Goal: Contribute content: Contribute content

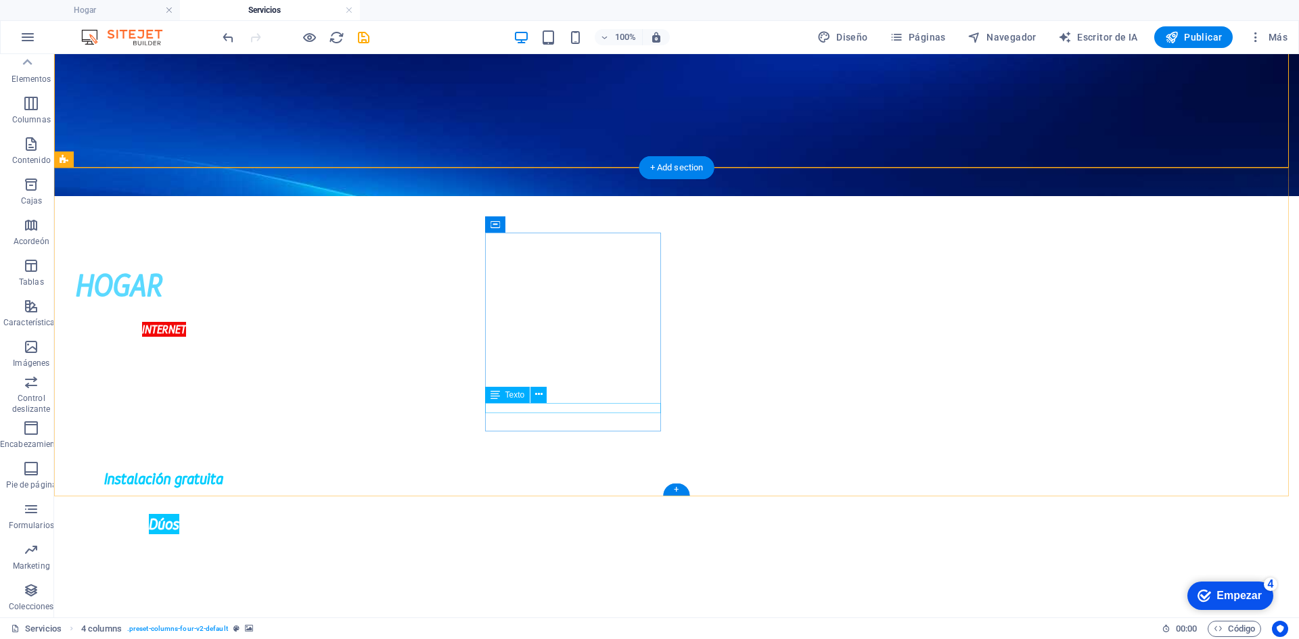
scroll to position [271, 0]
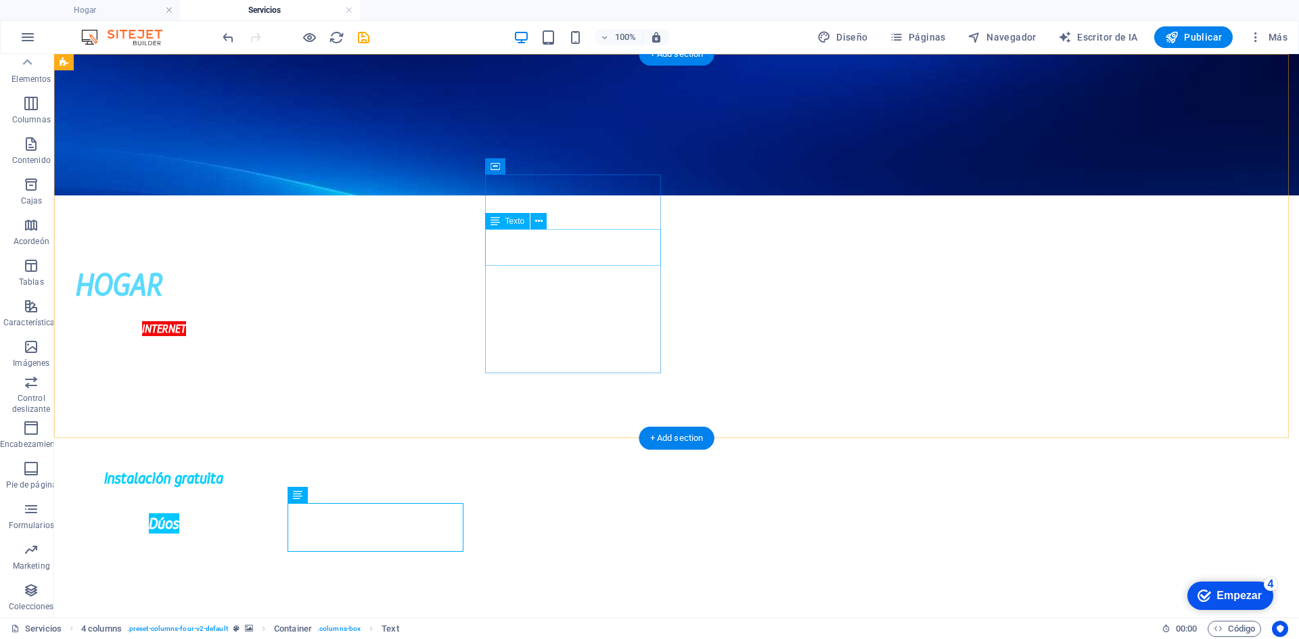
scroll to position [0, 0]
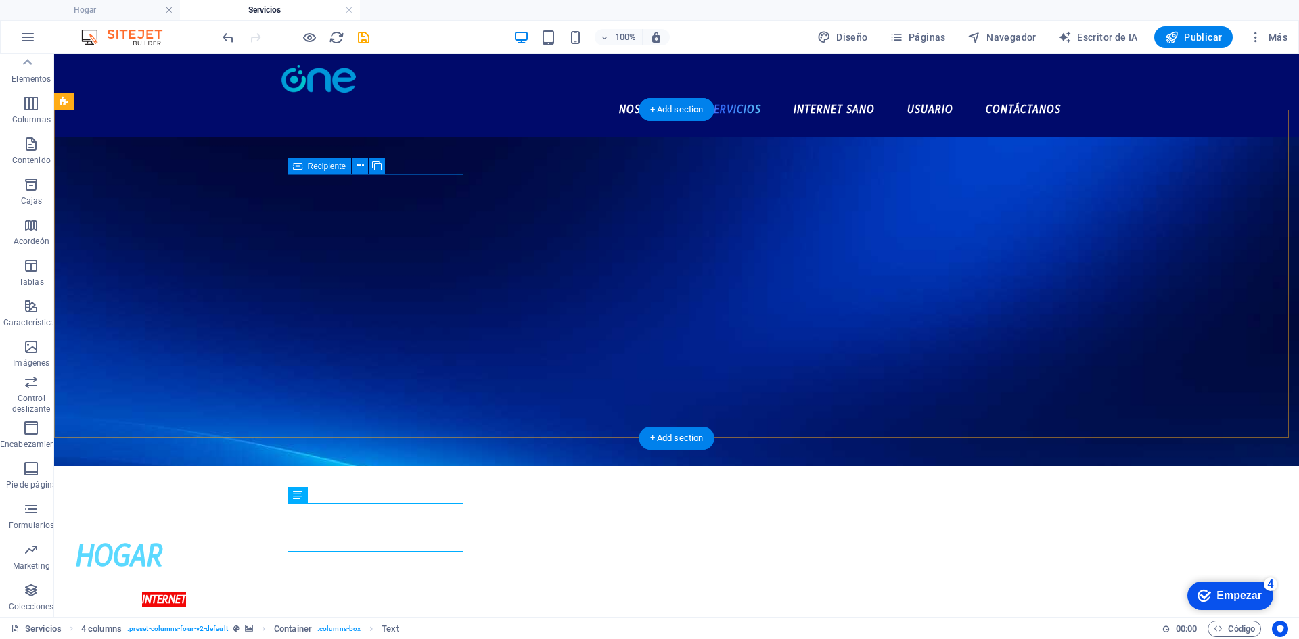
click at [252, 531] on div "HOGAR" at bounding box center [164, 555] width 176 height 49
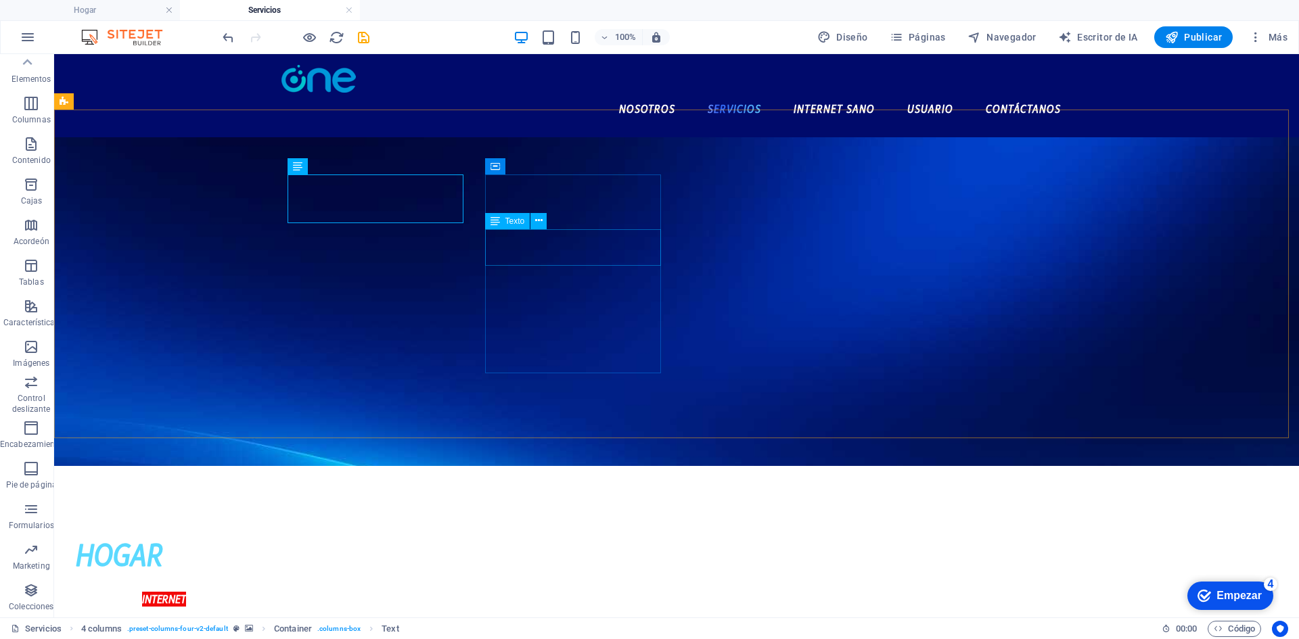
click at [252, 609] on div "200, 400, 600" at bounding box center [164, 627] width 176 height 37
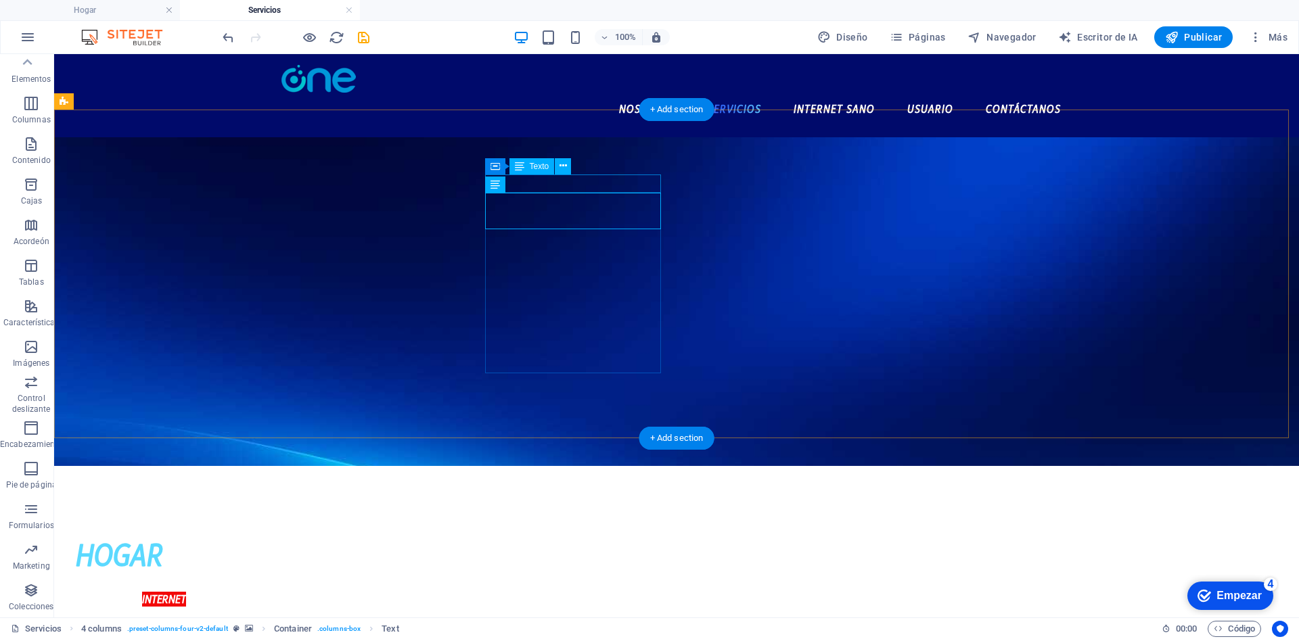
click at [252, 591] on div "INTERNET" at bounding box center [164, 600] width 176 height 18
click at [252, 591] on div "200, 400, 600" at bounding box center [164, 609] width 176 height 37
click at [252, 591] on div "y 900 Megas" at bounding box center [164, 609] width 176 height 37
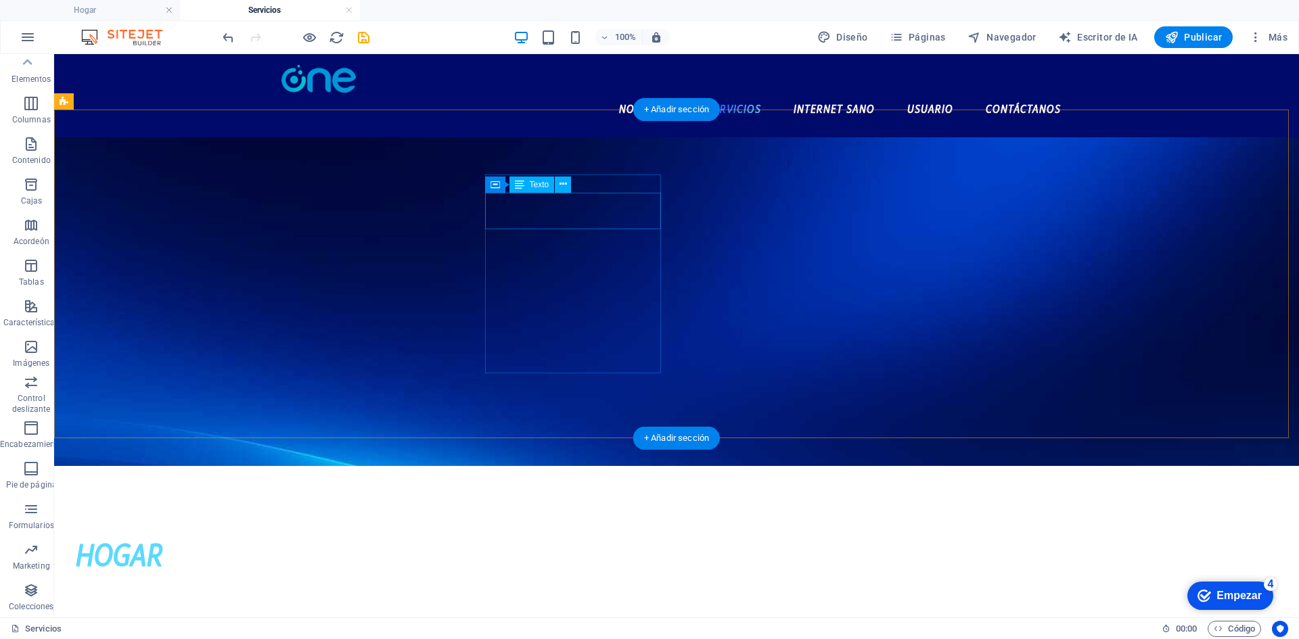
click at [252, 609] on div "$ 44.900 IVA incluido" at bounding box center [164, 627] width 176 height 37
click at [252, 591] on div "Planes desde:" at bounding box center [164, 600] width 176 height 18
click at [252, 591] on div "Instalación gratuita" at bounding box center [164, 603] width 176 height 24
click at [252, 591] on div "Aplicación Términos y Condiciones" at bounding box center [164, 596] width 176 height 10
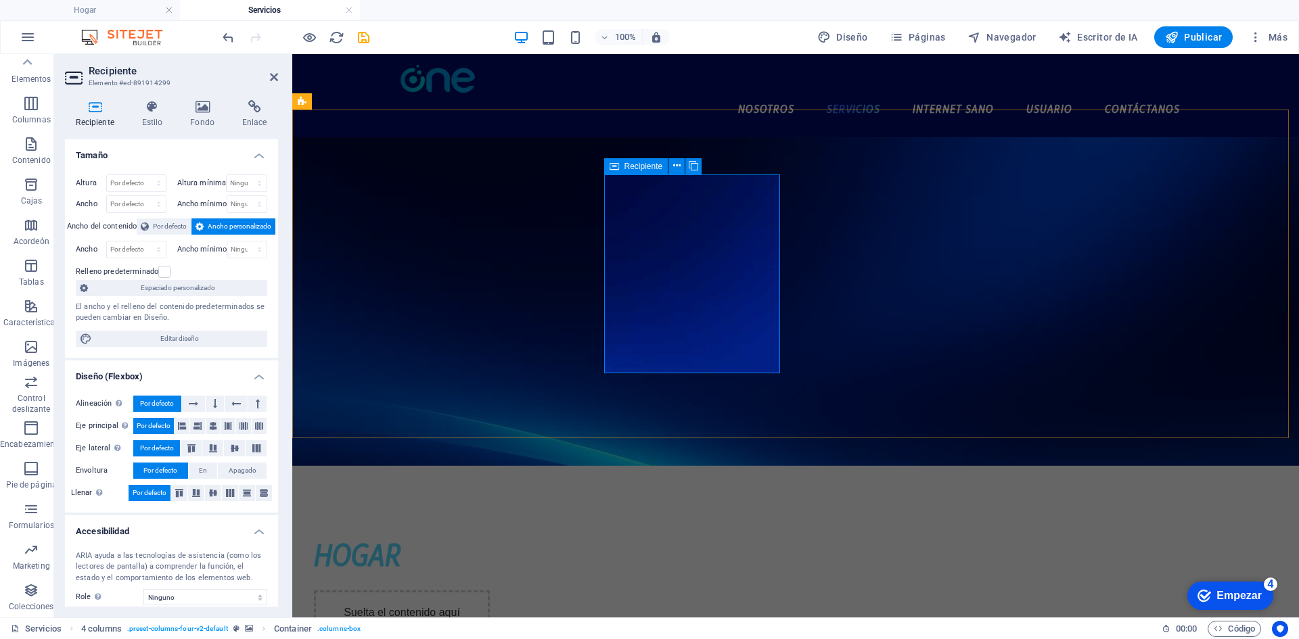
click at [490, 591] on div "Suelta el contenido aquí o Añadir elementos Pegar portapapeles" at bounding box center [402, 651] width 176 height 120
click at [191, 110] on icon at bounding box center [202, 107] width 47 height 14
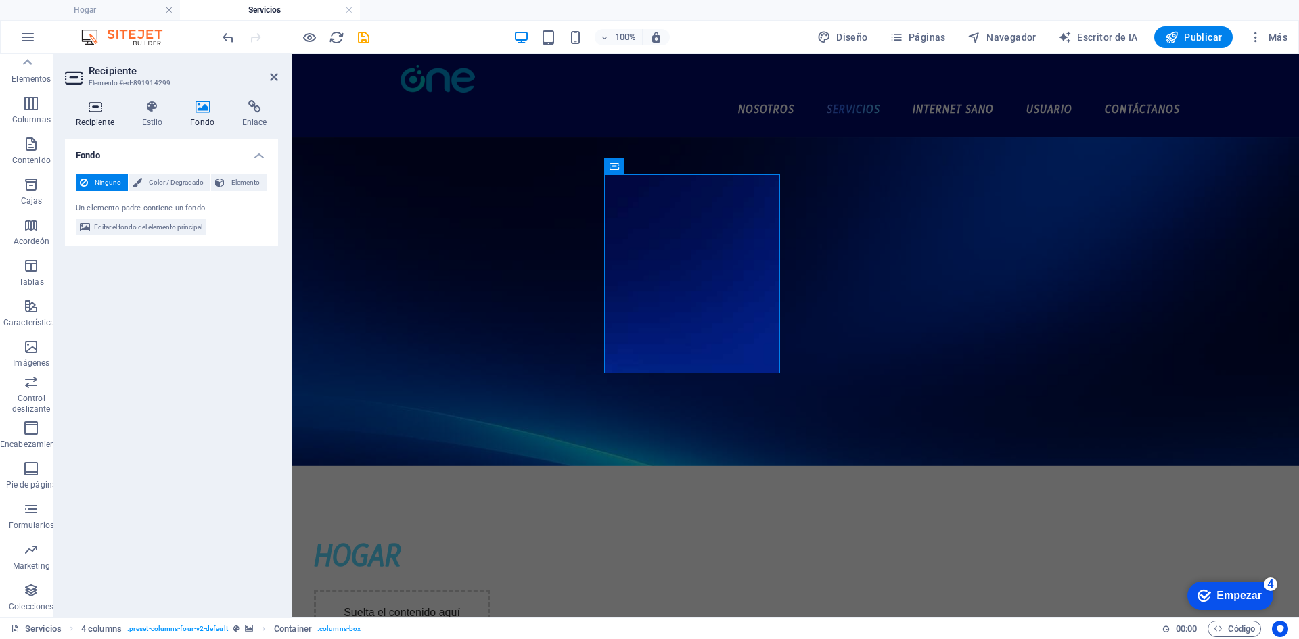
click at [110, 118] on font "Recipiente" at bounding box center [95, 122] width 38 height 9
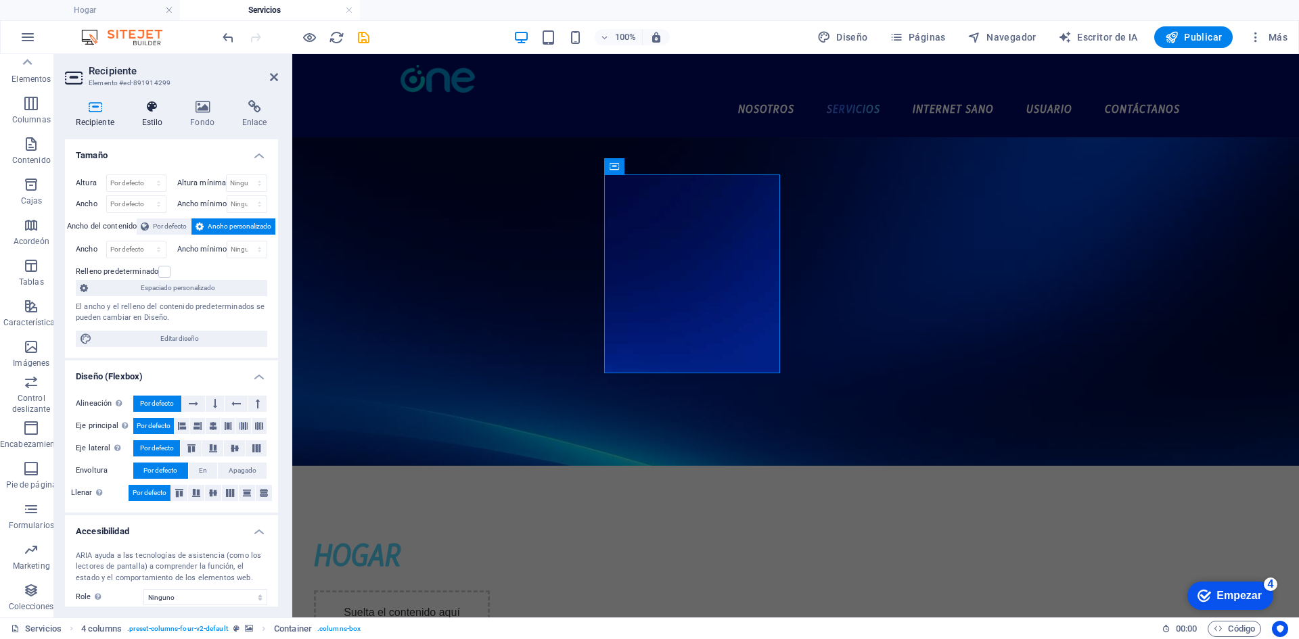
click at [156, 122] on font "Estilo" at bounding box center [152, 122] width 21 height 9
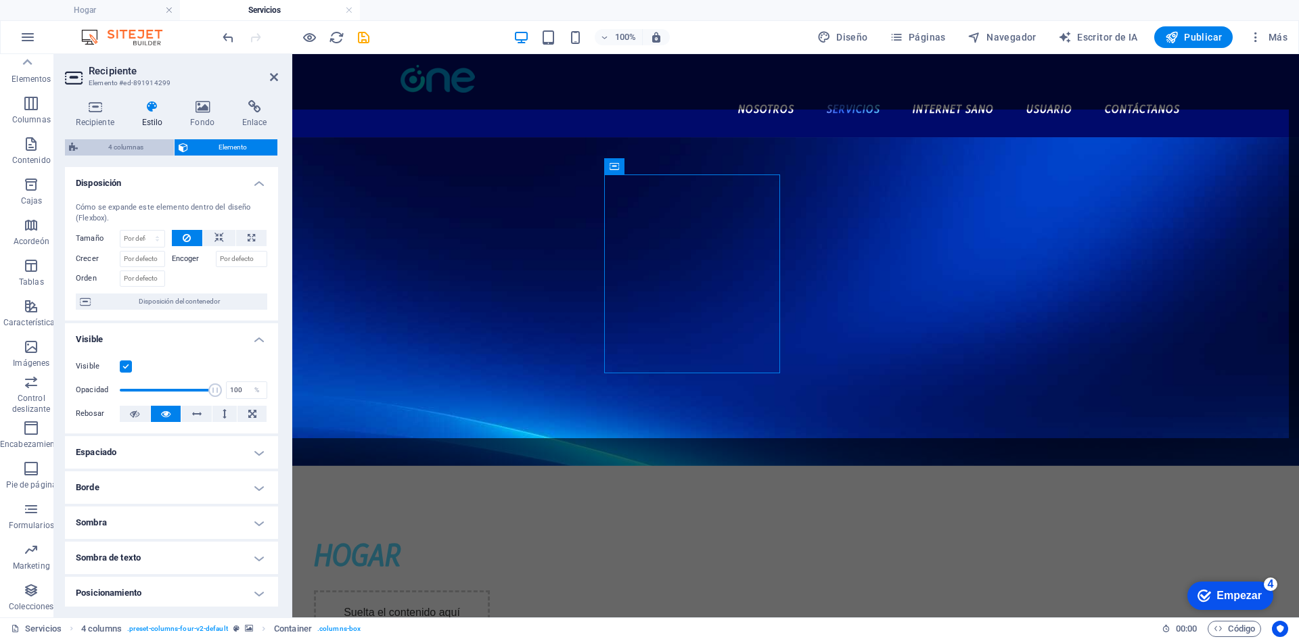
click at [124, 148] on font "4 columnas" at bounding box center [125, 146] width 35 height 7
select select "rem"
select select "preset-columns-four-v2-default"
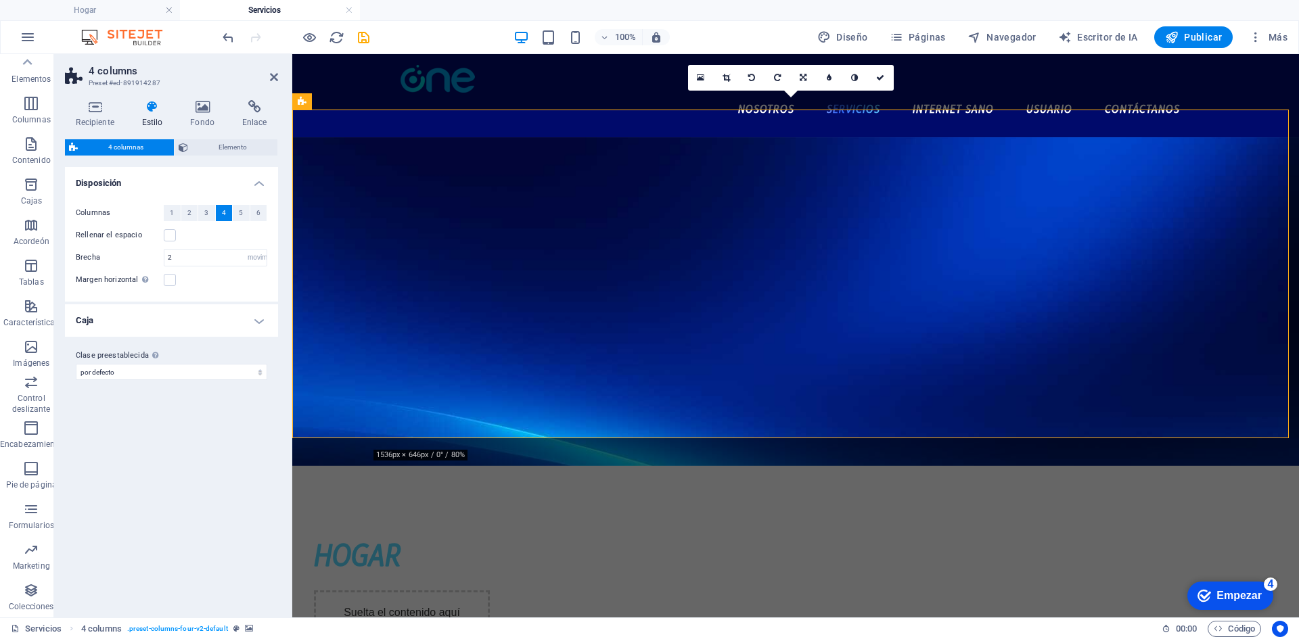
click at [156, 121] on font "Estilo" at bounding box center [152, 122] width 21 height 9
click at [188, 118] on h4 "Fondo" at bounding box center [205, 114] width 52 height 28
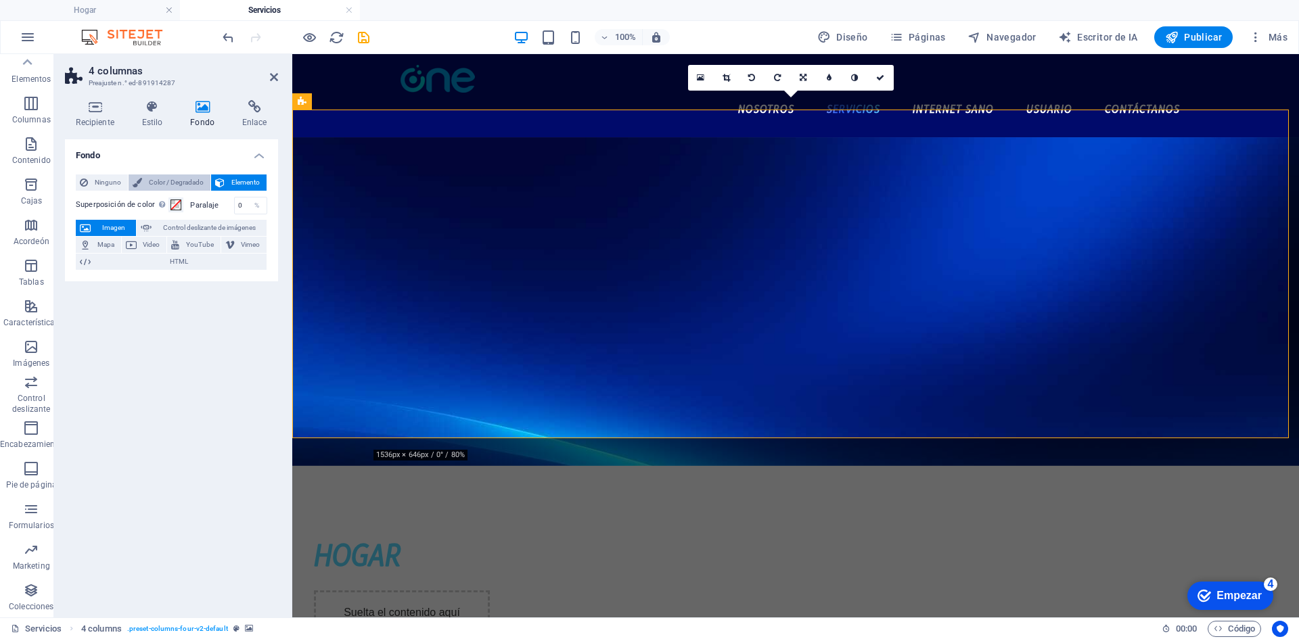
click at [134, 178] on icon at bounding box center [137, 183] width 9 height 16
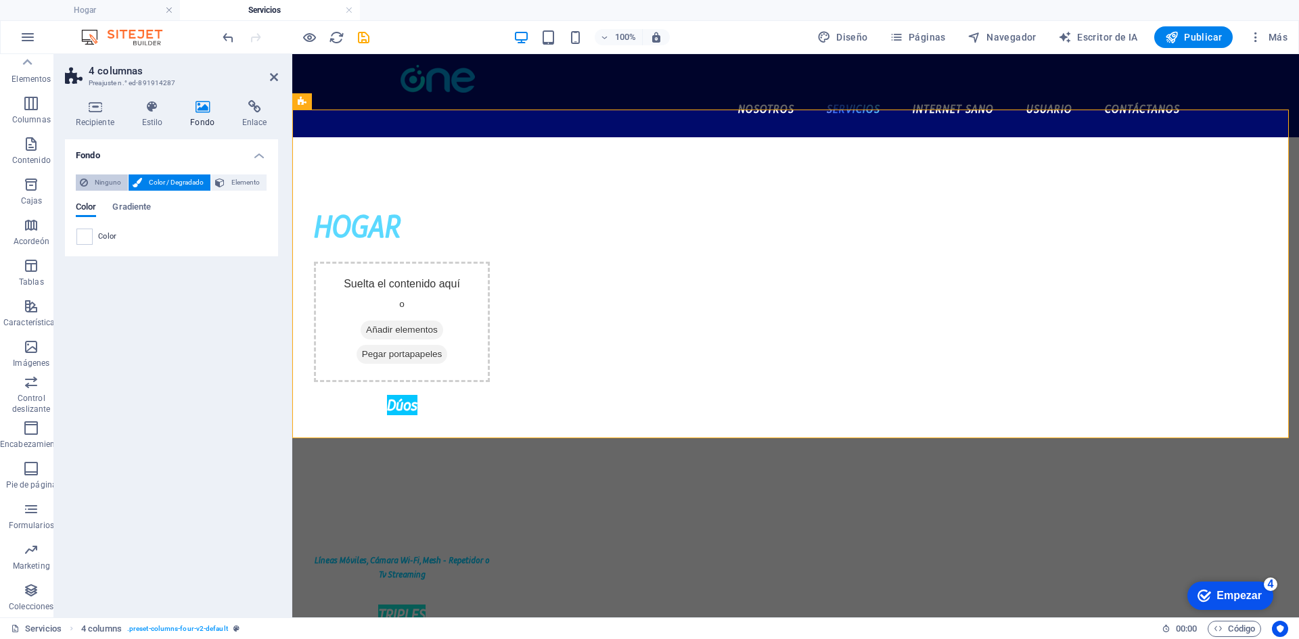
click at [111, 187] on span "Ninguno" at bounding box center [108, 183] width 32 height 16
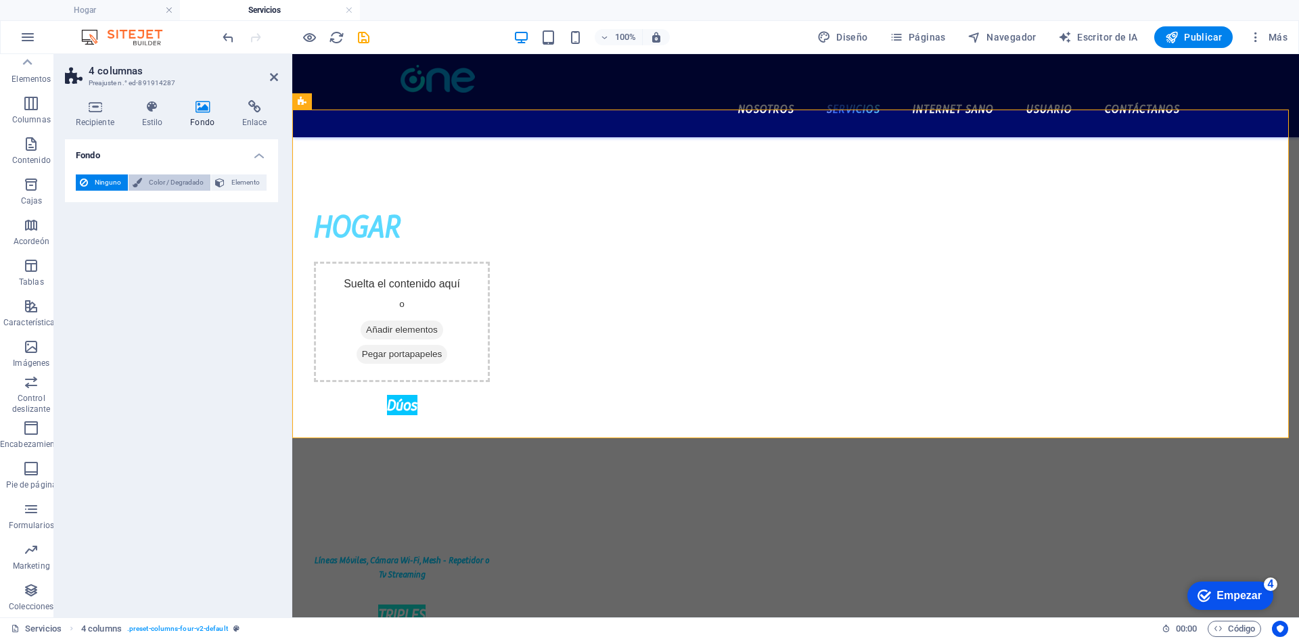
click at [177, 183] on font "Color / Degradado" at bounding box center [176, 182] width 55 height 7
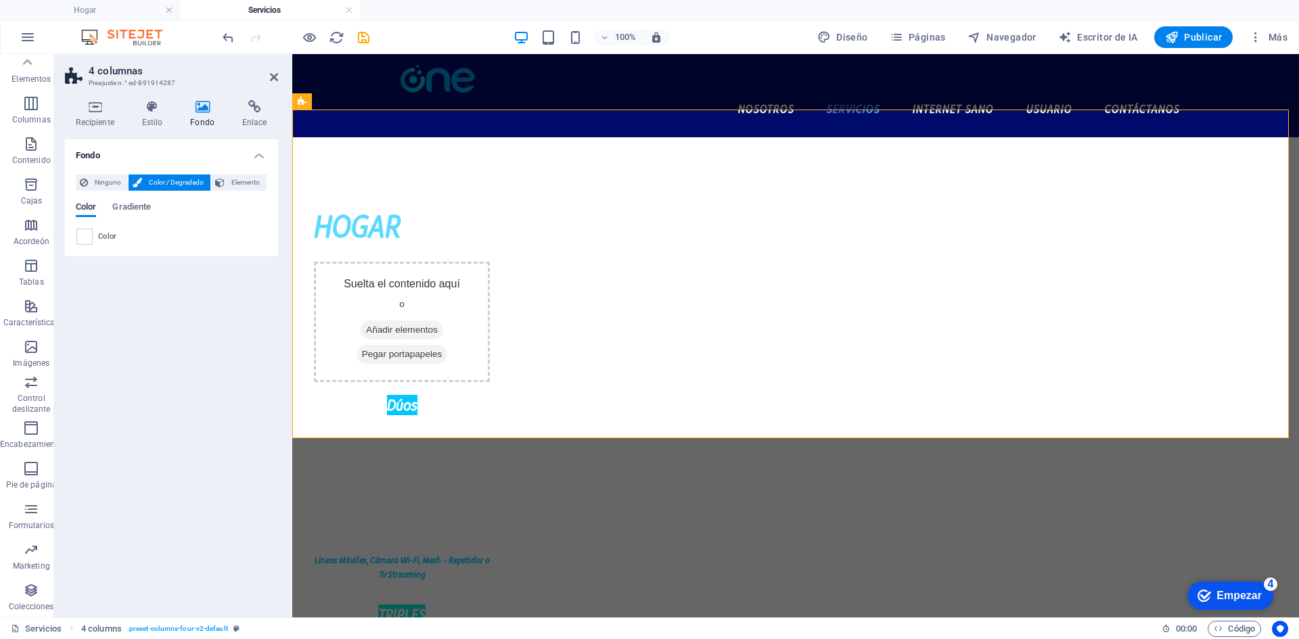
click at [93, 241] on div "Color" at bounding box center [171, 237] width 190 height 16
click at [94, 191] on div "Color Gradiente Color" at bounding box center [171, 218] width 191 height 54
click at [99, 185] on font "Ninguno" at bounding box center [108, 182] width 26 height 7
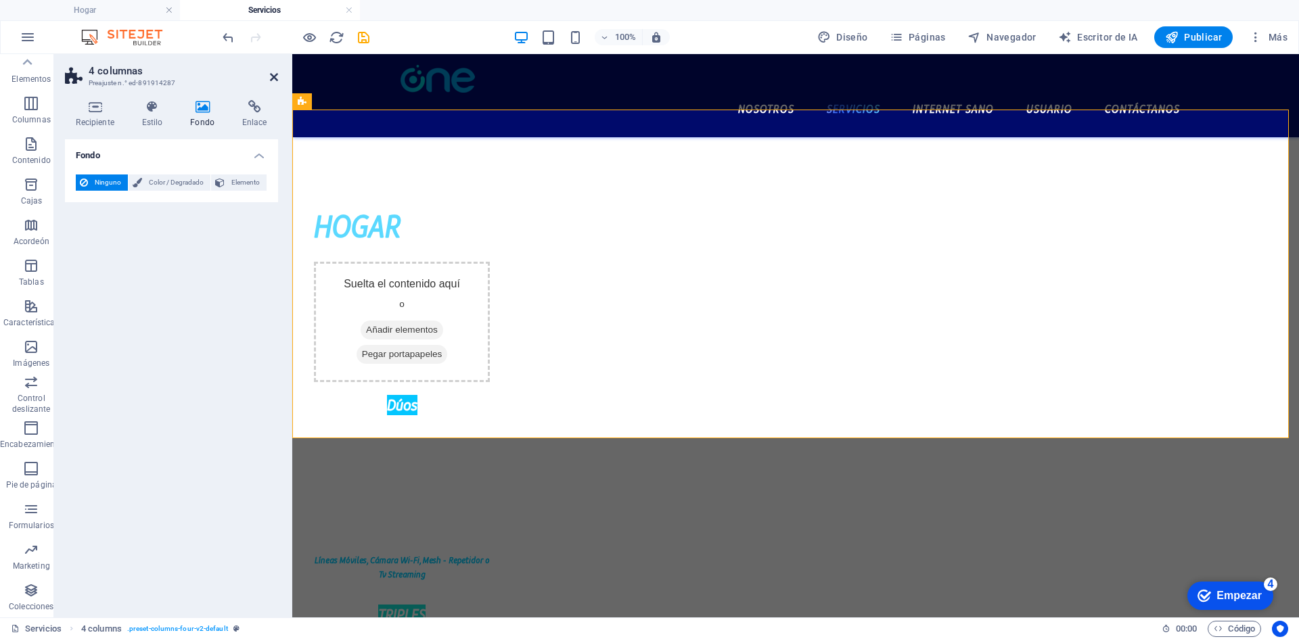
click at [273, 81] on icon at bounding box center [274, 77] width 8 height 11
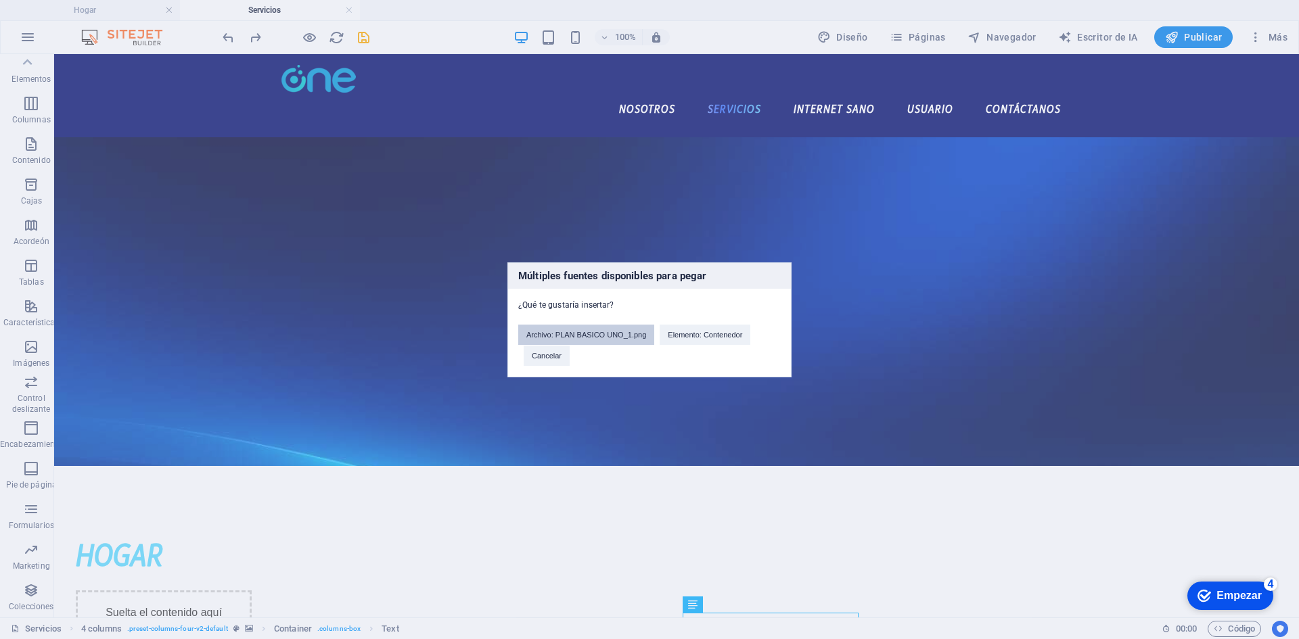
click at [568, 336] on font "Archivo: PLAN BASICO UNO_1.png" at bounding box center [586, 335] width 120 height 8
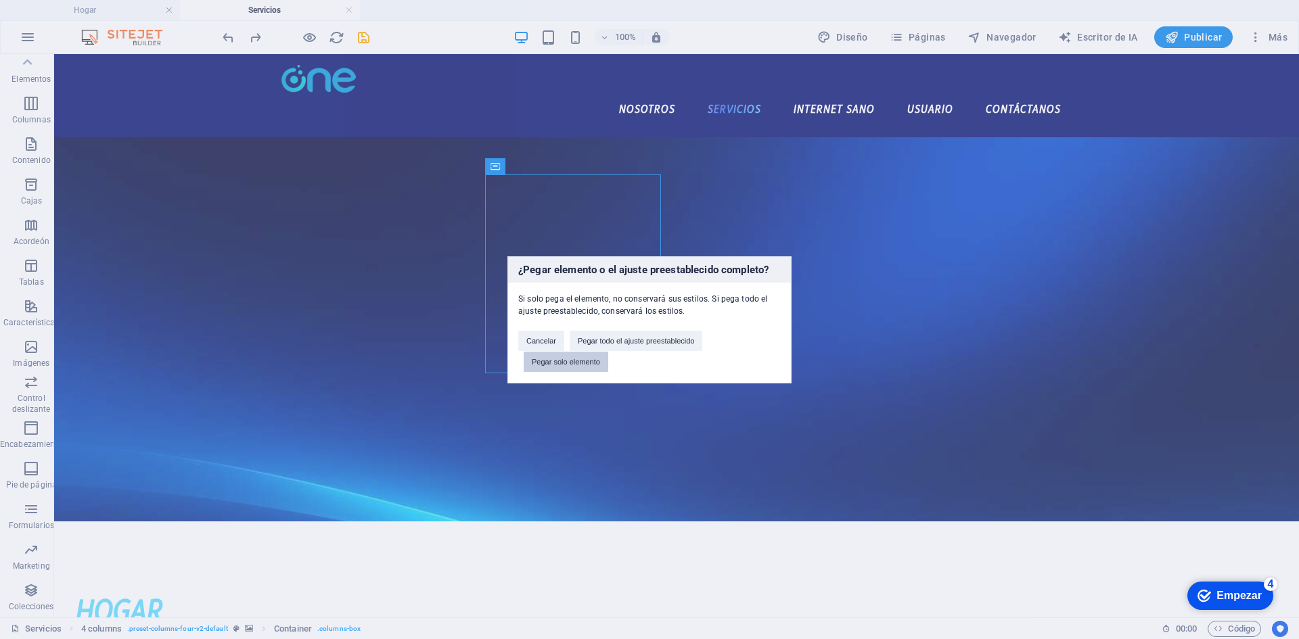
click at [580, 365] on font "Pegar solo elemento" at bounding box center [566, 362] width 68 height 8
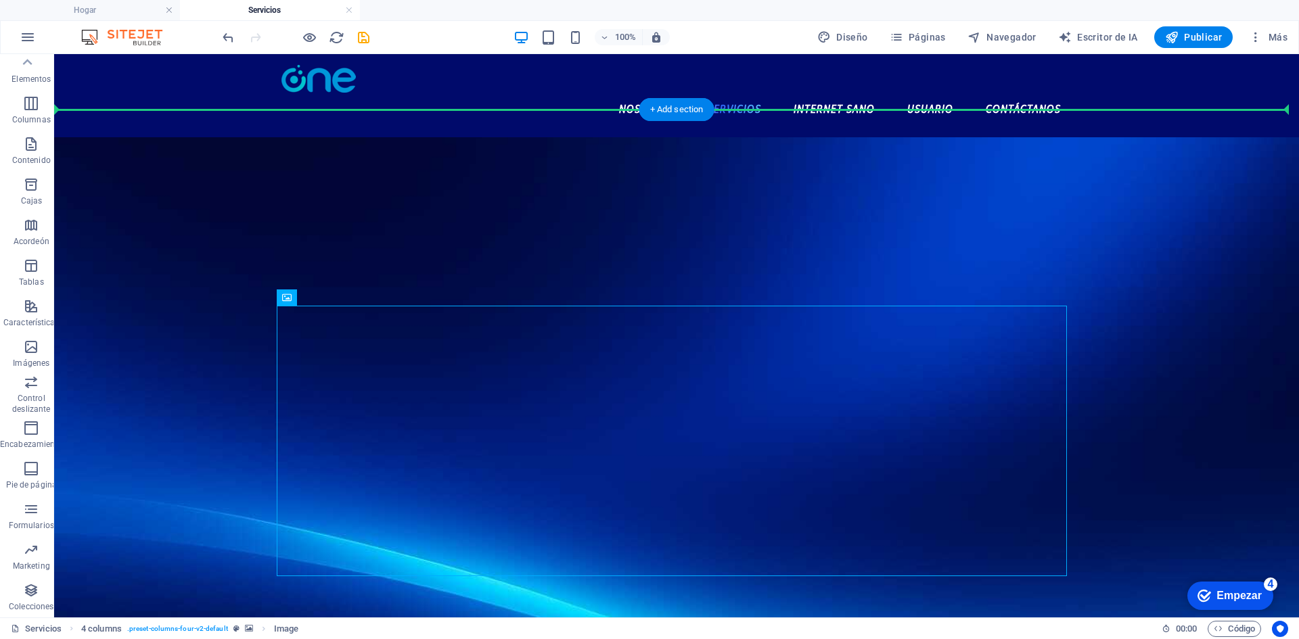
drag, startPoint x: 695, startPoint y: 398, endPoint x: 615, endPoint y: 305, distance: 122.3
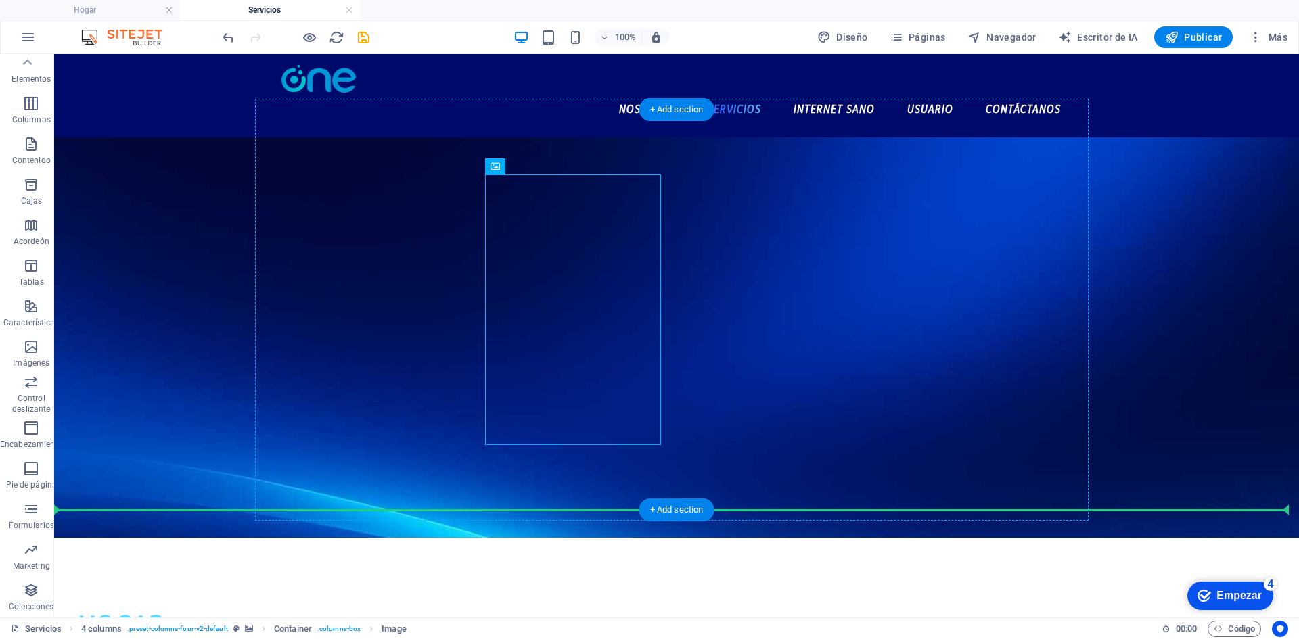
drag, startPoint x: 583, startPoint y: 334, endPoint x: 445, endPoint y: 322, distance: 138.5
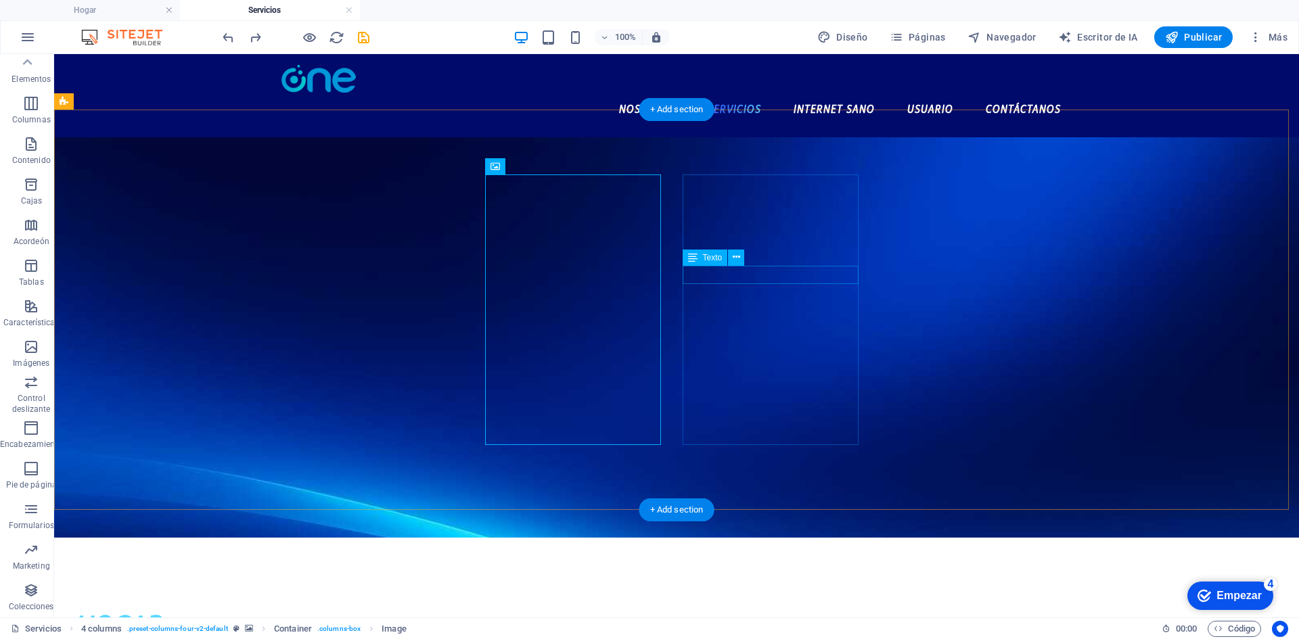
click at [717, 266] on div "Texto" at bounding box center [718, 258] width 71 height 17
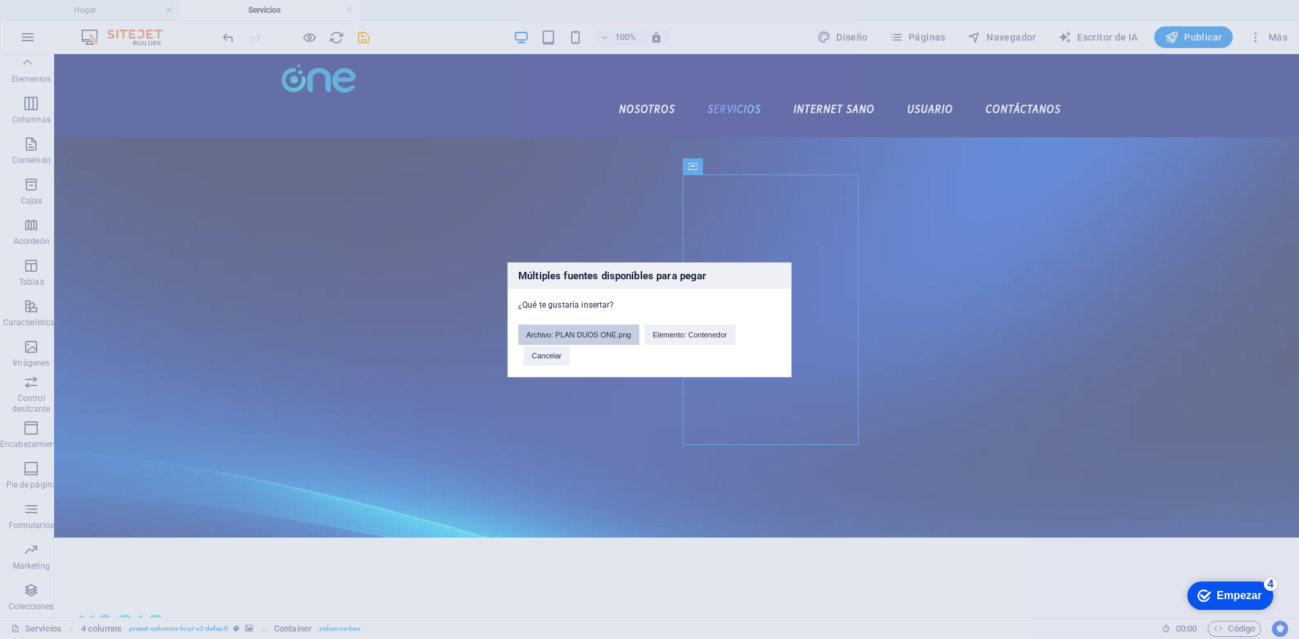
click at [566, 340] on button "Archivo: PLAN DUOS ONE.png" at bounding box center [578, 335] width 121 height 20
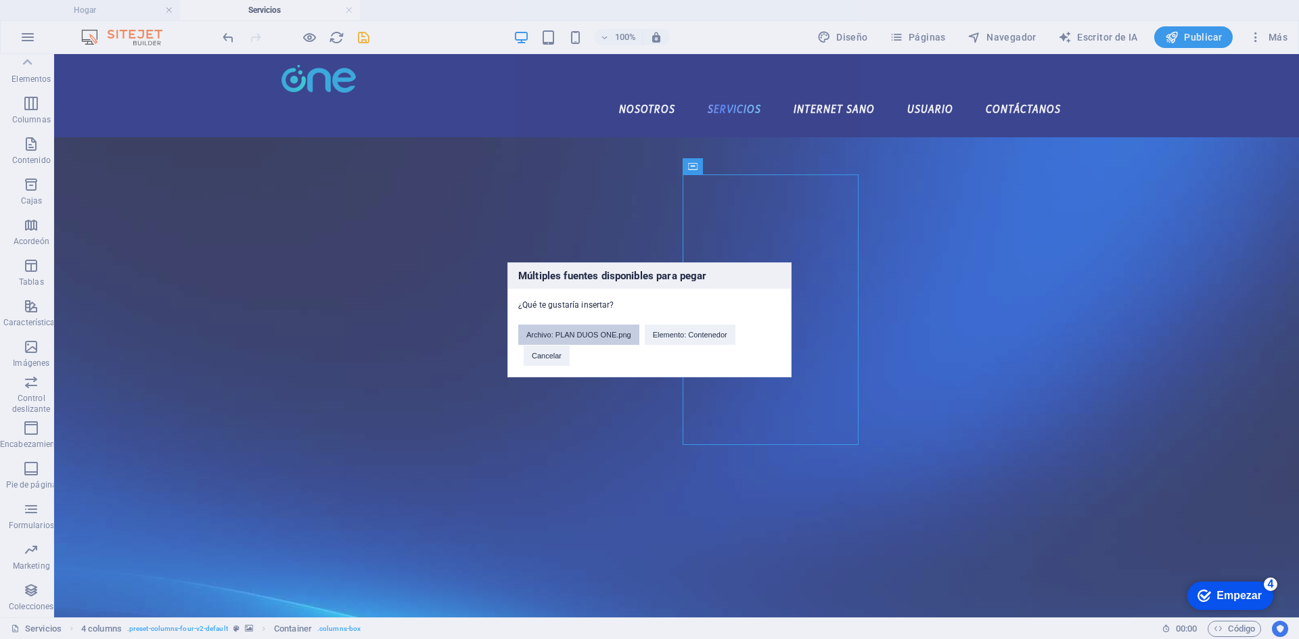
click at [566, 333] on font "Archivo: PLAN DUOS ONE.png" at bounding box center [578, 335] width 105 height 8
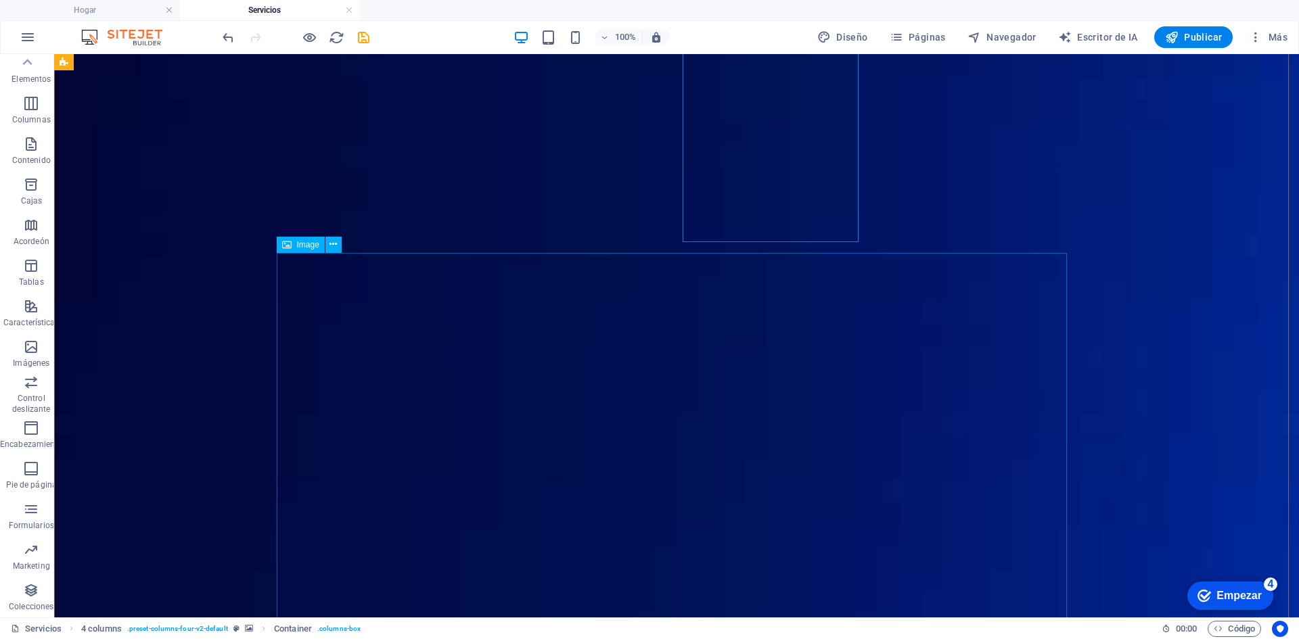
scroll to position [203, 0]
drag, startPoint x: 632, startPoint y: 337, endPoint x: 771, endPoint y: 92, distance: 281.4
drag, startPoint x: 618, startPoint y: 336, endPoint x: 743, endPoint y: 137, distance: 234.6
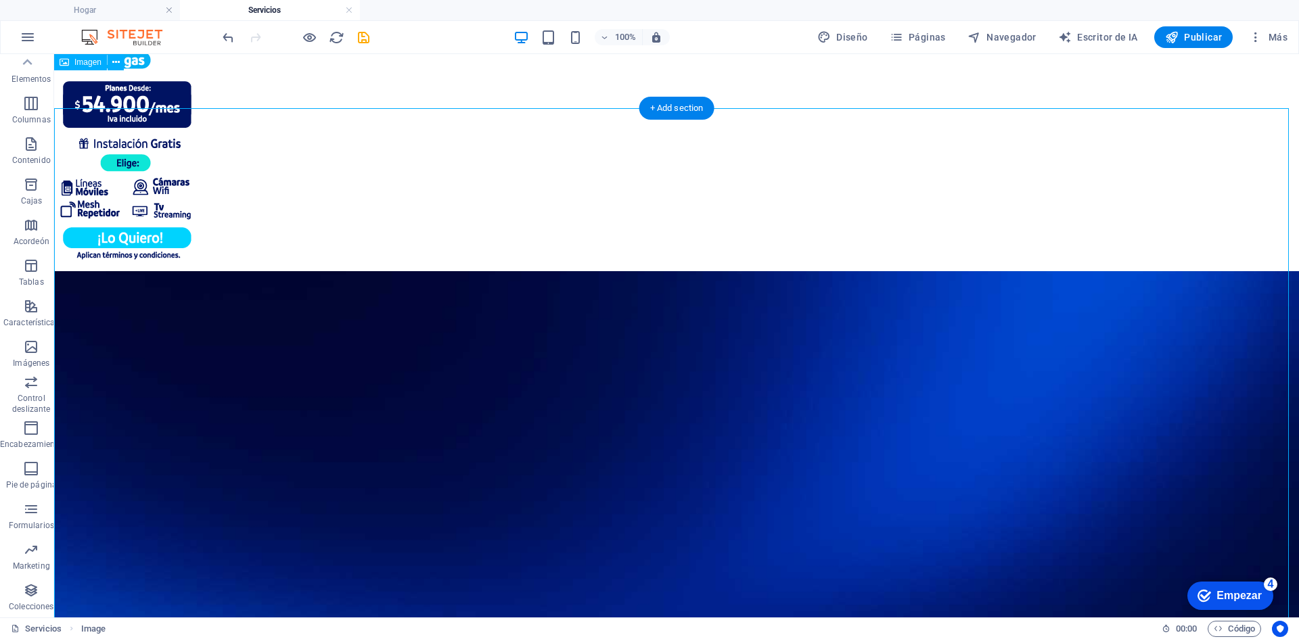
scroll to position [0, 0]
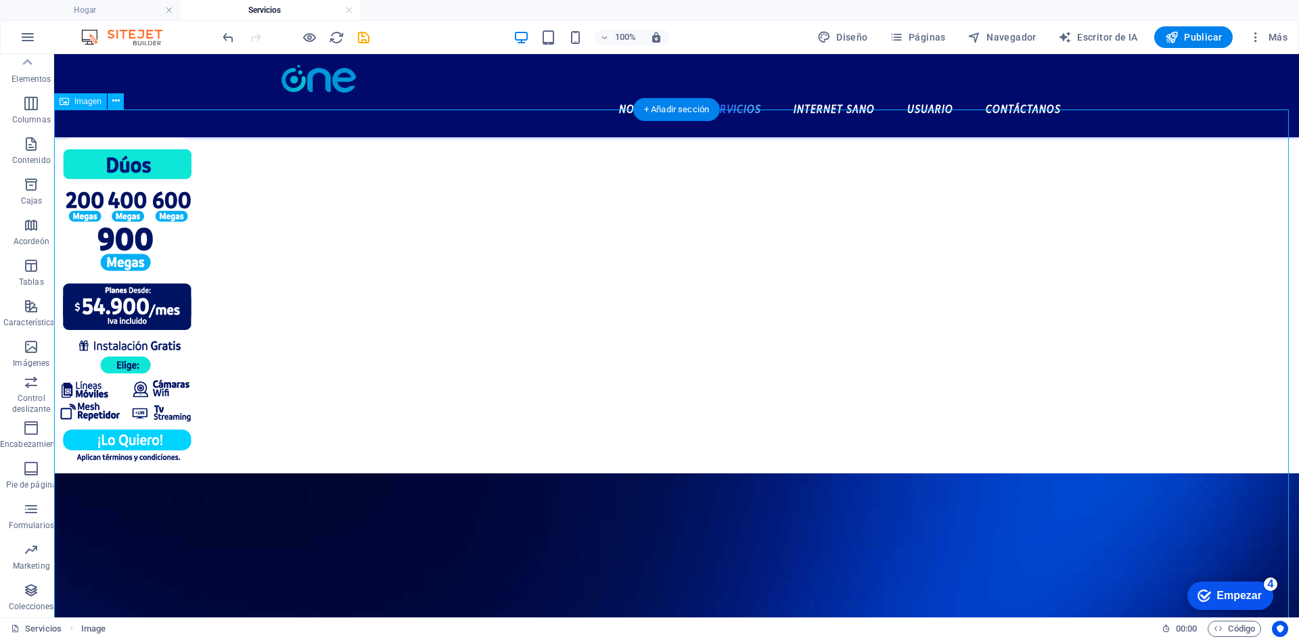
drag, startPoint x: 589, startPoint y: 159, endPoint x: 572, endPoint y: 224, distance: 67.1
click at [630, 137] on figure at bounding box center [676, 305] width 1245 height 336
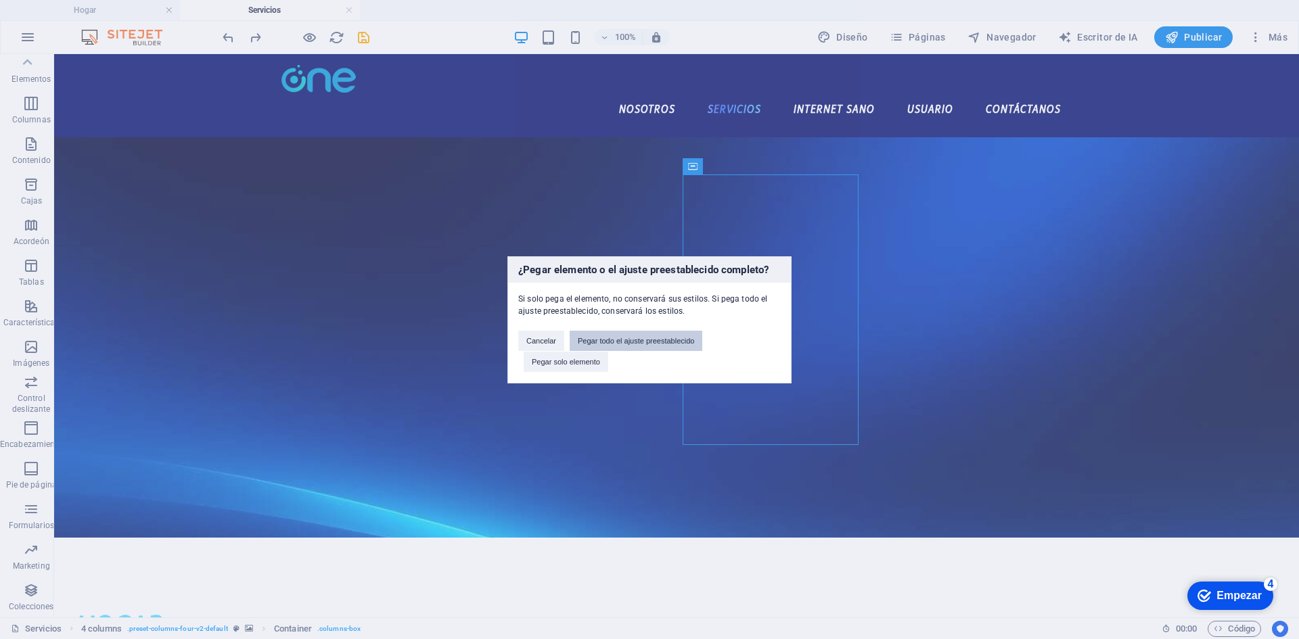
click at [606, 344] on font "Pegar todo el ajuste preestablecido" at bounding box center [636, 341] width 116 height 8
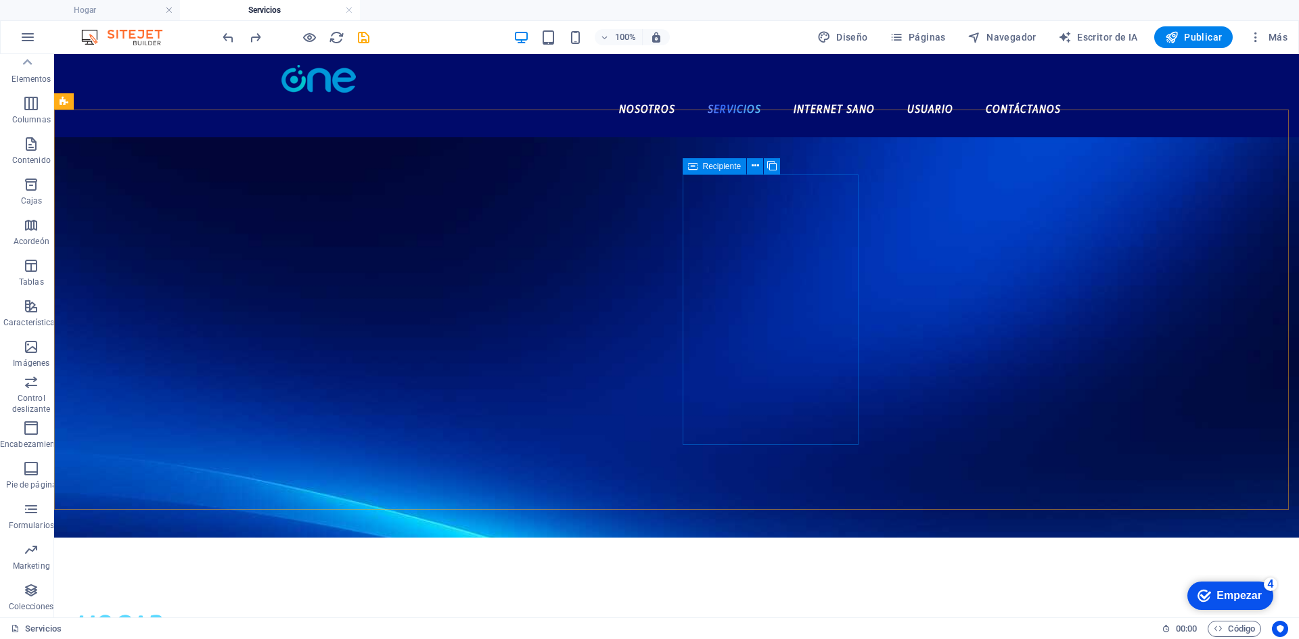
click at [735, 163] on font "Recipiente" at bounding box center [722, 166] width 39 height 9
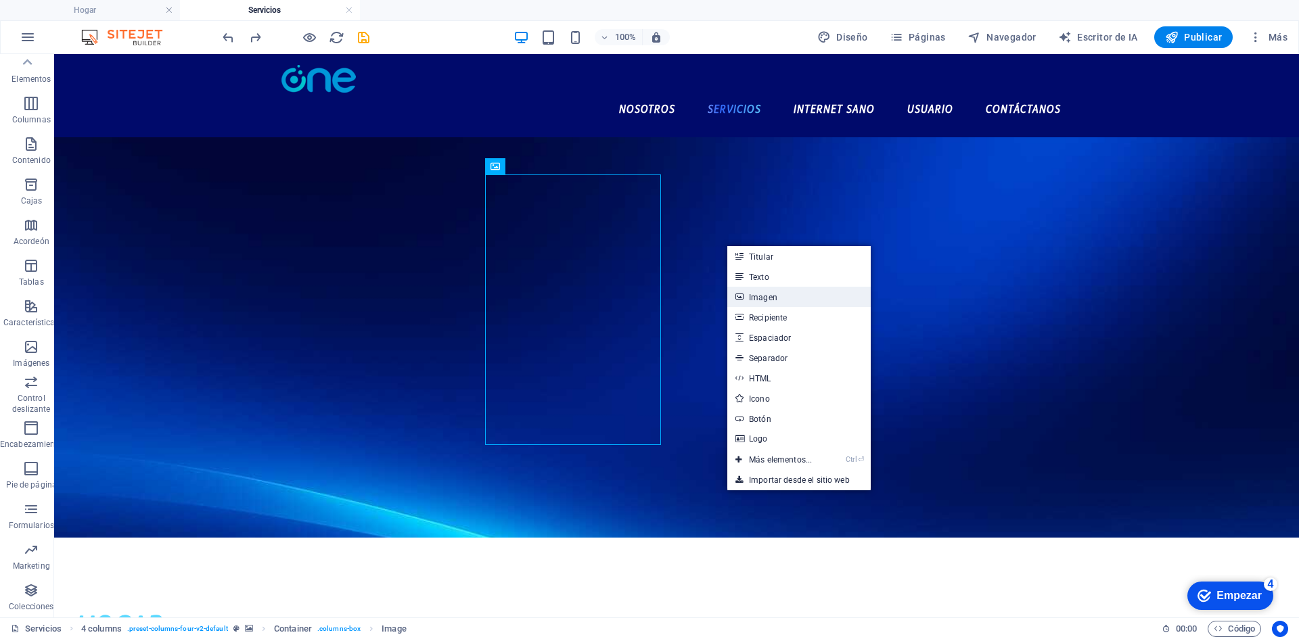
click at [780, 300] on link "Imagen" at bounding box center [798, 297] width 143 height 20
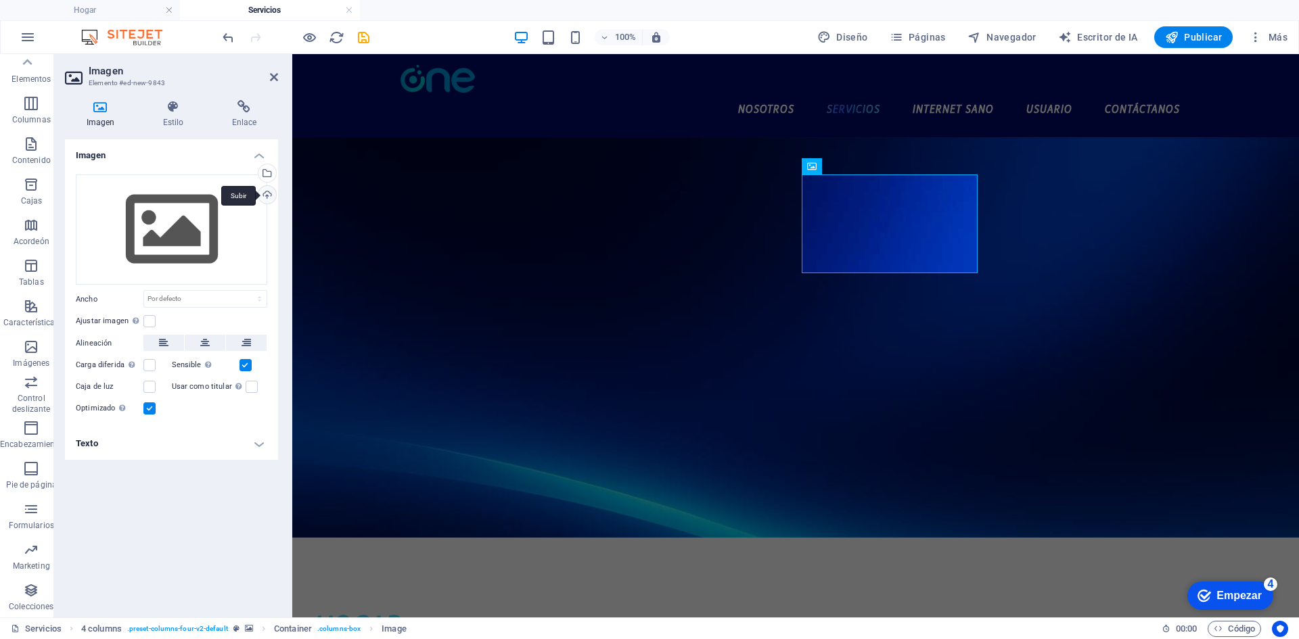
click at [271, 191] on div "Subir" at bounding box center [266, 196] width 20 height 20
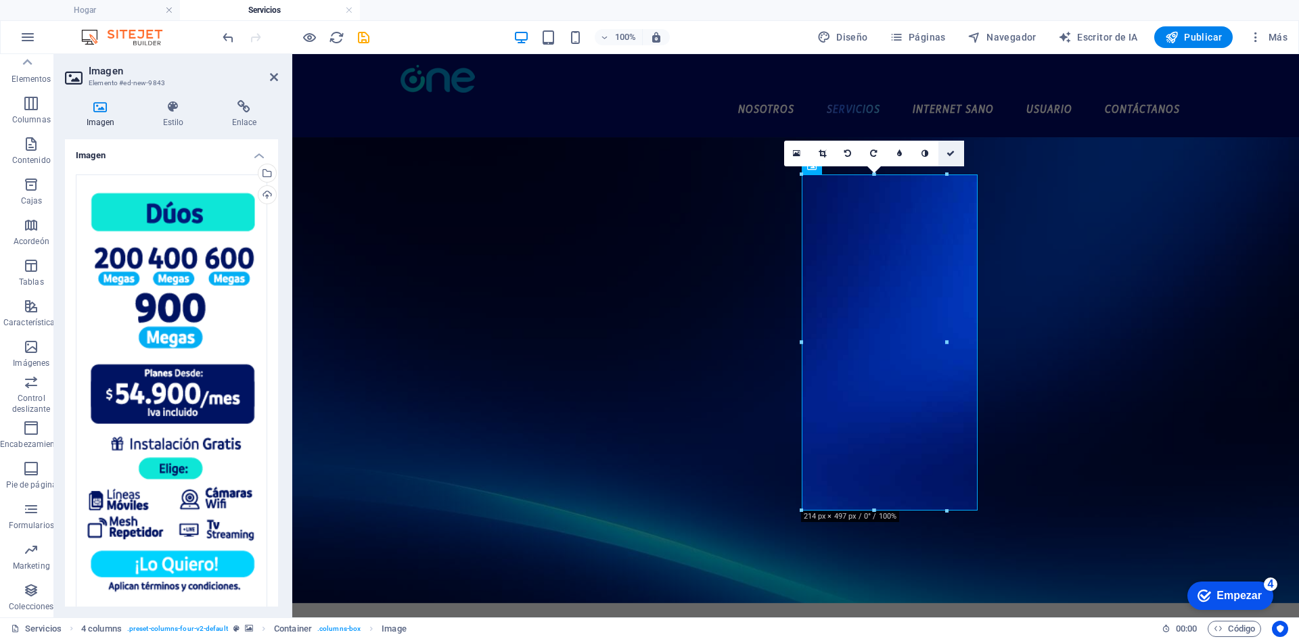
click at [951, 154] on icon at bounding box center [950, 153] width 8 height 8
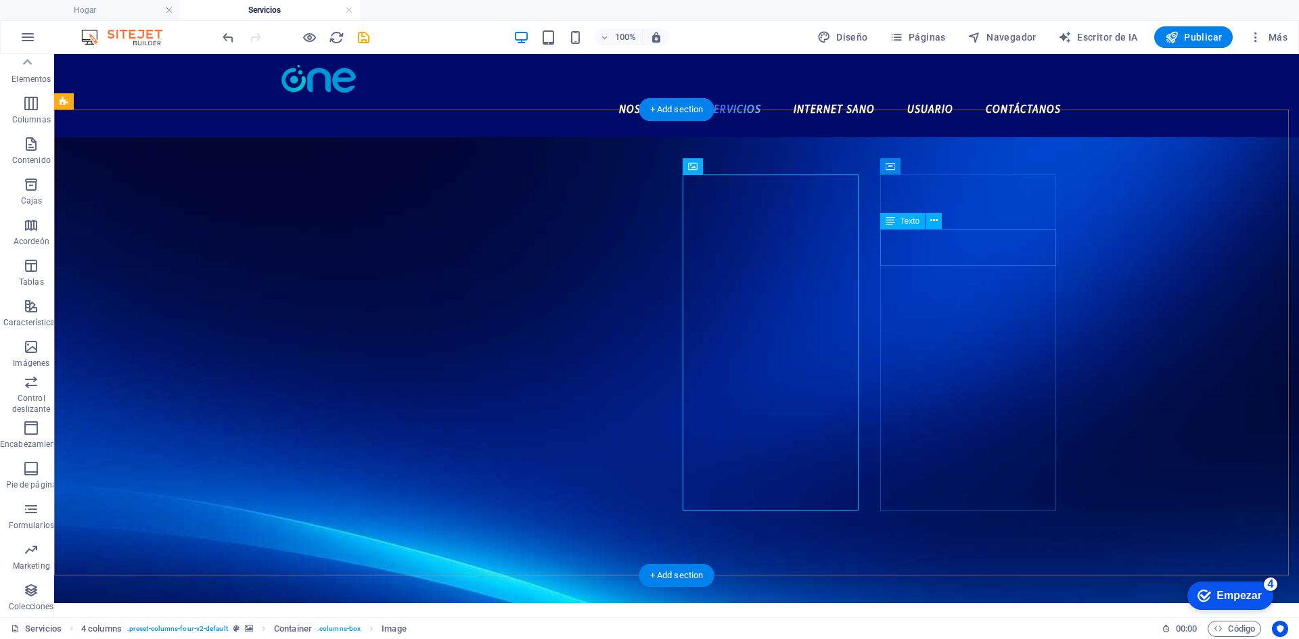
click at [946, 195] on div "Texto" at bounding box center [915, 191] width 71 height 17
click at [947, 198] on div "Texto" at bounding box center [915, 191] width 71 height 17
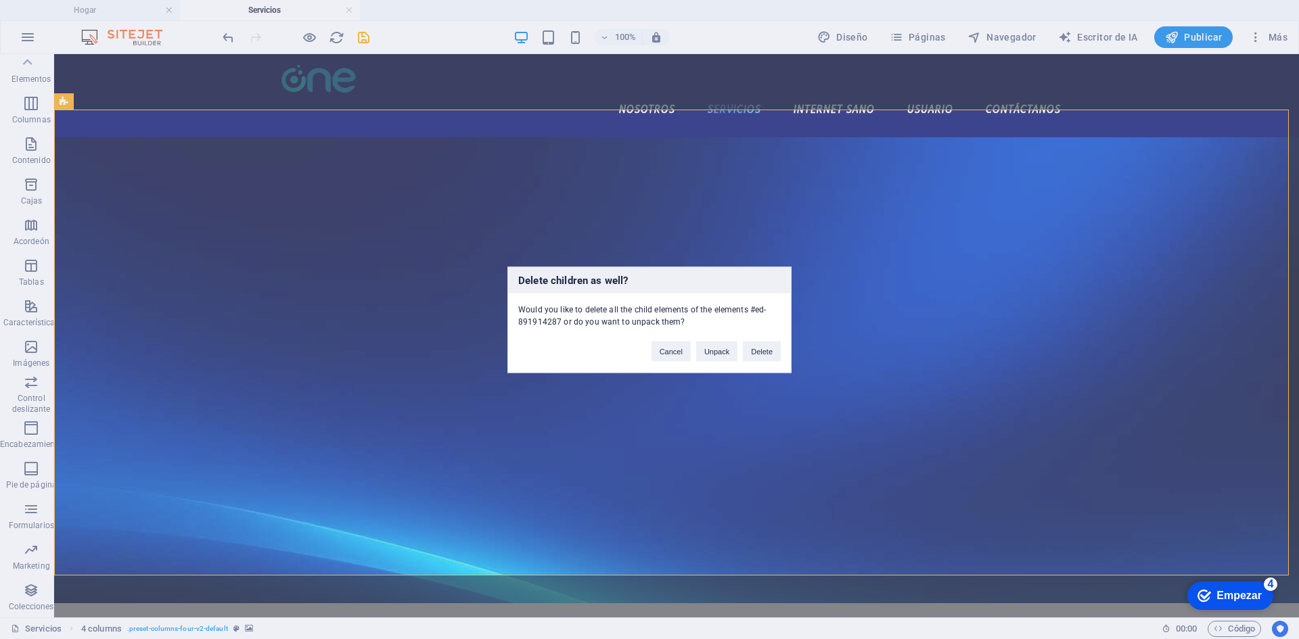
click at [987, 187] on div "Delete children as well? Would you like to delete all the child elements of the…" at bounding box center [649, 319] width 1299 height 639
click at [972, 191] on div "¿Borrar también a los niños? ¿Desea eliminar todos los elementos secundarios de…" at bounding box center [649, 319] width 1299 height 639
click at [976, 178] on div "¿Borrar también a los niños? ¿Desea eliminar todos los elementos secundarios de…" at bounding box center [649, 319] width 1299 height 639
click at [976, 179] on div "¿Borrar también a los niños? ¿Desea eliminar todos los elementos secundarios de…" at bounding box center [649, 319] width 1299 height 639
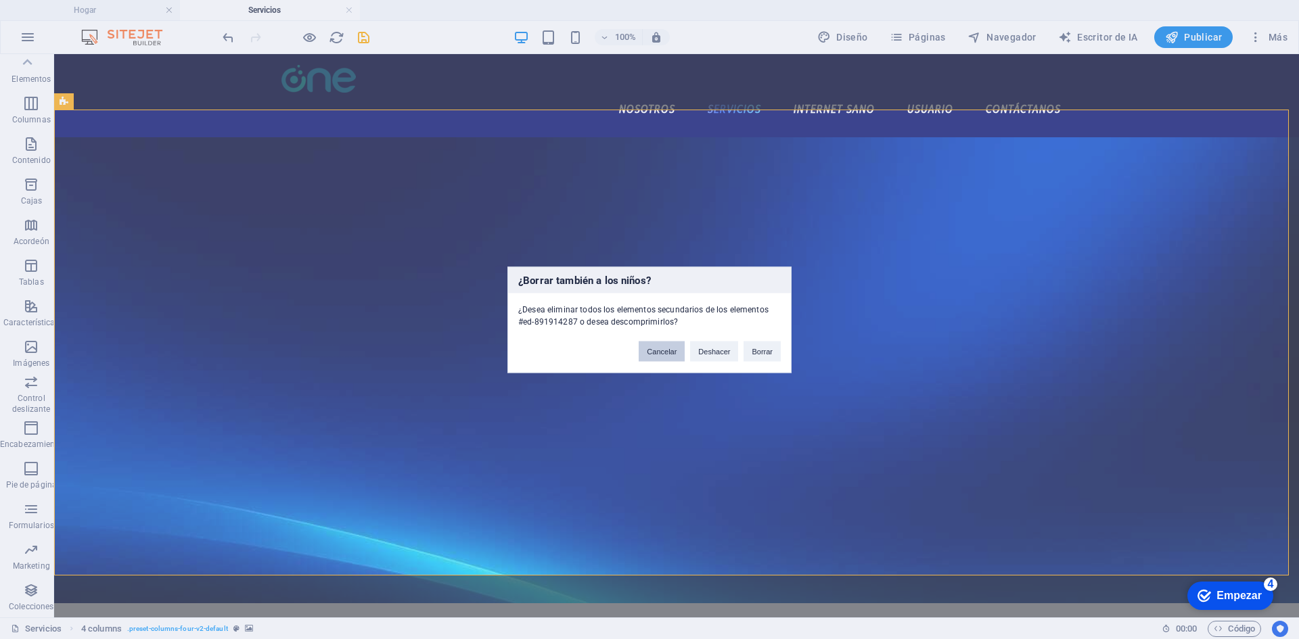
drag, startPoint x: 667, startPoint y: 357, endPoint x: 933, endPoint y: 219, distance: 299.5
click at [667, 357] on button "Cancelar" at bounding box center [662, 351] width 46 height 20
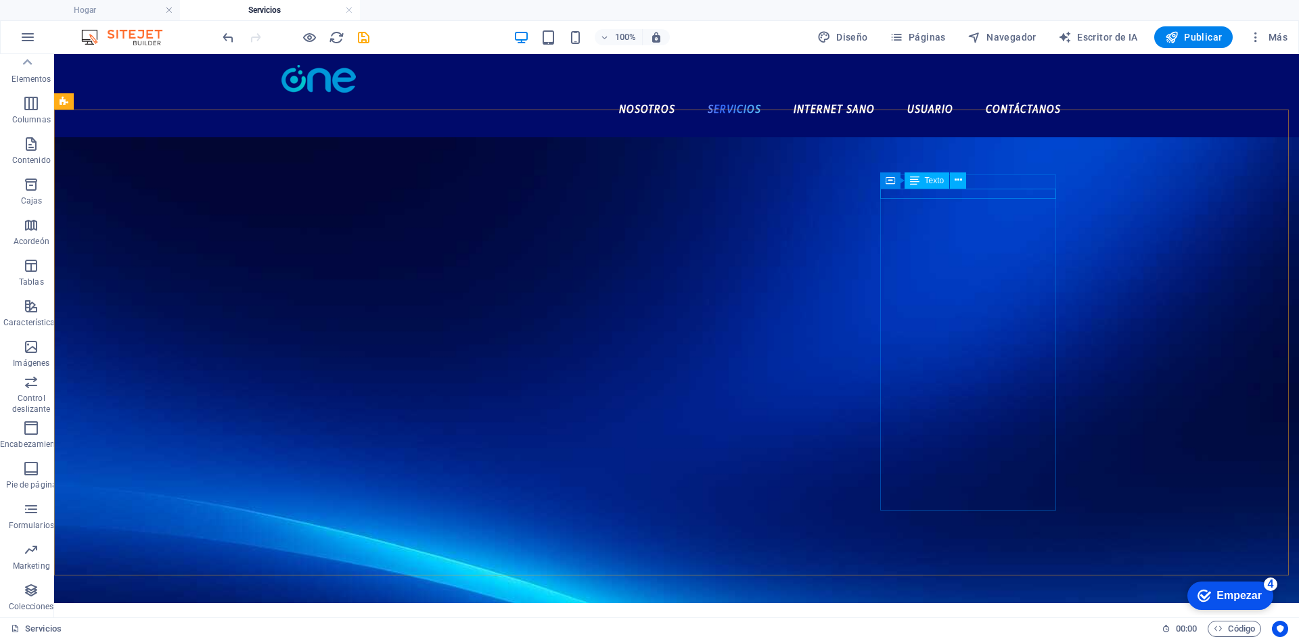
drag, startPoint x: 919, startPoint y: 135, endPoint x: 974, endPoint y: 189, distance: 77.5
click at [974, 189] on div "Container Texto" at bounding box center [927, 180] width 95 height 17
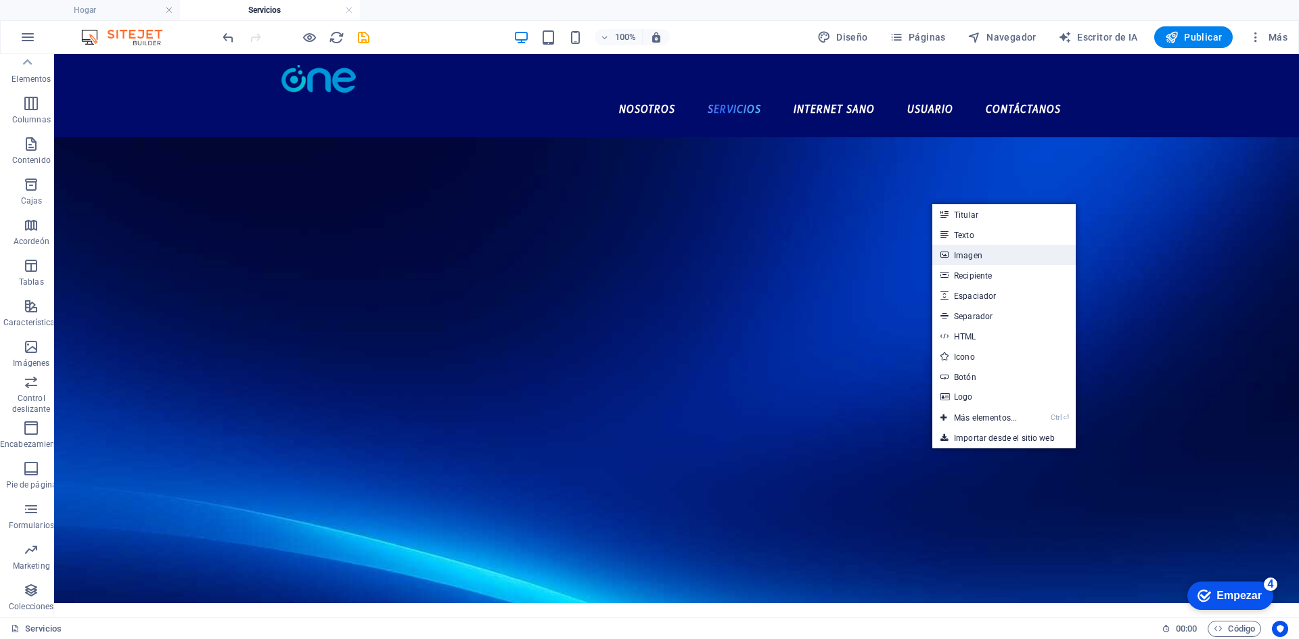
click at [976, 248] on link "Imagen" at bounding box center [1003, 255] width 143 height 20
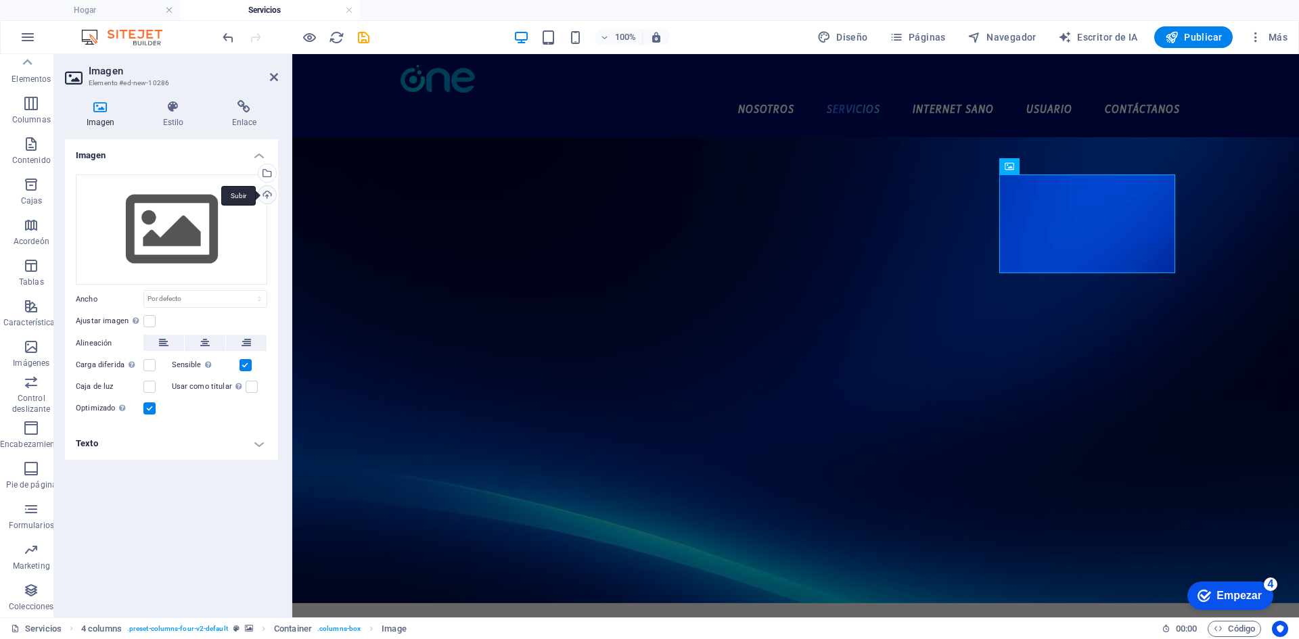
click at [269, 194] on div "Subir" at bounding box center [266, 196] width 20 height 20
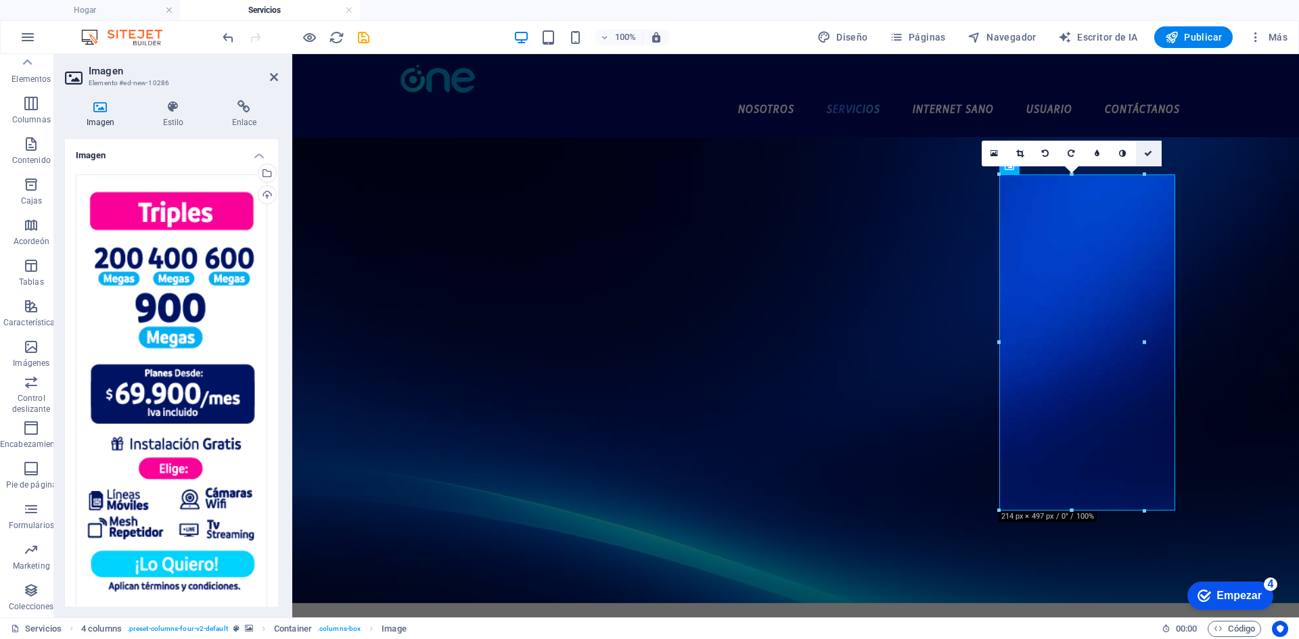
drag, startPoint x: 1151, startPoint y: 147, endPoint x: 1126, endPoint y: 109, distance: 46.0
click at [1151, 147] on link at bounding box center [1149, 154] width 26 height 26
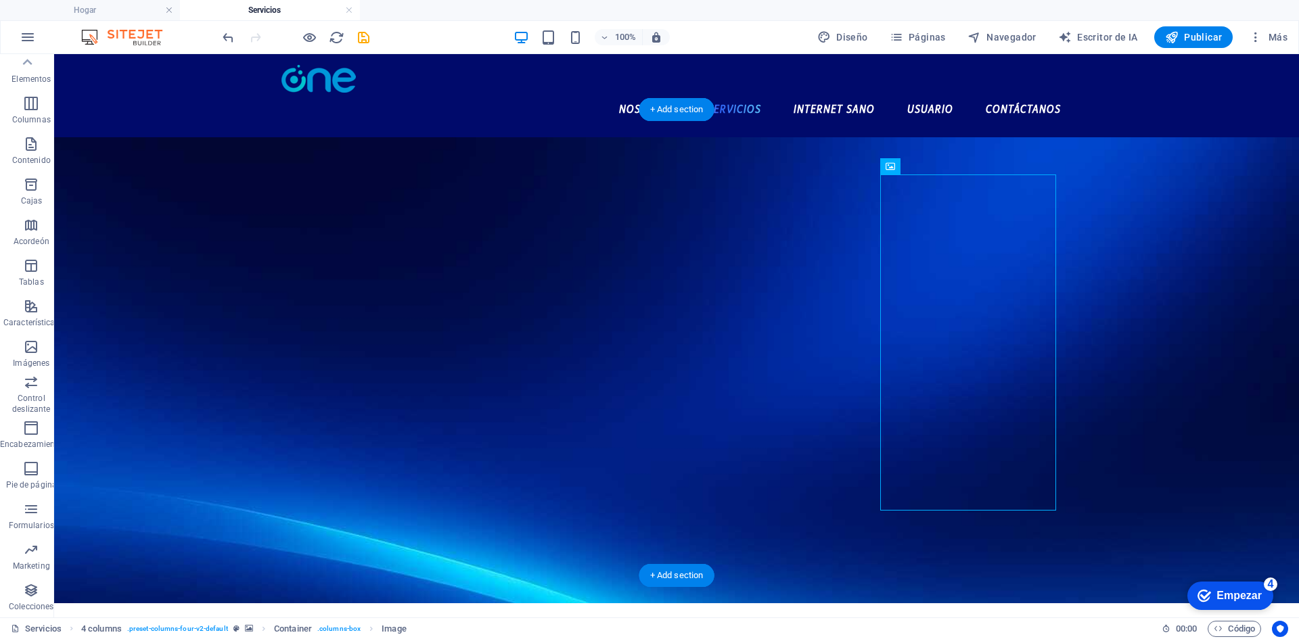
click at [1194, 177] on figure at bounding box center [676, 370] width 1245 height 466
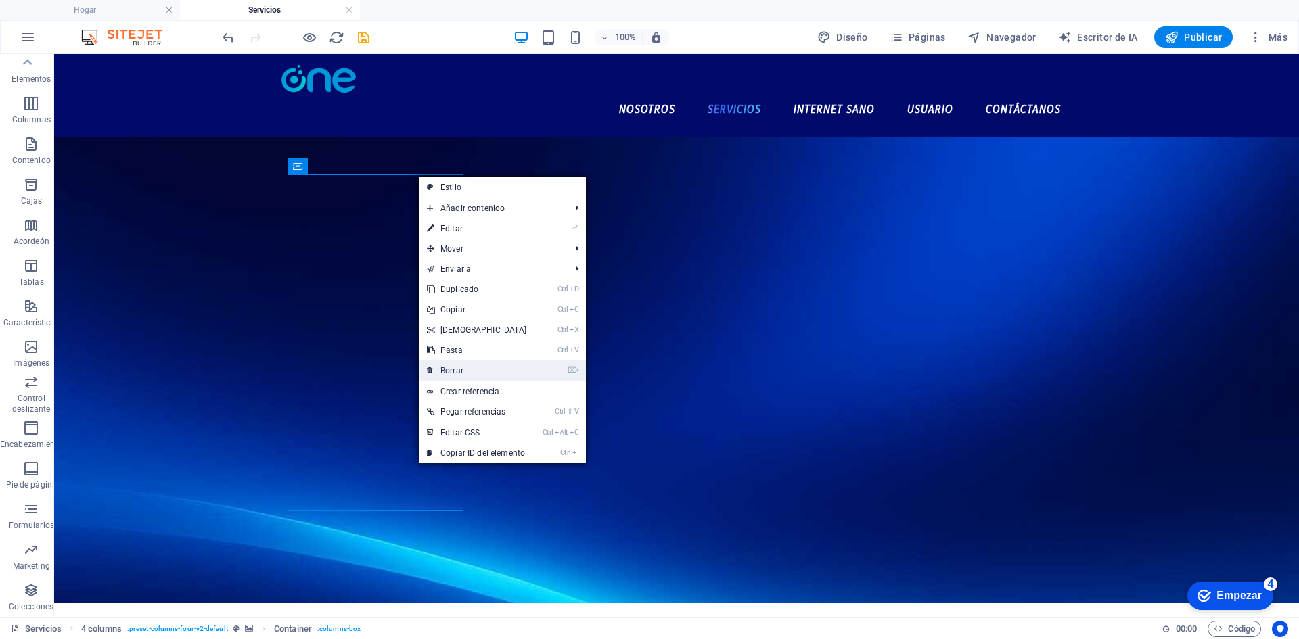
drag, startPoint x: 481, startPoint y: 368, endPoint x: 438, endPoint y: 300, distance: 80.9
click at [481, 368] on link "⌦ Borrar" at bounding box center [477, 371] width 116 height 20
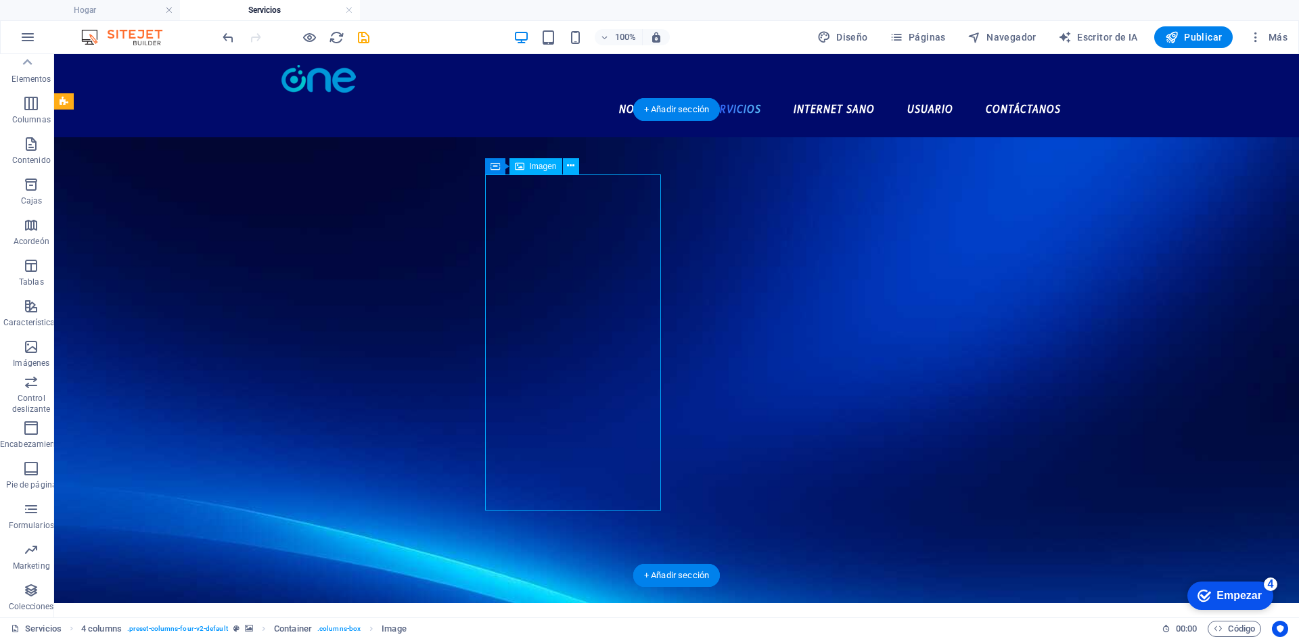
drag, startPoint x: 555, startPoint y: 215, endPoint x: 633, endPoint y: 227, distance: 78.6
drag, startPoint x: 566, startPoint y: 250, endPoint x: 653, endPoint y: 267, distance: 88.4
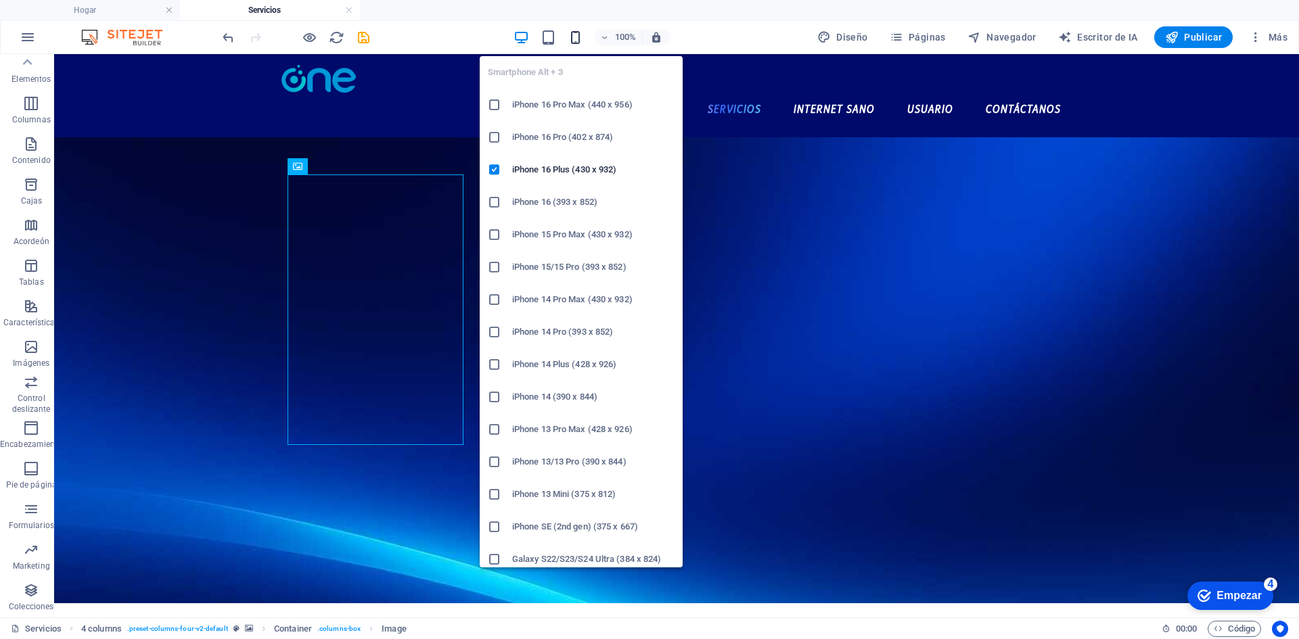
click at [573, 40] on icon "button" at bounding box center [576, 38] width 16 height 16
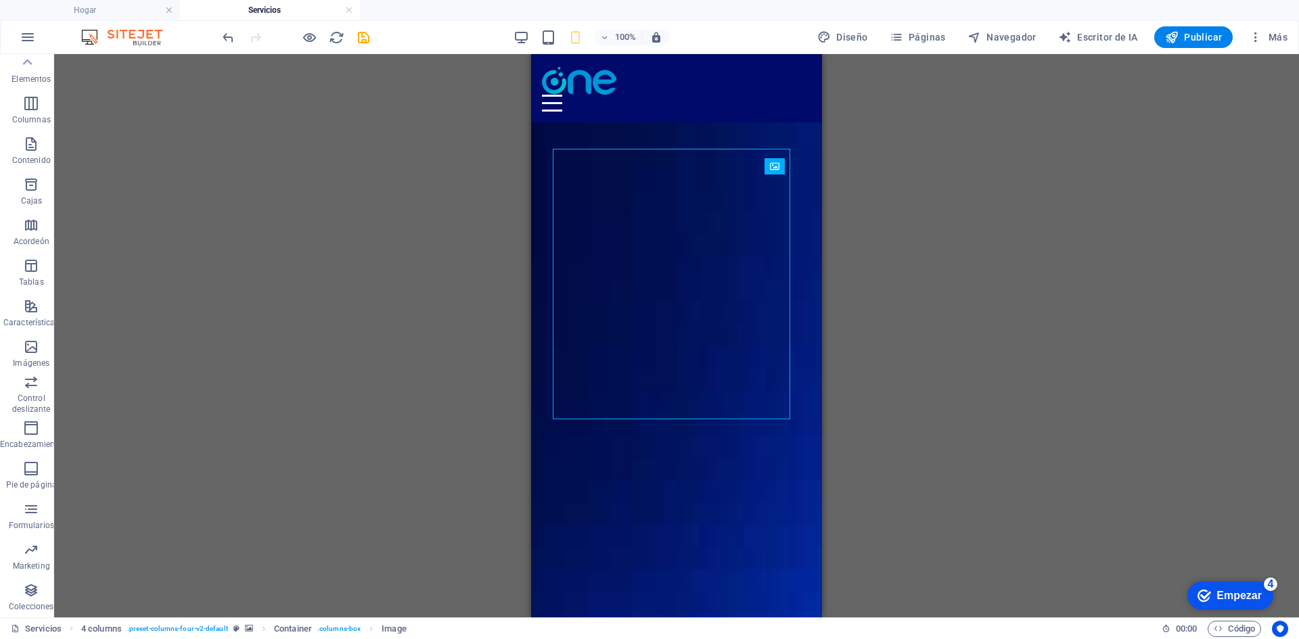
click at [944, 114] on div "Recipiente Texto 4 columnas Recipiente Container Texto Recipiente Texto Recipie…" at bounding box center [676, 335] width 1245 height 563
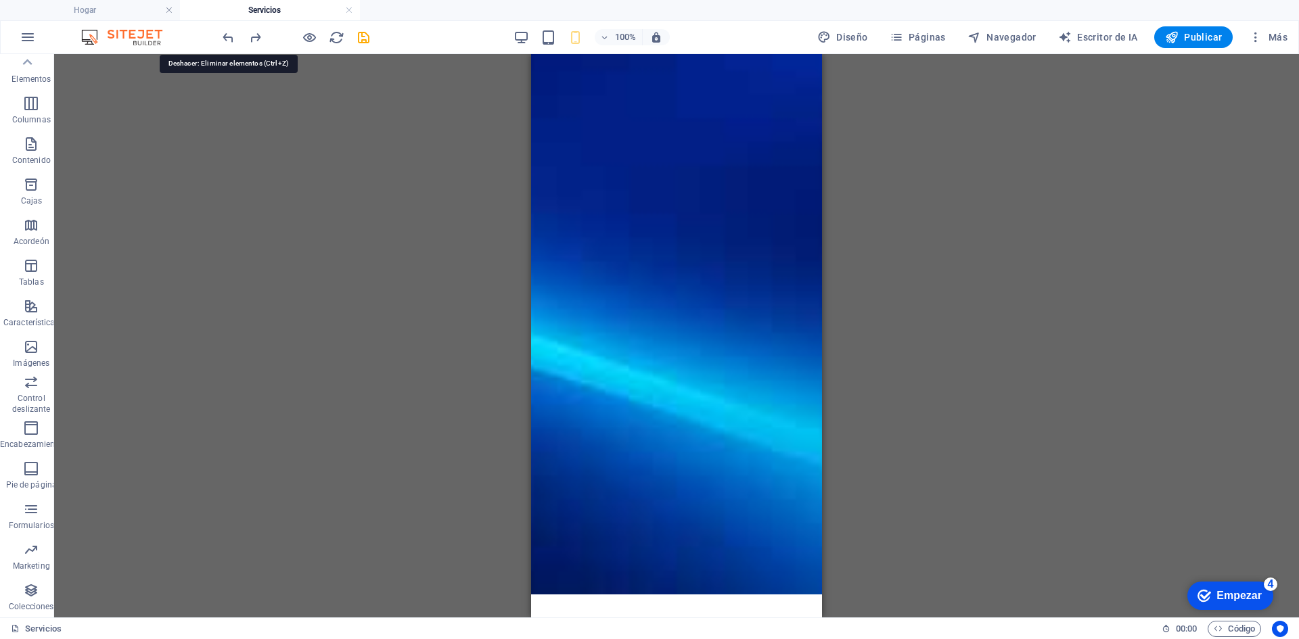
scroll to position [701, 0]
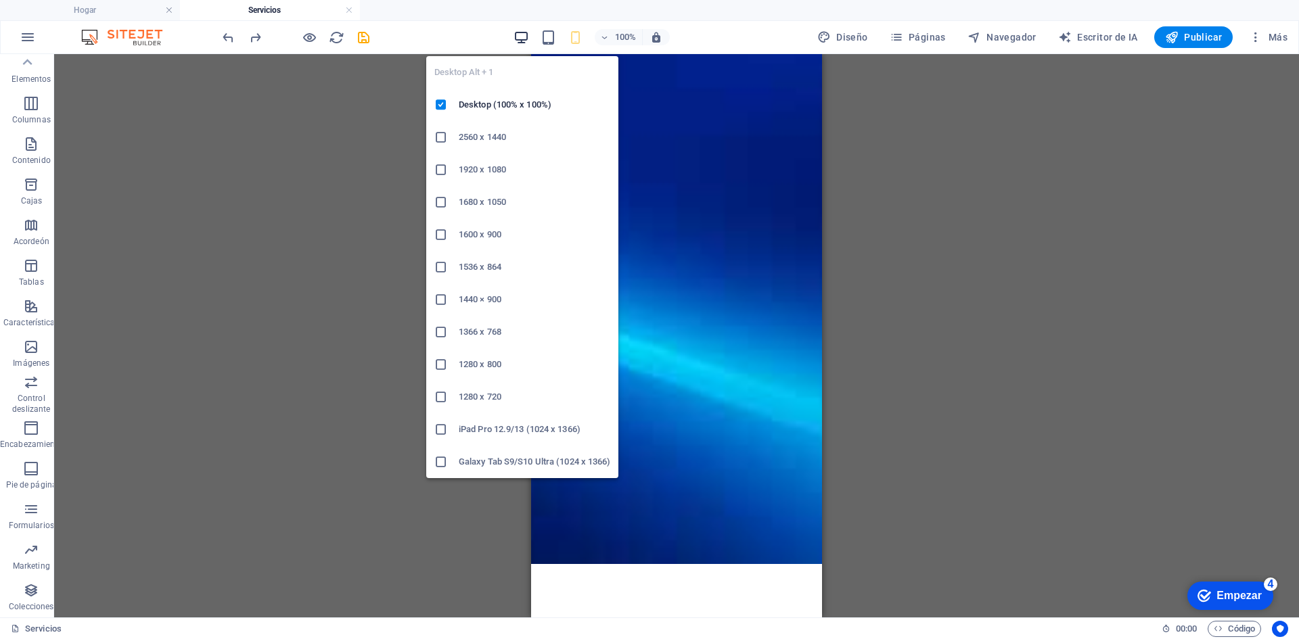
click at [520, 39] on icon "button" at bounding box center [521, 38] width 16 height 16
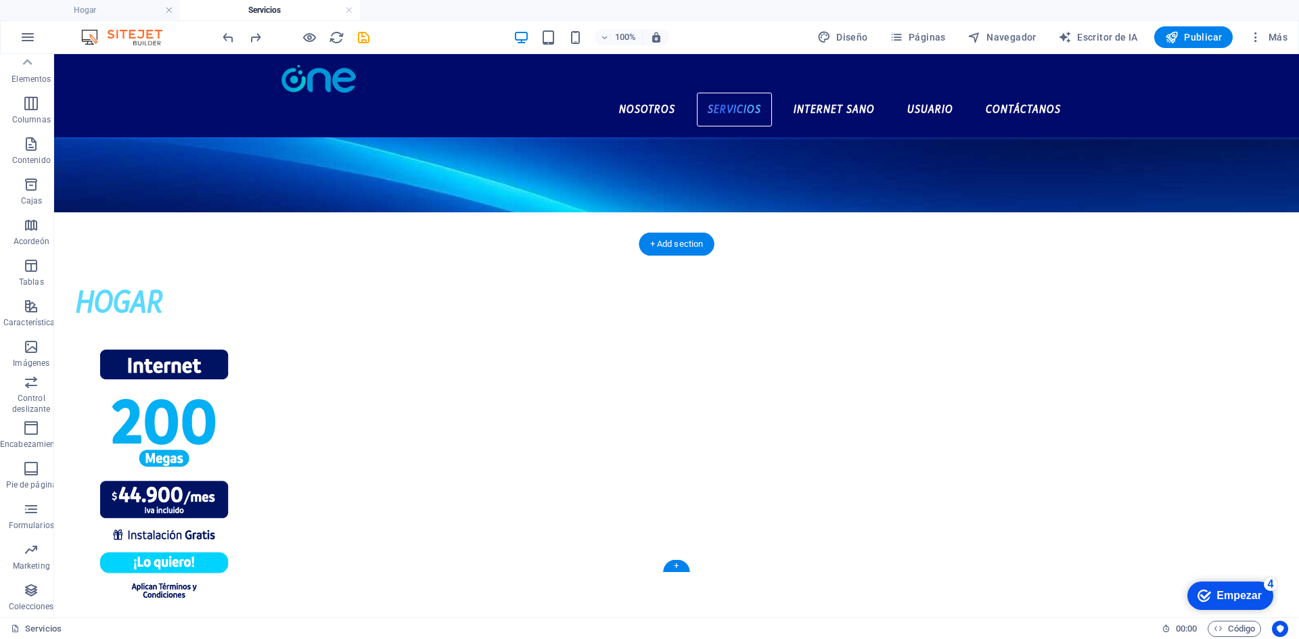
scroll to position [25, 0]
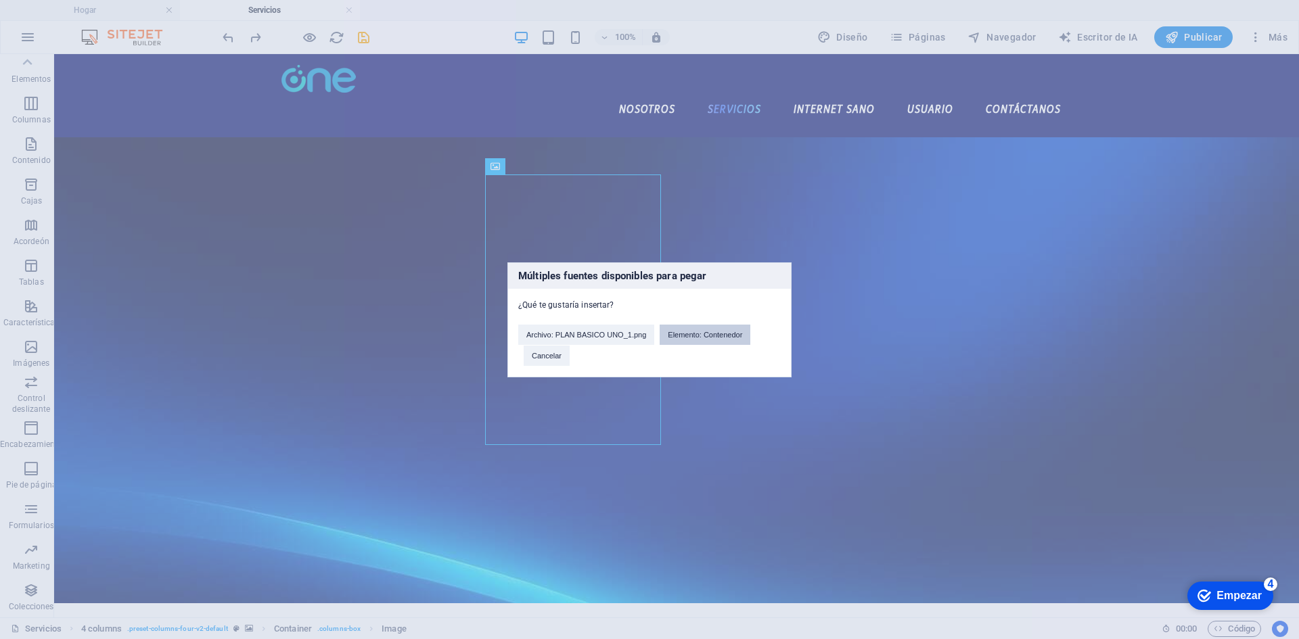
click at [718, 341] on button "Elemento: Contenedor" at bounding box center [705, 335] width 91 height 20
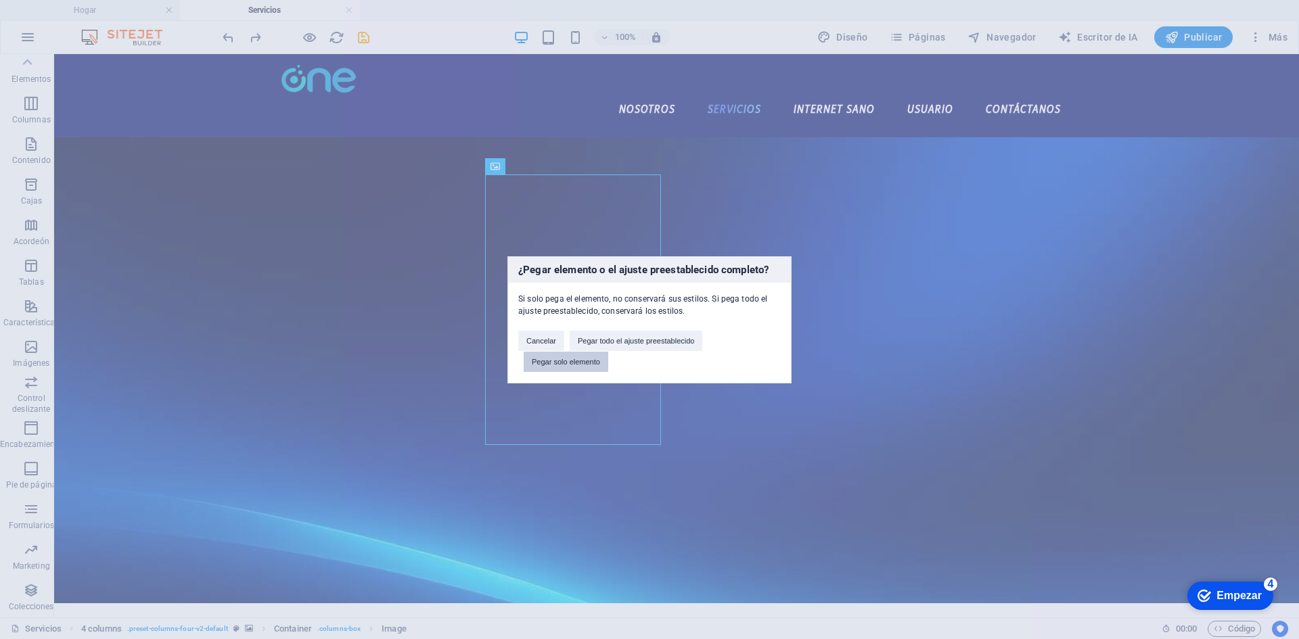
click at [583, 366] on button "Pegar solo elemento" at bounding box center [566, 362] width 85 height 20
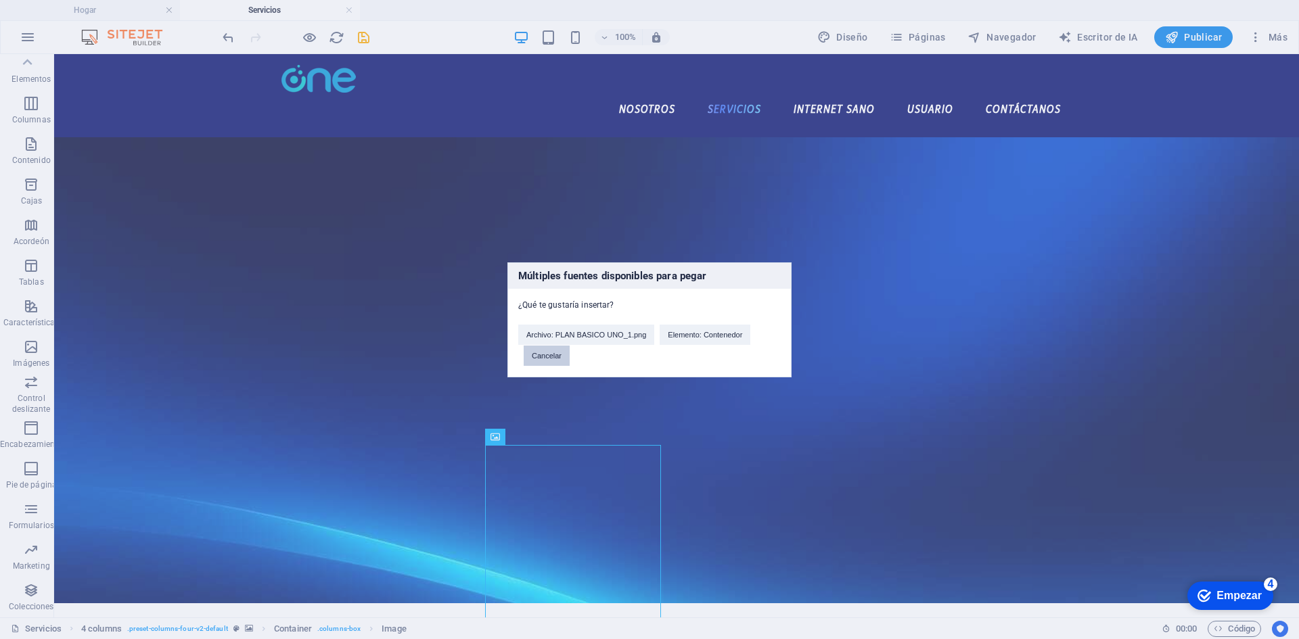
click at [551, 352] on font "Cancelar" at bounding box center [547, 356] width 30 height 8
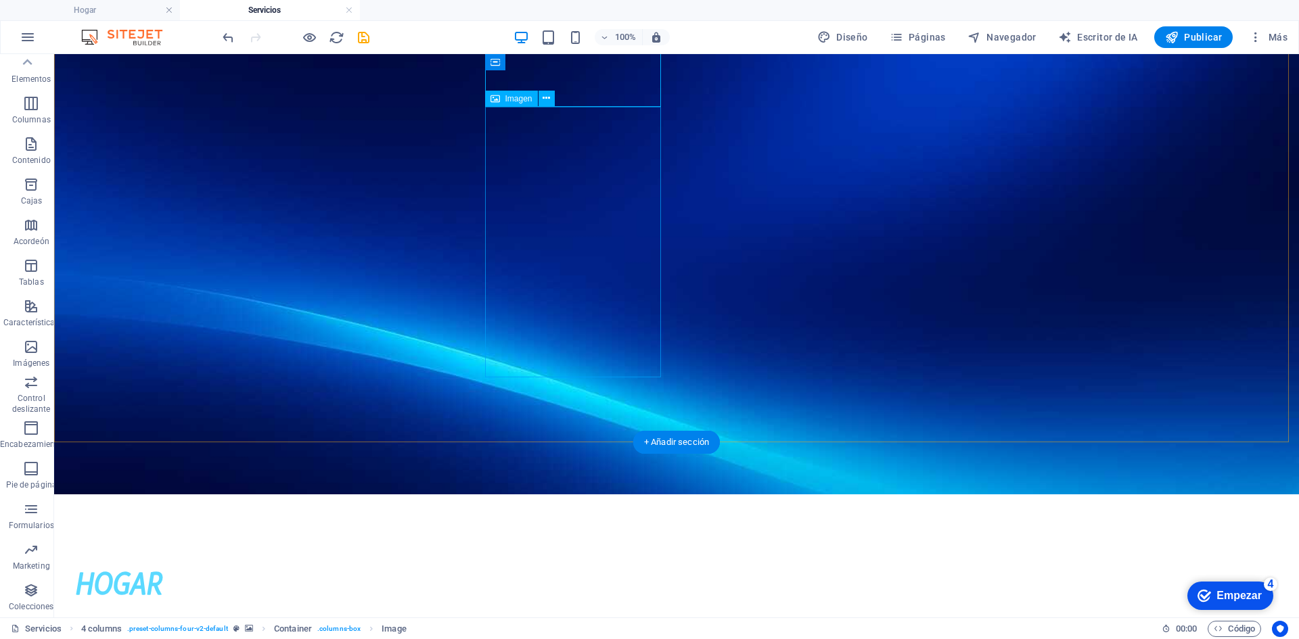
scroll to position [338, 0]
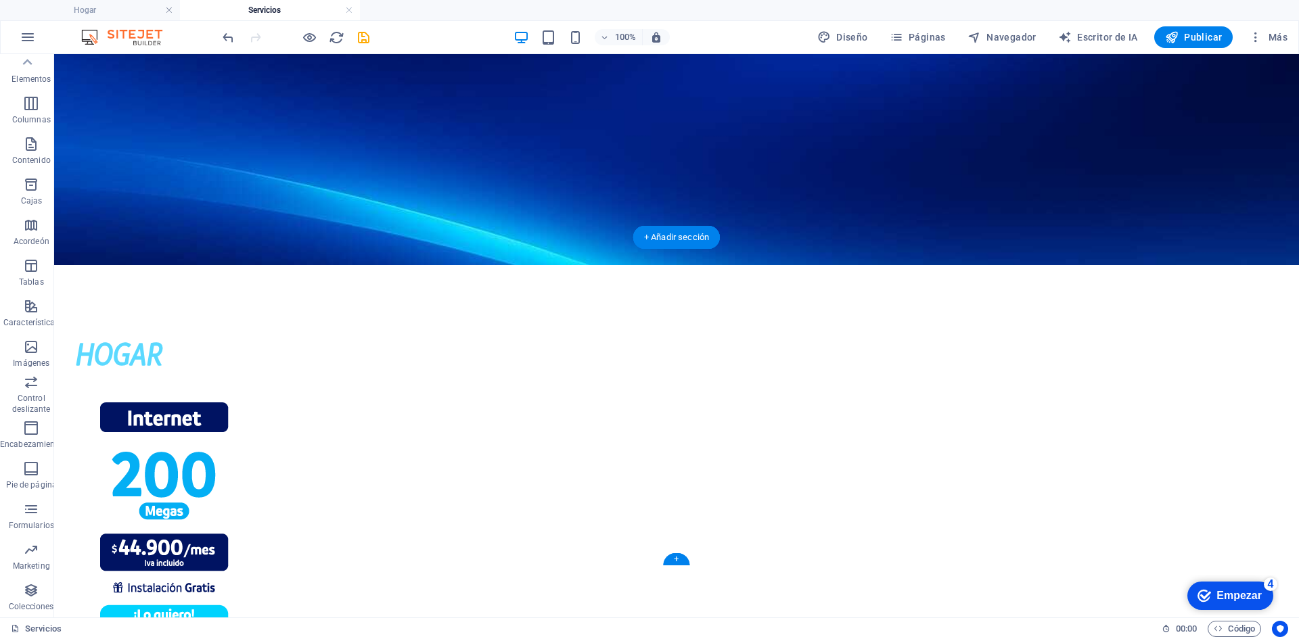
scroll to position [0, 0]
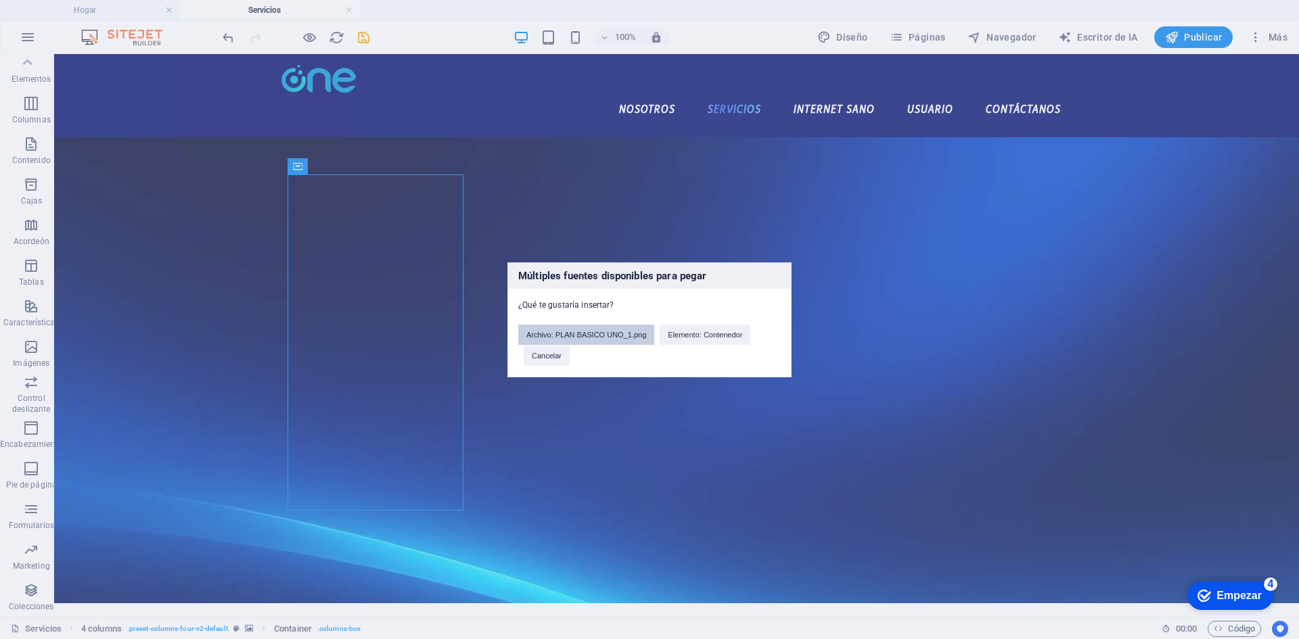
click at [627, 332] on font "Archivo: PLAN BASICO UNO_1.png" at bounding box center [586, 335] width 120 height 8
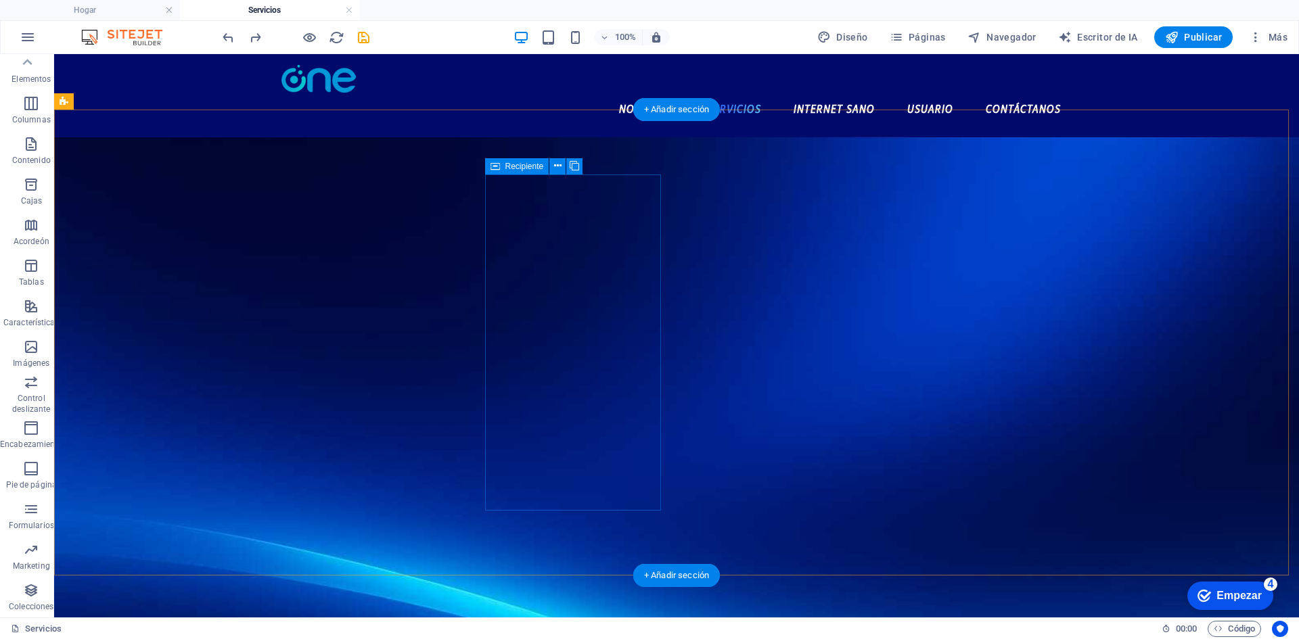
click at [612, 139] on figure at bounding box center [676, 398] width 1245 height 522
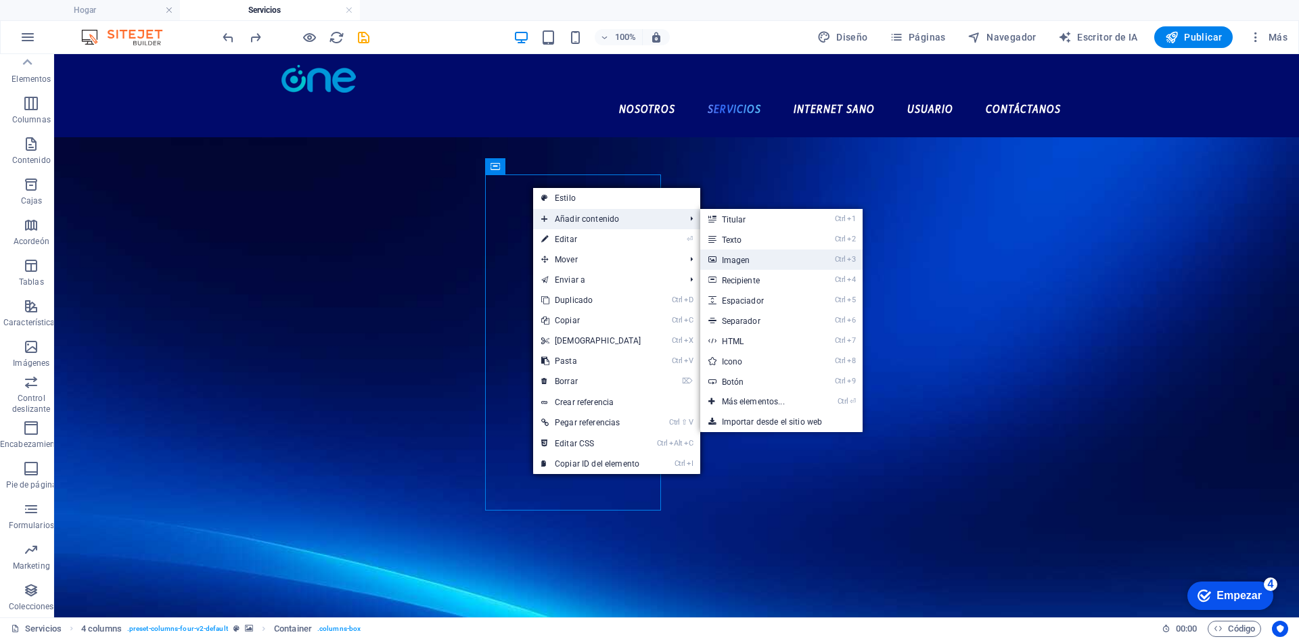
click at [763, 264] on link "Ctrl 3 Imagen" at bounding box center [756, 260] width 112 height 20
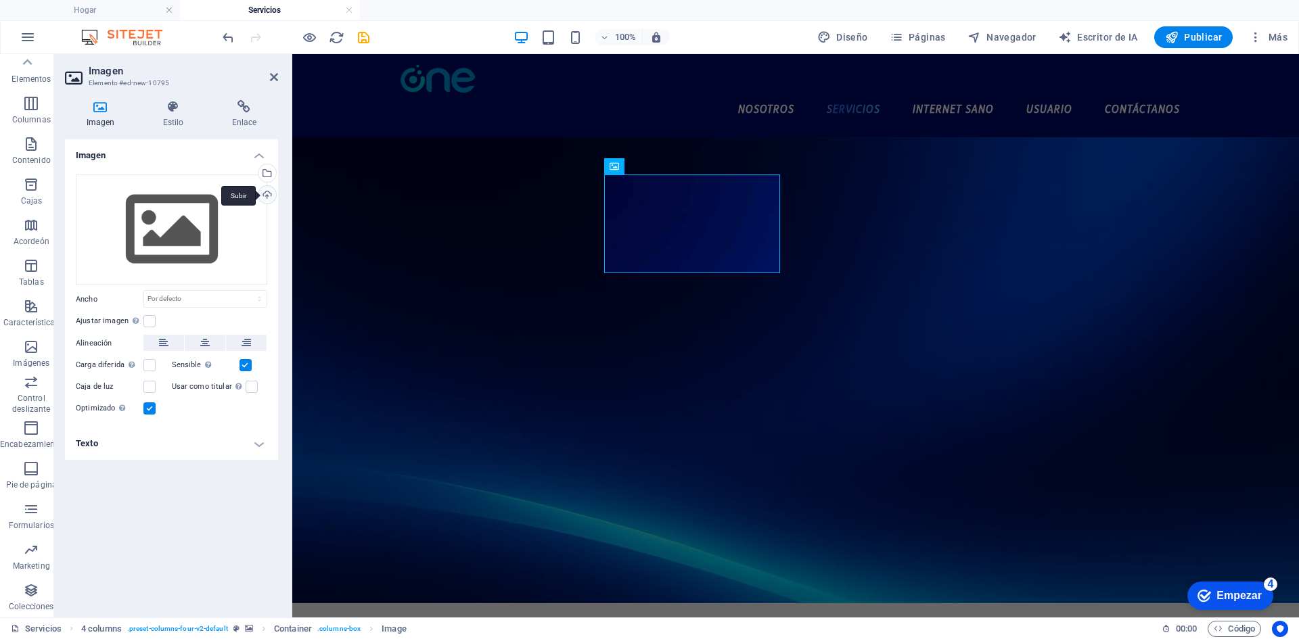
click at [272, 193] on div "Subir" at bounding box center [266, 196] width 20 height 20
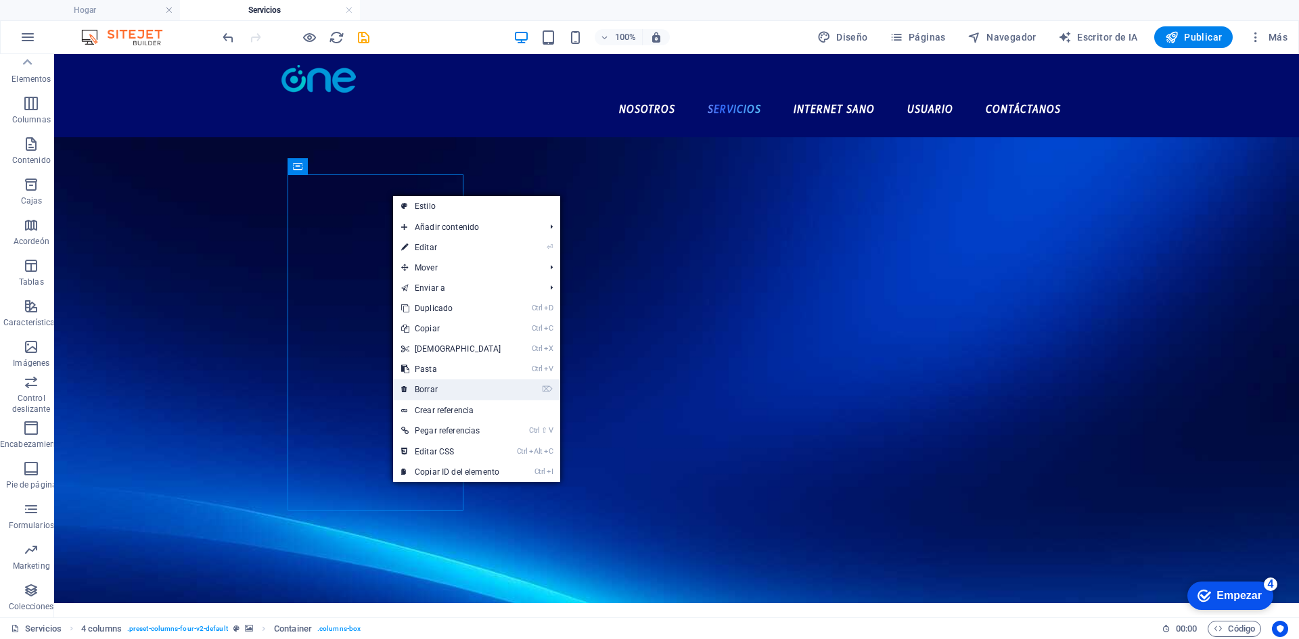
click at [463, 389] on link "⌦ Borrar" at bounding box center [451, 389] width 116 height 20
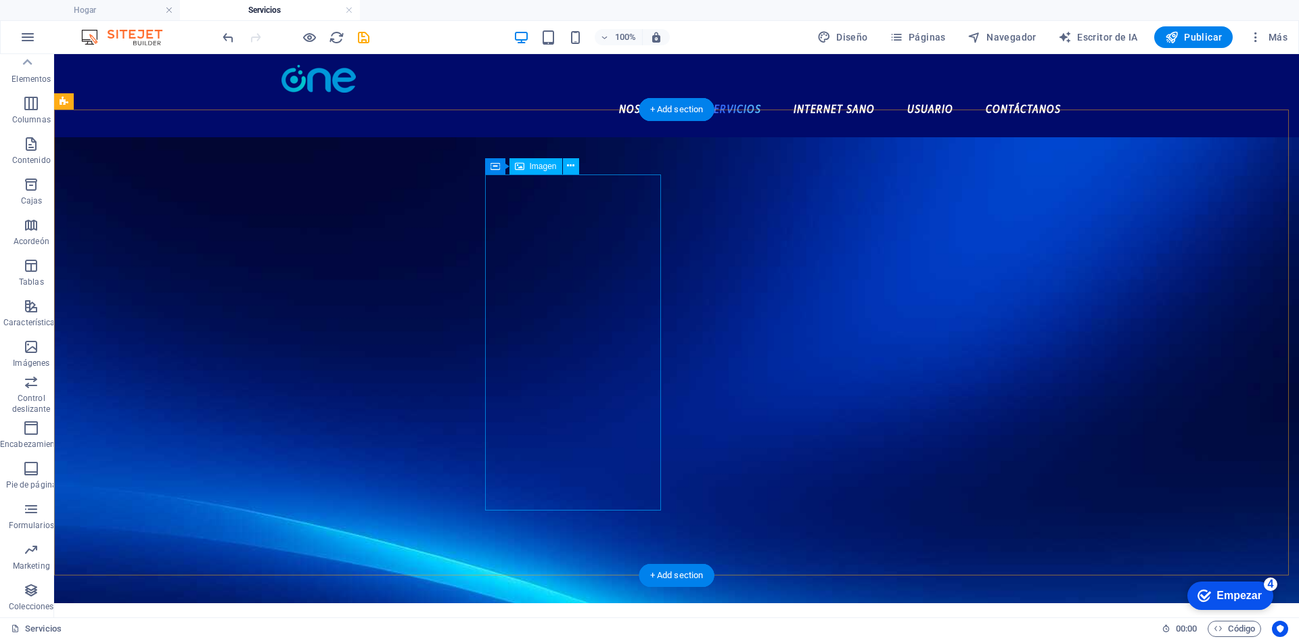
click at [179, 154] on figure at bounding box center [676, 370] width 1245 height 466
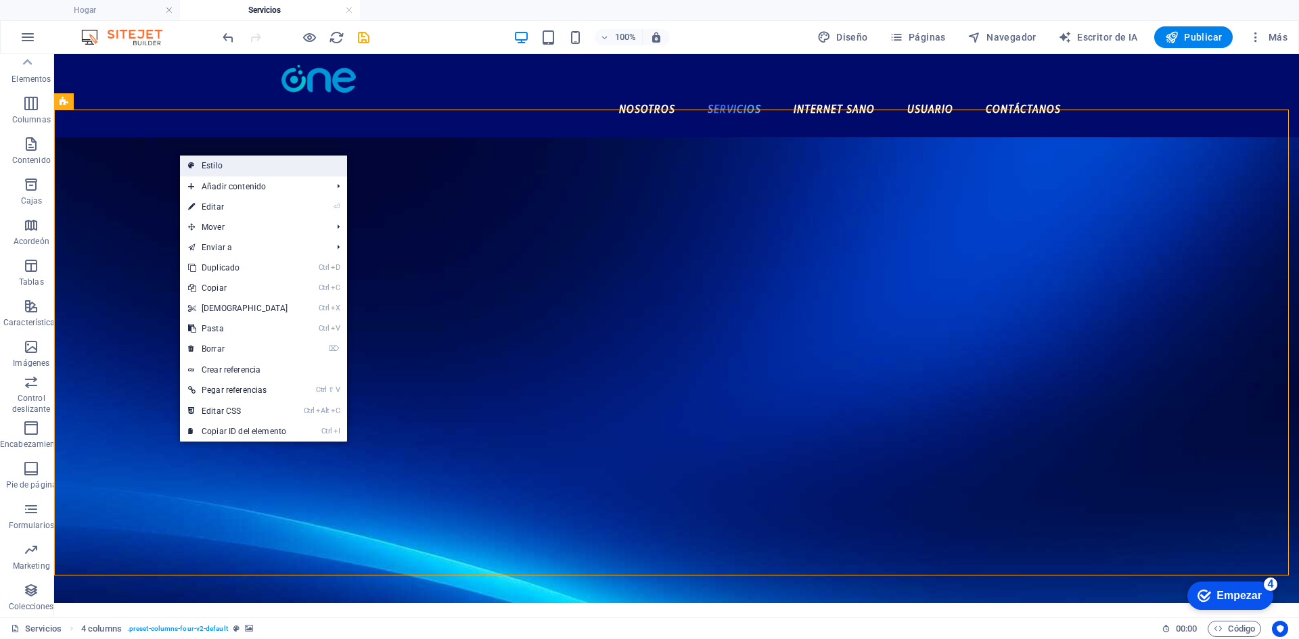
click at [327, 173] on link "Estilo" at bounding box center [263, 166] width 167 height 20
select select "rem"
select select "preset-columns-four-v2-default"
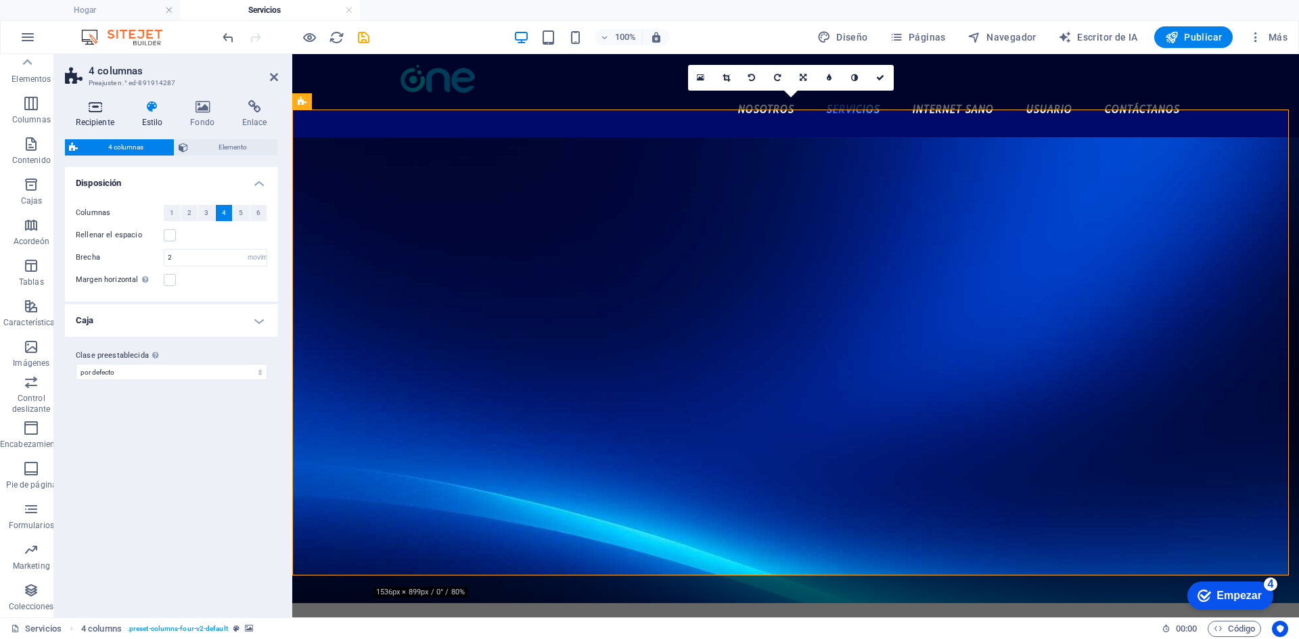
click at [106, 118] on font "Recipiente" at bounding box center [95, 122] width 38 height 9
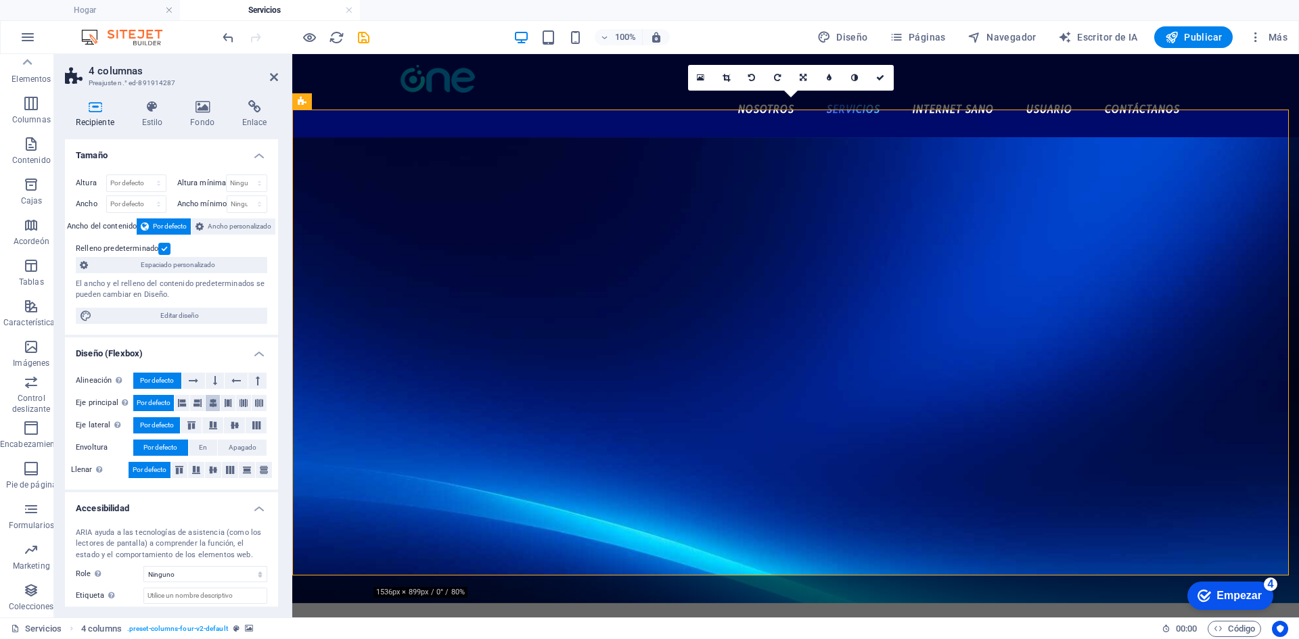
click at [211, 403] on icon at bounding box center [213, 403] width 8 height 16
click at [883, 69] on link at bounding box center [881, 78] width 26 height 26
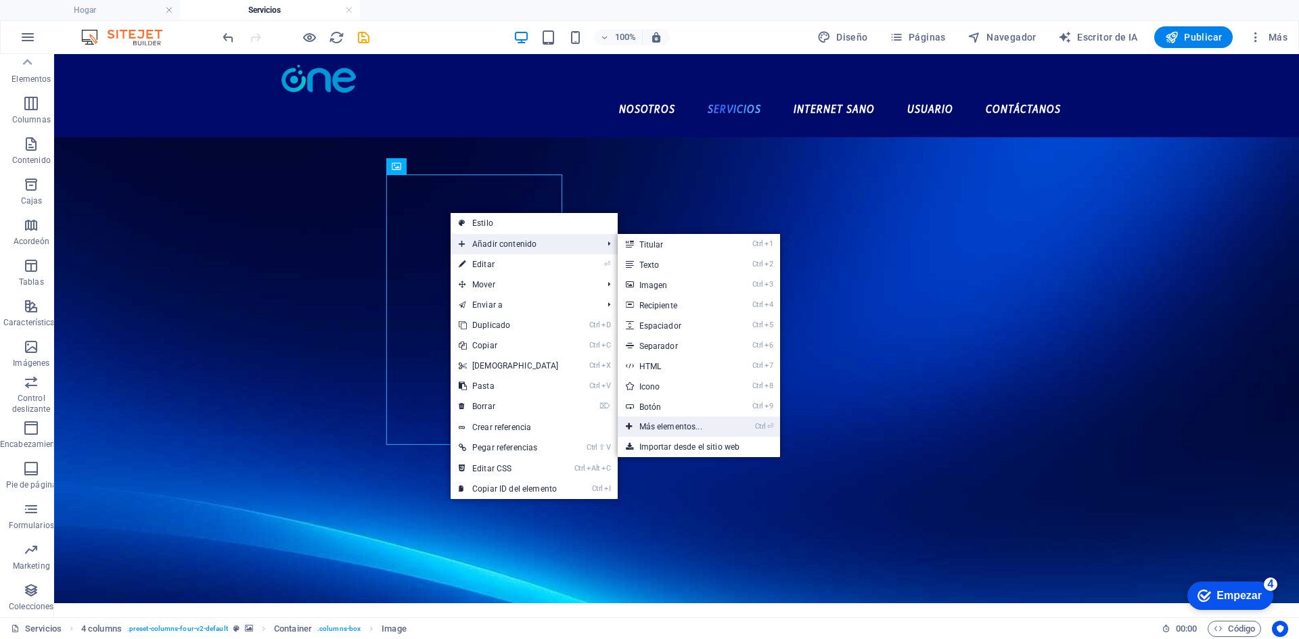
click at [659, 428] on font "Más elementos..." at bounding box center [670, 426] width 63 height 9
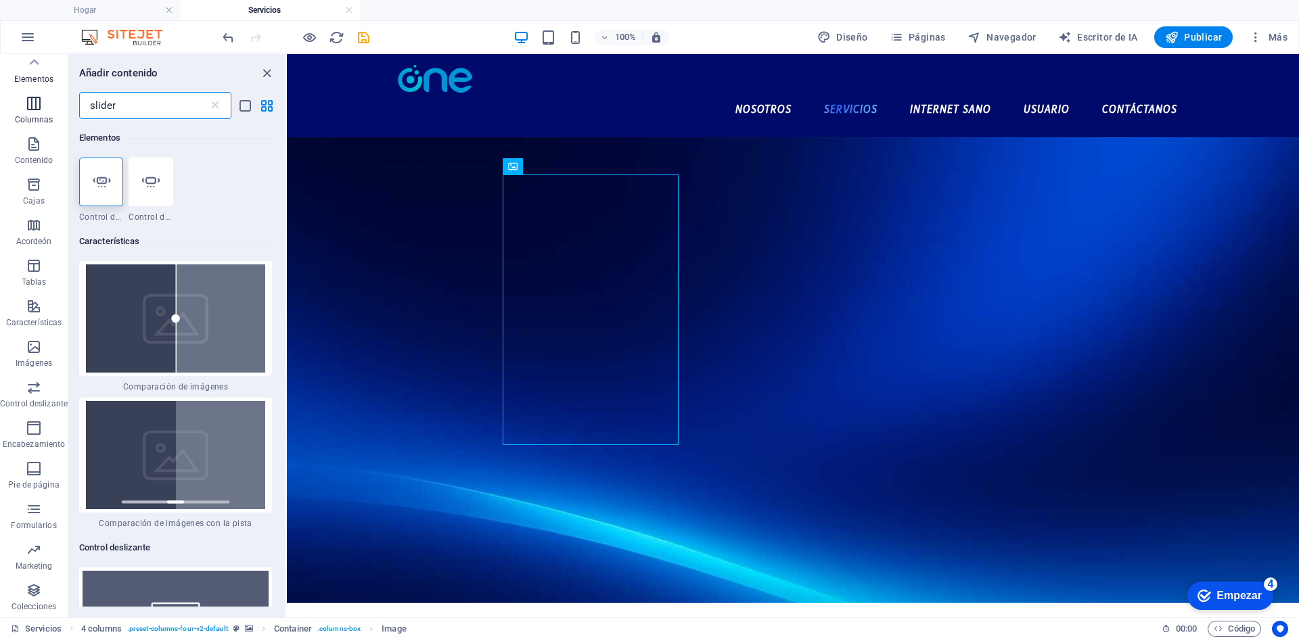
drag, startPoint x: 149, startPoint y: 113, endPoint x: 47, endPoint y: 118, distance: 102.3
click at [47, 118] on div "Favoritos Elementos Columnas Contenido Cajas Acordeón Tablas Características Im…" at bounding box center [143, 335] width 287 height 563
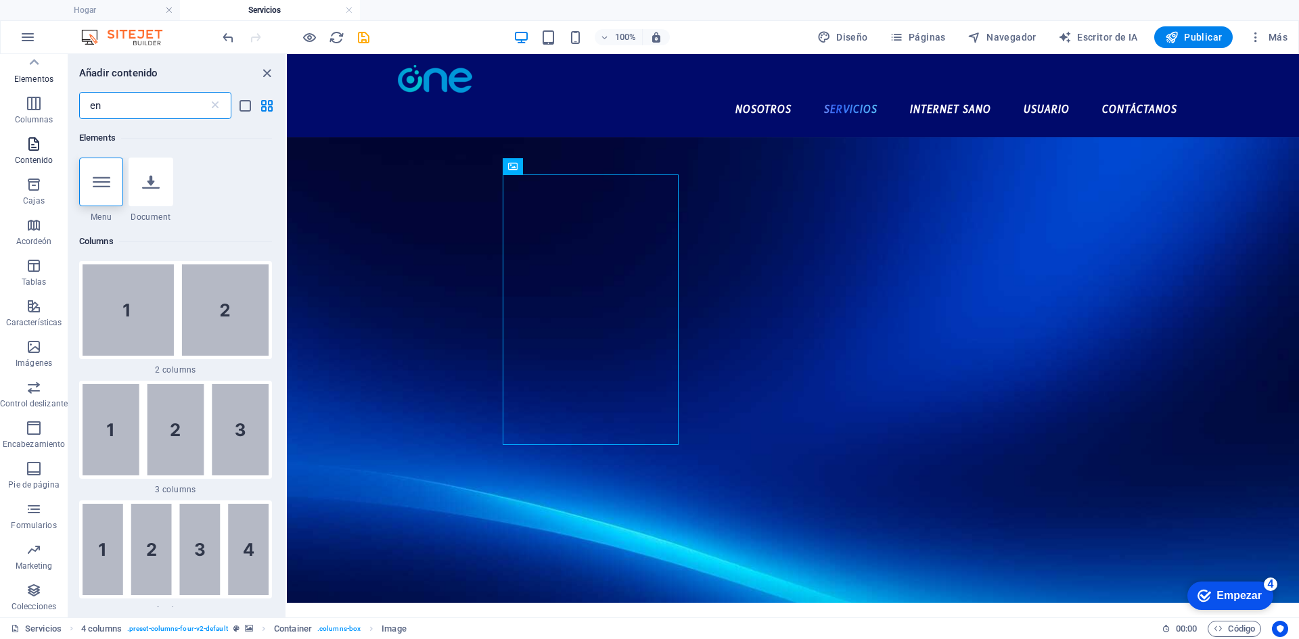
type input "e"
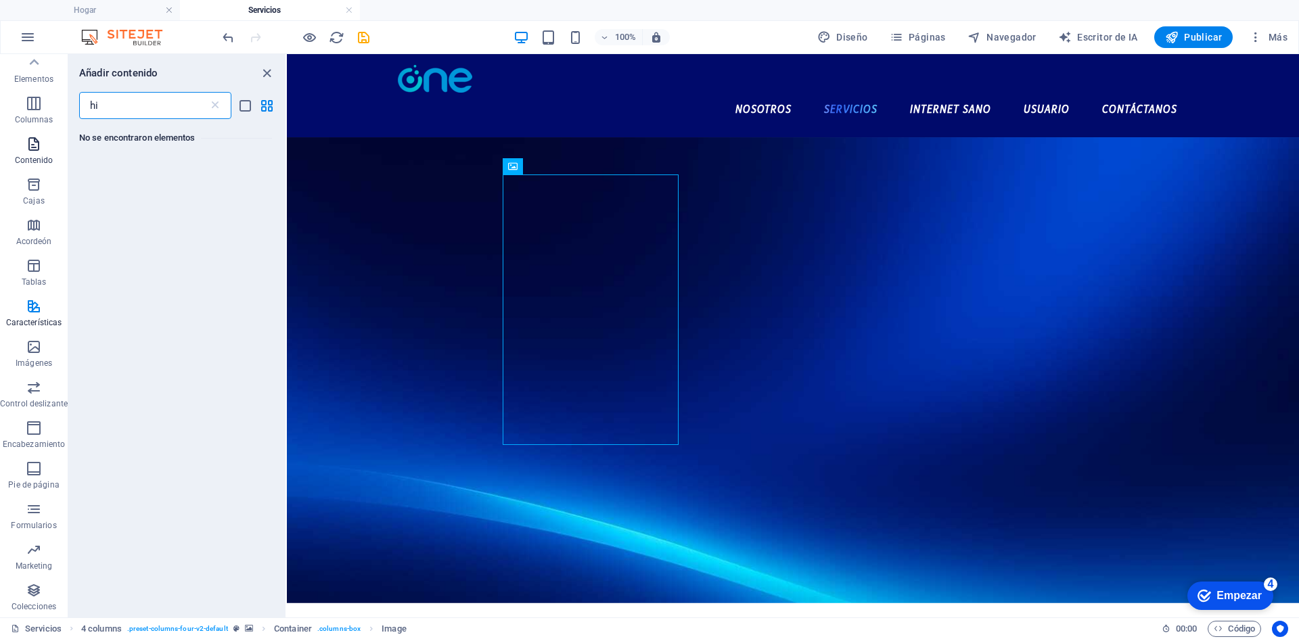
type input "h"
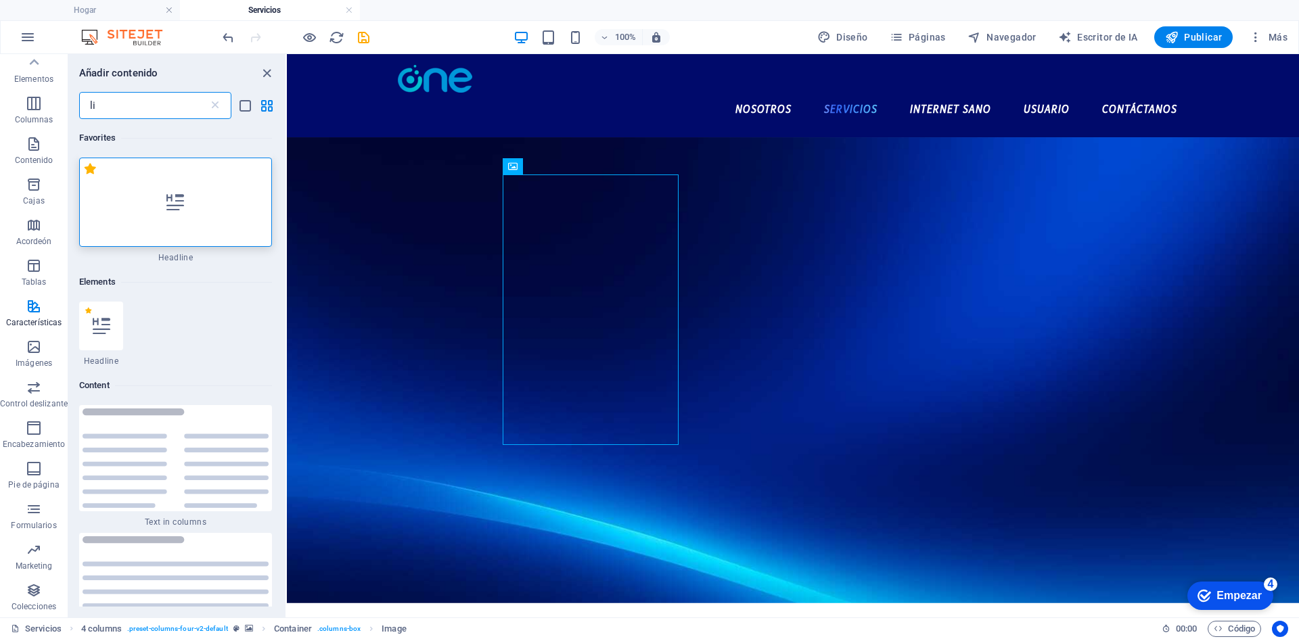
type input "l"
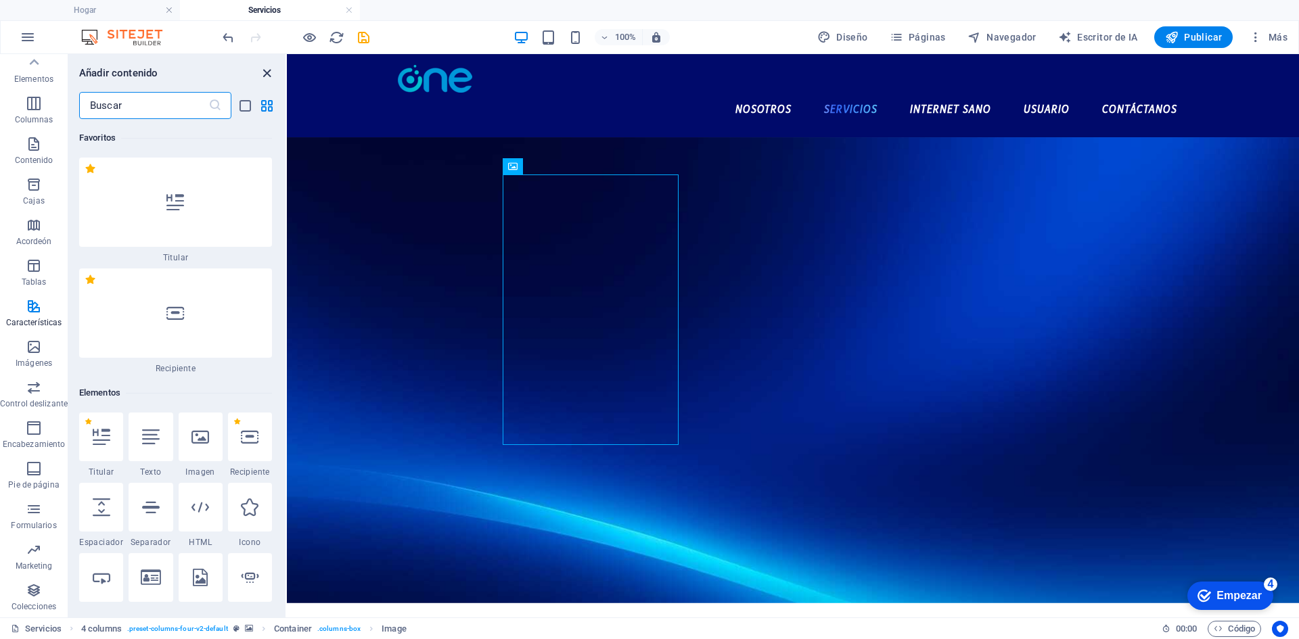
drag, startPoint x: 262, startPoint y: 72, endPoint x: 326, endPoint y: 134, distance: 89.0
click at [262, 72] on icon "cerrar panel" at bounding box center [267, 74] width 16 height 16
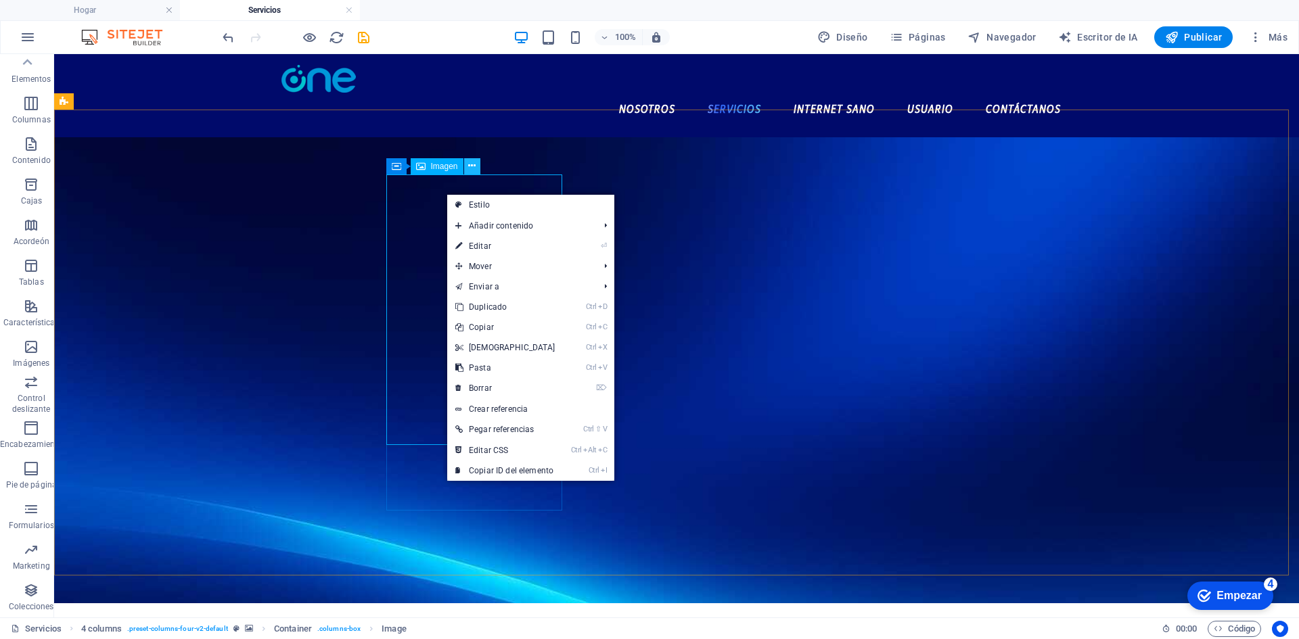
click at [467, 166] on button at bounding box center [472, 166] width 16 height 16
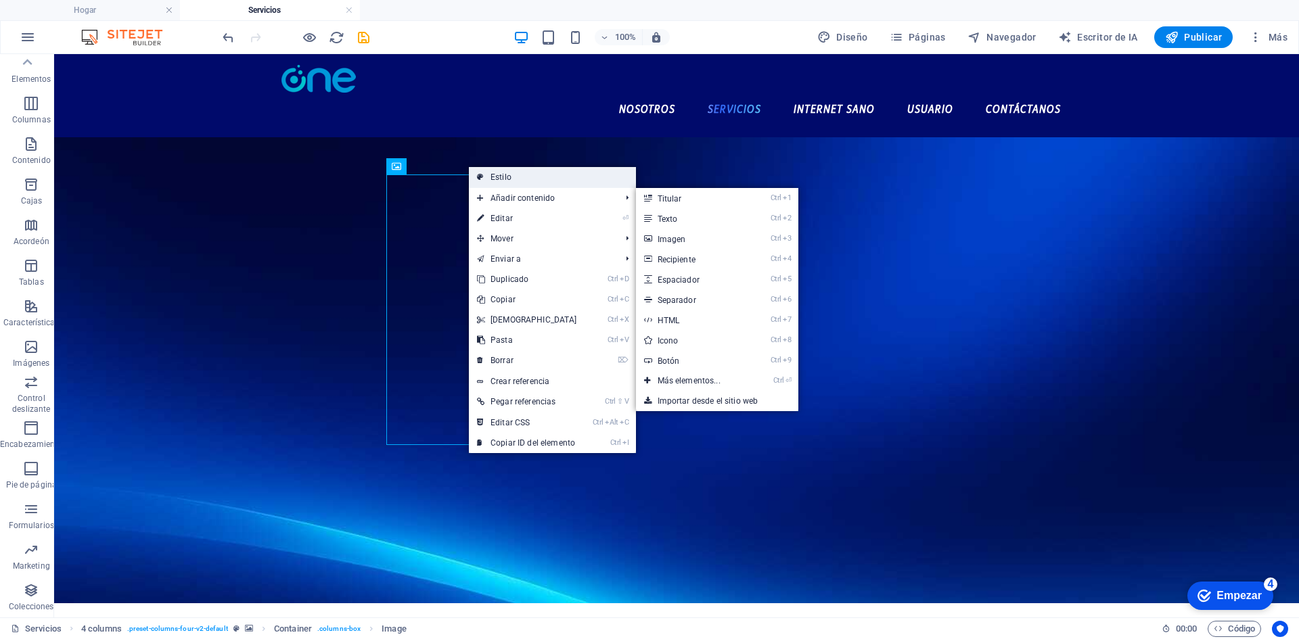
drag, startPoint x: 243, startPoint y: 124, endPoint x: 536, endPoint y: 179, distance: 298.0
click at [536, 179] on link "Estilo" at bounding box center [552, 177] width 167 height 20
select select "rem"
select select "preset-columns-four-v2-default"
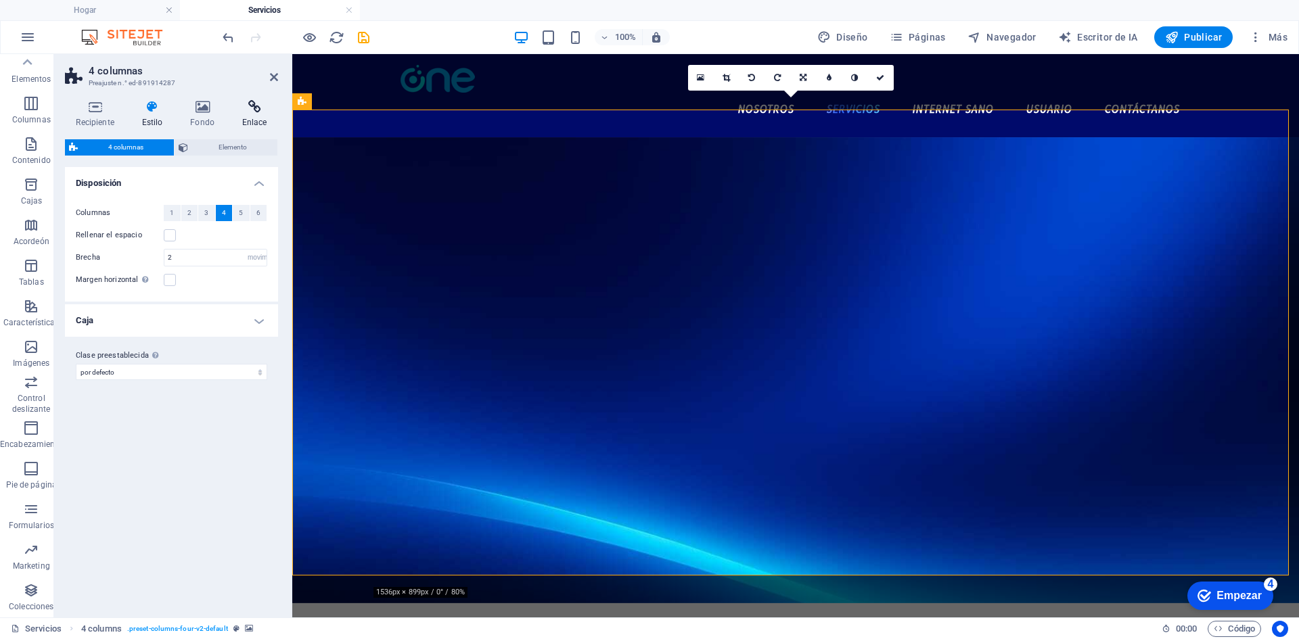
click at [235, 105] on icon at bounding box center [254, 107] width 47 height 14
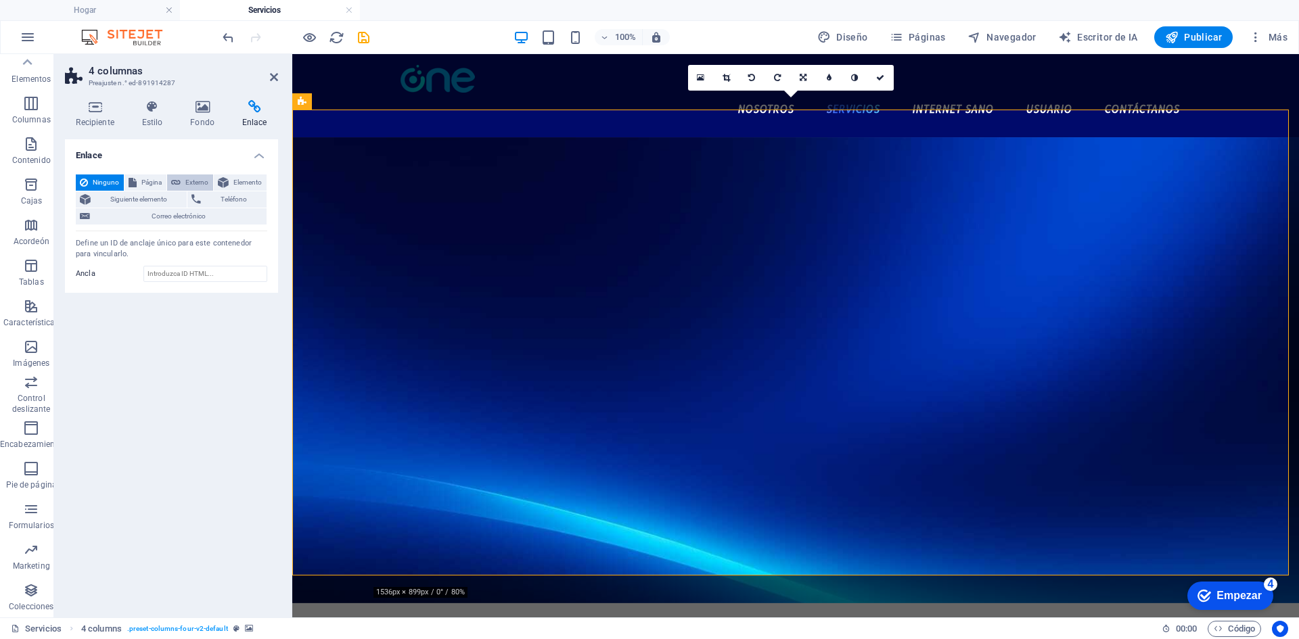
click at [183, 184] on button "Externo" at bounding box center [190, 183] width 46 height 16
select select "blank"
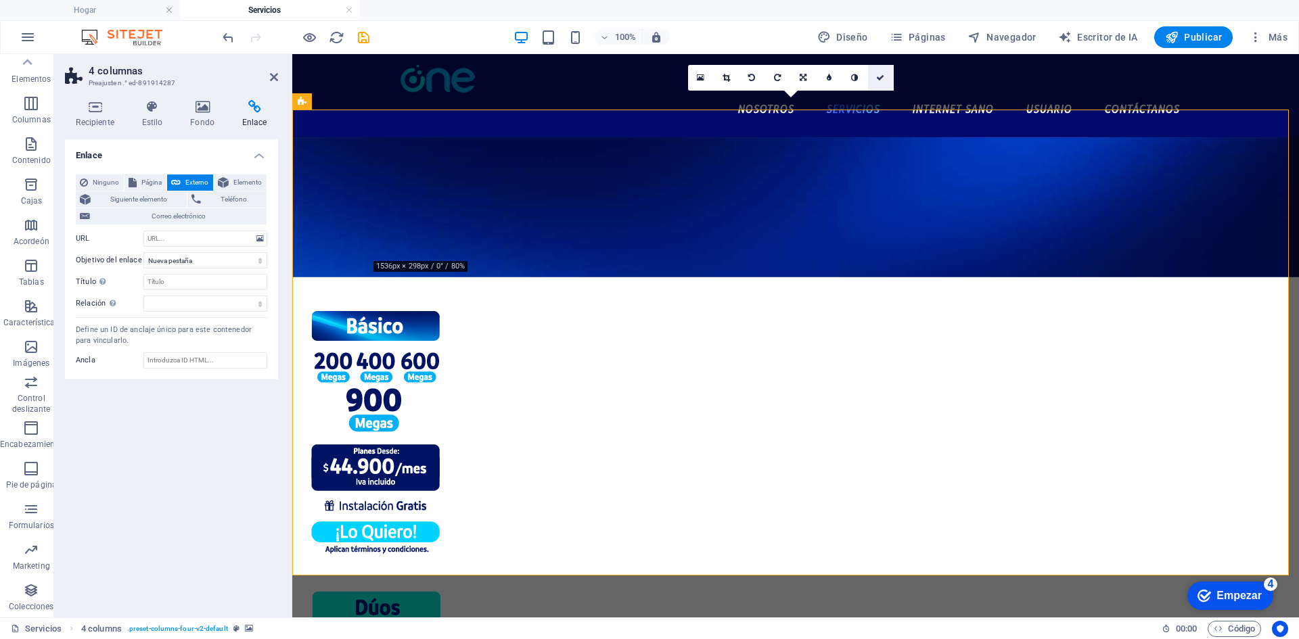
click at [876, 77] on icon at bounding box center [880, 78] width 8 height 8
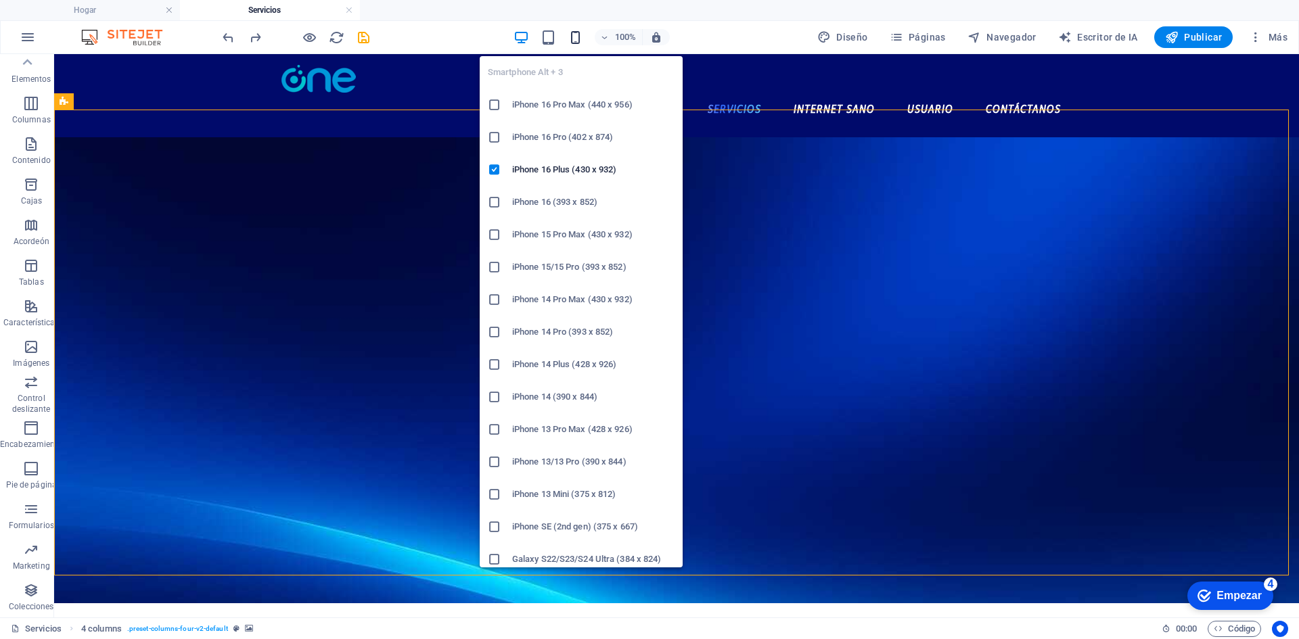
click at [572, 34] on icon "button" at bounding box center [576, 38] width 16 height 16
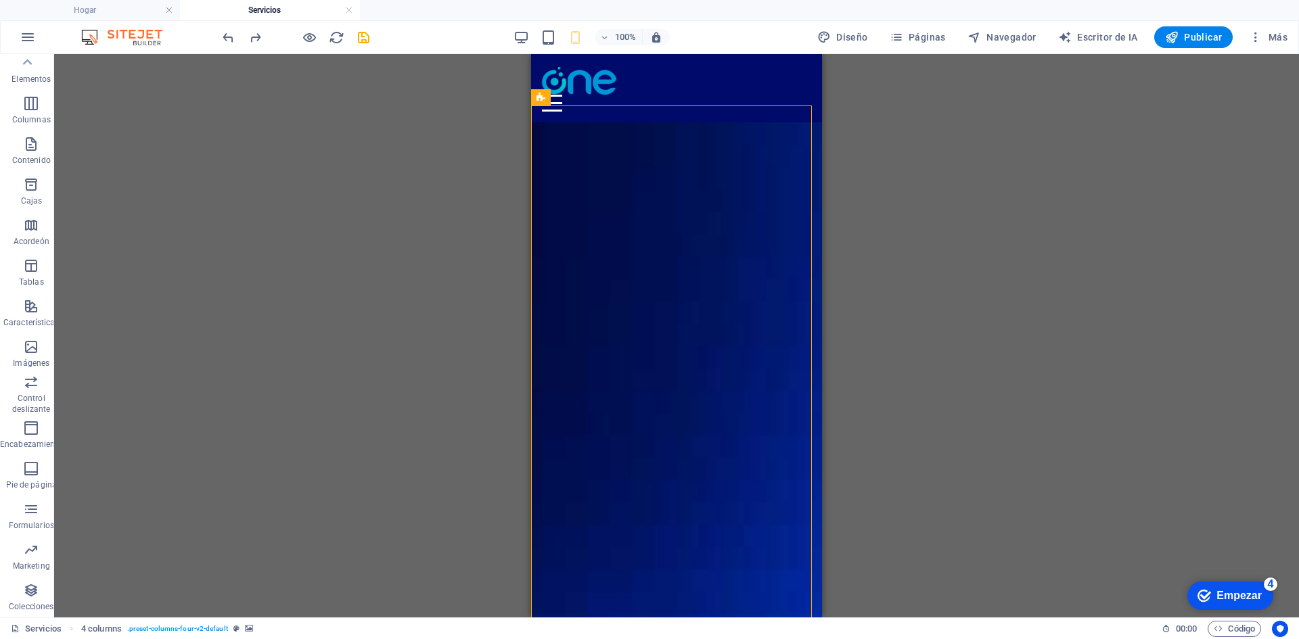
click at [1034, 223] on div "Arrastre aquí para reemplazar el contenido existente. Presione "Ctrl" para crea…" at bounding box center [676, 335] width 1245 height 563
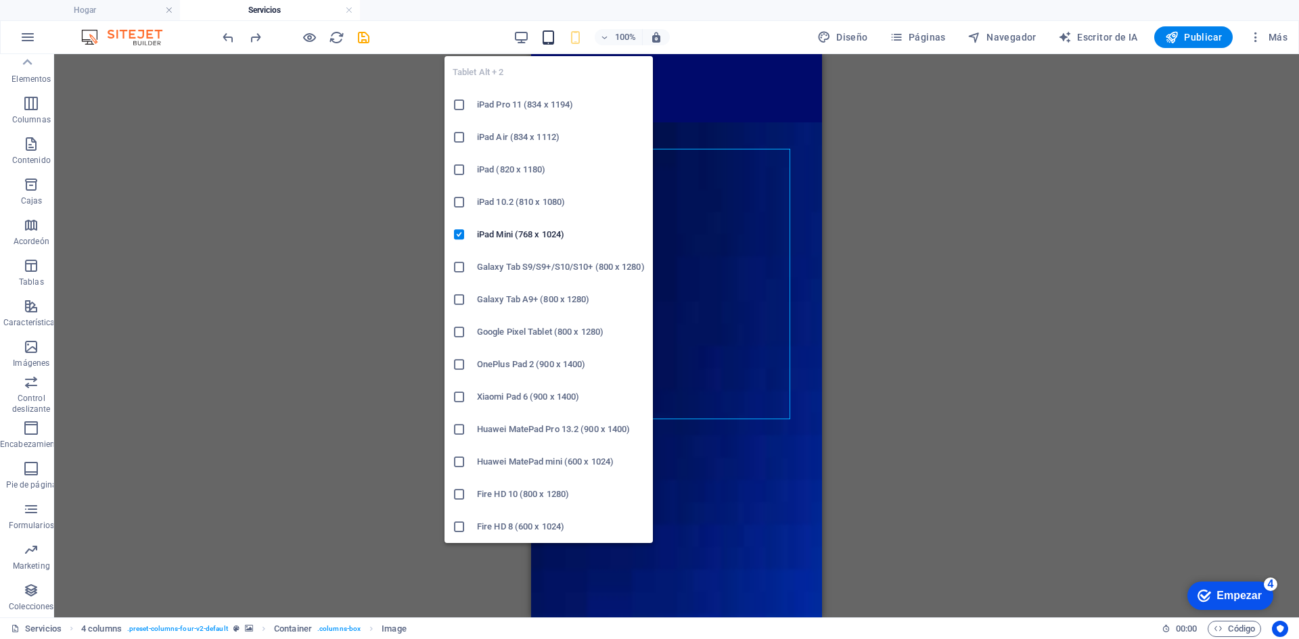
click at [549, 41] on icon "button" at bounding box center [548, 38] width 16 height 16
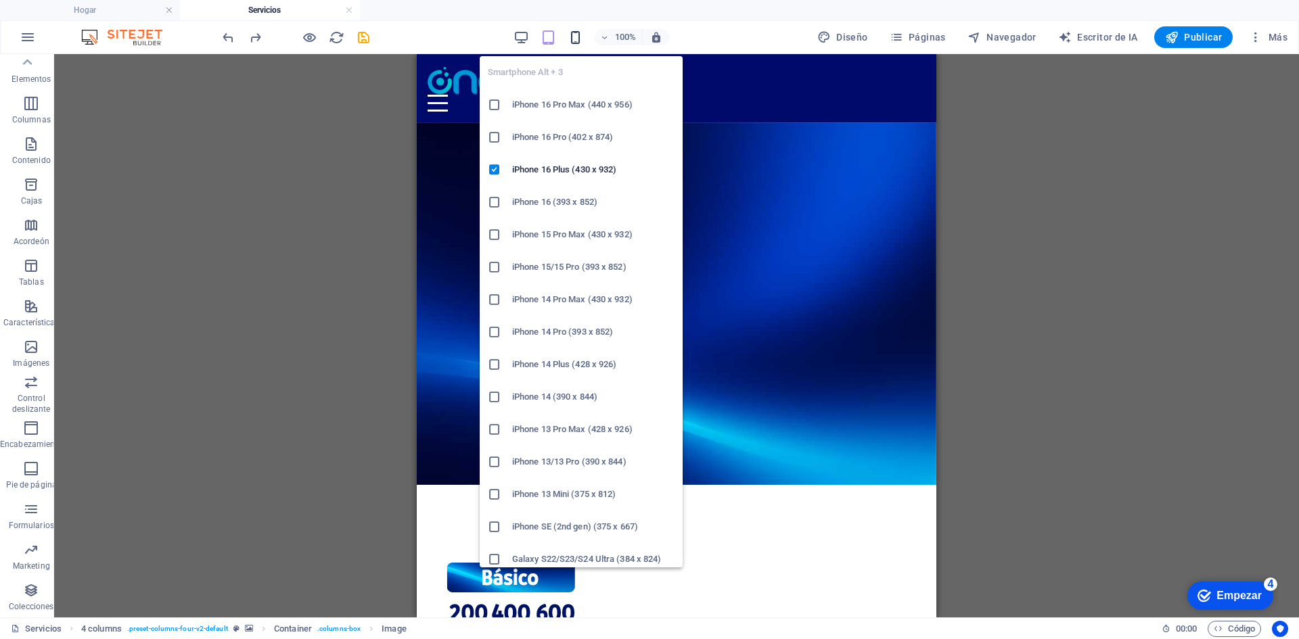
click at [576, 34] on icon "button" at bounding box center [576, 38] width 16 height 16
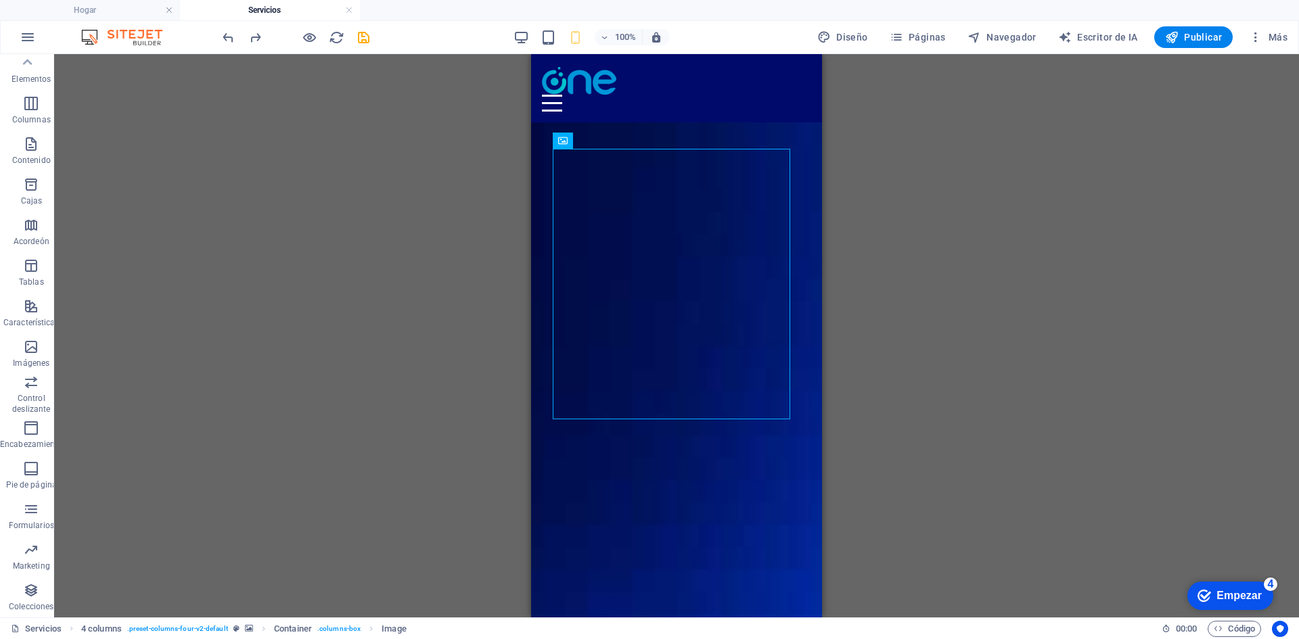
click at [1161, 342] on div "Arrastre aquí para reemplazar el contenido existente. Presione "Ctrl" para crea…" at bounding box center [676, 335] width 1245 height 563
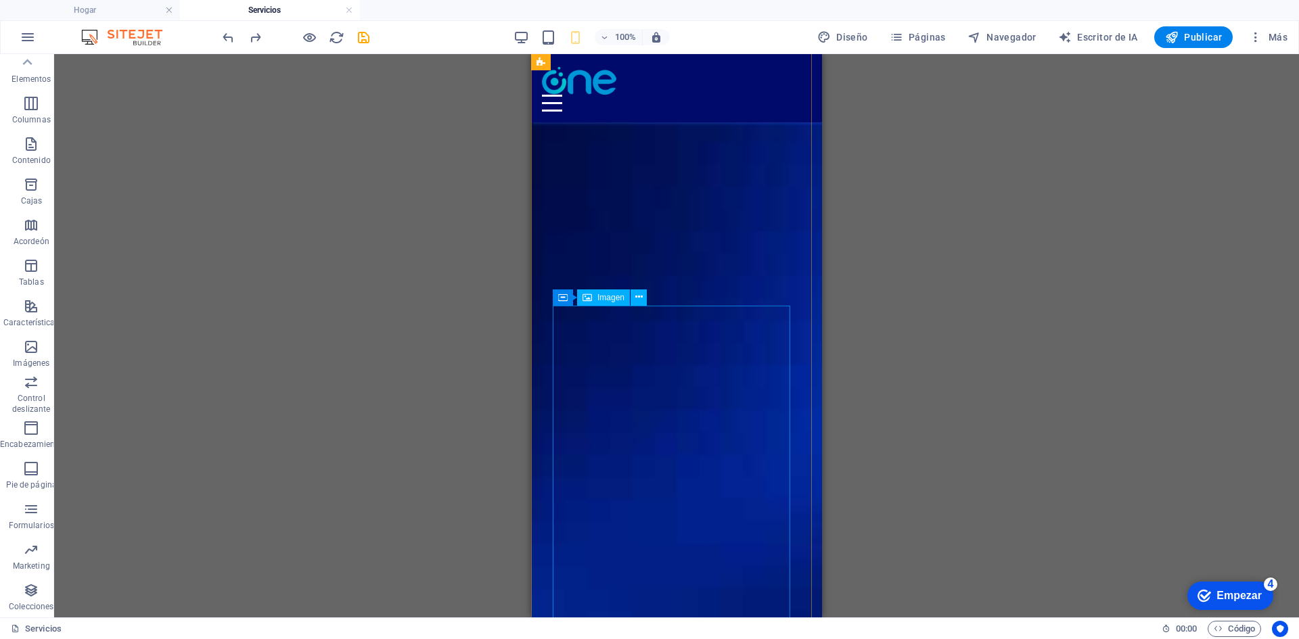
scroll to position [135, 0]
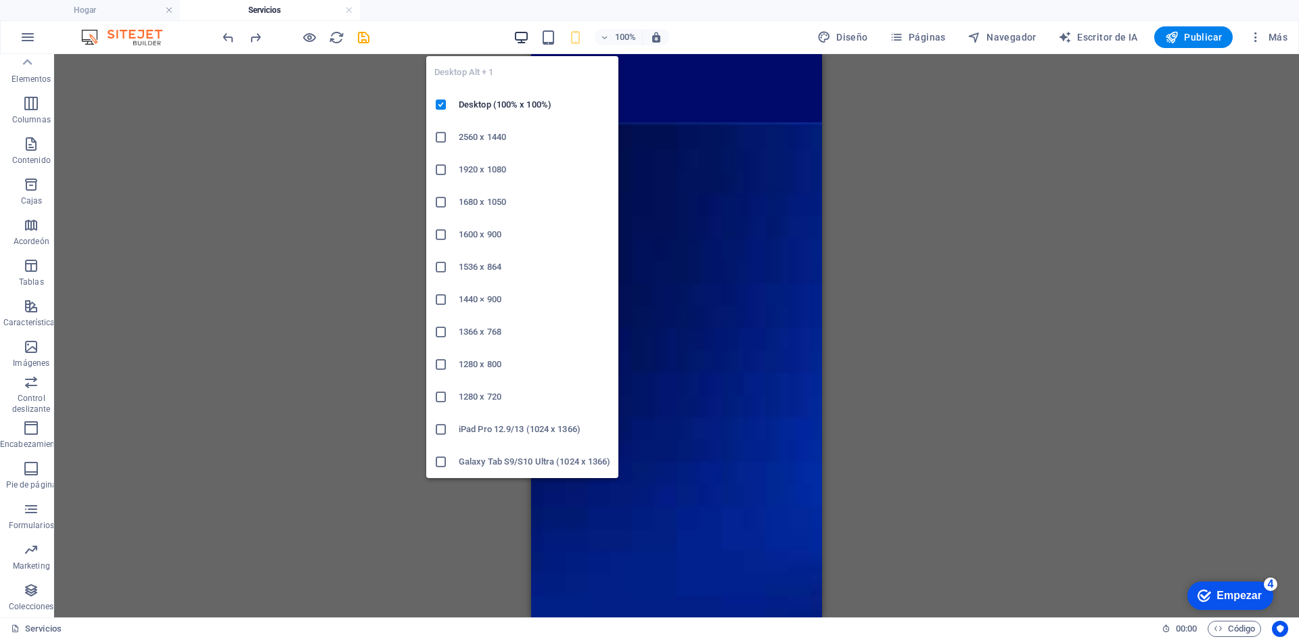
click at [522, 35] on icon "button" at bounding box center [521, 38] width 16 height 16
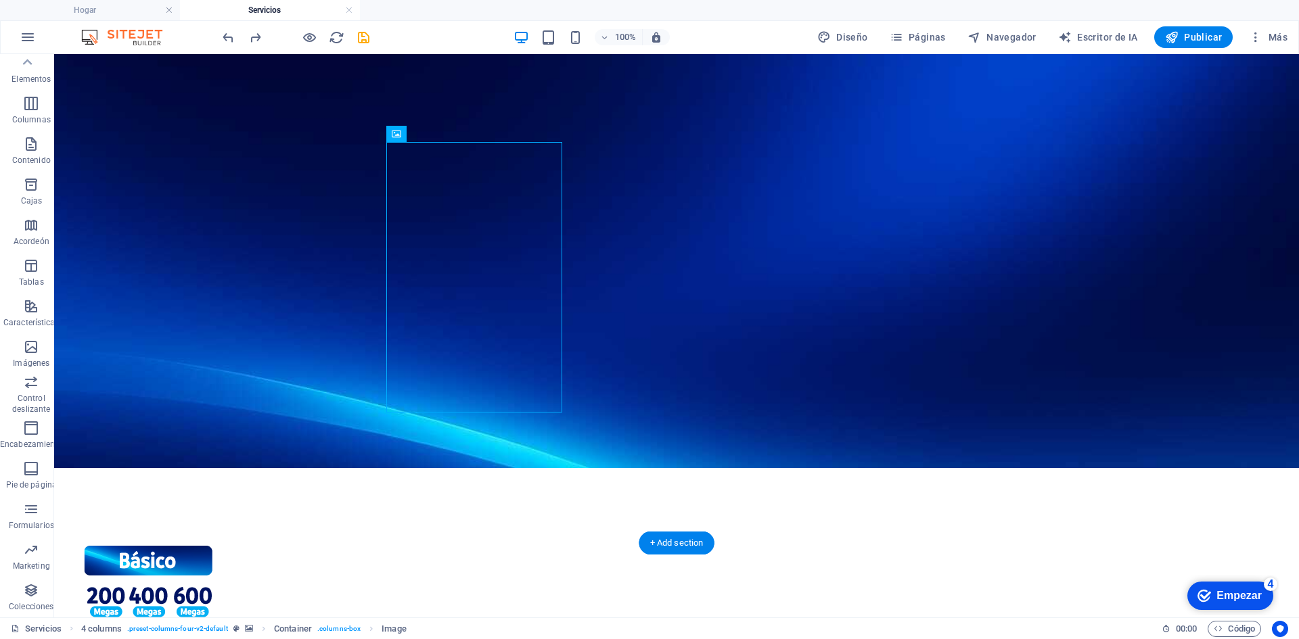
scroll to position [0, 0]
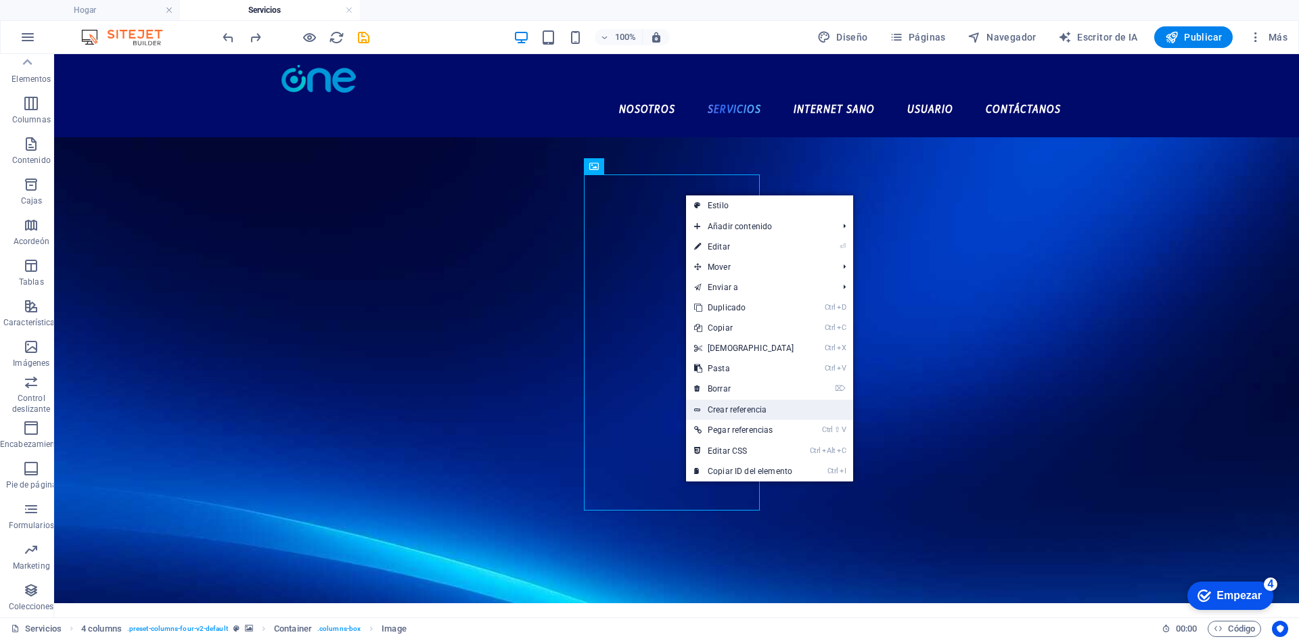
click at [751, 408] on font "Crear referencia" at bounding box center [737, 409] width 59 height 9
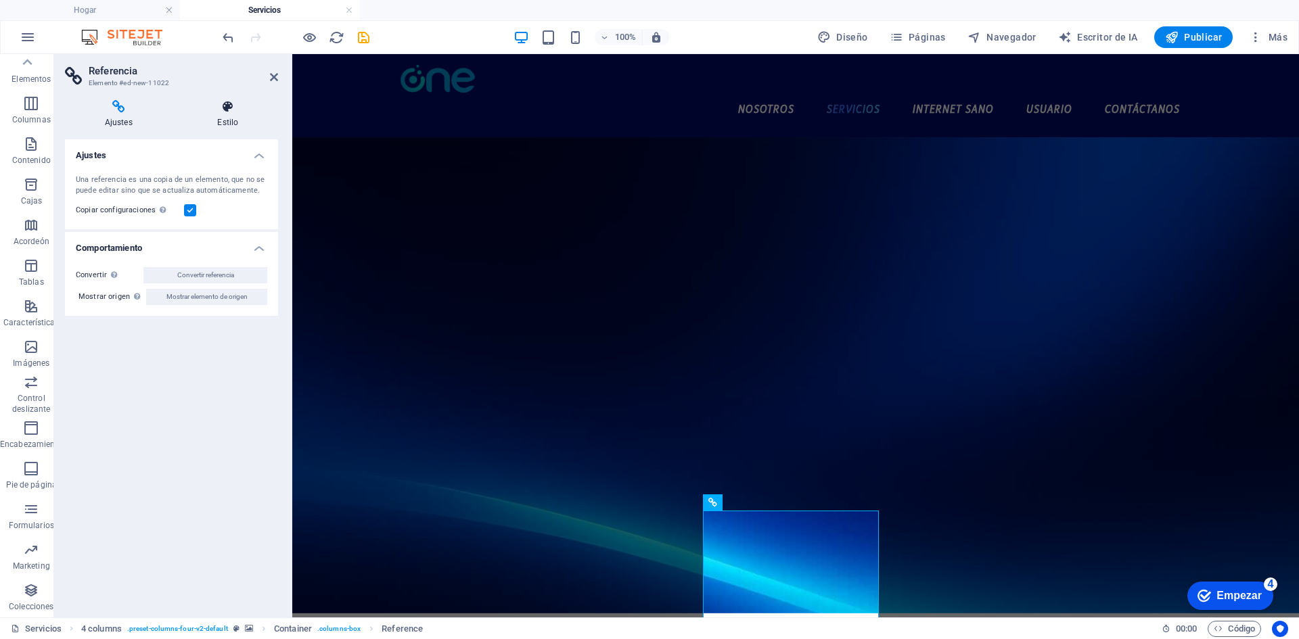
click at [222, 112] on icon at bounding box center [228, 107] width 100 height 14
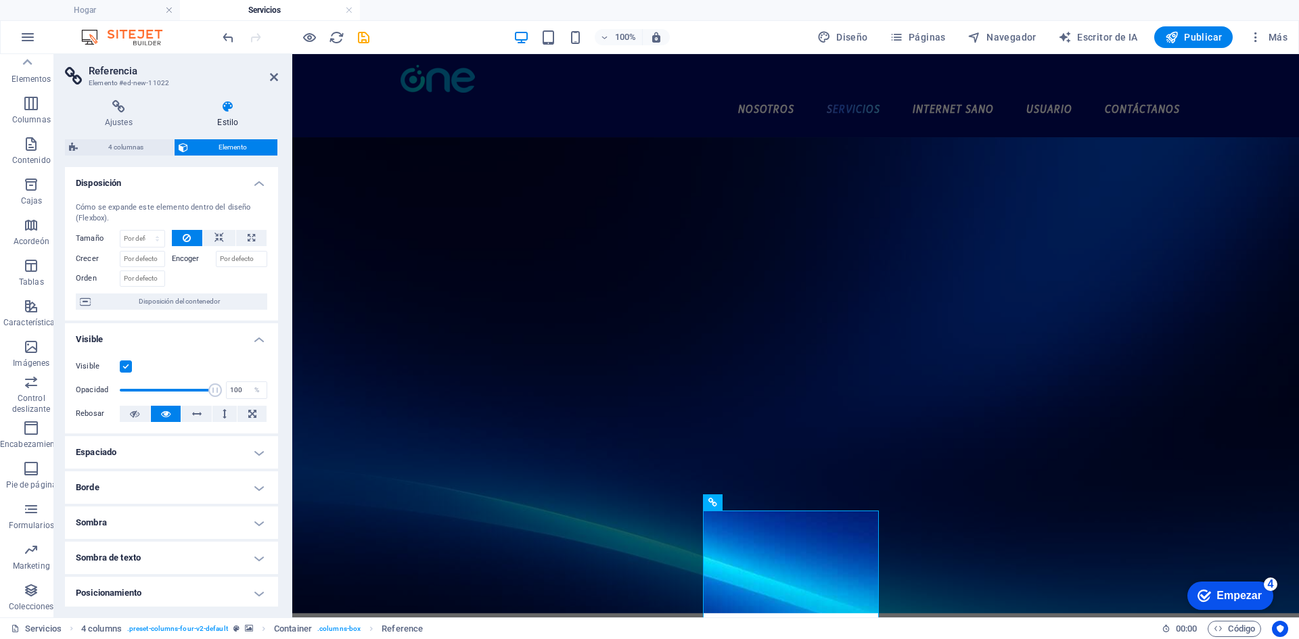
scroll to position [143, 0]
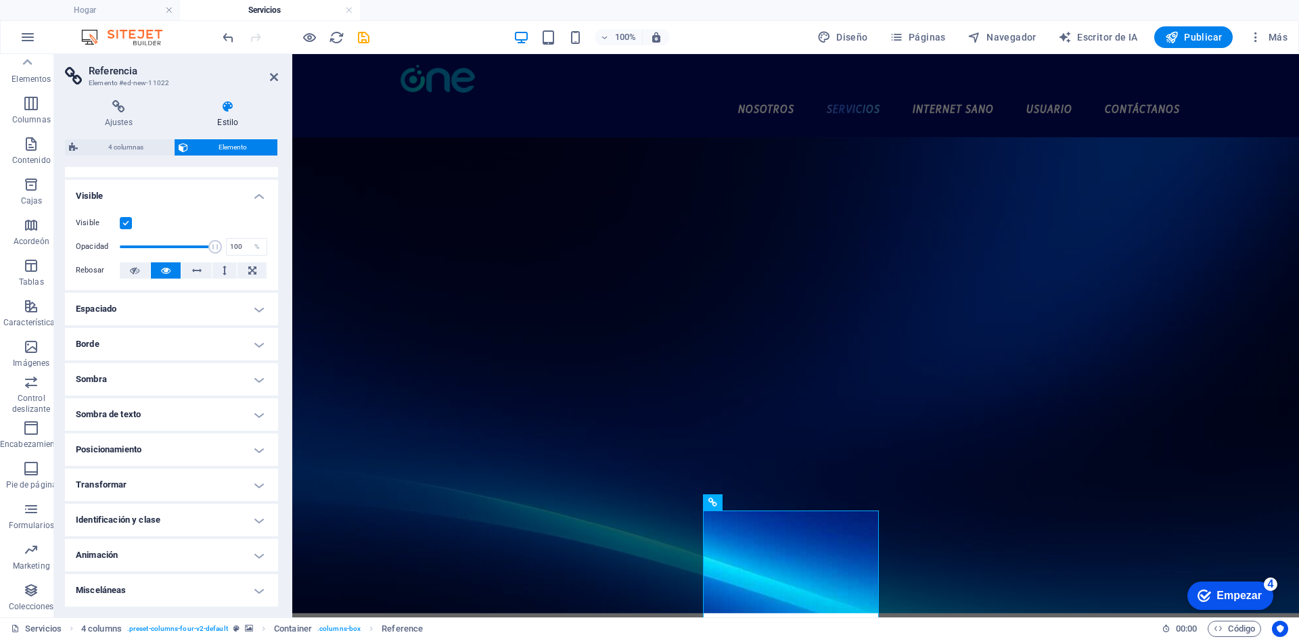
click at [169, 557] on h4 "Animación" at bounding box center [171, 555] width 213 height 32
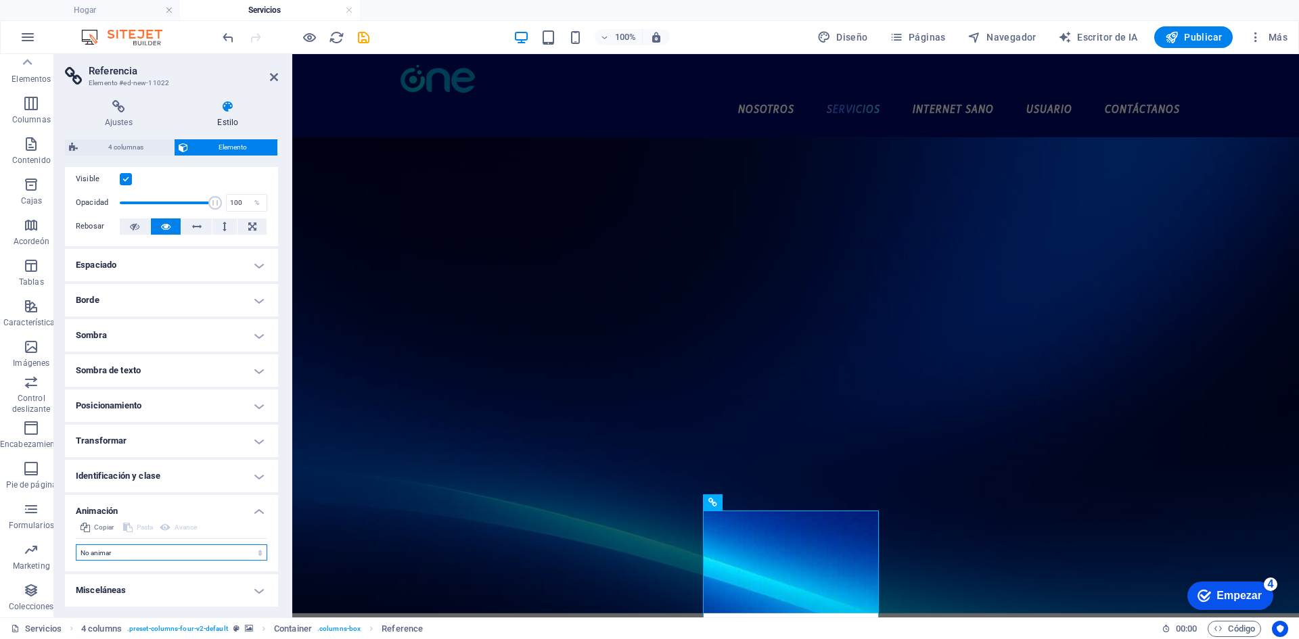
click at [173, 547] on select "No animar Mostrar / Ocultar Deslizarse hacia arriba/abajo Acercar/alejar Deslic…" at bounding box center [171, 553] width 191 height 16
select select "shrink"
click at [76, 545] on select "No animar Mostrar / Ocultar Deslizarse hacia arriba/abajo Acercar/alejar Deslic…" at bounding box center [171, 553] width 191 height 16
select select "scroll"
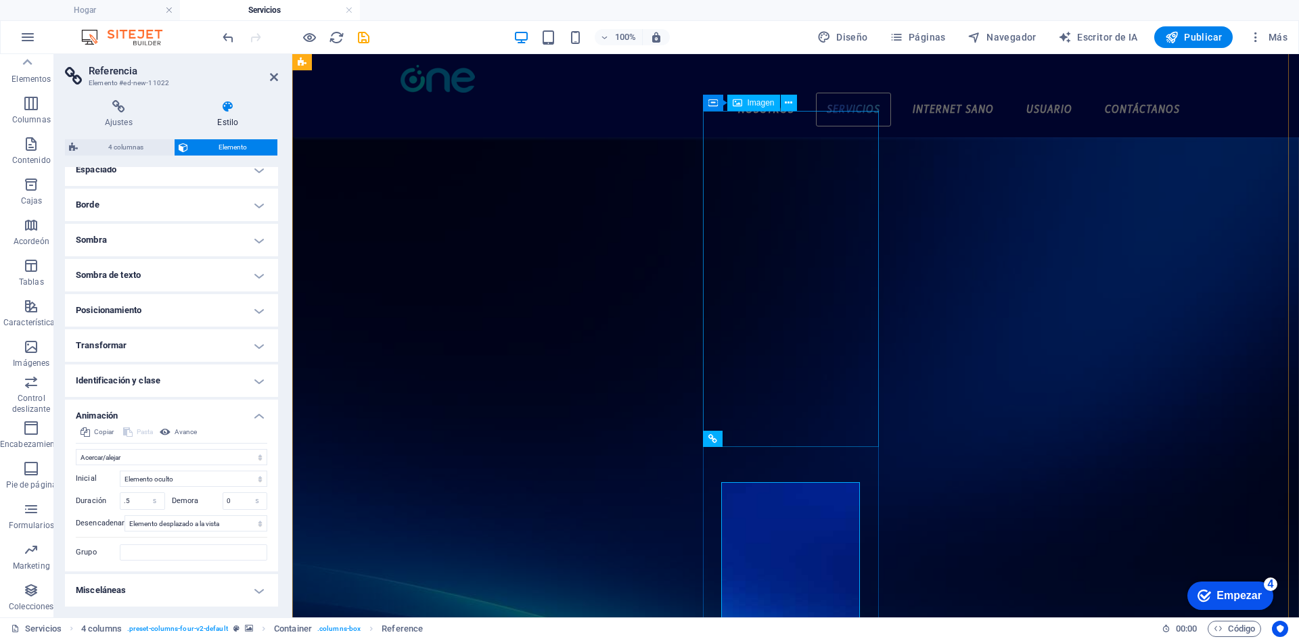
scroll to position [0, 0]
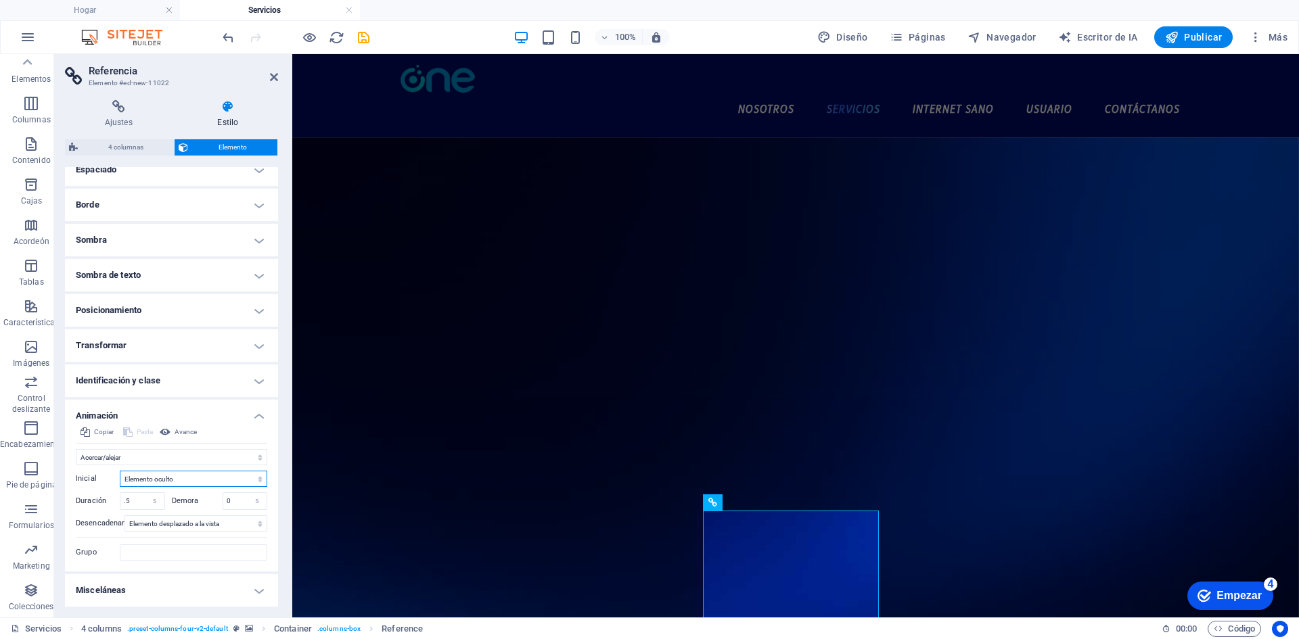
click at [195, 477] on select "Elemento oculto Elemento mostrado" at bounding box center [193, 479] width 147 height 16
select select "show"
click at [120, 471] on select "Elemento oculto Elemento mostrado" at bounding box center [193, 479] width 147 height 16
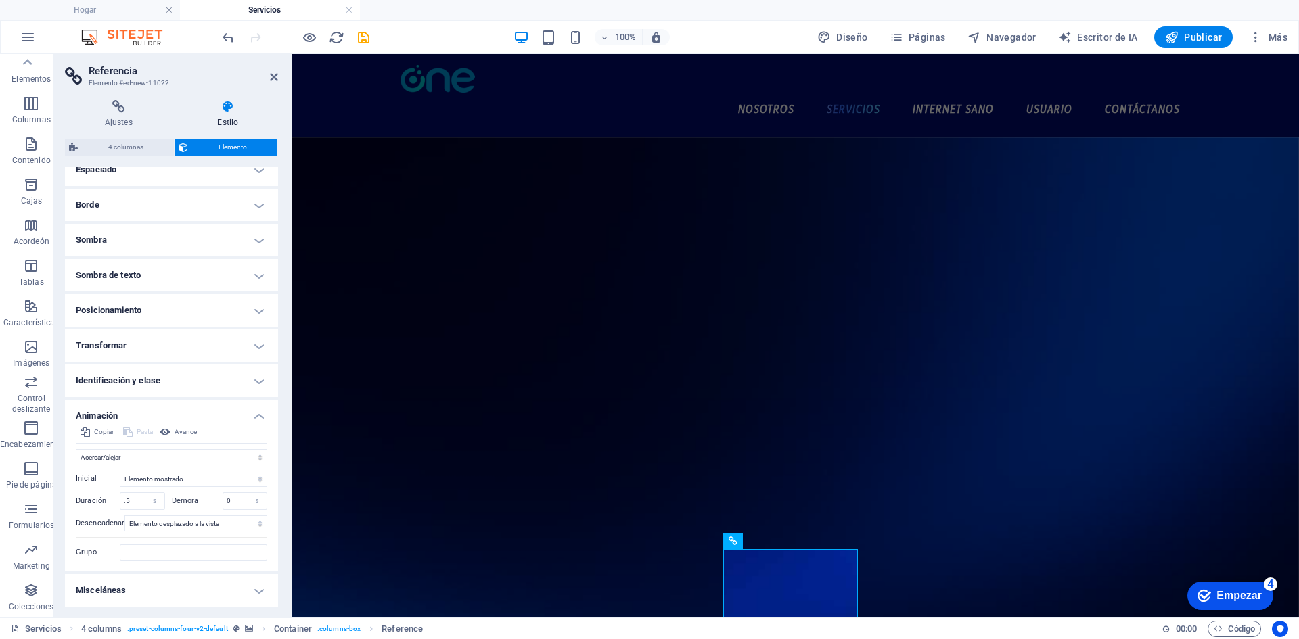
click at [453, 510] on figure at bounding box center [795, 538] width 1007 height 802
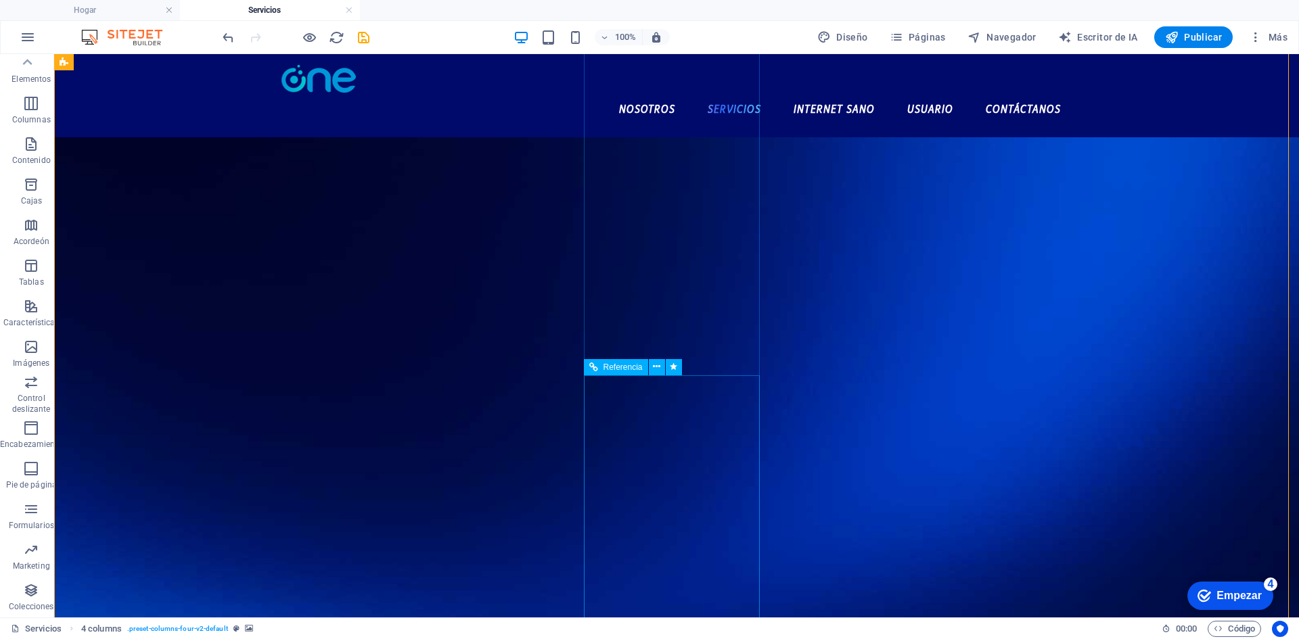
scroll to position [135, 0]
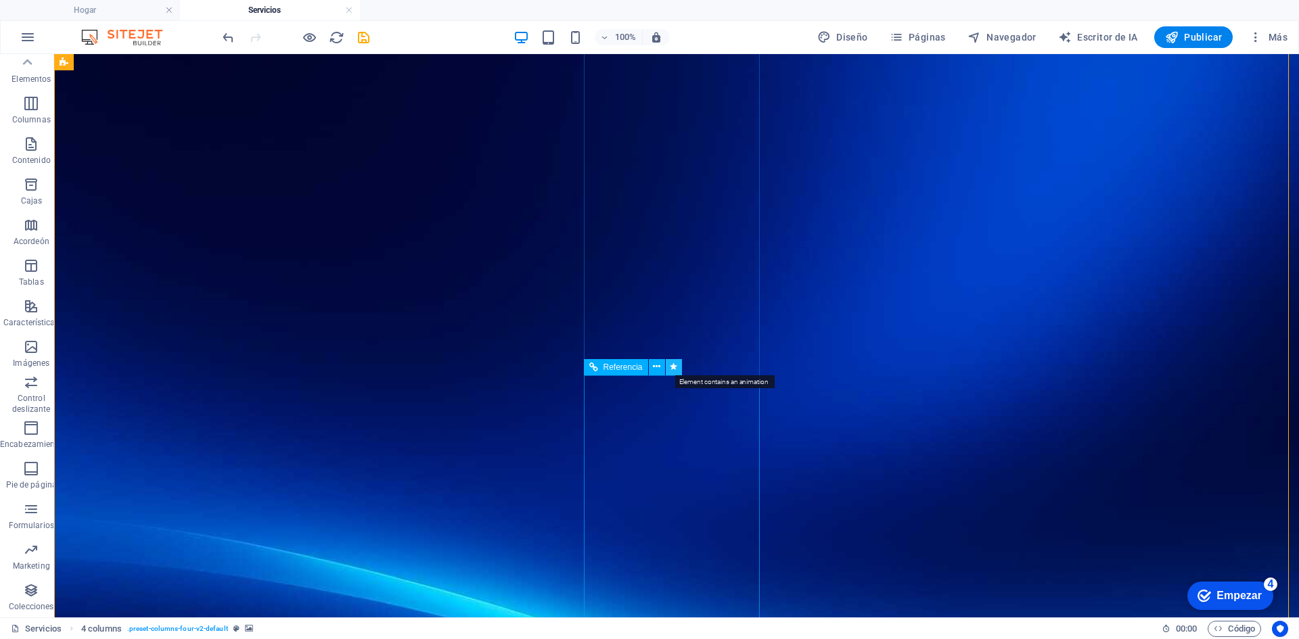
click at [675, 372] on icon at bounding box center [673, 367] width 7 height 14
select select "shrink"
select select "show"
select select "s"
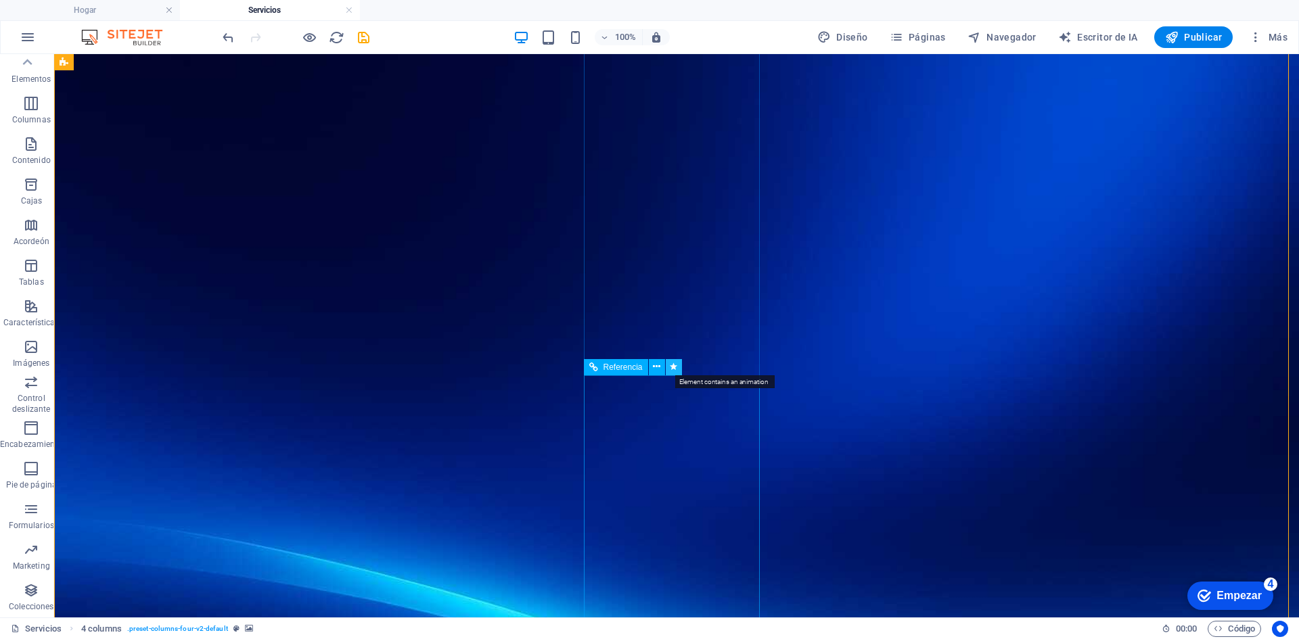
select select "scroll"
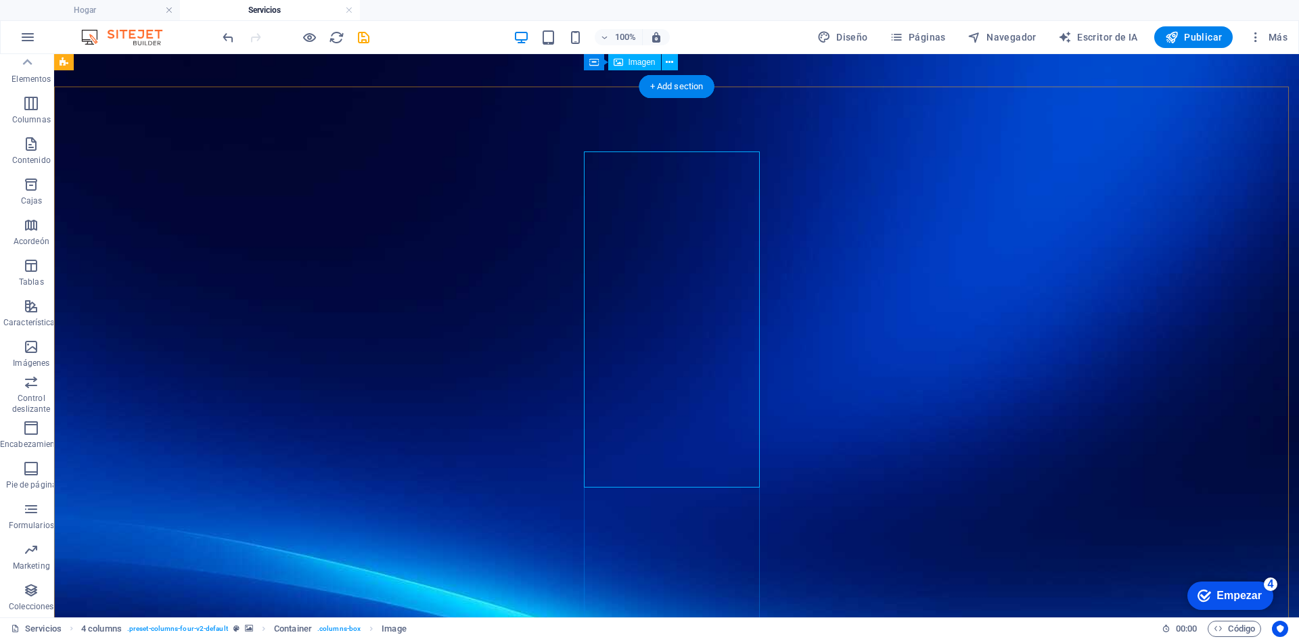
scroll to position [0, 0]
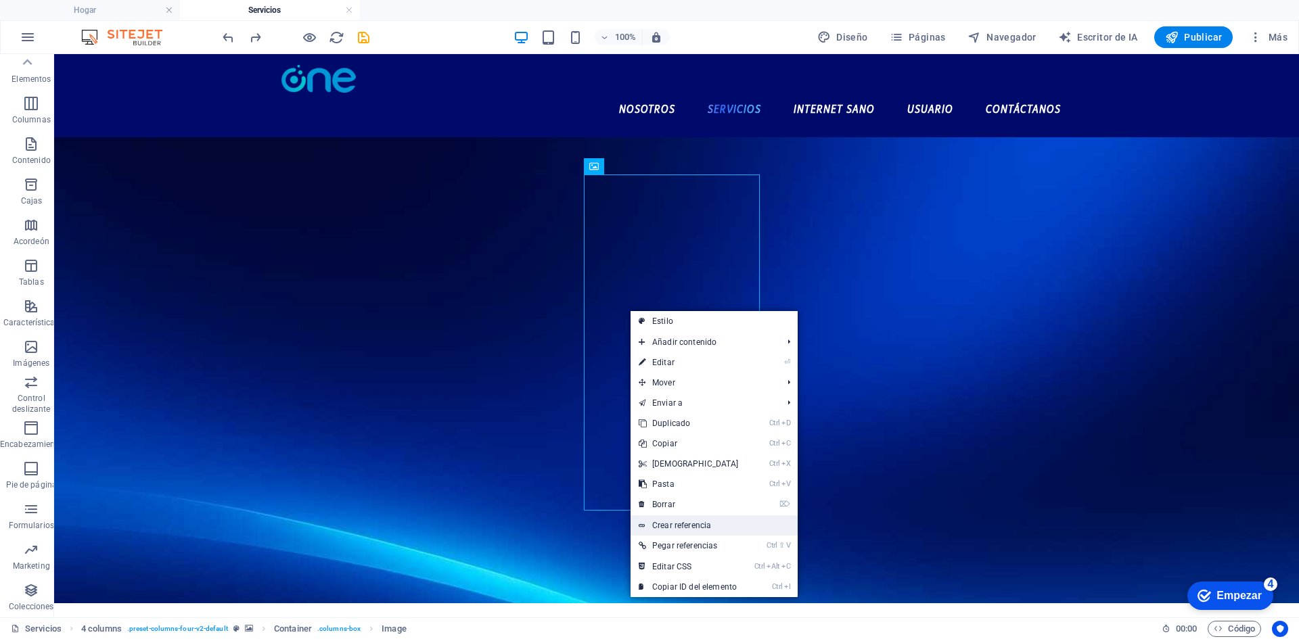
click at [696, 516] on link "Crear referencia" at bounding box center [713, 525] width 167 height 20
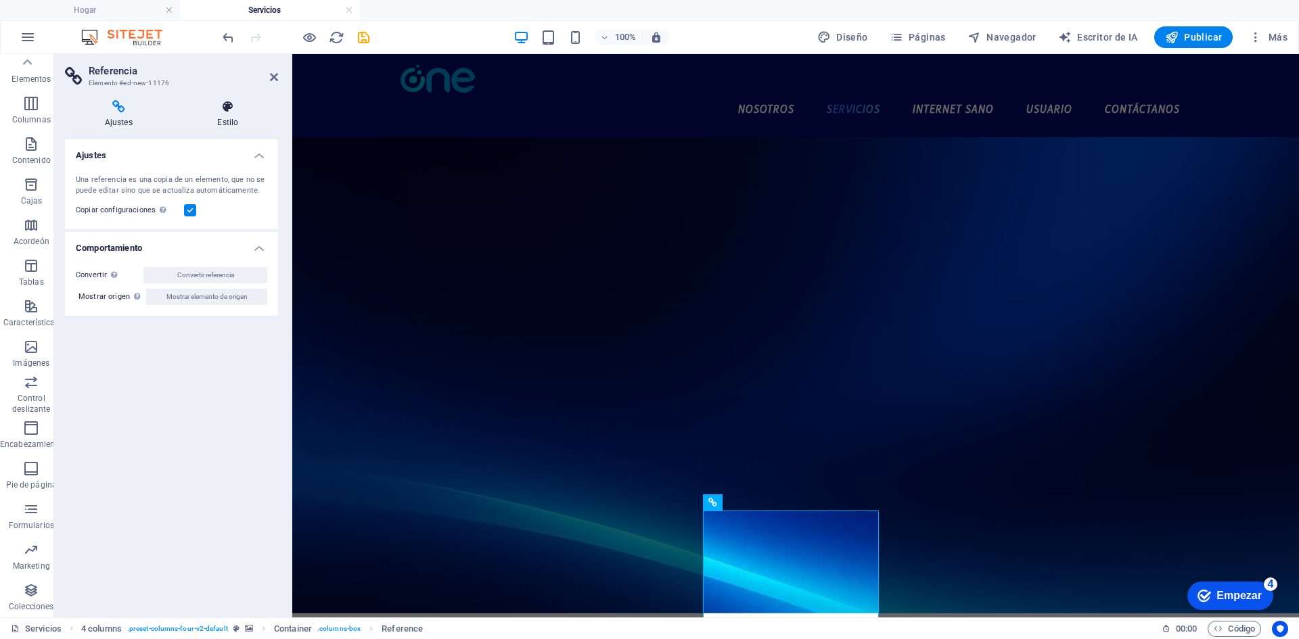
click at [235, 117] on h4 "Estilo" at bounding box center [228, 114] width 100 height 28
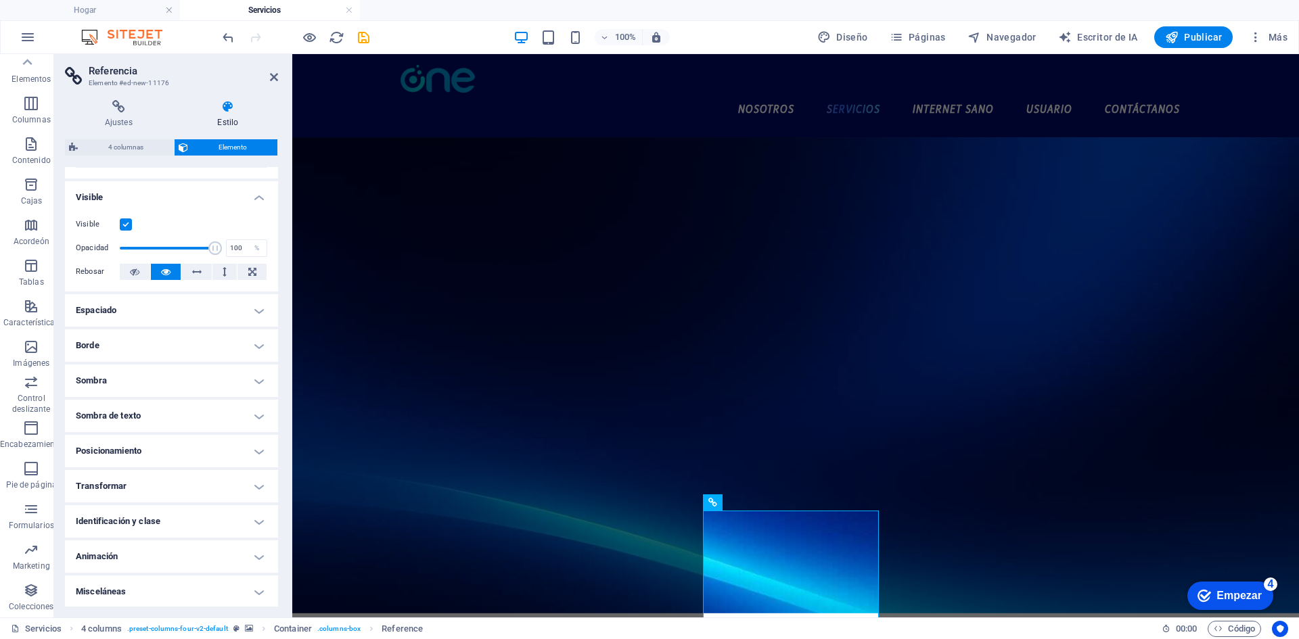
scroll to position [143, 0]
click at [218, 449] on h4 "Posicionamiento" at bounding box center [171, 450] width 213 height 32
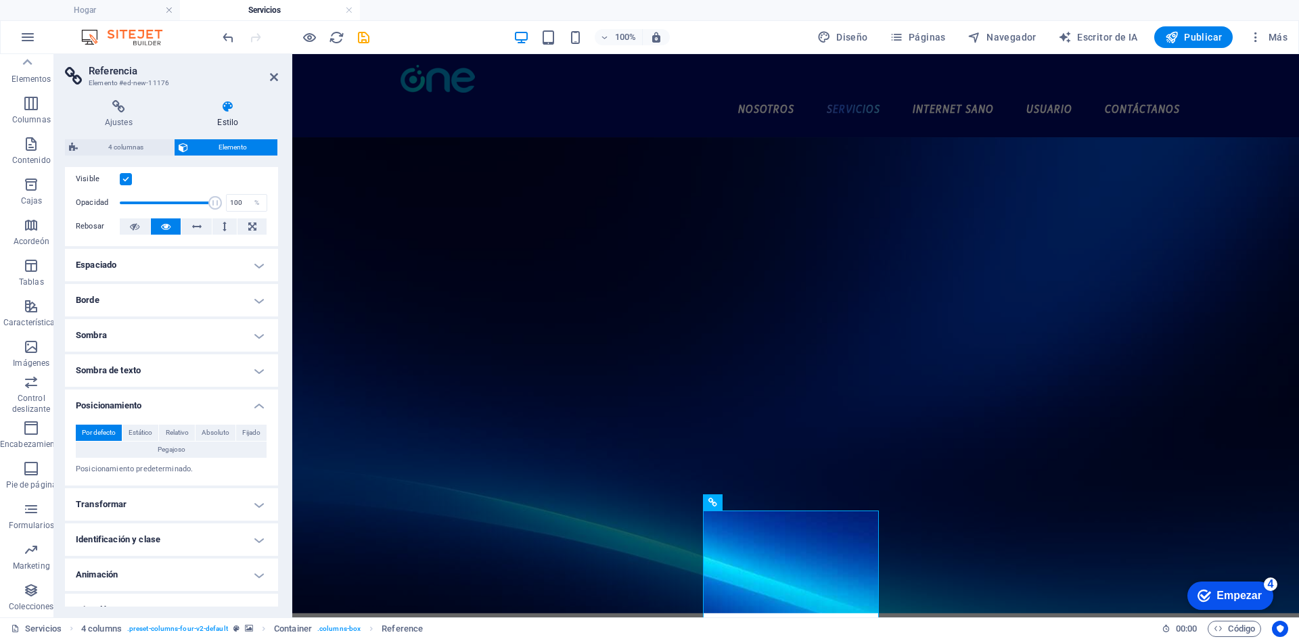
scroll to position [207, 0]
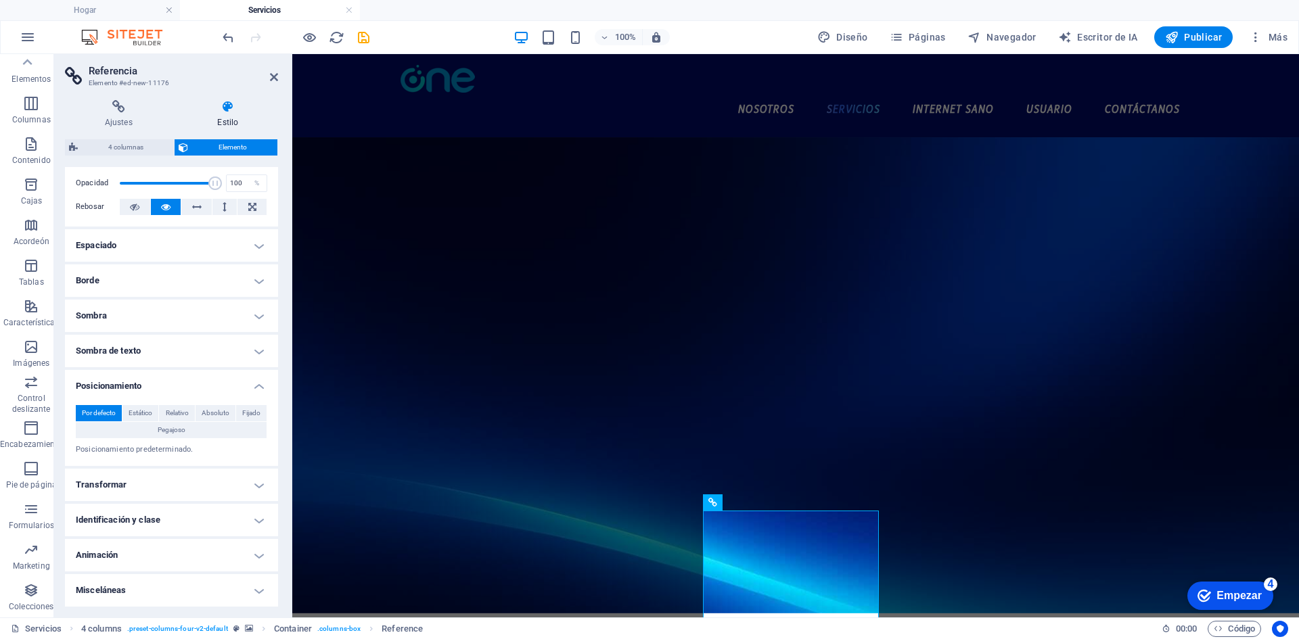
click at [172, 519] on h4 "Identificación y clase" at bounding box center [171, 520] width 213 height 32
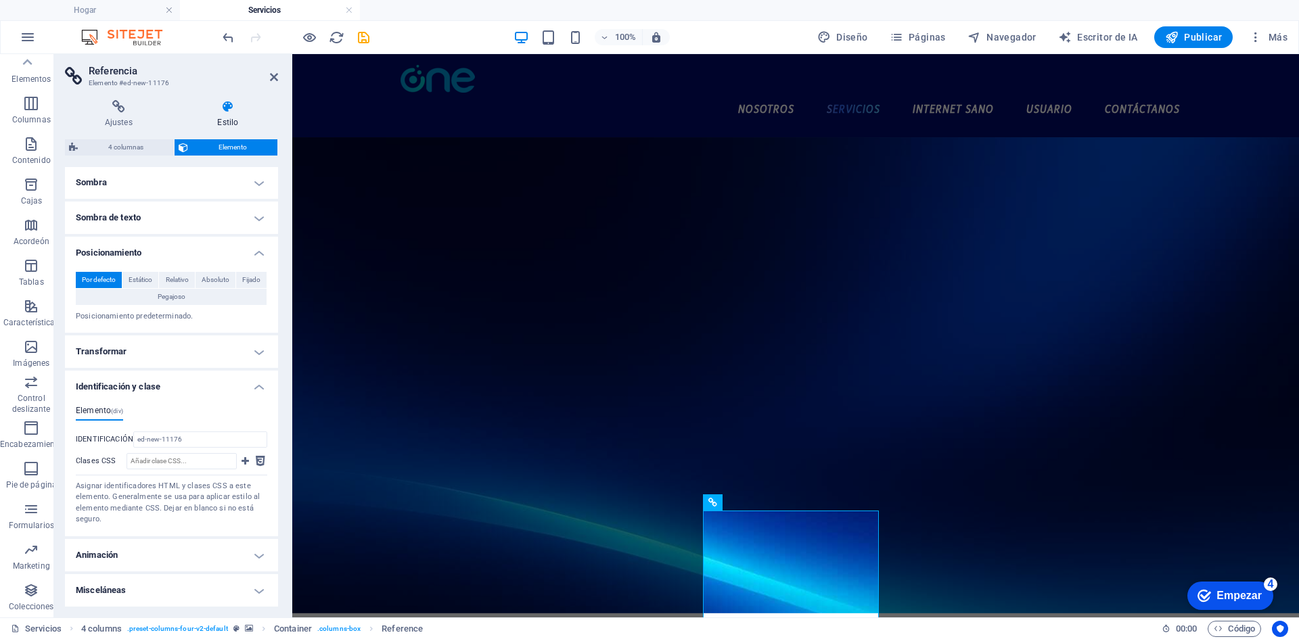
click at [129, 591] on h4 "Misceláneas" at bounding box center [171, 590] width 213 height 32
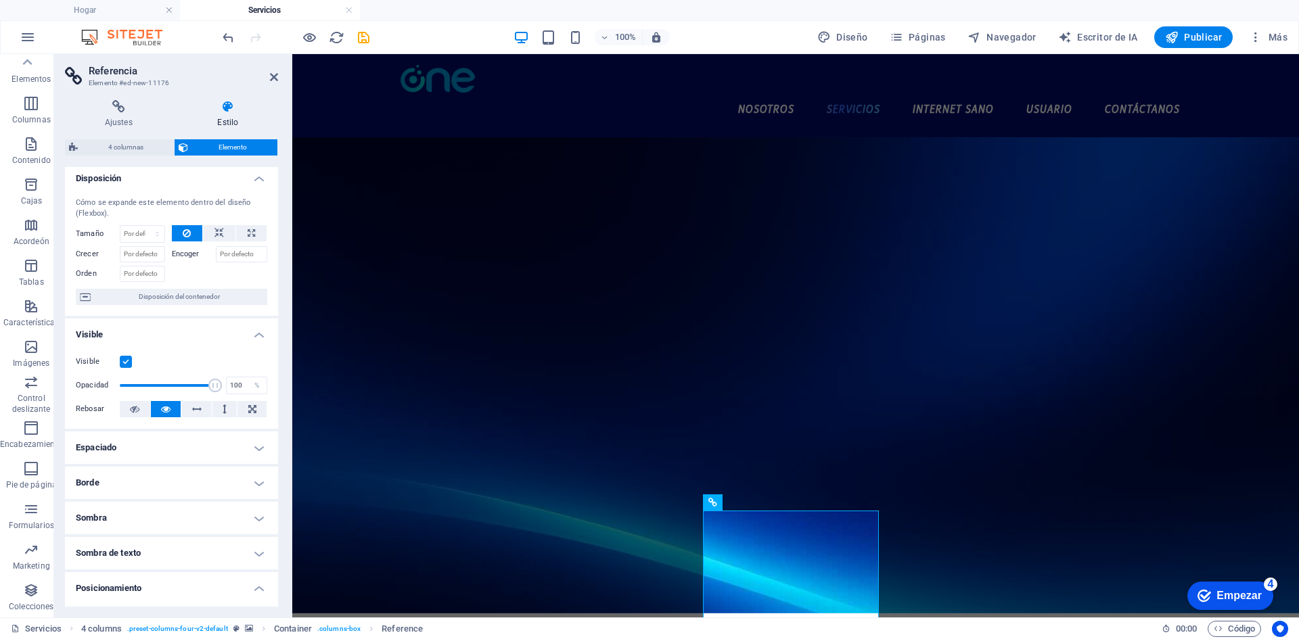
scroll to position [0, 0]
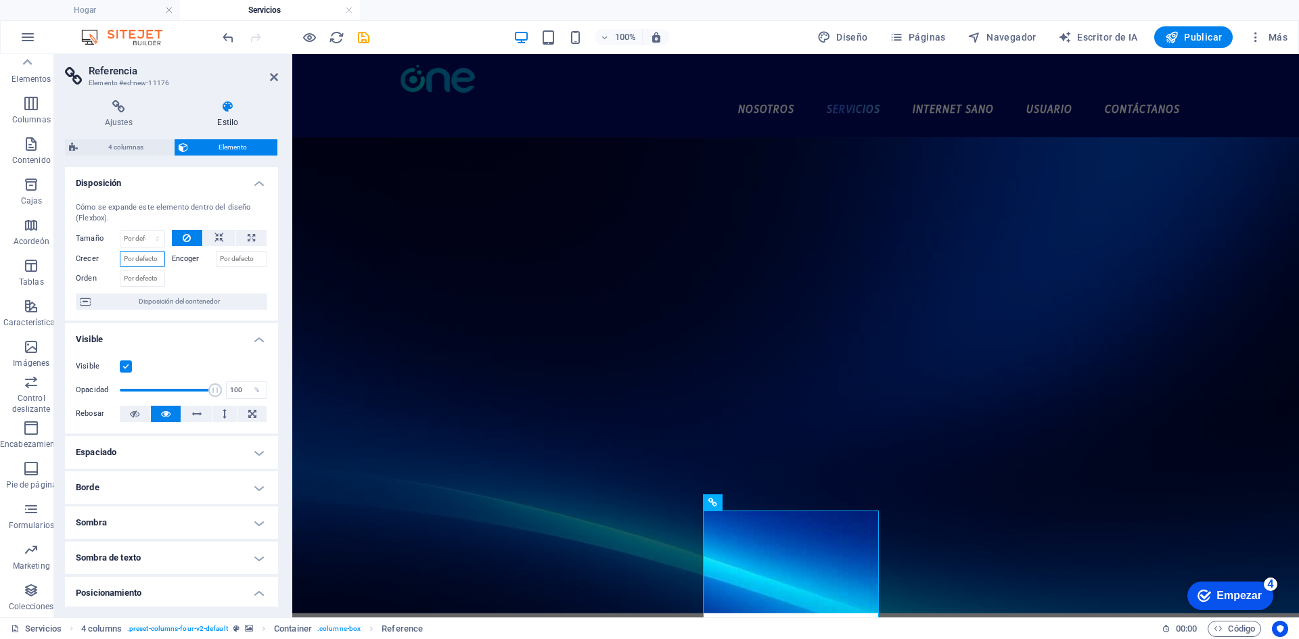
click at [147, 264] on input "Crecer" at bounding box center [142, 259] width 45 height 16
click at [227, 251] on input "Encoger" at bounding box center [242, 259] width 52 height 16
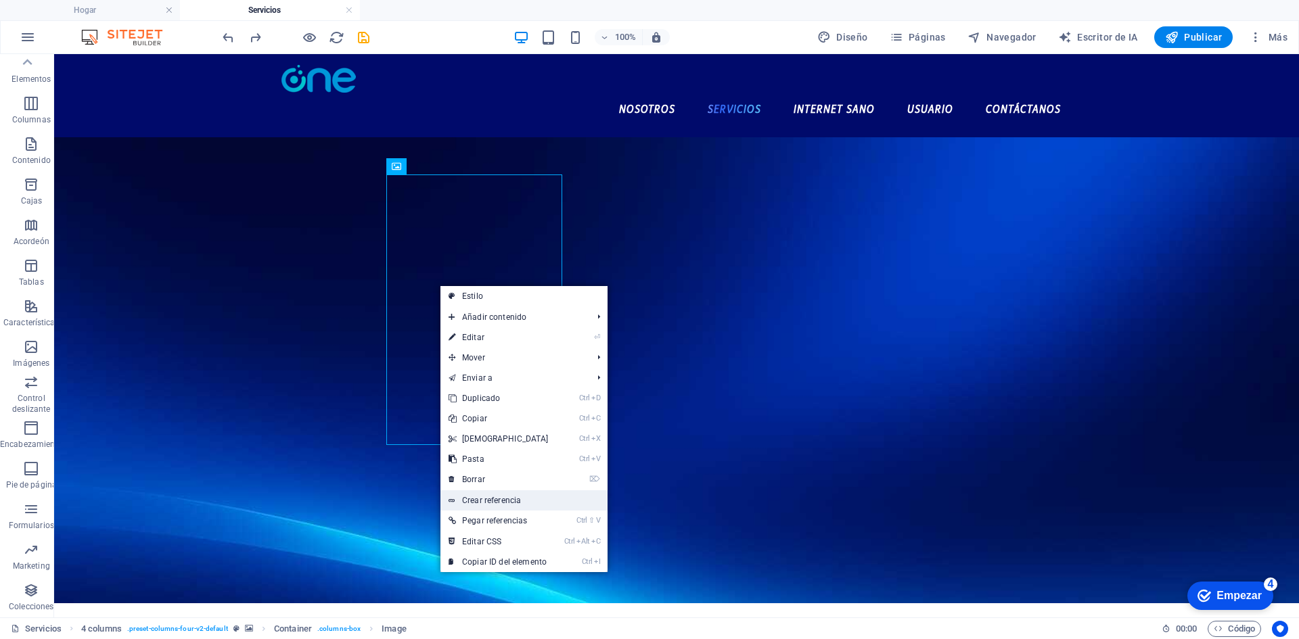
drag, startPoint x: 521, startPoint y: 505, endPoint x: 110, endPoint y: 126, distance: 559.1
click at [521, 505] on link "Crear referencia" at bounding box center [523, 500] width 167 height 20
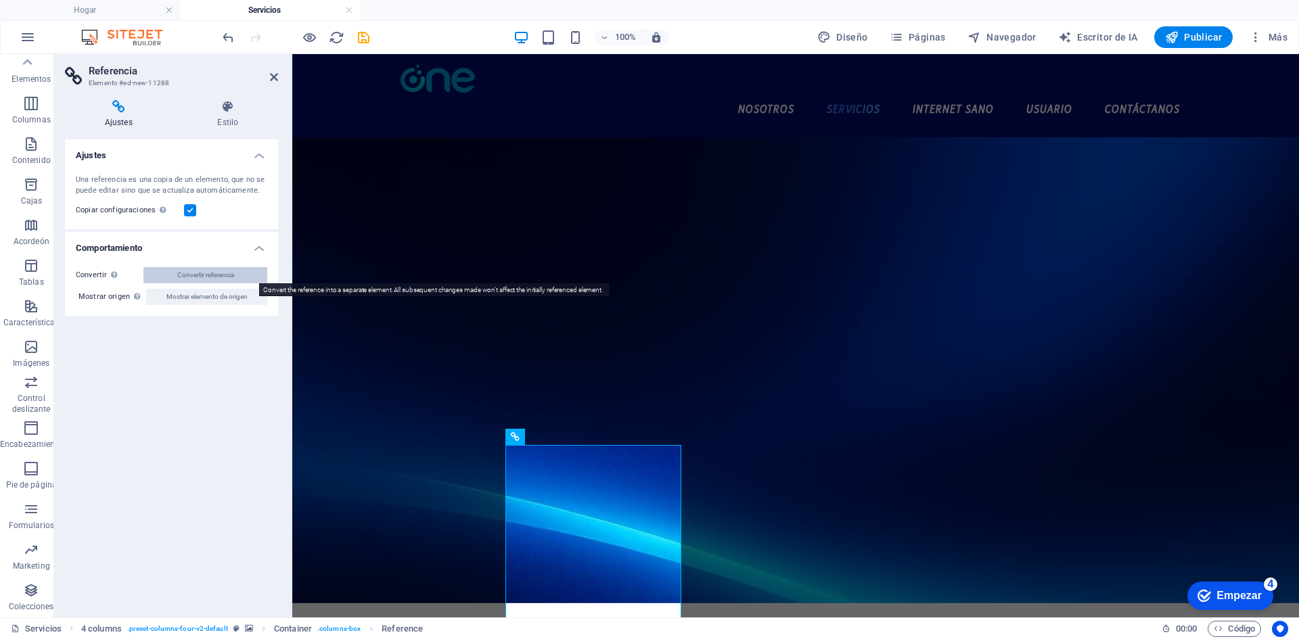
click at [206, 277] on font "Convertir referencia" at bounding box center [205, 274] width 57 height 7
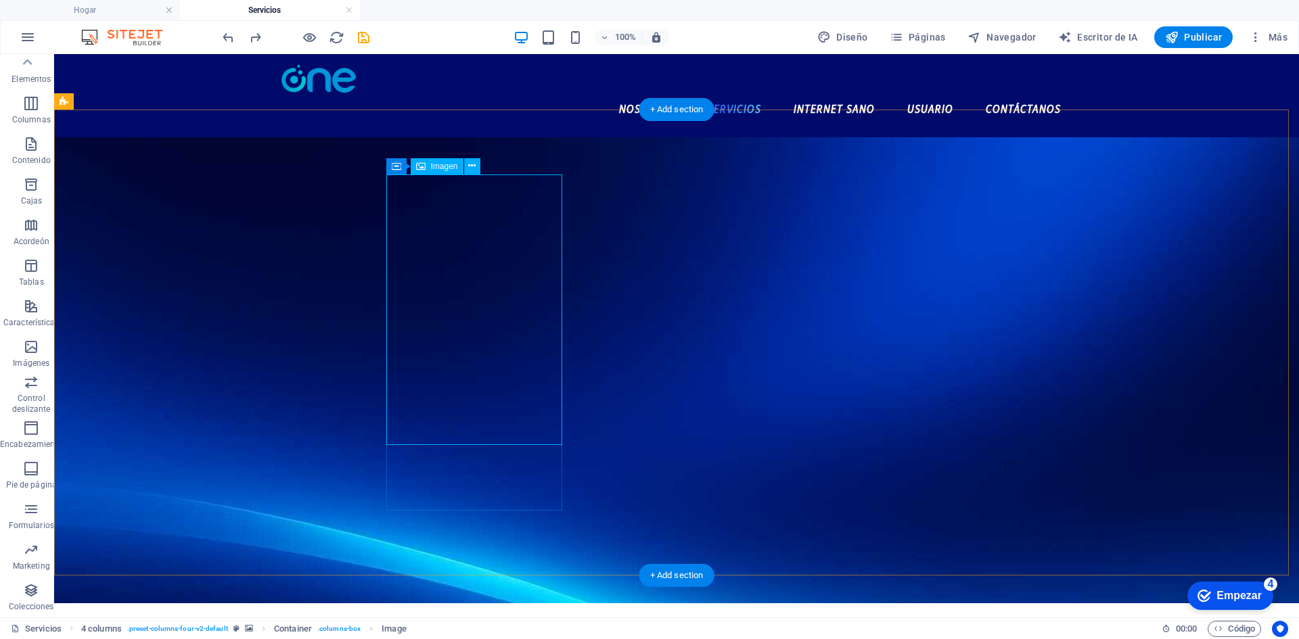
click at [476, 162] on button at bounding box center [472, 166] width 16 height 16
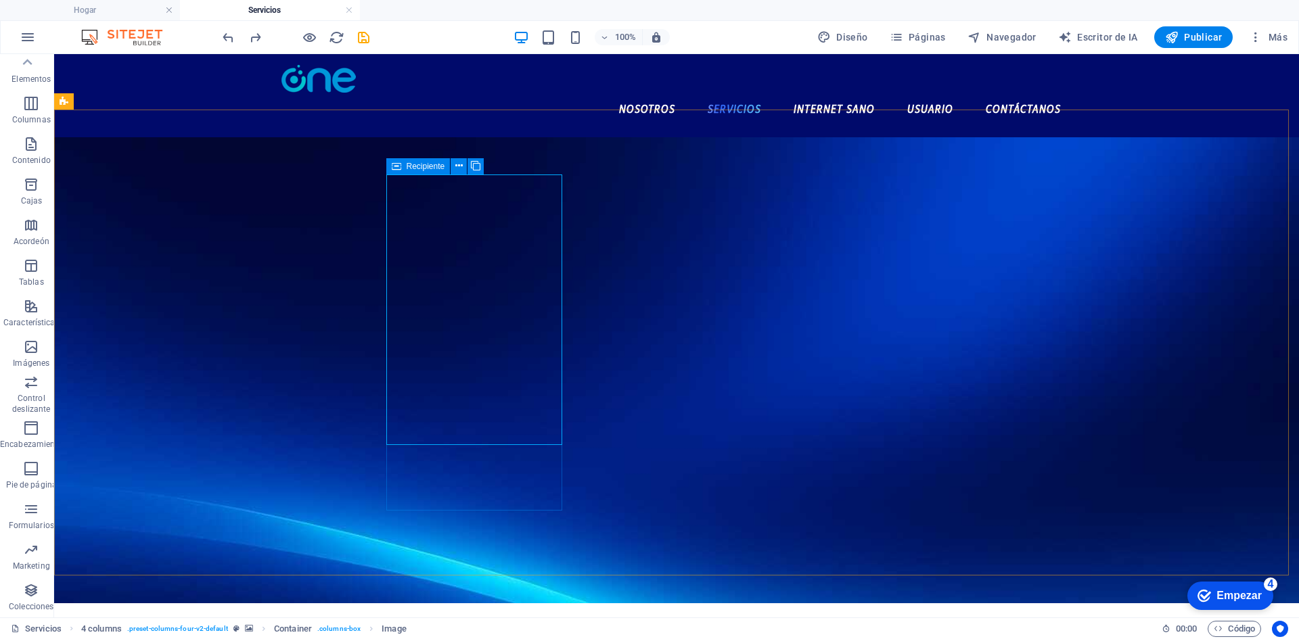
click at [398, 166] on icon at bounding box center [396, 166] width 9 height 16
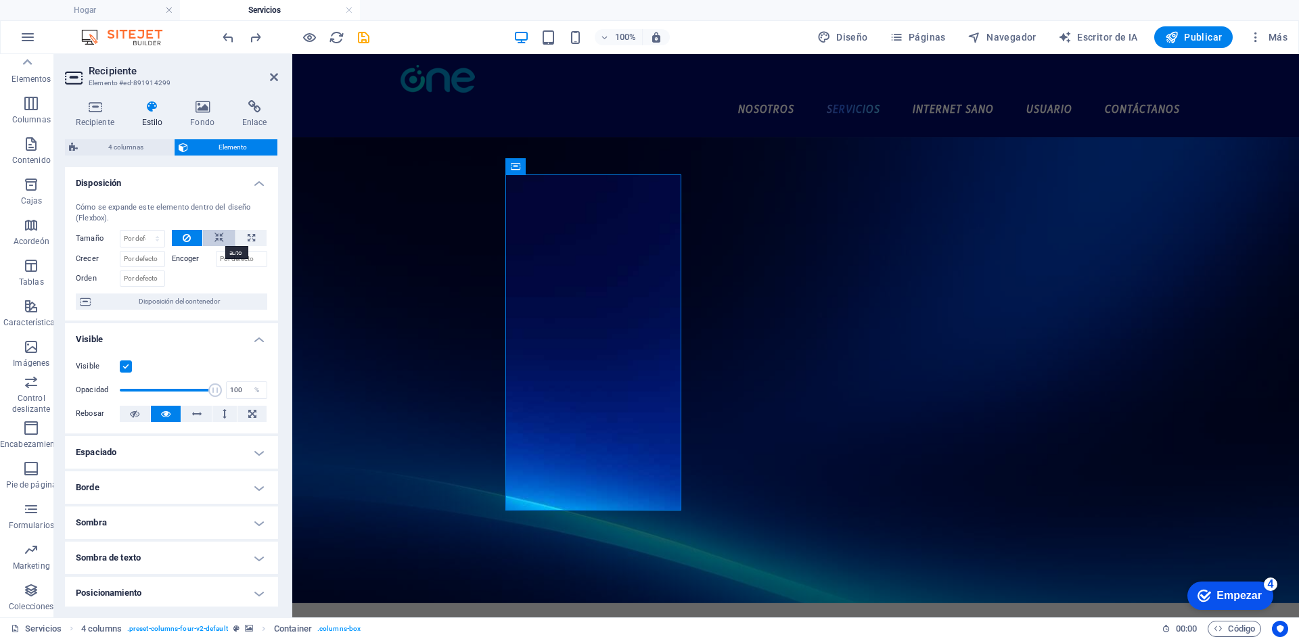
click at [217, 233] on icon at bounding box center [218, 238] width 9 height 16
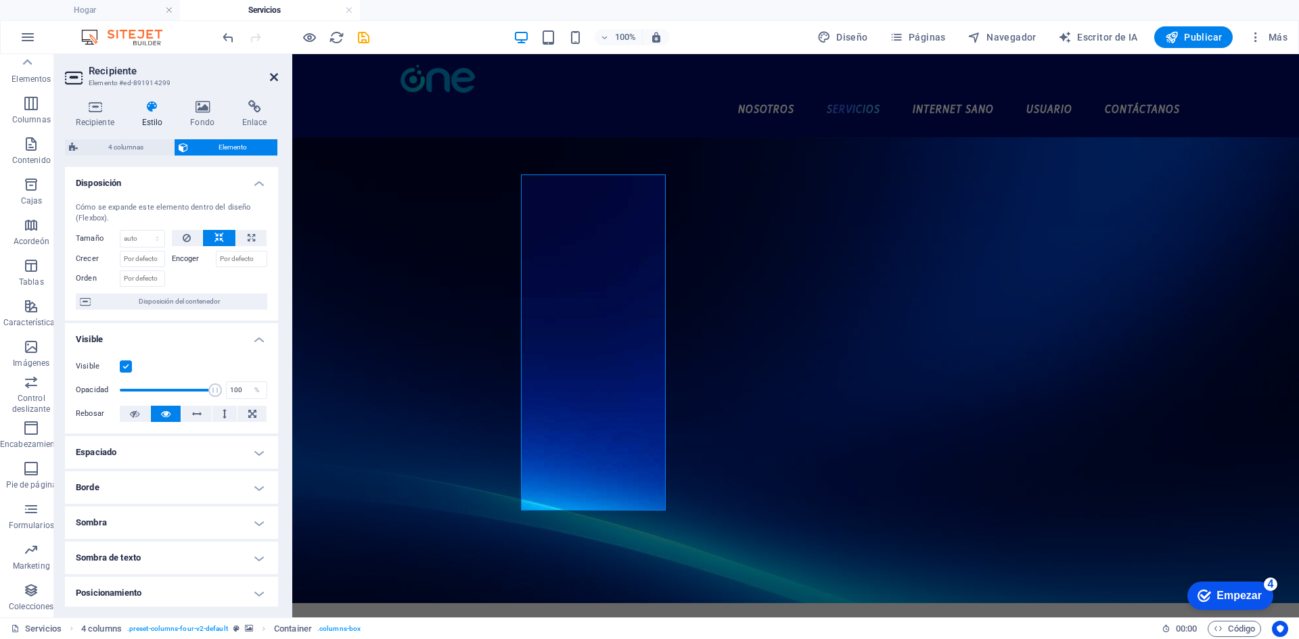
click at [273, 83] on link at bounding box center [274, 77] width 8 height 11
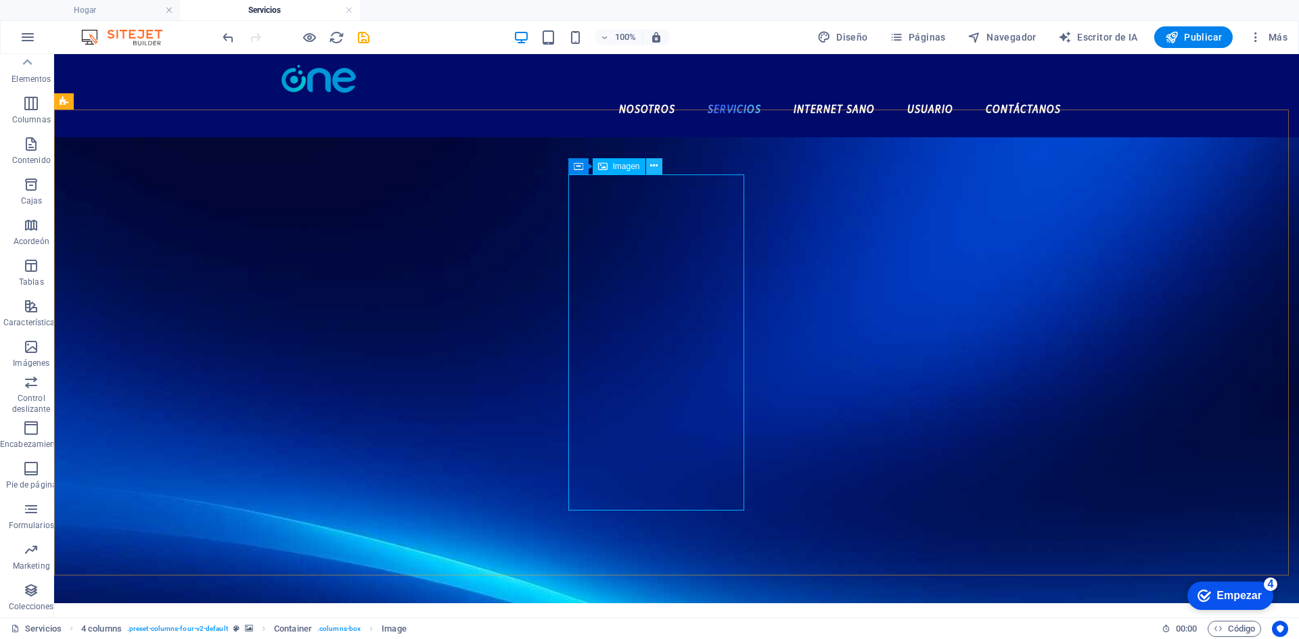
click at [652, 163] on icon at bounding box center [653, 166] width 7 height 14
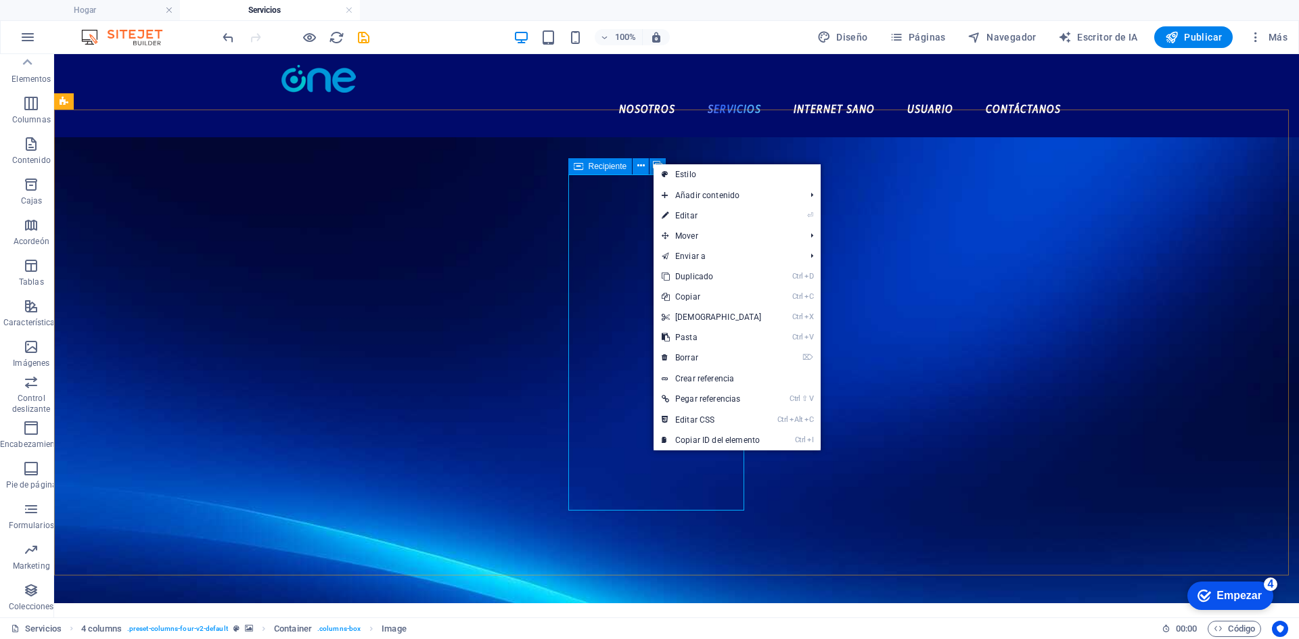
click at [582, 170] on icon at bounding box center [578, 166] width 9 height 16
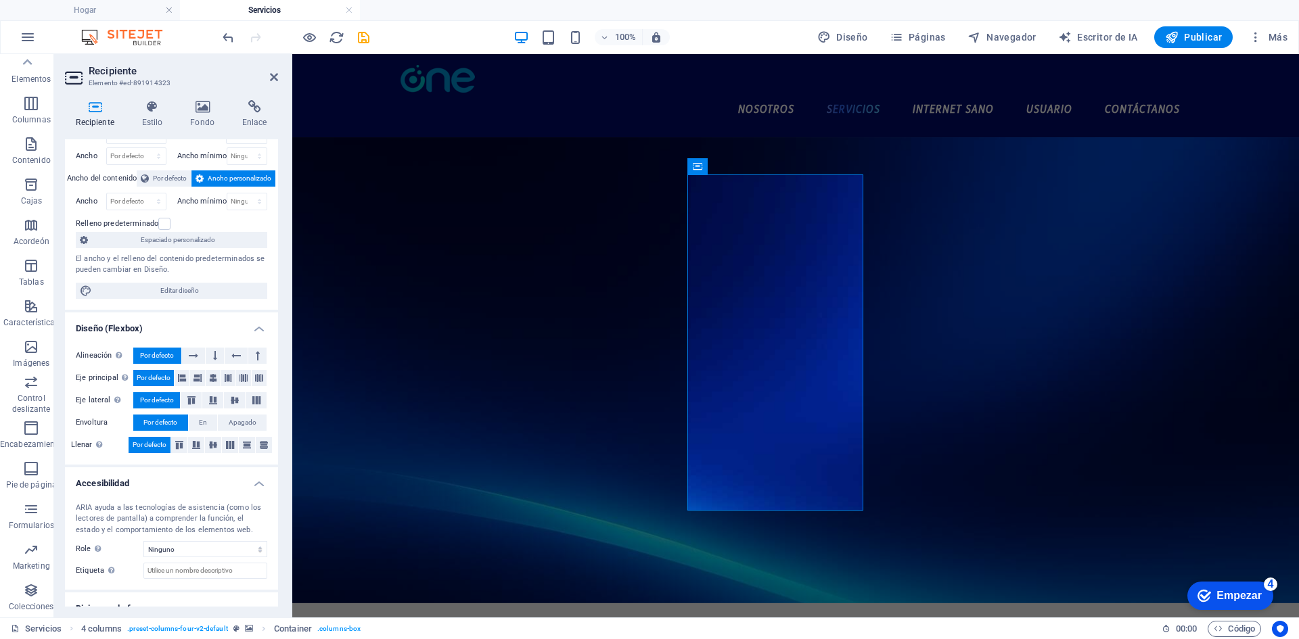
scroll to position [96, 0]
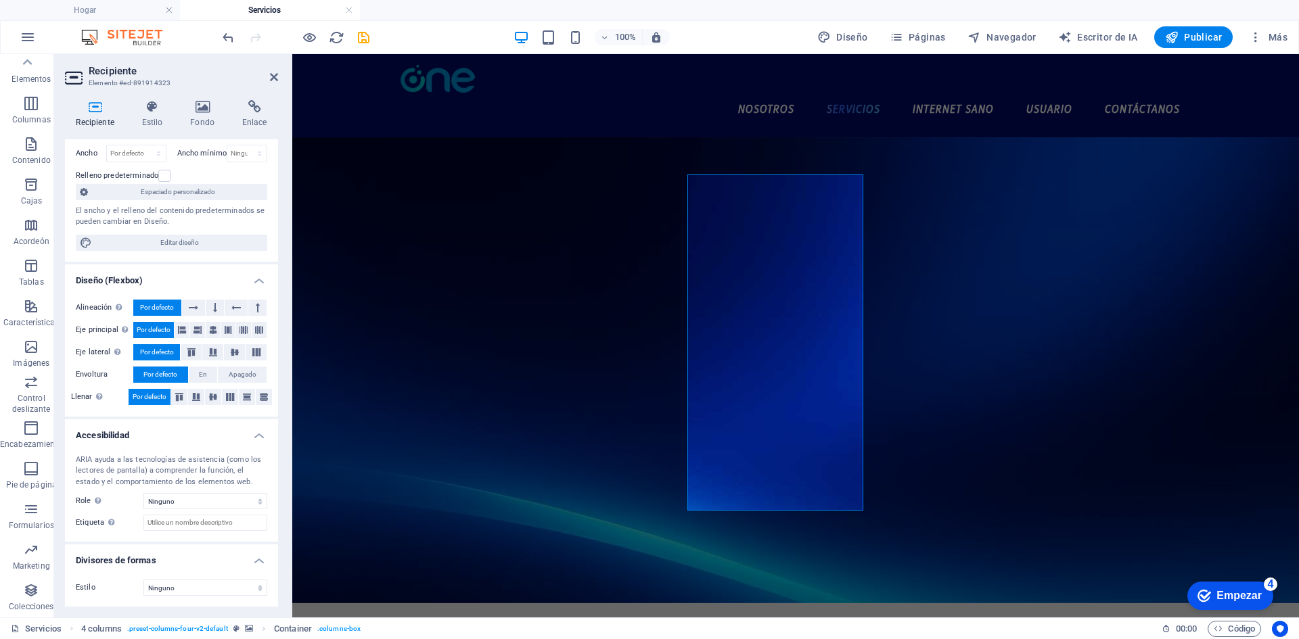
click at [825, 160] on figure at bounding box center [795, 370] width 1007 height 466
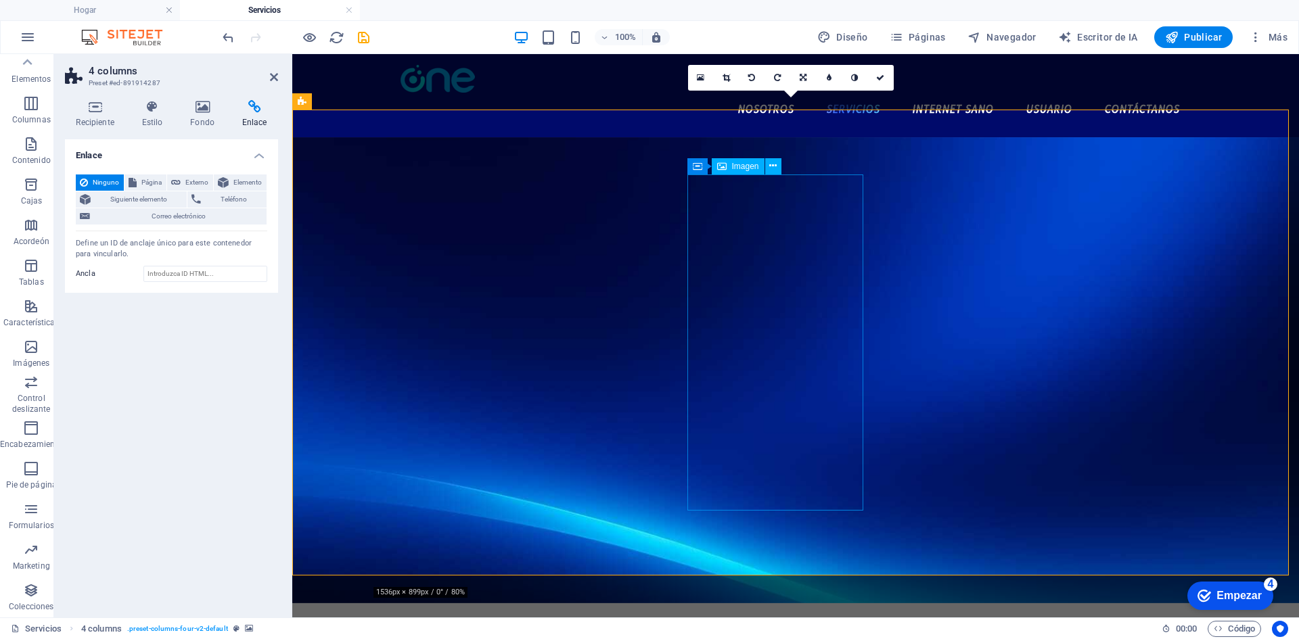
click at [102, 114] on h4 "Recipiente" at bounding box center [98, 114] width 66 height 28
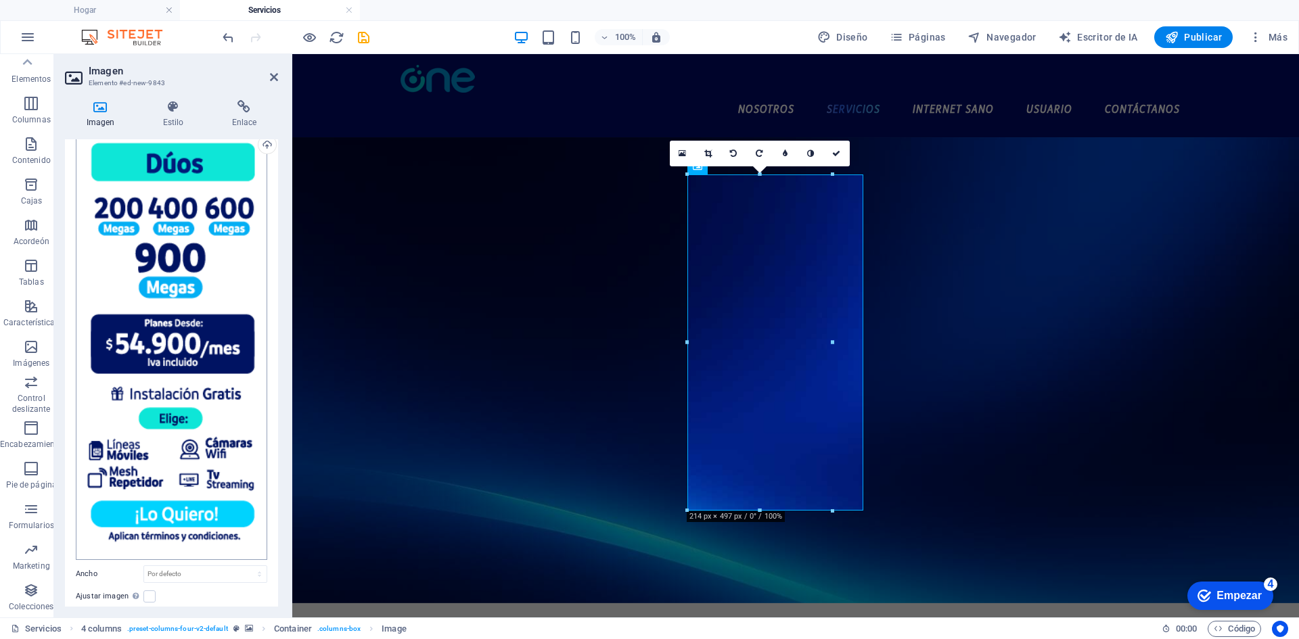
scroll to position [172, 0]
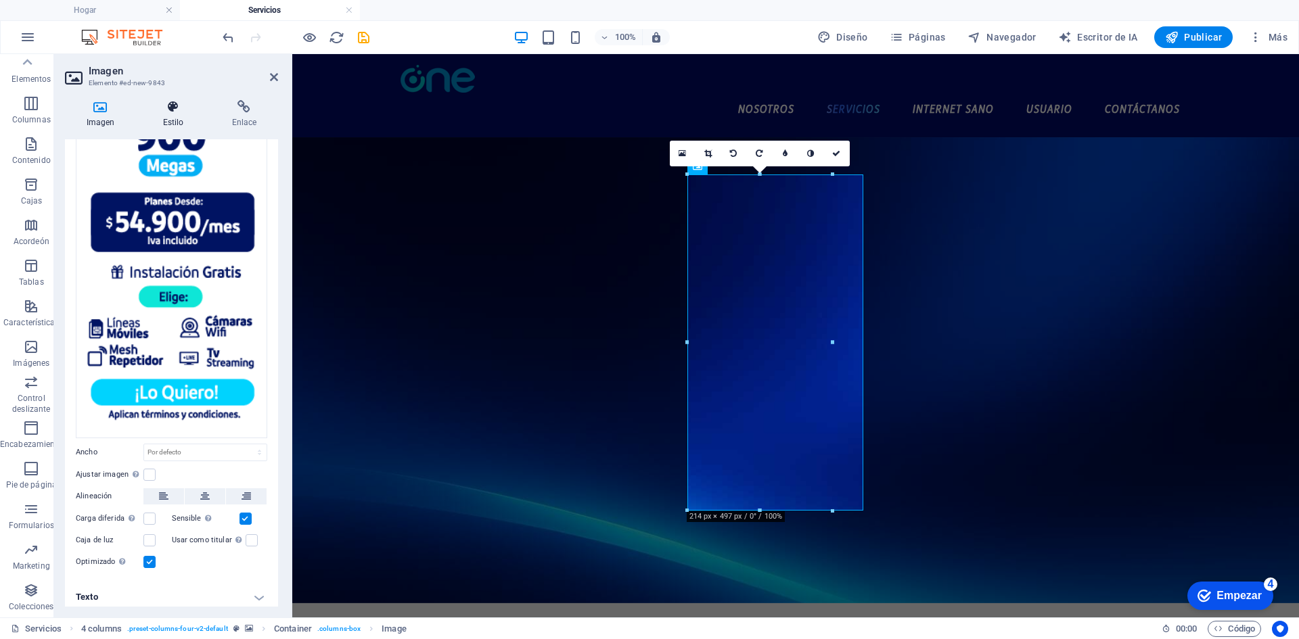
click at [176, 116] on h4 "Estilo" at bounding box center [175, 114] width 69 height 28
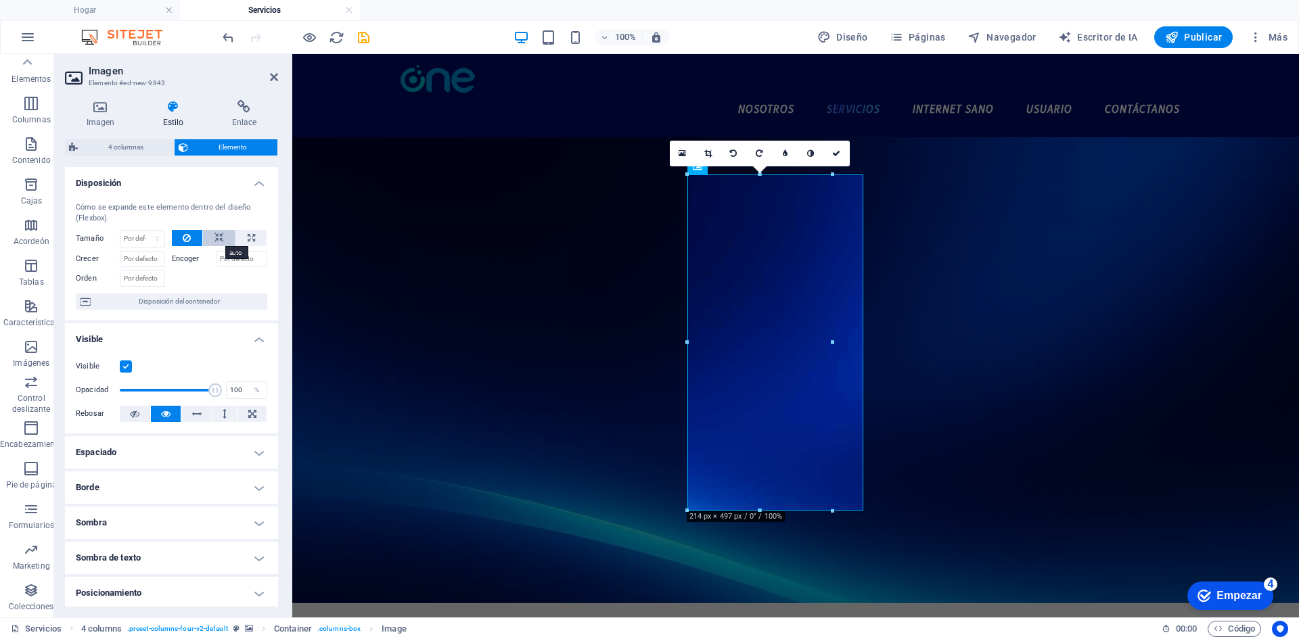
click at [223, 236] on button at bounding box center [219, 238] width 32 height 16
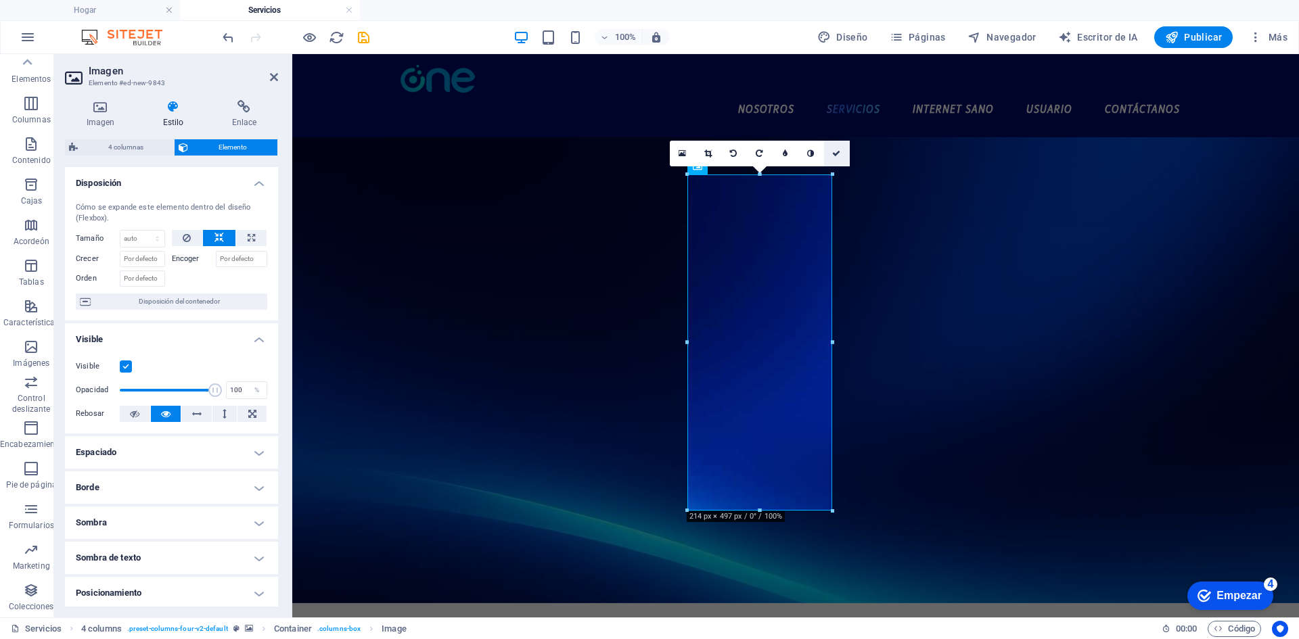
click at [831, 155] on link at bounding box center [837, 154] width 26 height 26
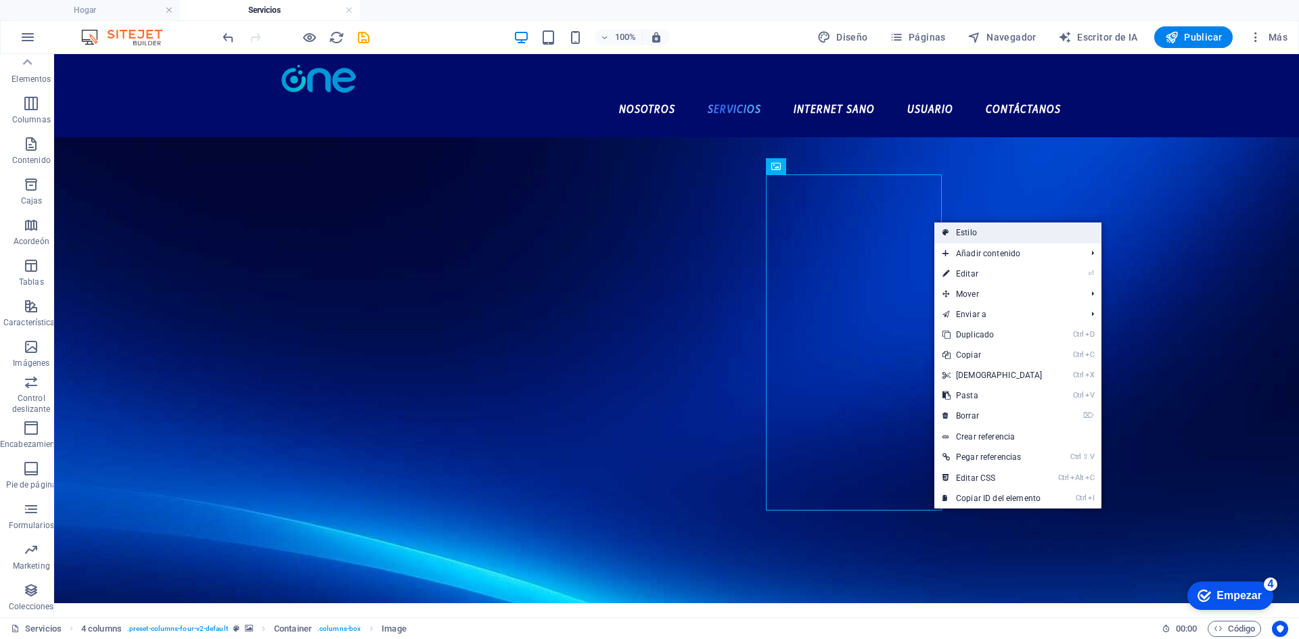
drag, startPoint x: 951, startPoint y: 233, endPoint x: 358, endPoint y: 195, distance: 594.4
click at [951, 233] on link "Estilo" at bounding box center [1017, 233] width 167 height 20
select select "rem"
select select "preset-columns-four-v2-default"
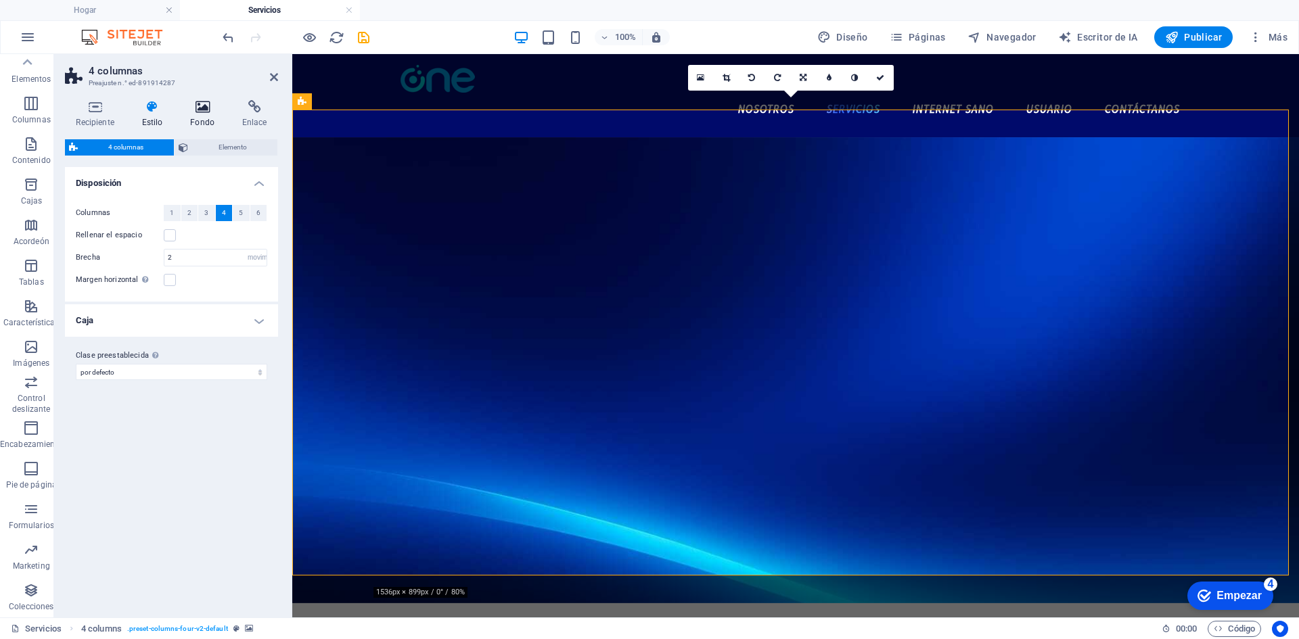
click at [198, 114] on h4 "Fondo" at bounding box center [205, 114] width 52 height 28
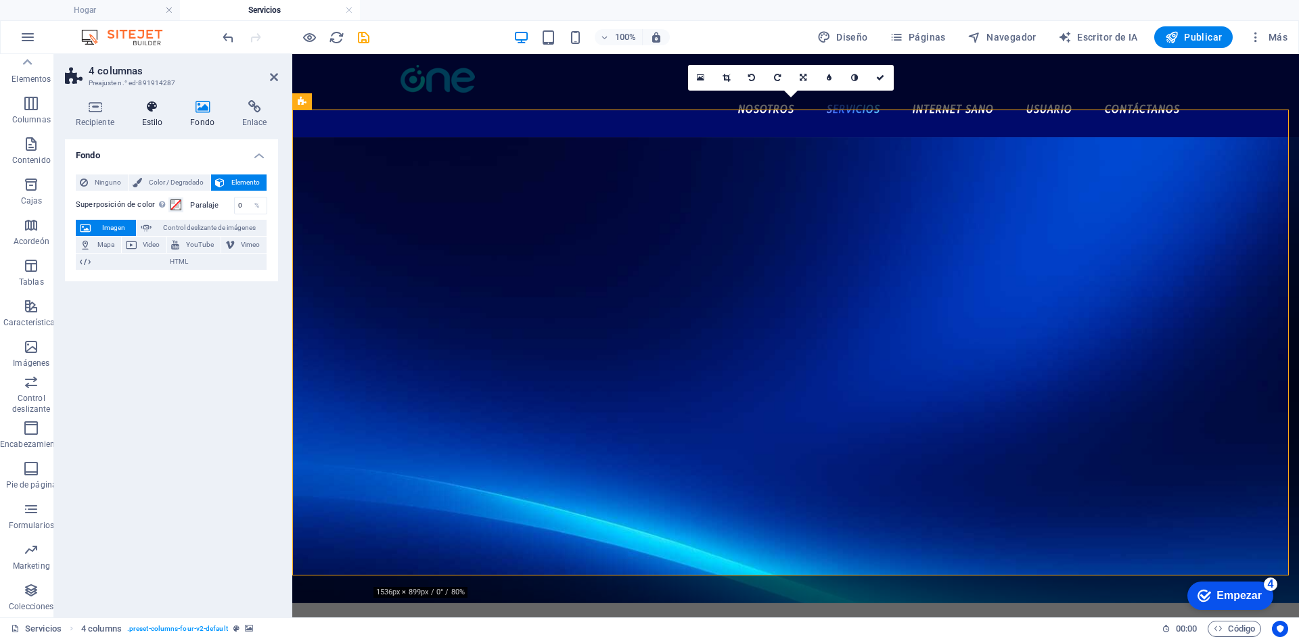
click at [140, 115] on h4 "Estilo" at bounding box center [155, 114] width 49 height 28
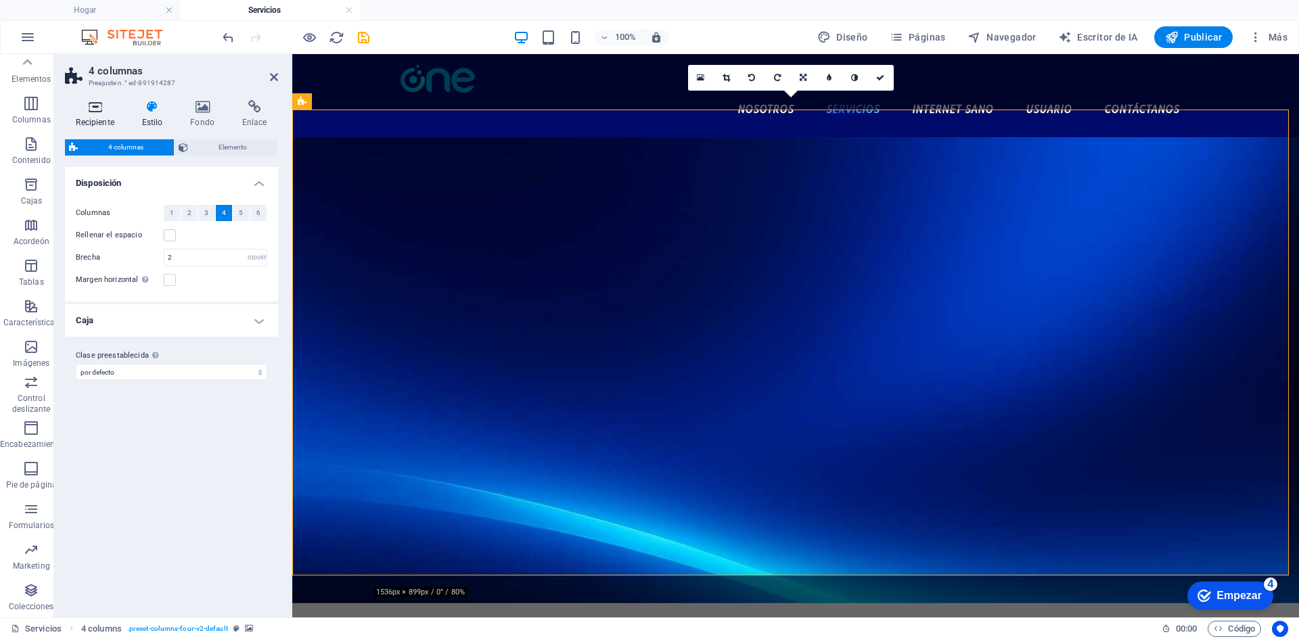
click at [110, 110] on icon at bounding box center [95, 107] width 60 height 14
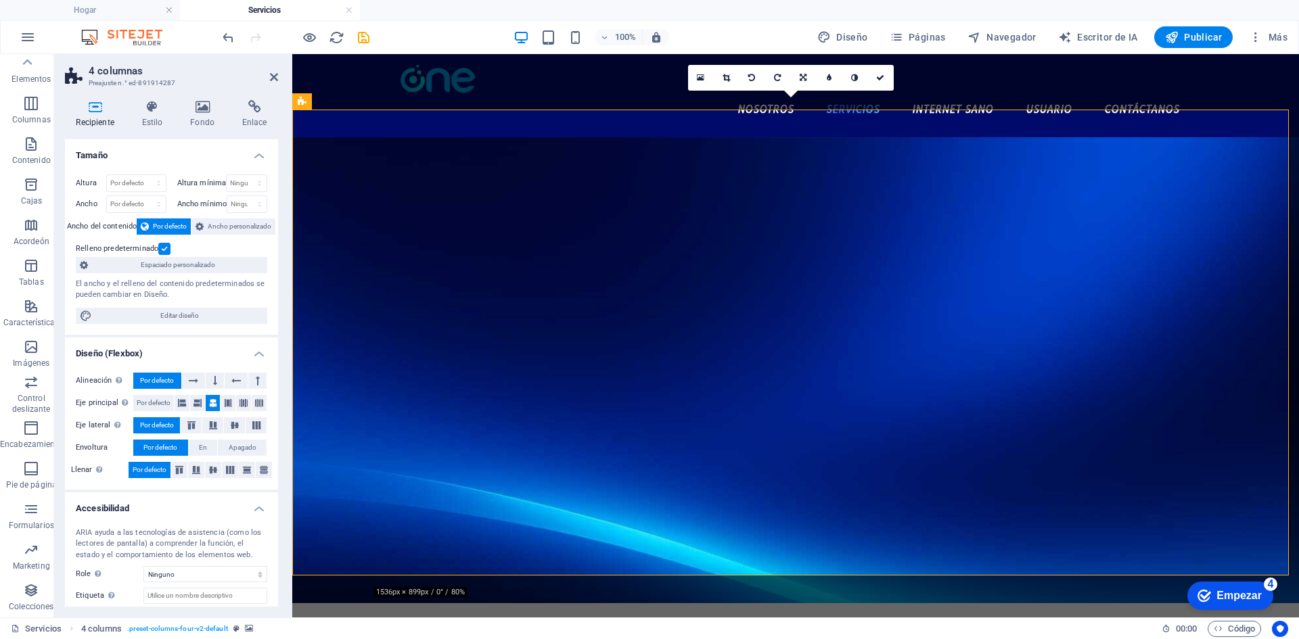
click at [131, 117] on h4 "Recipiente" at bounding box center [98, 114] width 66 height 28
click at [162, 116] on h4 "Estilo" at bounding box center [155, 114] width 49 height 28
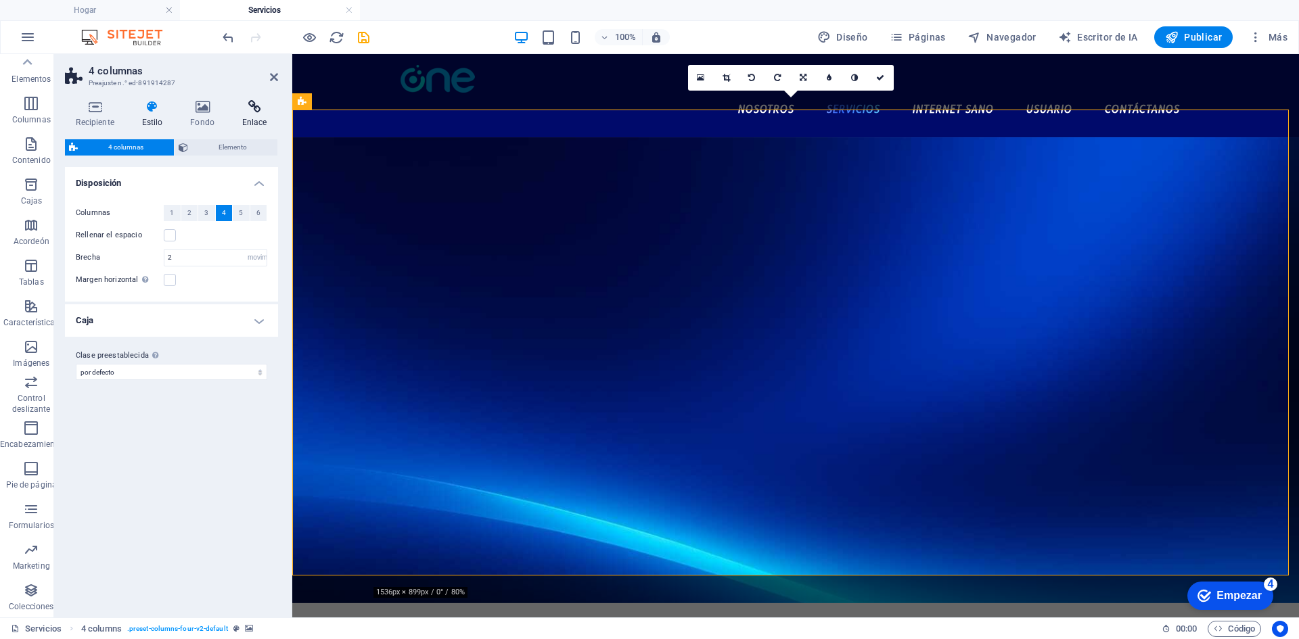
click at [252, 106] on icon at bounding box center [254, 107] width 47 height 14
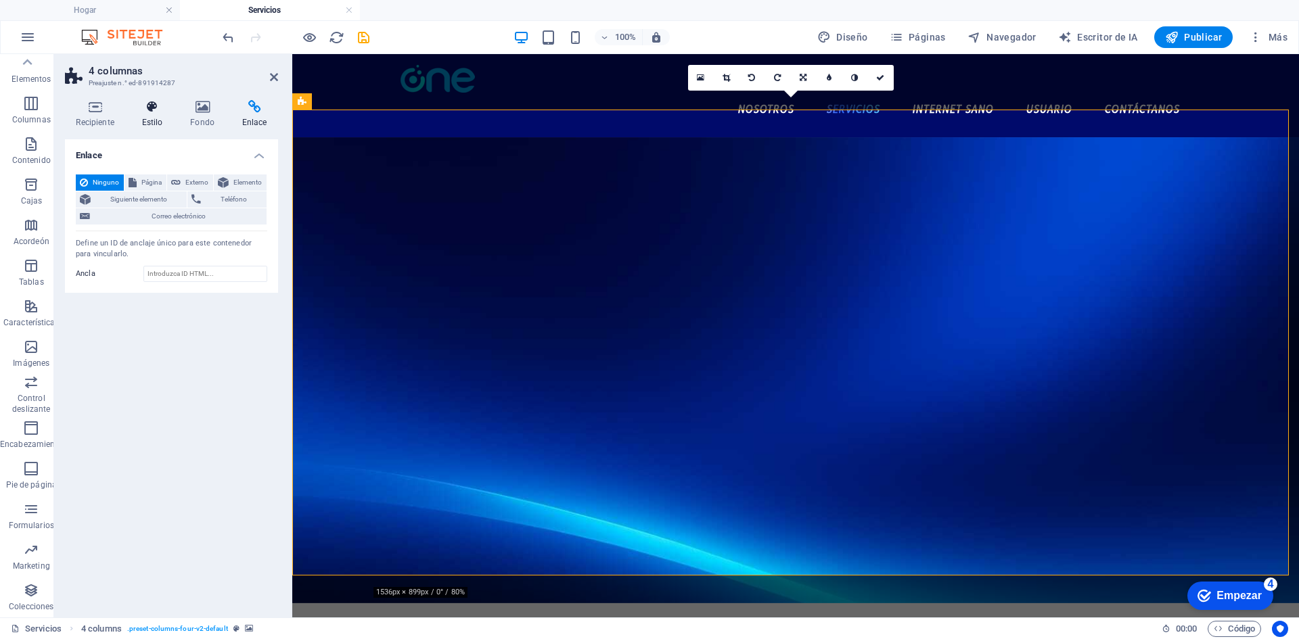
click at [137, 124] on h4 "Estilo" at bounding box center [155, 114] width 49 height 28
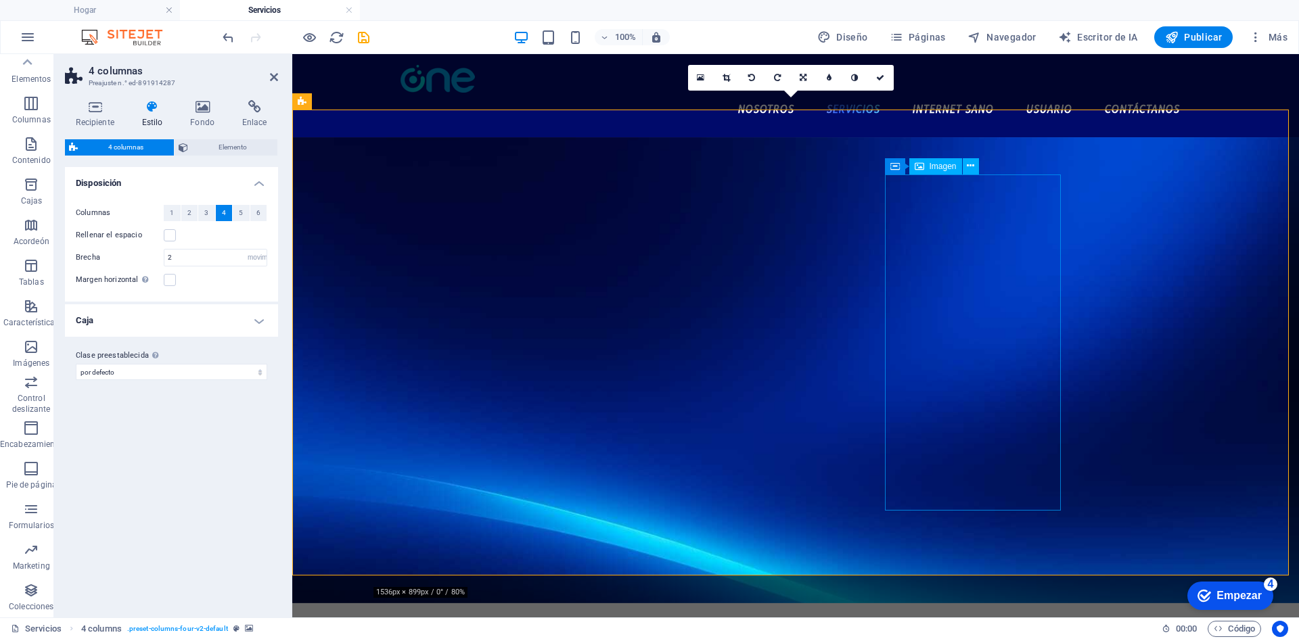
click at [896, 166] on icon at bounding box center [894, 166] width 9 height 16
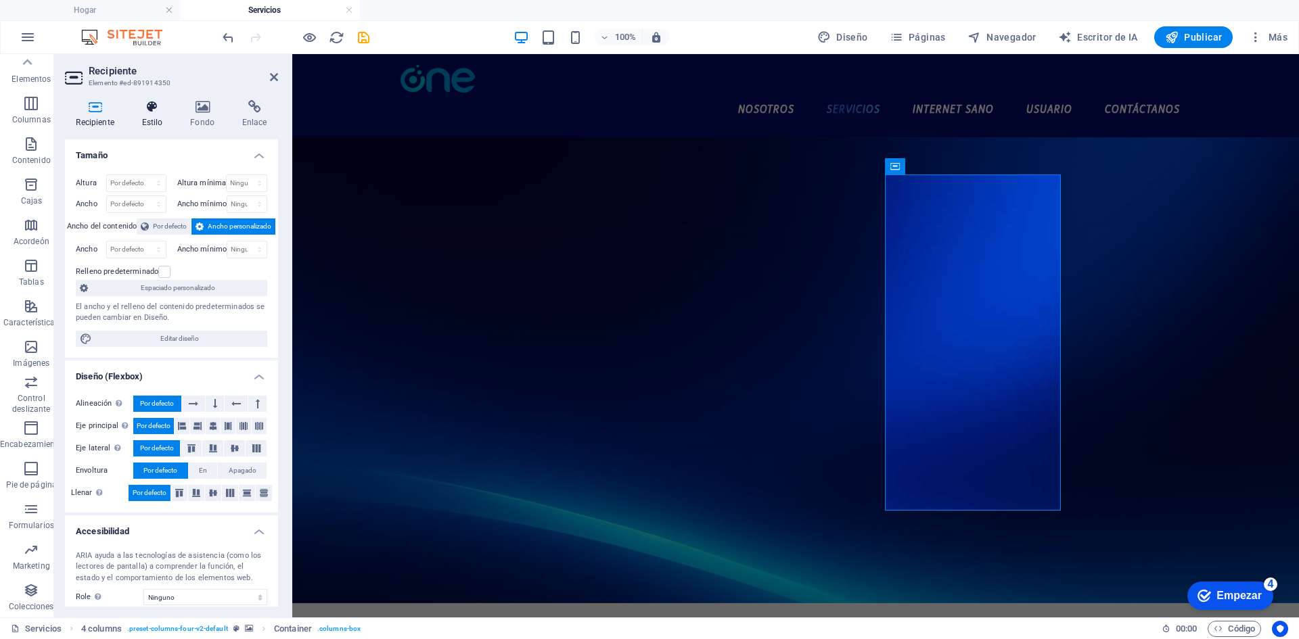
click at [154, 118] on font "Estilo" at bounding box center [152, 122] width 21 height 9
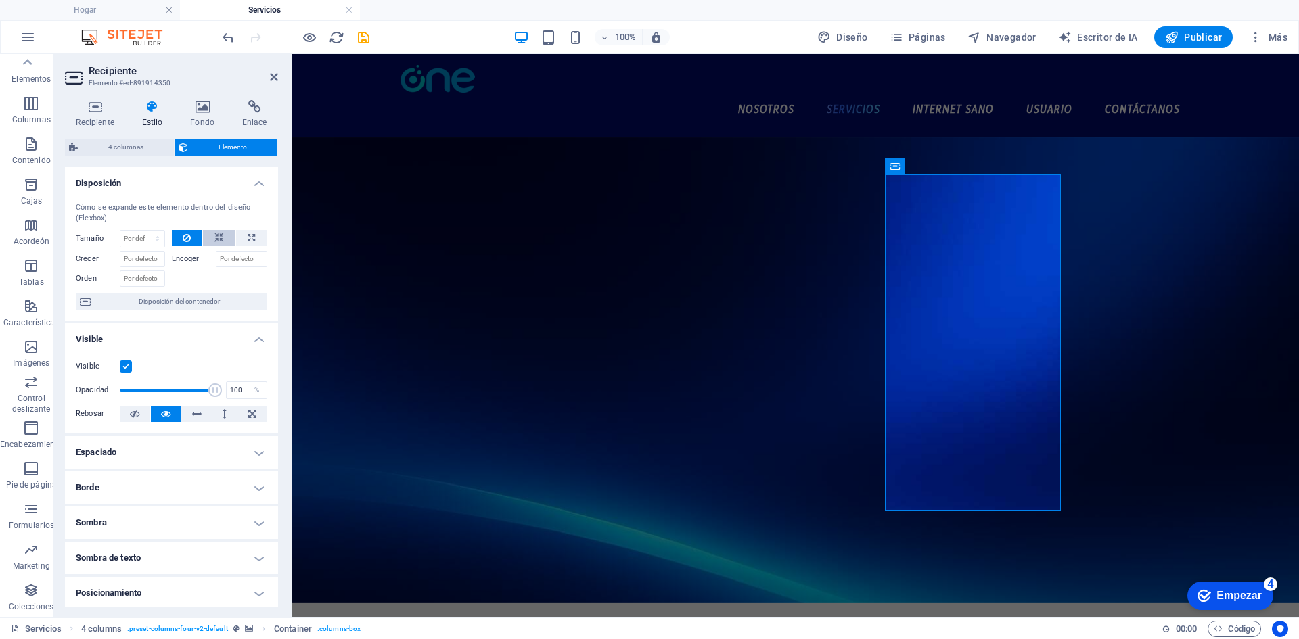
click at [207, 237] on button at bounding box center [219, 238] width 32 height 16
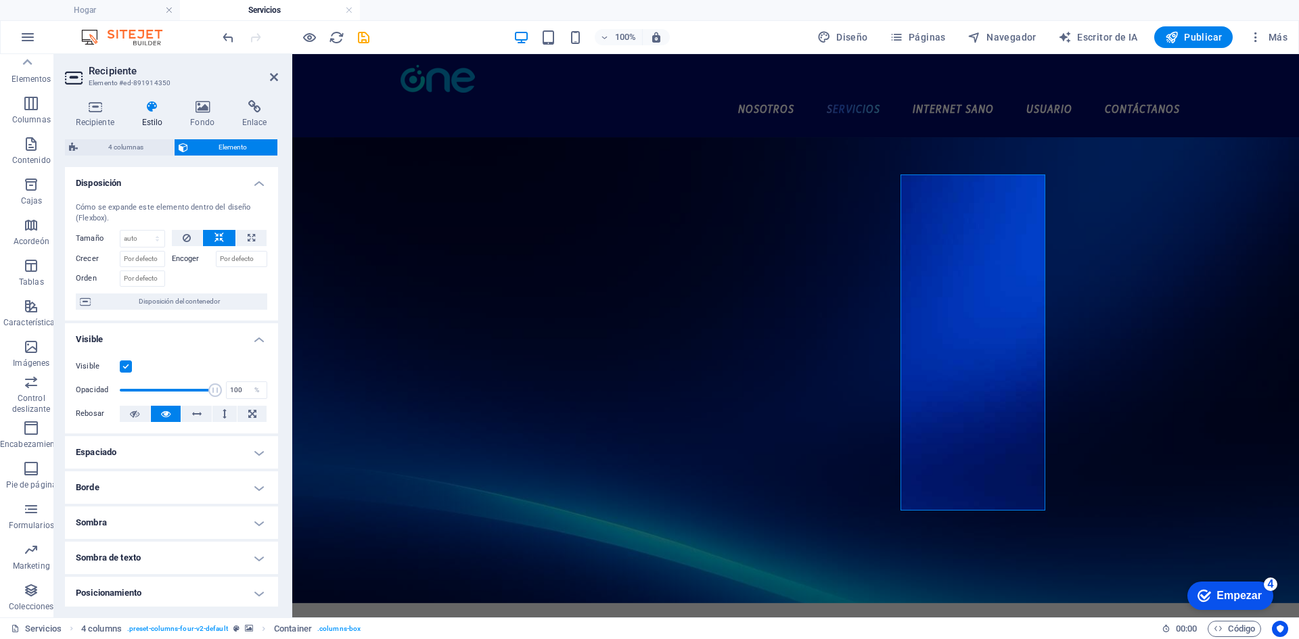
click at [1116, 198] on figure at bounding box center [795, 370] width 1007 height 466
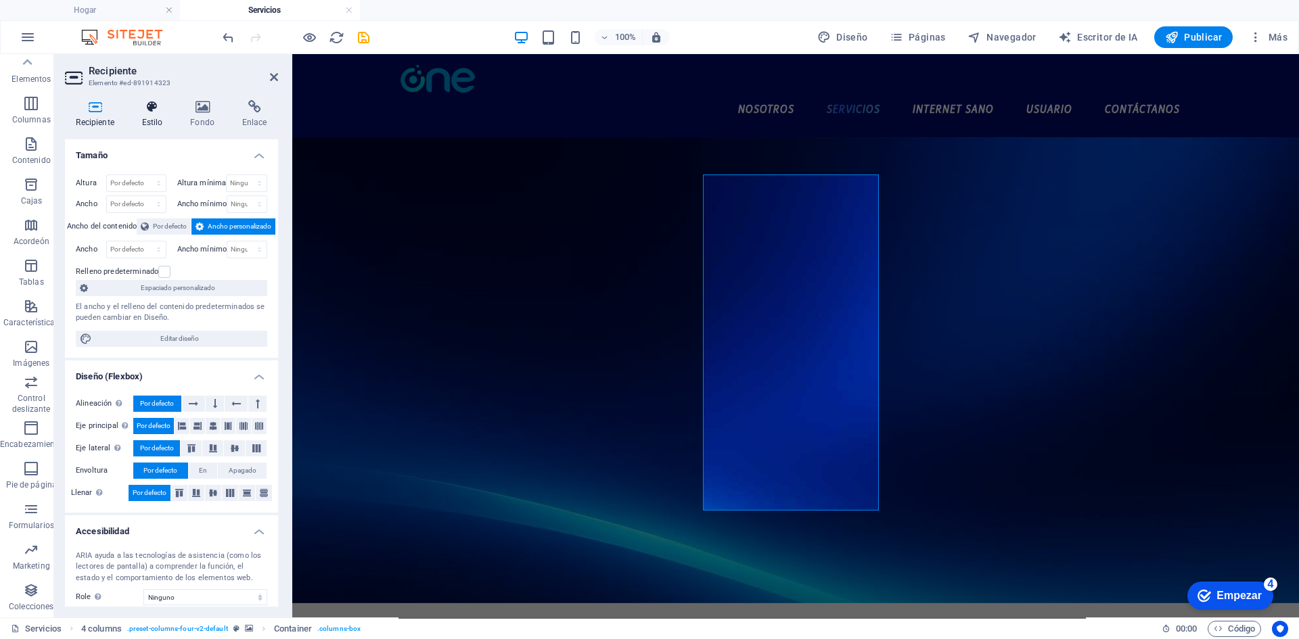
click at [164, 118] on h4 "Estilo" at bounding box center [155, 114] width 49 height 28
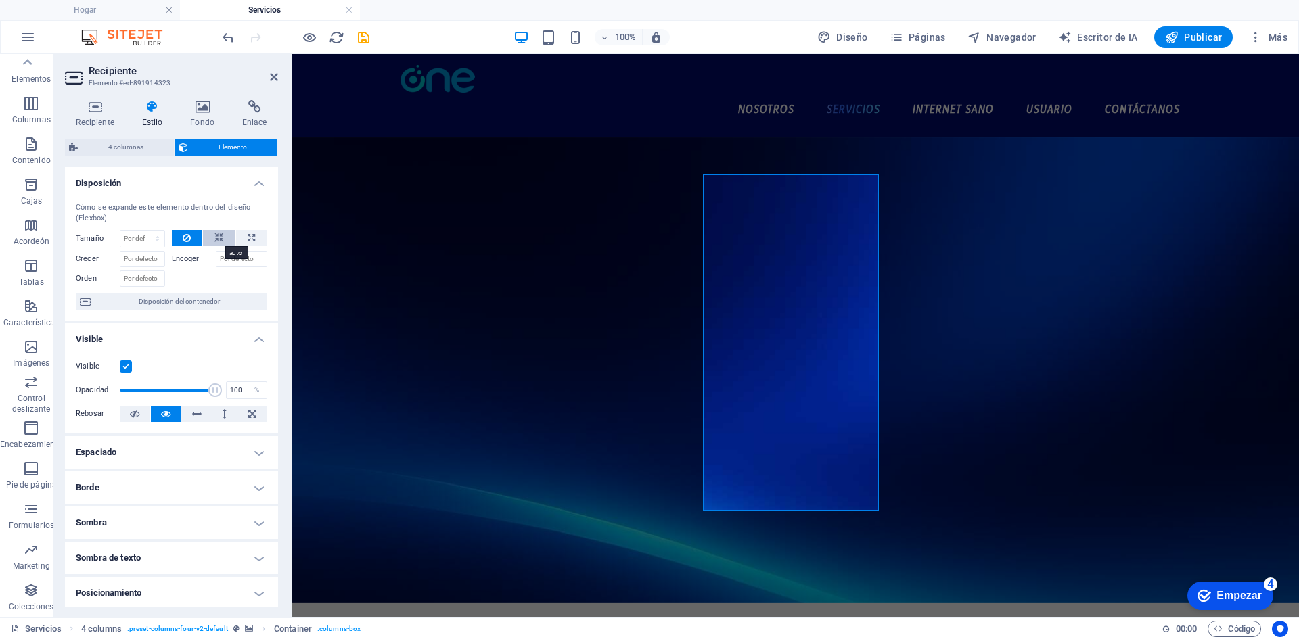
click at [221, 239] on icon at bounding box center [218, 238] width 9 height 16
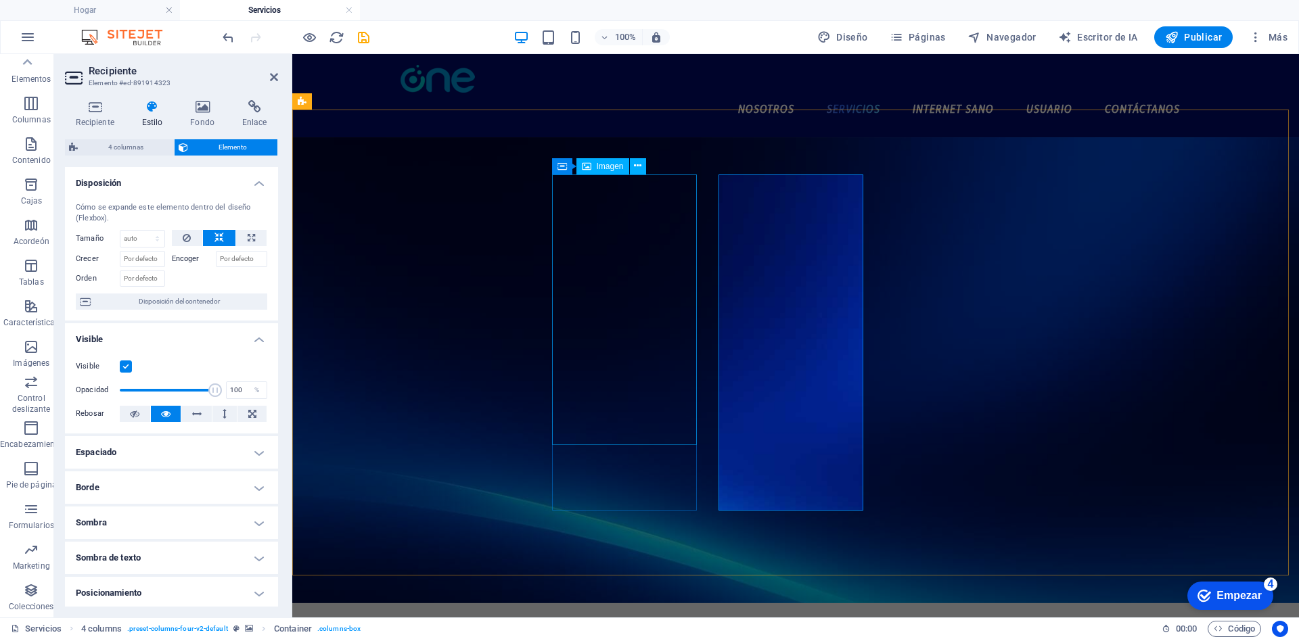
click at [487, 264] on figure at bounding box center [795, 370] width 1007 height 466
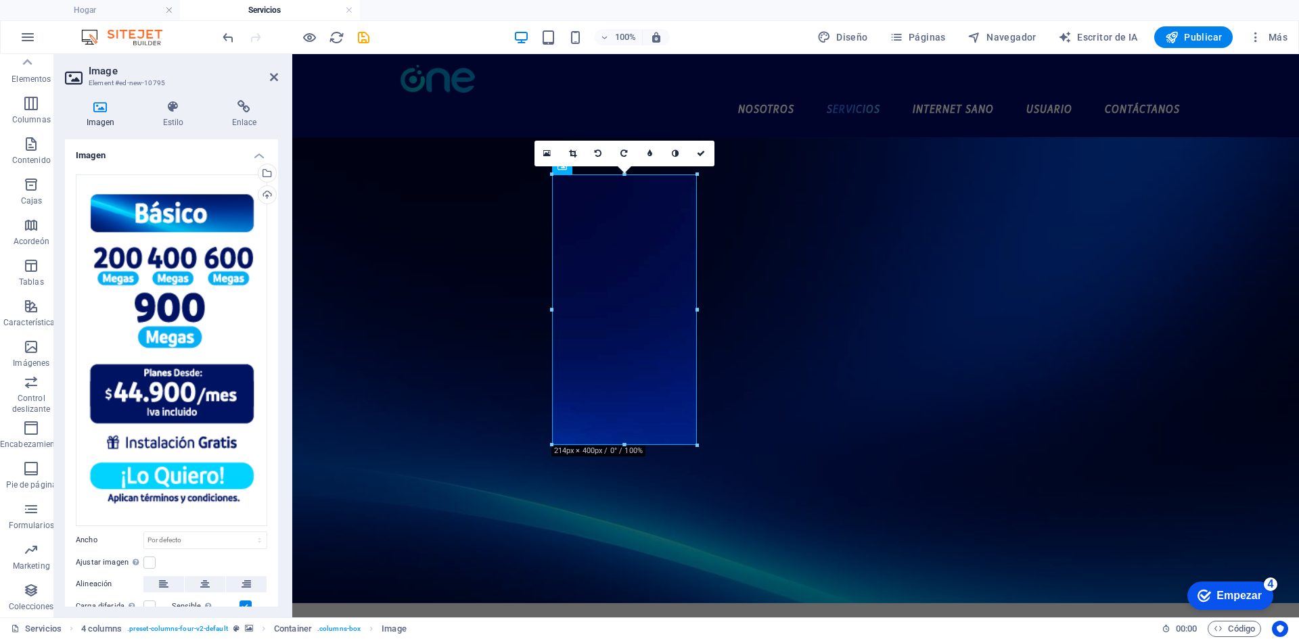
click at [1175, 322] on figure at bounding box center [795, 370] width 1007 height 466
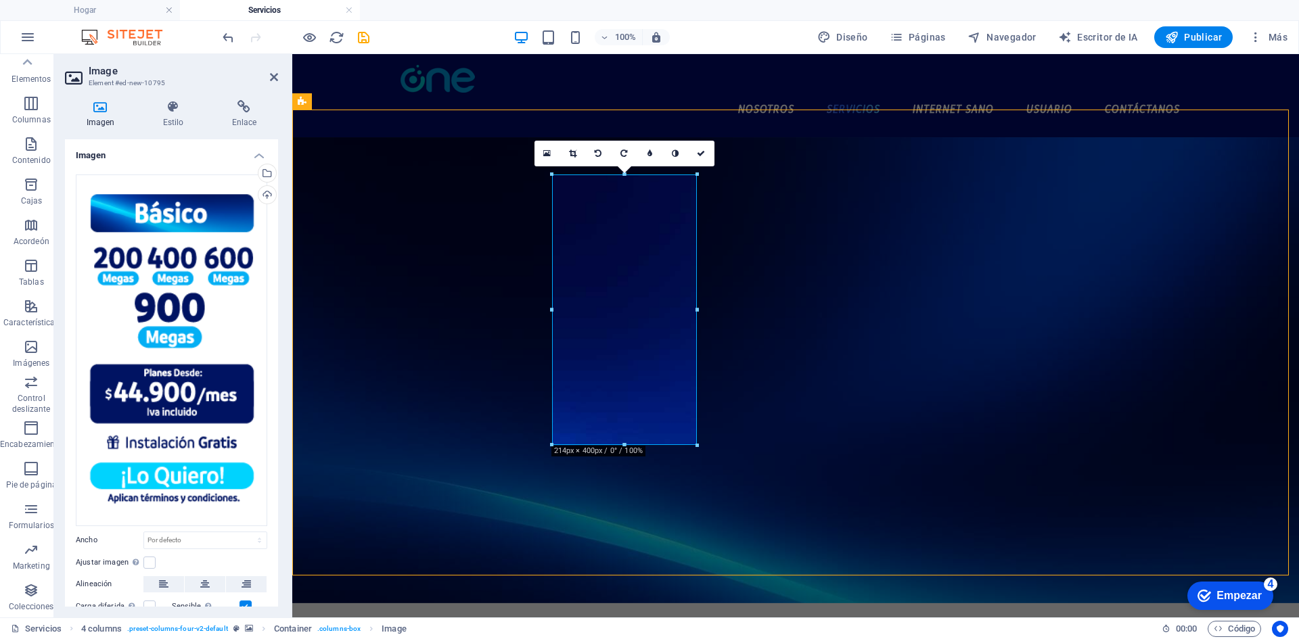
click at [1176, 322] on figure at bounding box center [795, 370] width 1007 height 466
select select "rem"
select select "preset-columns-four-v2-default"
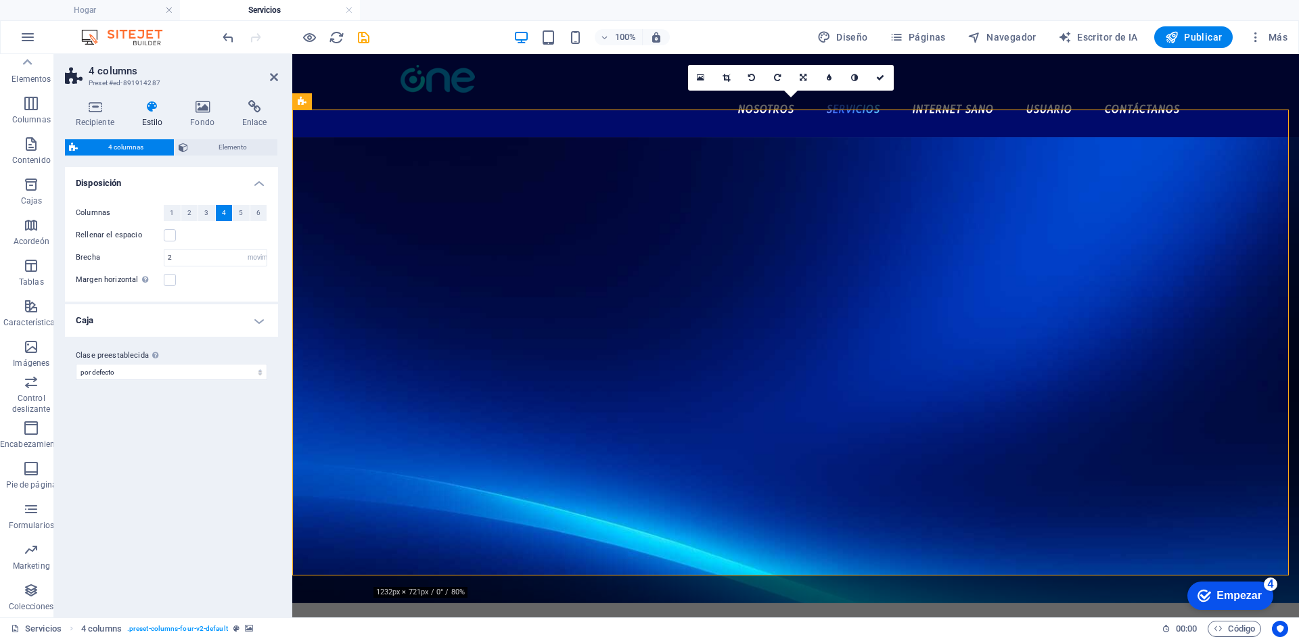
click at [1176, 322] on figure at bounding box center [795, 370] width 1007 height 466
drag, startPoint x: 221, startPoint y: 24, endPoint x: 476, endPoint y: 22, distance: 255.0
click at [275, 78] on icon at bounding box center [274, 77] width 8 height 11
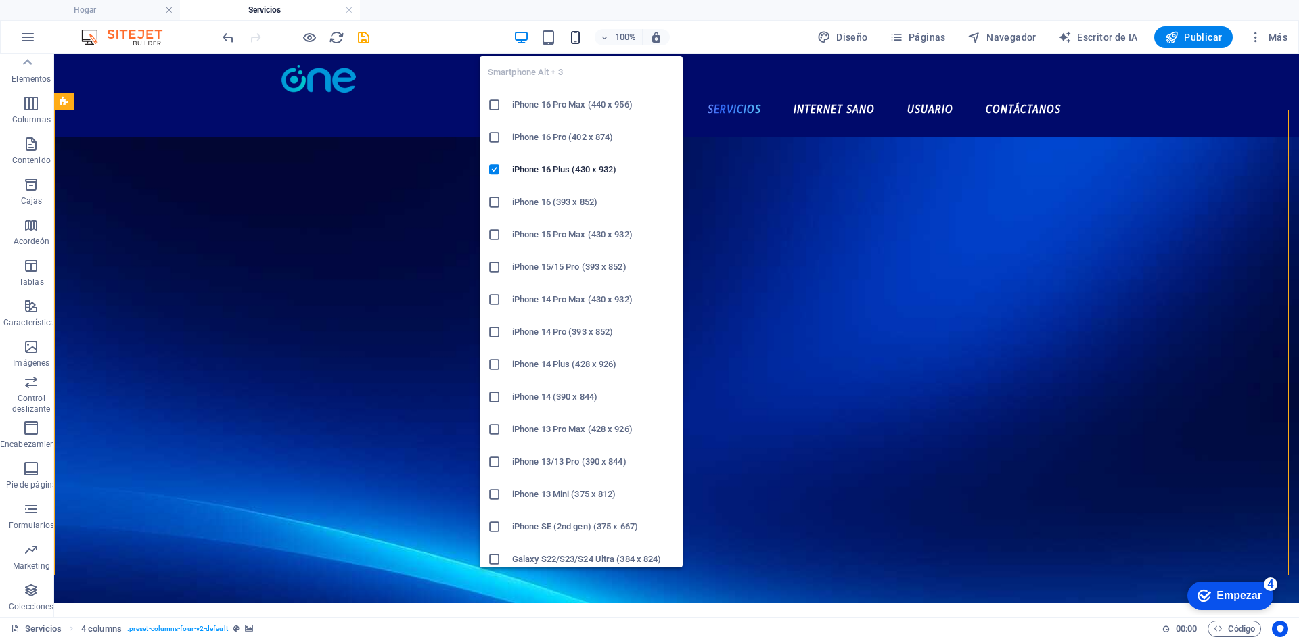
click at [573, 31] on icon "button" at bounding box center [576, 38] width 16 height 16
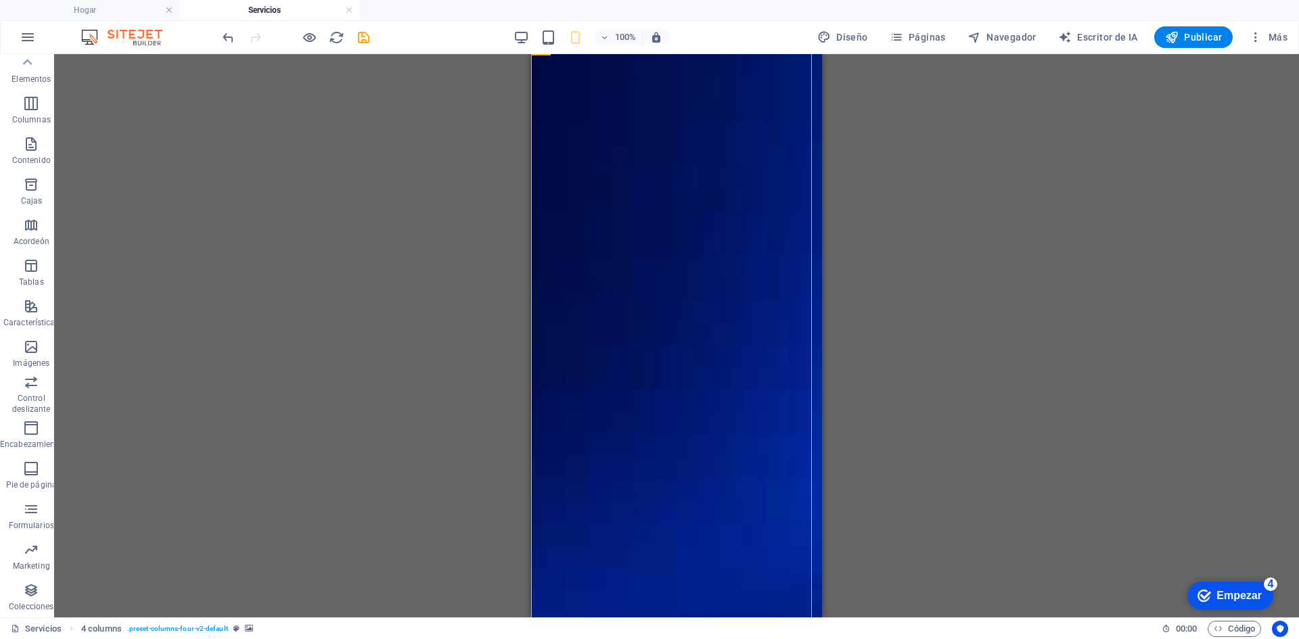
scroll to position [0, 0]
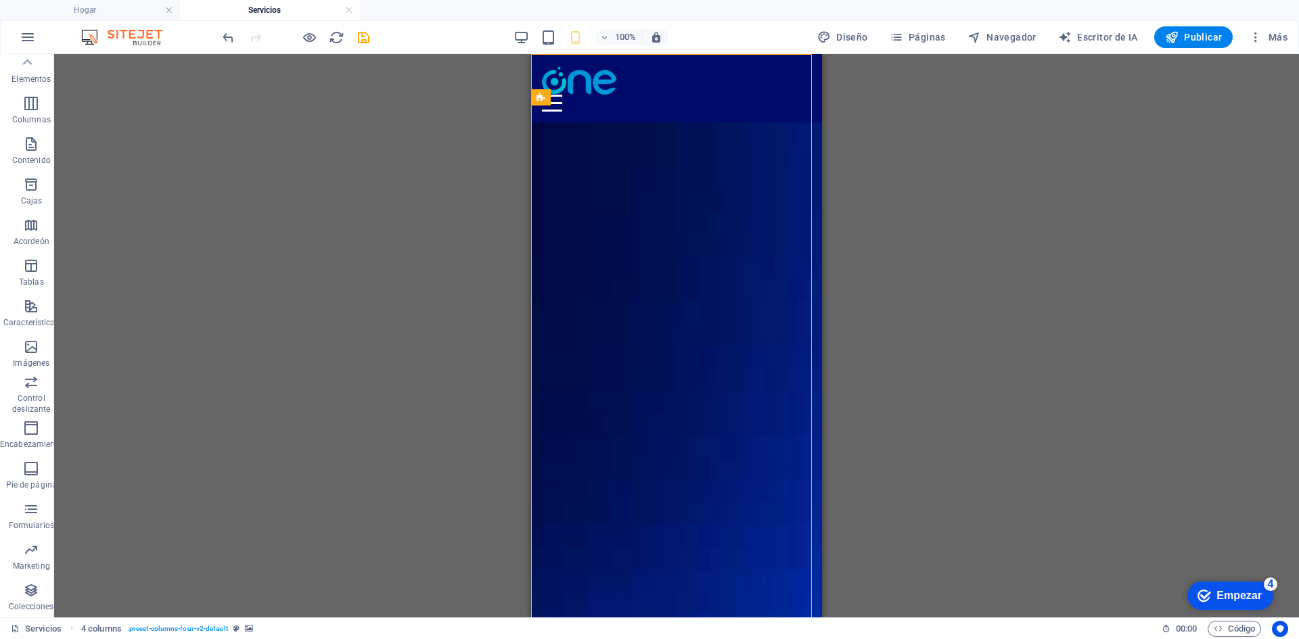
click at [563, 34] on div "100%" at bounding box center [591, 37] width 156 height 22
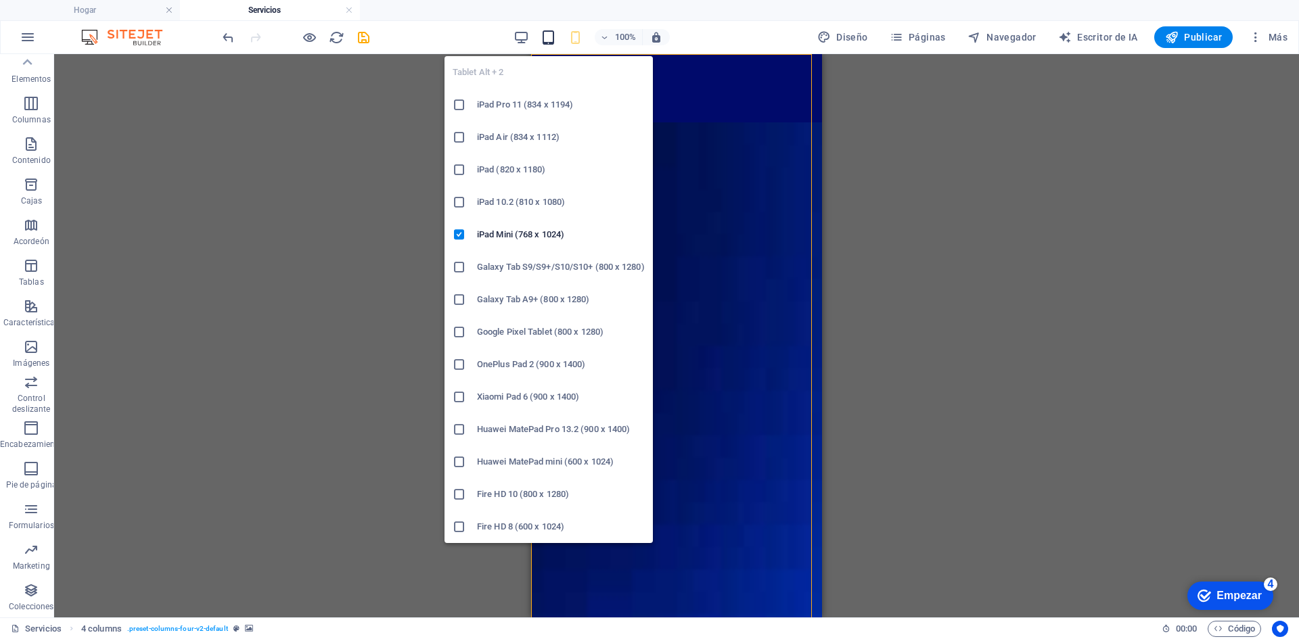
click at [546, 39] on icon "button" at bounding box center [548, 38] width 16 height 16
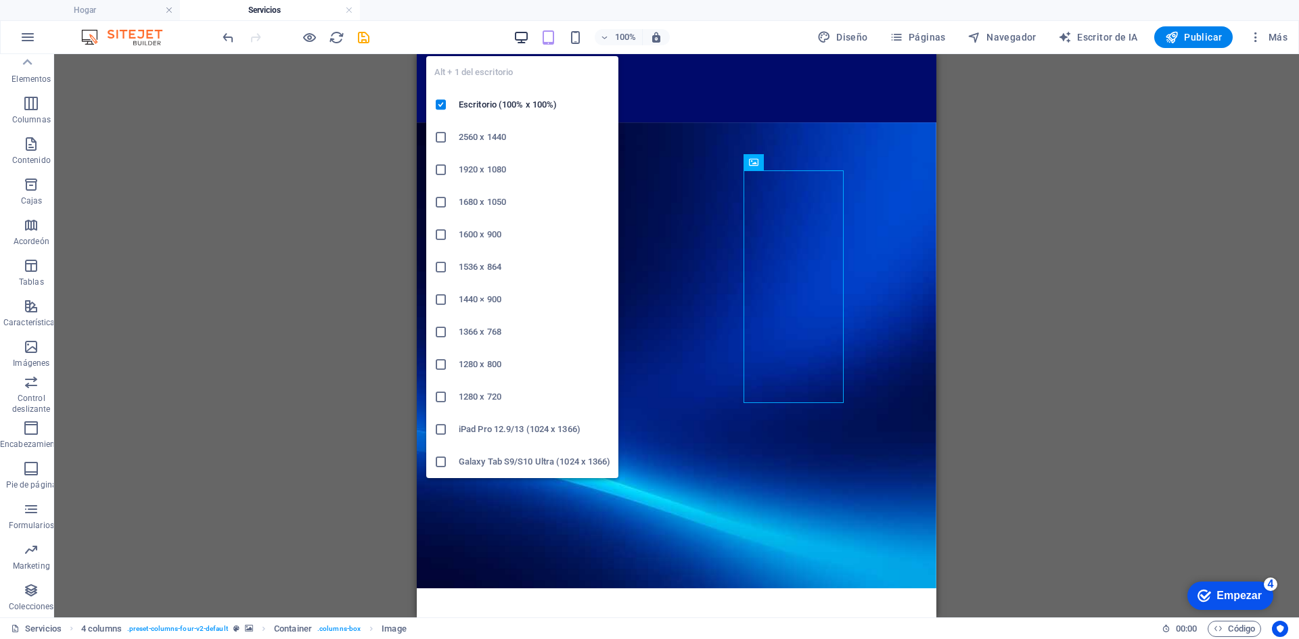
click at [528, 34] on icon "button" at bounding box center [521, 38] width 16 height 16
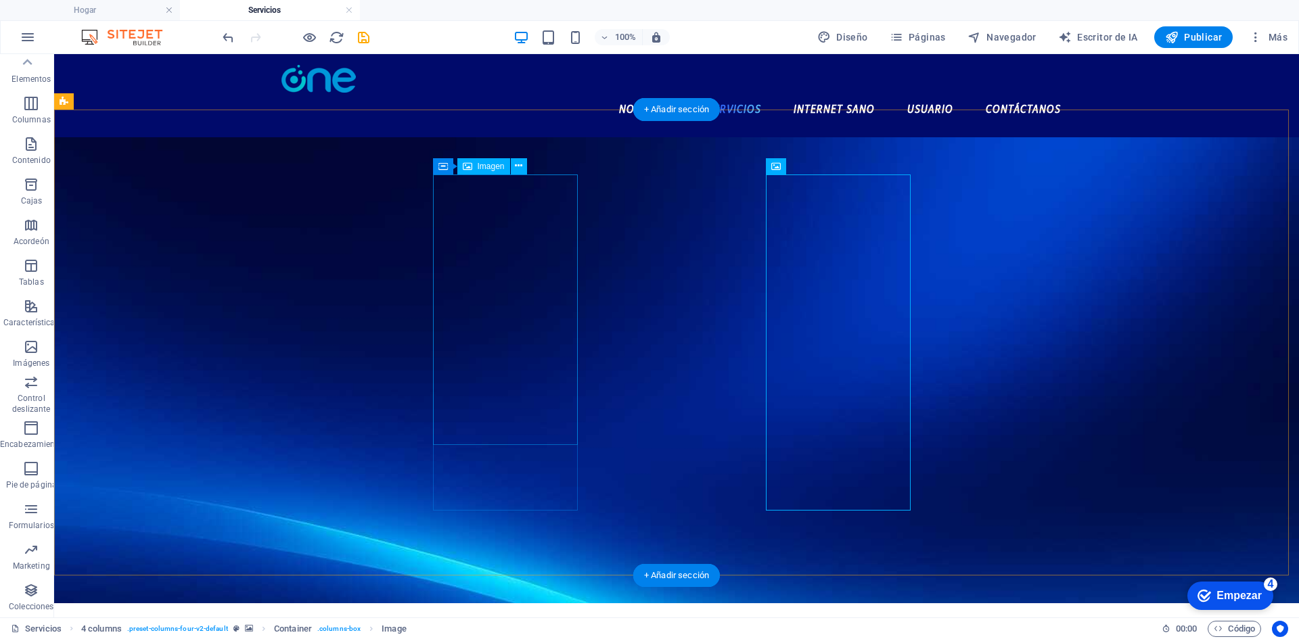
click at [446, 169] on icon at bounding box center [442, 166] width 9 height 16
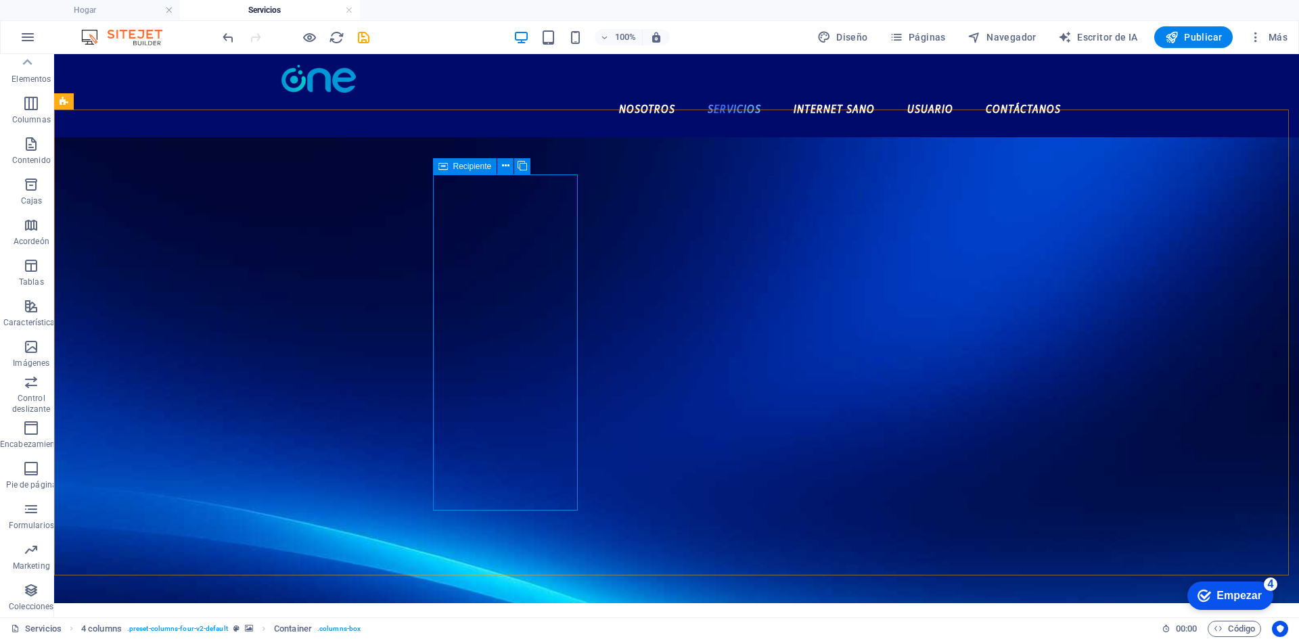
click at [448, 168] on div "Recipiente" at bounding box center [465, 166] width 64 height 16
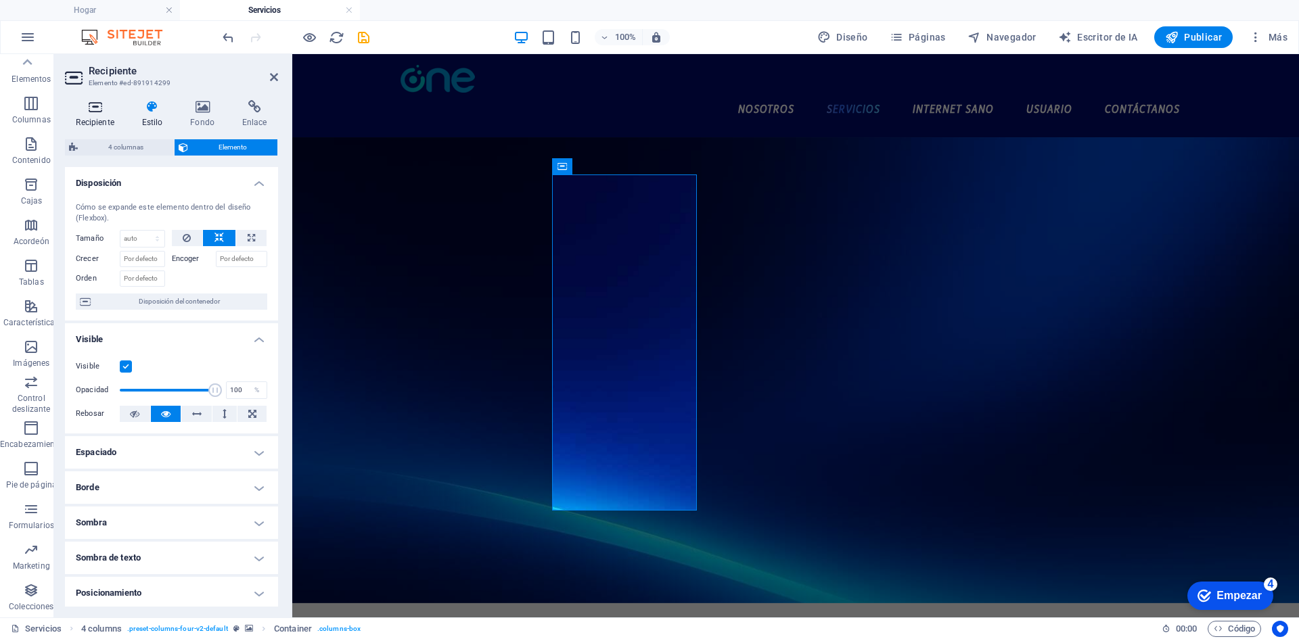
click at [105, 112] on icon at bounding box center [95, 107] width 60 height 14
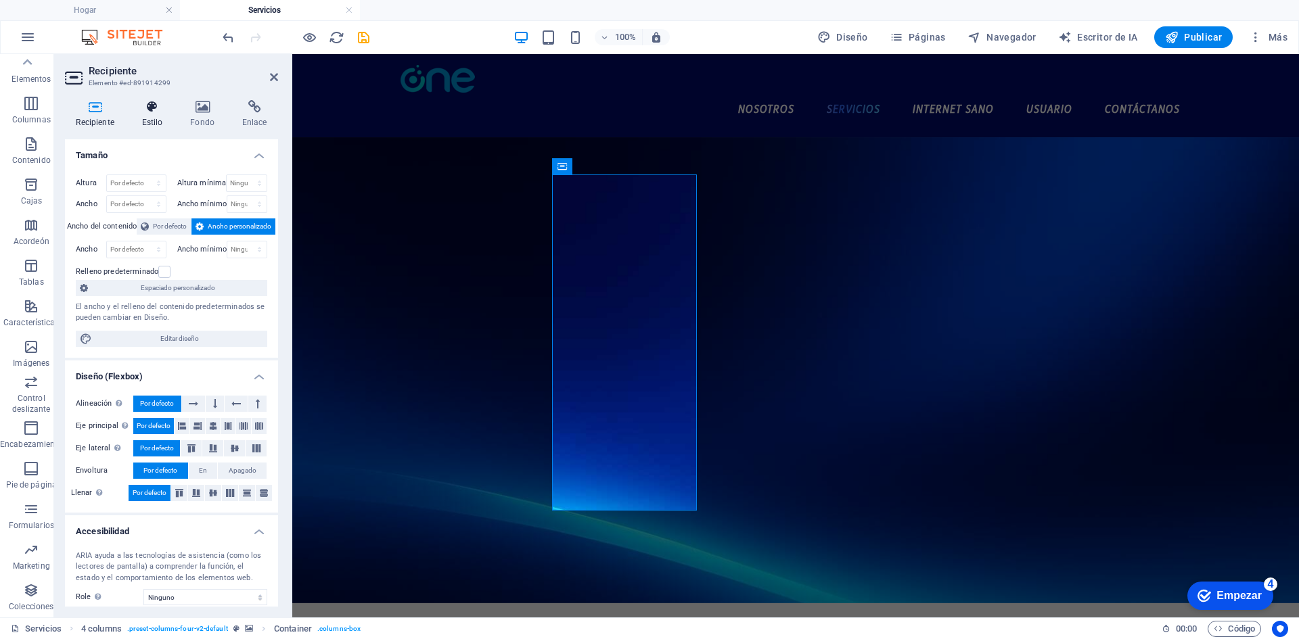
click at [164, 112] on icon at bounding box center [152, 107] width 43 height 14
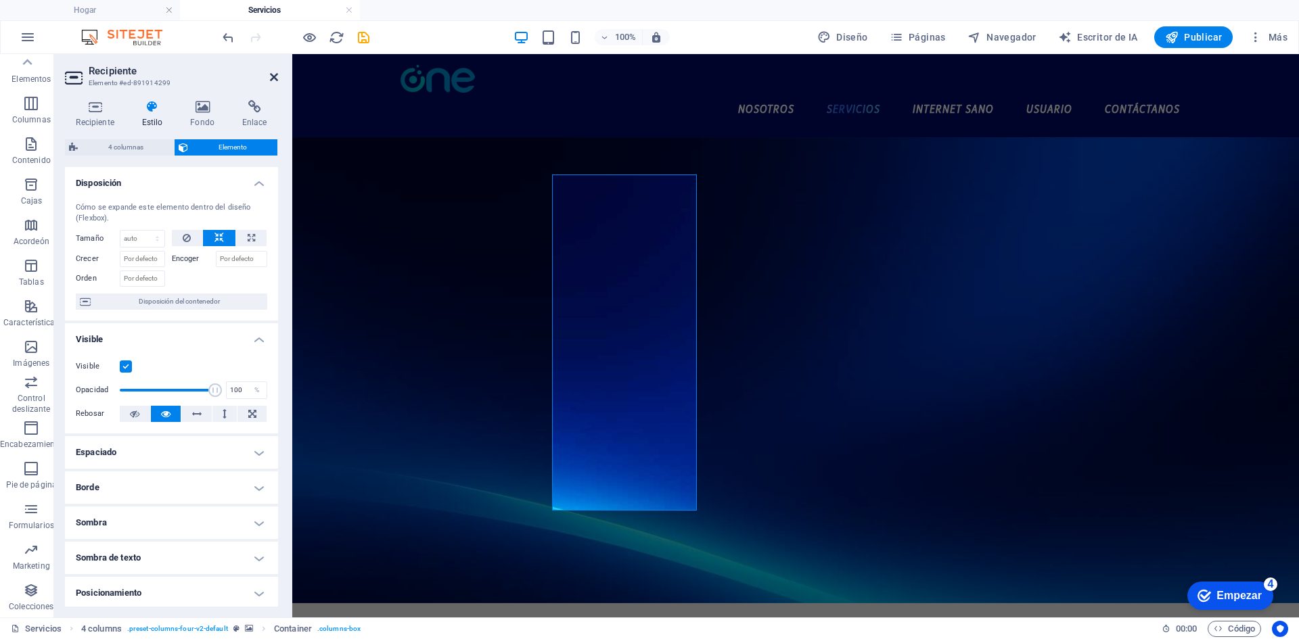
drag, startPoint x: 270, startPoint y: 76, endPoint x: 206, endPoint y: 59, distance: 66.6
click at [270, 76] on icon at bounding box center [274, 77] width 8 height 11
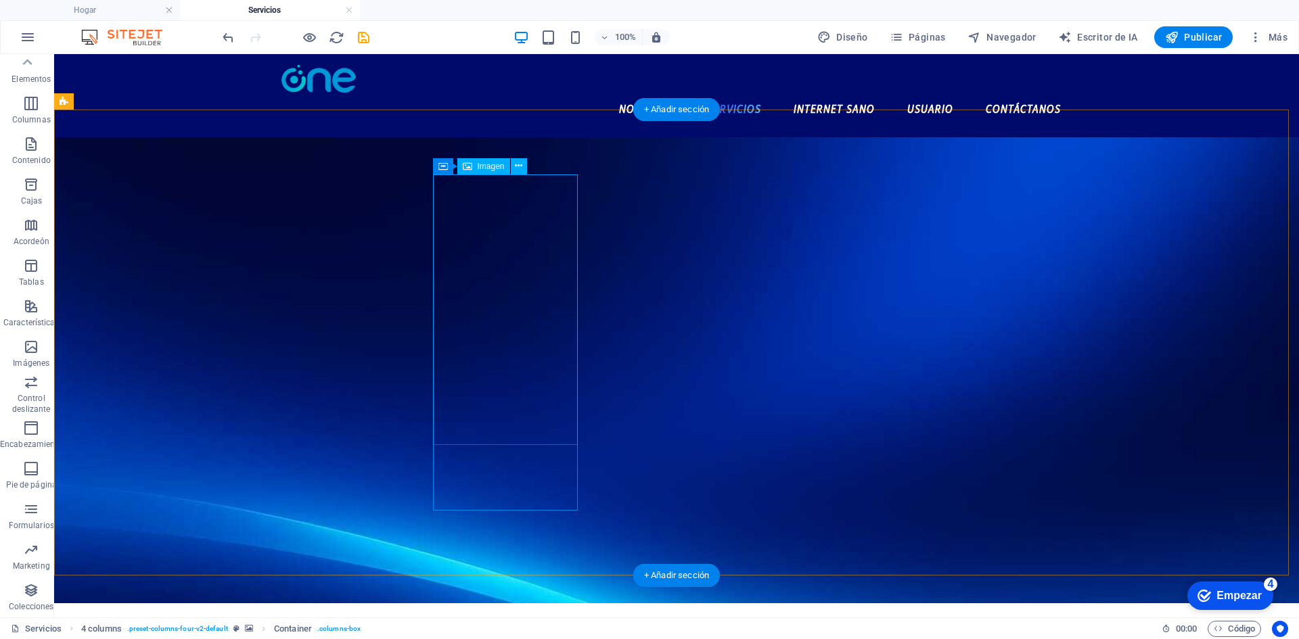
click at [465, 139] on figure at bounding box center [676, 370] width 1245 height 466
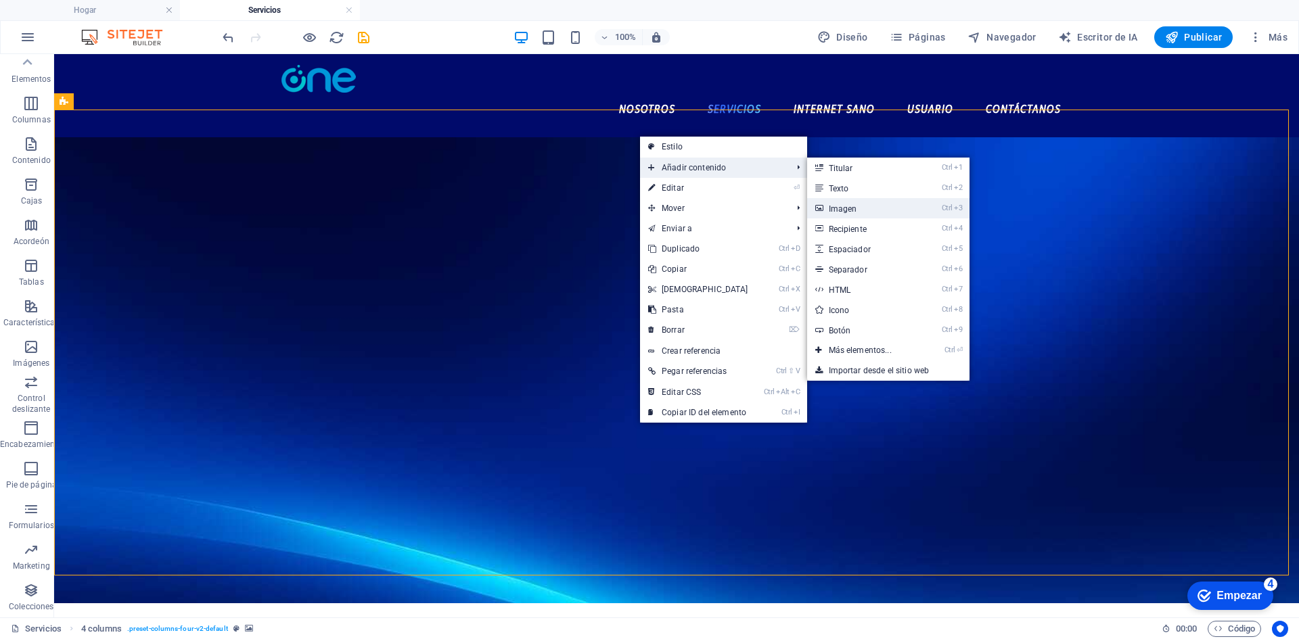
click at [885, 199] on link "Ctrl 3 Imagen" at bounding box center [863, 208] width 112 height 20
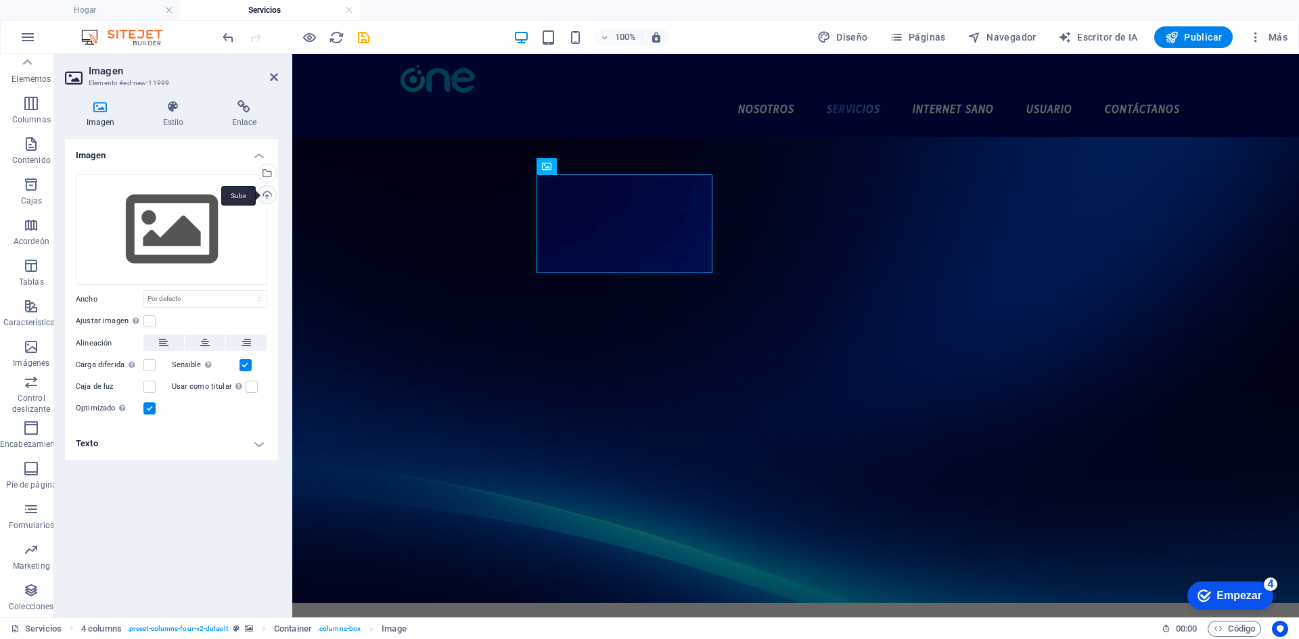
click at [275, 192] on div "Subir" at bounding box center [266, 196] width 20 height 20
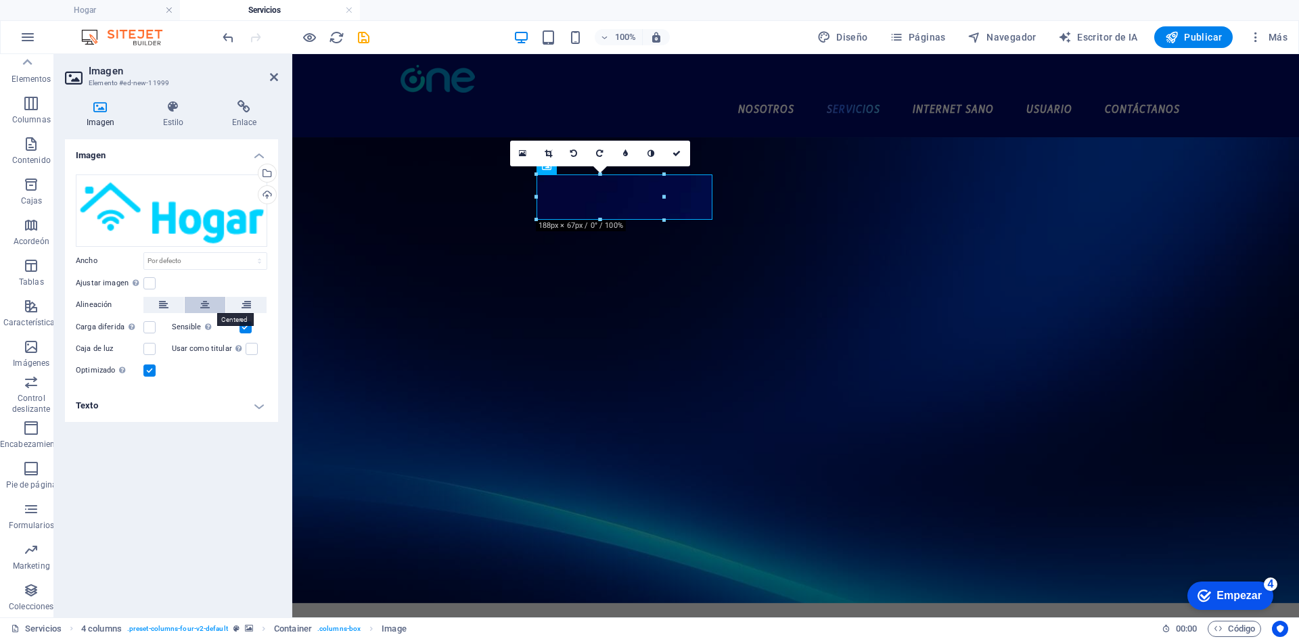
click at [199, 304] on button at bounding box center [205, 305] width 41 height 16
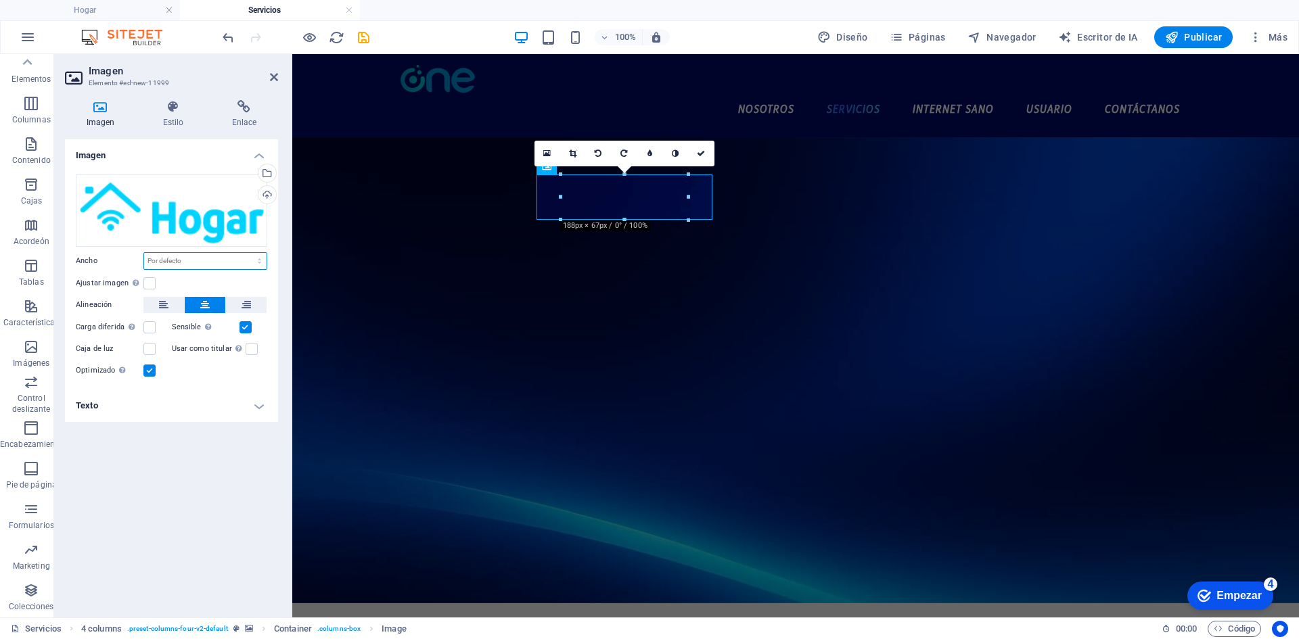
click at [173, 266] on select "Por defecto auto píxeles movimiento rápido del ojo % ellos vh Volkswagen" at bounding box center [205, 261] width 122 height 16
click at [174, 112] on icon at bounding box center [173, 107] width 64 height 14
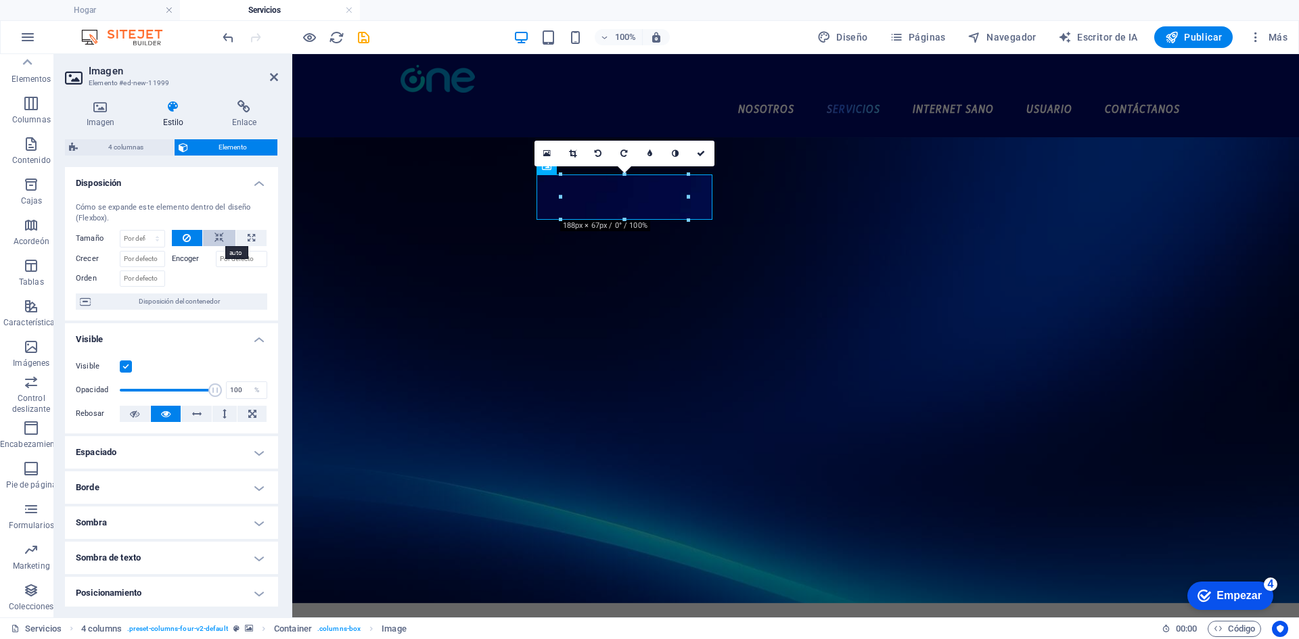
click at [218, 239] on icon at bounding box center [218, 238] width 9 height 16
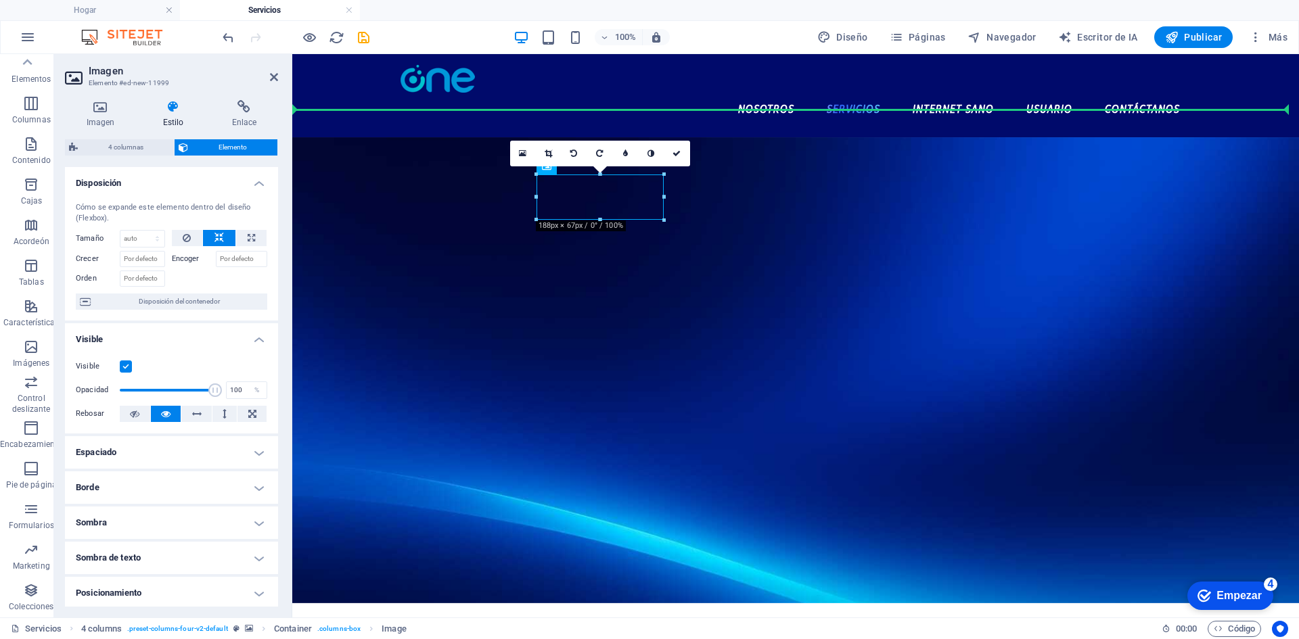
drag, startPoint x: 617, startPoint y: 203, endPoint x: 746, endPoint y: 144, distance: 142.0
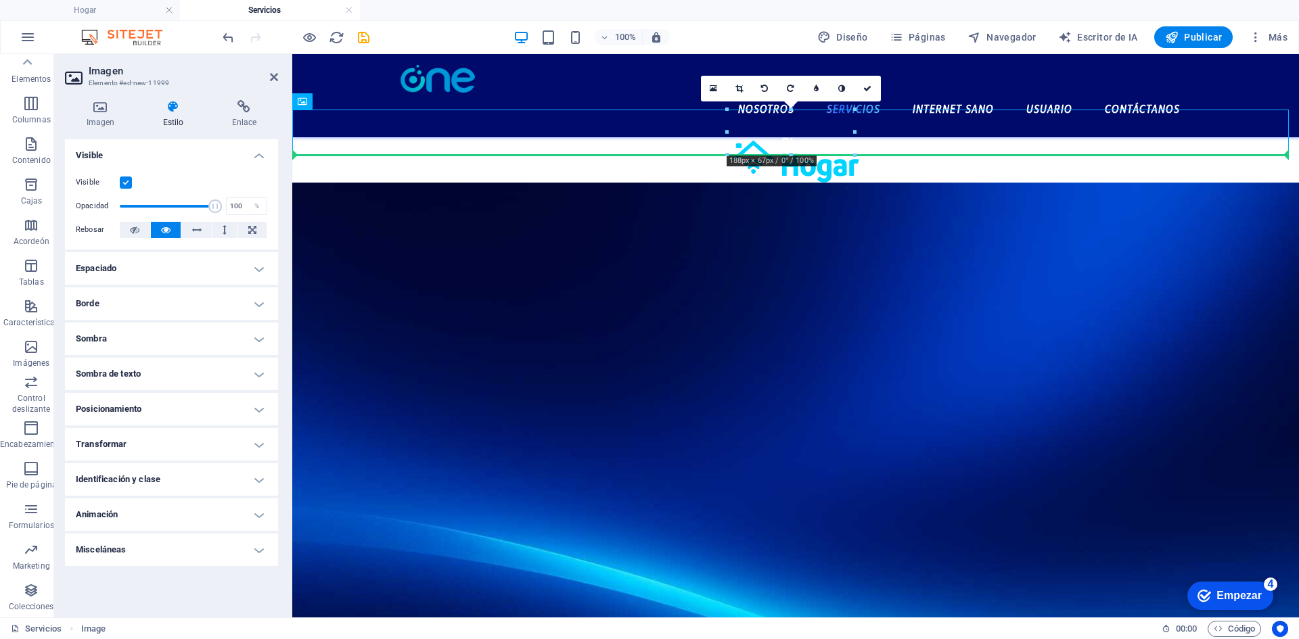
drag, startPoint x: 797, startPoint y: 131, endPoint x: 804, endPoint y: 181, distance: 51.2
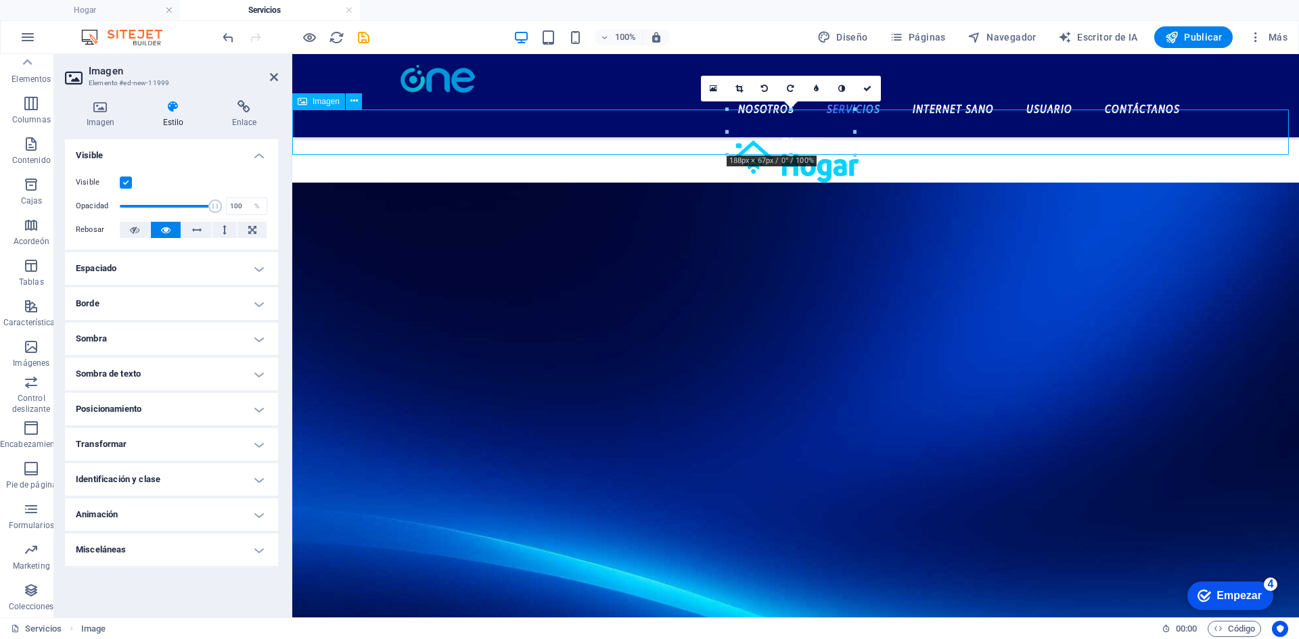
click at [798, 137] on figure at bounding box center [795, 159] width 1007 height 45
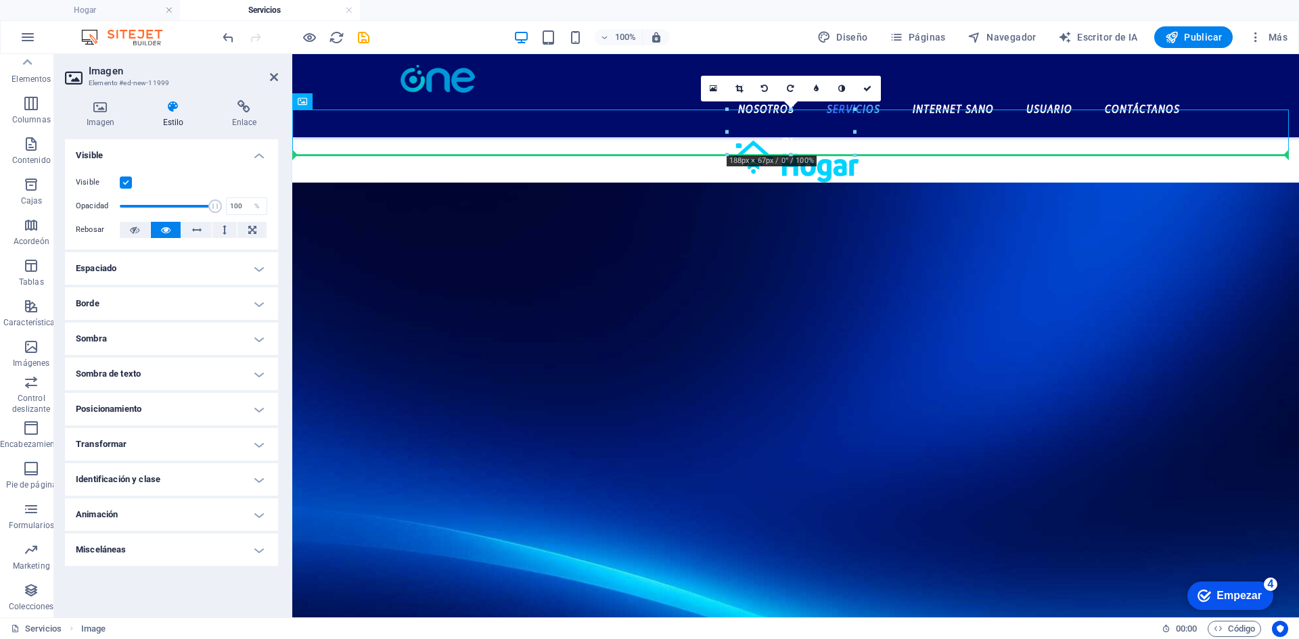
drag, startPoint x: 798, startPoint y: 130, endPoint x: 796, endPoint y: 174, distance: 44.0
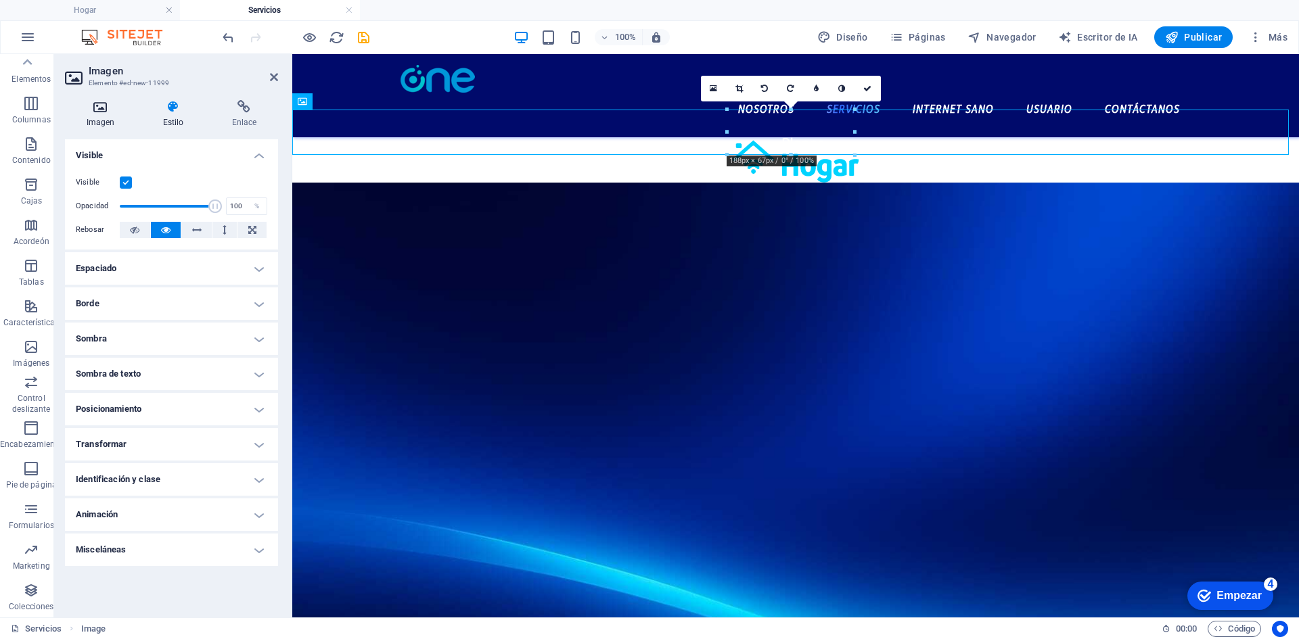
click at [109, 119] on font "Imagen" at bounding box center [101, 122] width 28 height 9
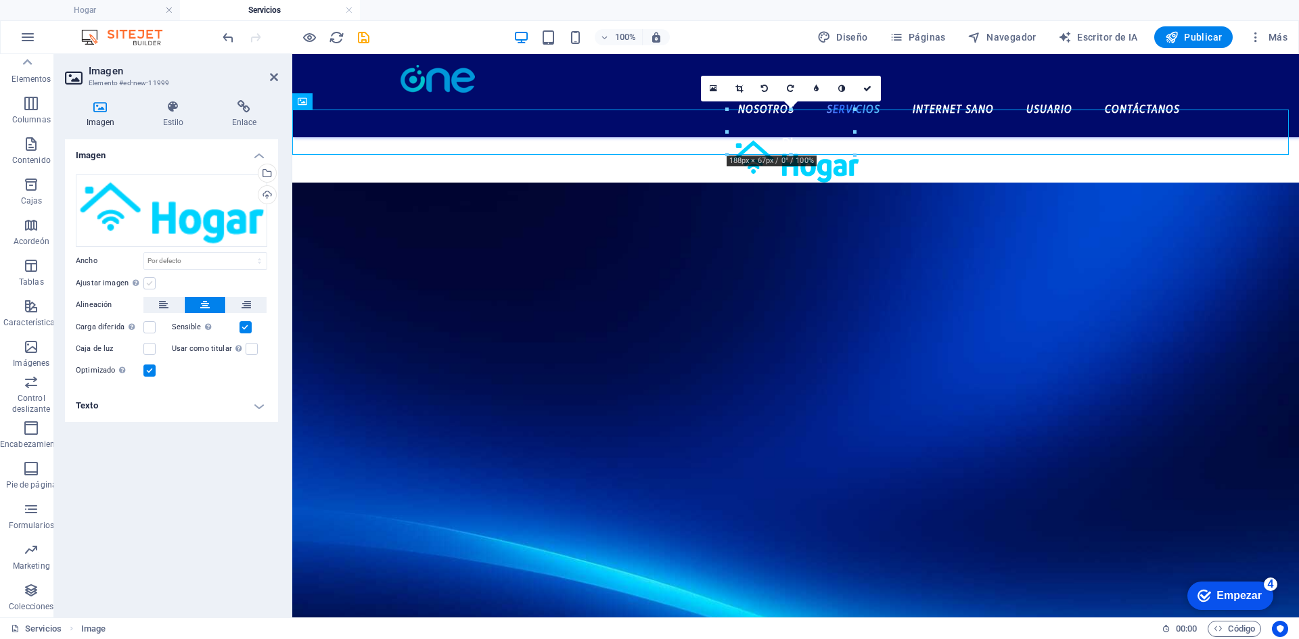
click at [153, 283] on label at bounding box center [149, 283] width 12 height 12
click at [0, 0] on input "Ajustar imagen Ajustar automáticamente la imagen a un ancho y alto fijos" at bounding box center [0, 0] width 0 height 0
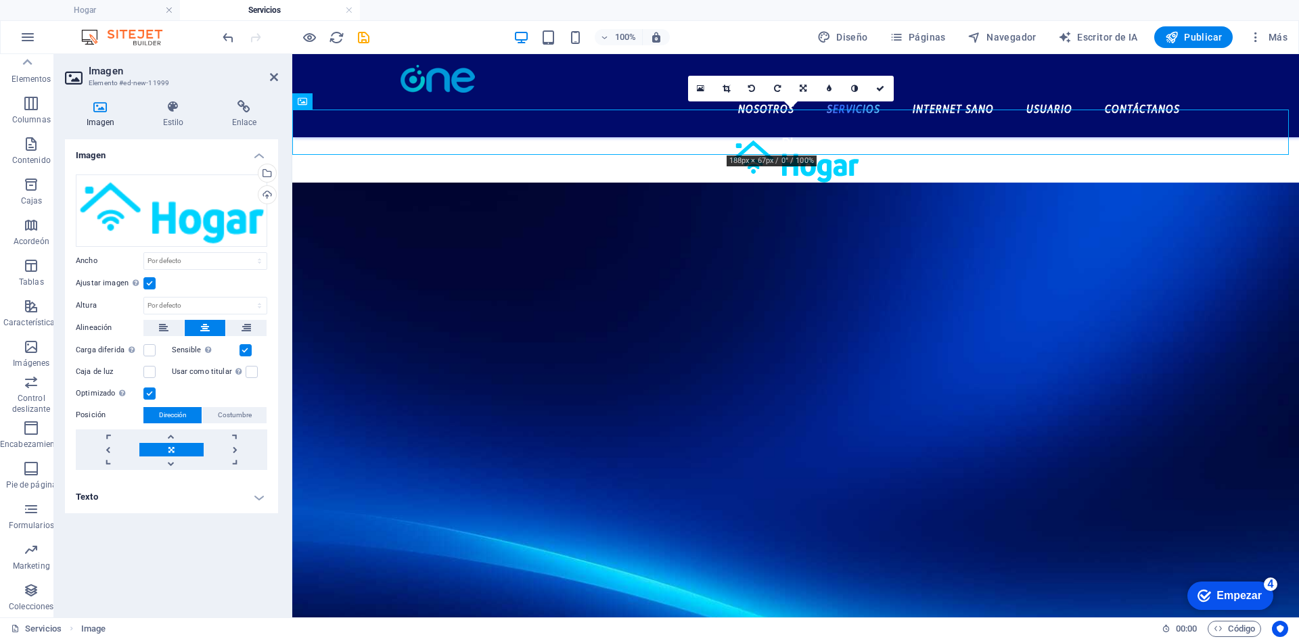
click at [152, 282] on label at bounding box center [149, 283] width 12 height 12
click at [0, 0] on input "Ajustar imagen Ajustar automáticamente la imagen a un ancho y alto fijos" at bounding box center [0, 0] width 0 height 0
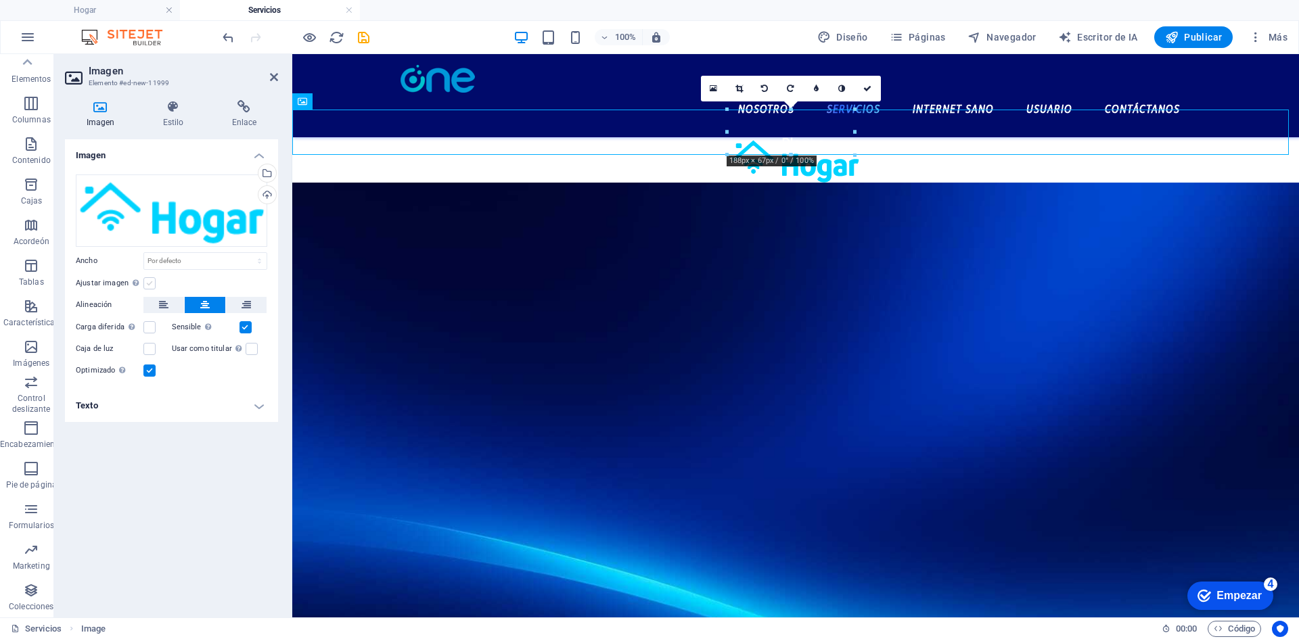
click at [152, 282] on label at bounding box center [149, 283] width 12 height 12
click at [0, 0] on input "Ajustar imagen Ajustar automáticamente la imagen a un ancho y alto fijos" at bounding box center [0, 0] width 0 height 0
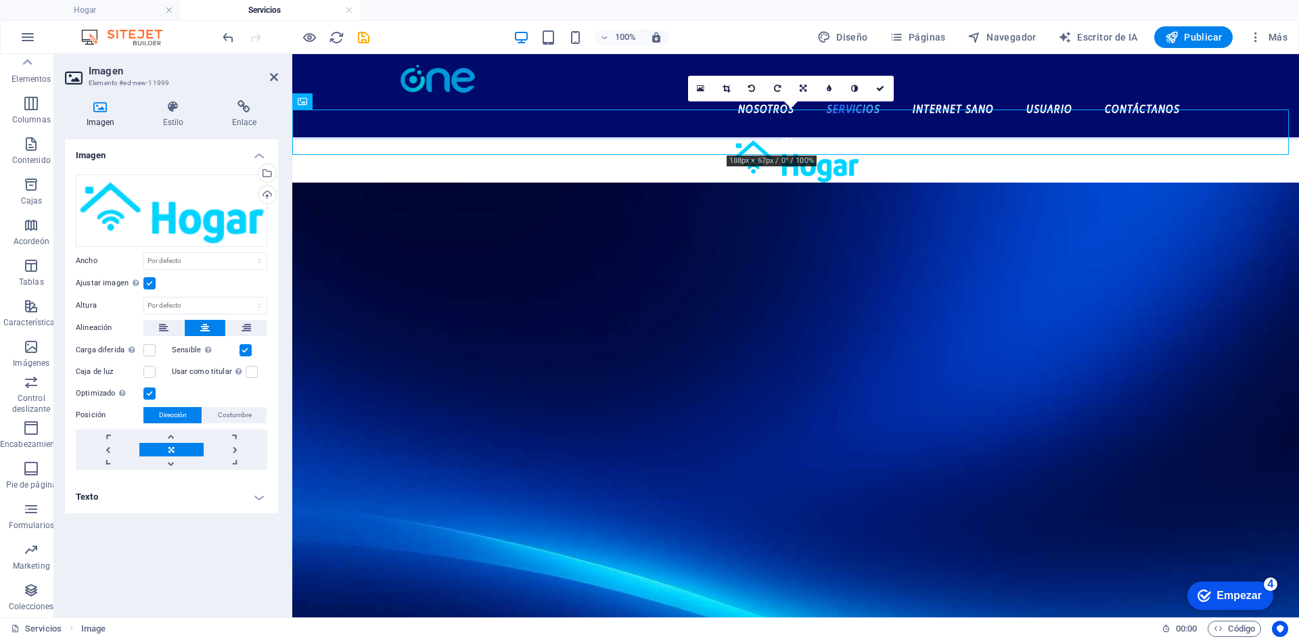
click at [152, 282] on label at bounding box center [149, 283] width 12 height 12
click at [0, 0] on input "Ajustar imagen Ajustar automáticamente la imagen a un ancho y alto fijos" at bounding box center [0, 0] width 0 height 0
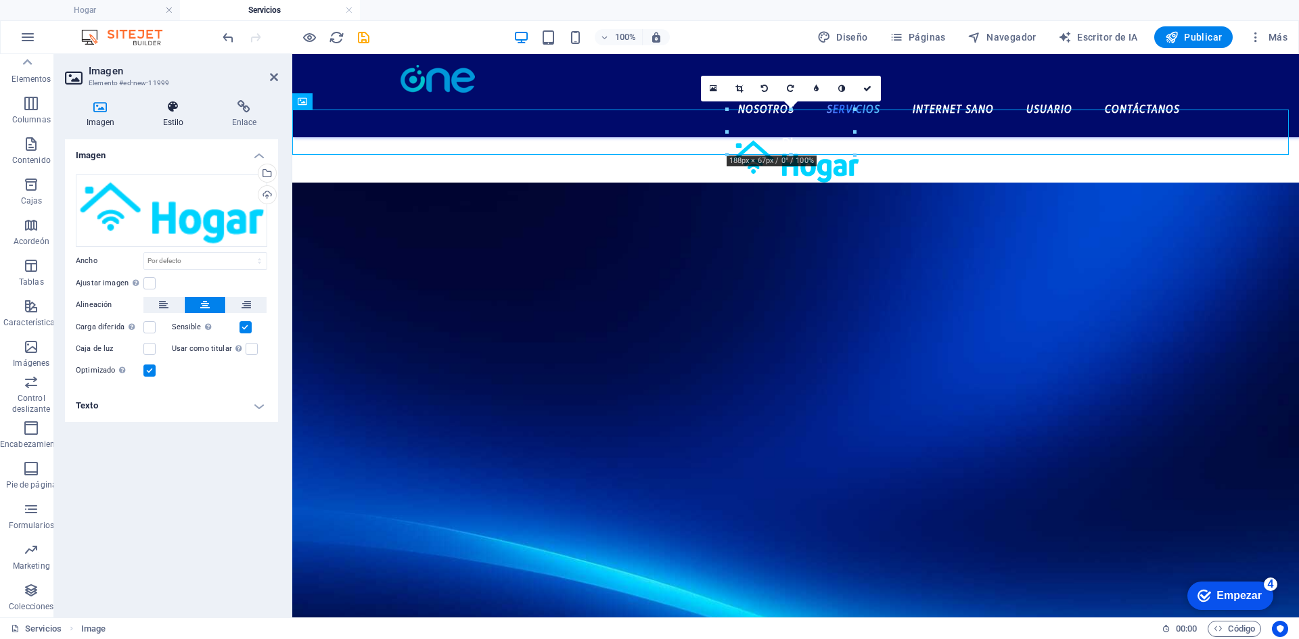
click at [180, 108] on icon at bounding box center [173, 107] width 64 height 14
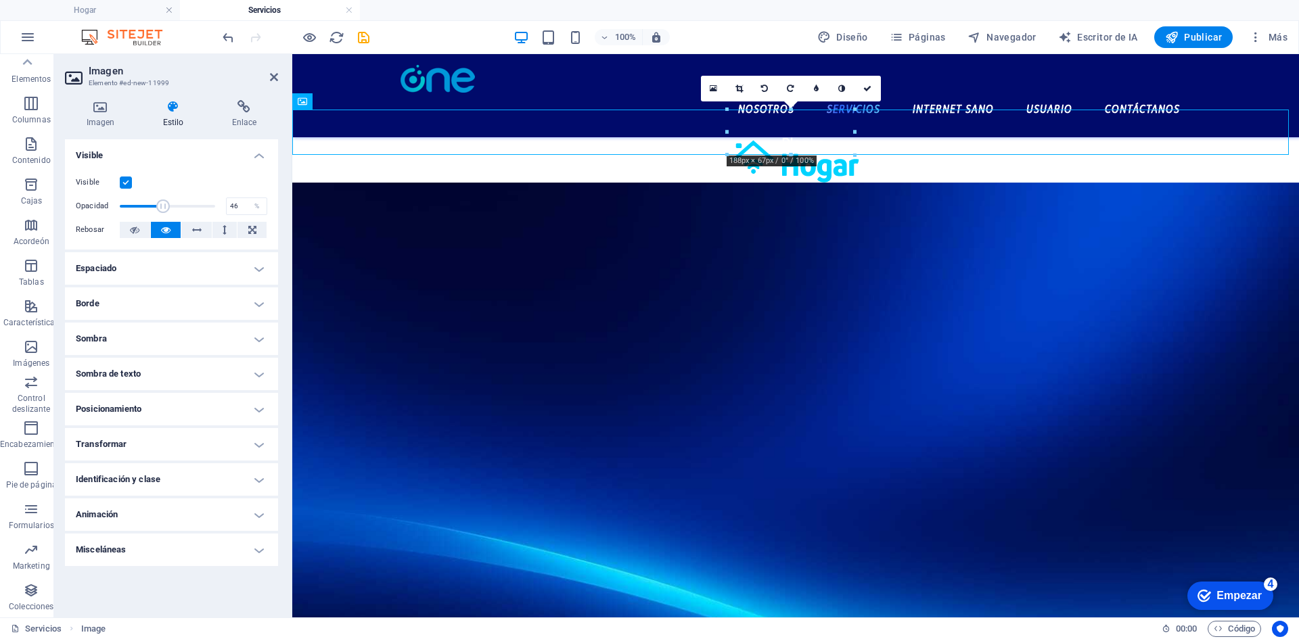
type input "100"
drag, startPoint x: 202, startPoint y: 207, endPoint x: 290, endPoint y: 218, distance: 87.9
click at [290, 218] on aside "Imagen Elemento #ed-new-11999 Imagen Estilo Enlace Imagen Arrastre los archivos…" at bounding box center [173, 335] width 238 height 563
click at [255, 104] on icon at bounding box center [244, 107] width 68 height 14
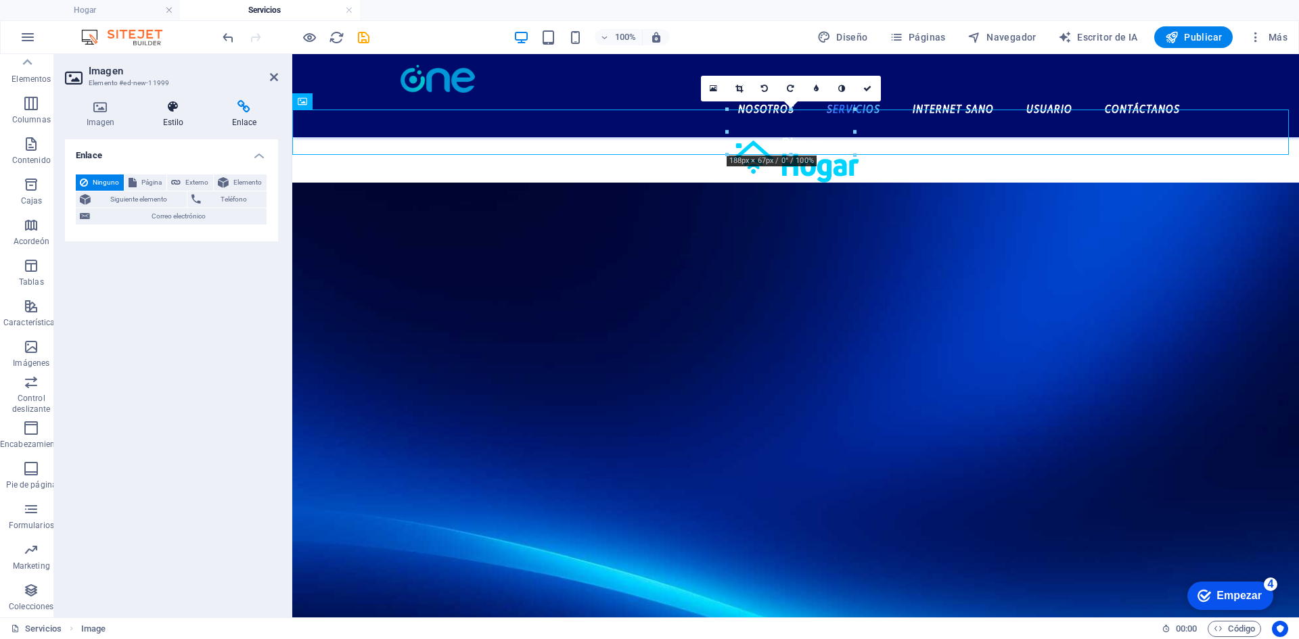
click at [173, 121] on font "Estilo" at bounding box center [173, 122] width 21 height 9
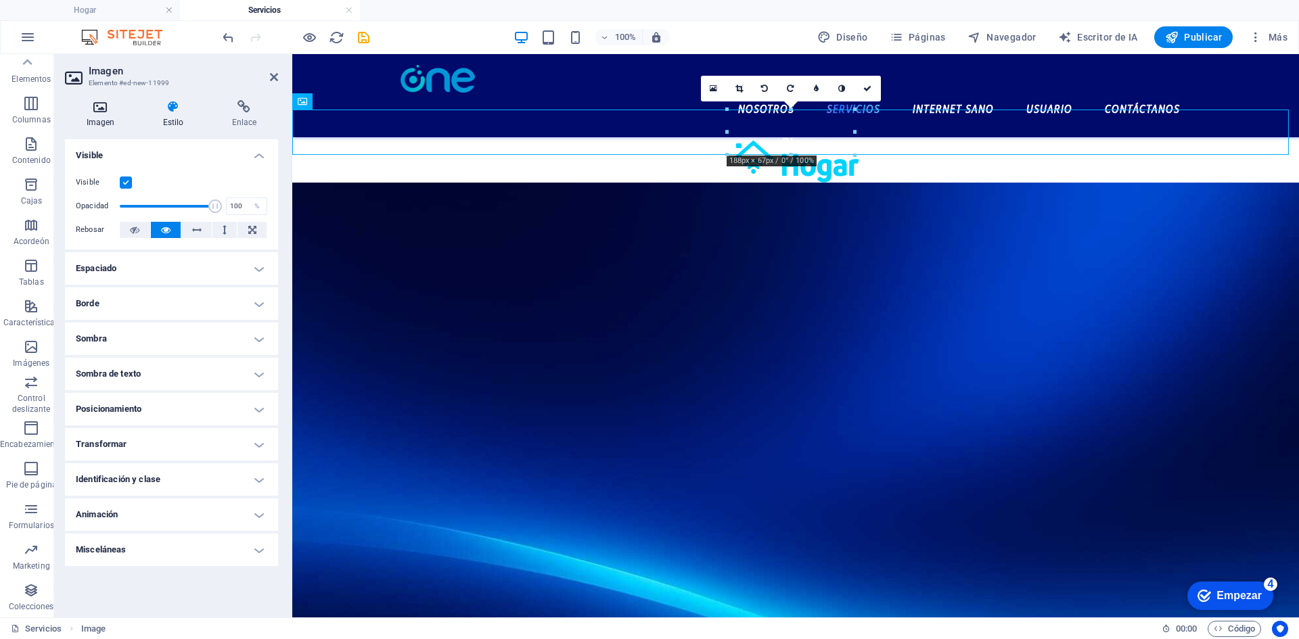
click at [108, 122] on font "Imagen" at bounding box center [101, 122] width 28 height 9
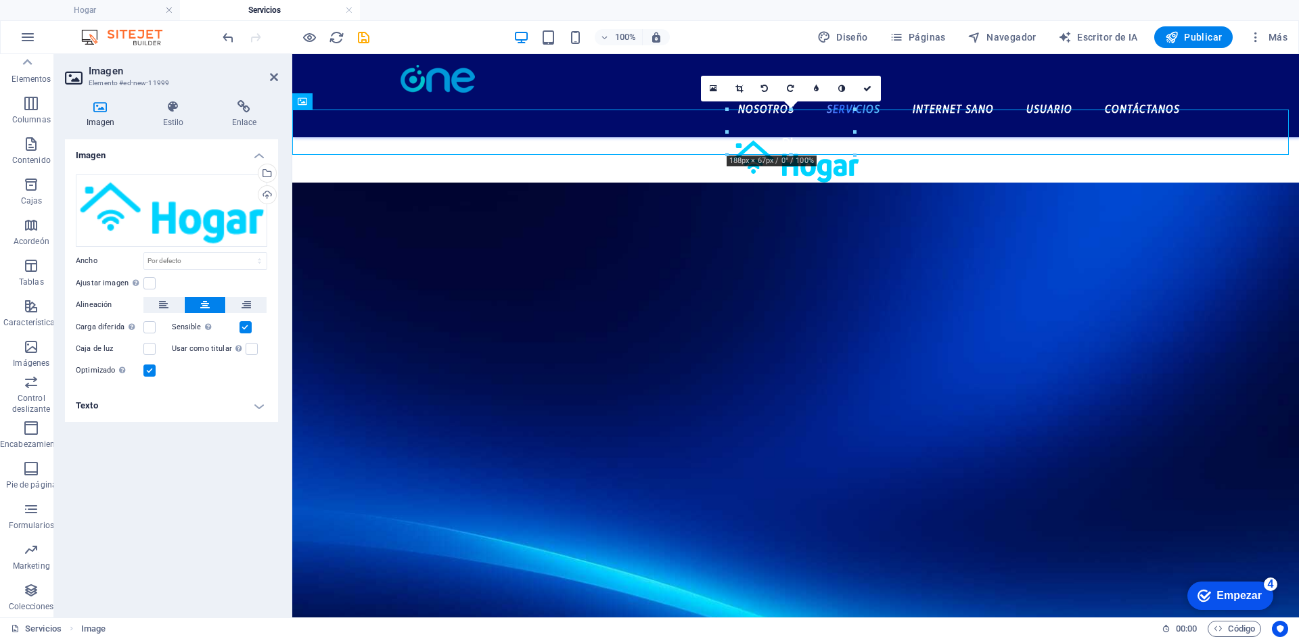
click at [108, 403] on h4 "Texto" at bounding box center [171, 406] width 213 height 32
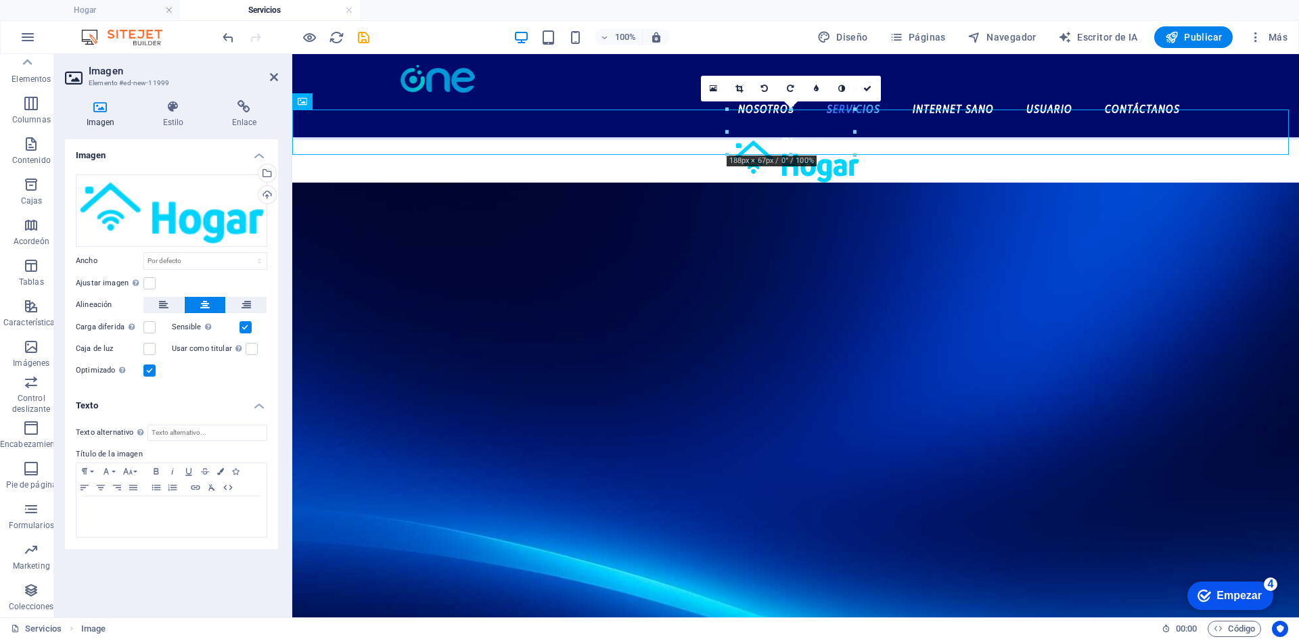
click at [109, 401] on h4 "Texto" at bounding box center [171, 402] width 213 height 24
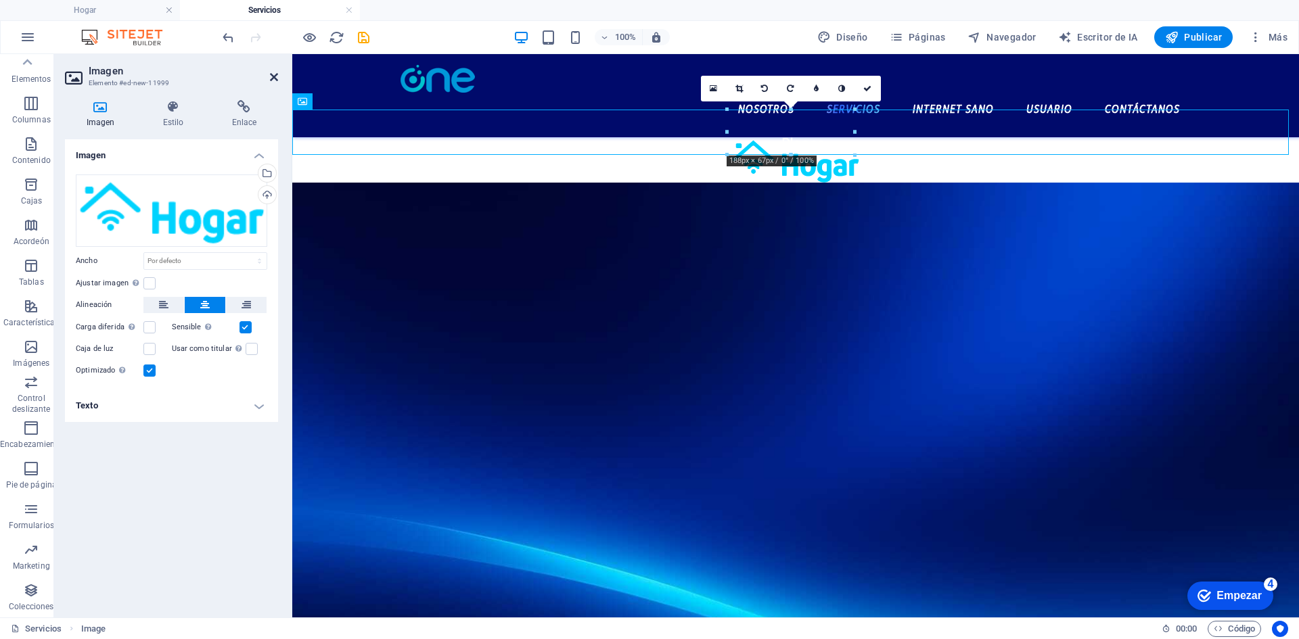
click at [271, 73] on icon at bounding box center [274, 77] width 8 height 11
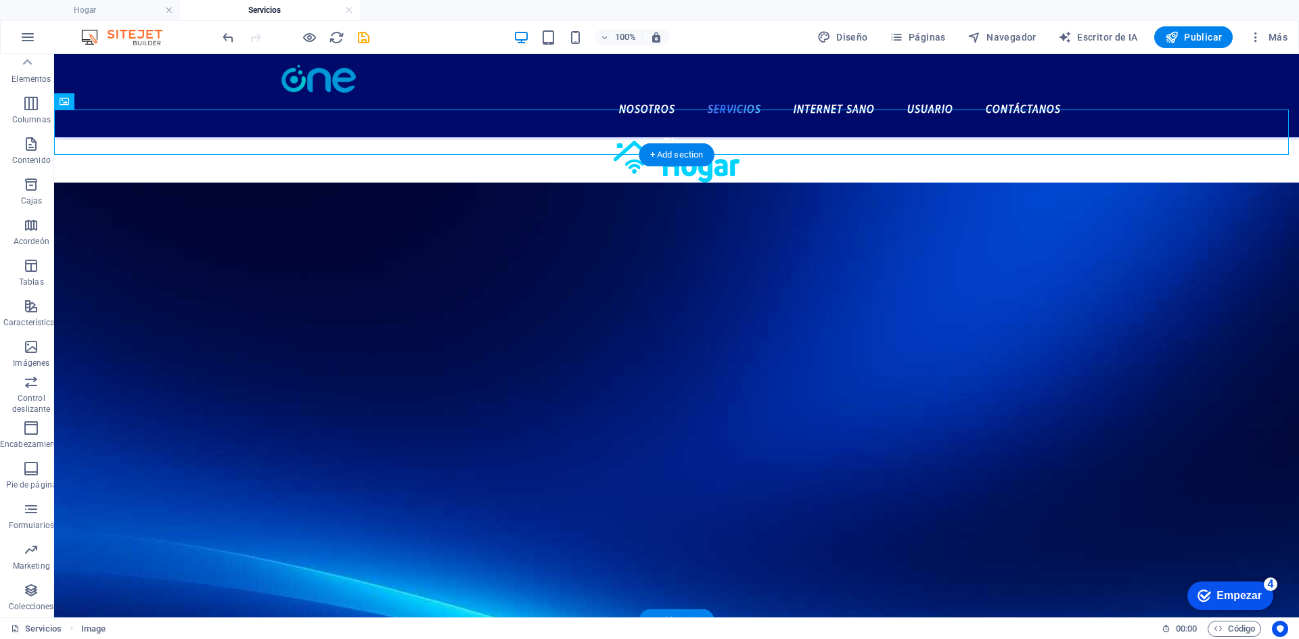
click at [1005, 185] on figure at bounding box center [676, 416] width 1245 height 466
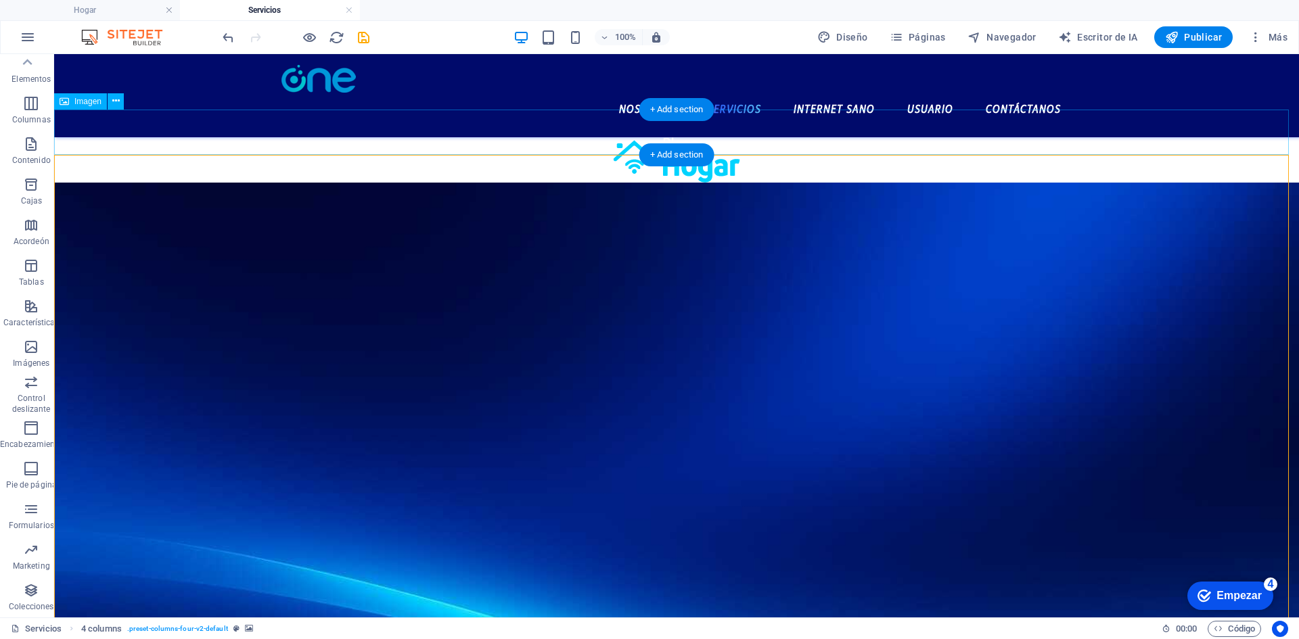
click at [605, 137] on figure at bounding box center [676, 159] width 1245 height 45
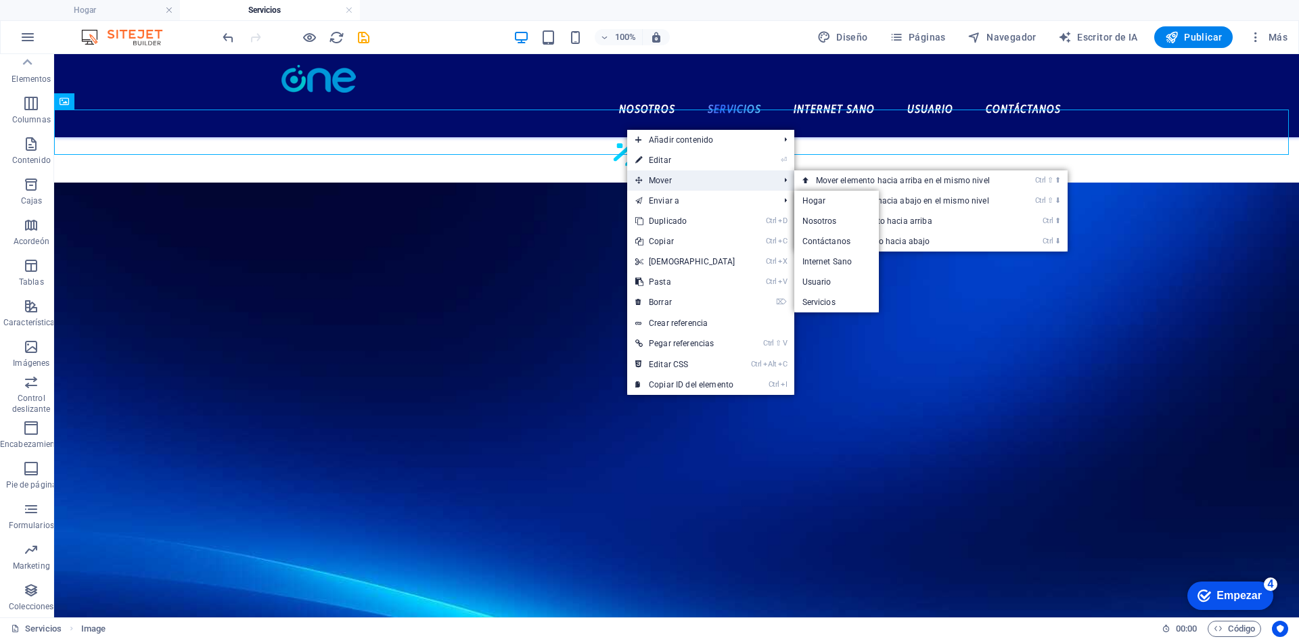
click at [684, 175] on span "Mover" at bounding box center [700, 180] width 147 height 20
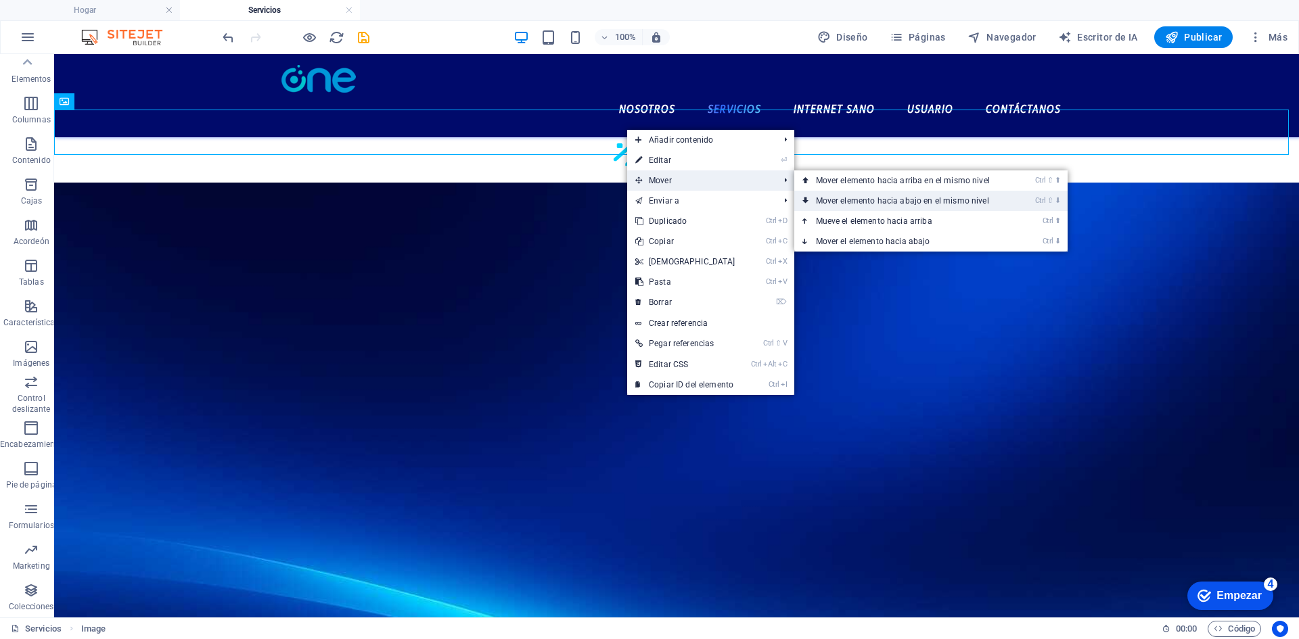
click at [860, 195] on link "Ctrl ⇧ ⬇ Mover elemento hacia abajo en el mismo nivel" at bounding box center [905, 201] width 223 height 20
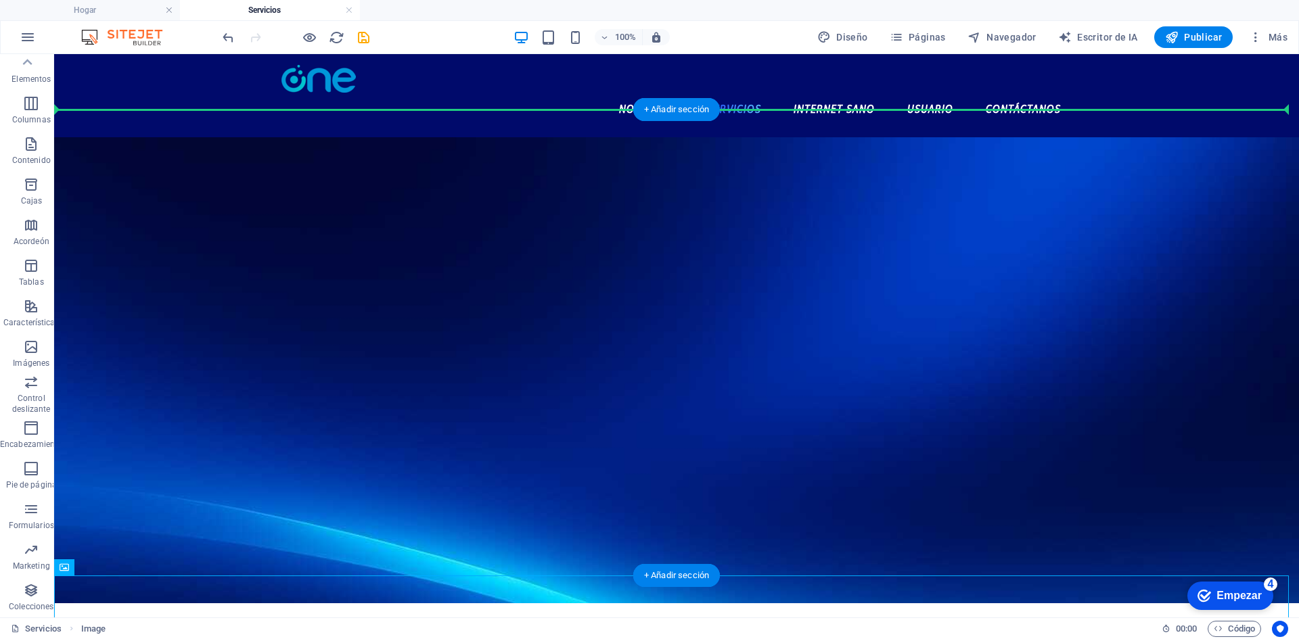
drag, startPoint x: 682, startPoint y: 603, endPoint x: 637, endPoint y: 162, distance: 444.0
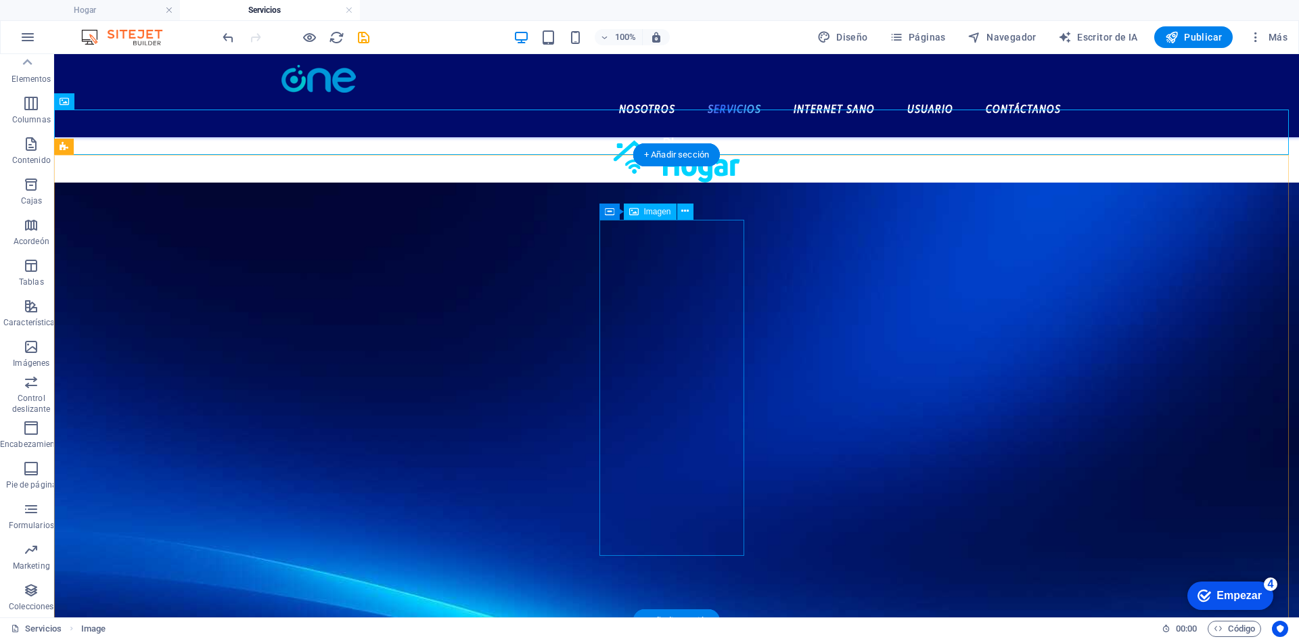
drag, startPoint x: 662, startPoint y: 177, endPoint x: 657, endPoint y: 224, distance: 47.7
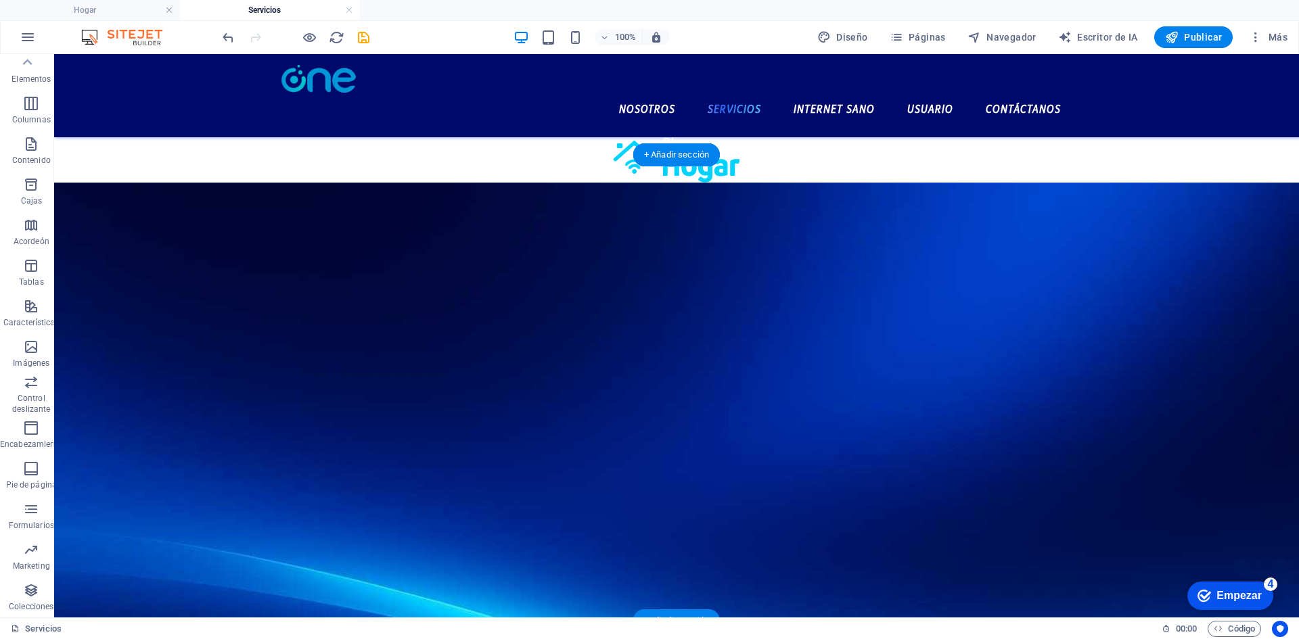
drag, startPoint x: 647, startPoint y: 166, endPoint x: 651, endPoint y: 218, distance: 51.6
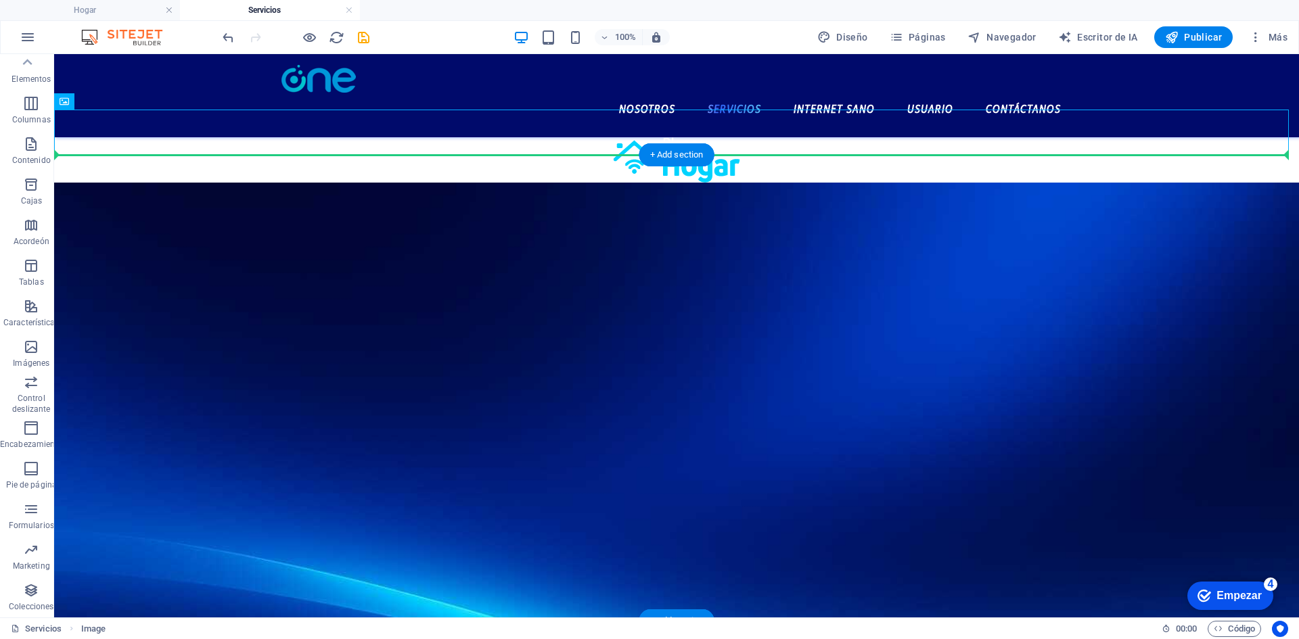
drag, startPoint x: 630, startPoint y: 126, endPoint x: 643, endPoint y: 214, distance: 88.9
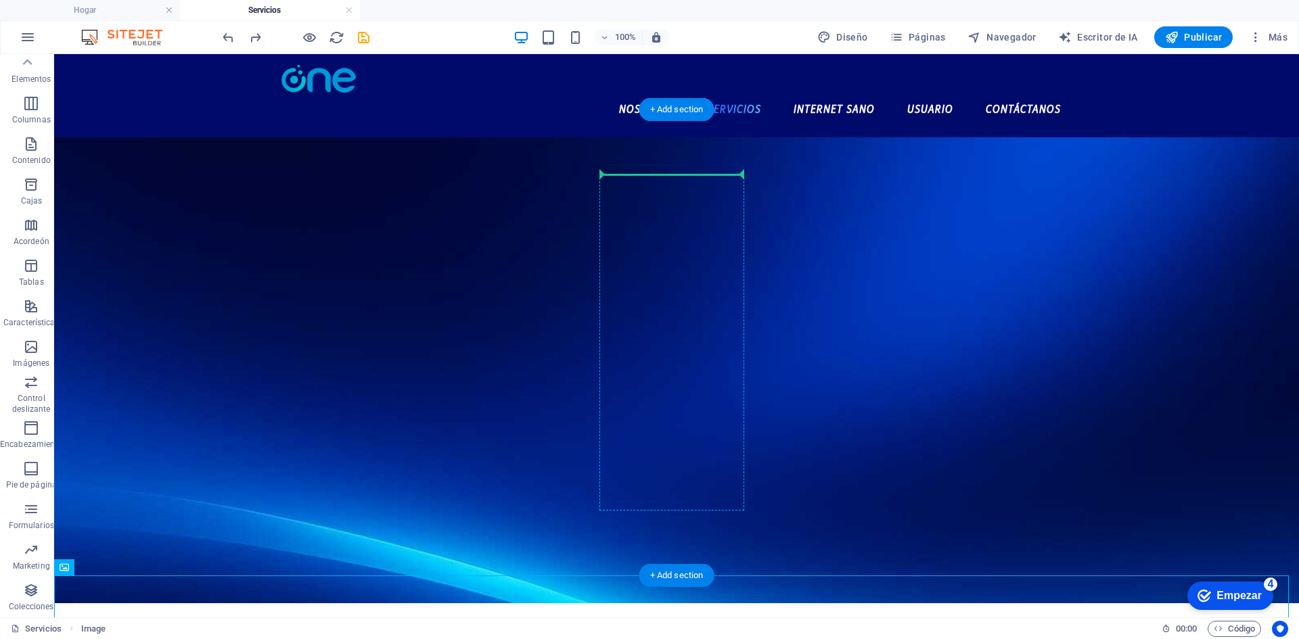
drag, startPoint x: 708, startPoint y: 609, endPoint x: 650, endPoint y: 217, distance: 396.0
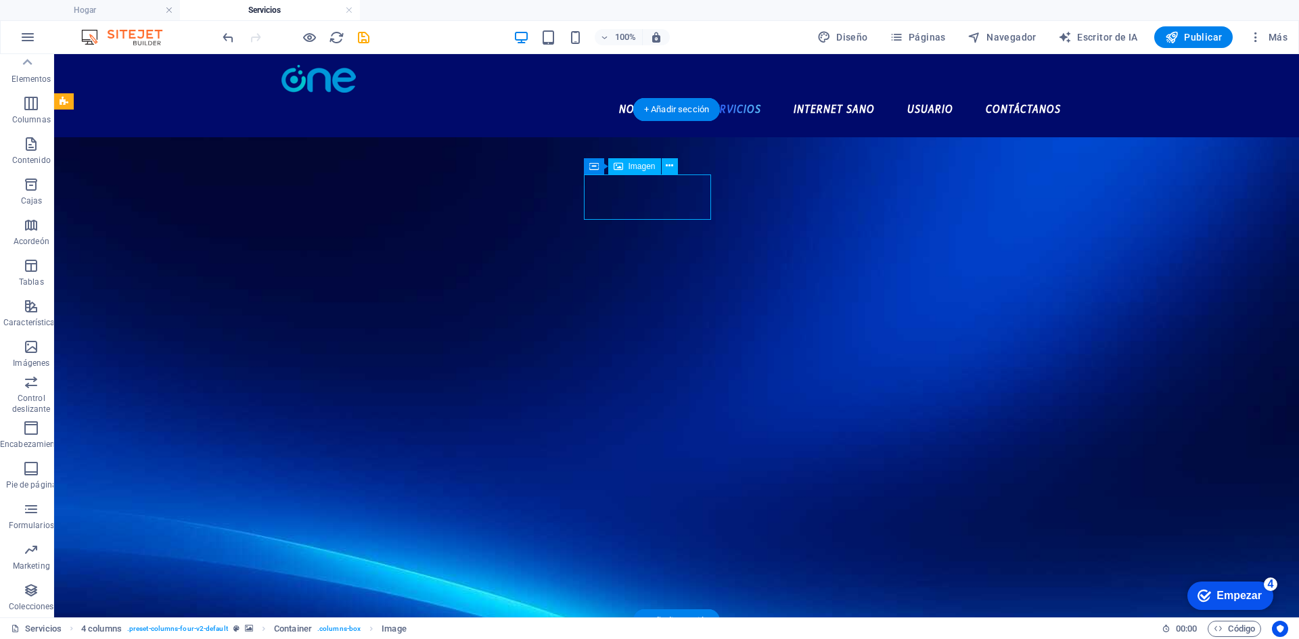
drag, startPoint x: 660, startPoint y: 193, endPoint x: 682, endPoint y: 191, distance: 22.4
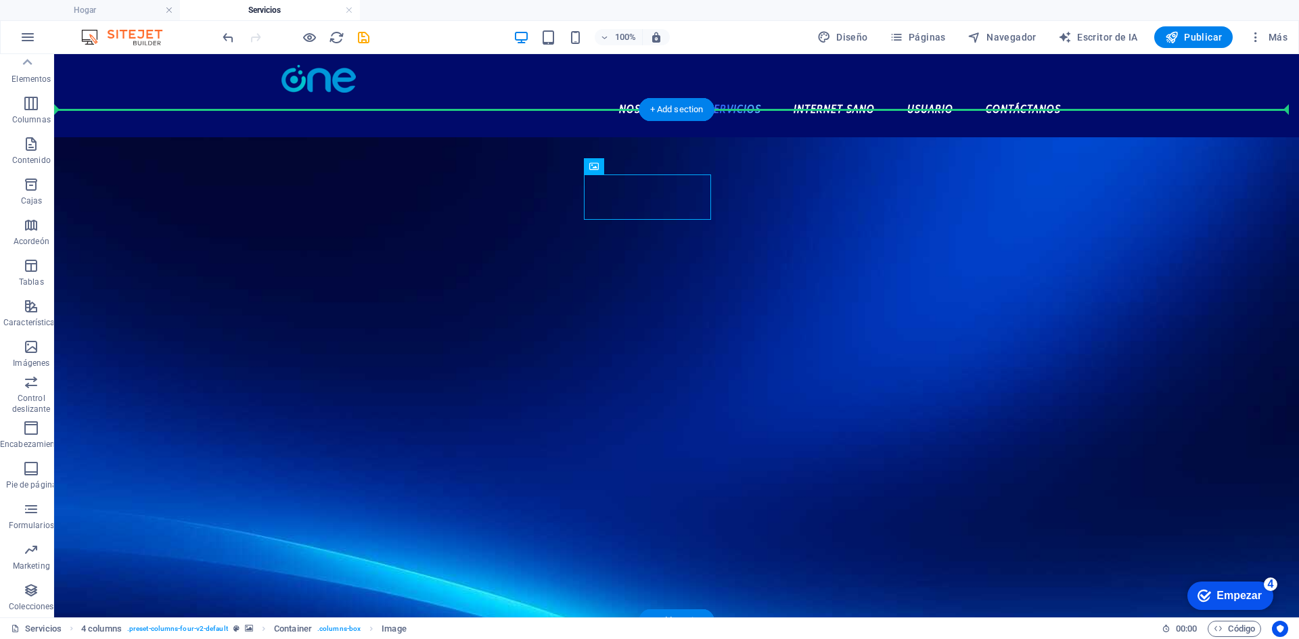
drag, startPoint x: 672, startPoint y: 197, endPoint x: 698, endPoint y: 147, distance: 56.6
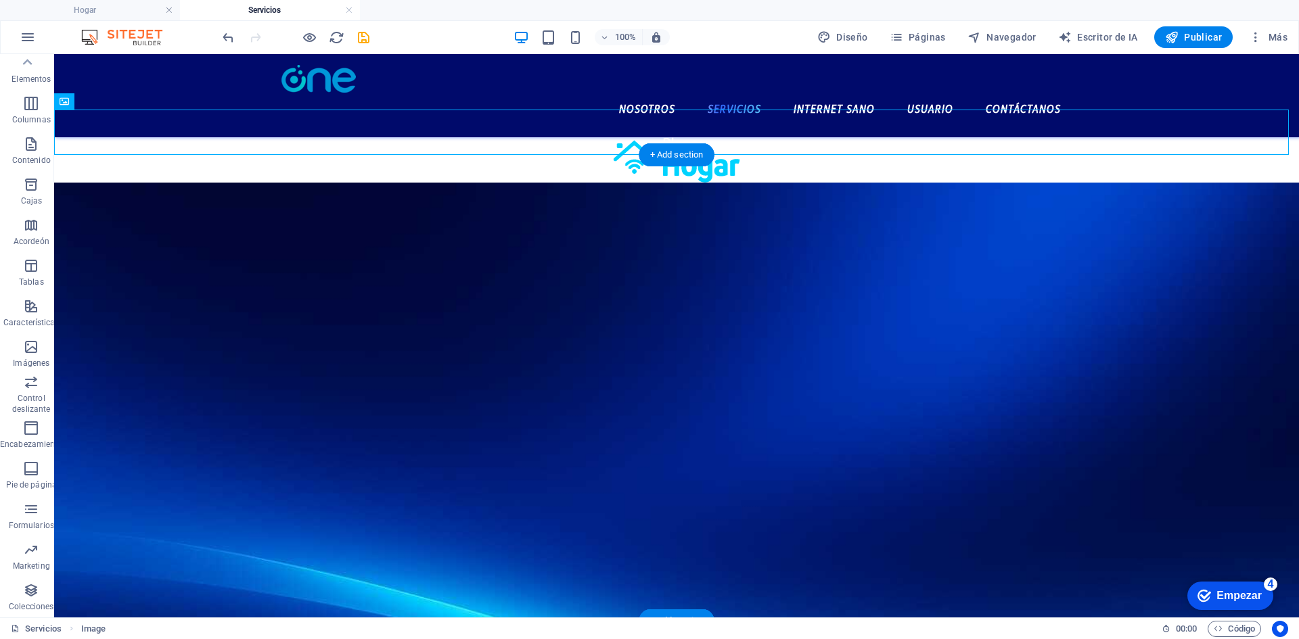
drag, startPoint x: 704, startPoint y: 178, endPoint x: 701, endPoint y: 205, distance: 27.2
click at [679, 137] on figure at bounding box center [676, 159] width 1245 height 45
click at [126, 137] on figure at bounding box center [676, 159] width 1245 height 45
click at [91, 106] on div "Imagen" at bounding box center [80, 101] width 53 height 16
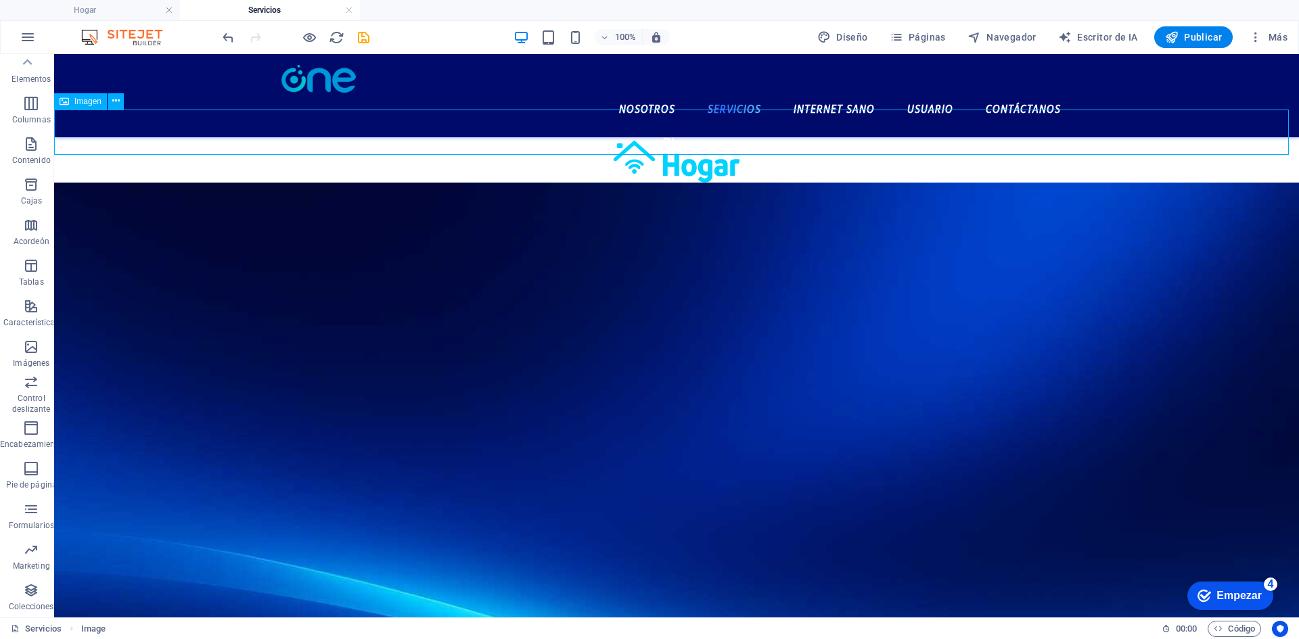
click at [91, 99] on font "Imagen" at bounding box center [87, 101] width 27 height 9
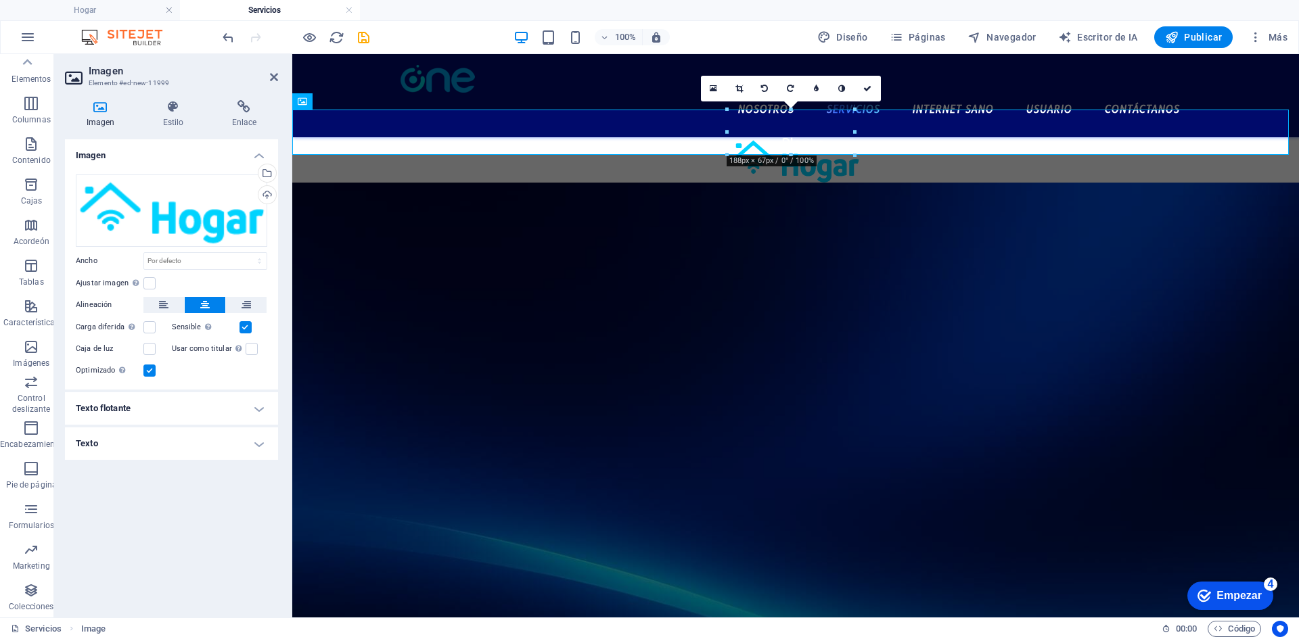
click at [99, 106] on icon at bounding box center [100, 107] width 71 height 14
click at [166, 111] on icon at bounding box center [173, 107] width 64 height 14
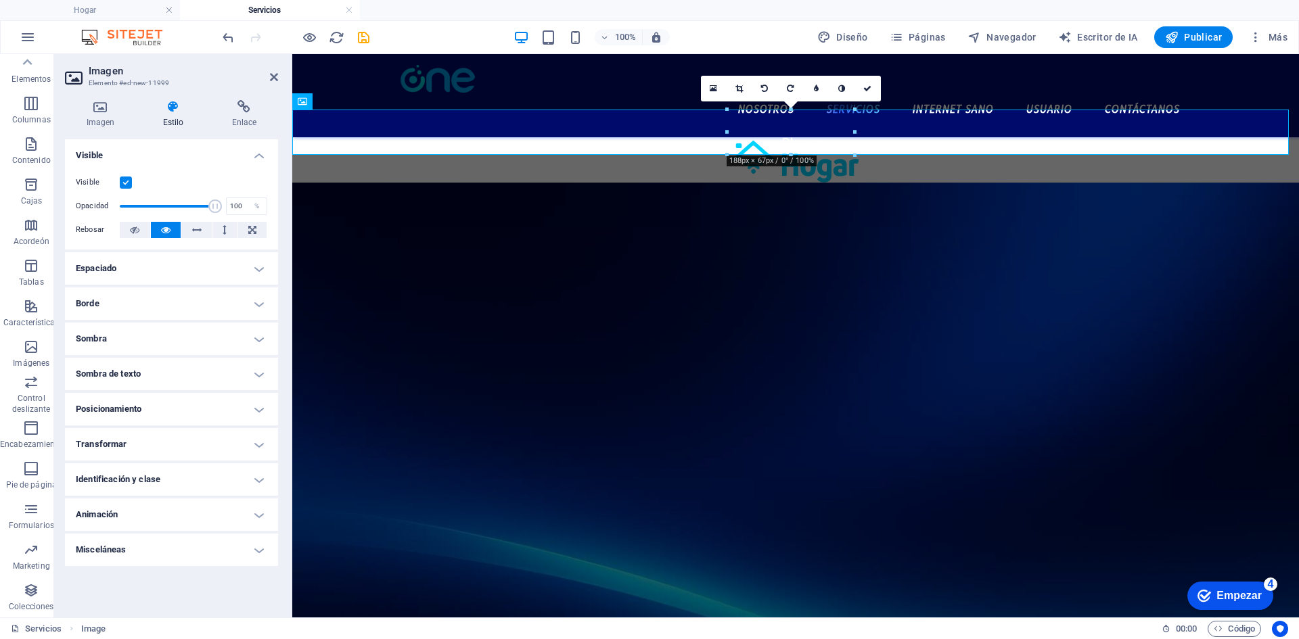
click at [131, 179] on label at bounding box center [126, 183] width 12 height 12
click at [0, 0] on input "Visible" at bounding box center [0, 0] width 0 height 0
click at [131, 179] on label at bounding box center [126, 183] width 12 height 12
click at [0, 0] on input "Visible" at bounding box center [0, 0] width 0 height 0
click at [141, 229] on button at bounding box center [135, 230] width 30 height 16
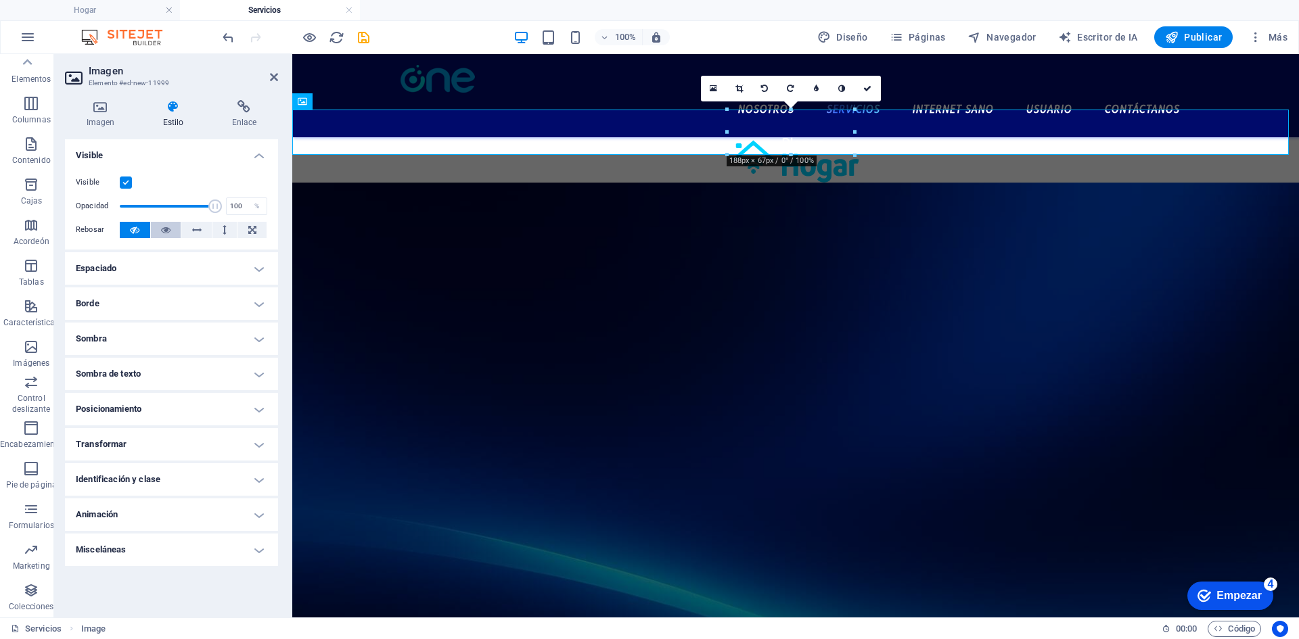
click at [151, 227] on button at bounding box center [166, 230] width 30 height 16
click at [230, 223] on button at bounding box center [224, 230] width 25 height 16
click at [137, 227] on icon at bounding box center [134, 230] width 9 height 16
click at [141, 227] on button at bounding box center [135, 230] width 30 height 16
click at [151, 227] on button at bounding box center [166, 230] width 30 height 16
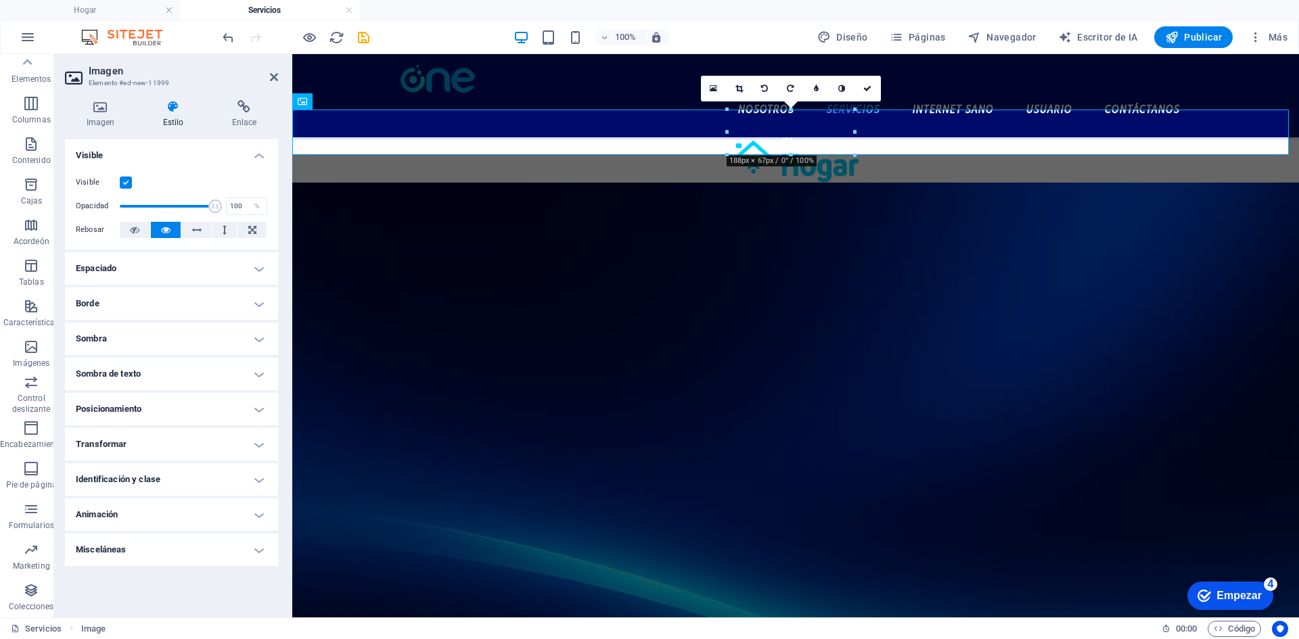
click at [153, 227] on button at bounding box center [166, 230] width 30 height 16
click at [135, 251] on ul "Disposición Cómo se expande este elemento dentro del diseño (Flexbox). Tamaño P…" at bounding box center [171, 352] width 213 height 427
drag, startPoint x: 135, startPoint y: 254, endPoint x: 133, endPoint y: 261, distance: 6.9
click at [135, 255] on h4 "Espaciado" at bounding box center [171, 268] width 213 height 32
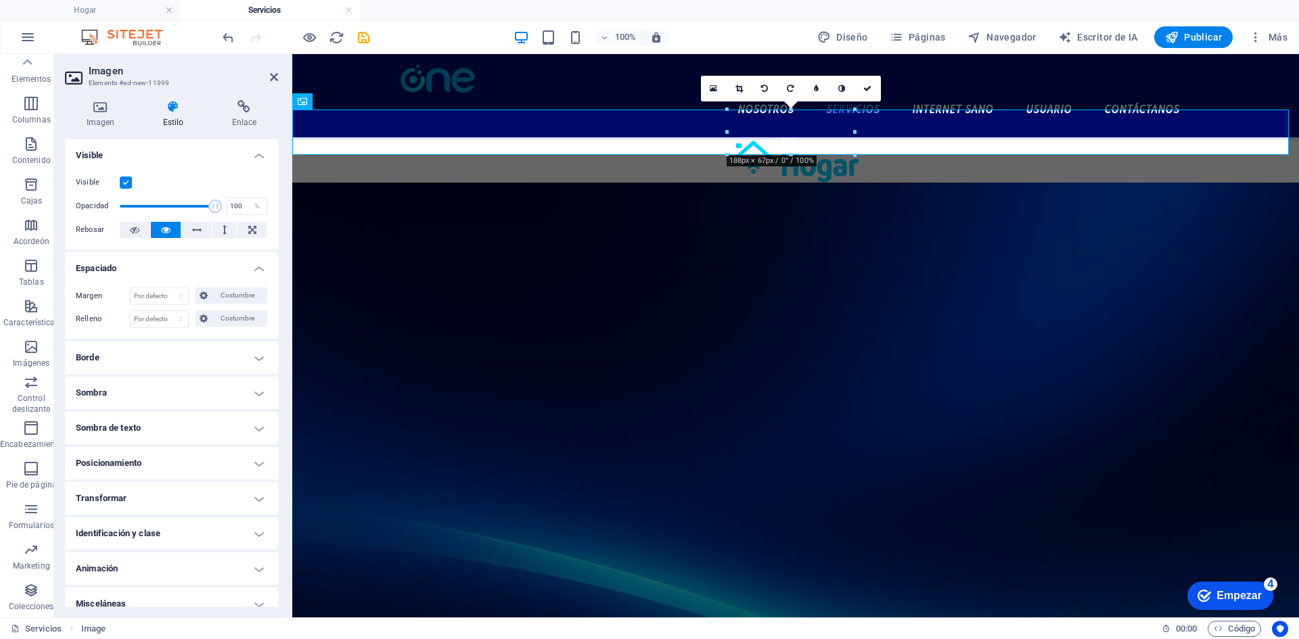
click at [133, 261] on h4 "Espaciado" at bounding box center [171, 264] width 213 height 24
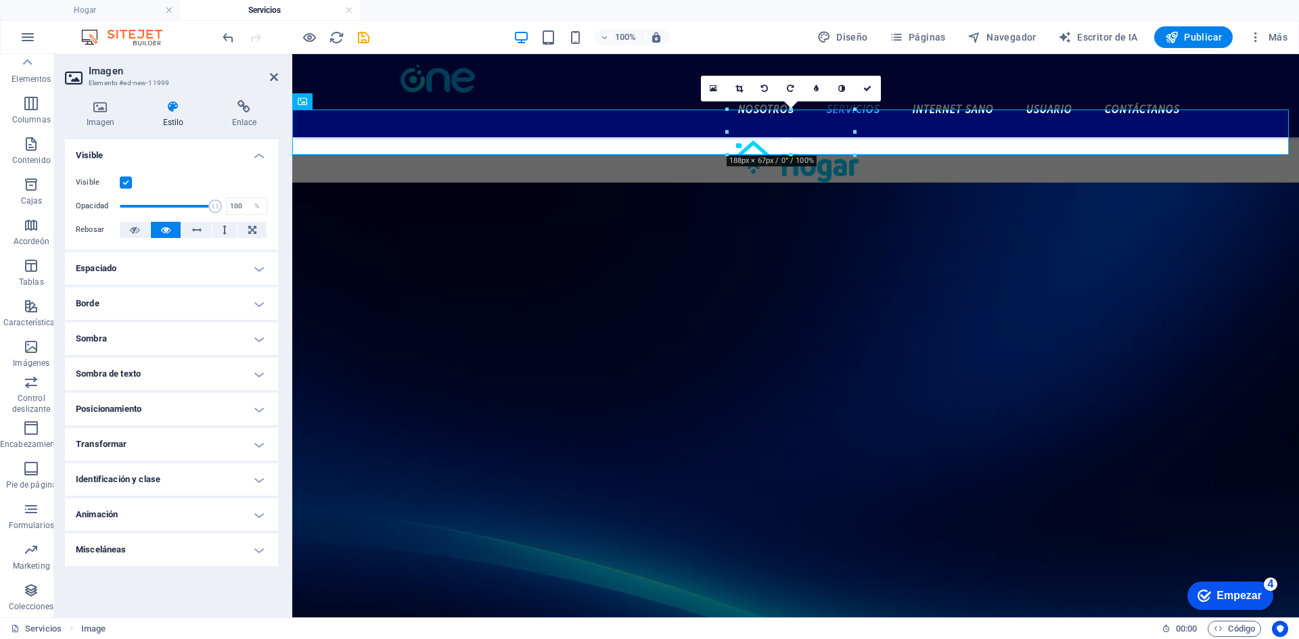
click at [140, 302] on h4 "Borde" at bounding box center [171, 303] width 213 height 32
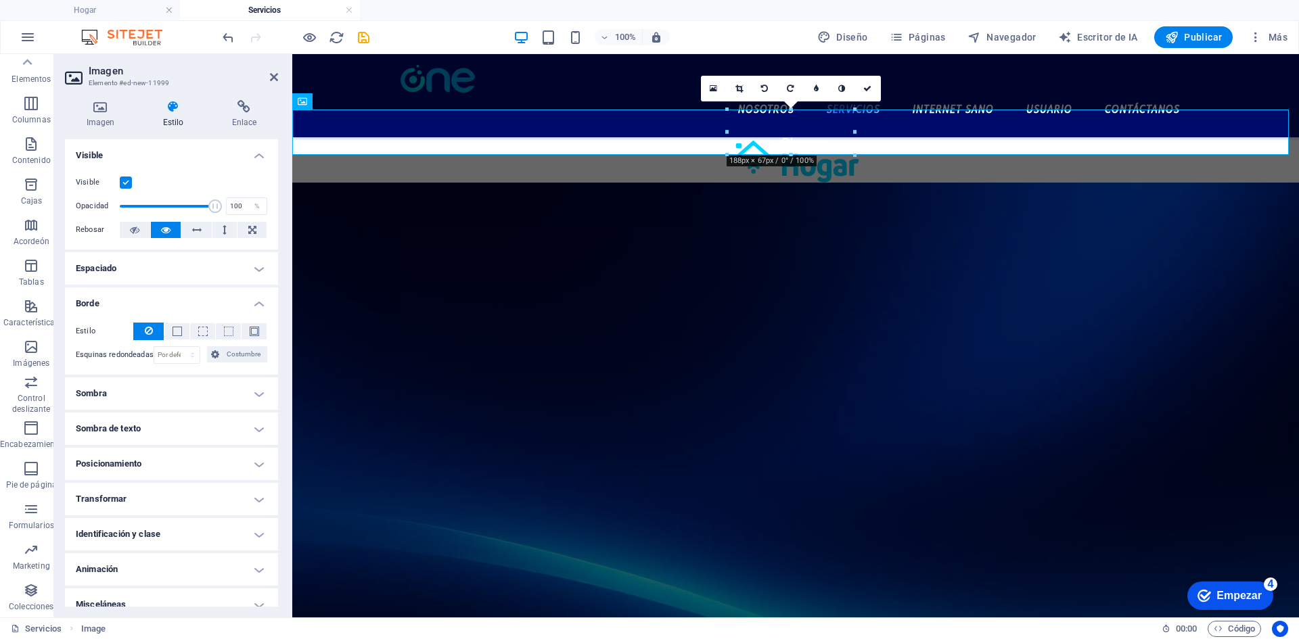
click at [140, 302] on h4 "Borde" at bounding box center [171, 299] width 213 height 24
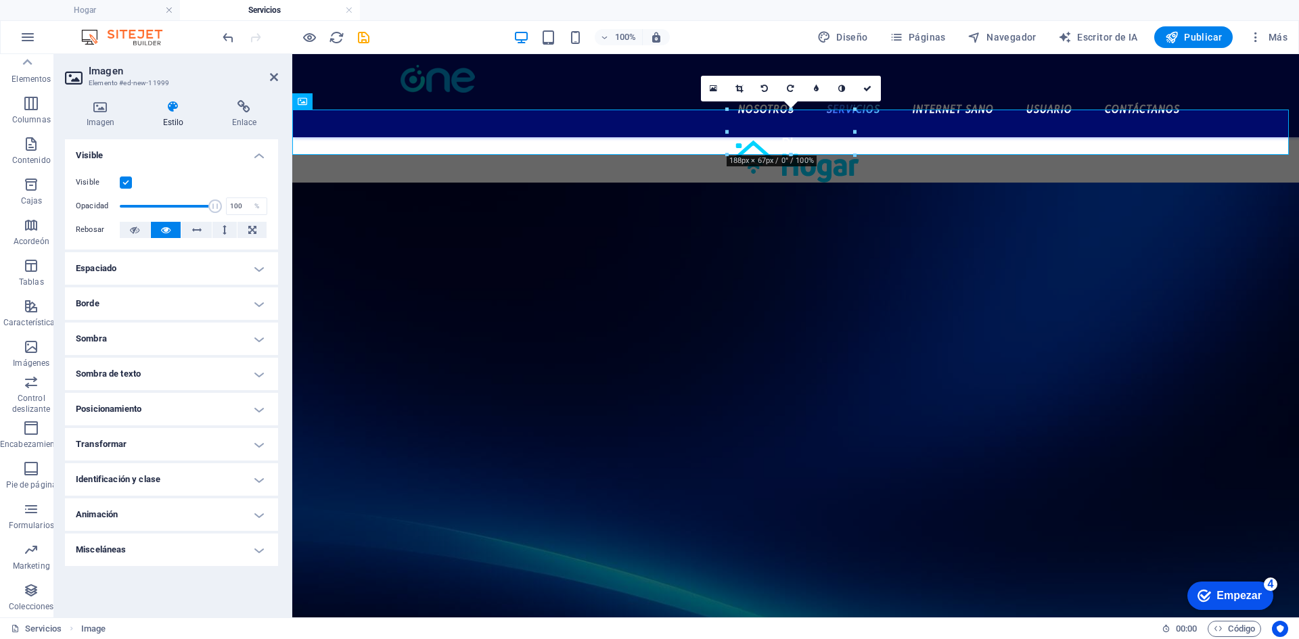
click at [132, 484] on font "Identificación y clase" at bounding box center [118, 479] width 85 height 10
click at [30, 440] on font "Encabezamiento" at bounding box center [31, 444] width 63 height 9
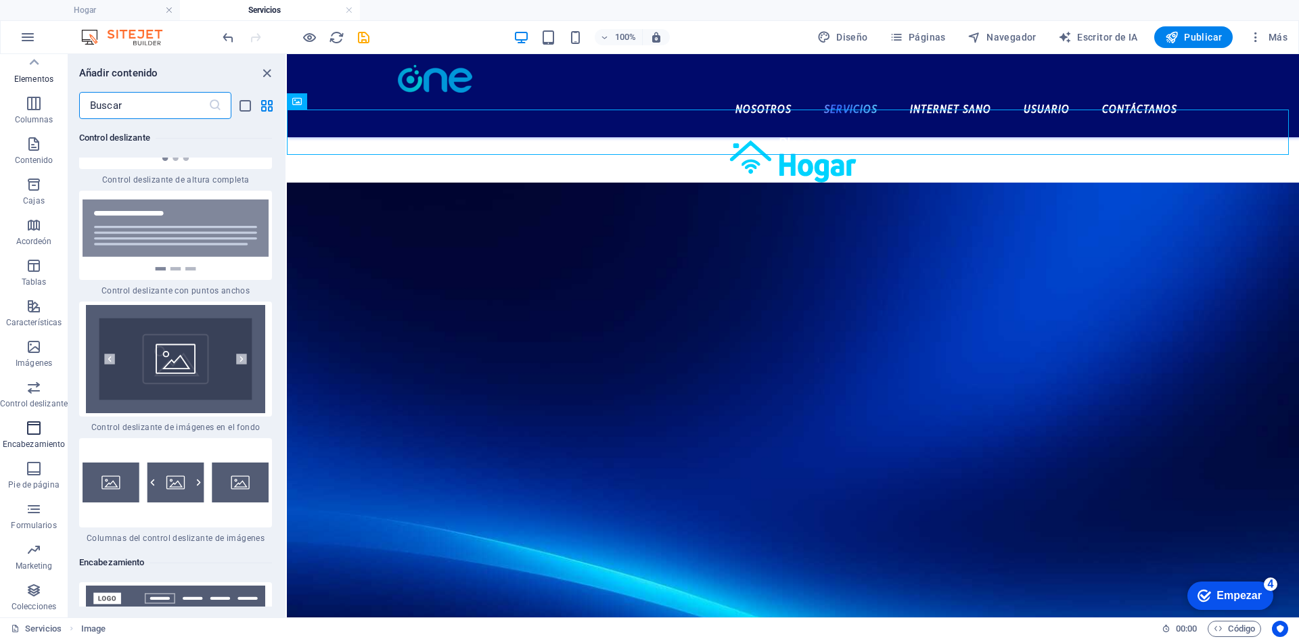
scroll to position [16175, 0]
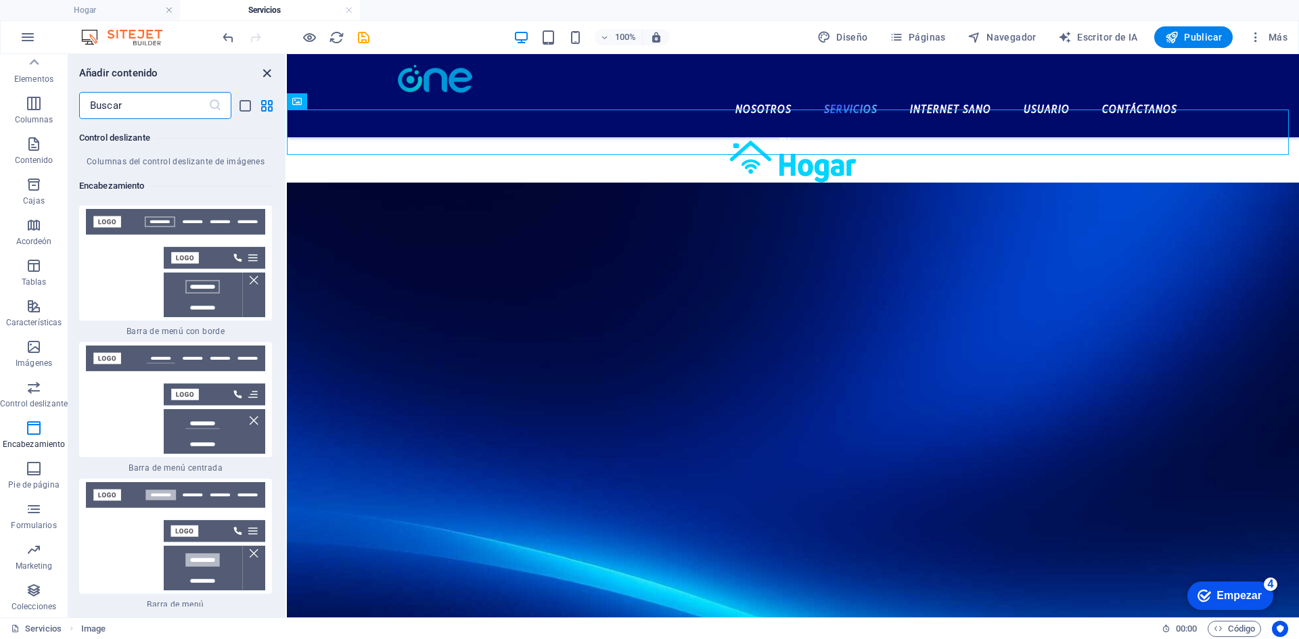
click at [264, 75] on icon "cerrar panel" at bounding box center [267, 74] width 16 height 16
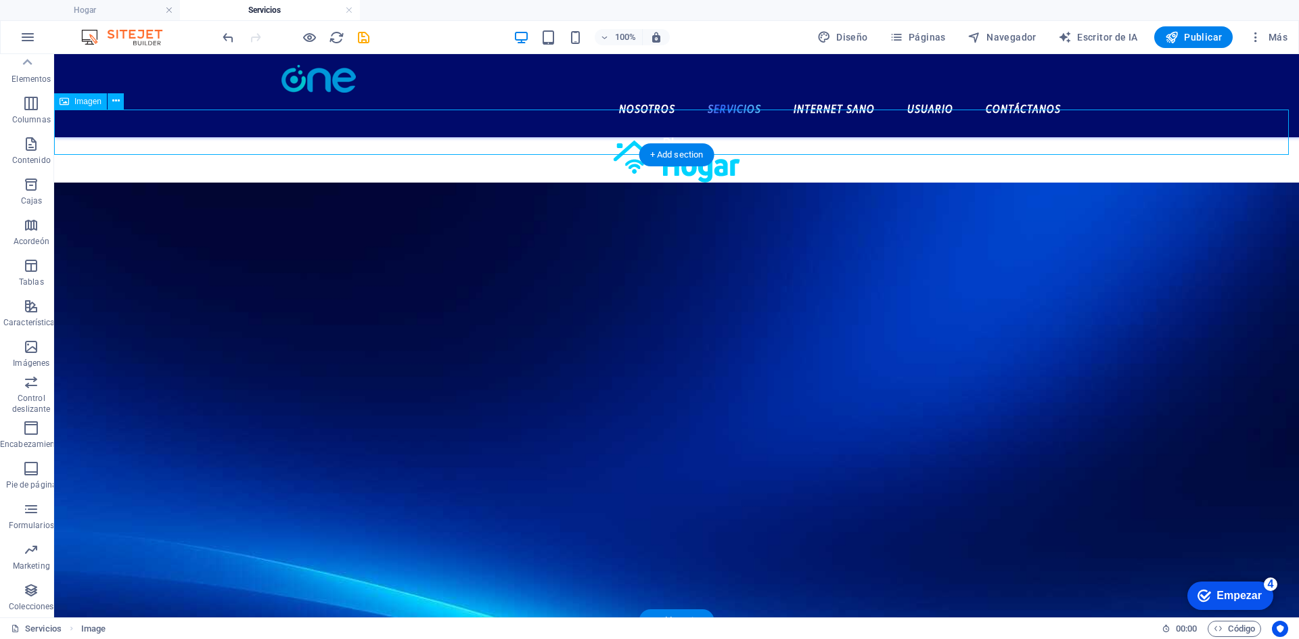
click at [452, 143] on figure at bounding box center [676, 159] width 1245 height 45
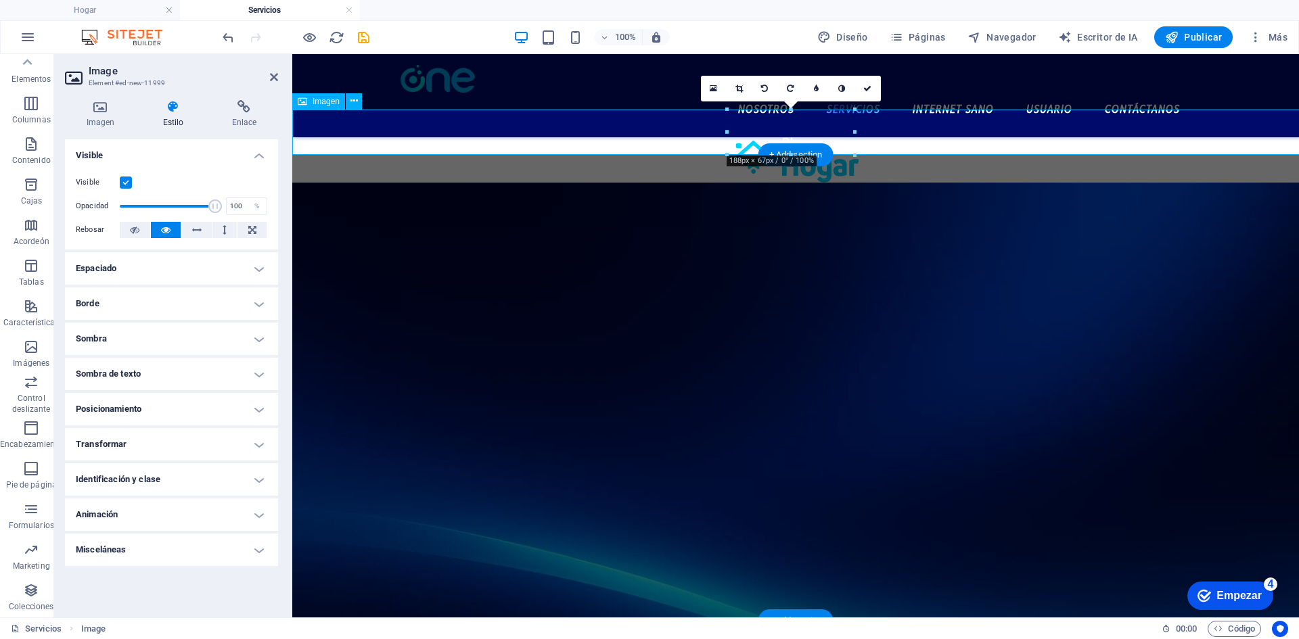
click at [452, 143] on figure at bounding box center [795, 159] width 1007 height 45
drag, startPoint x: 453, startPoint y: 133, endPoint x: 442, endPoint y: 133, distance: 10.8
click at [355, 99] on icon at bounding box center [353, 101] width 7 height 14
drag, startPoint x: 273, startPoint y: 74, endPoint x: 199, endPoint y: 48, distance: 78.7
click at [273, 74] on icon at bounding box center [274, 77] width 8 height 11
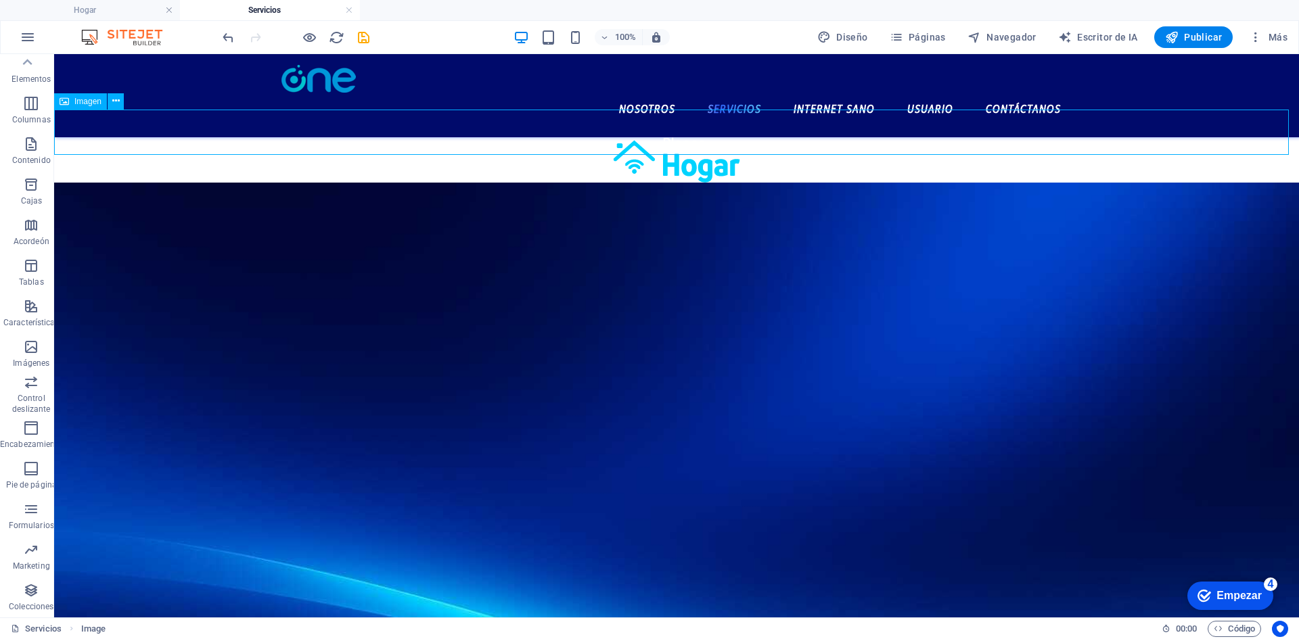
click at [74, 105] on font "Imagen" at bounding box center [87, 101] width 27 height 9
click at [76, 99] on font "Imagen" at bounding box center [87, 101] width 27 height 9
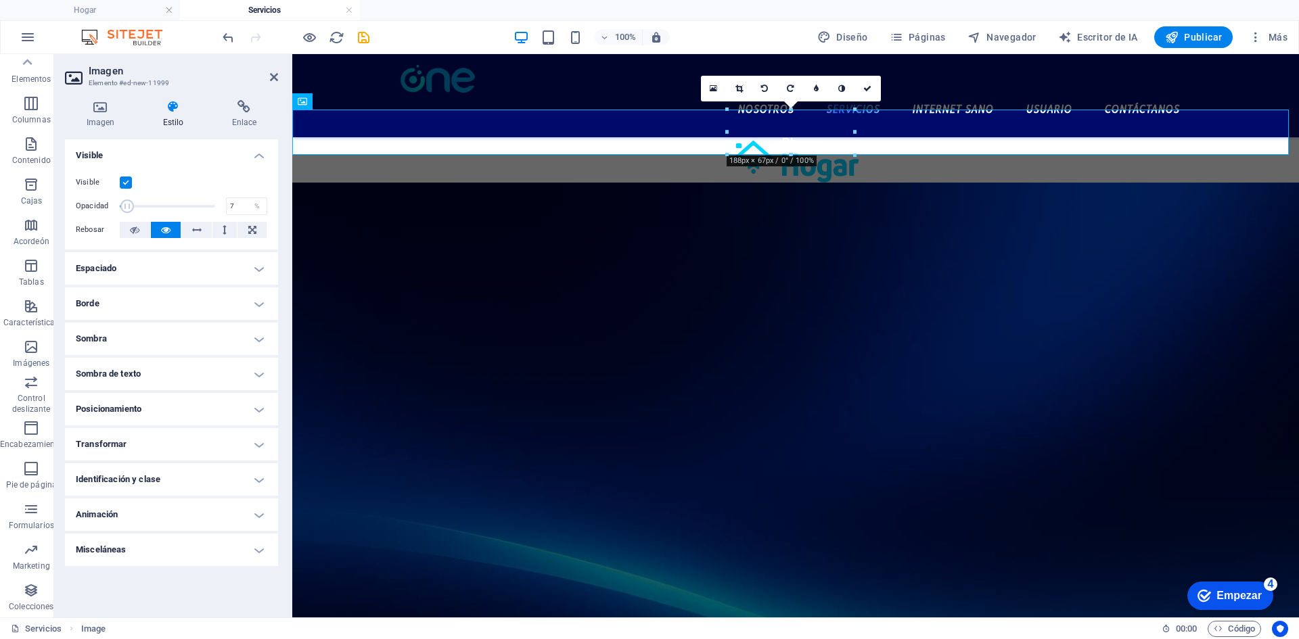
drag, startPoint x: 194, startPoint y: 204, endPoint x: 125, endPoint y: 207, distance: 69.1
click at [125, 207] on span at bounding box center [167, 206] width 95 height 20
type input "100"
drag, startPoint x: 125, startPoint y: 207, endPoint x: 219, endPoint y: 214, distance: 94.3
click at [133, 213] on span at bounding box center [126, 207] width 14 height 14
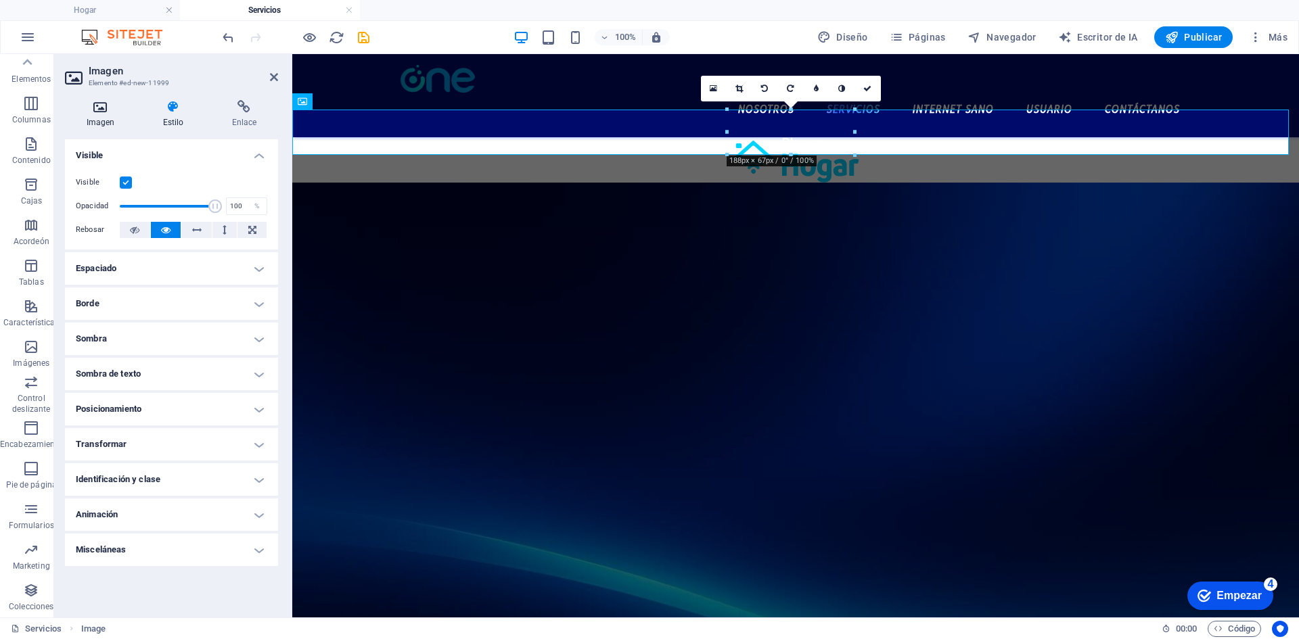
click at [122, 108] on icon at bounding box center [100, 107] width 71 height 14
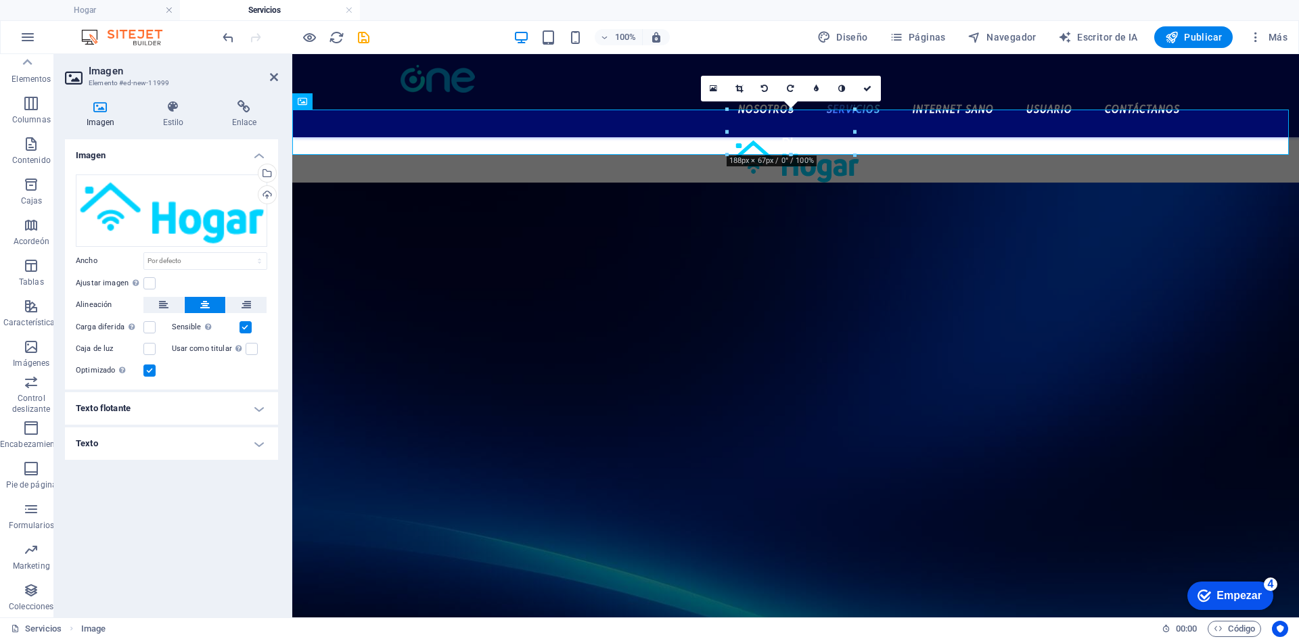
click at [170, 417] on h4 "Texto flotante" at bounding box center [171, 408] width 213 height 32
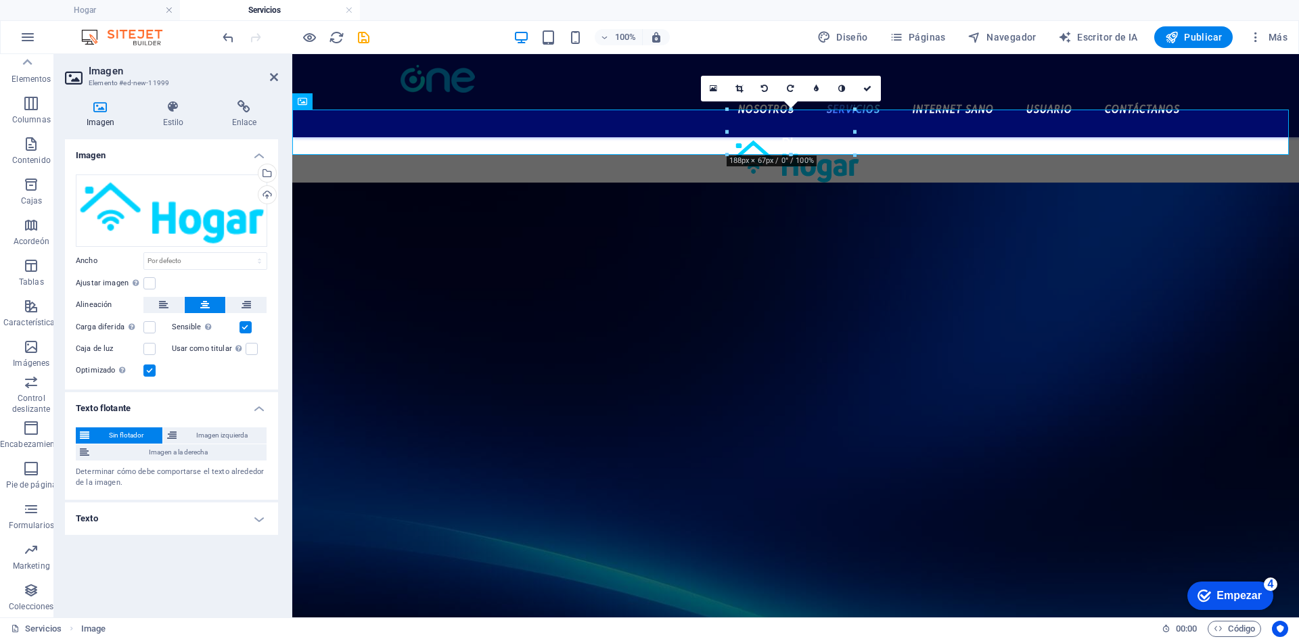
click at [173, 417] on div "Sin flotador Imagen izquierda Imagen a la derecha Determinar cómo debe comporta…" at bounding box center [171, 458] width 213 height 83
click at [179, 411] on h4 "Texto flotante" at bounding box center [171, 404] width 213 height 24
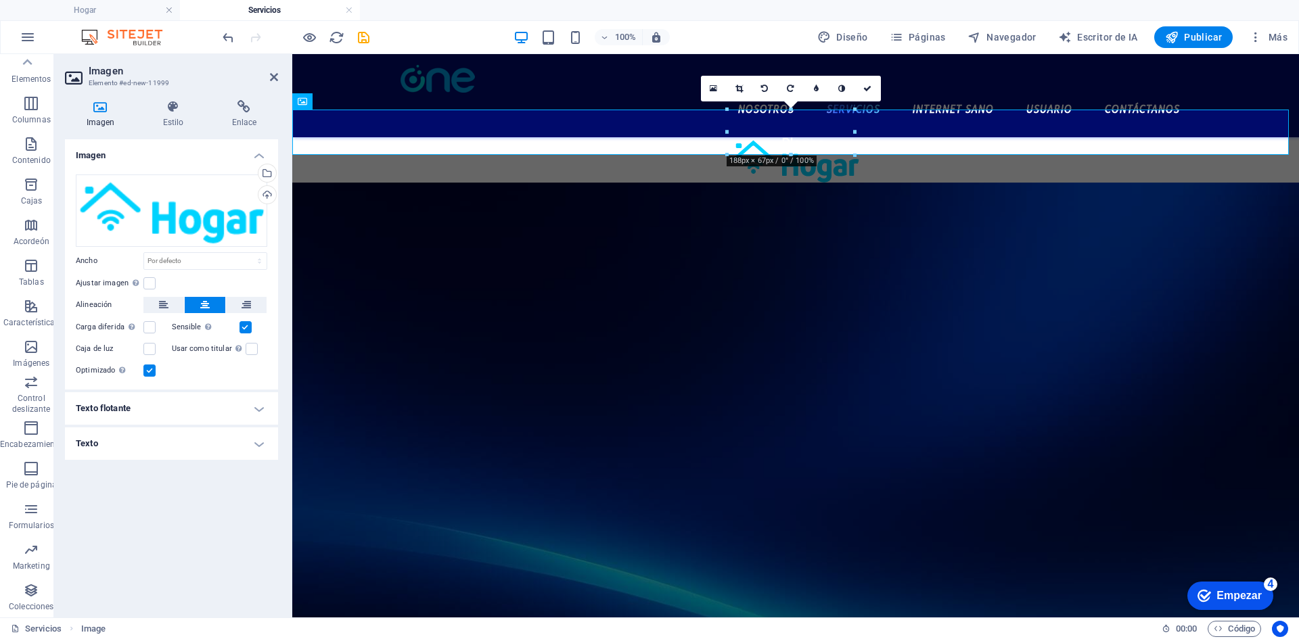
click at [170, 436] on h4 "Texto" at bounding box center [171, 444] width 213 height 32
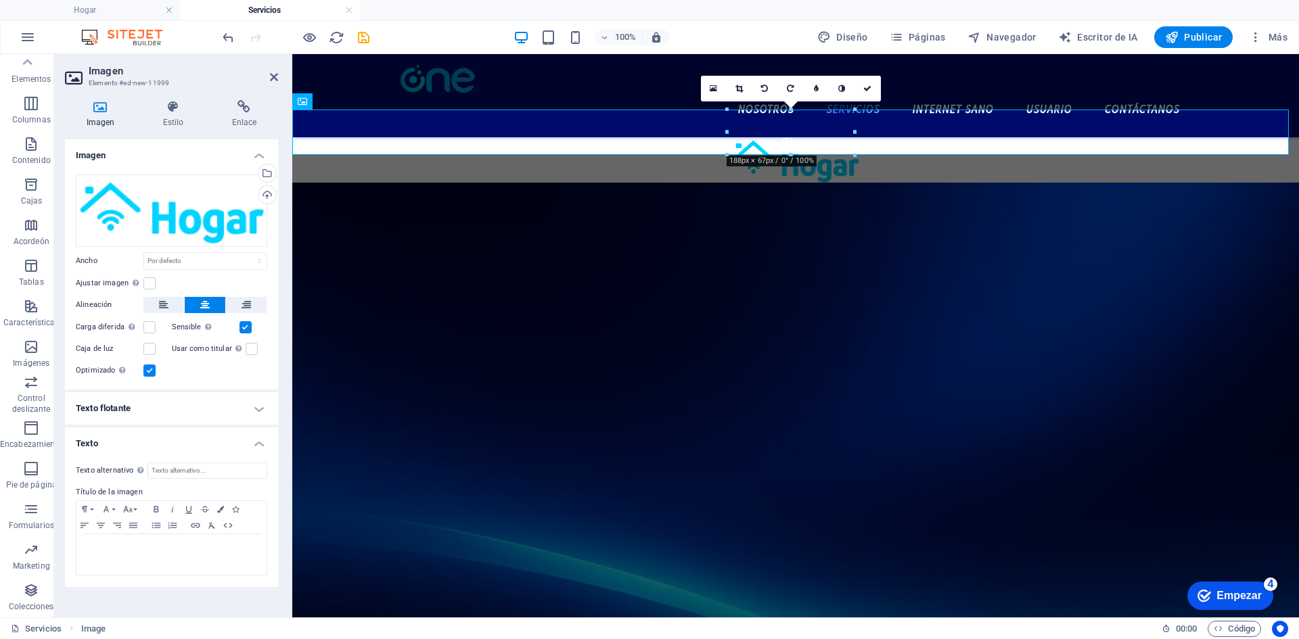
click at [170, 436] on h4 "Texto" at bounding box center [171, 440] width 213 height 24
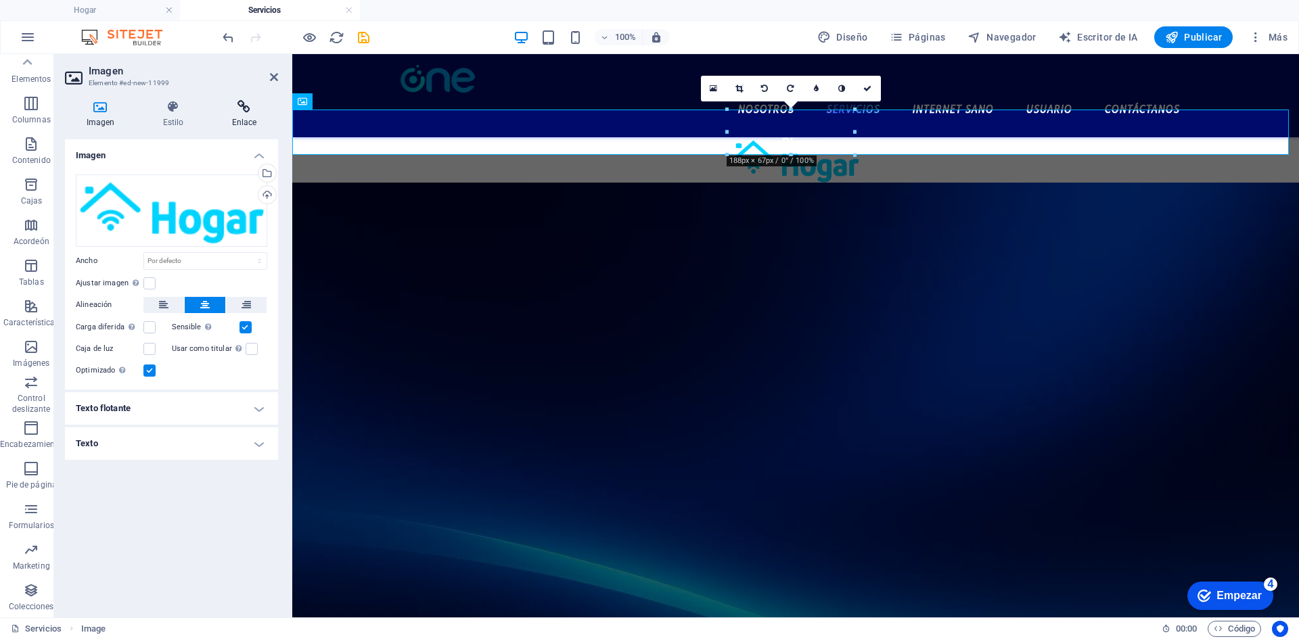
click at [213, 103] on icon at bounding box center [244, 107] width 68 height 14
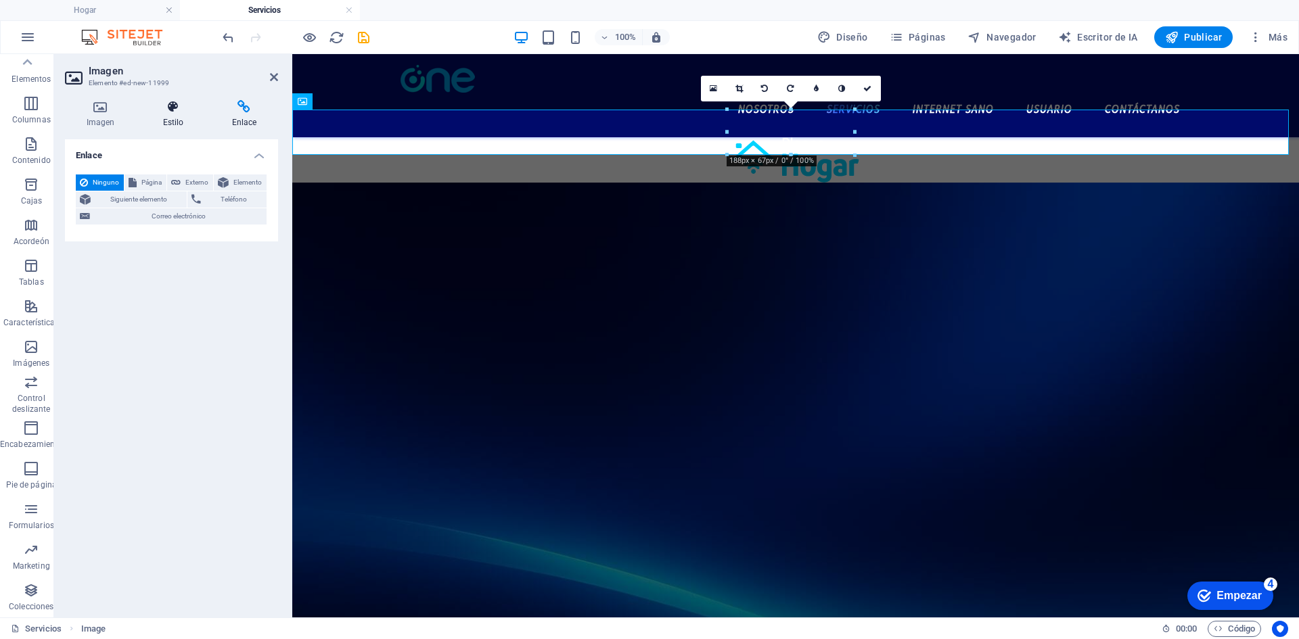
click at [161, 110] on icon at bounding box center [173, 107] width 64 height 14
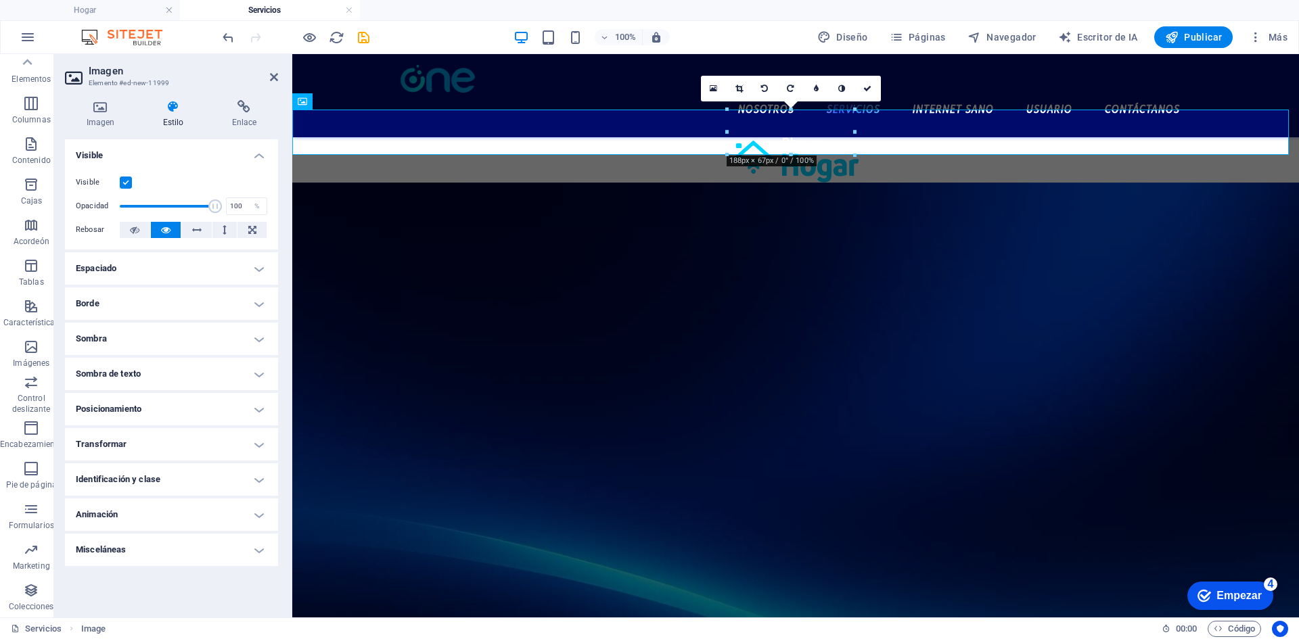
click at [222, 148] on h4 "Visible" at bounding box center [171, 151] width 213 height 24
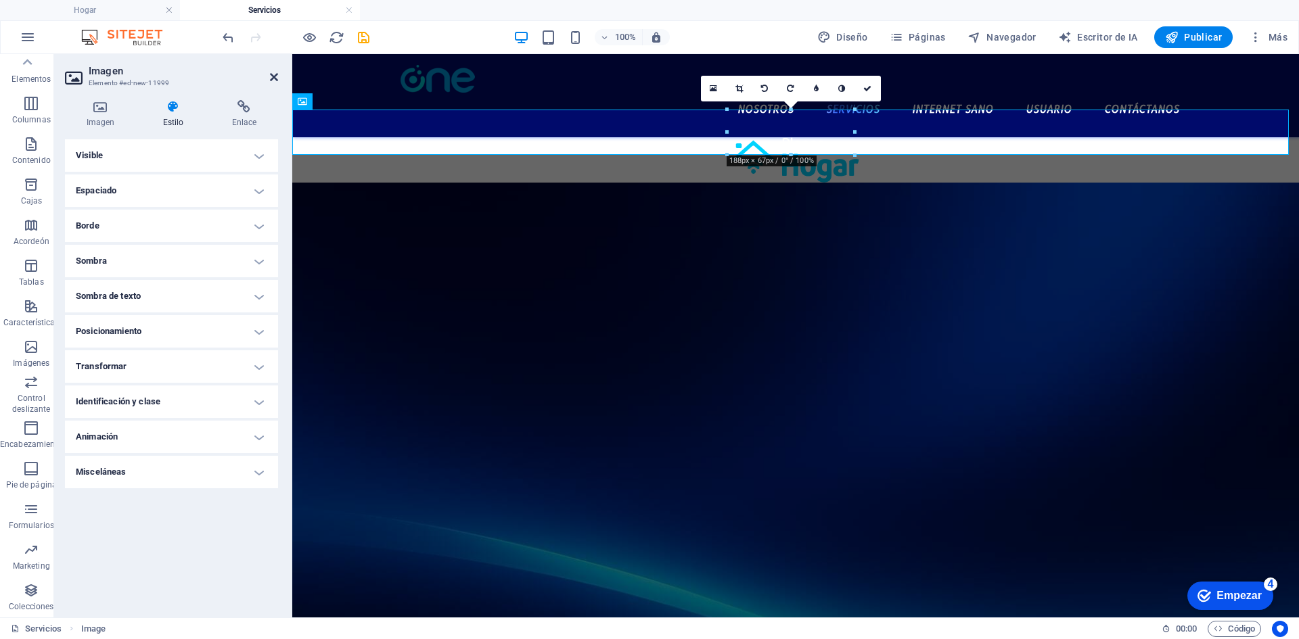
click at [275, 76] on icon at bounding box center [274, 77] width 8 height 11
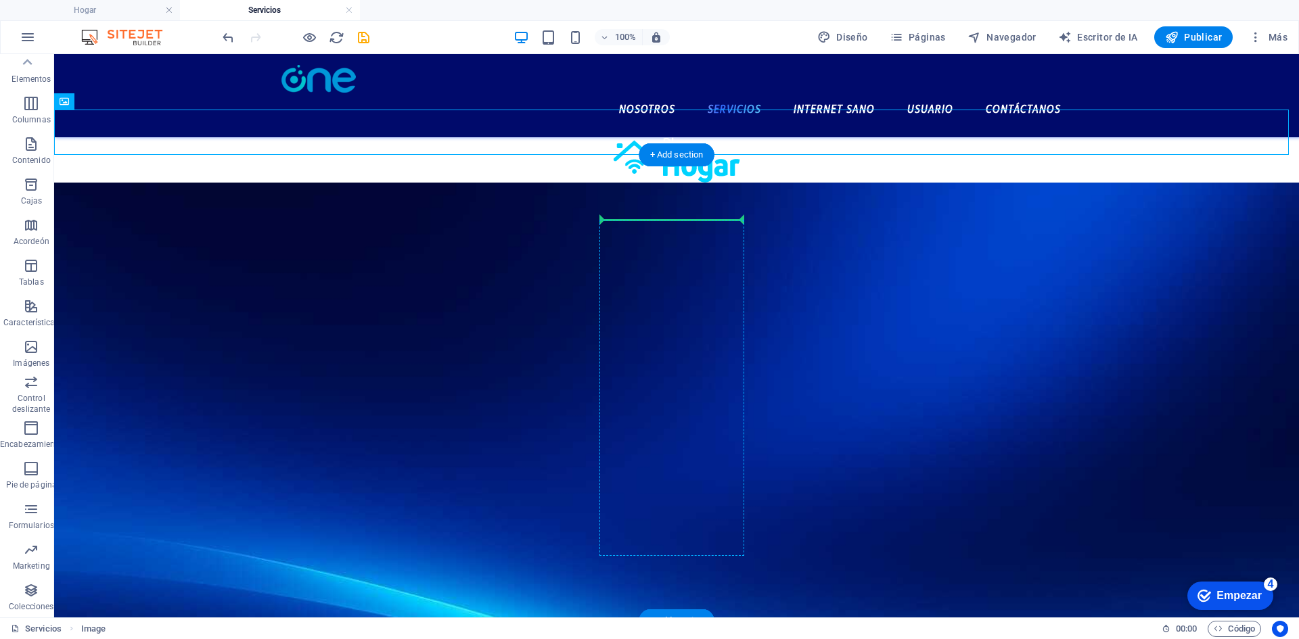
drag, startPoint x: 709, startPoint y: 130, endPoint x: 690, endPoint y: 210, distance: 82.0
drag, startPoint x: 696, startPoint y: 147, endPoint x: 705, endPoint y: 221, distance: 74.9
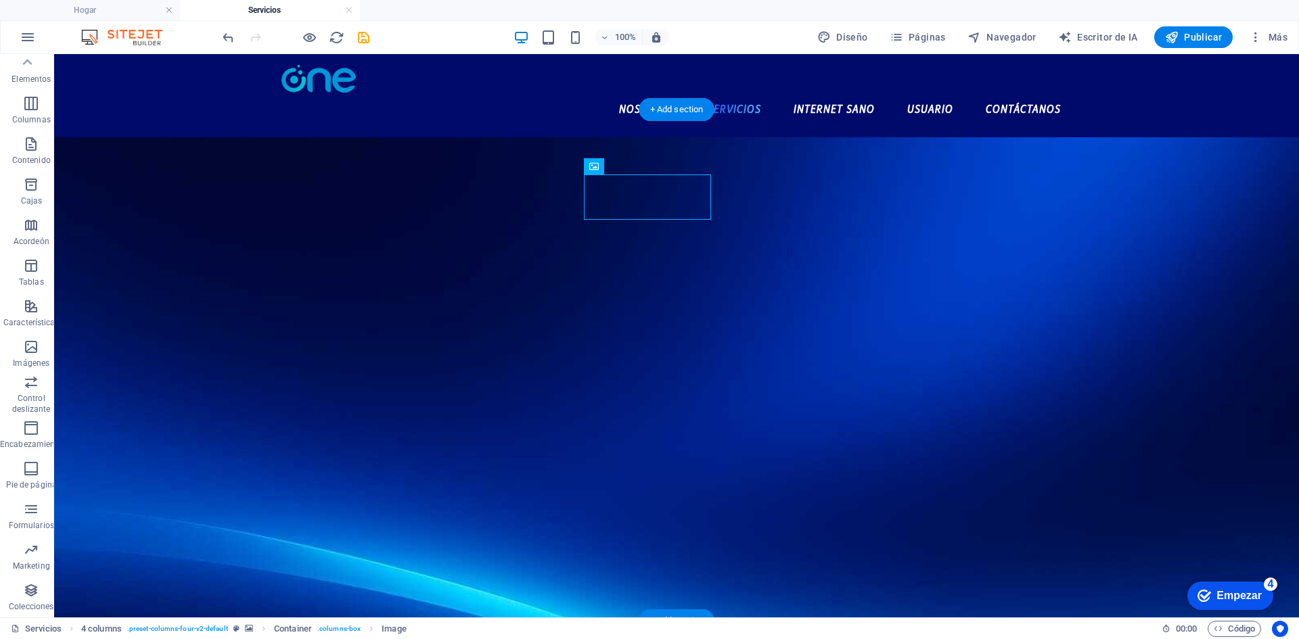
click at [1027, 176] on figure at bounding box center [676, 392] width 1245 height 511
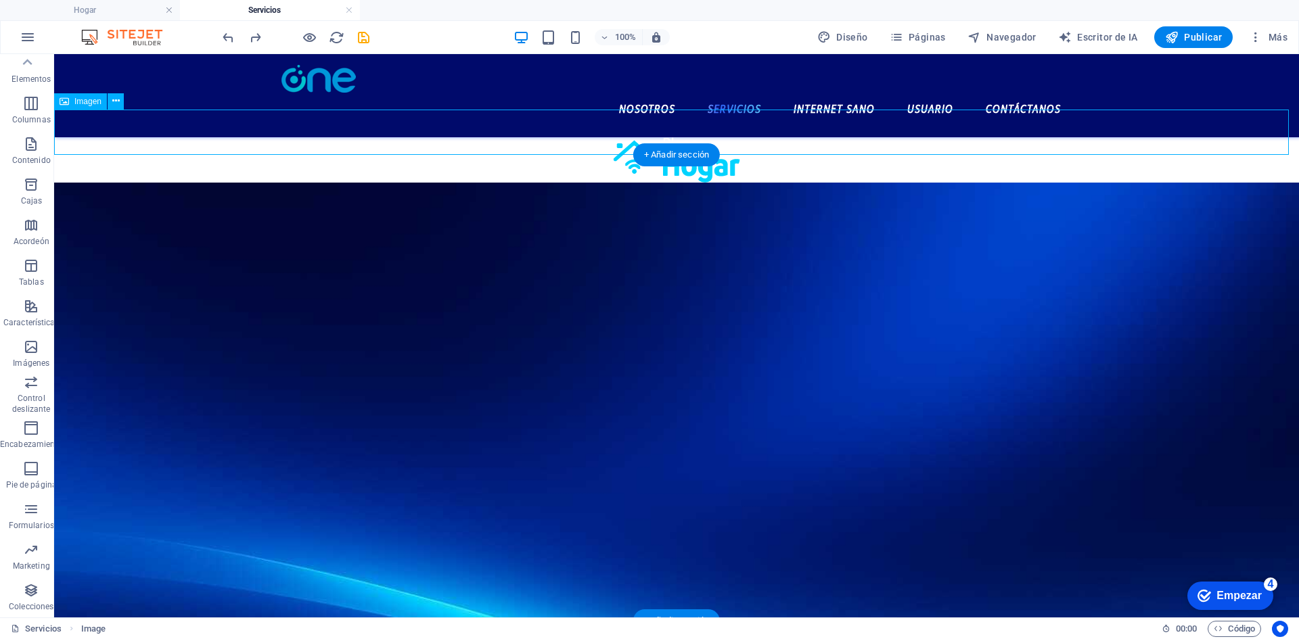
click at [714, 137] on figure at bounding box center [676, 159] width 1245 height 45
click at [715, 137] on figure at bounding box center [676, 159] width 1245 height 45
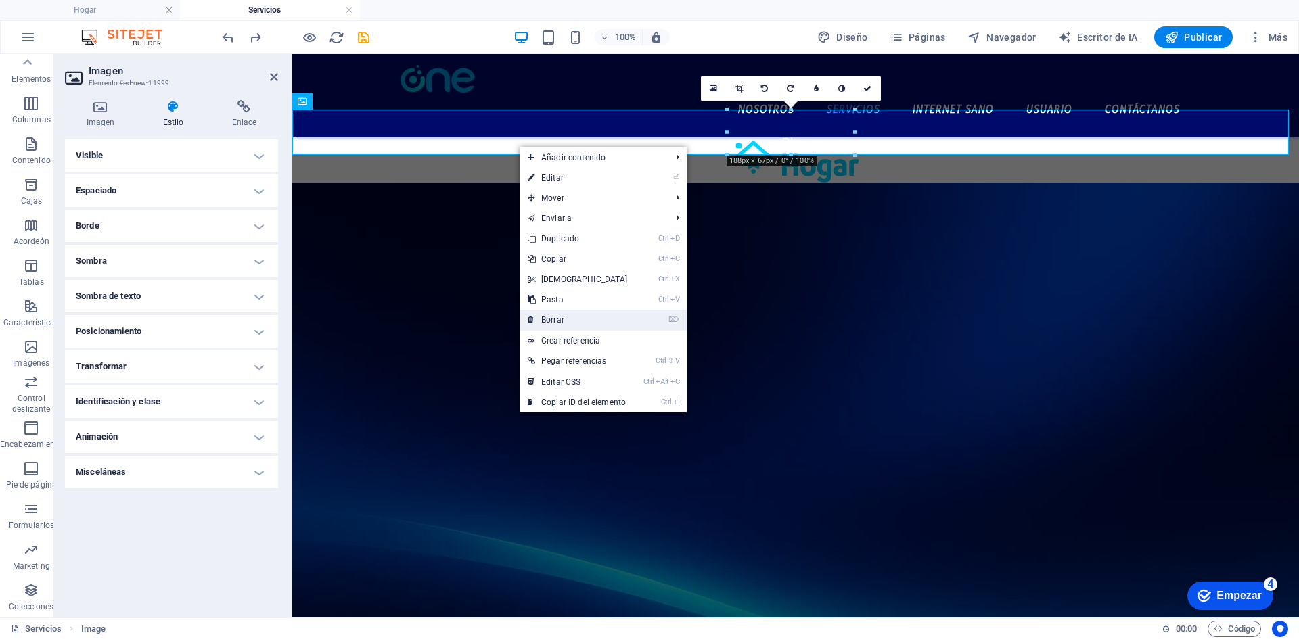
click at [561, 323] on font "Borrar" at bounding box center [552, 319] width 23 height 9
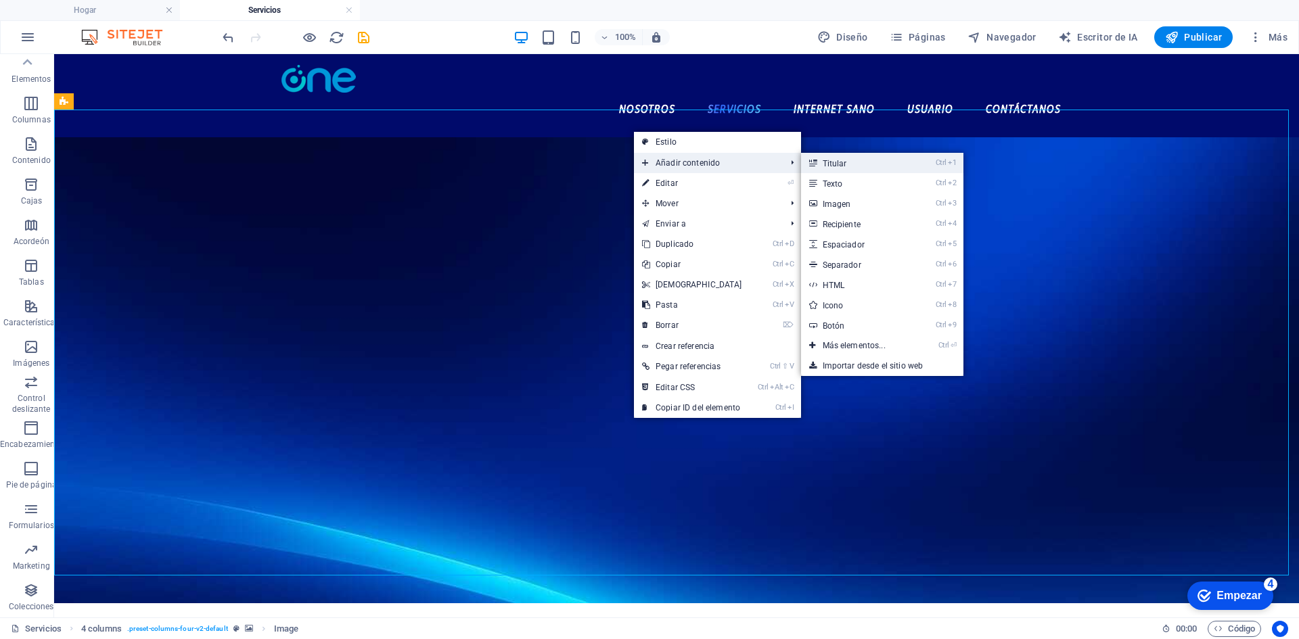
click at [841, 164] on font "Titular" at bounding box center [835, 163] width 24 height 9
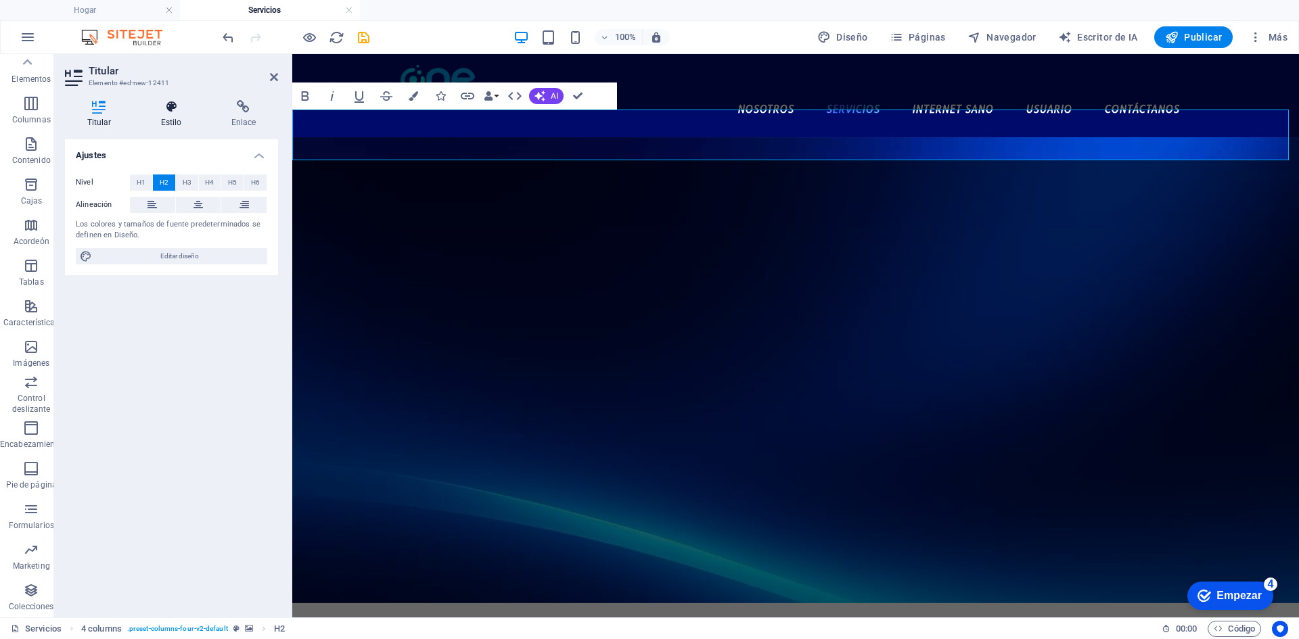
click at [173, 112] on icon at bounding box center [171, 107] width 65 height 14
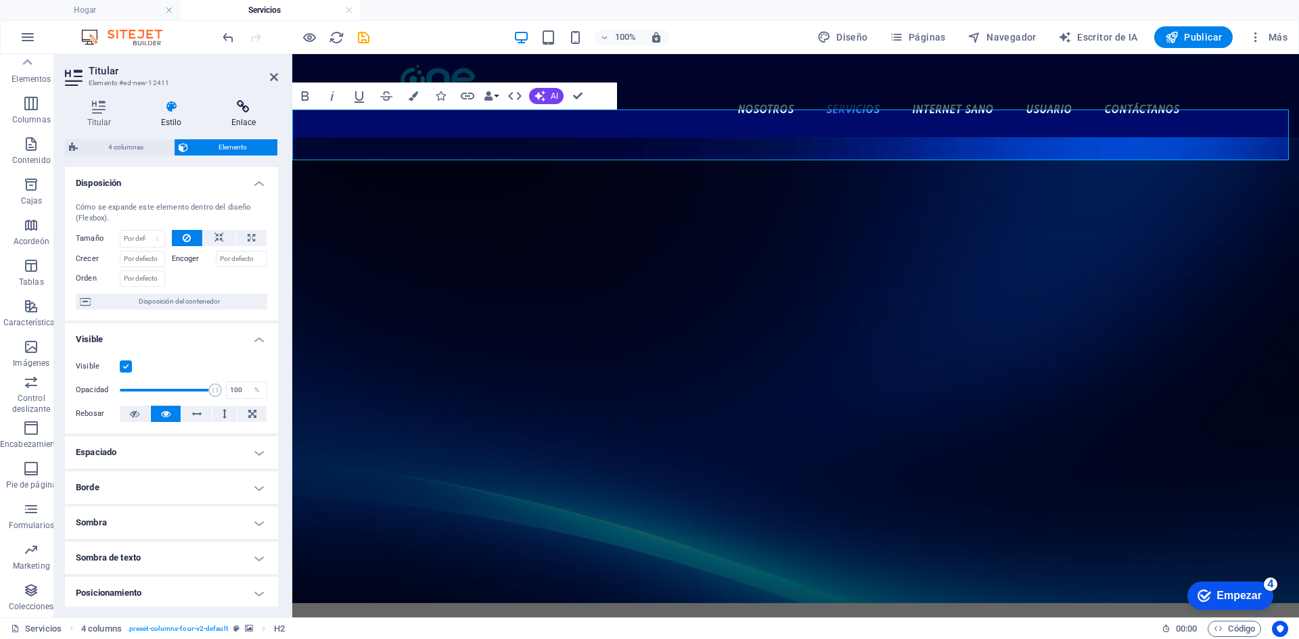
click at [239, 107] on icon at bounding box center [243, 107] width 69 height 14
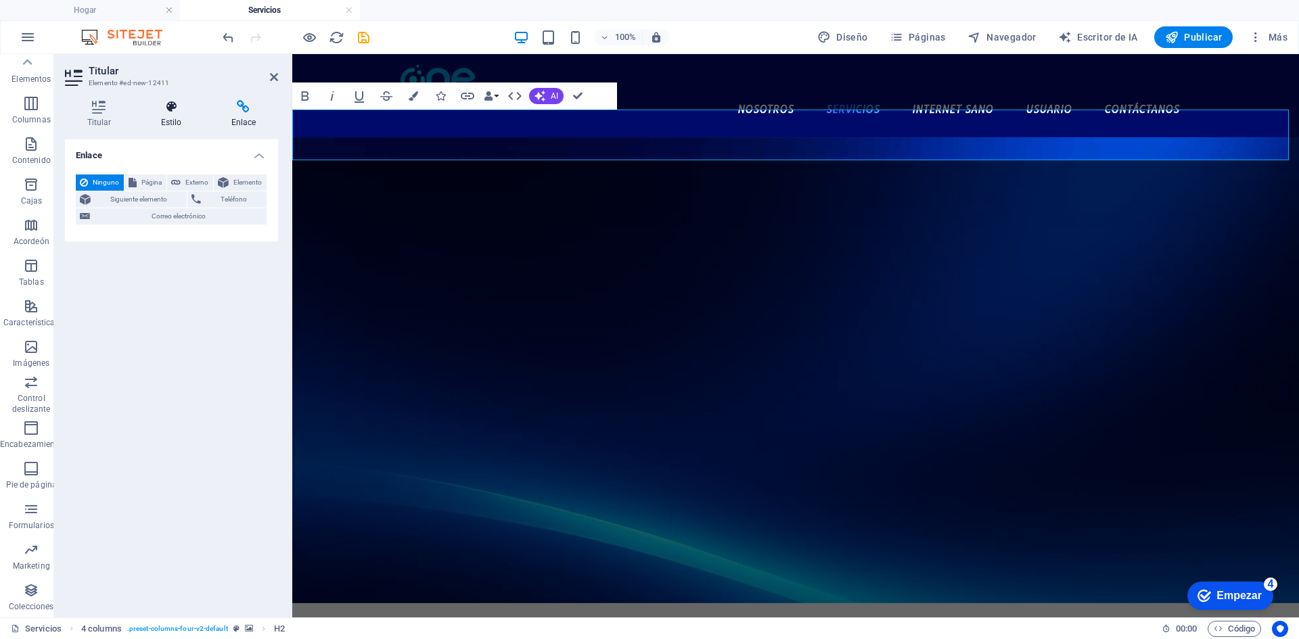
click at [187, 113] on icon at bounding box center [171, 107] width 65 height 14
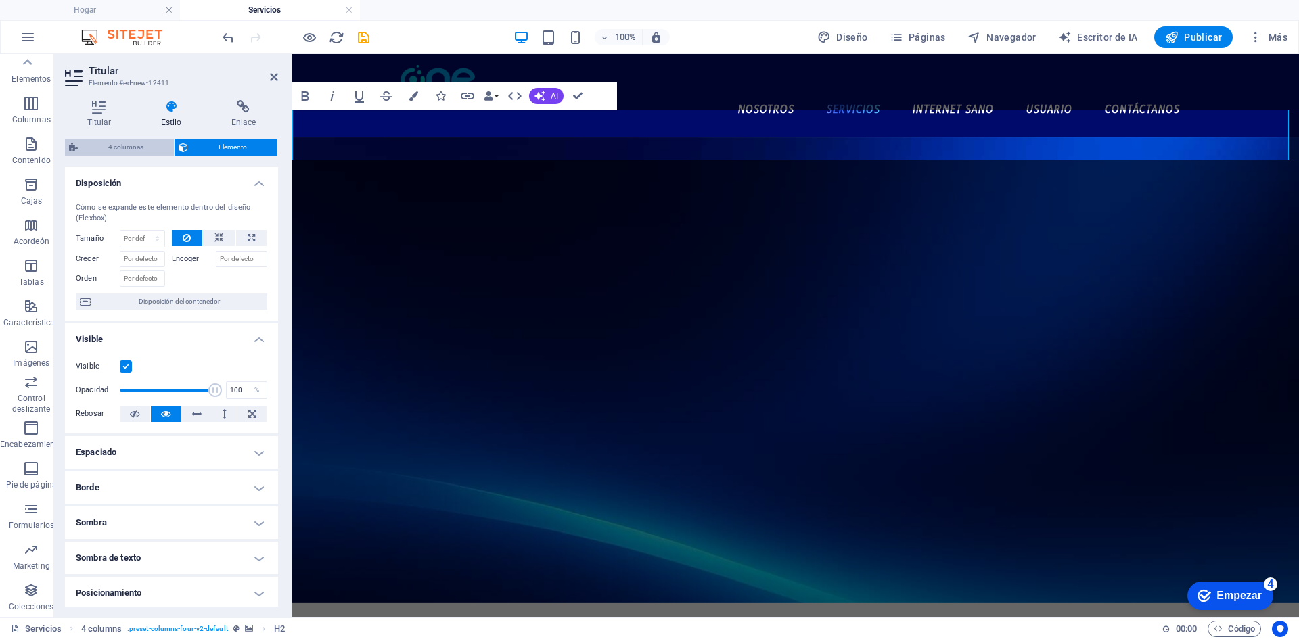
click at [117, 150] on font "4 columnas" at bounding box center [125, 146] width 35 height 7
select select "rem"
select select "preset-columns-four-v2-default"
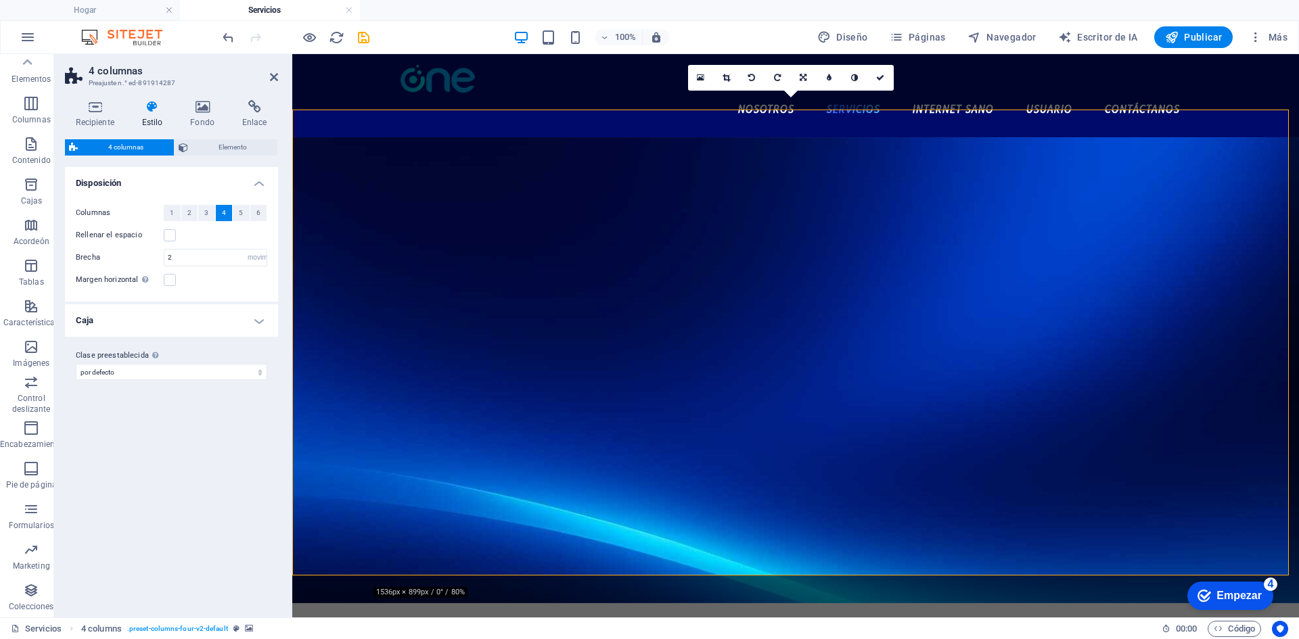
click at [164, 106] on icon at bounding box center [152, 107] width 43 height 14
click at [158, 113] on icon at bounding box center [152, 107] width 43 height 14
click at [85, 115] on h4 "Recipiente" at bounding box center [98, 114] width 66 height 28
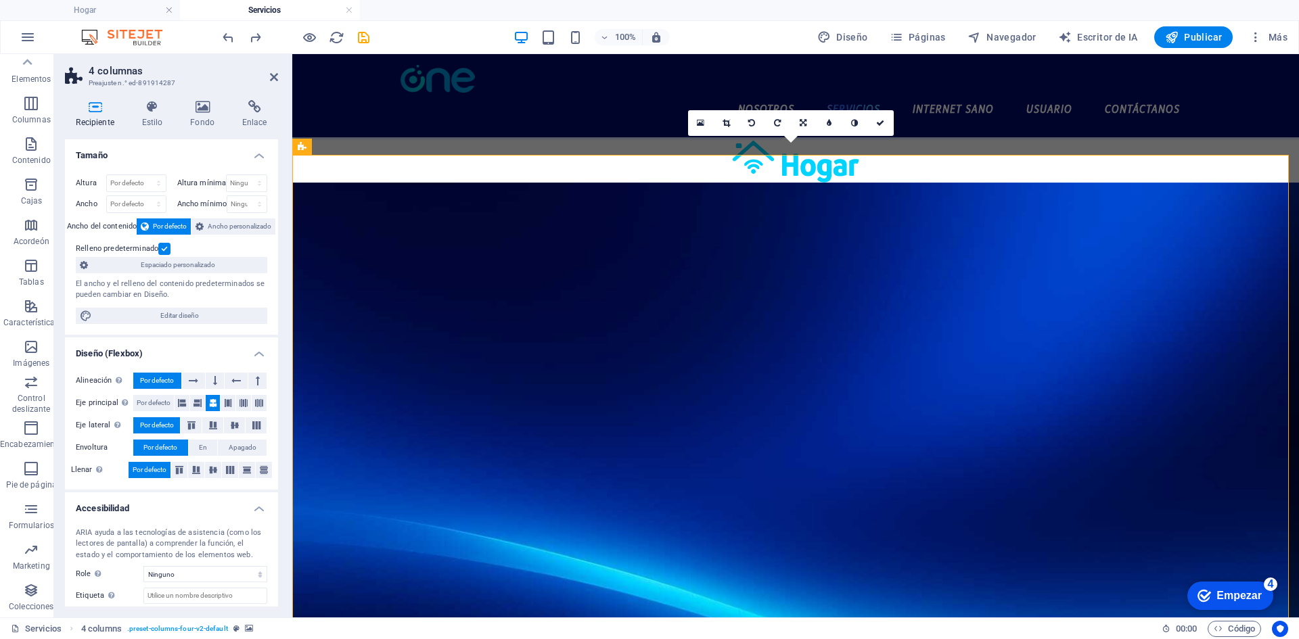
click at [853, 183] on figure at bounding box center [795, 416] width 1007 height 466
click at [379, 142] on figure at bounding box center [795, 159] width 1007 height 45
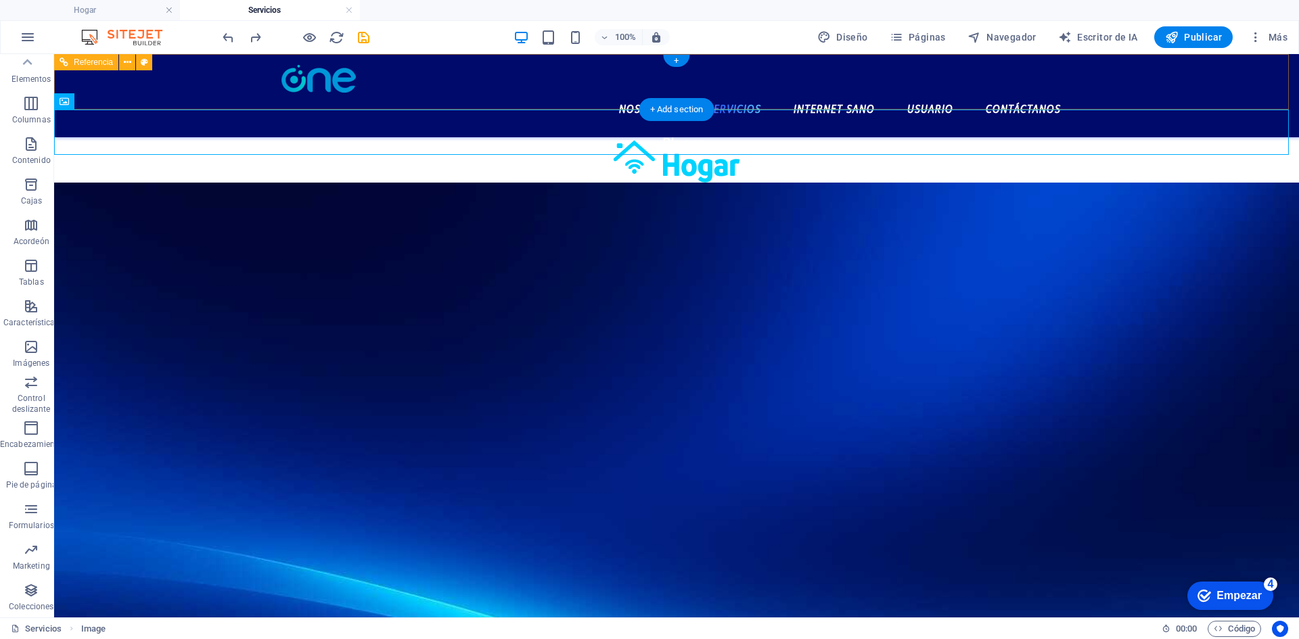
click at [351, 103] on div "Nosotros Servicios Internet Sano Usuario Contáctanos" at bounding box center [676, 95] width 1245 height 83
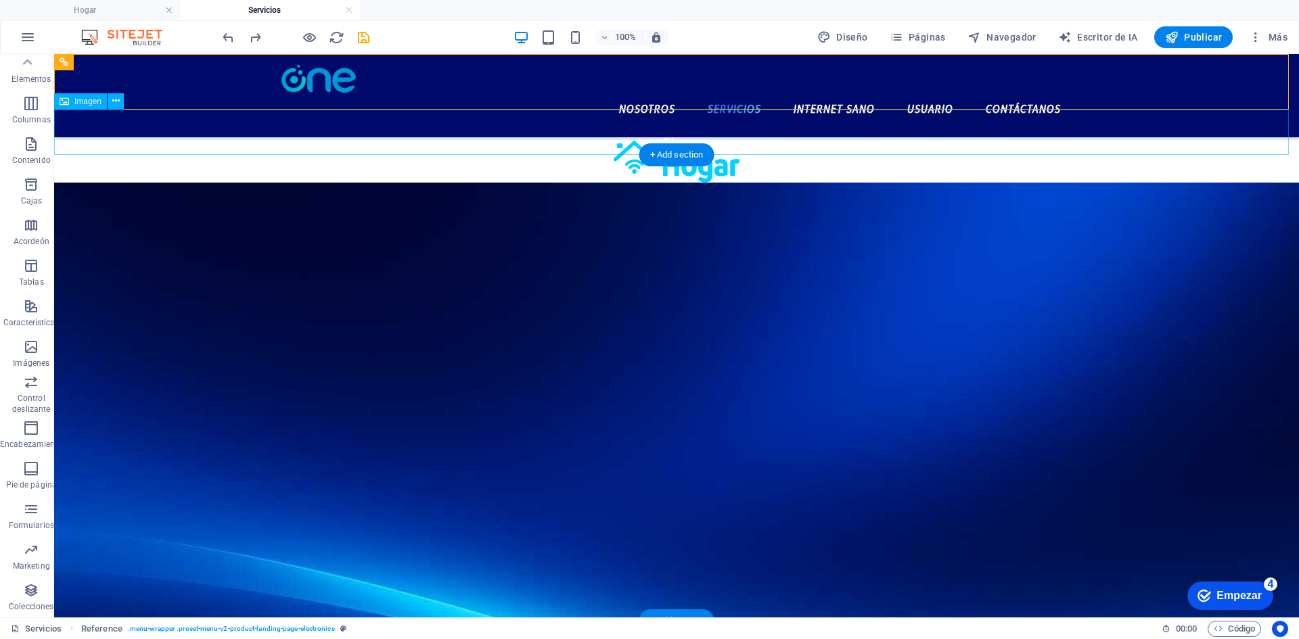
click at [404, 137] on figure at bounding box center [676, 159] width 1245 height 45
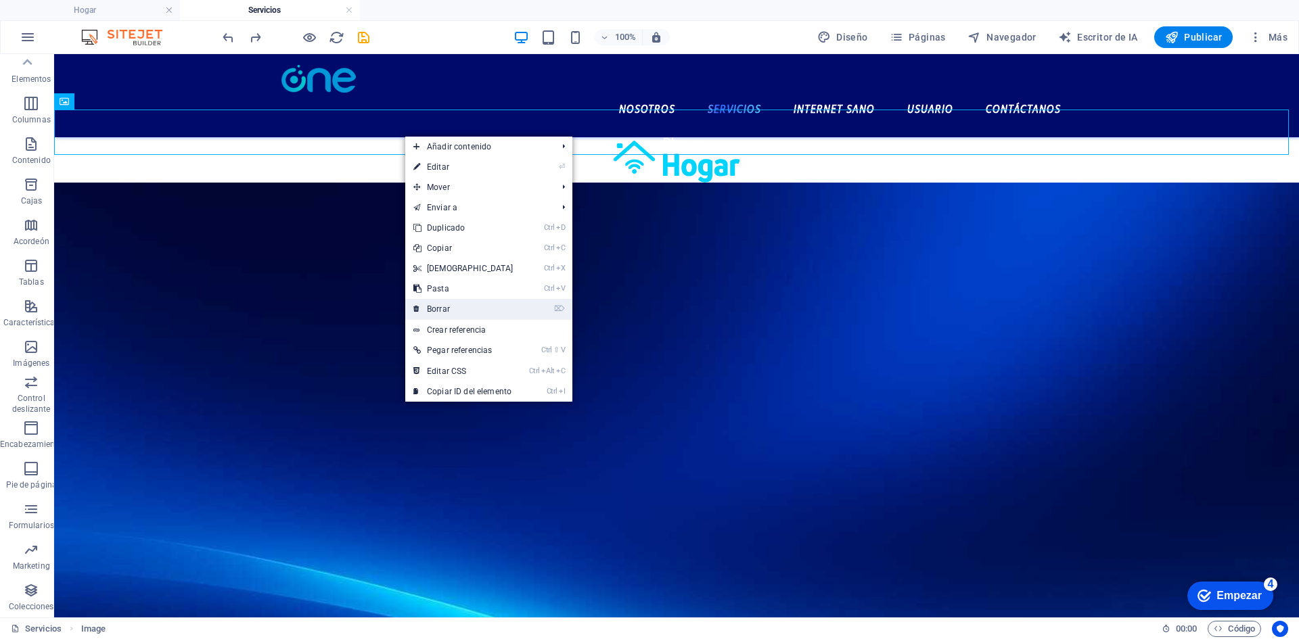
drag, startPoint x: 454, startPoint y: 318, endPoint x: 415, endPoint y: 248, distance: 80.6
click at [454, 318] on link "⌦ Borrar" at bounding box center [463, 309] width 116 height 20
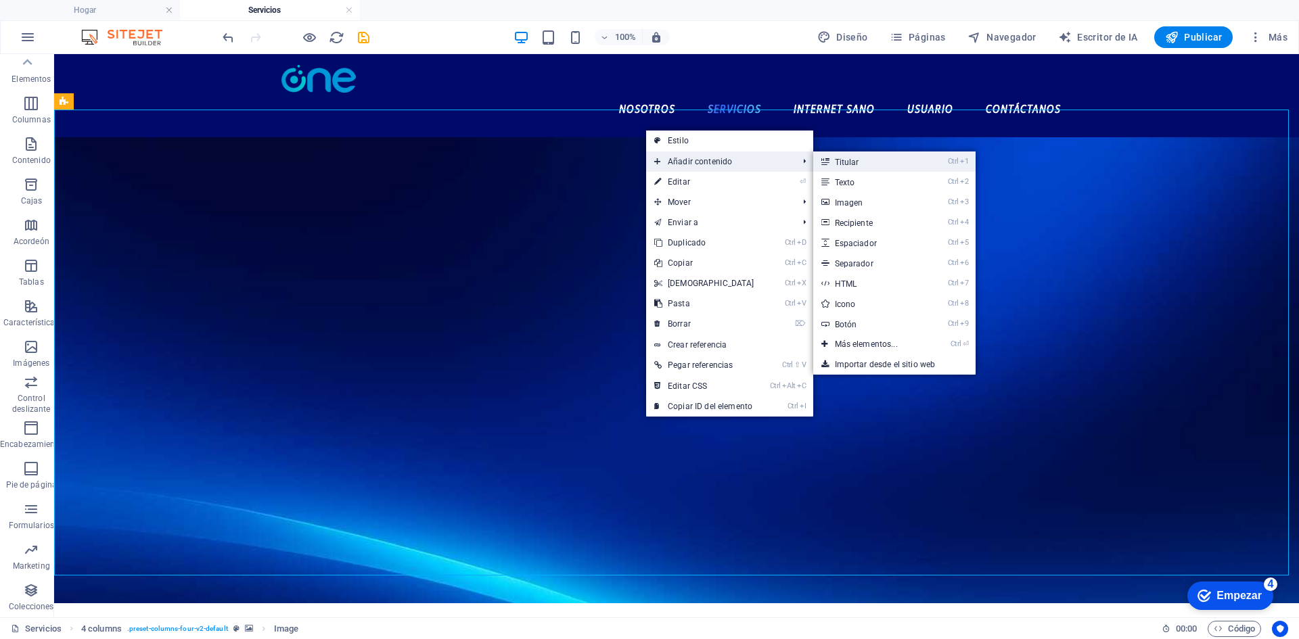
drag, startPoint x: 860, startPoint y: 161, endPoint x: 488, endPoint y: 138, distance: 372.1
click at [860, 161] on link "Ctrl 1 Titular" at bounding box center [869, 162] width 112 height 20
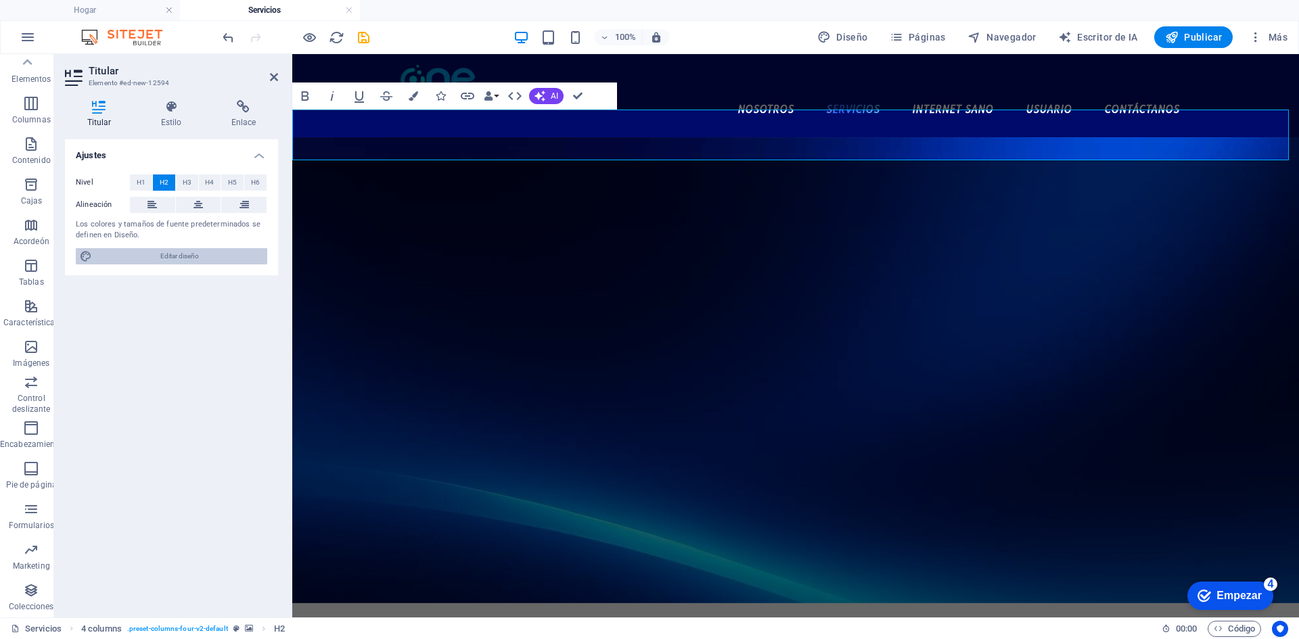
click at [170, 256] on font "Editar diseño" at bounding box center [179, 255] width 39 height 7
select select "px"
select select "700"
select select "px"
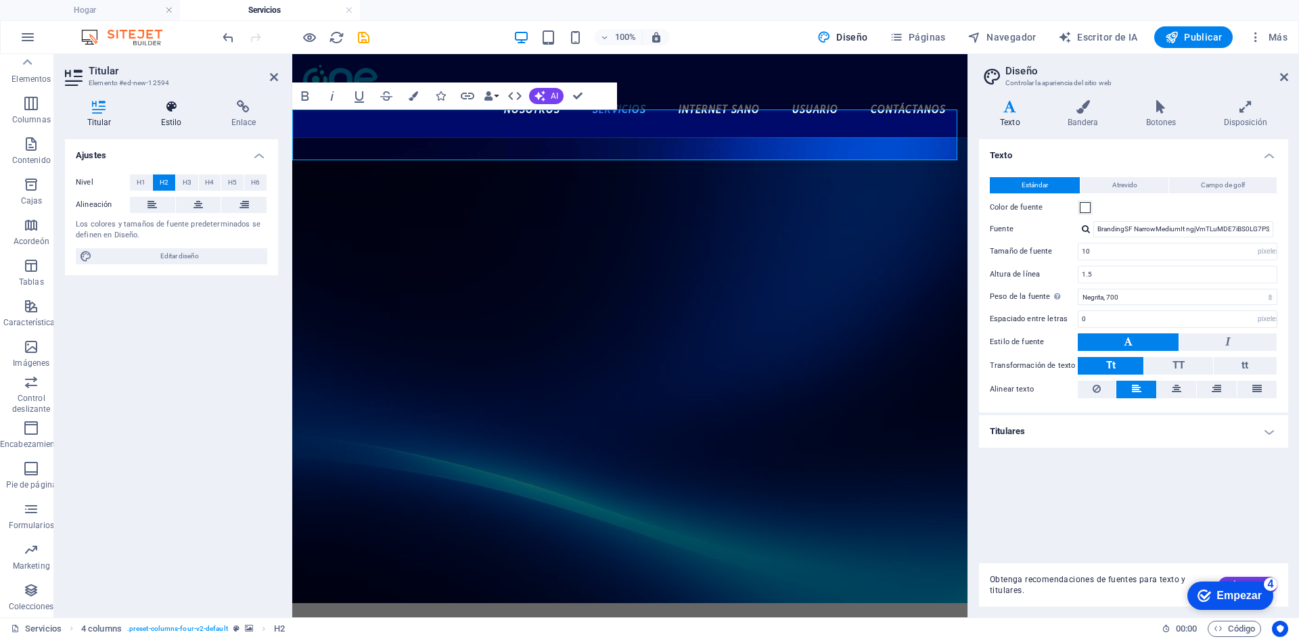
click at [172, 124] on font "Estilo" at bounding box center [171, 122] width 21 height 9
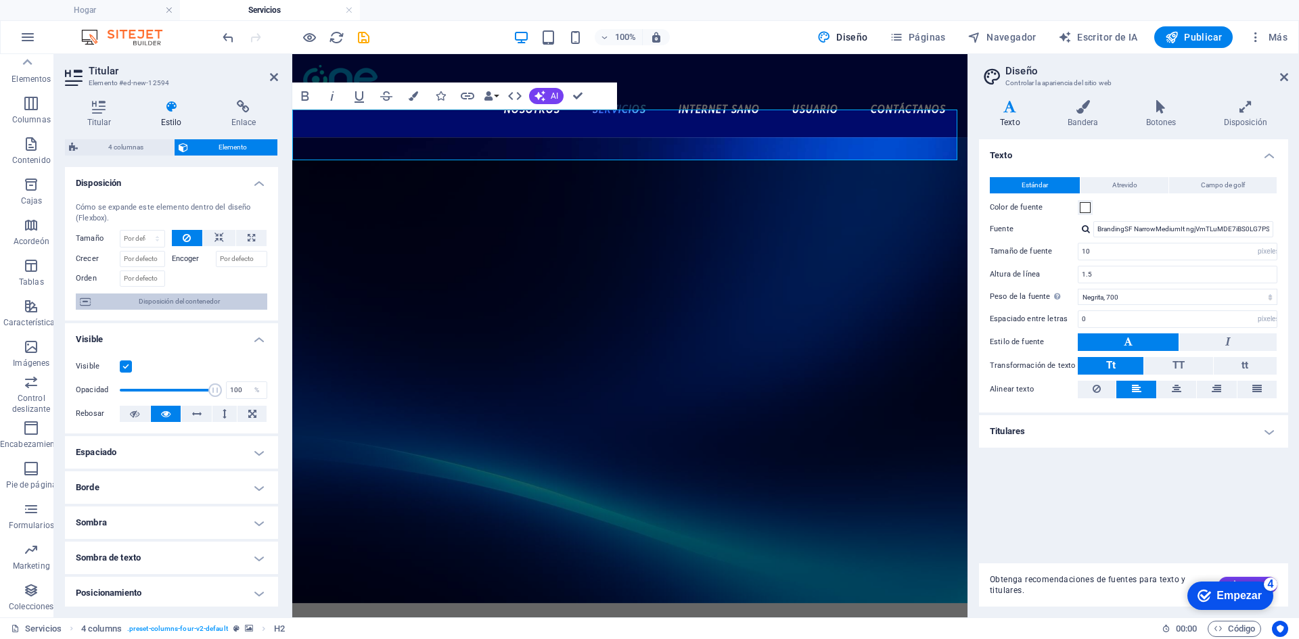
click at [145, 309] on span "Disposición del contenedor" at bounding box center [179, 302] width 168 height 16
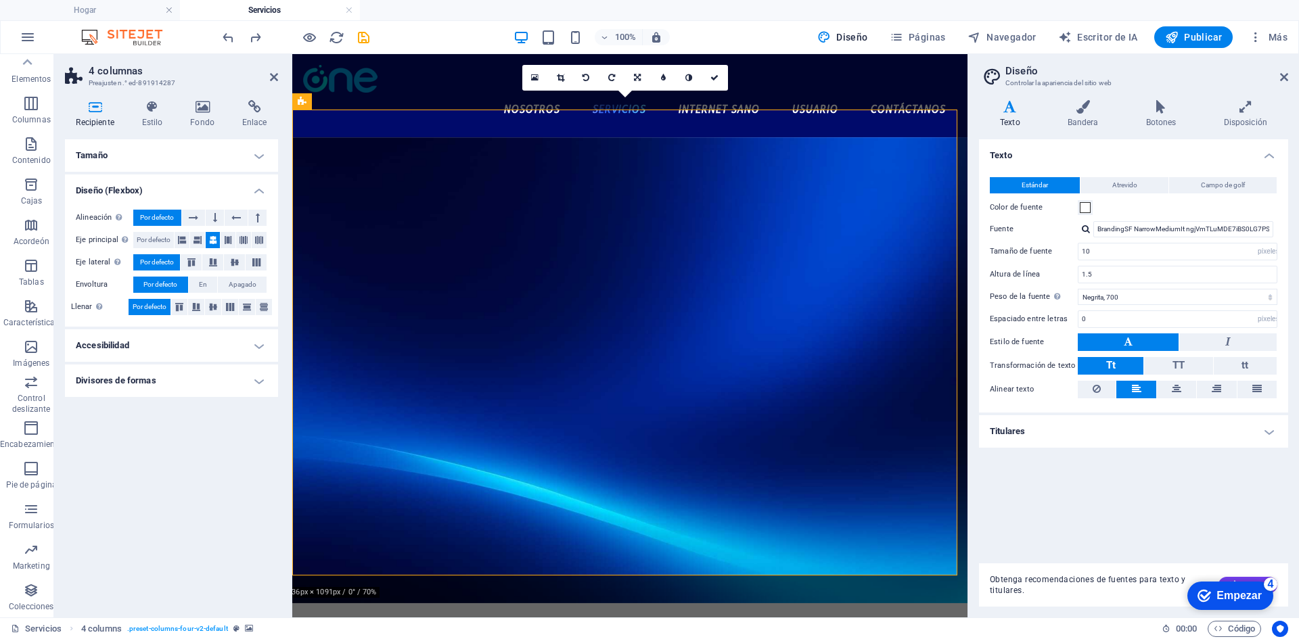
click at [263, 81] on header "4 columnas Preajuste n.° ed-891914287" at bounding box center [171, 71] width 213 height 35
click at [269, 78] on header "4 columnas Preajuste n.° ed-891914287" at bounding box center [171, 71] width 213 height 35
click at [275, 76] on icon at bounding box center [274, 77] width 8 height 11
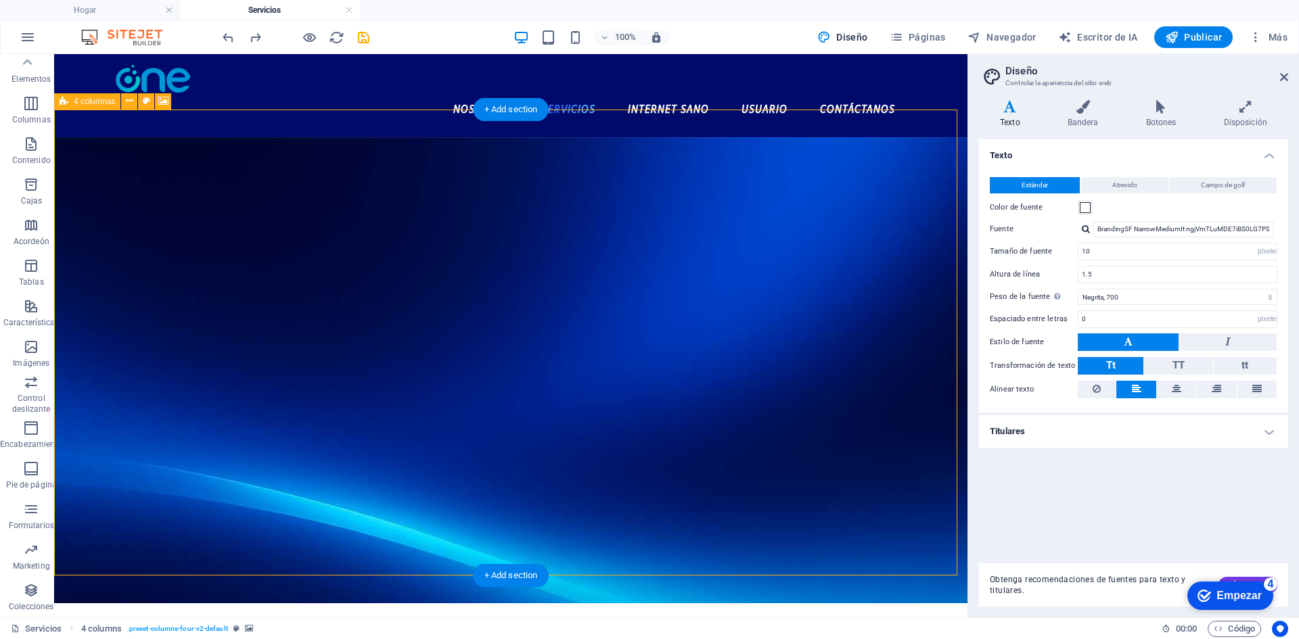
click at [561, 148] on figure at bounding box center [510, 370] width 913 height 466
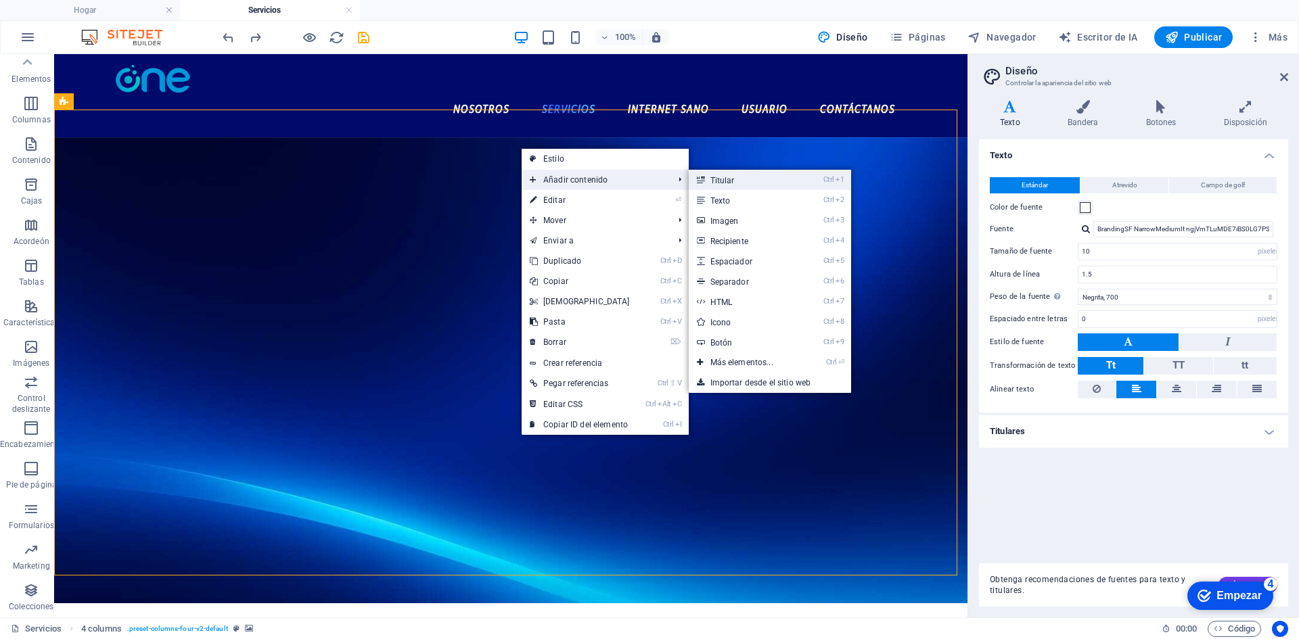
click at [748, 183] on link "Ctrl 1 Titular" at bounding box center [745, 180] width 112 height 20
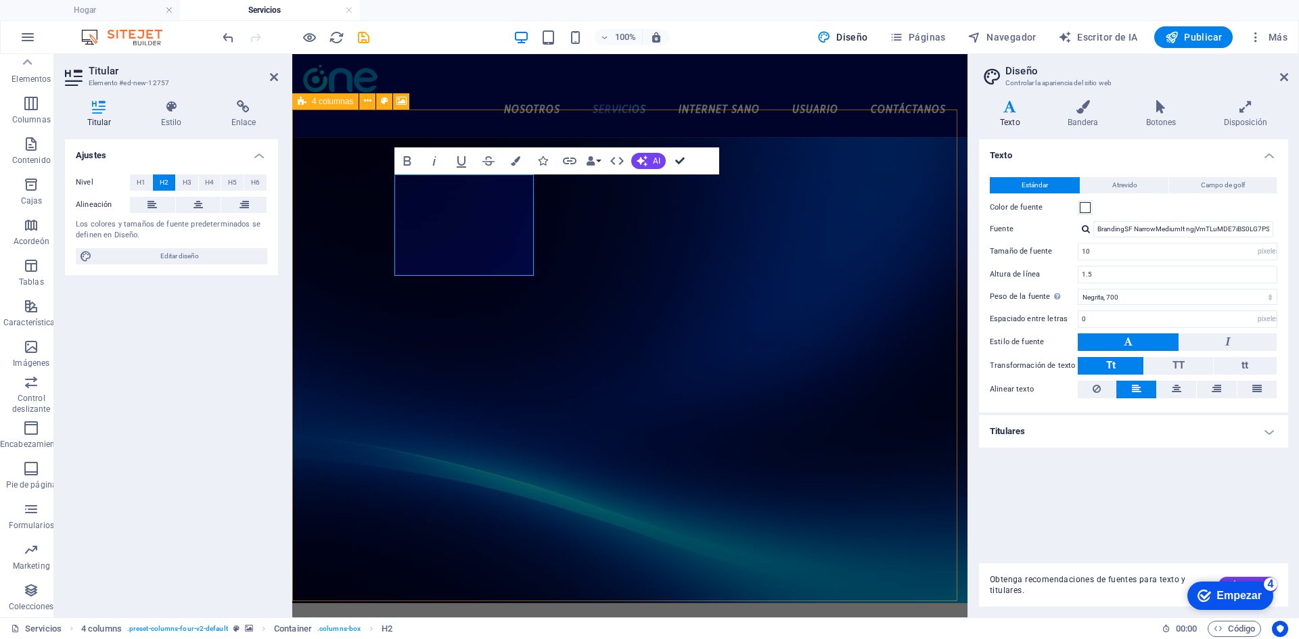
click at [734, 137] on figure at bounding box center [629, 370] width 675 height 466
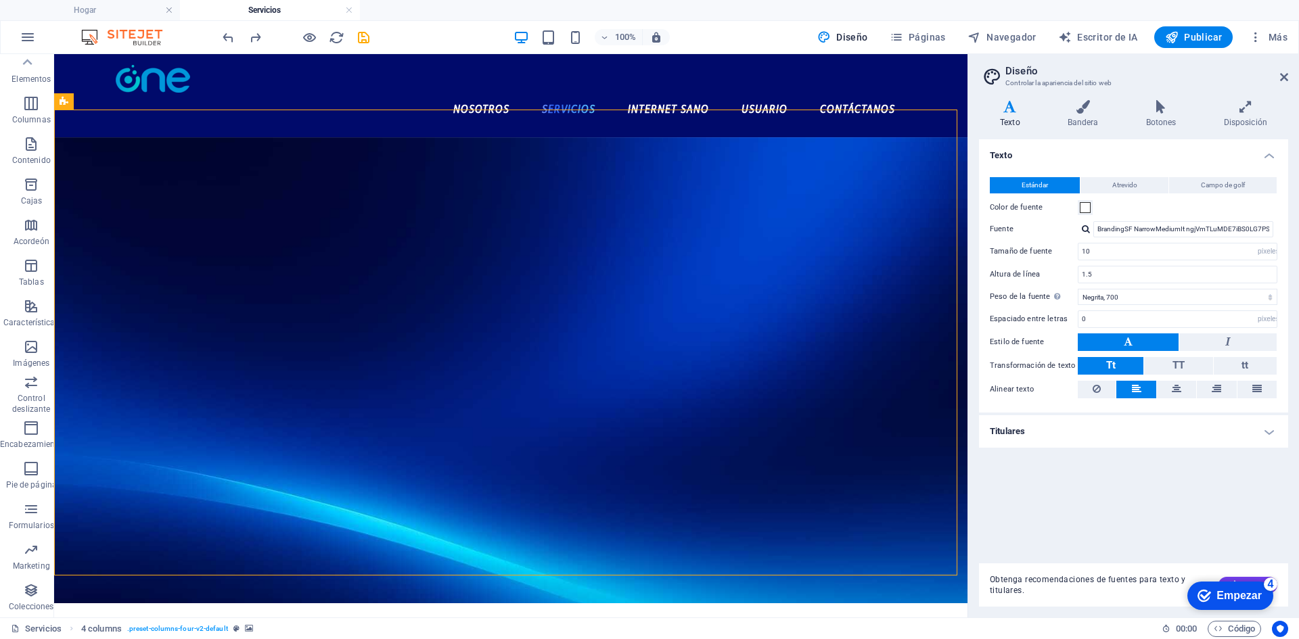
click at [505, 137] on figure at bounding box center [510, 370] width 913 height 466
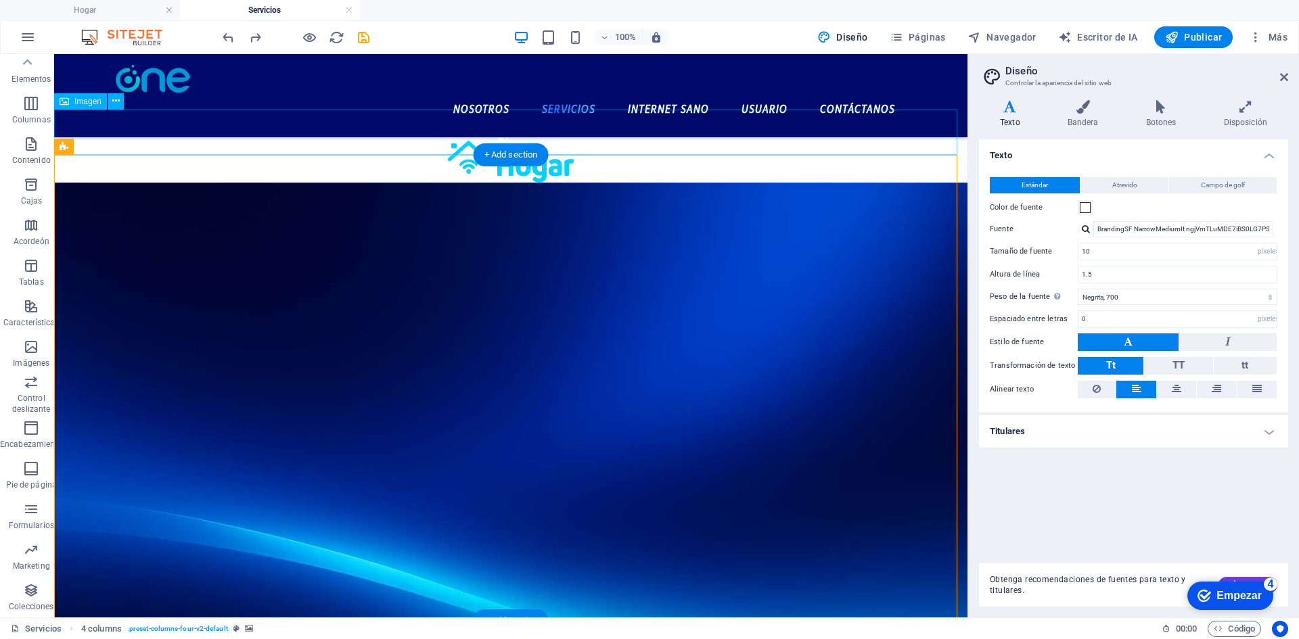
click at [538, 137] on figure at bounding box center [510, 159] width 913 height 45
click at [300, 137] on figure at bounding box center [510, 159] width 913 height 45
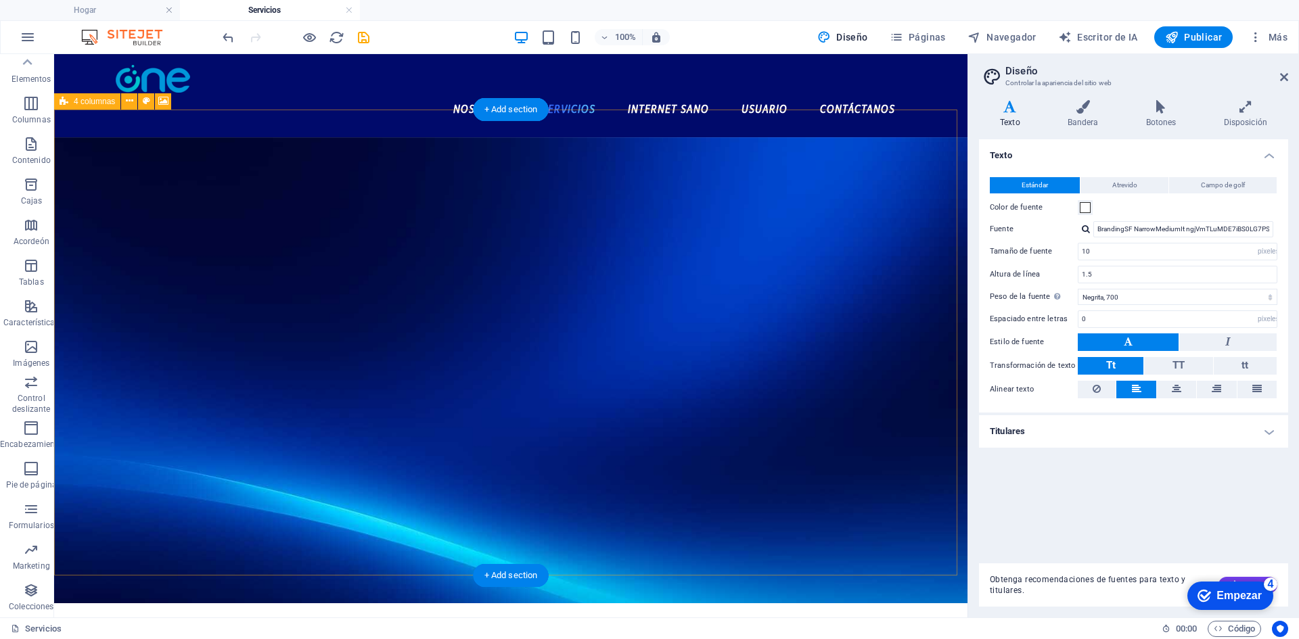
click at [544, 137] on figure at bounding box center [510, 370] width 913 height 466
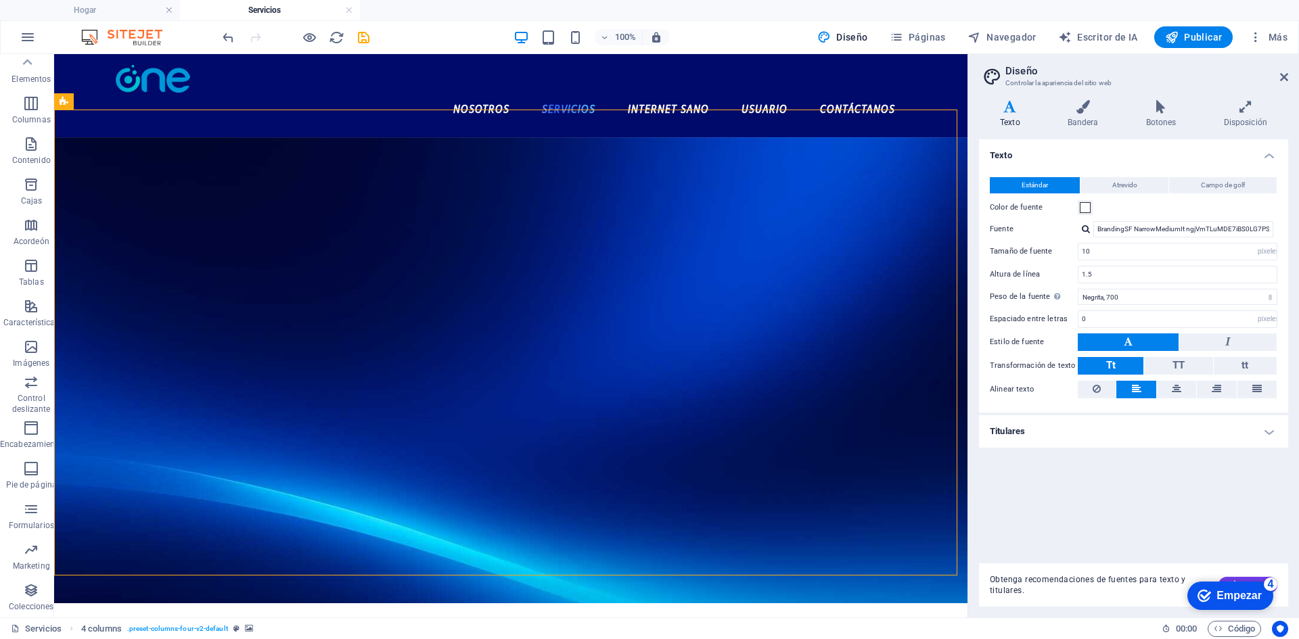
click at [1277, 80] on header "Diseño Controlar la apariencia del sitio web" at bounding box center [1135, 71] width 306 height 35
click at [1283, 80] on icon at bounding box center [1284, 77] width 8 height 11
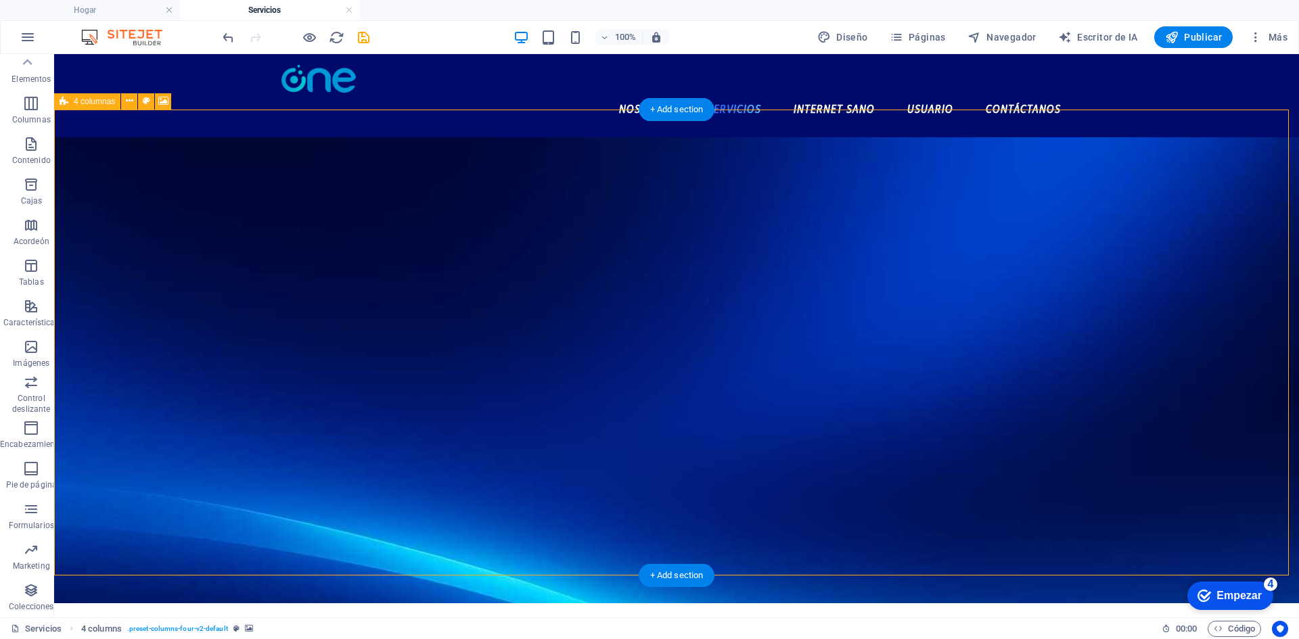
click at [639, 137] on figure at bounding box center [676, 370] width 1245 height 466
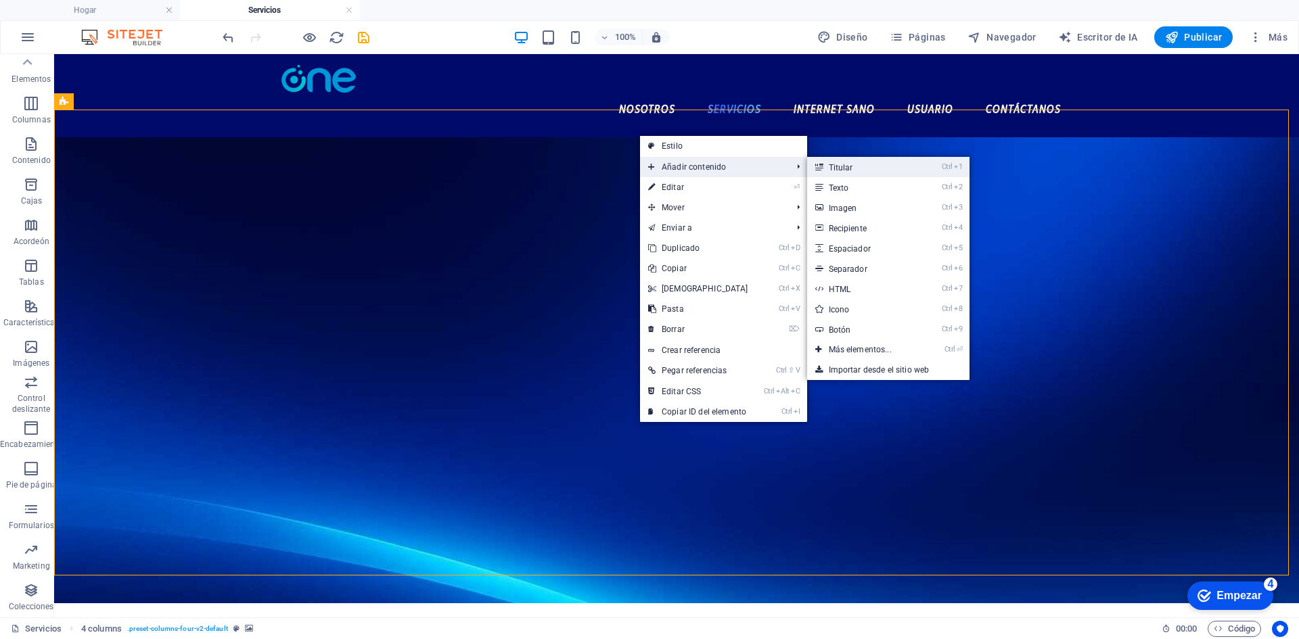
click at [810, 167] on link "Ctrl 1 Titular" at bounding box center [863, 167] width 112 height 20
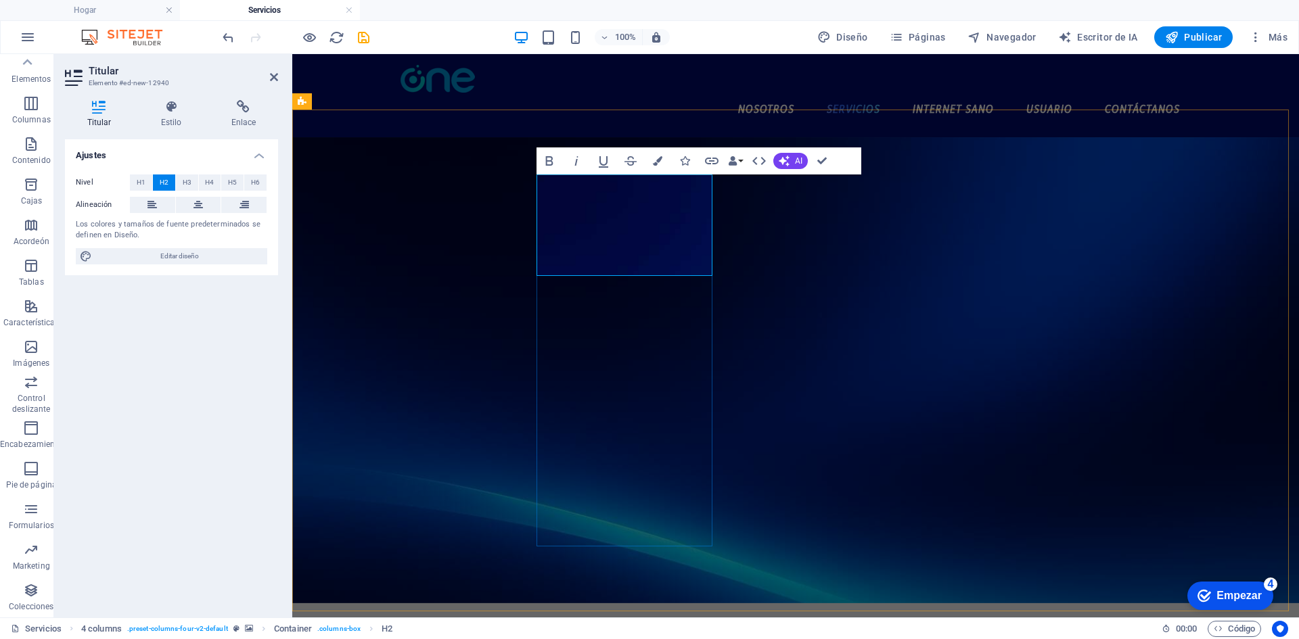
drag, startPoint x: 665, startPoint y: 222, endPoint x: 713, endPoint y: 183, distance: 61.6
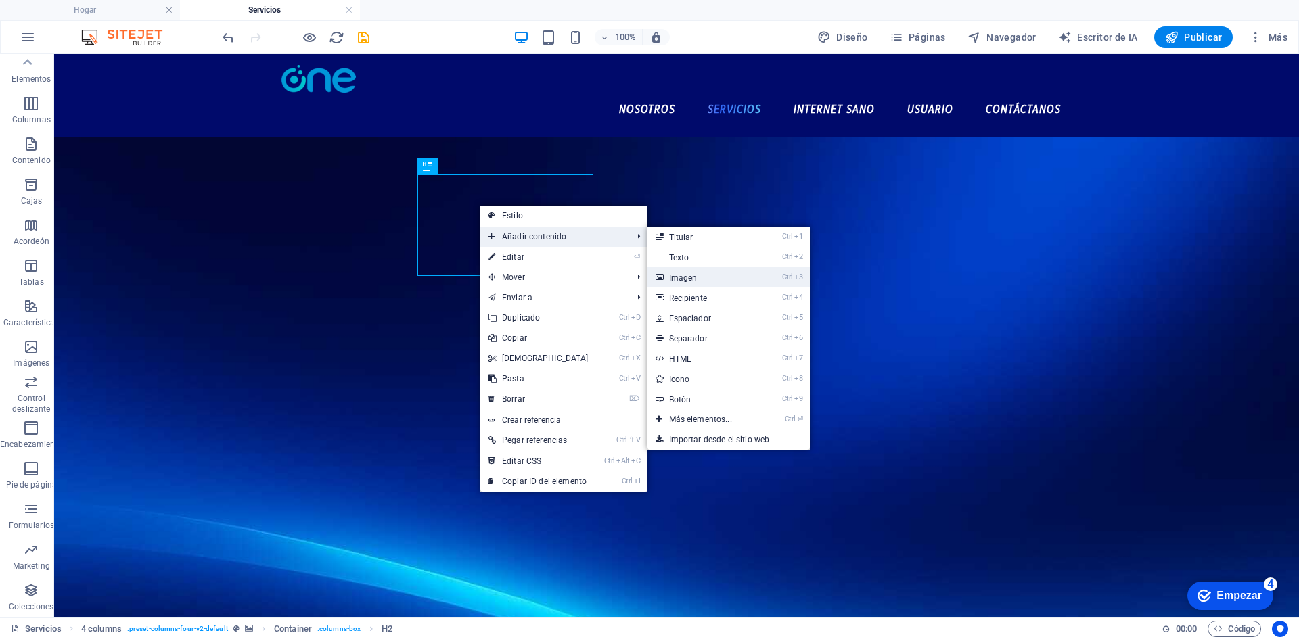
drag, startPoint x: 680, startPoint y: 275, endPoint x: 250, endPoint y: 170, distance: 442.8
click at [680, 275] on font "Imagen" at bounding box center [683, 277] width 28 height 9
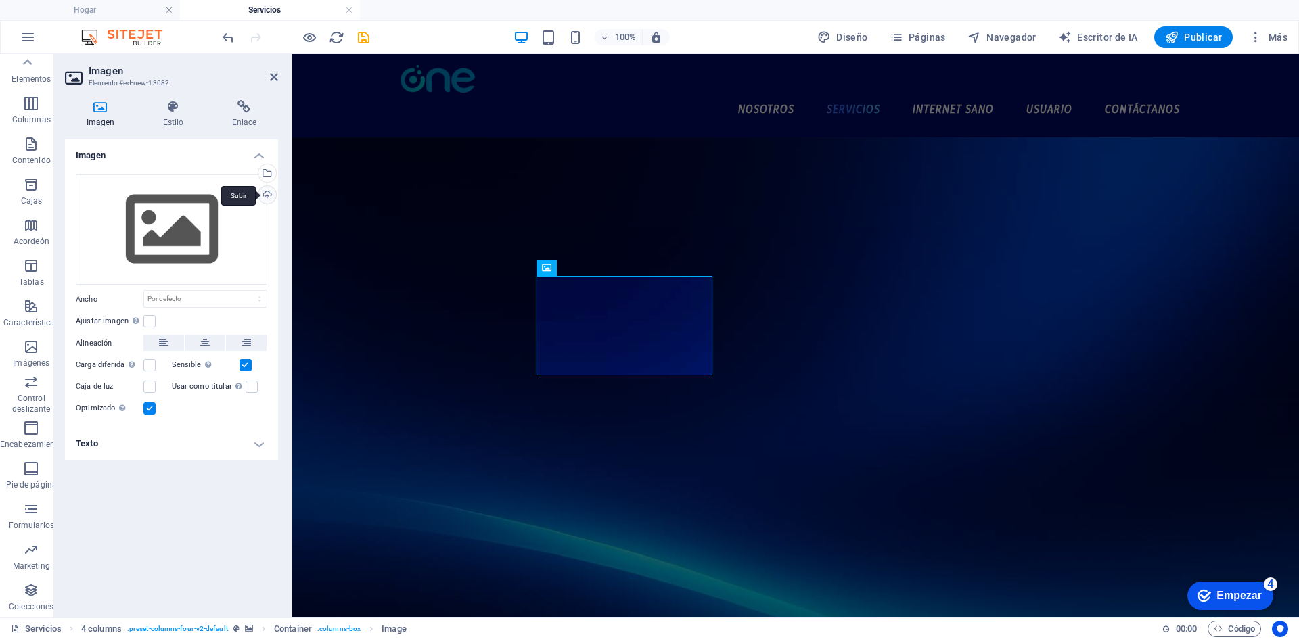
click at [273, 196] on div "Subir" at bounding box center [266, 196] width 20 height 20
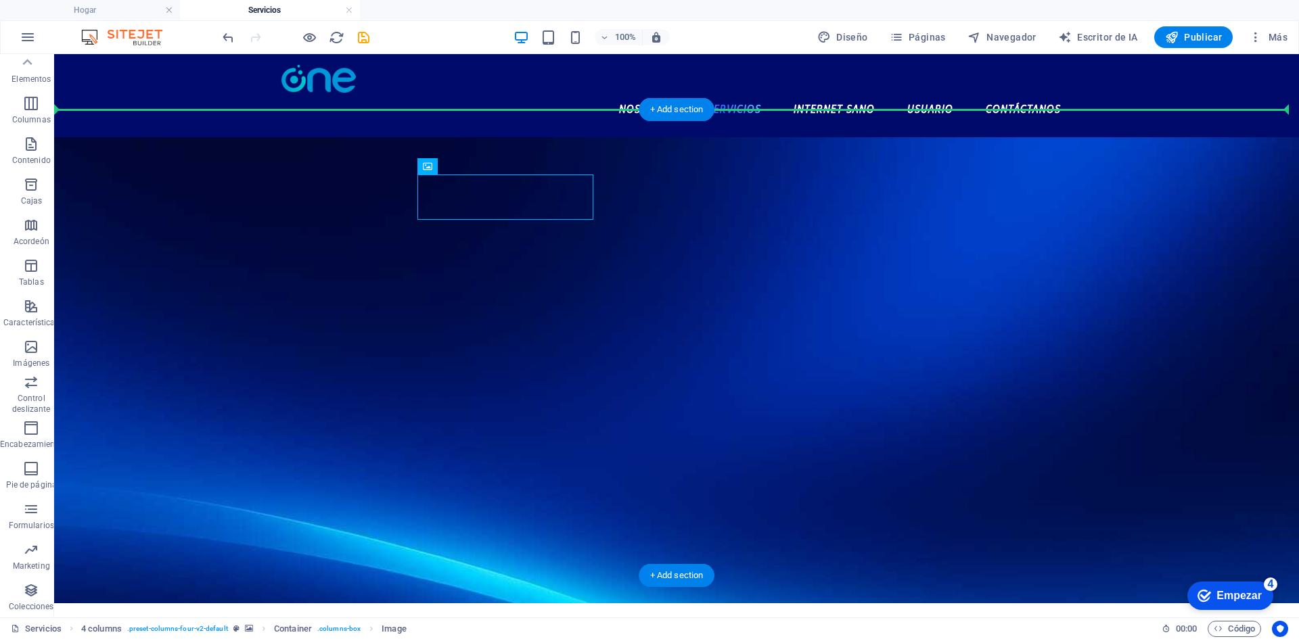
drag, startPoint x: 517, startPoint y: 196, endPoint x: 652, endPoint y: 147, distance: 144.0
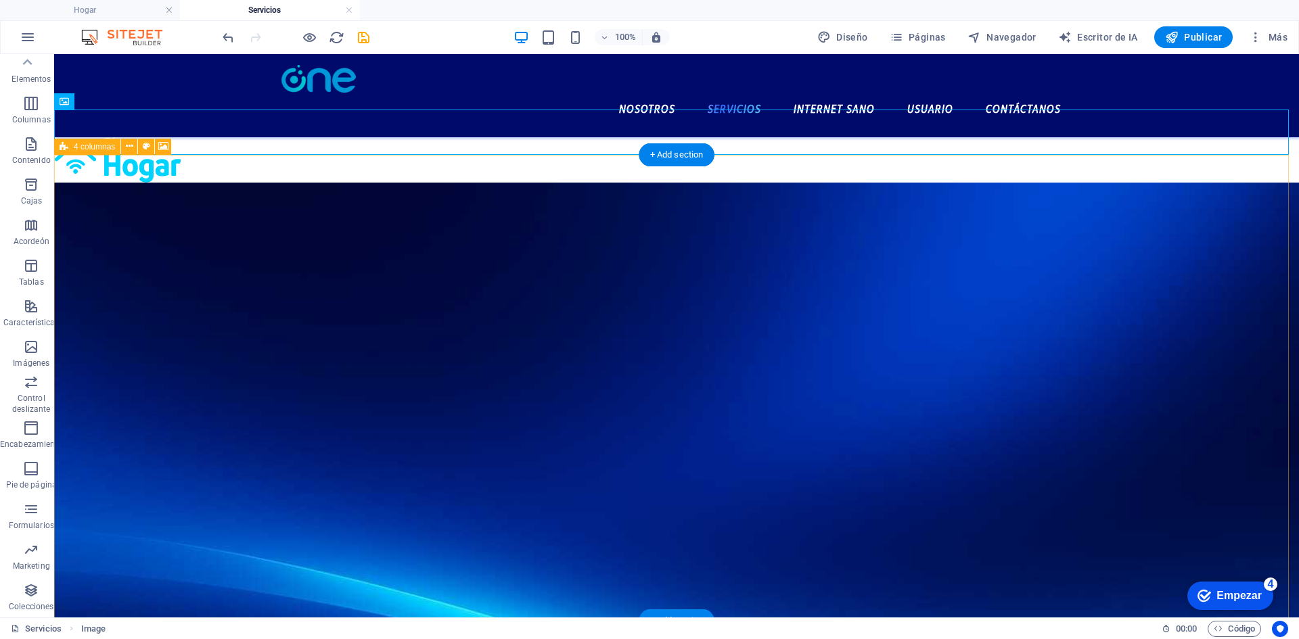
drag, startPoint x: 407, startPoint y: 204, endPoint x: 664, endPoint y: 189, distance: 257.5
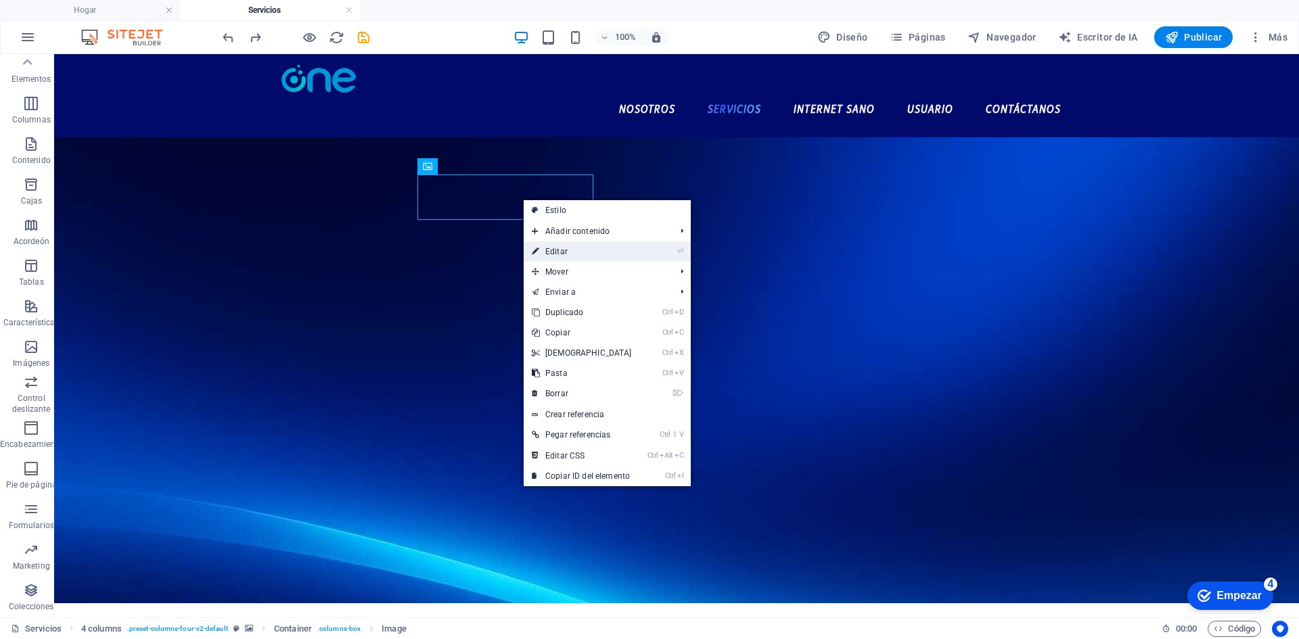
click at [649, 253] on li "⏎ Editar" at bounding box center [607, 251] width 167 height 20
click at [618, 250] on link "⏎ Editar" at bounding box center [582, 251] width 116 height 20
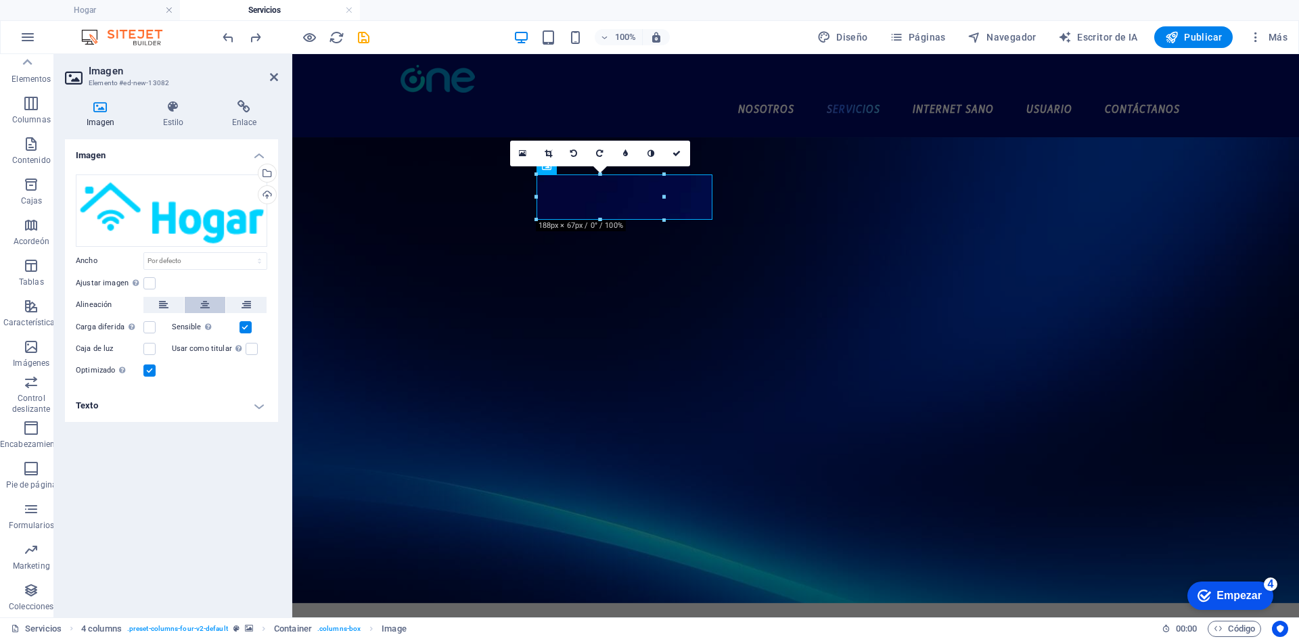
click at [200, 304] on icon at bounding box center [204, 305] width 9 height 16
click at [153, 408] on h4 "Texto" at bounding box center [171, 406] width 213 height 32
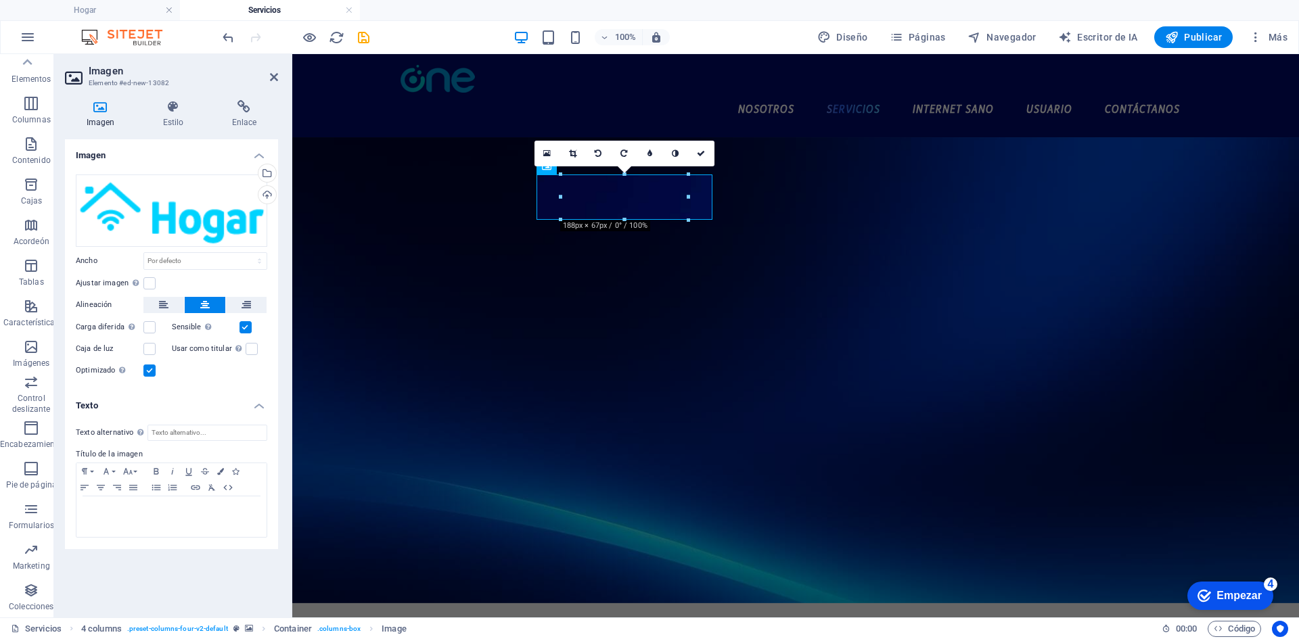
click at [153, 408] on h4 "Texto" at bounding box center [171, 402] width 213 height 24
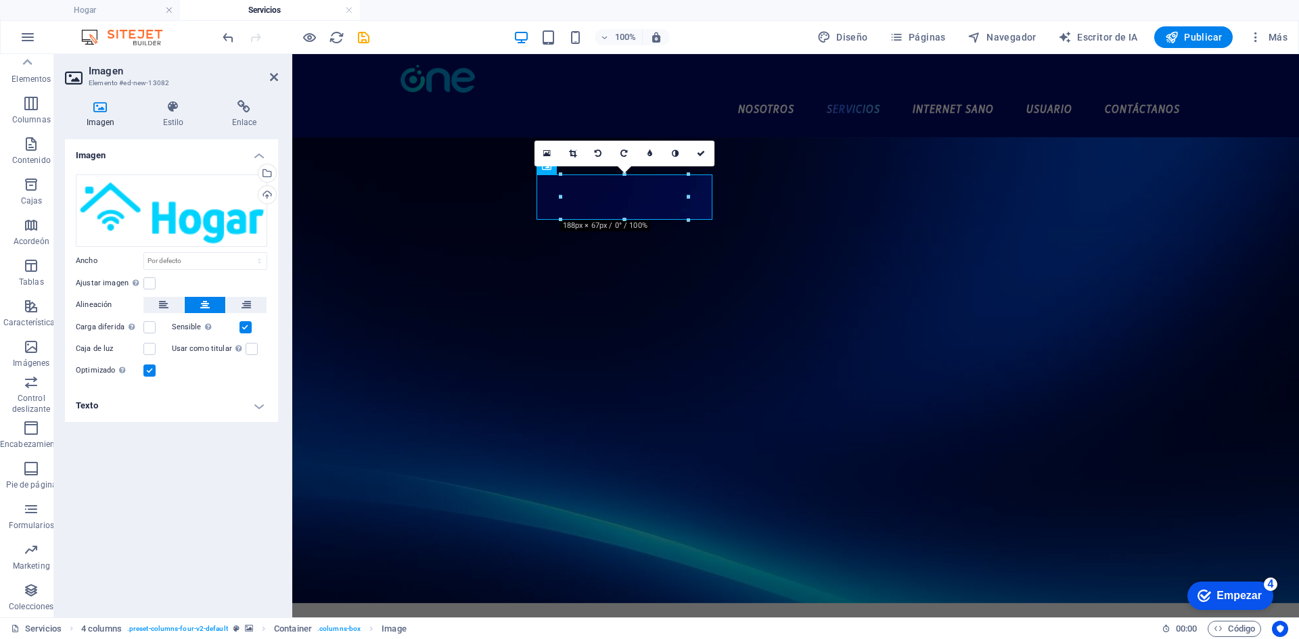
click at [153, 408] on h4 "Texto" at bounding box center [171, 406] width 213 height 32
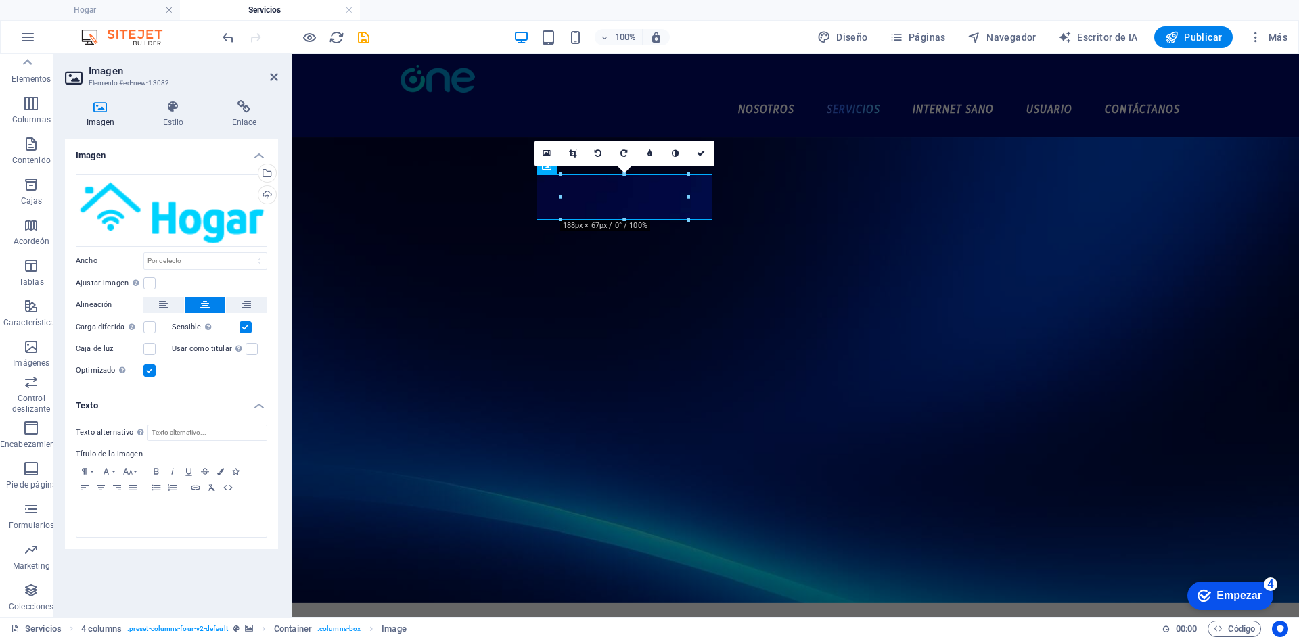
click at [153, 408] on h4 "Texto" at bounding box center [171, 402] width 213 height 24
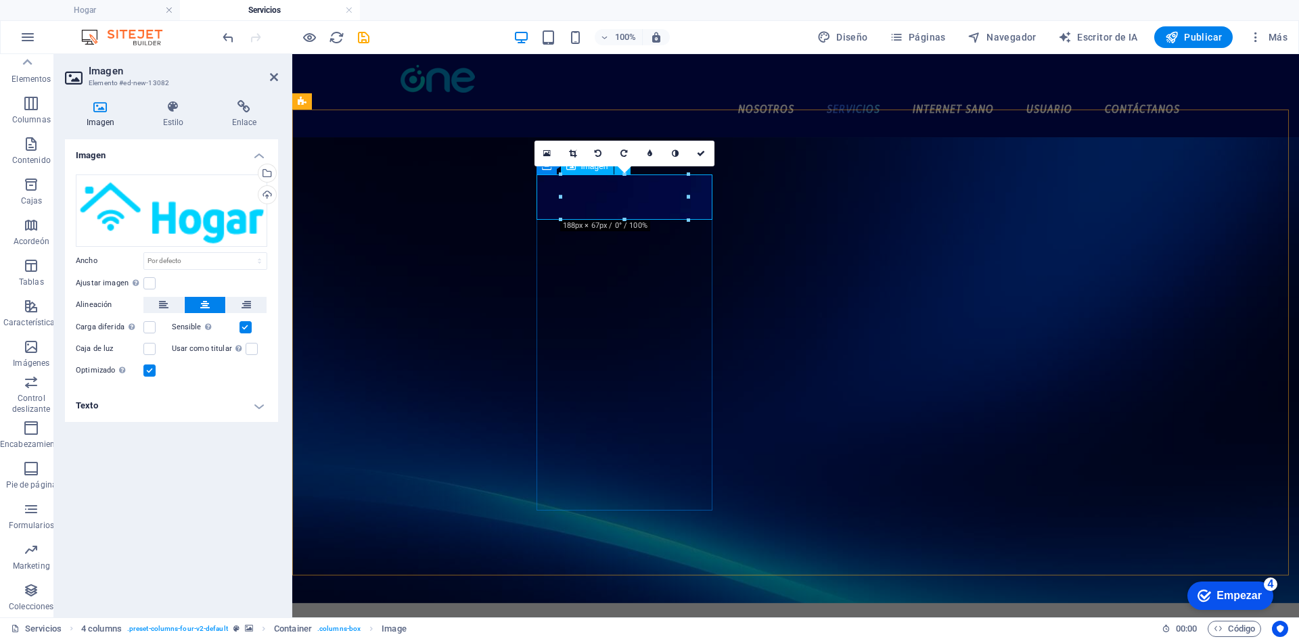
drag, startPoint x: 902, startPoint y: 263, endPoint x: 653, endPoint y: 179, distance: 262.7
click at [710, 139] on figure at bounding box center [795, 370] width 1007 height 466
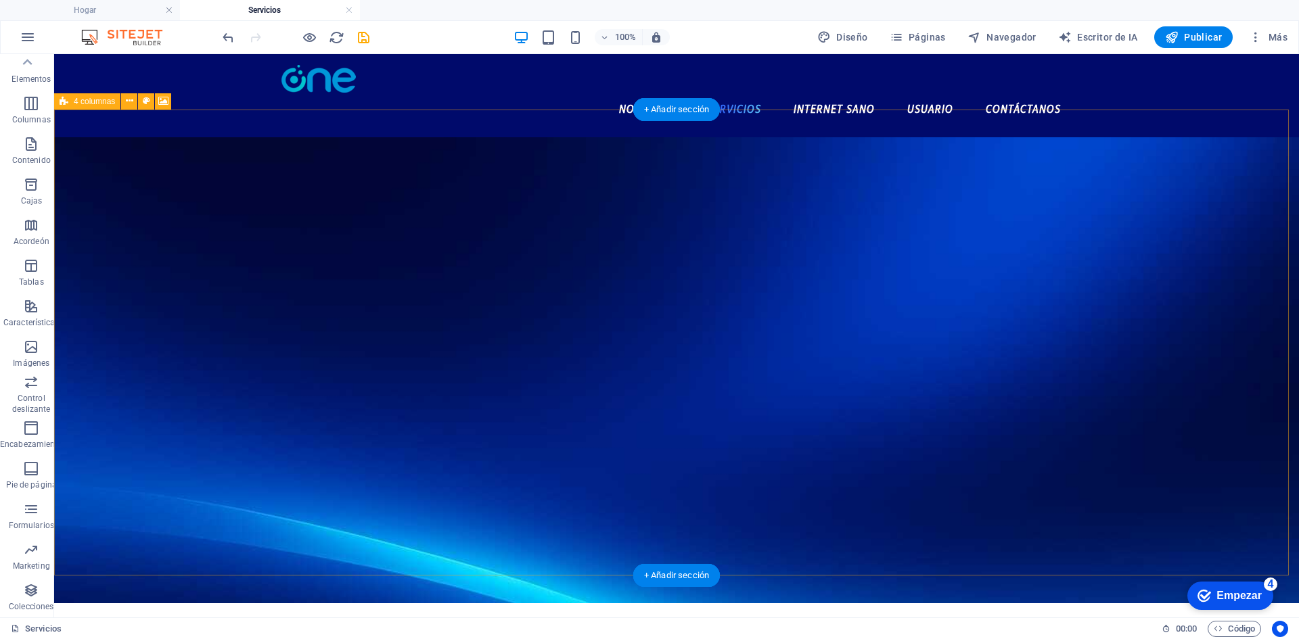
click at [612, 146] on figure at bounding box center [676, 370] width 1245 height 466
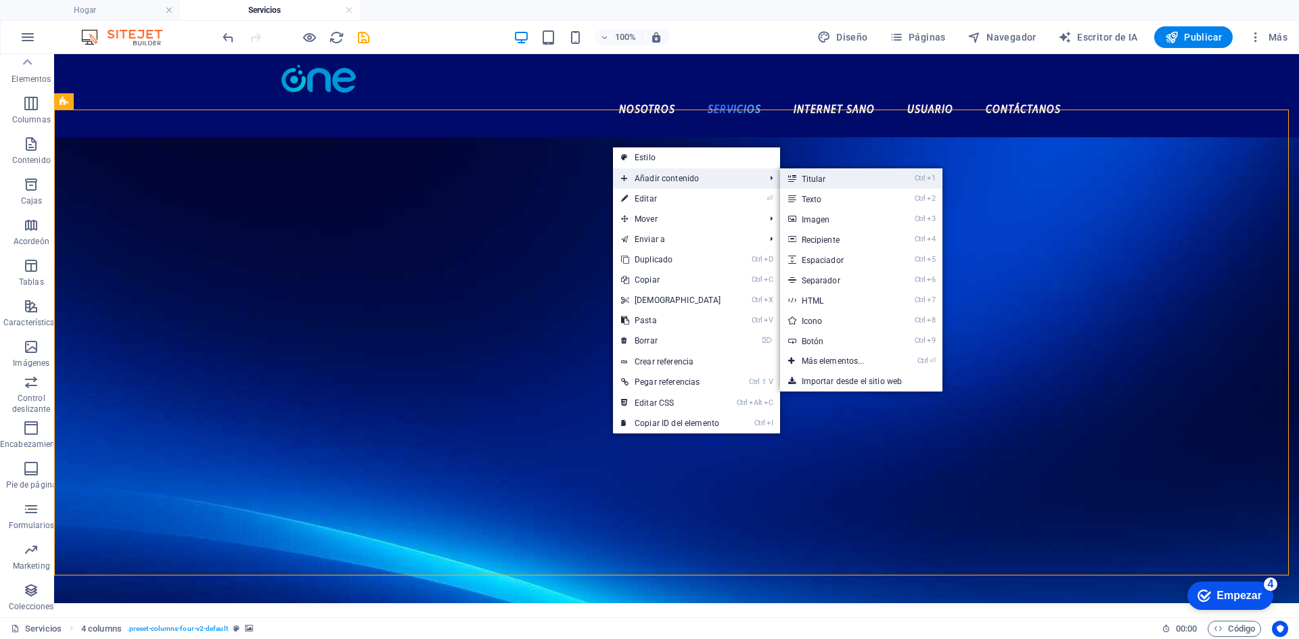
click at [806, 178] on font "Titular" at bounding box center [814, 179] width 24 height 9
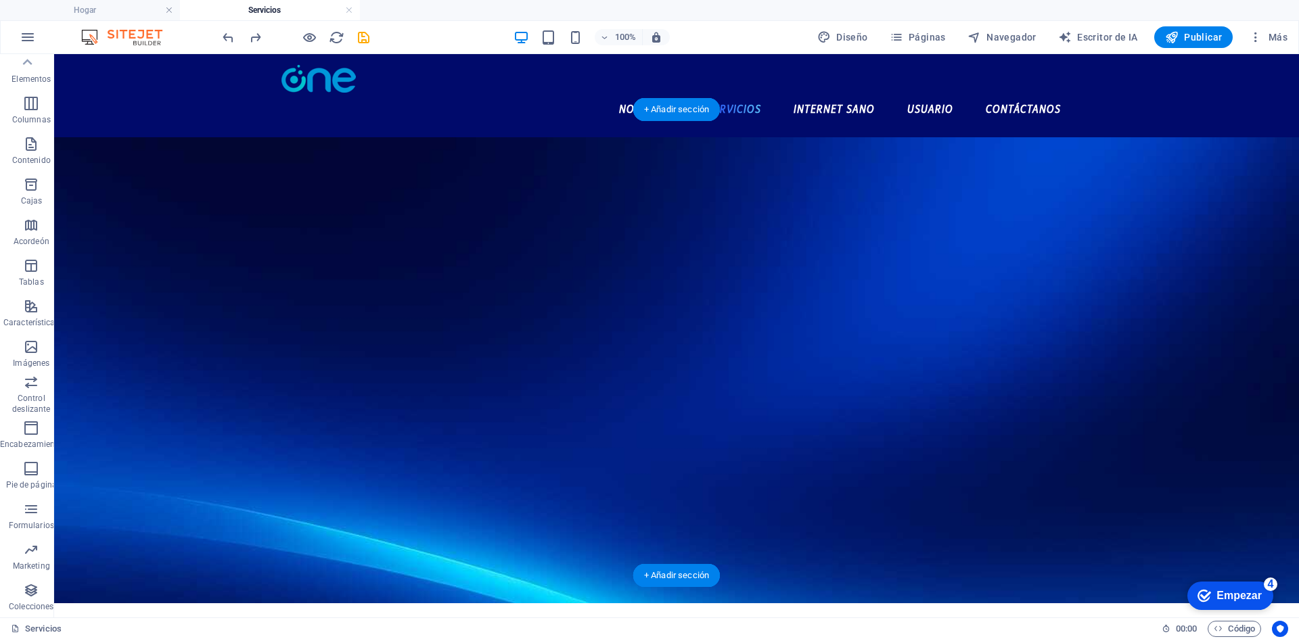
click at [767, 137] on figure at bounding box center [676, 370] width 1245 height 466
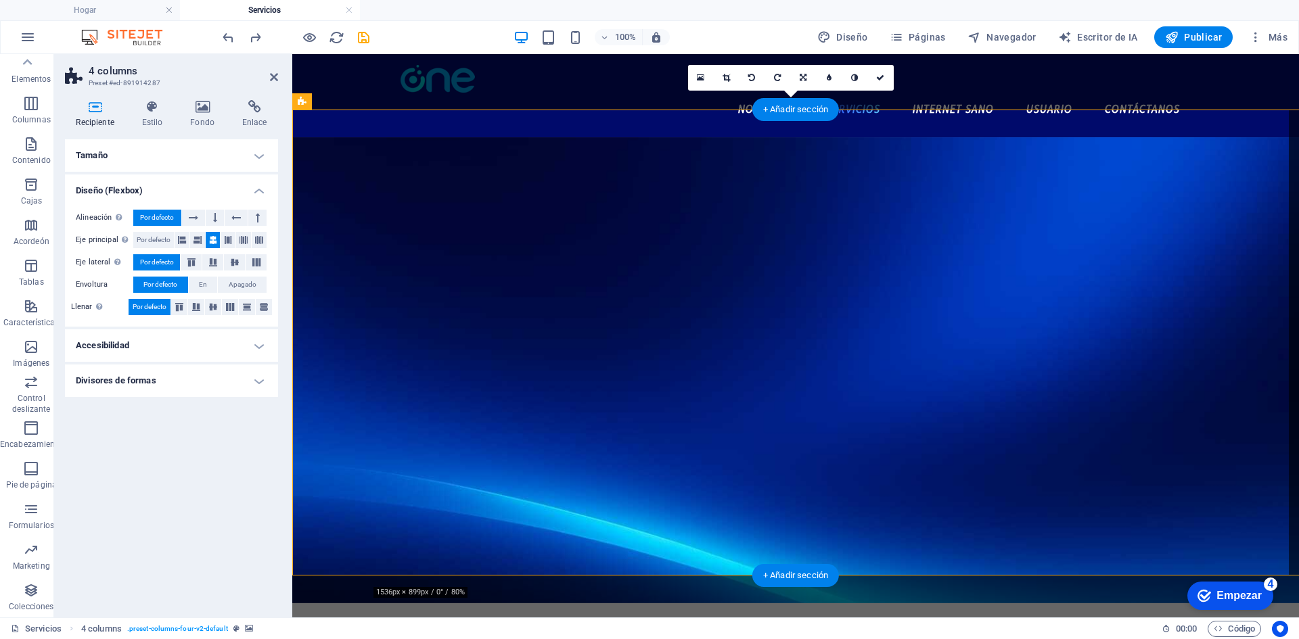
click at [767, 118] on div "+ Añadir sección" at bounding box center [795, 109] width 87 height 23
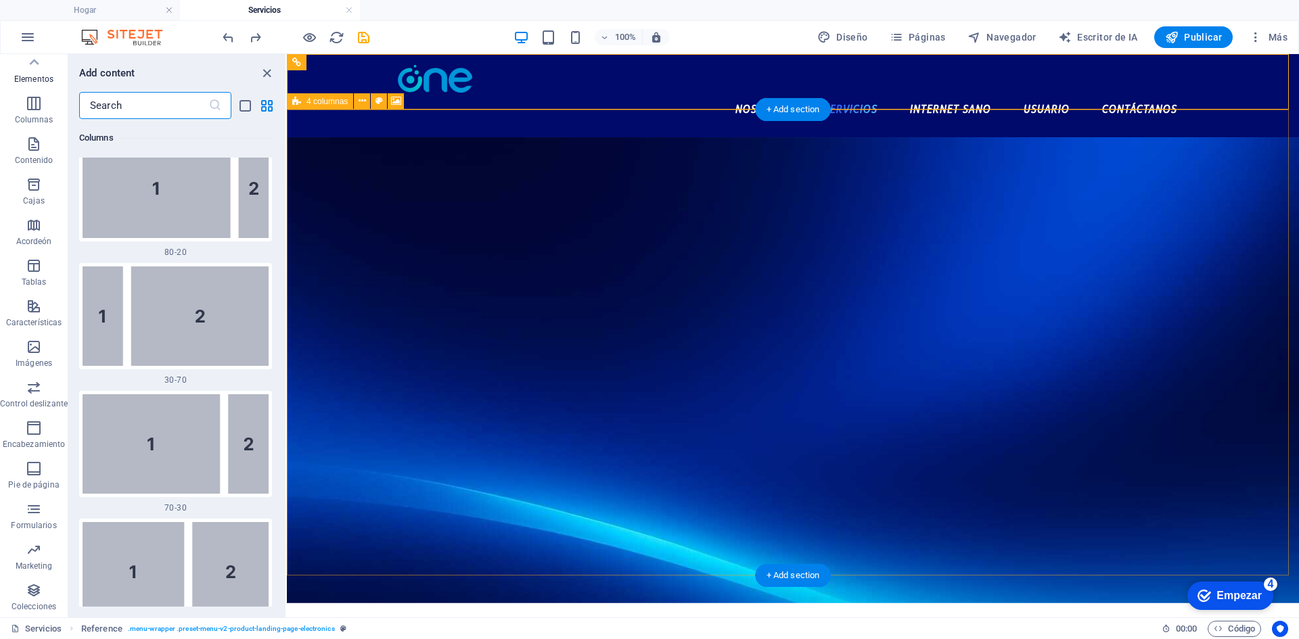
scroll to position [4588, 0]
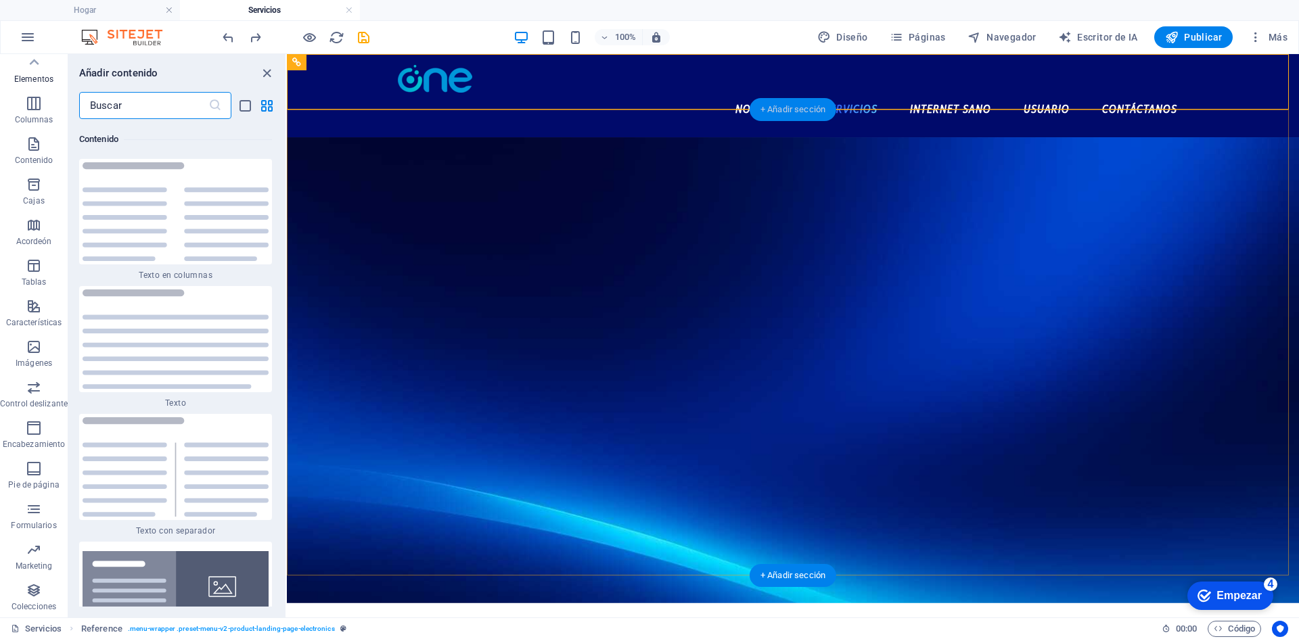
click at [796, 110] on font "+ Añadir sección" at bounding box center [792, 109] width 65 height 10
click at [269, 71] on icon "cerrar panel" at bounding box center [267, 74] width 16 height 16
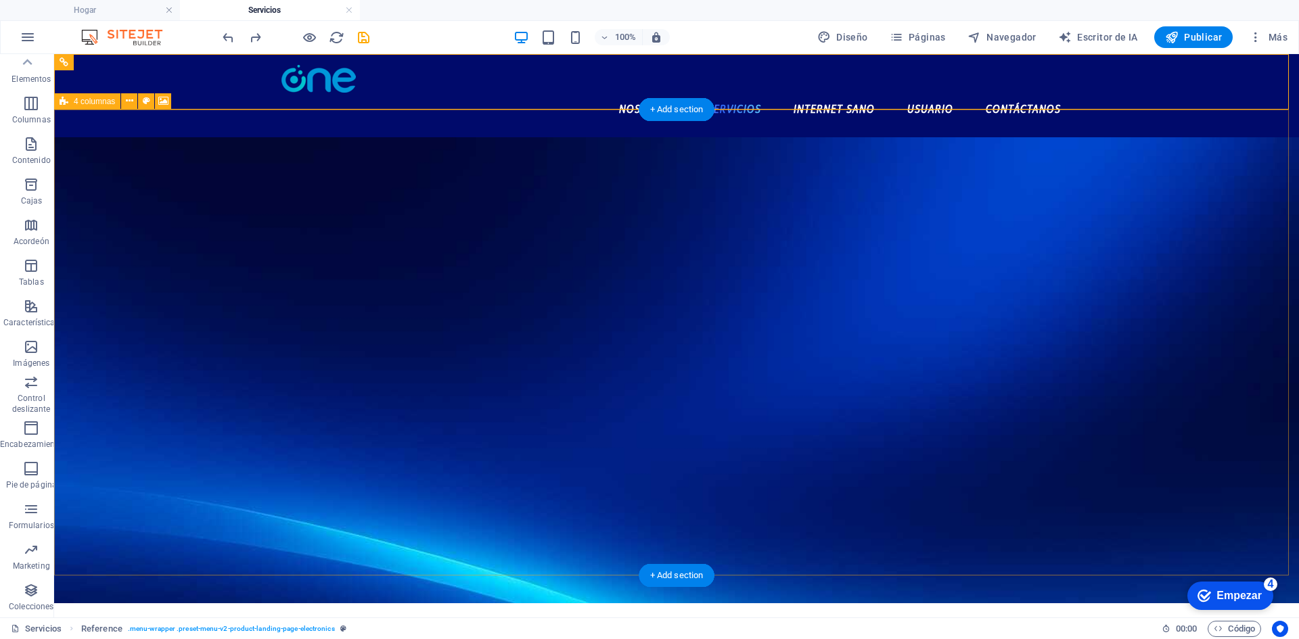
click at [670, 139] on figure at bounding box center [676, 370] width 1245 height 466
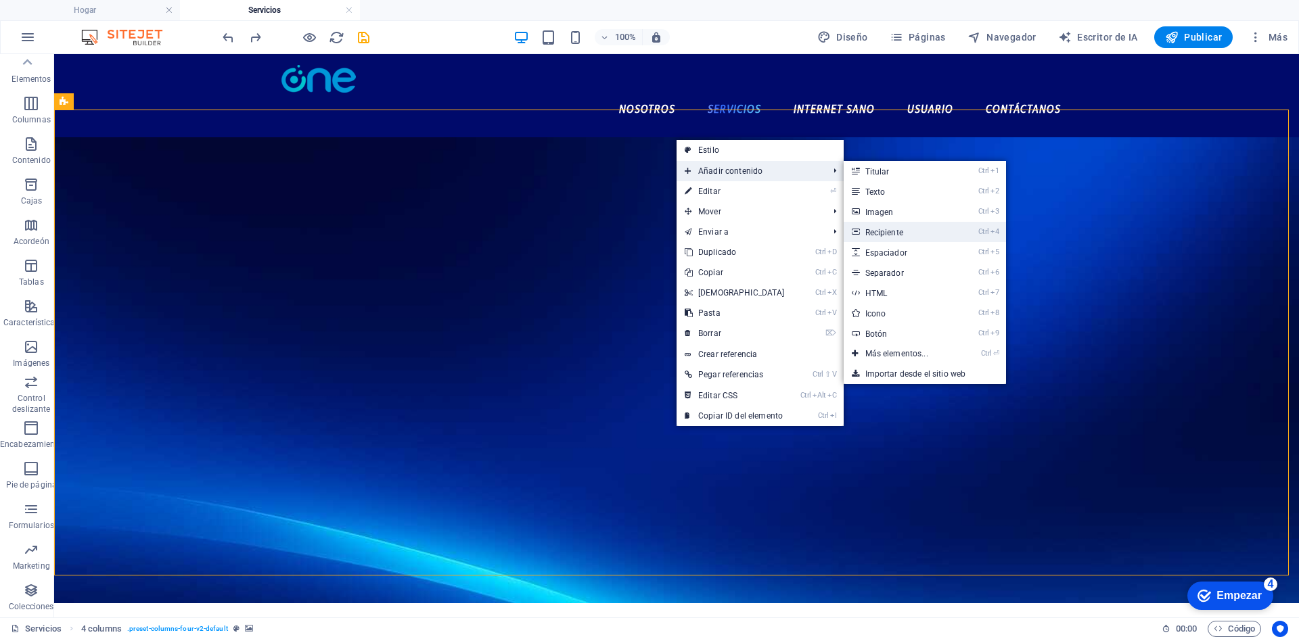
click at [899, 240] on link "Ctrl 4 Recipiente" at bounding box center [900, 232] width 112 height 20
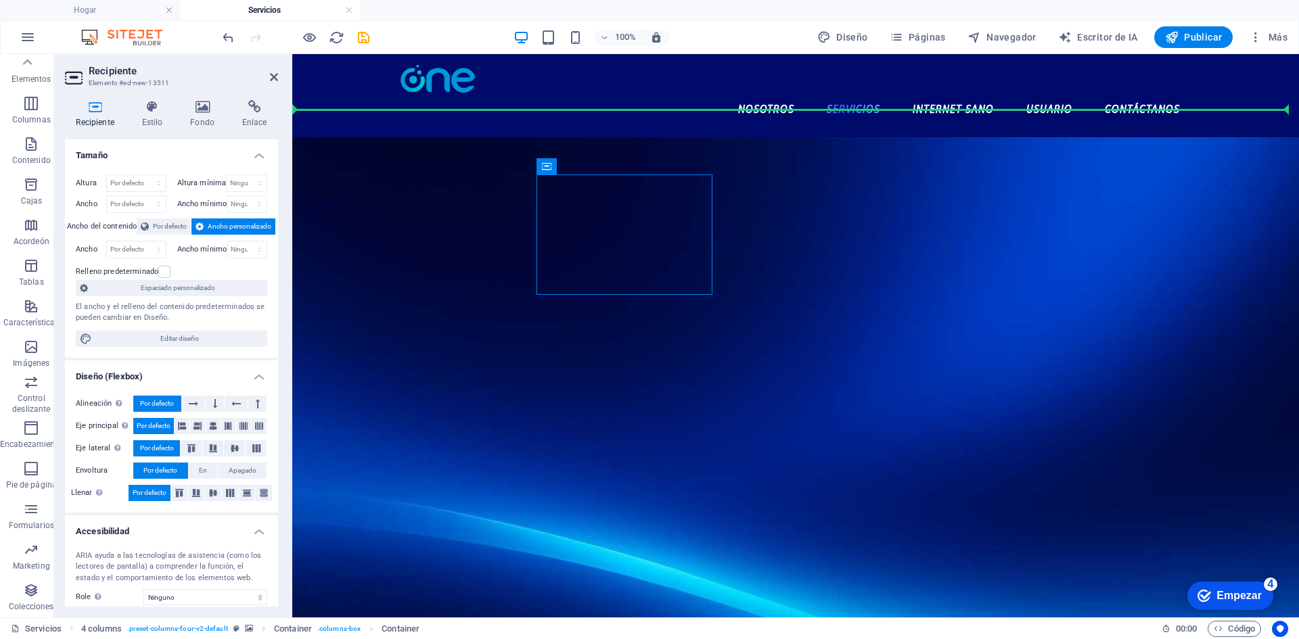
drag, startPoint x: 621, startPoint y: 203, endPoint x: 760, endPoint y: 152, distance: 147.9
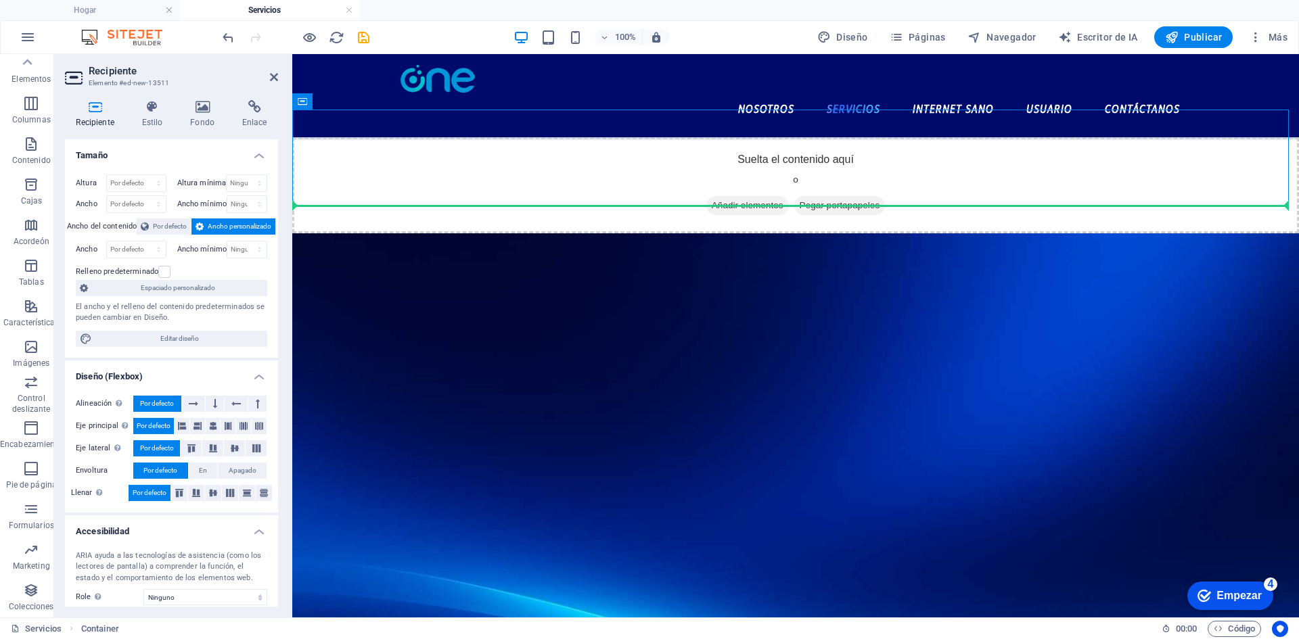
drag, startPoint x: 816, startPoint y: 156, endPoint x: 785, endPoint y: 239, distance: 88.2
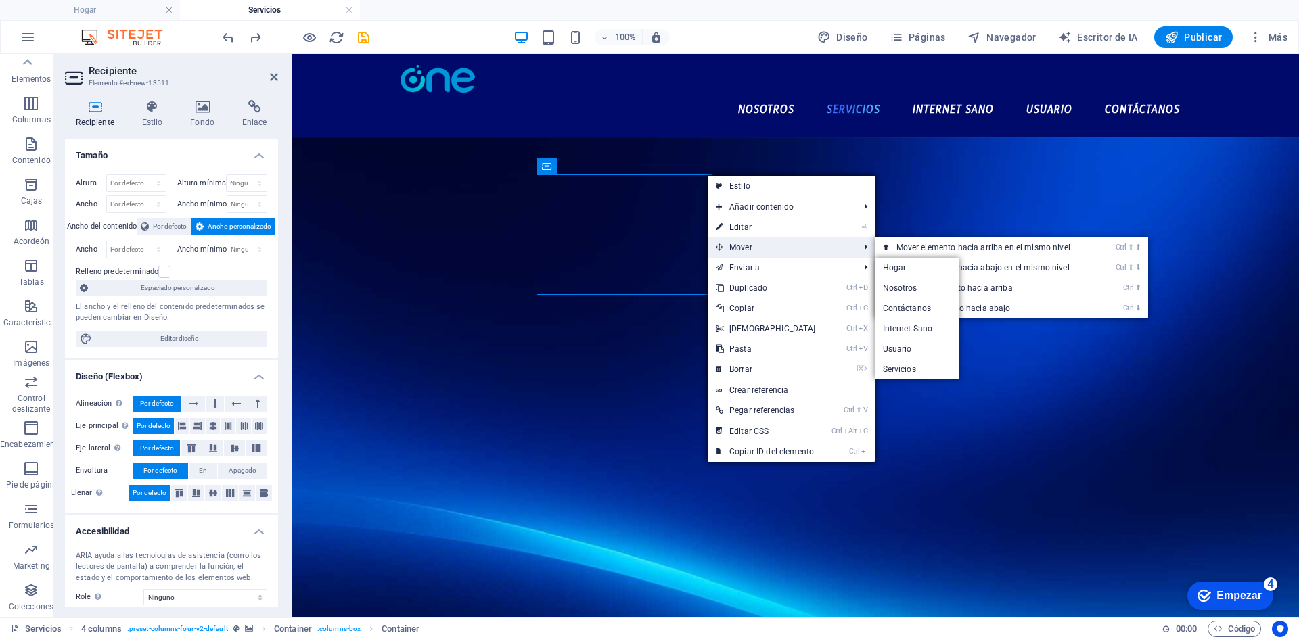
click at [758, 246] on span "Mover" at bounding box center [781, 247] width 147 height 20
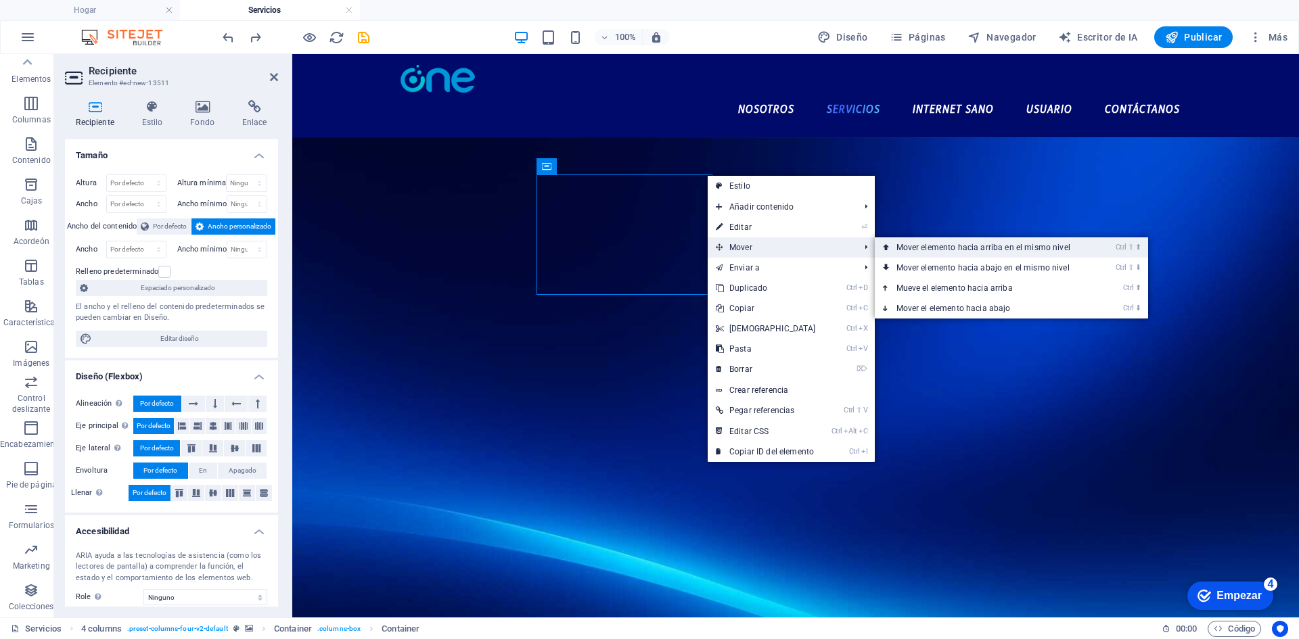
click at [890, 246] on link "Ctrl ⇧ ⬆ Mover elemento hacia arriba en el mismo nivel" at bounding box center [986, 247] width 223 height 20
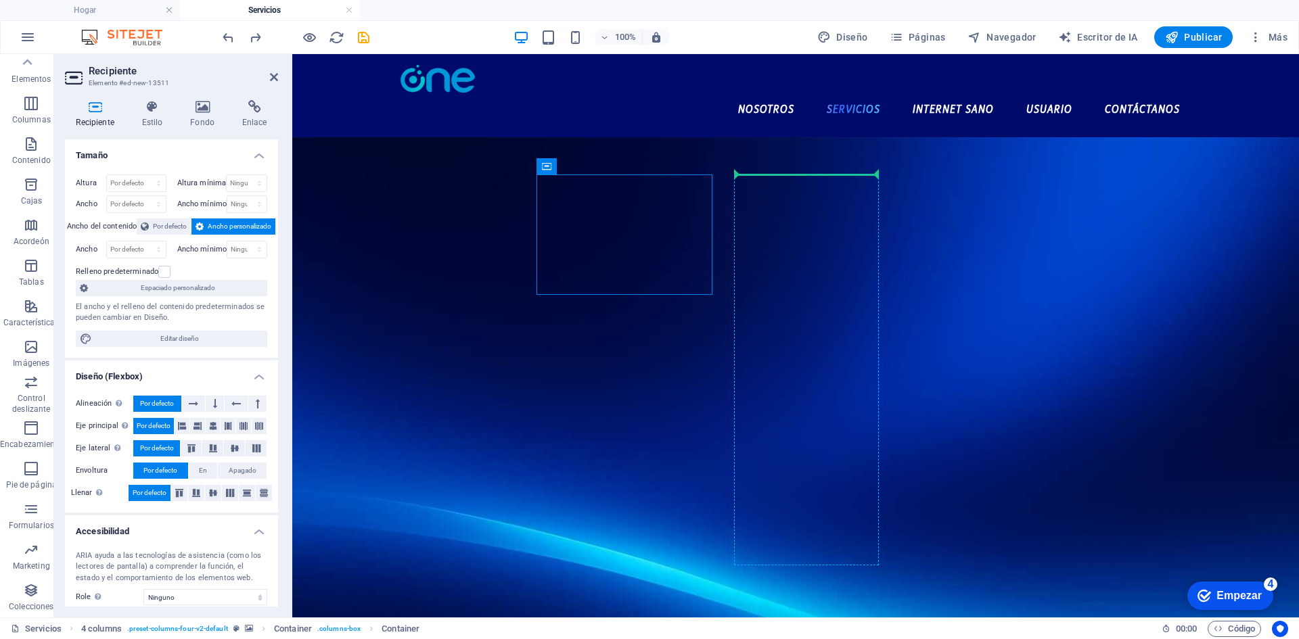
drag, startPoint x: 781, startPoint y: 152, endPoint x: 809, endPoint y: 176, distance: 36.5
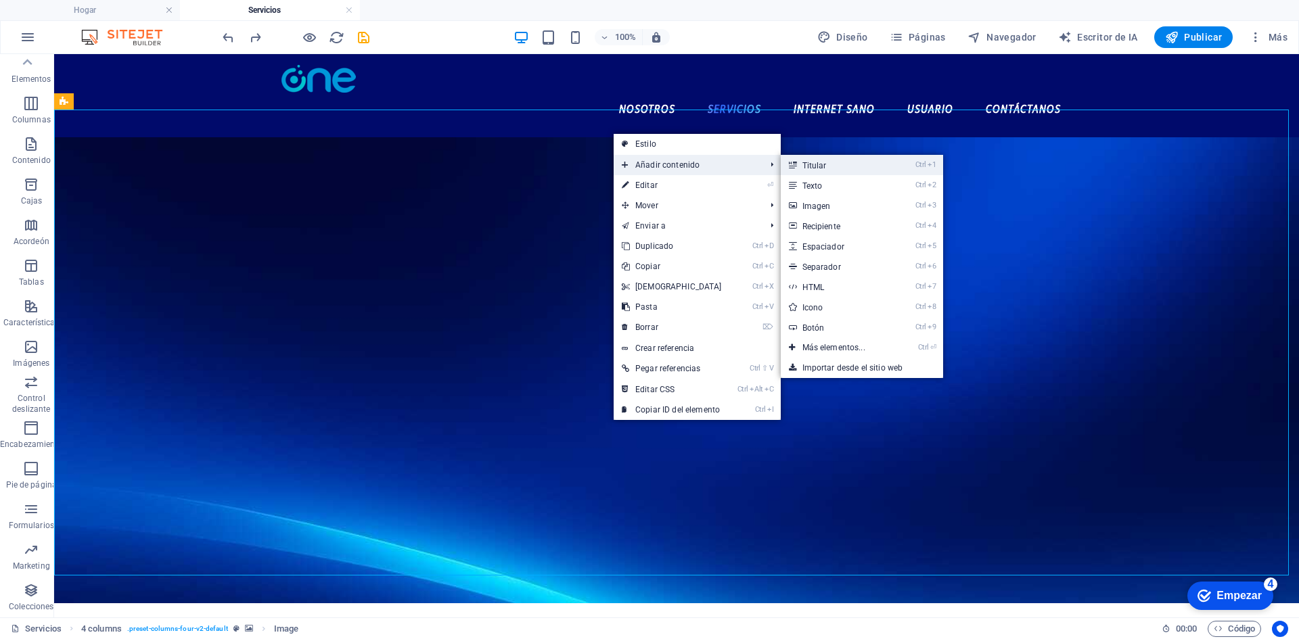
click at [839, 170] on link "Ctrl 1 Titular" at bounding box center [837, 165] width 112 height 20
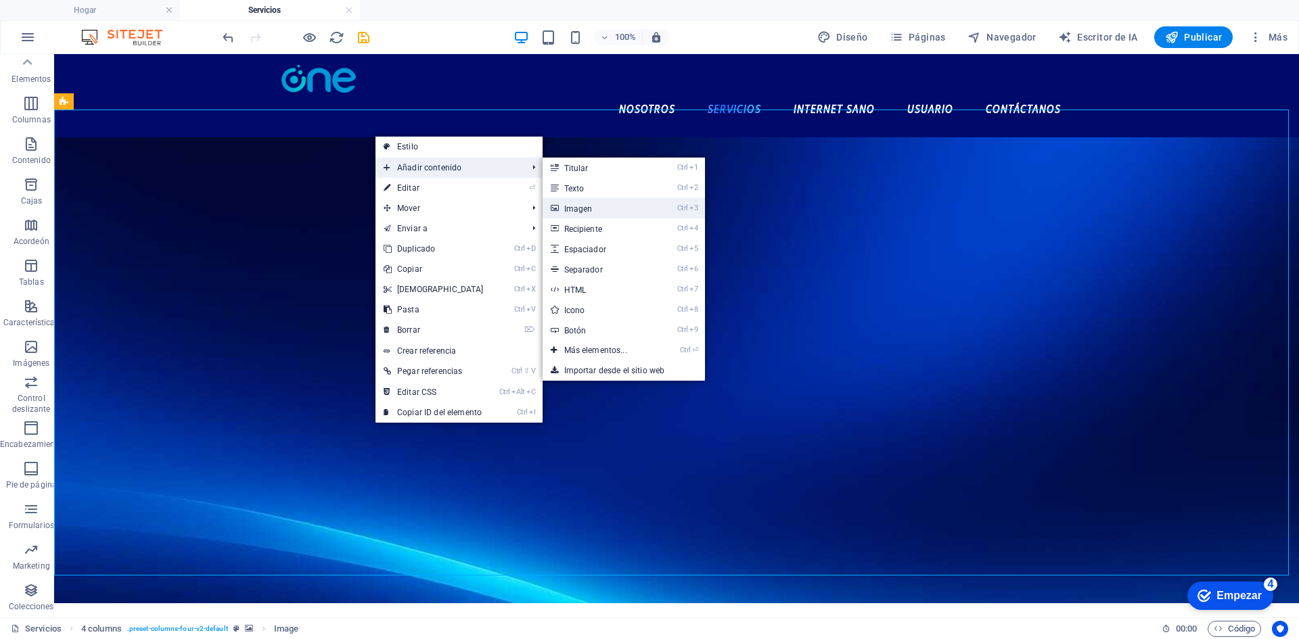
click at [590, 212] on link "Ctrl 3 Imagen" at bounding box center [599, 208] width 112 height 20
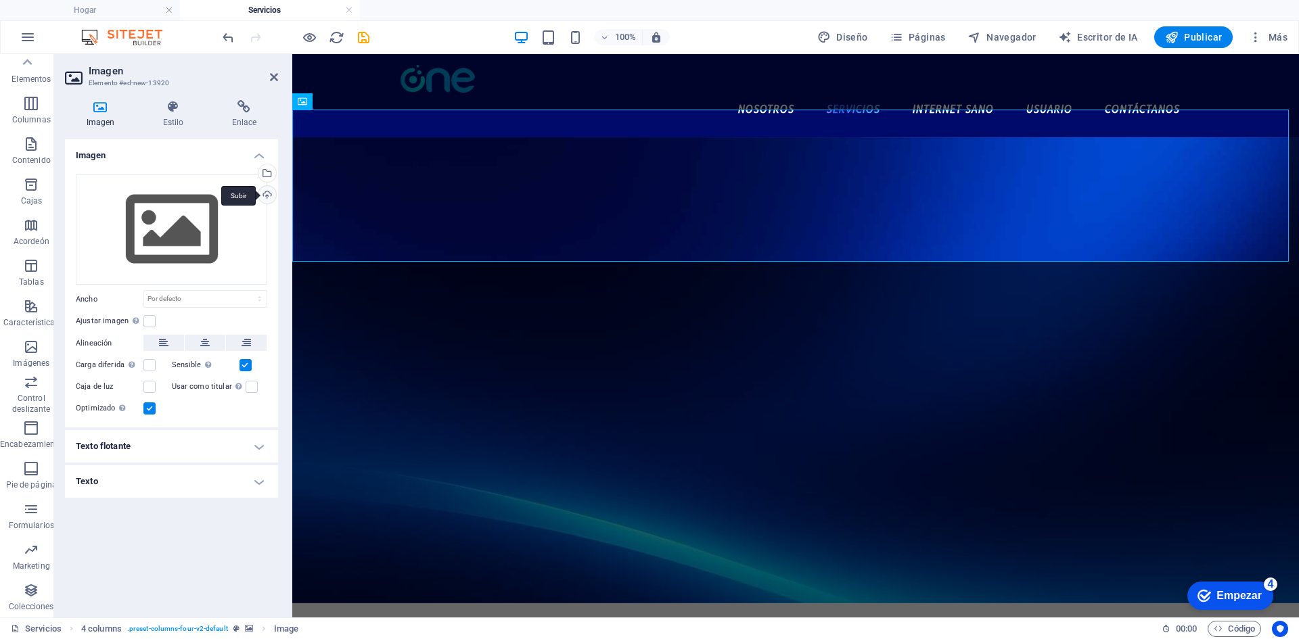
click at [262, 195] on div "Subir" at bounding box center [266, 196] width 20 height 20
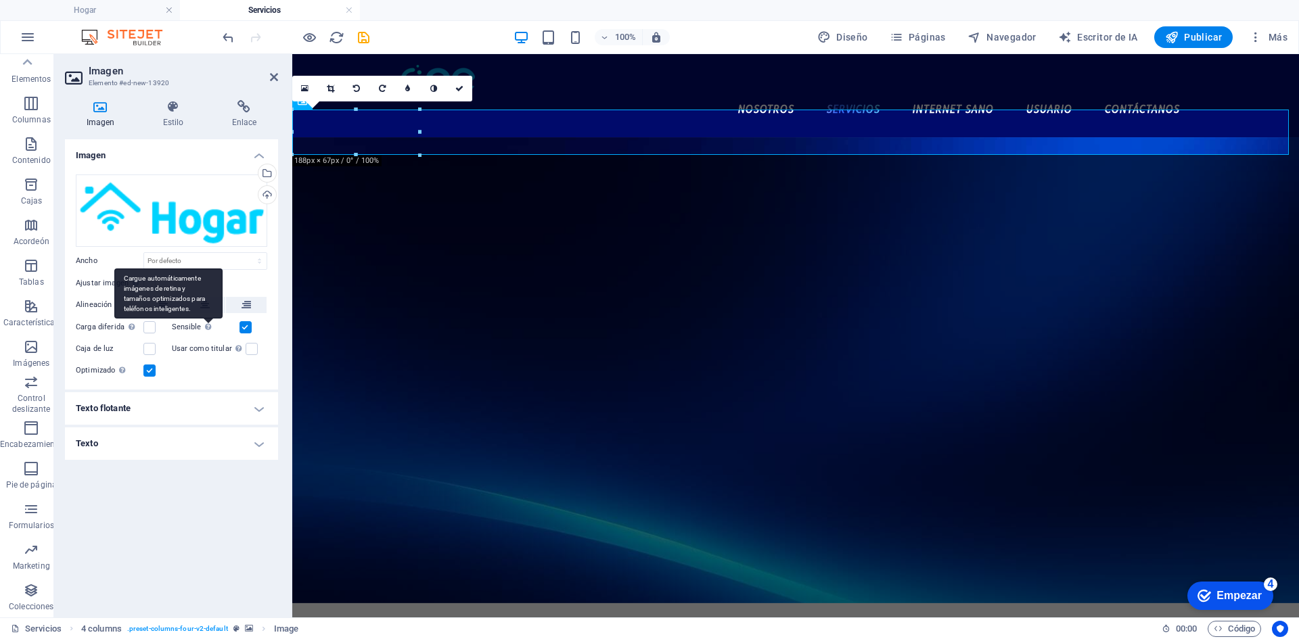
click at [201, 307] on div "Cargue automáticamente imágenes de retina y tamaños optimizados para teléfonos …" at bounding box center [168, 294] width 108 height 51
click at [0, 0] on input "Sensible Cargue automáticamente imágenes de retina y tamaños optimizados para t…" at bounding box center [0, 0] width 0 height 0
click at [202, 301] on font "Cargue automáticamente imágenes de retina y tamaños optimizados para teléfonos …" at bounding box center [164, 294] width 81 height 38
click at [0, 0] on input "Sensible Cargue automáticamente imágenes de retina y tamaños optimizados para t…" at bounding box center [0, 0] width 0 height 0
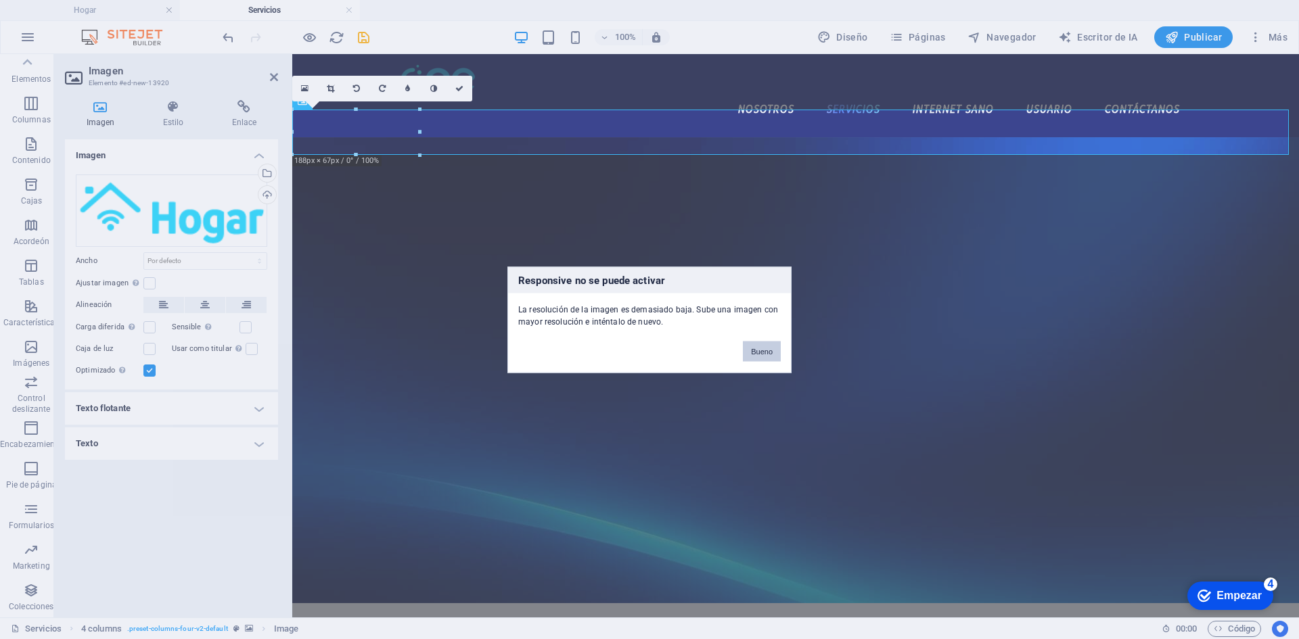
drag, startPoint x: 751, startPoint y: 346, endPoint x: 457, endPoint y: 296, distance: 297.8
click at [751, 346] on button "Bueno" at bounding box center [762, 351] width 38 height 20
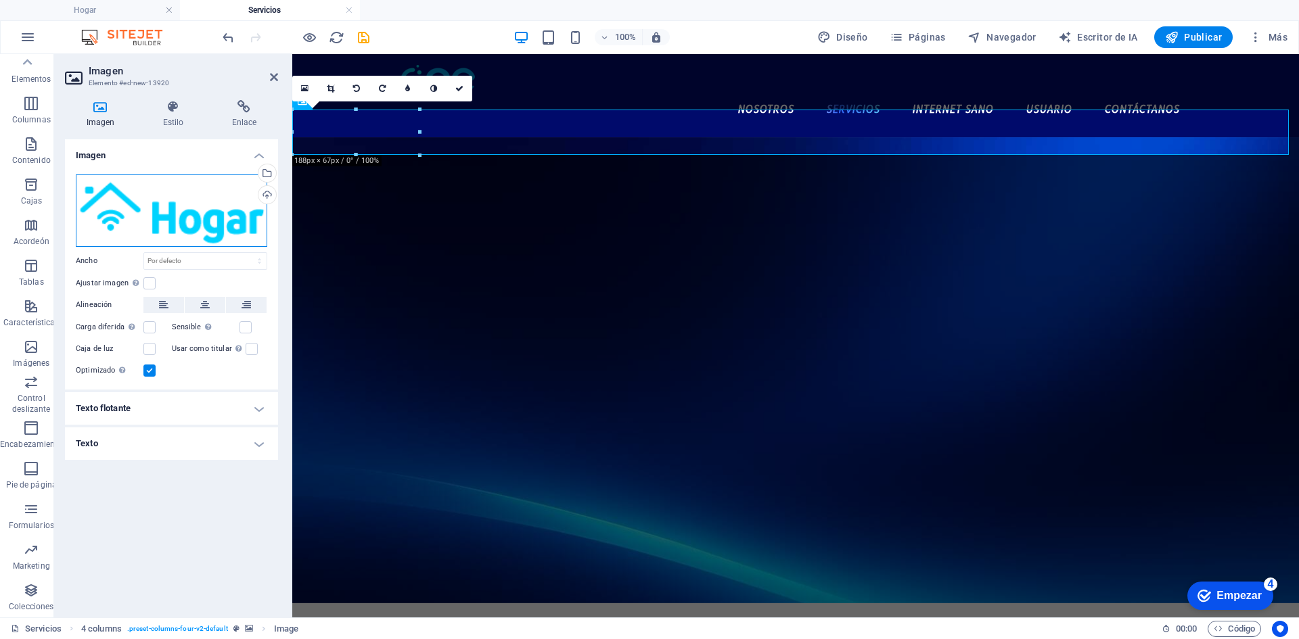
click at [226, 219] on div "Arrastre los archivos aquí, haga clic para elegir archivos o seleccione archivo…" at bounding box center [171, 211] width 191 height 72
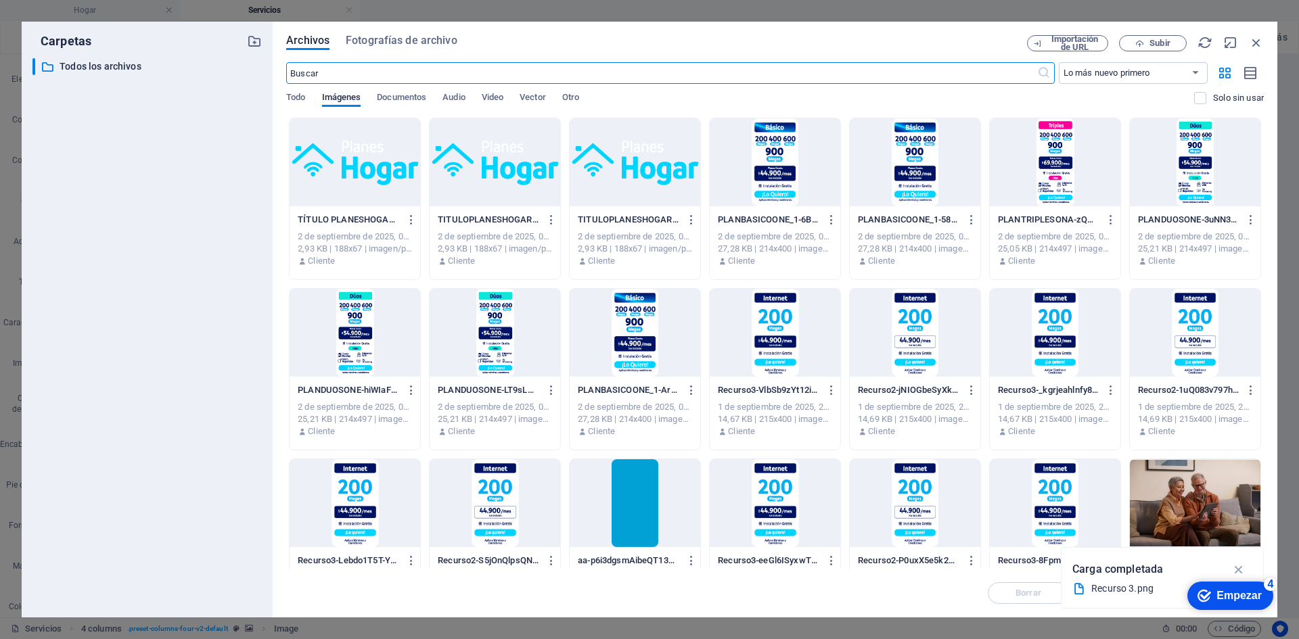
click at [464, 185] on div at bounding box center [495, 162] width 131 height 88
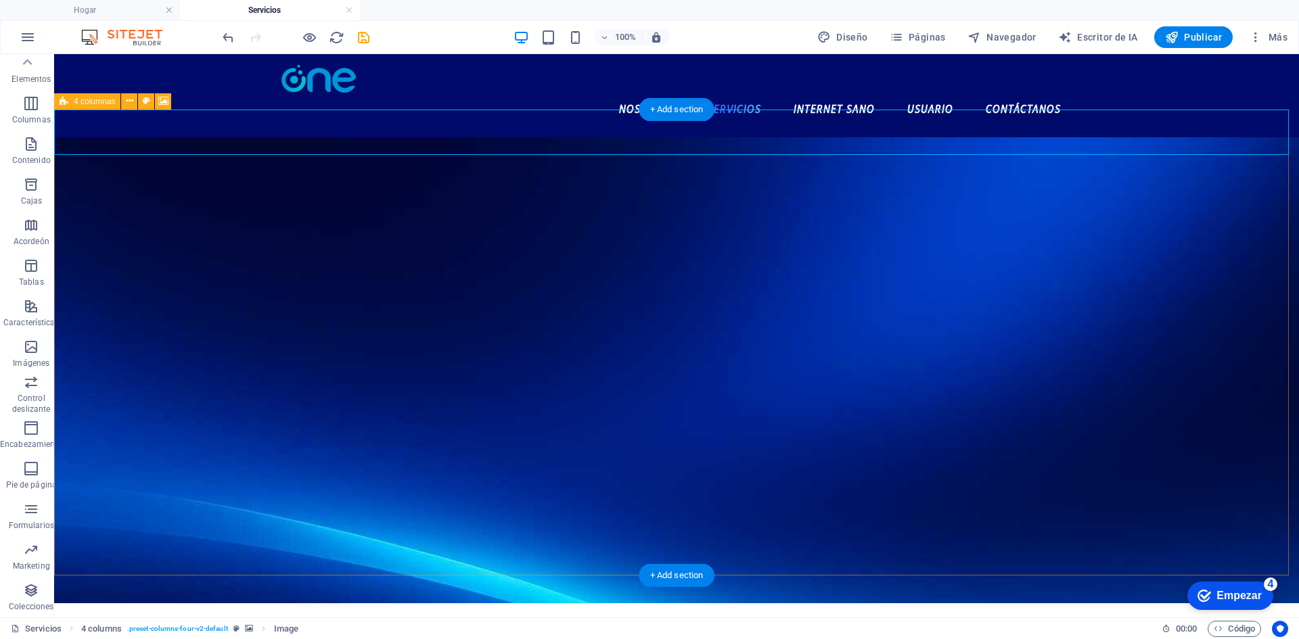
click at [175, 137] on figure at bounding box center [676, 370] width 1245 height 466
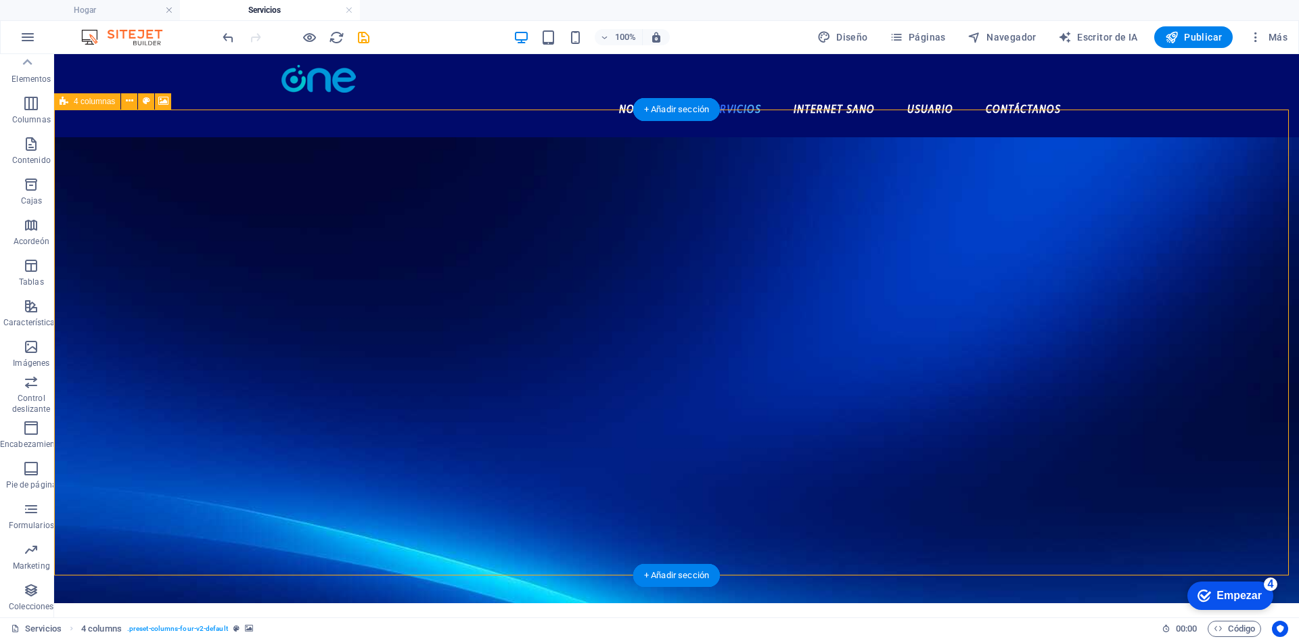
click at [321, 145] on figure at bounding box center [676, 370] width 1245 height 466
click at [329, 160] on figure at bounding box center [676, 370] width 1245 height 466
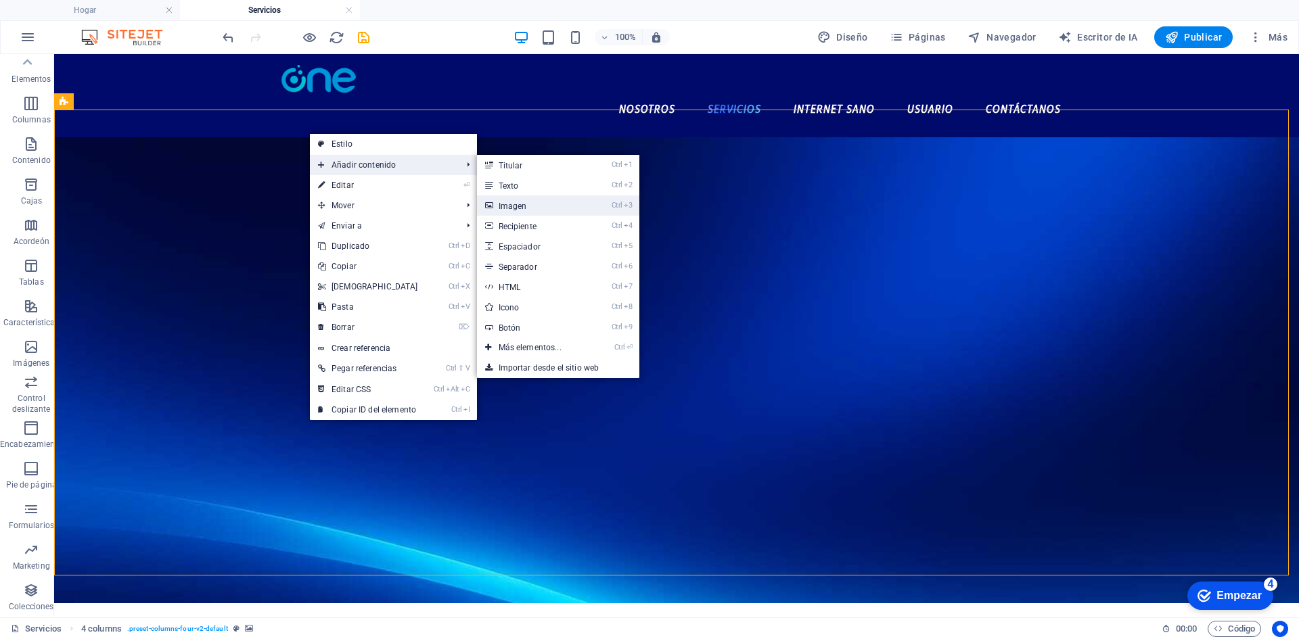
click at [538, 204] on link "Ctrl 3 Imagen" at bounding box center [533, 205] width 112 height 20
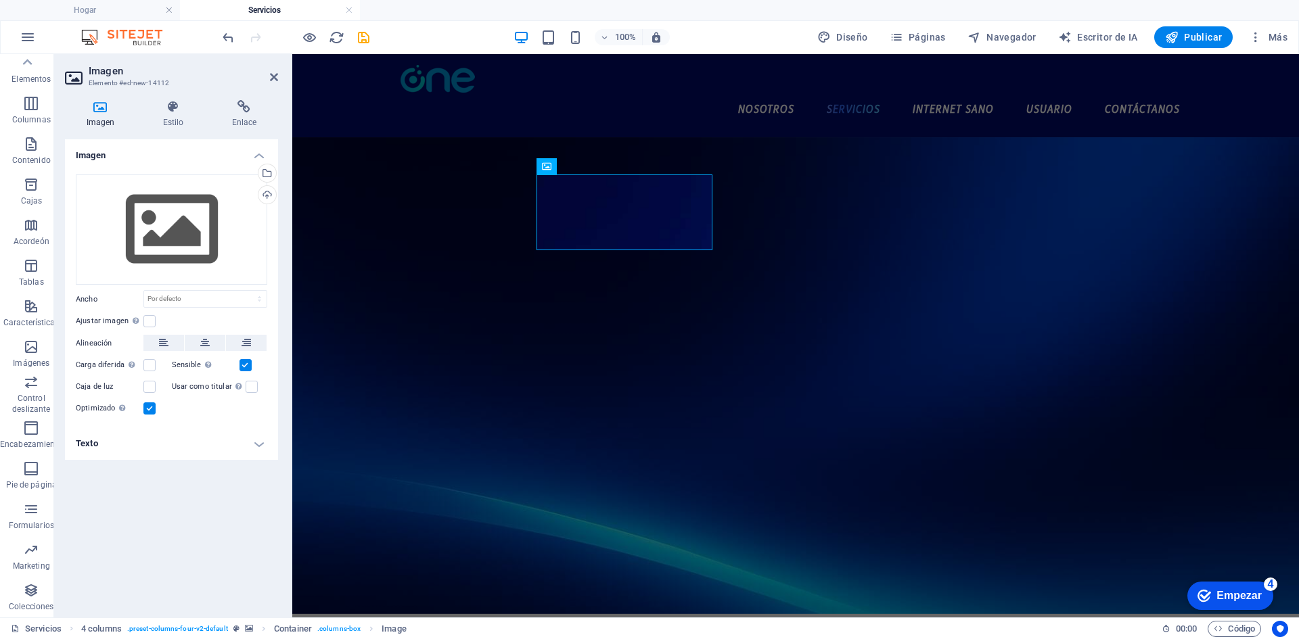
click at [269, 80] on header "Imagen Elemento #ed-new-14112" at bounding box center [171, 71] width 213 height 35
click at [282, 84] on aside "Imagen Elemento #ed-new-14112 Imagen Estilo Enlace Imagen Arrastre los archivos…" at bounding box center [173, 335] width 238 height 563
click at [254, 80] on header "Imagen Elemento #ed-new-14112" at bounding box center [171, 71] width 213 height 35
click at [273, 77] on icon at bounding box center [274, 77] width 8 height 11
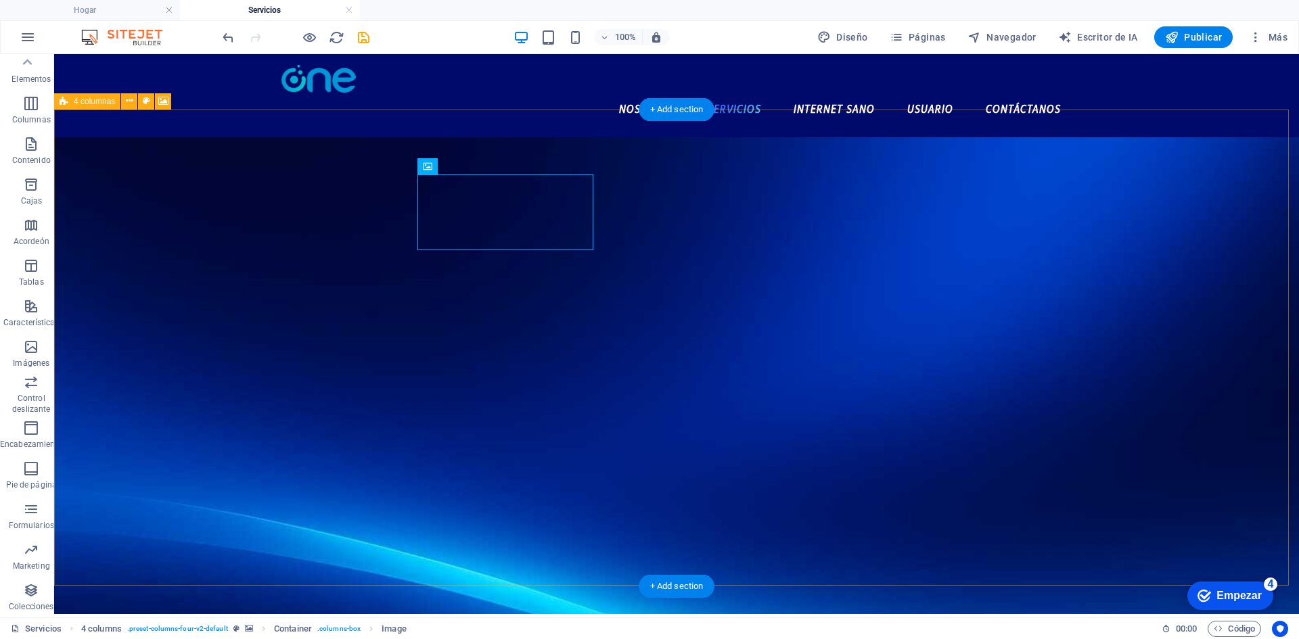
click at [576, 142] on figure at bounding box center [676, 375] width 1245 height 477
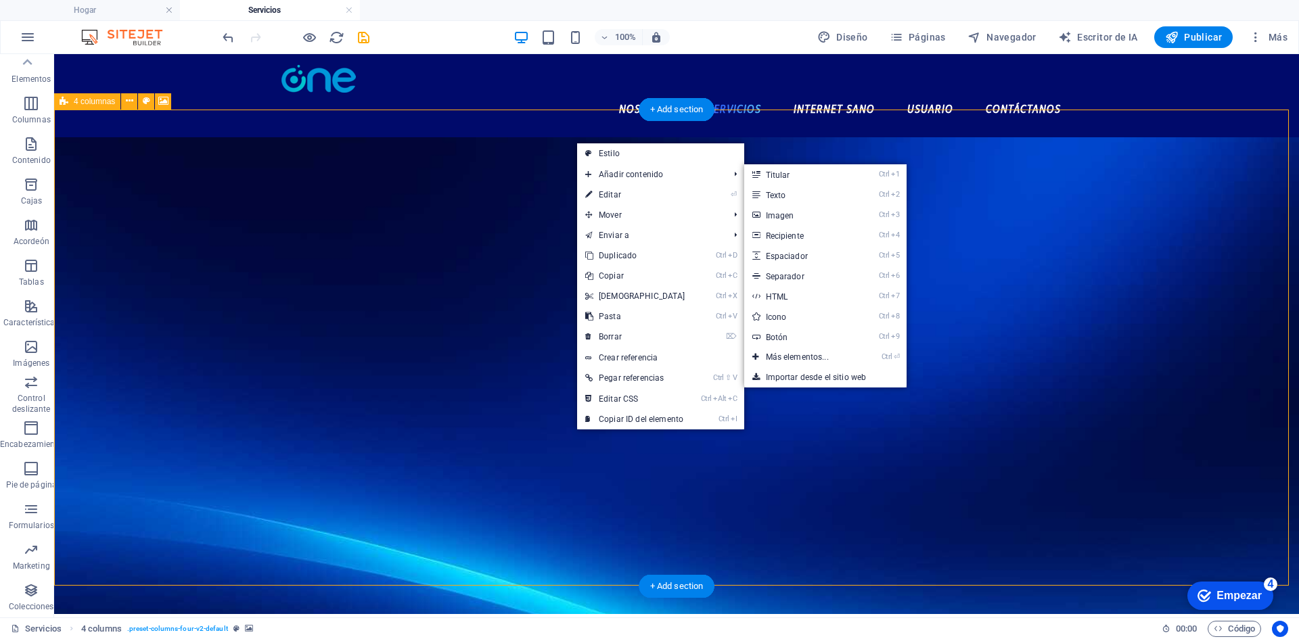
click at [302, 143] on figure at bounding box center [676, 375] width 1245 height 477
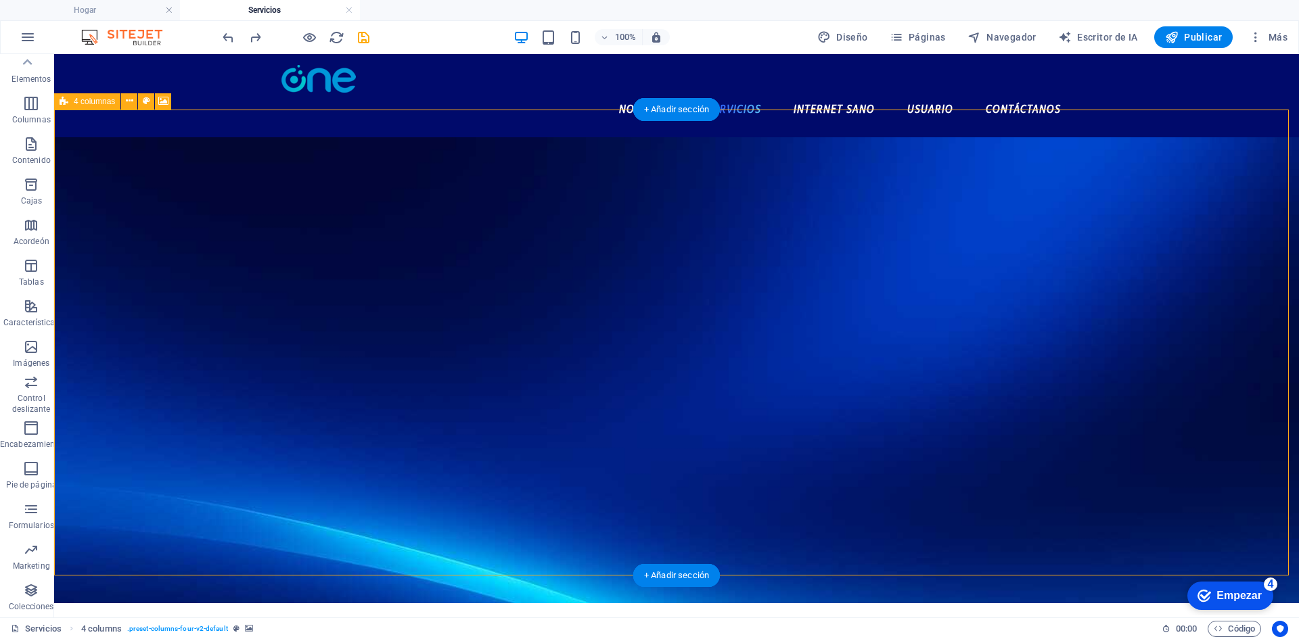
click at [681, 149] on figure at bounding box center [676, 370] width 1245 height 466
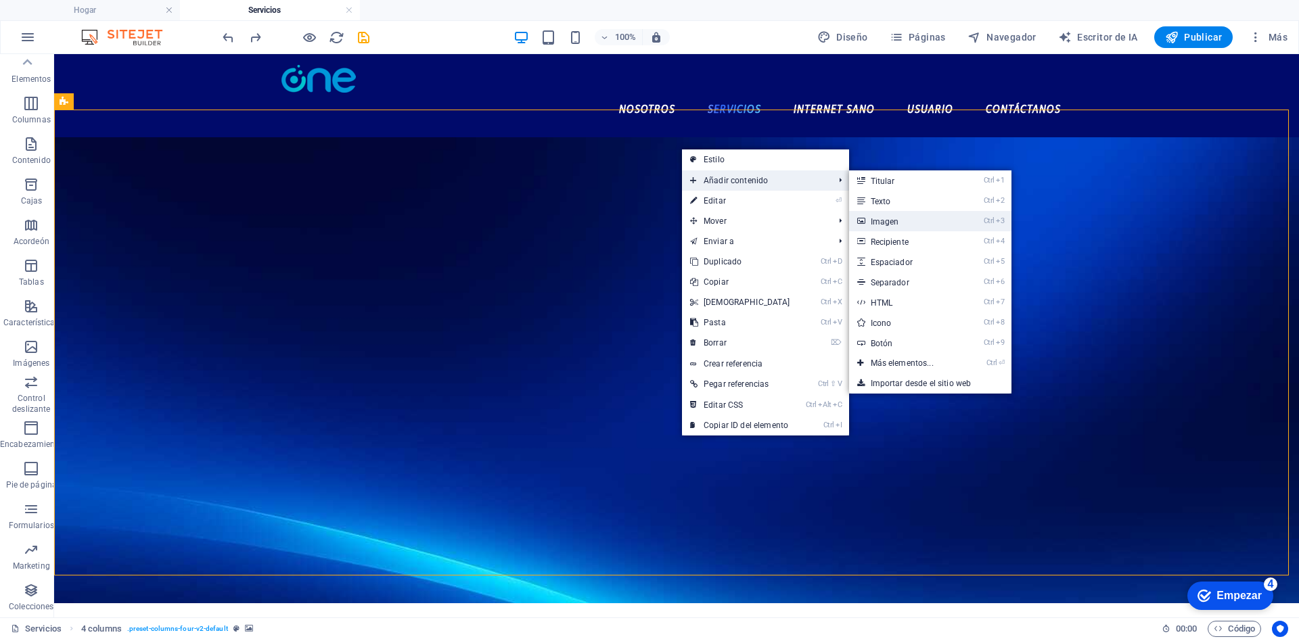
click at [892, 211] on link "Ctrl 3 Imagen" at bounding box center [905, 221] width 112 height 20
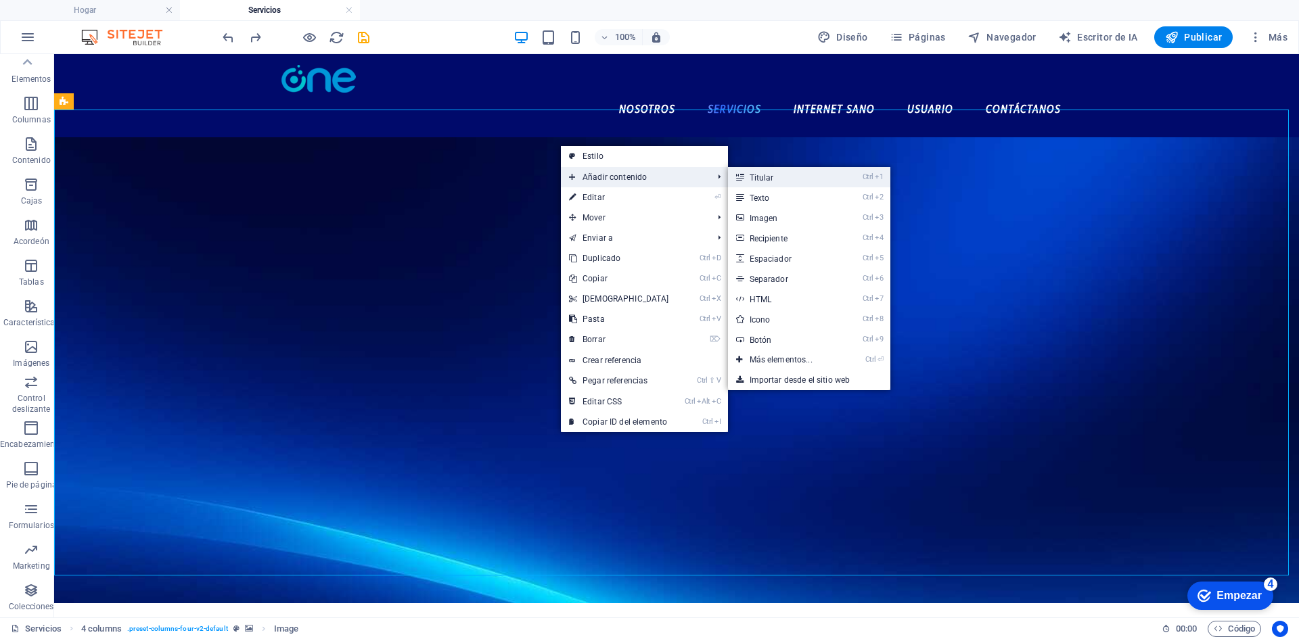
click at [823, 175] on link "Ctrl 1 Titular" at bounding box center [784, 177] width 112 height 20
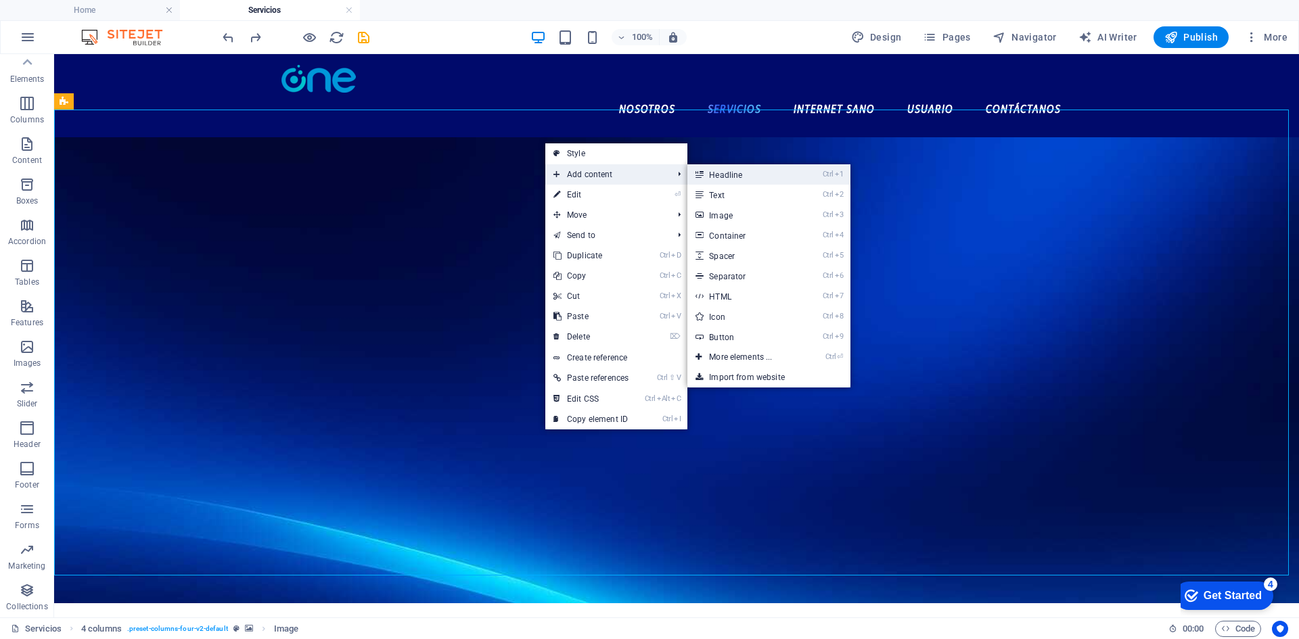
click at [770, 173] on link "Ctrl 1 Headline" at bounding box center [743, 174] width 112 height 20
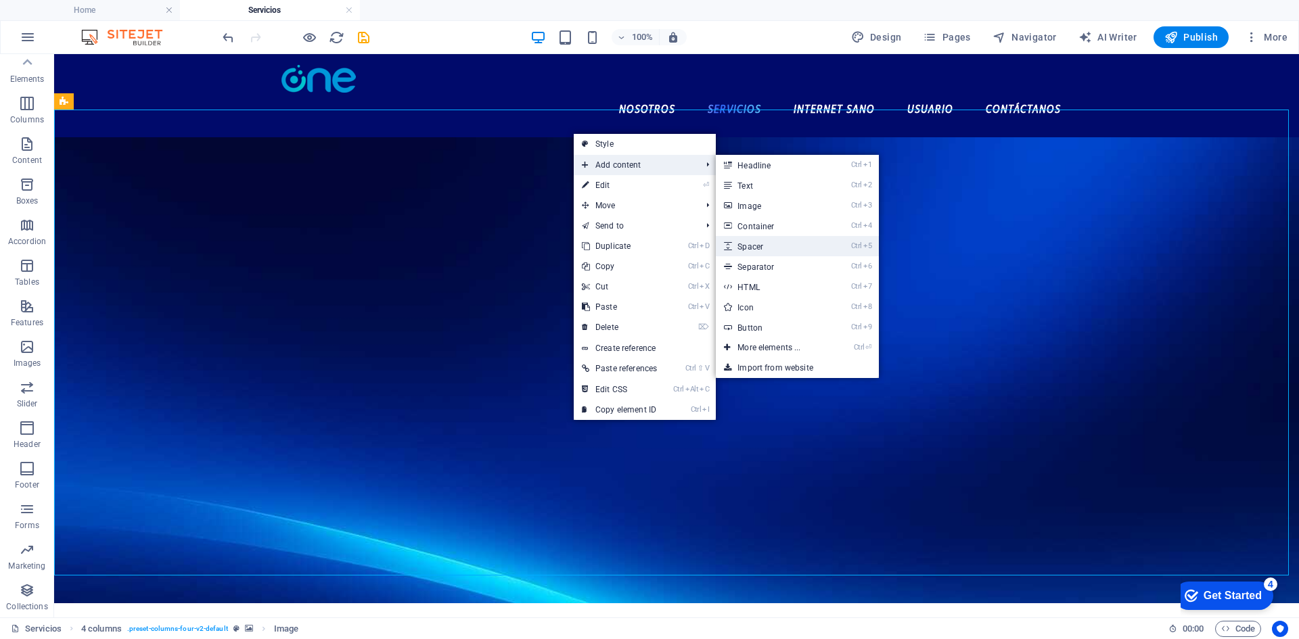
click at [784, 255] on link "Ctrl 5 Spacer" at bounding box center [772, 246] width 112 height 20
select select "px"
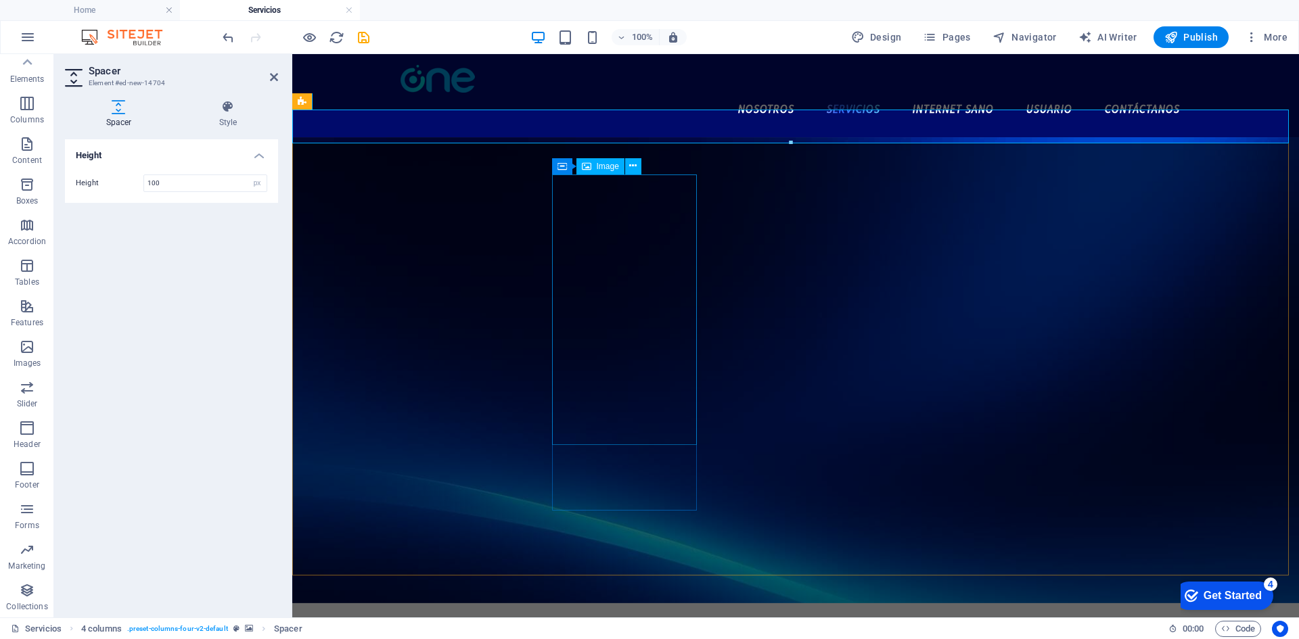
type input "100"
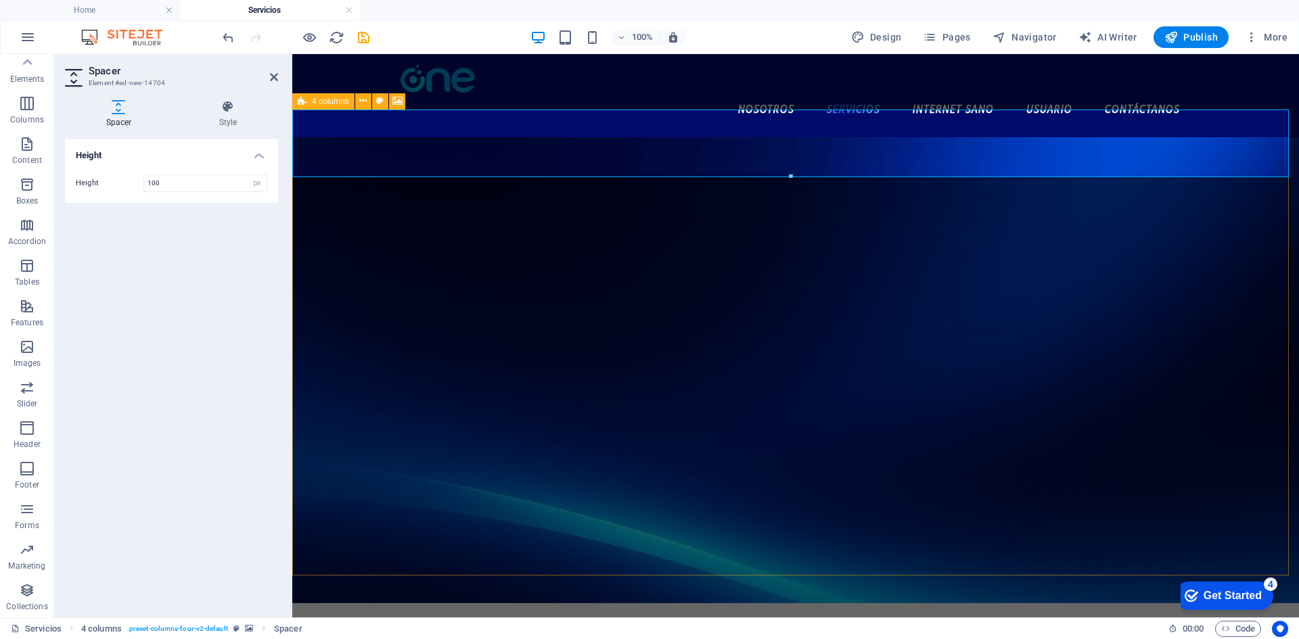
click at [747, 140] on figure at bounding box center [795, 370] width 1007 height 466
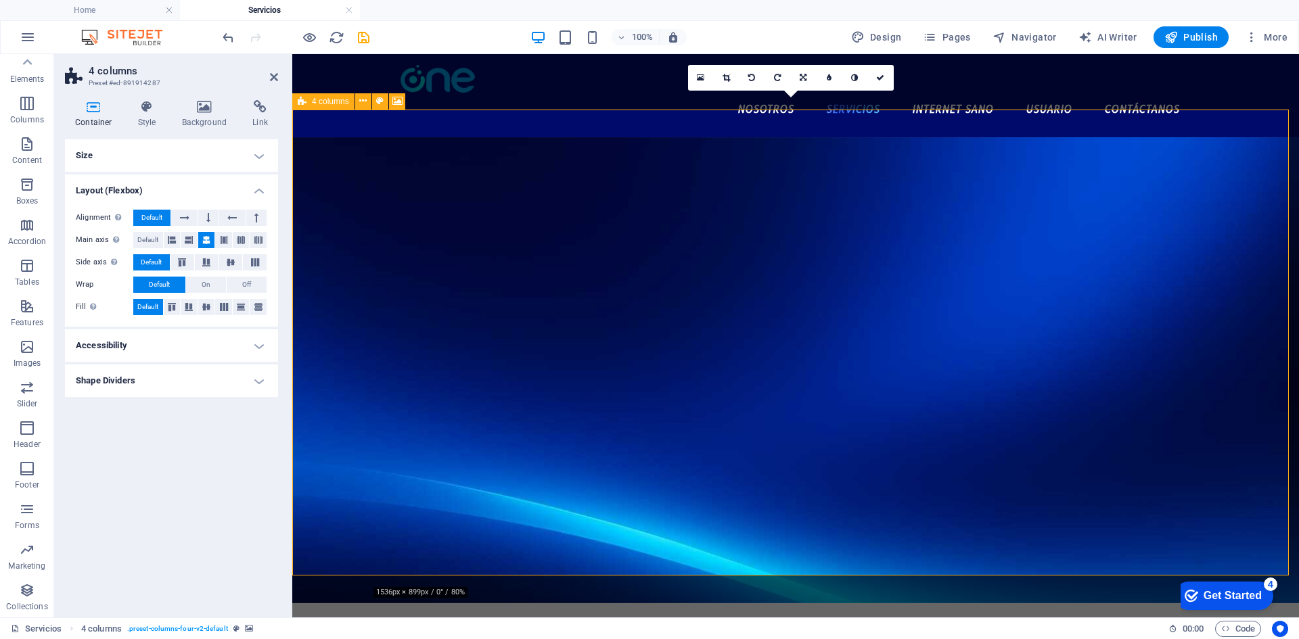
drag, startPoint x: 751, startPoint y: 135, endPoint x: 750, endPoint y: 145, distance: 10.8
click at [750, 145] on figure at bounding box center [795, 370] width 1007 height 466
click at [195, 124] on h4 "Background" at bounding box center [207, 114] width 71 height 28
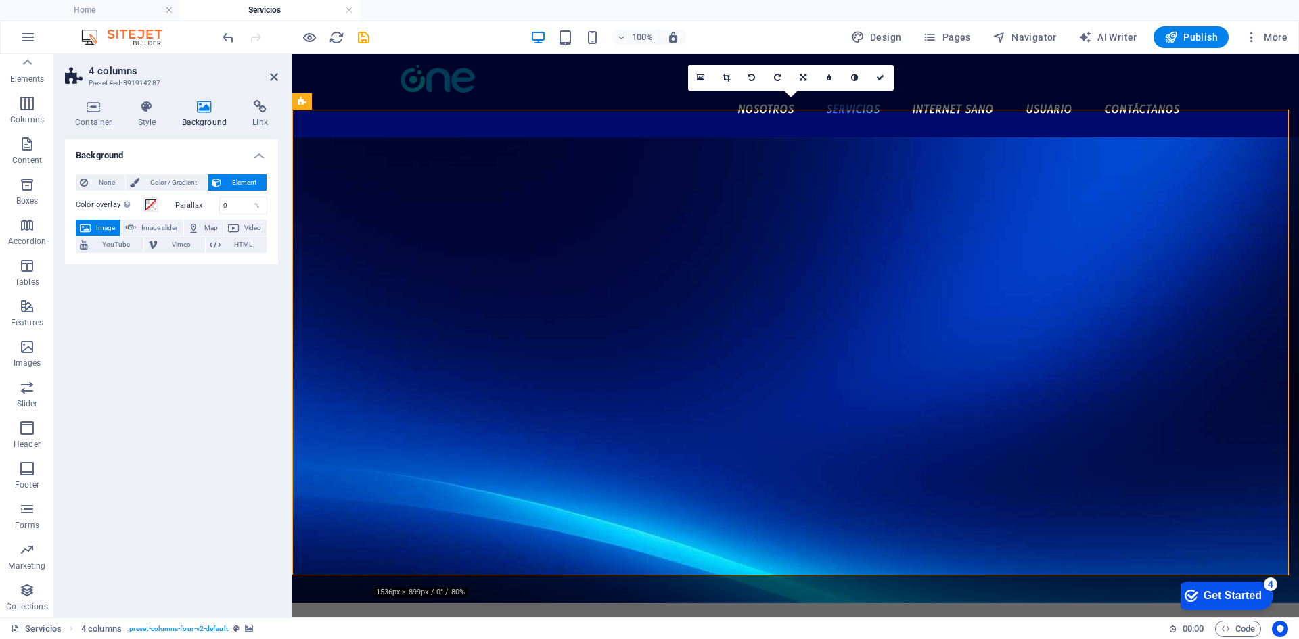
click at [114, 227] on span "Image" at bounding box center [106, 228] width 22 height 16
click at [156, 179] on span "Color / Gradient" at bounding box center [173, 183] width 60 height 16
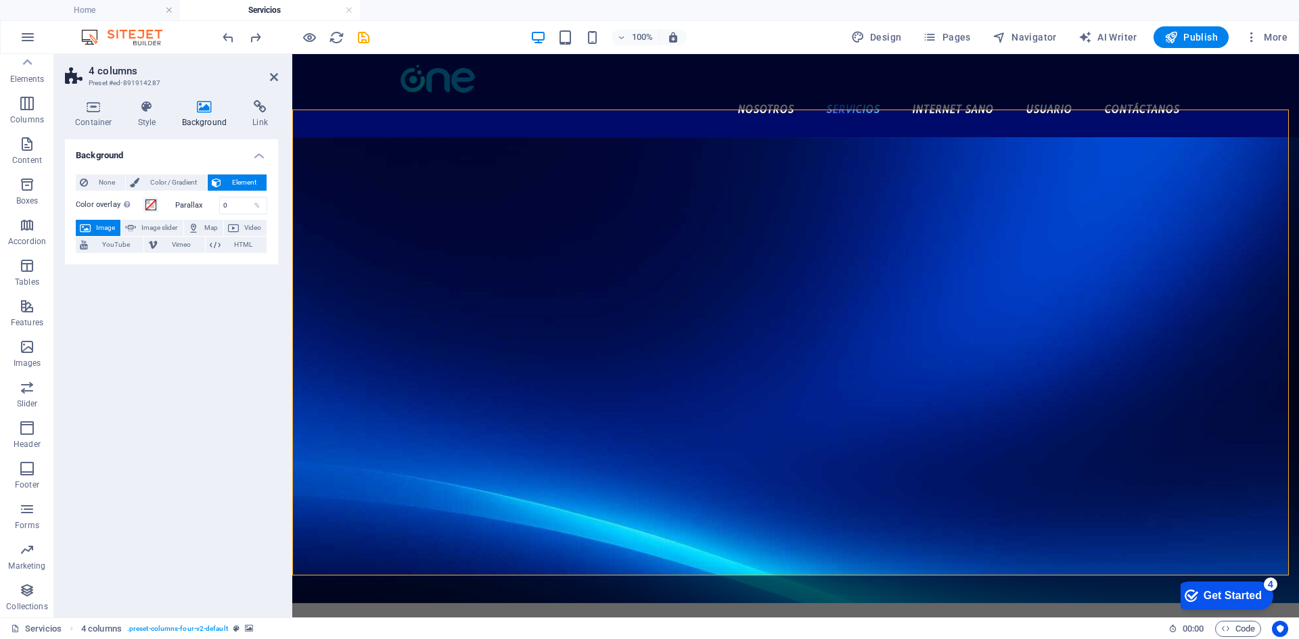
click at [267, 74] on h2 "4 columns" at bounding box center [183, 71] width 189 height 12
click at [270, 78] on icon at bounding box center [274, 77] width 8 height 11
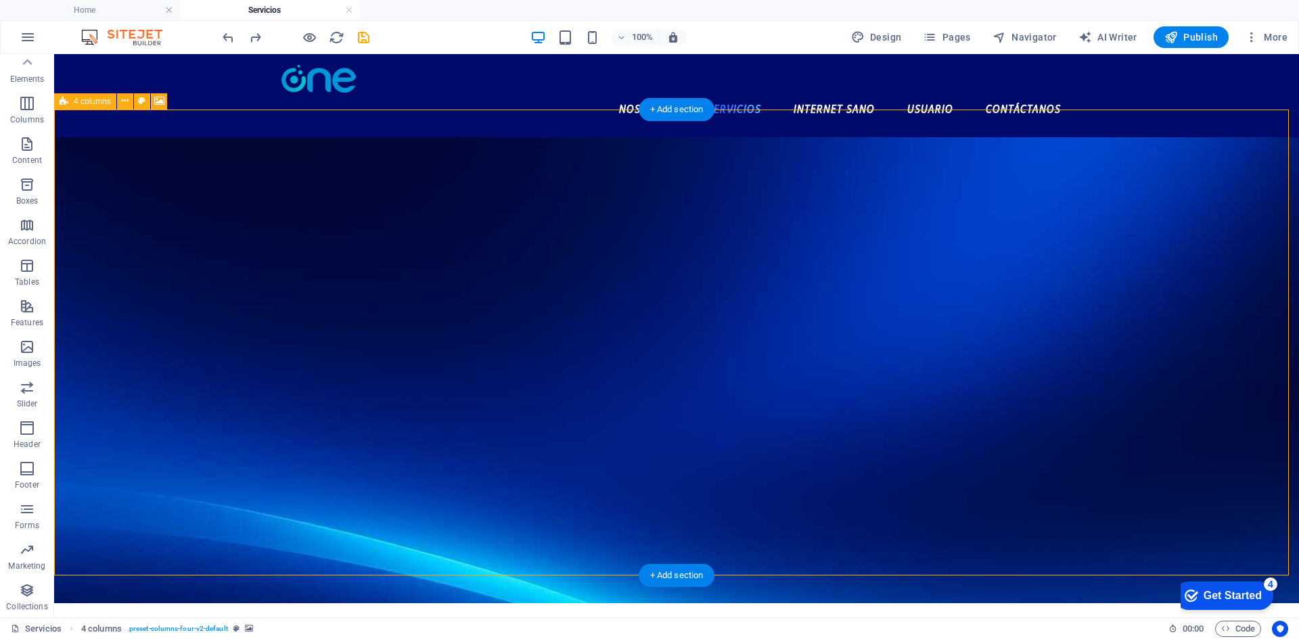
click at [537, 141] on figure at bounding box center [676, 370] width 1245 height 466
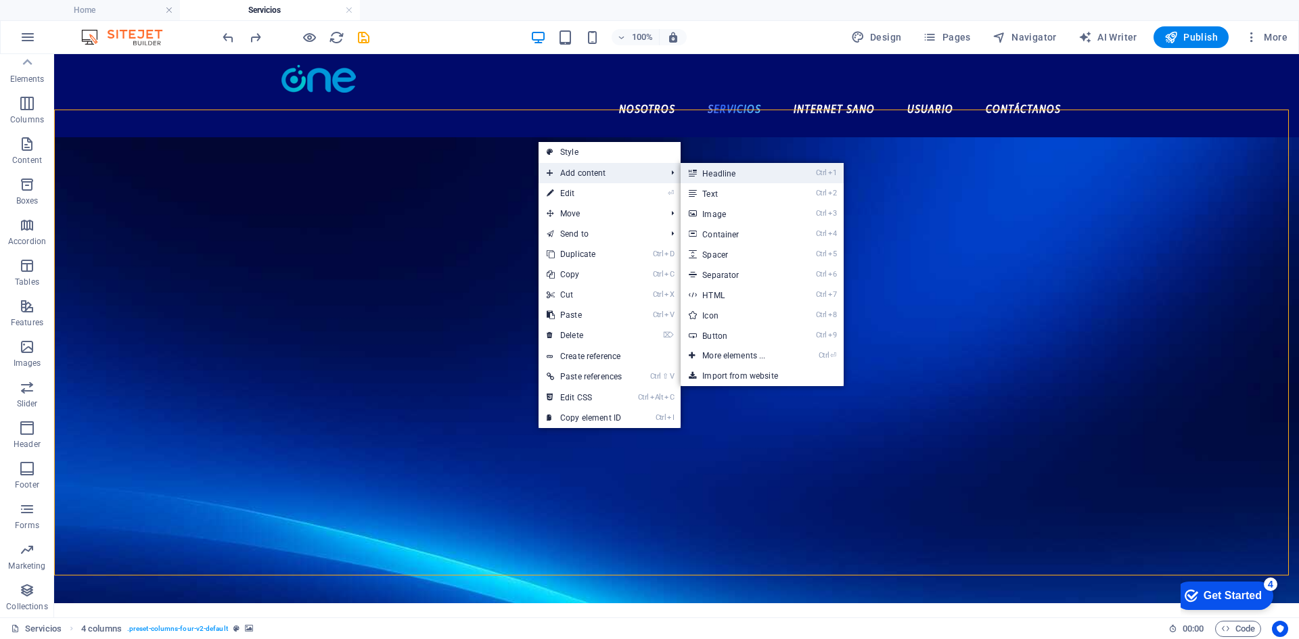
click at [749, 170] on link "Ctrl 1 Headline" at bounding box center [737, 173] width 112 height 20
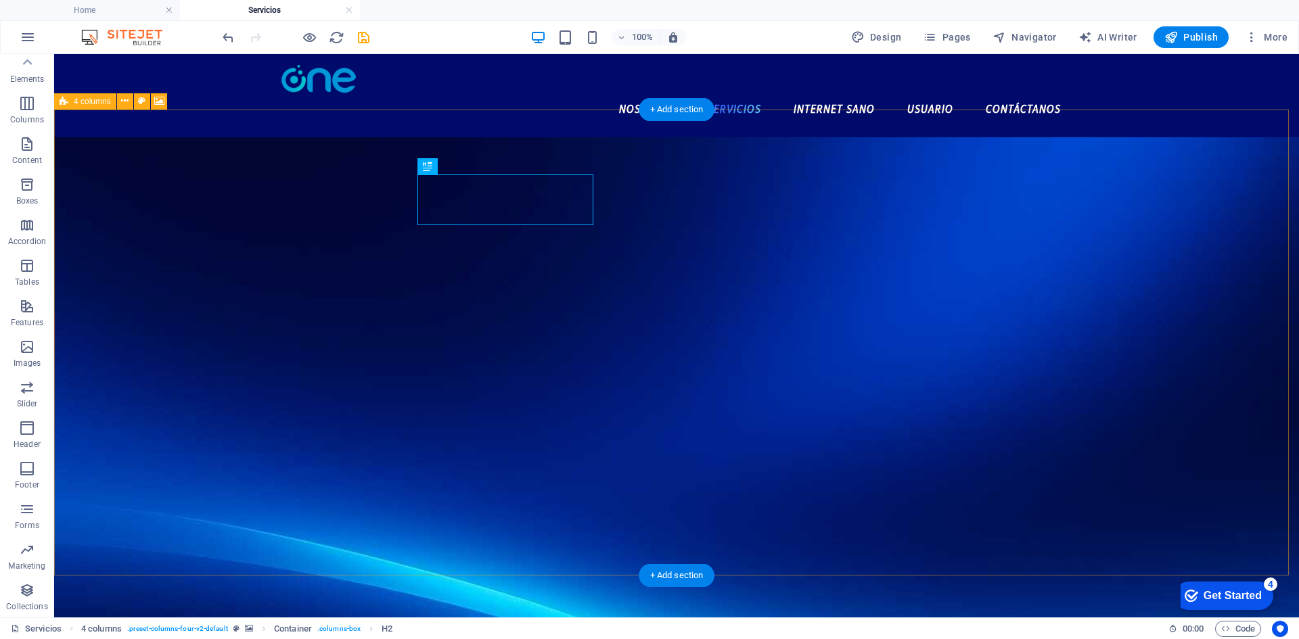
click at [826, 165] on figure at bounding box center [676, 388] width 1245 height 503
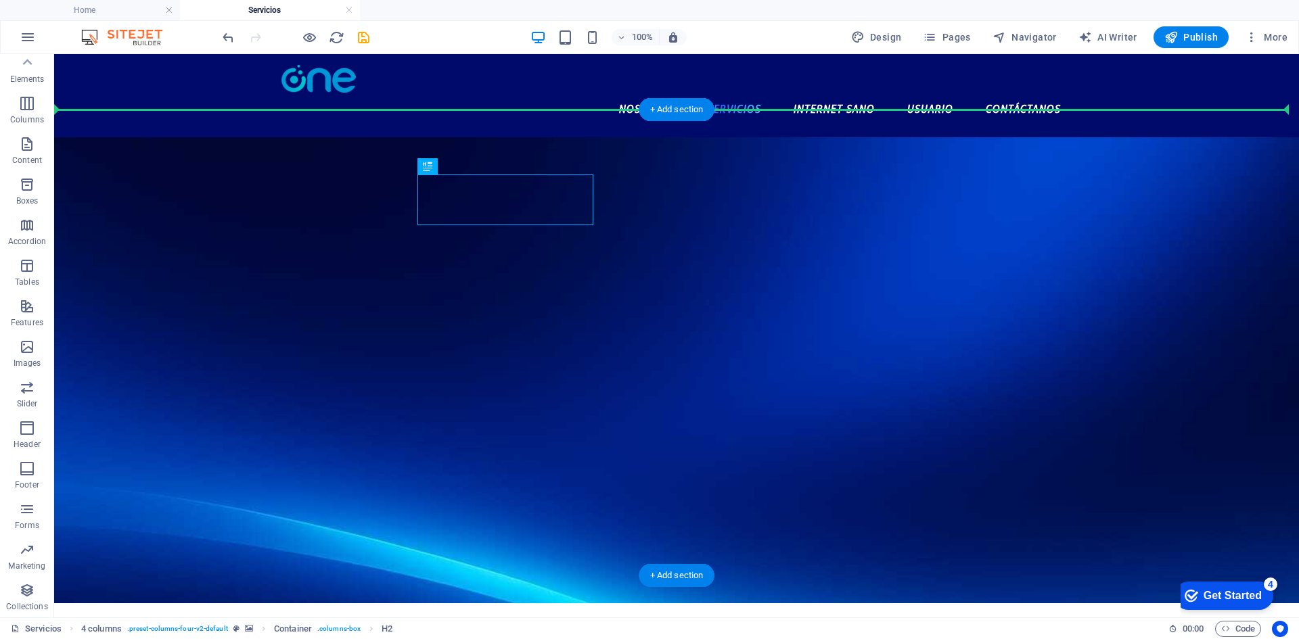
drag, startPoint x: 498, startPoint y: 203, endPoint x: 702, endPoint y: 144, distance: 212.6
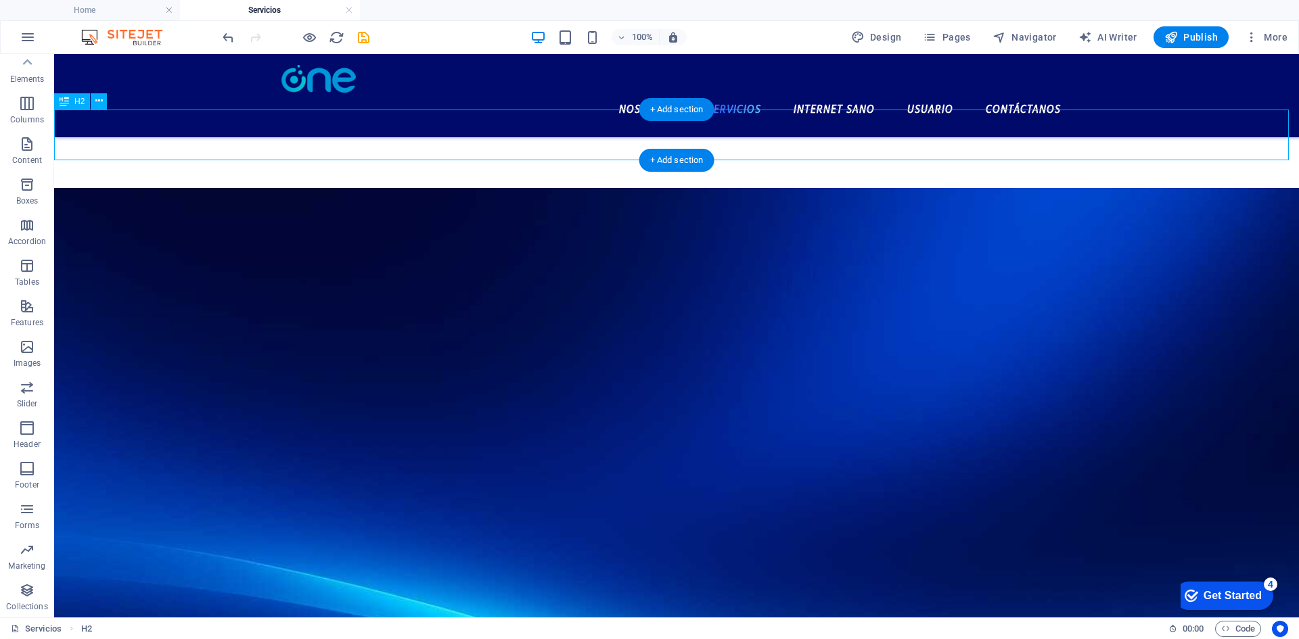
click at [207, 137] on div "headline" at bounding box center [676, 162] width 1245 height 51
click at [91, 141] on div "headline" at bounding box center [676, 162] width 1245 height 51
click at [567, 137] on div "headline" at bounding box center [676, 162] width 1245 height 51
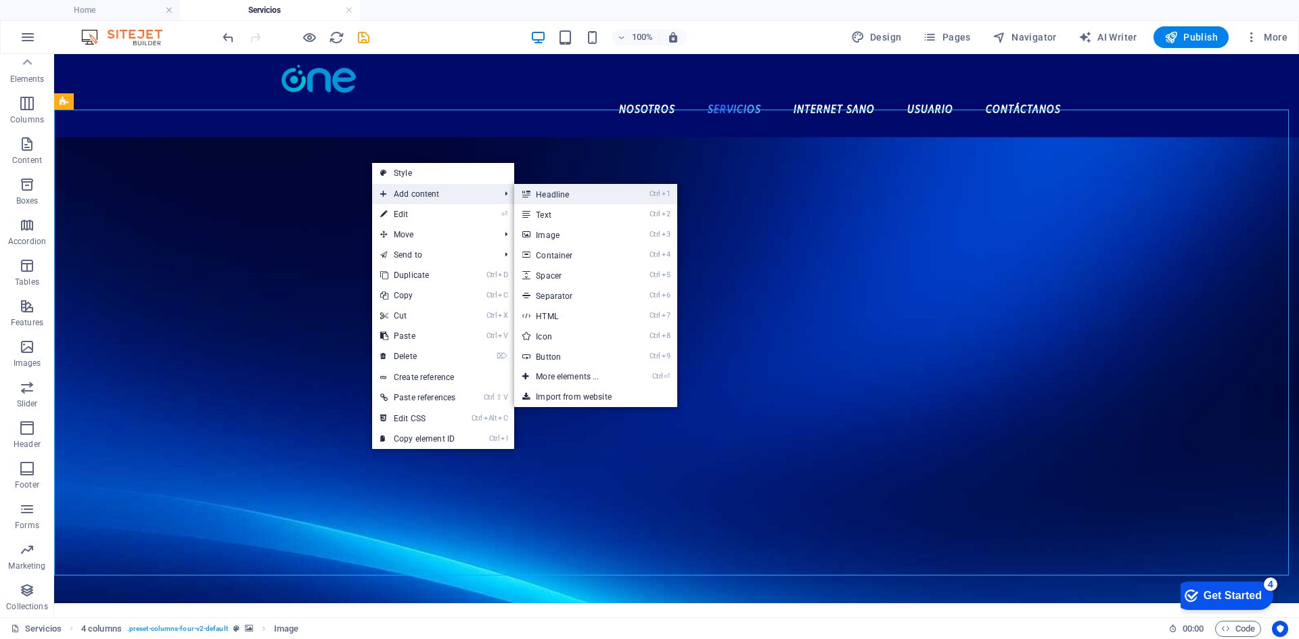
click at [588, 200] on link "Ctrl 1 Headline" at bounding box center [570, 194] width 112 height 20
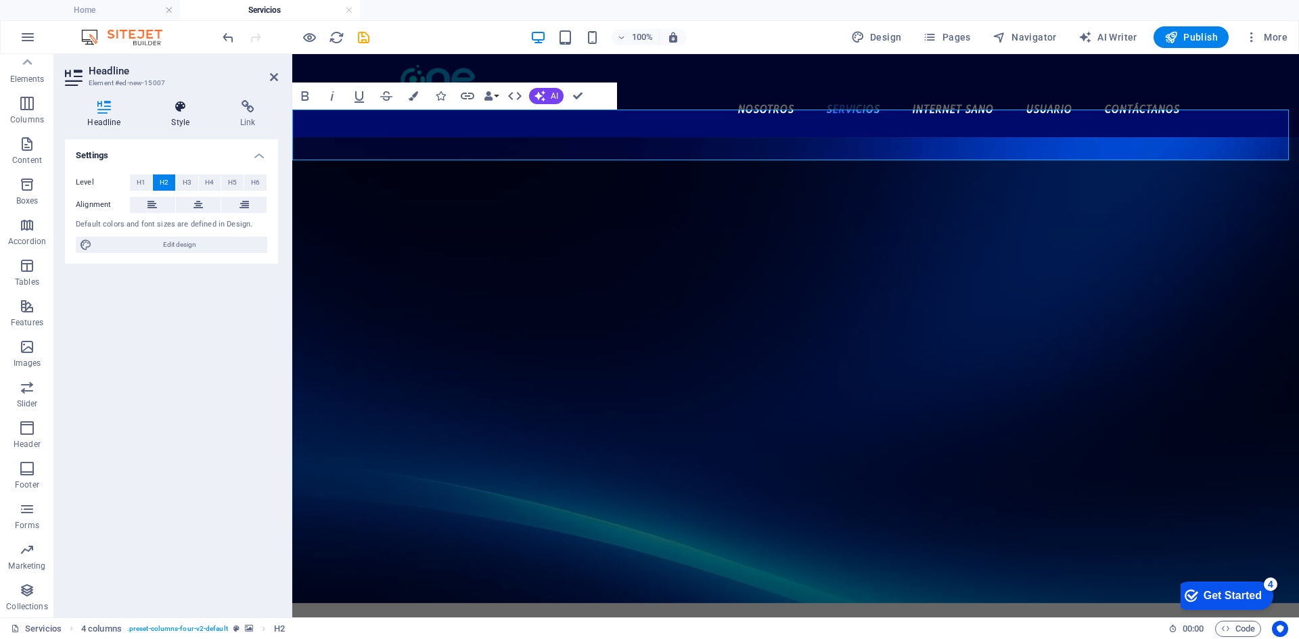
click at [168, 118] on h4 "Style" at bounding box center [183, 114] width 69 height 28
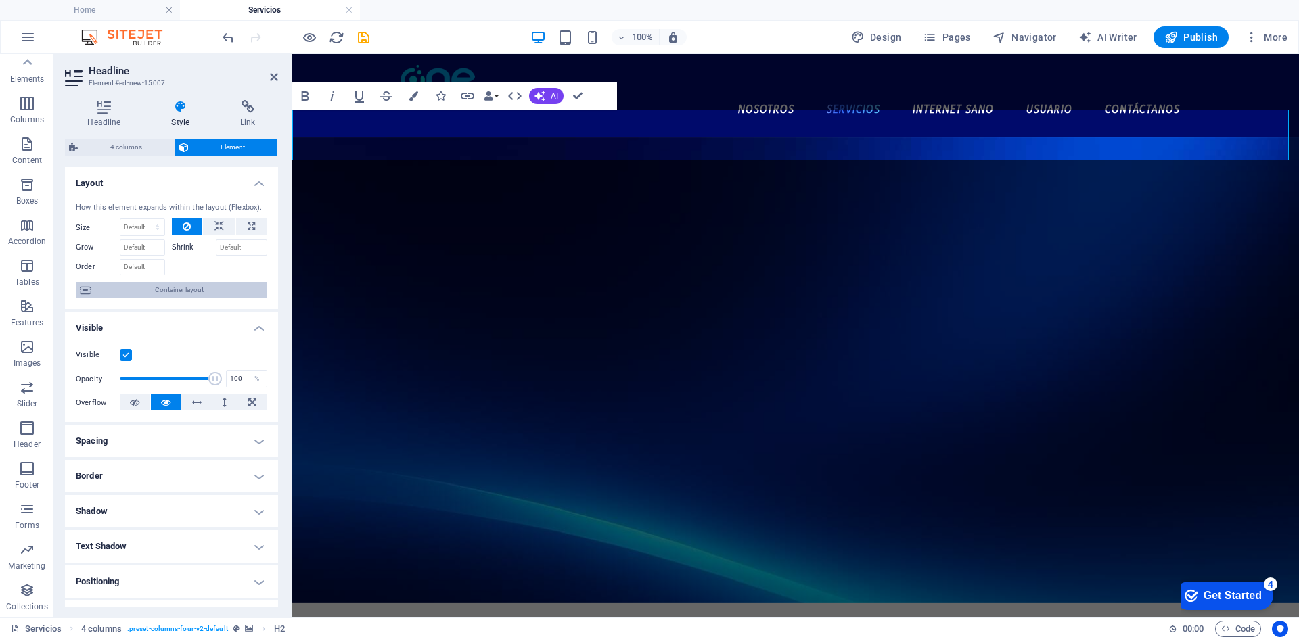
click at [129, 287] on span "Container layout" at bounding box center [179, 290] width 168 height 16
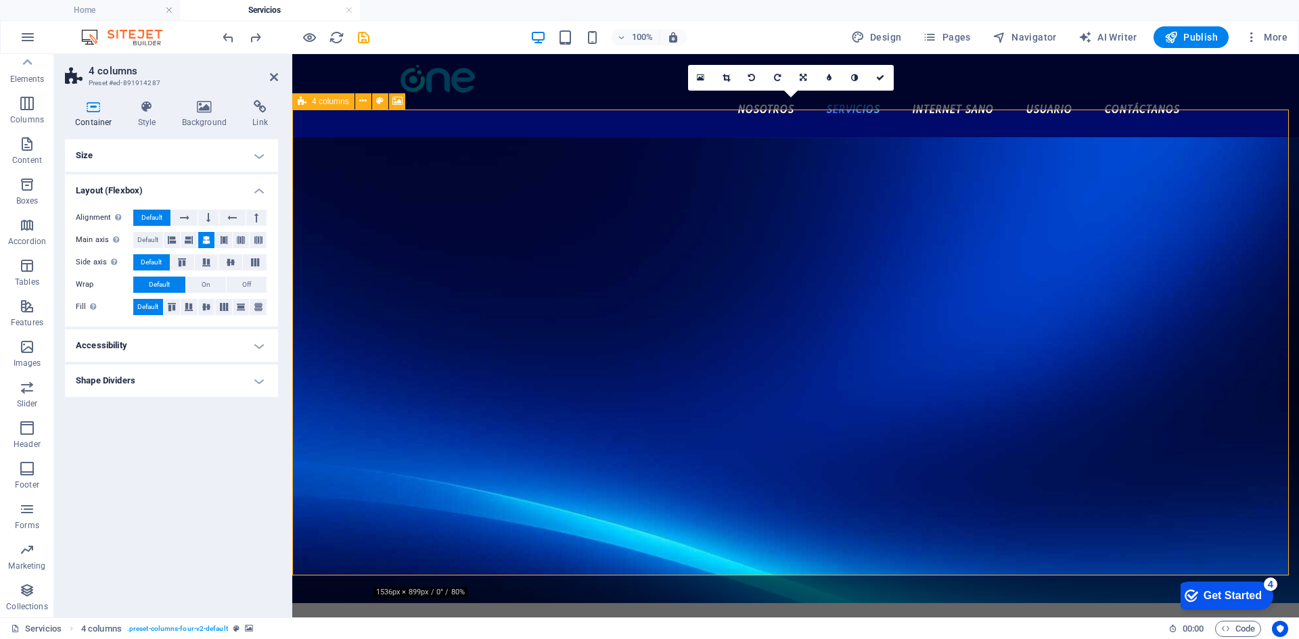
click at [578, 161] on figure at bounding box center [795, 370] width 1007 height 466
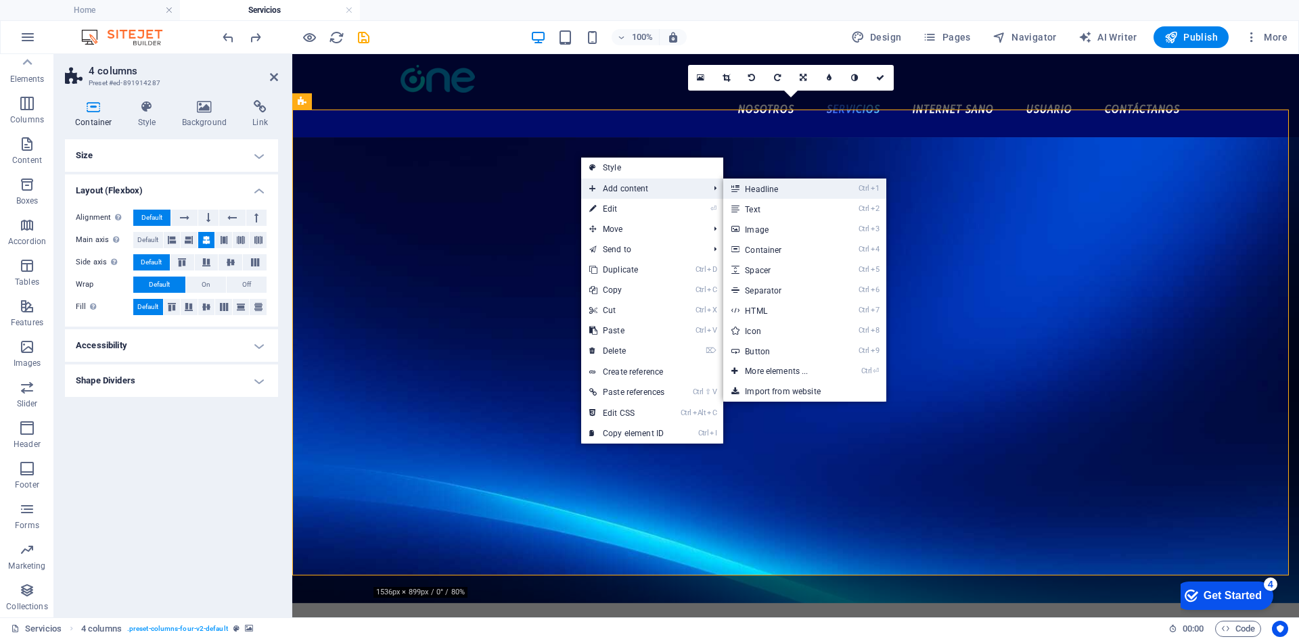
click at [800, 197] on link "Ctrl 1 Headline" at bounding box center [779, 189] width 112 height 20
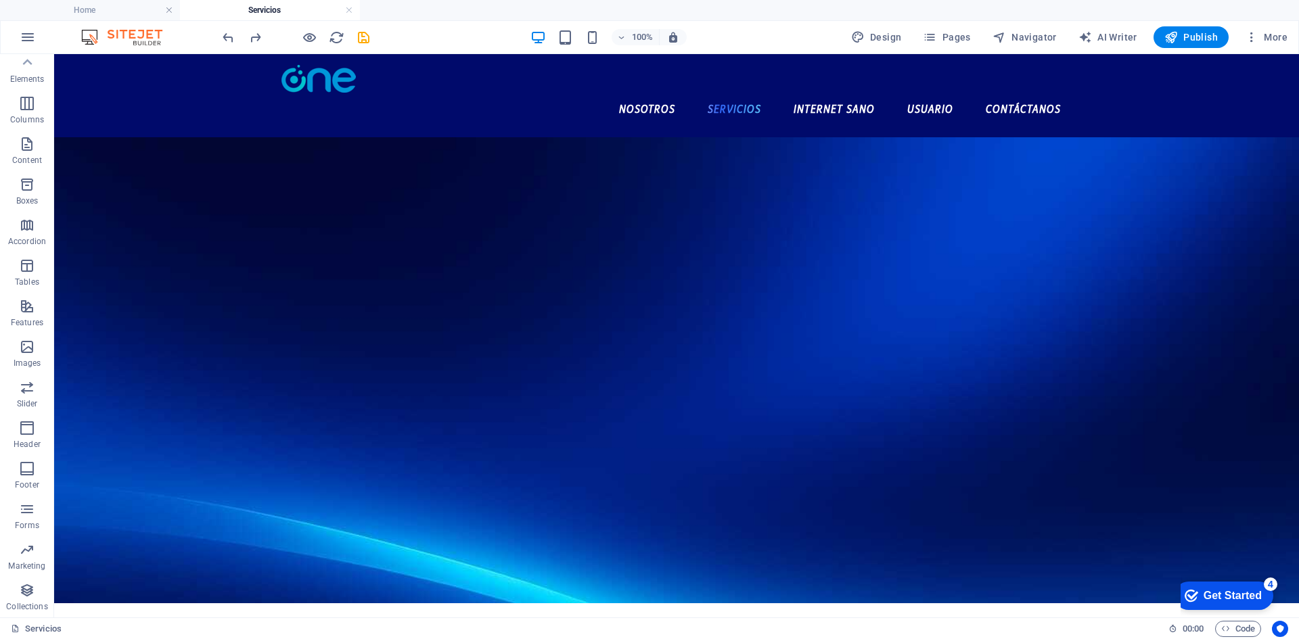
click at [791, 137] on figure at bounding box center [676, 370] width 1245 height 466
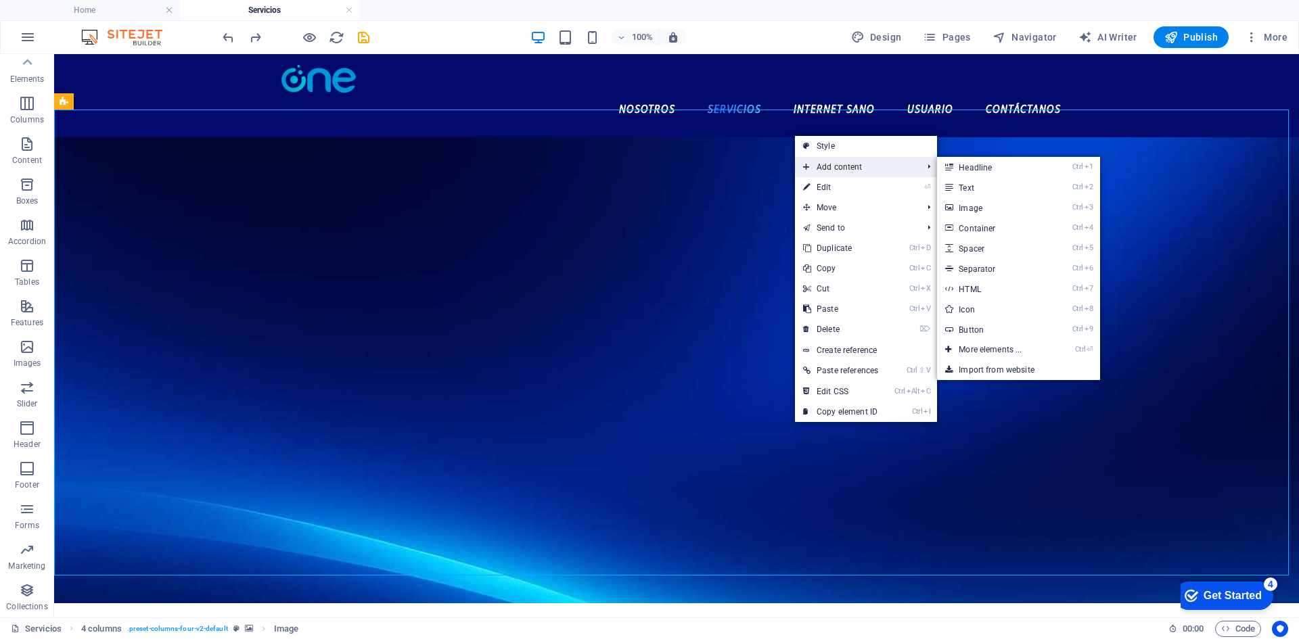
click at [914, 174] on span "Add content" at bounding box center [856, 167] width 122 height 20
click at [971, 171] on link "Ctrl 1 Headline" at bounding box center [993, 167] width 112 height 20
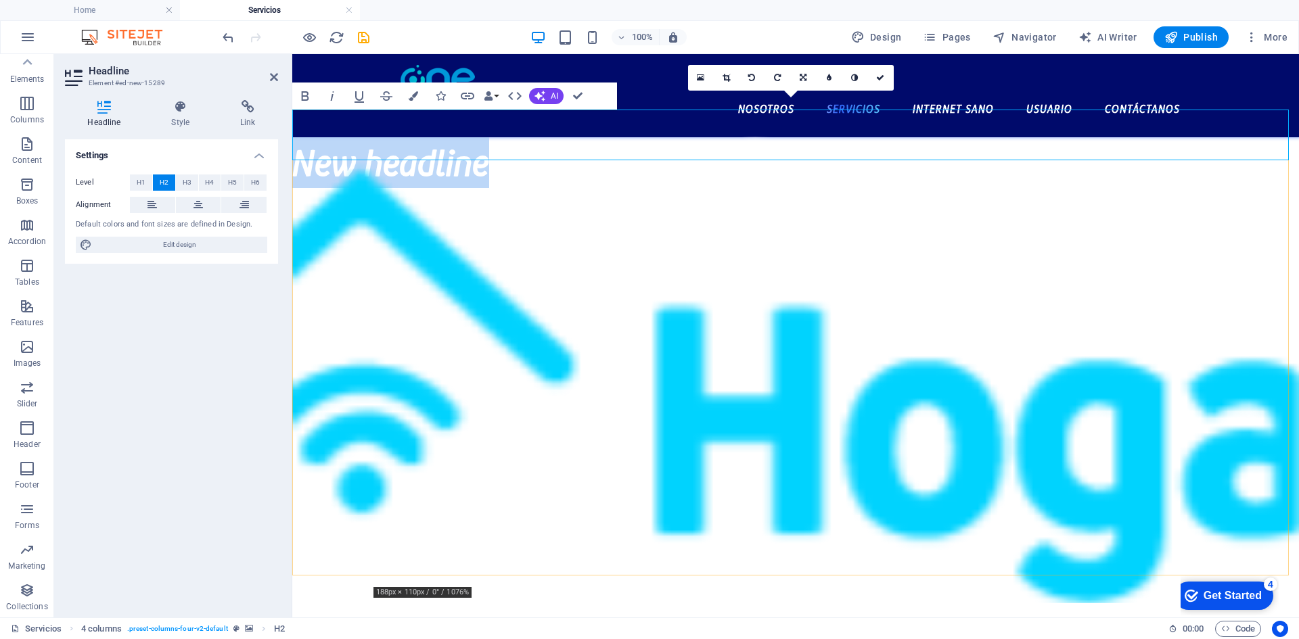
click at [336, 337] on figure at bounding box center [795, 370] width 1007 height 466
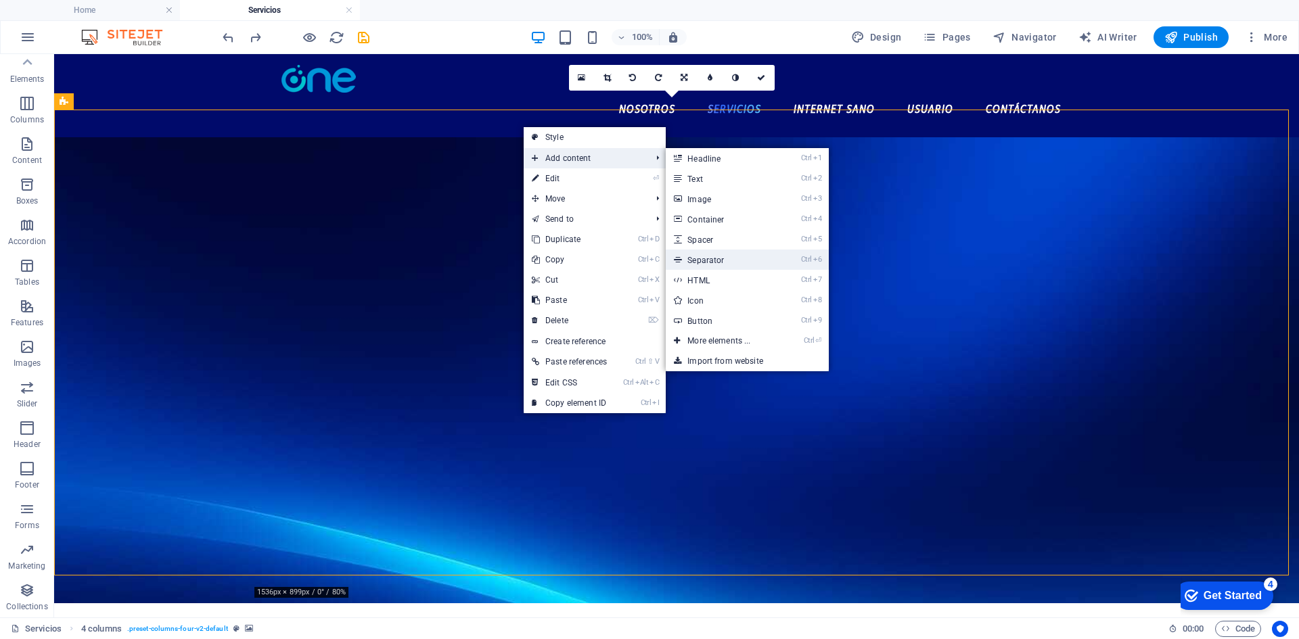
click at [734, 259] on link "Ctrl 6 Separator" at bounding box center [722, 260] width 112 height 20
select select "%"
select select "px"
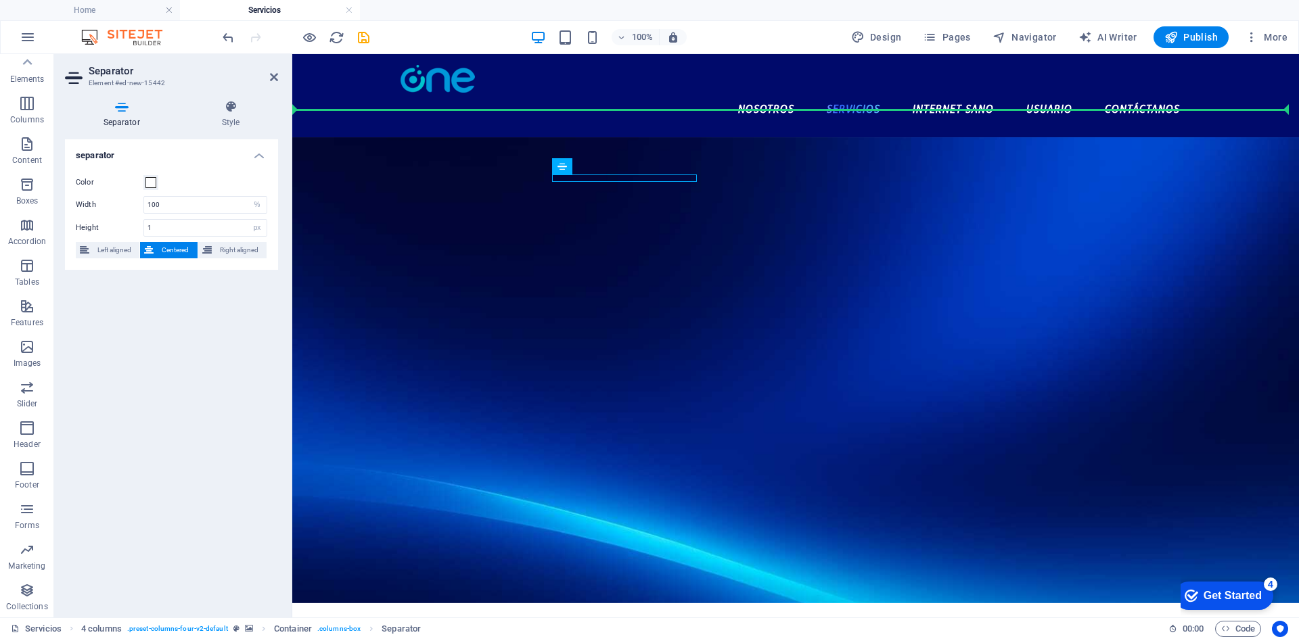
drag, startPoint x: 689, startPoint y: 179, endPoint x: 780, endPoint y: 153, distance: 94.2
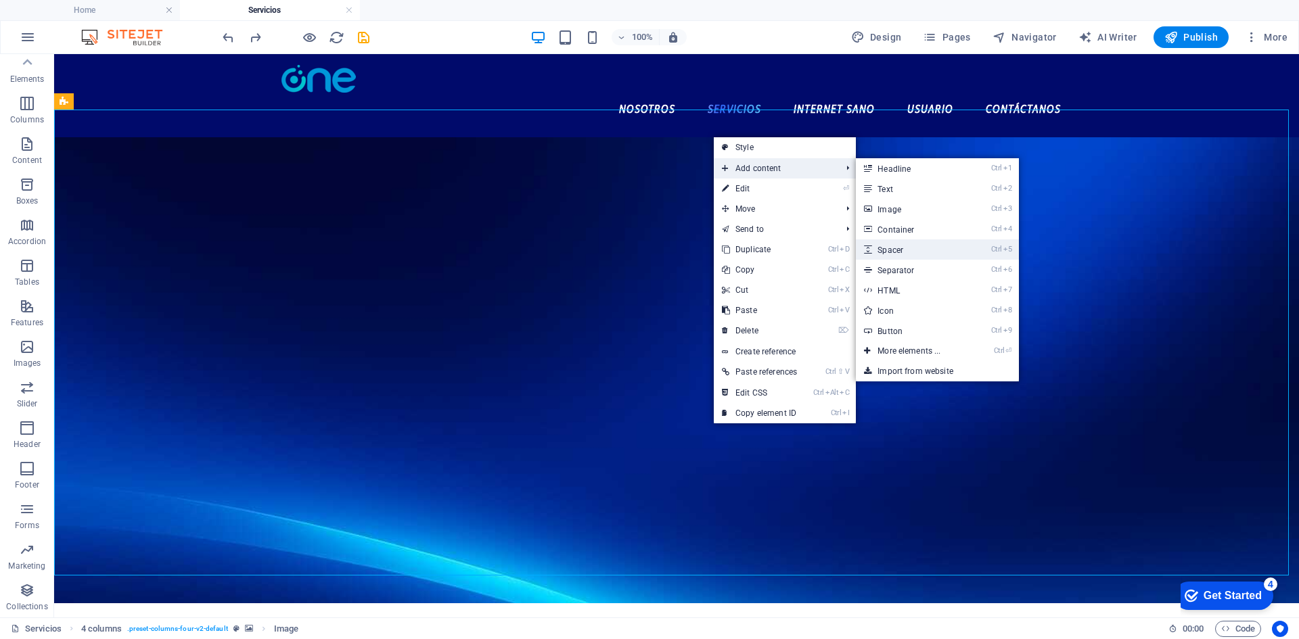
click at [941, 252] on link "Ctrl 5 Spacer" at bounding box center [912, 249] width 112 height 20
select select "px"
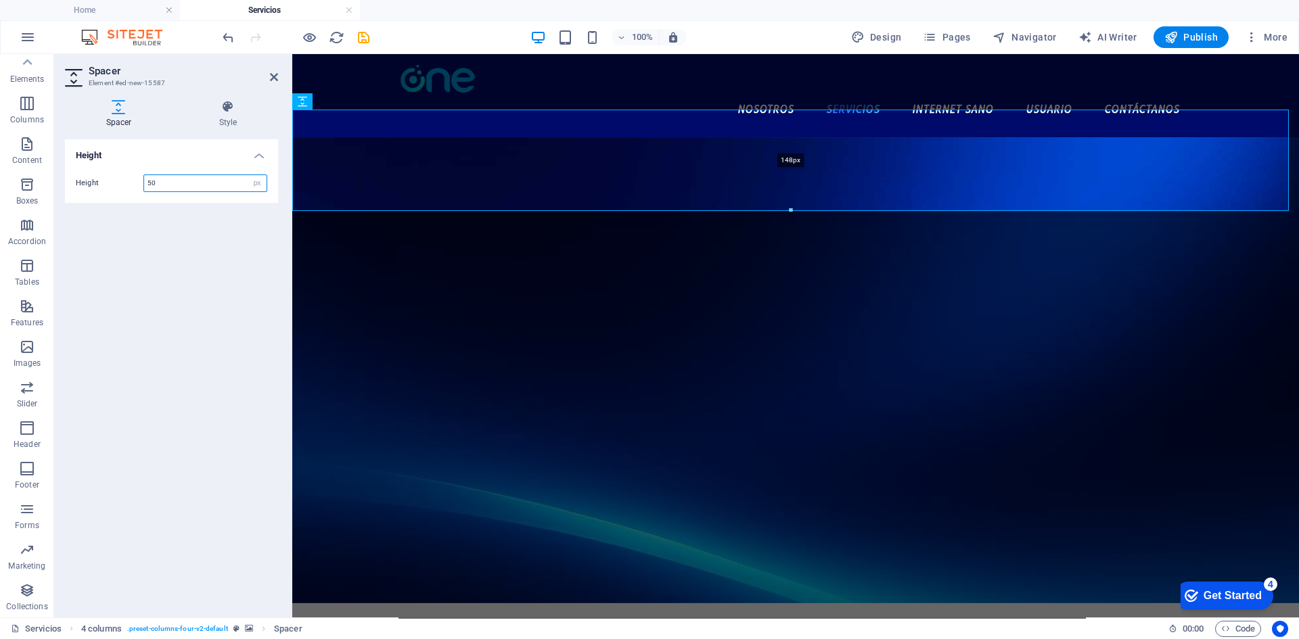
drag, startPoint x: 789, startPoint y: 144, endPoint x: 511, endPoint y: 161, distance: 278.5
click at [796, 213] on div "Drag here to replace the existing content. Press “Ctrl” if you want to create a…" at bounding box center [795, 335] width 1007 height 563
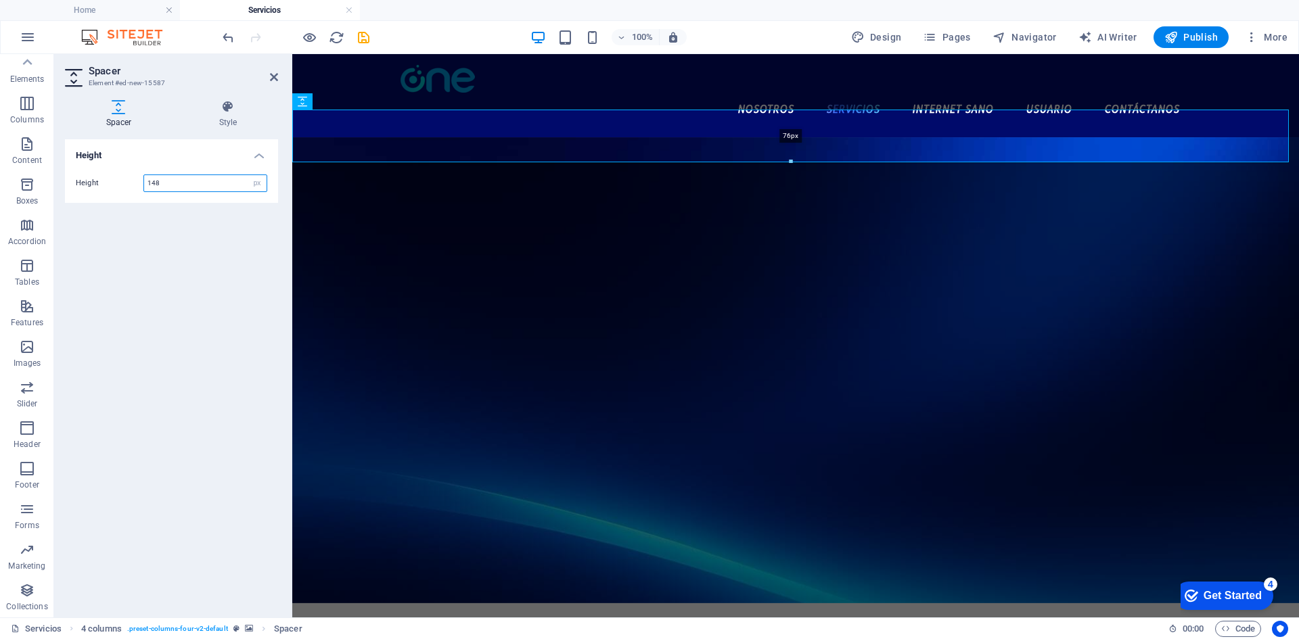
drag, startPoint x: 788, startPoint y: 208, endPoint x: 811, endPoint y: 160, distance: 52.6
click at [811, 160] on div at bounding box center [790, 162] width 995 height 5
type input "76"
click at [241, 112] on icon at bounding box center [228, 107] width 100 height 14
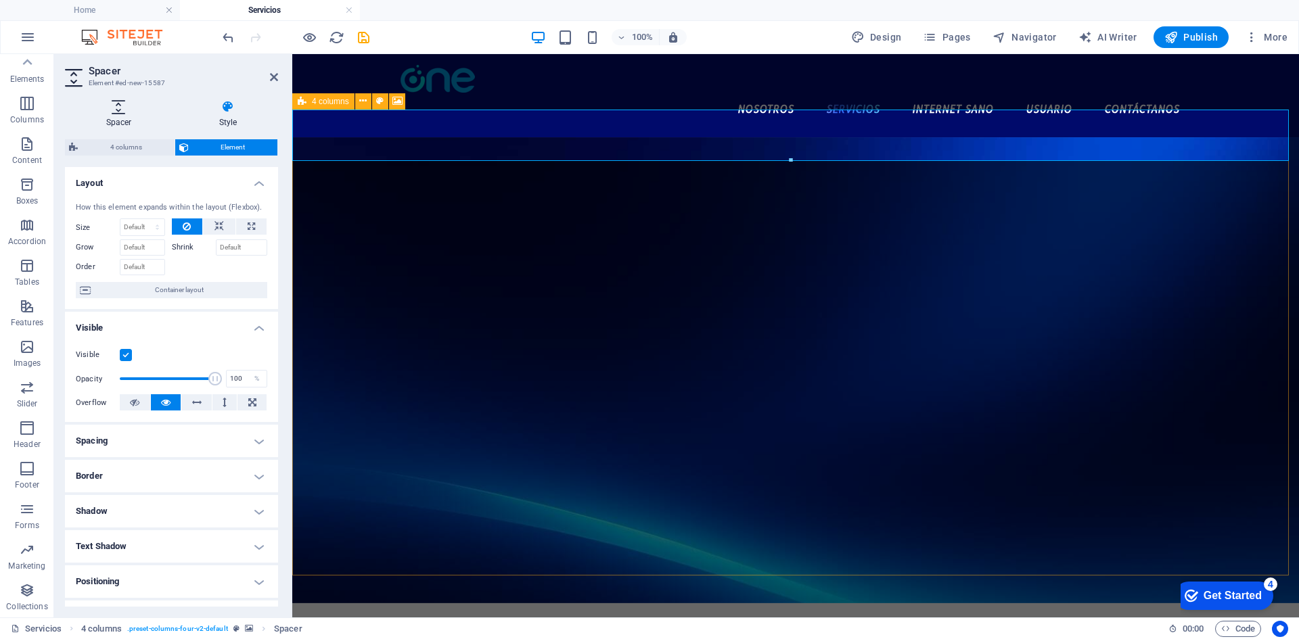
click at [116, 103] on icon at bounding box center [119, 107] width 108 height 14
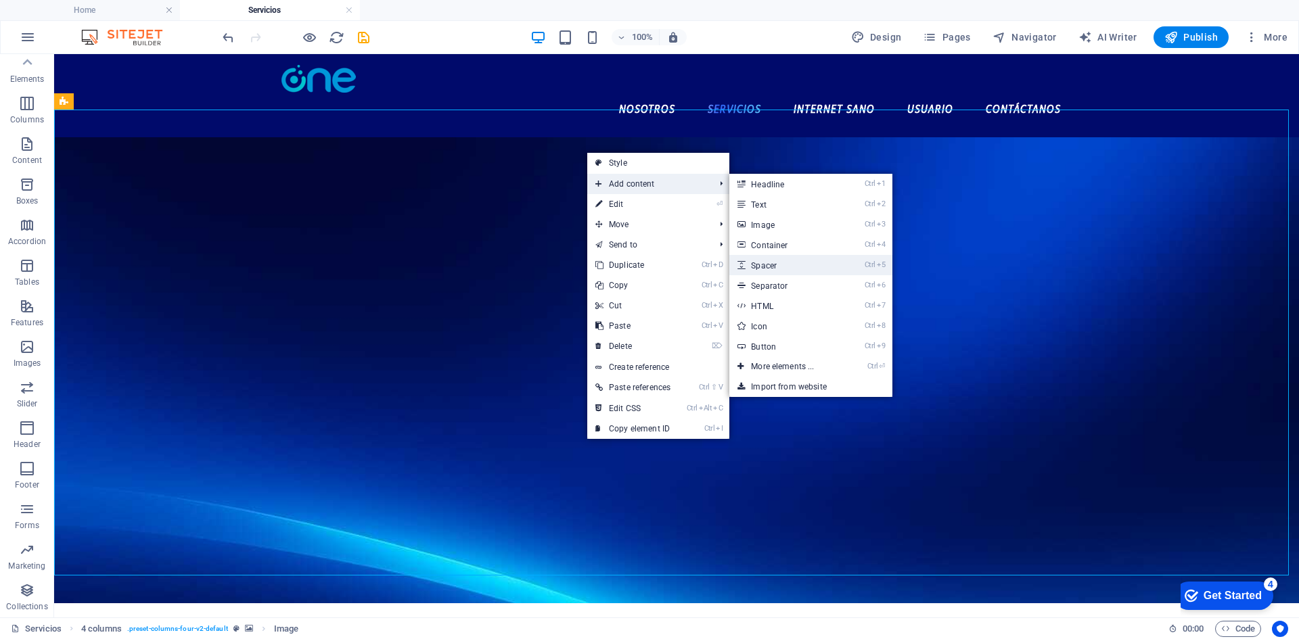
click at [777, 262] on link "Ctrl 5 Spacer" at bounding box center [785, 265] width 112 height 20
select select "px"
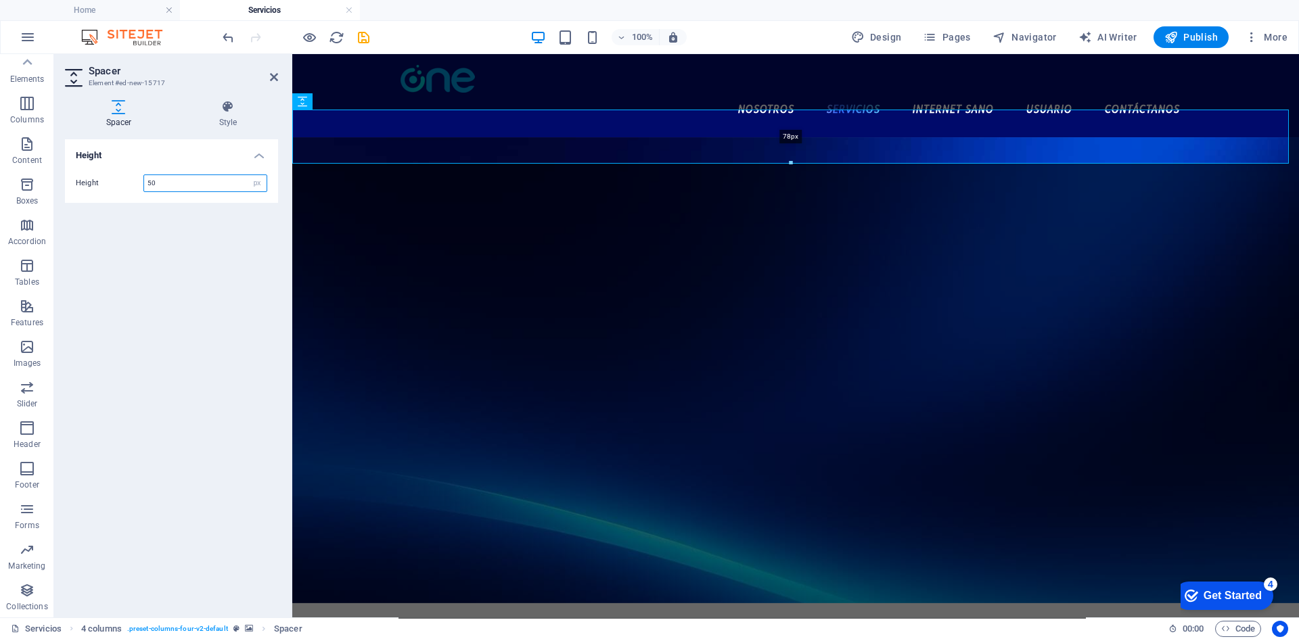
drag, startPoint x: 791, startPoint y: 141, endPoint x: 791, endPoint y: 160, distance: 19.0
click at [791, 160] on div "78px" at bounding box center [790, 137] width 996 height 54
type input "78"
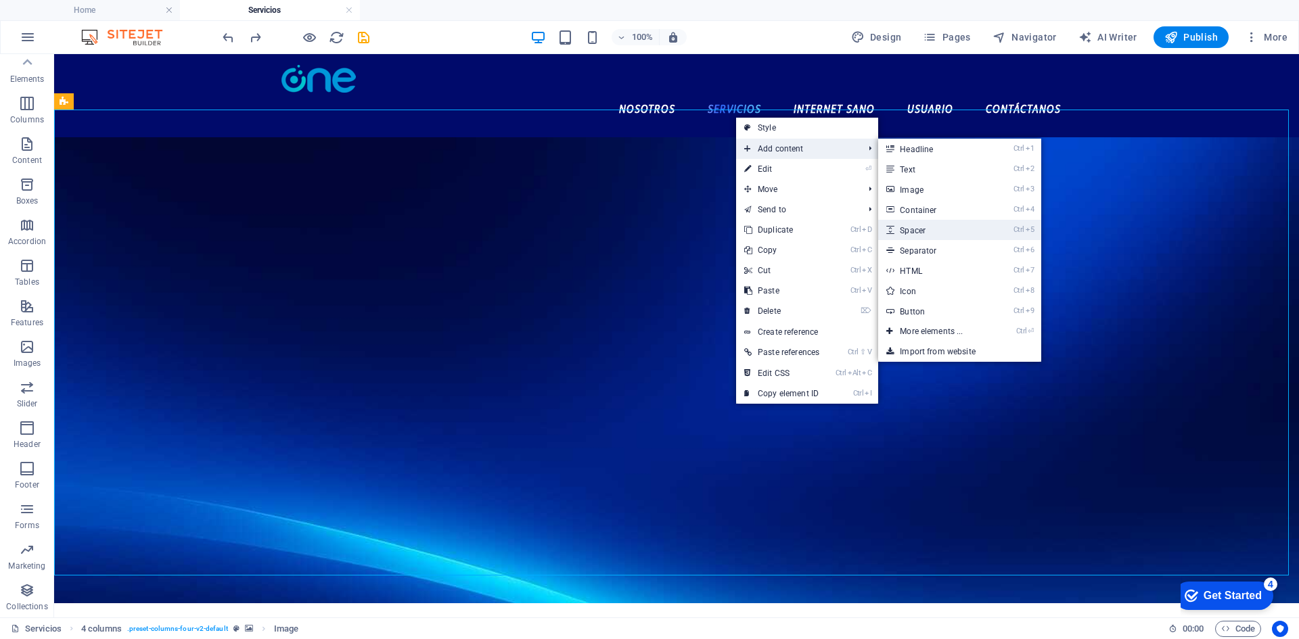
click at [936, 228] on link "Ctrl 5 Spacer" at bounding box center [934, 230] width 112 height 20
select select "px"
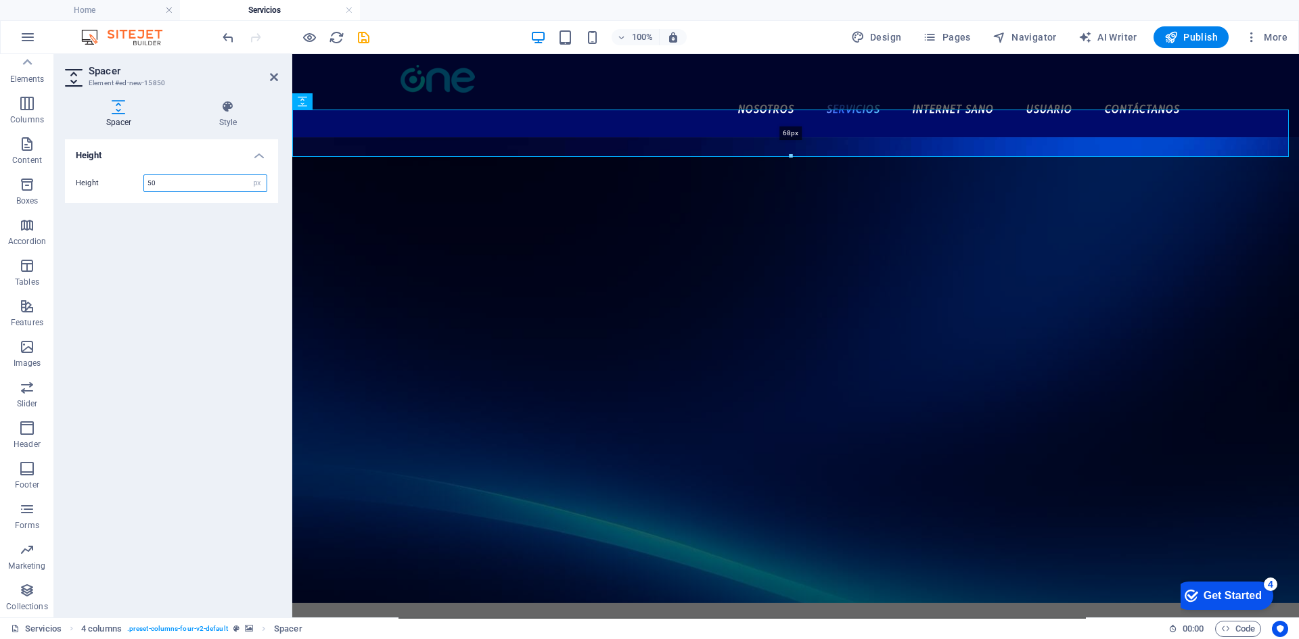
drag, startPoint x: 787, startPoint y: 143, endPoint x: 455, endPoint y: 84, distance: 337.3
click at [788, 154] on div at bounding box center [790, 156] width 995 height 5
type input "68"
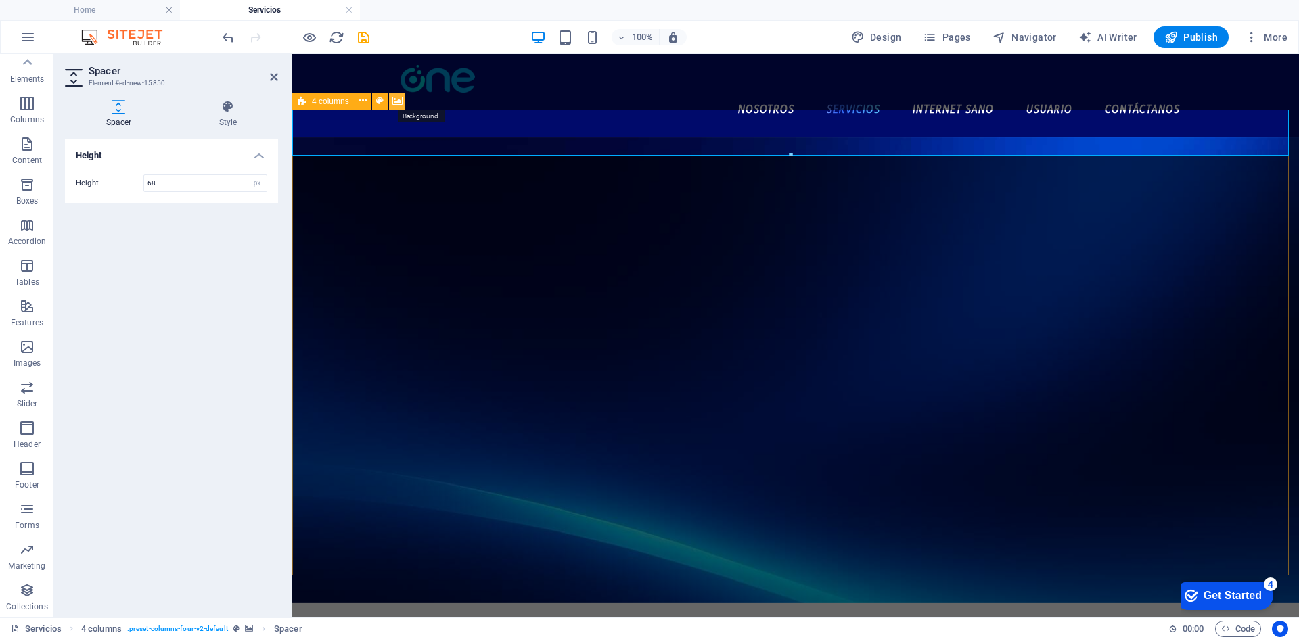
click at [394, 103] on icon at bounding box center [397, 101] width 10 height 14
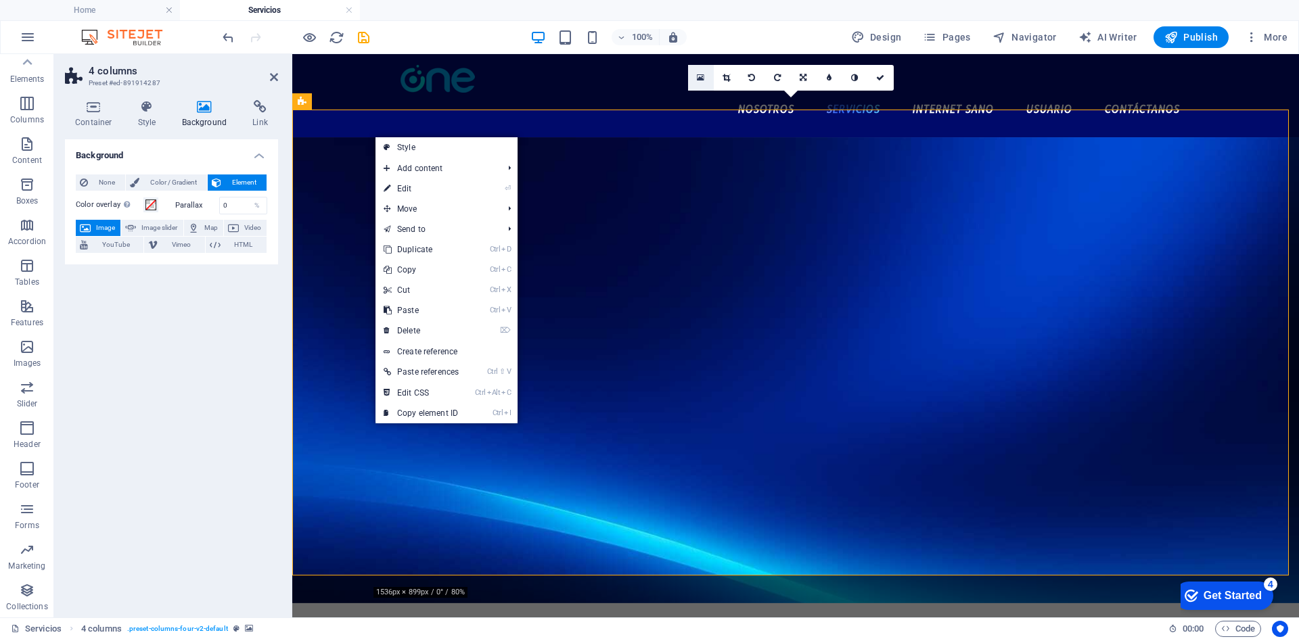
click at [704, 76] on link at bounding box center [701, 78] width 26 height 26
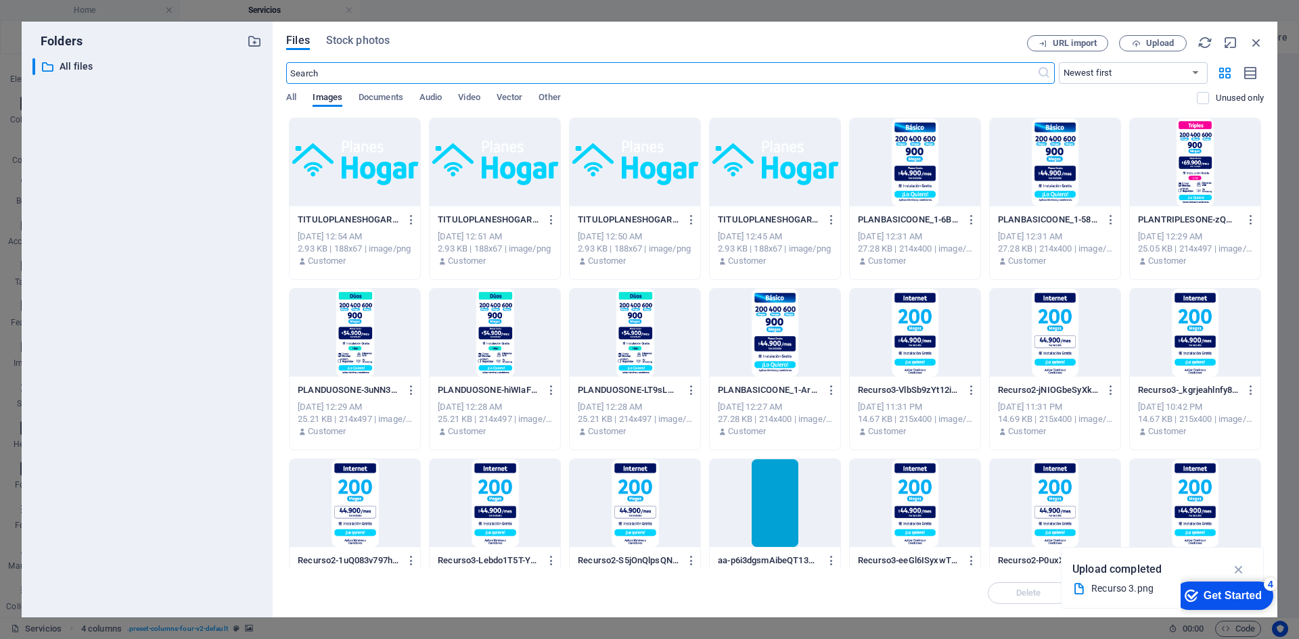
click at [461, 193] on div at bounding box center [495, 162] width 131 height 88
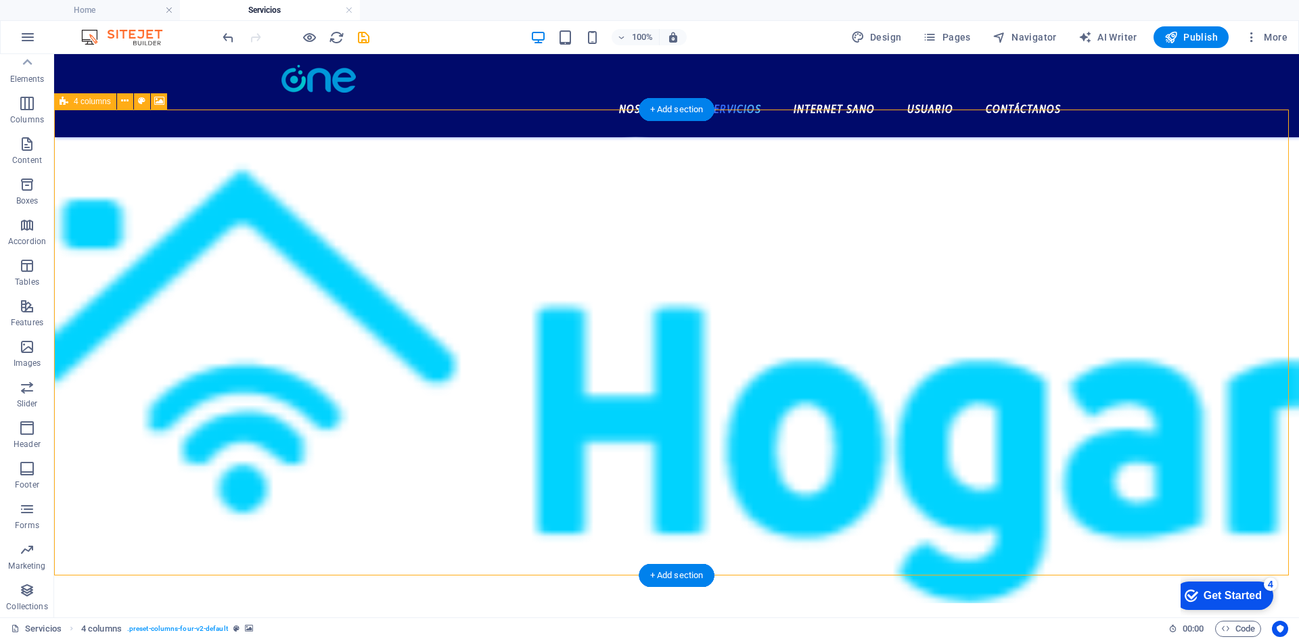
drag, startPoint x: 258, startPoint y: 207, endPoint x: 494, endPoint y: 281, distance: 247.5
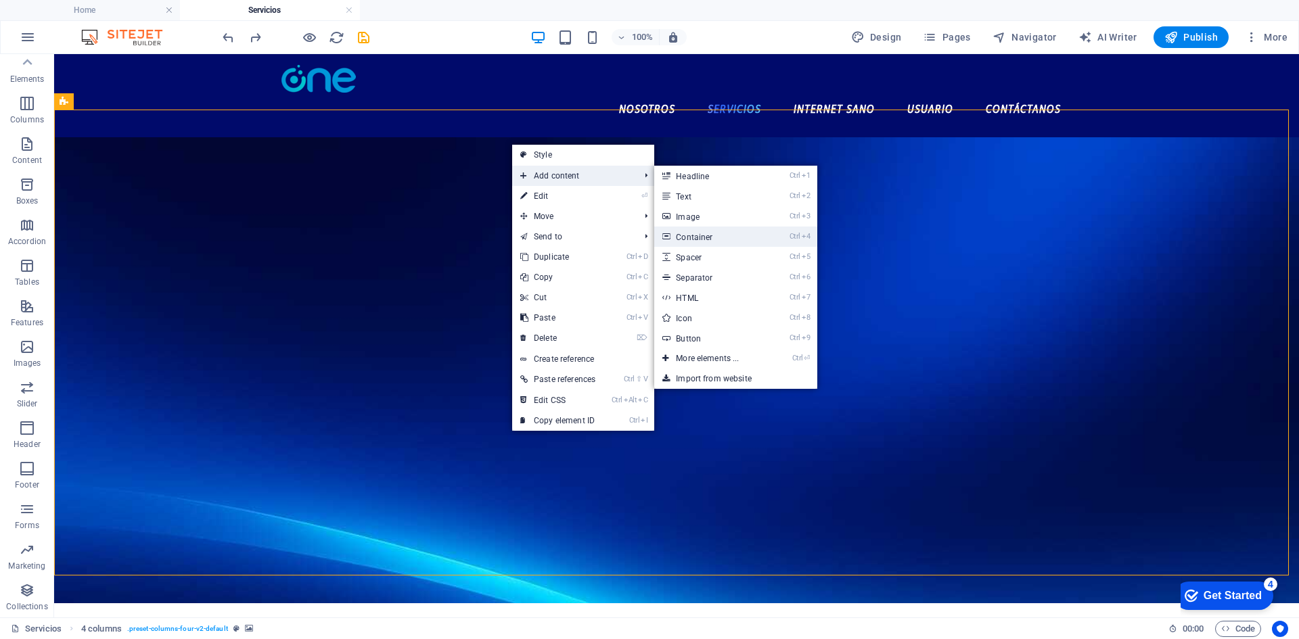
click at [703, 240] on link "Ctrl 4 Container" at bounding box center [710, 237] width 112 height 20
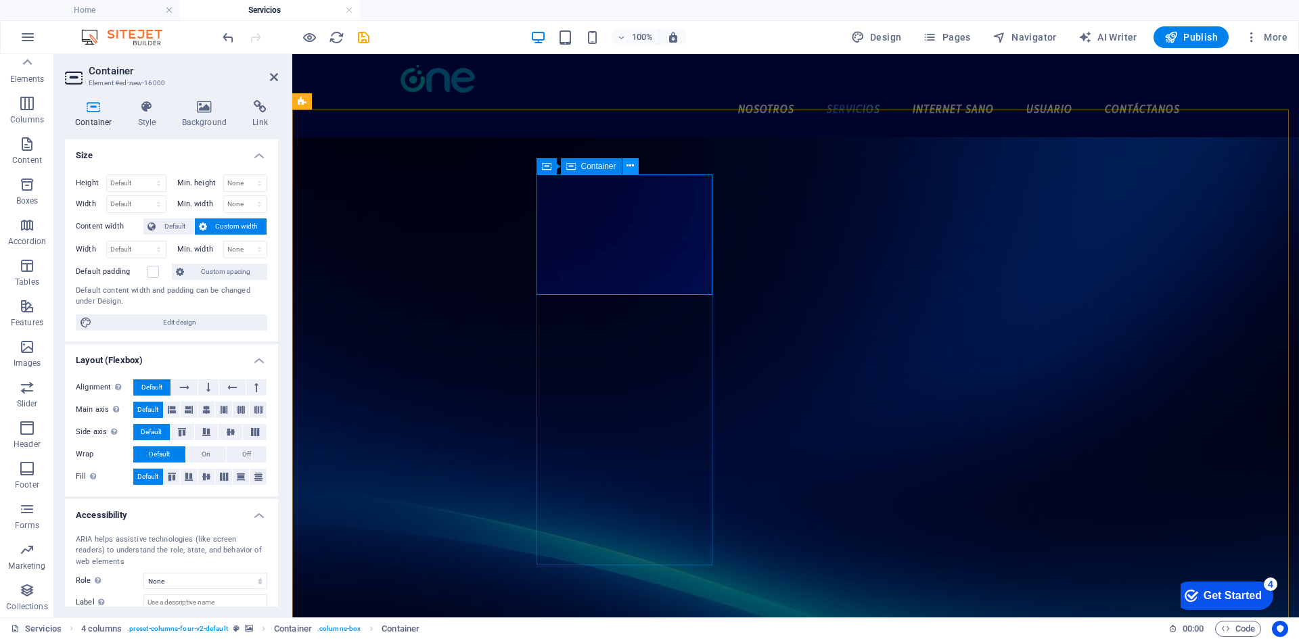
click at [629, 164] on icon at bounding box center [629, 166] width 7 height 14
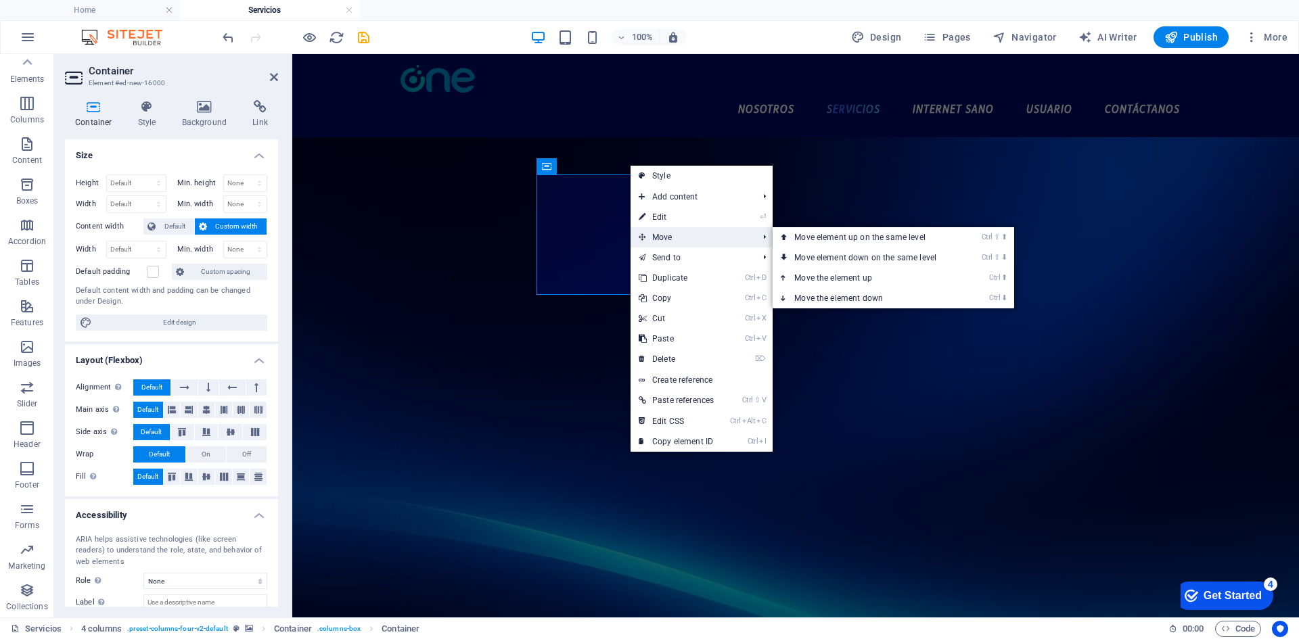
click at [674, 235] on span "Move" at bounding box center [691, 237] width 122 height 20
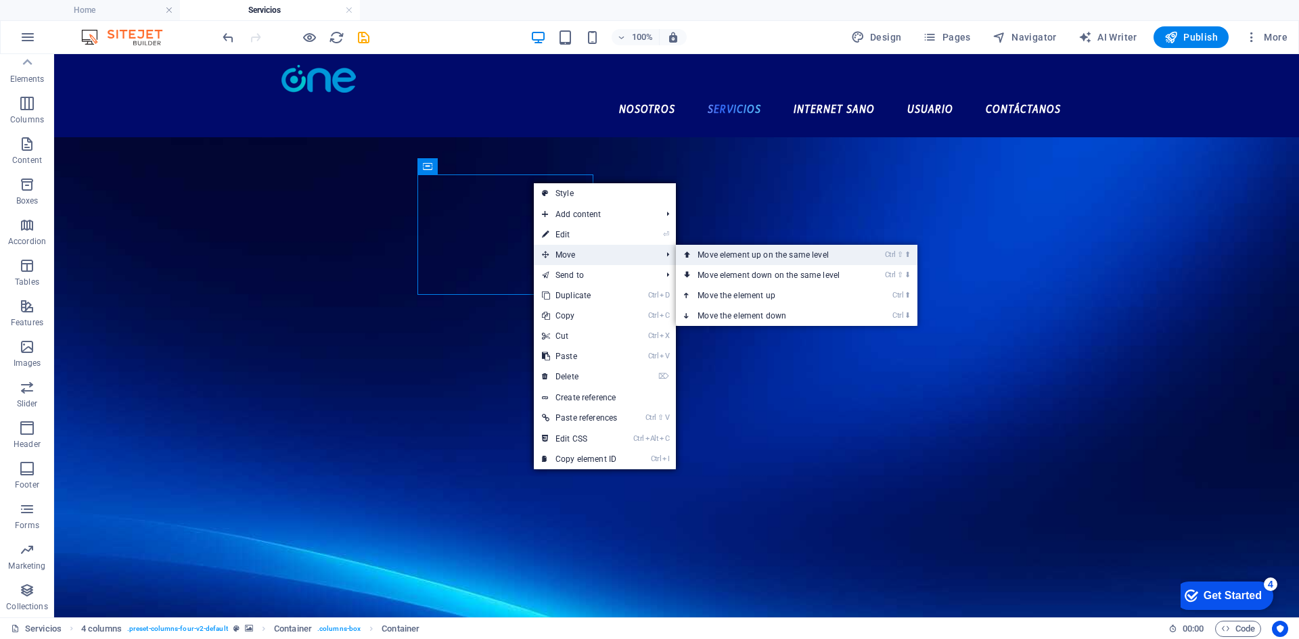
drag, startPoint x: 616, startPoint y: 252, endPoint x: 719, endPoint y: 260, distance: 103.1
click at [676, 260] on li "Move Ctrl ⇧ ⬆ Move element up on the same level Ctrl ⇧ ⬇ Move element down on t…" at bounding box center [605, 255] width 142 height 20
click at [719, 260] on link "Ctrl ⇧ ⬆ Move element up on the same level" at bounding box center [771, 255] width 191 height 20
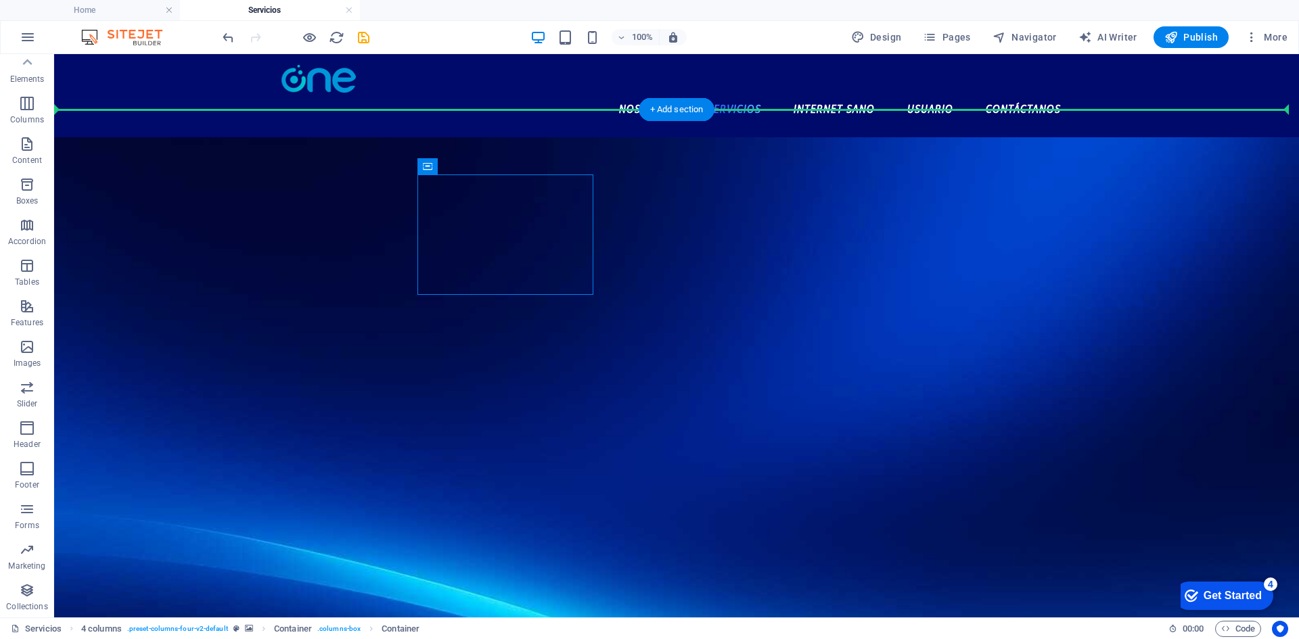
drag, startPoint x: 551, startPoint y: 218, endPoint x: 684, endPoint y: 156, distance: 146.5
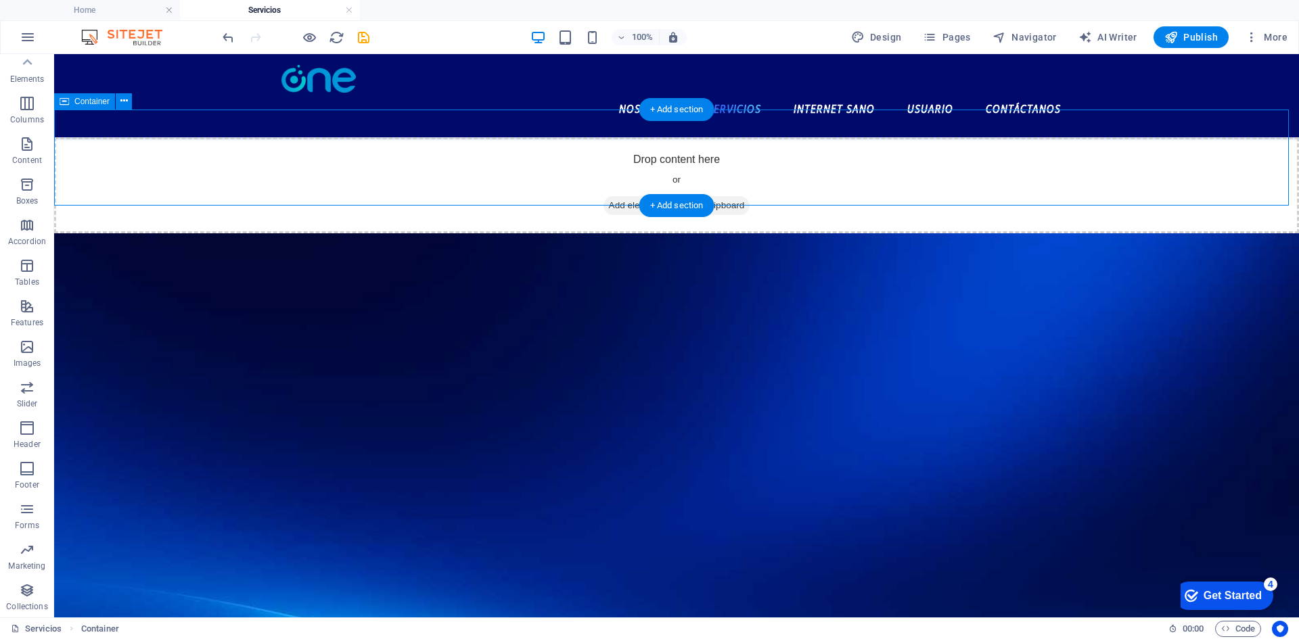
click at [695, 196] on span "Paste clipboard" at bounding box center [713, 205] width 74 height 19
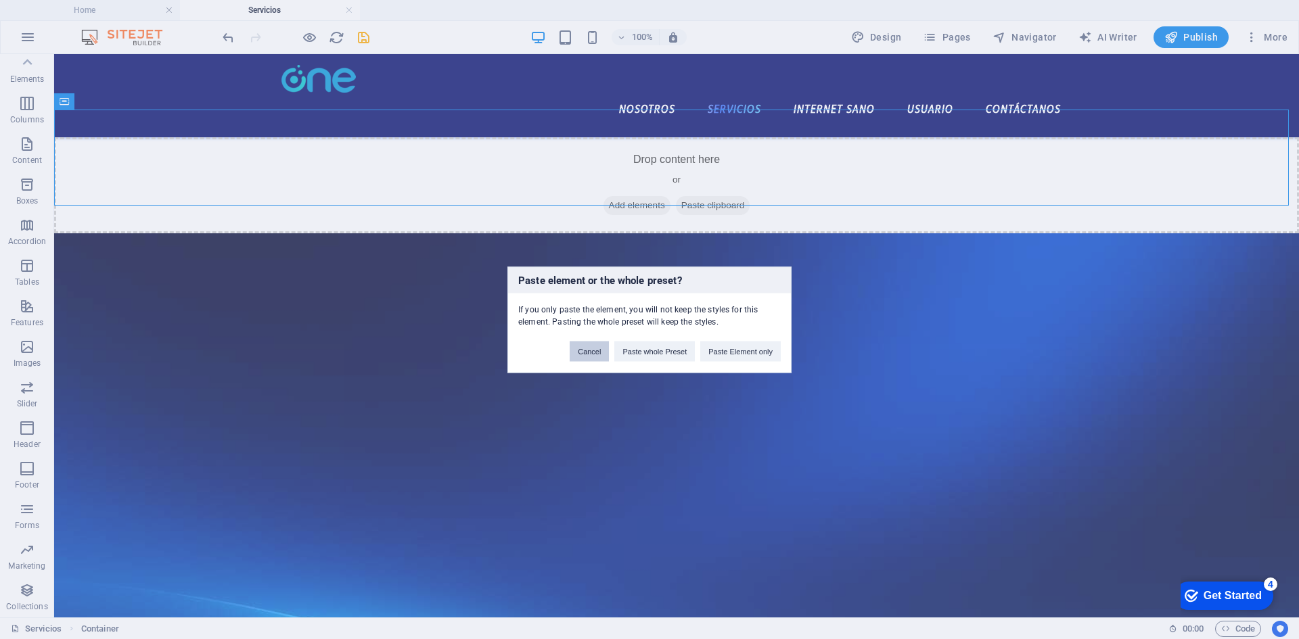
click at [596, 344] on button "Cancel" at bounding box center [589, 351] width 39 height 20
click at [595, 346] on button "Cancel" at bounding box center [589, 351] width 39 height 20
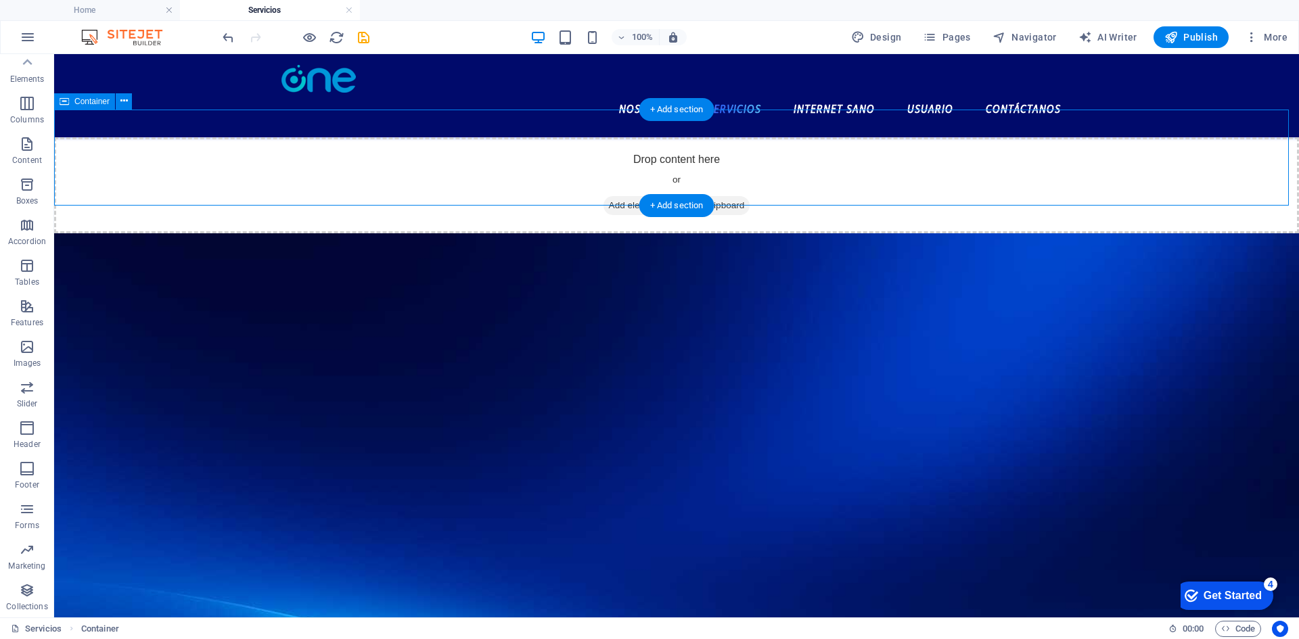
click at [628, 196] on span "Add elements" at bounding box center [636, 205] width 67 height 19
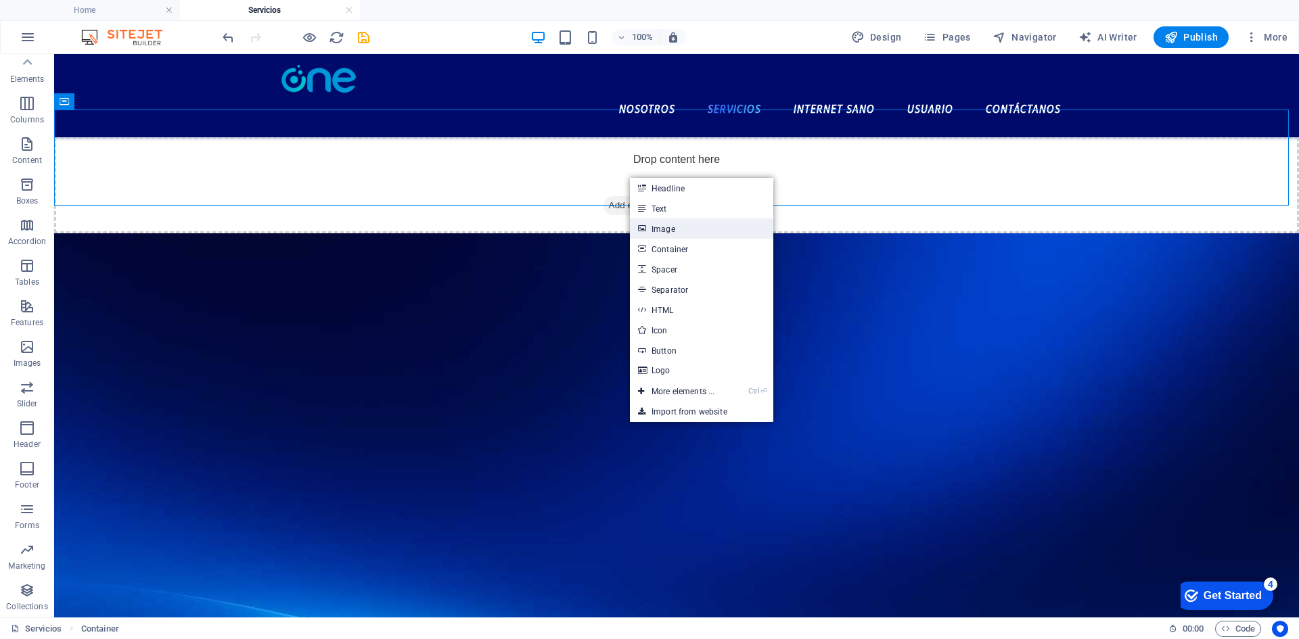
click at [689, 222] on link "Image" at bounding box center [701, 228] width 143 height 20
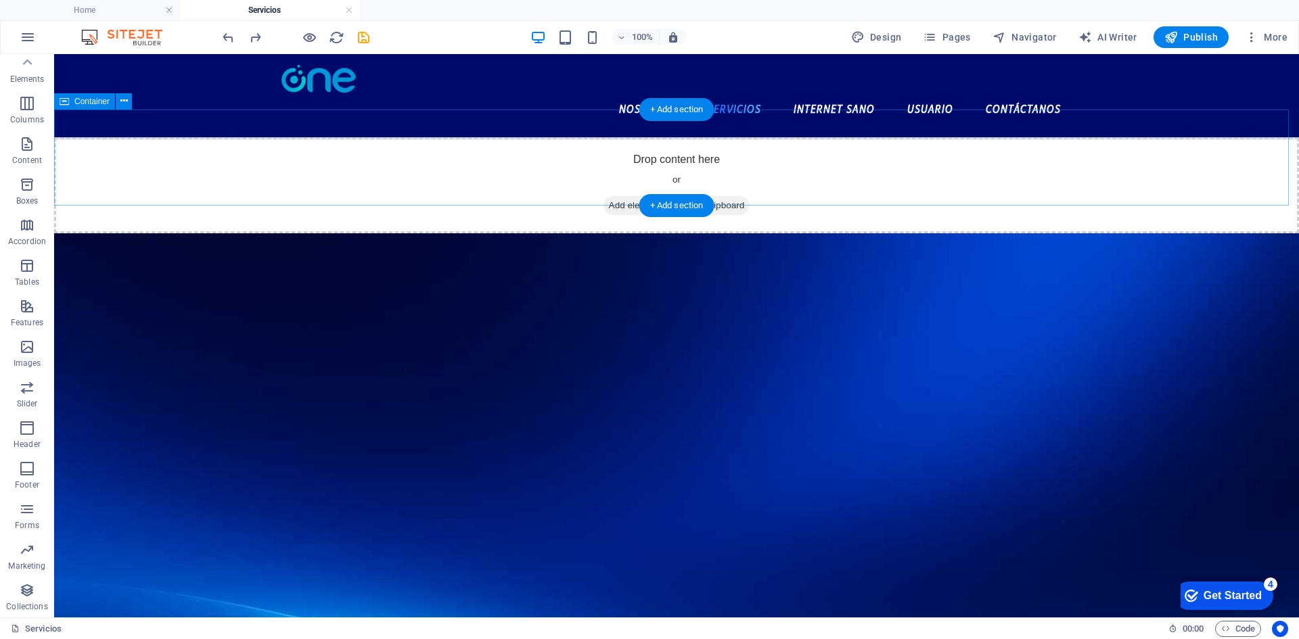
click at [622, 196] on span "Add elements" at bounding box center [636, 205] width 67 height 19
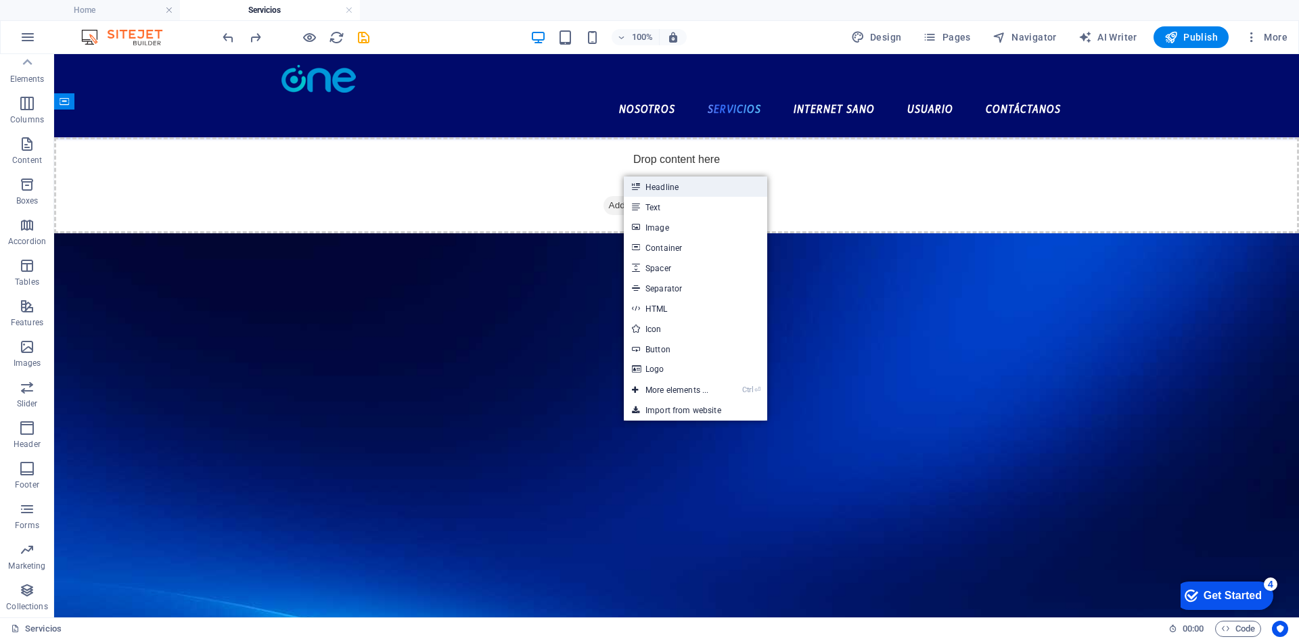
click at [687, 189] on link "Headline" at bounding box center [695, 187] width 143 height 20
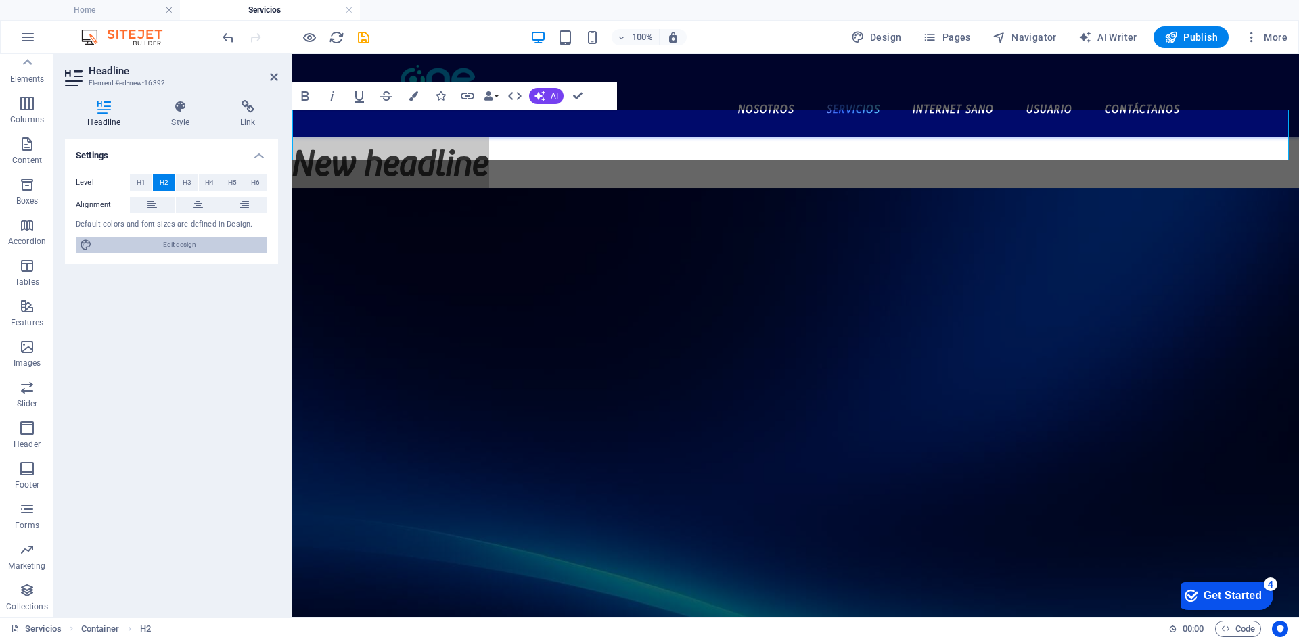
click at [227, 248] on span "Edit design" at bounding box center [179, 245] width 167 height 16
select select "px"
select select "700"
select select "px"
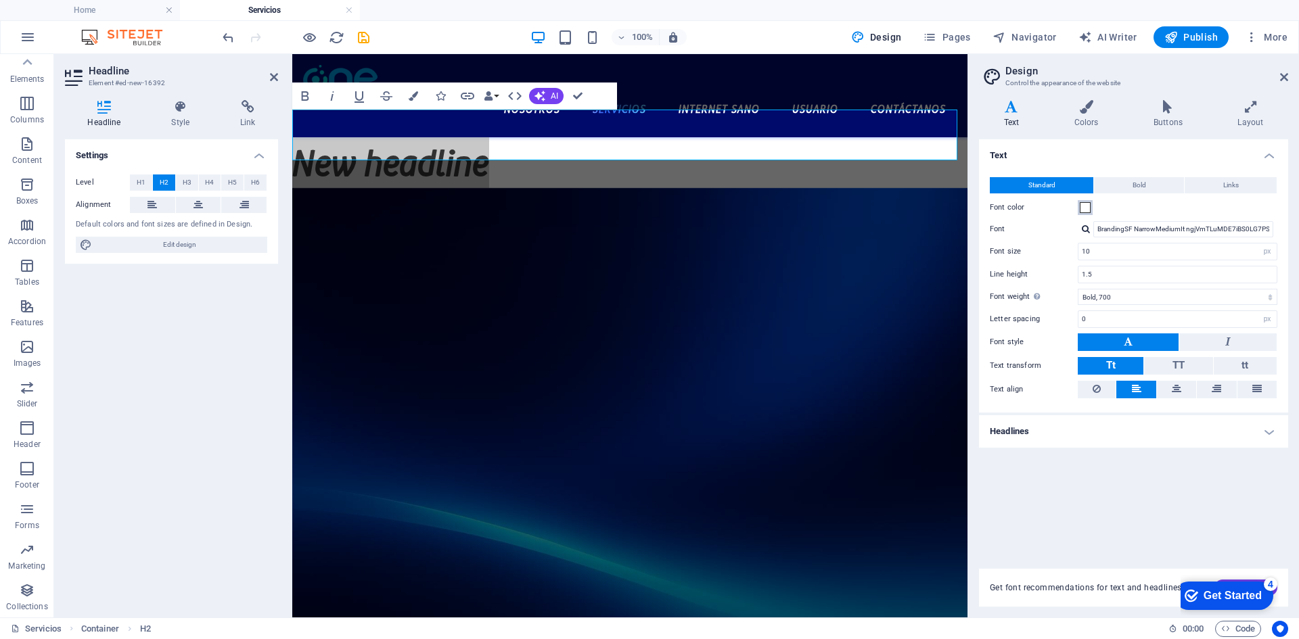
click at [1090, 202] on span at bounding box center [1085, 207] width 11 height 11
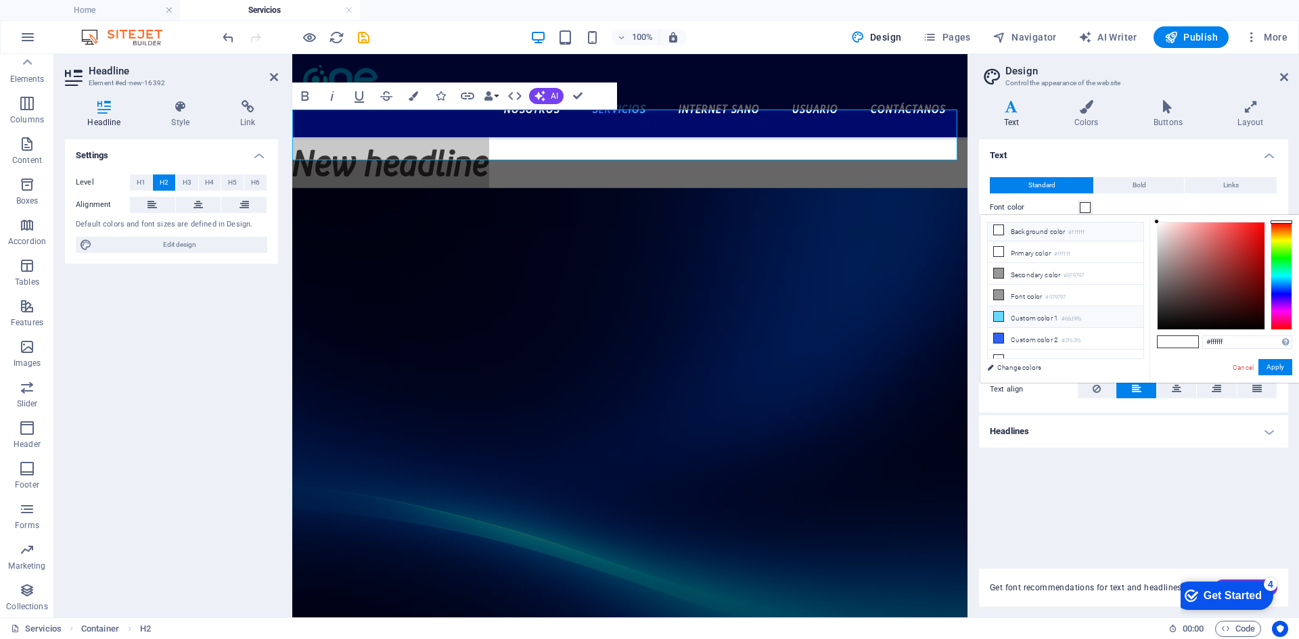
scroll to position [0, 0]
click at [1062, 247] on li "Primary color #ffffff" at bounding box center [1066, 255] width 156 height 22
click at [1023, 367] on link "Change colors" at bounding box center [1058, 367] width 157 height 17
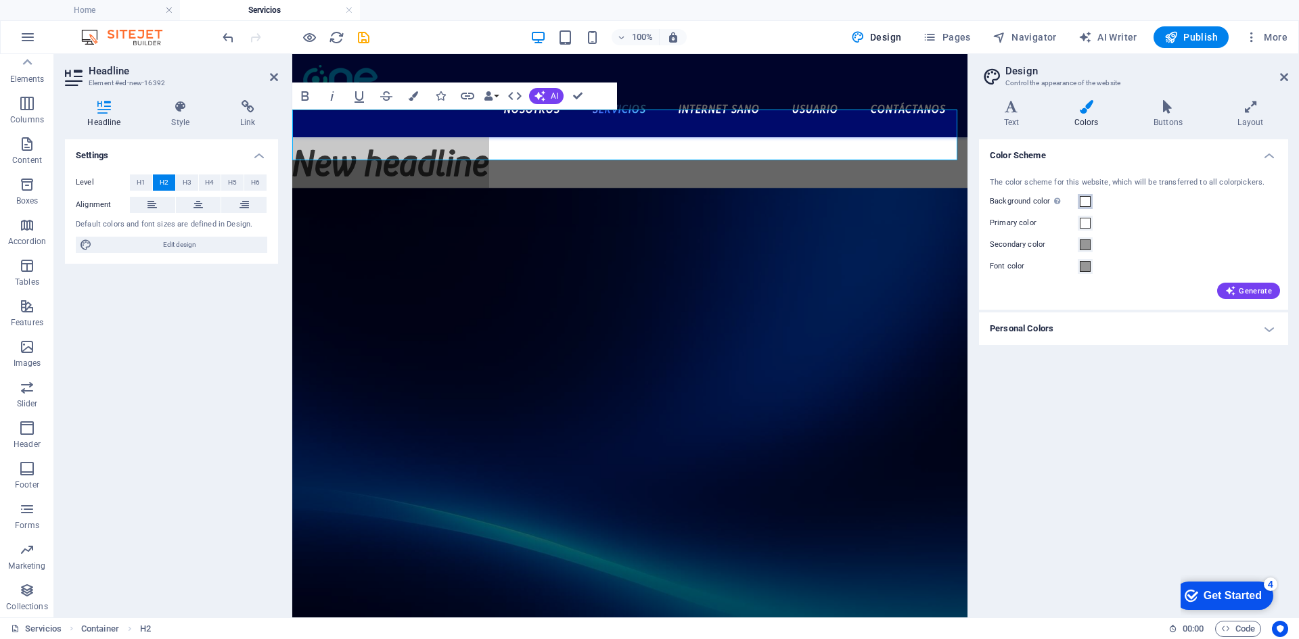
click at [1087, 204] on span at bounding box center [1085, 201] width 11 height 11
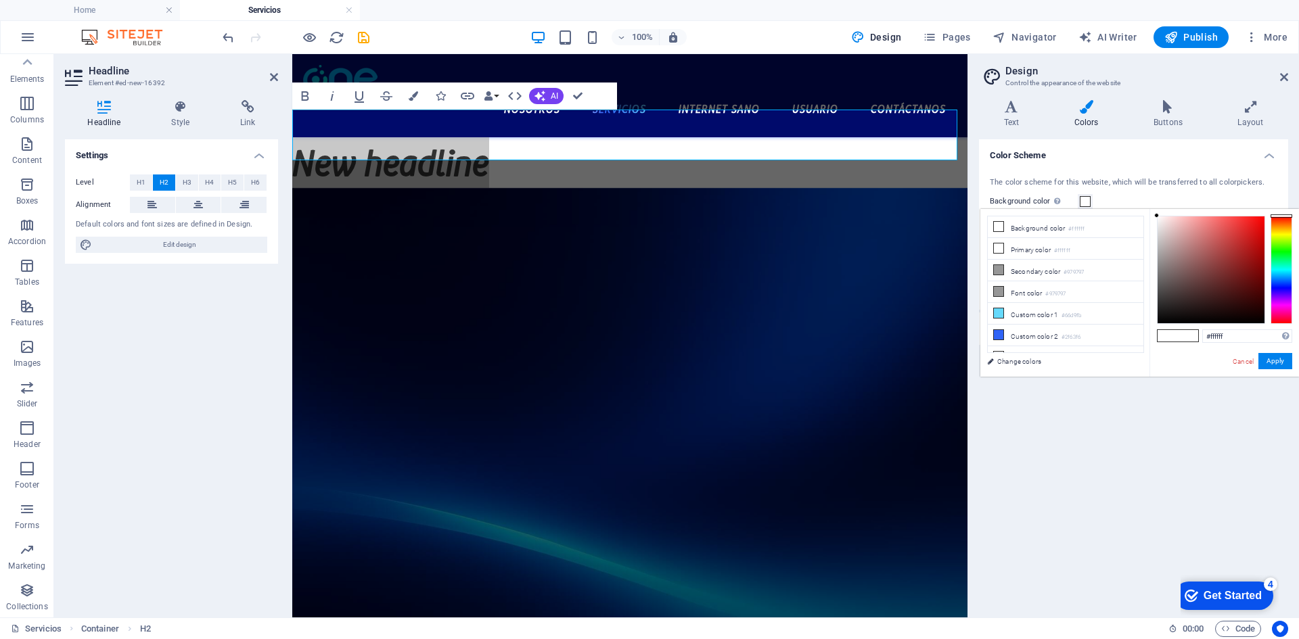
click at [1145, 173] on div "The color scheme for this website, which will be transferred to all colorpicker…" at bounding box center [1133, 237] width 315 height 147
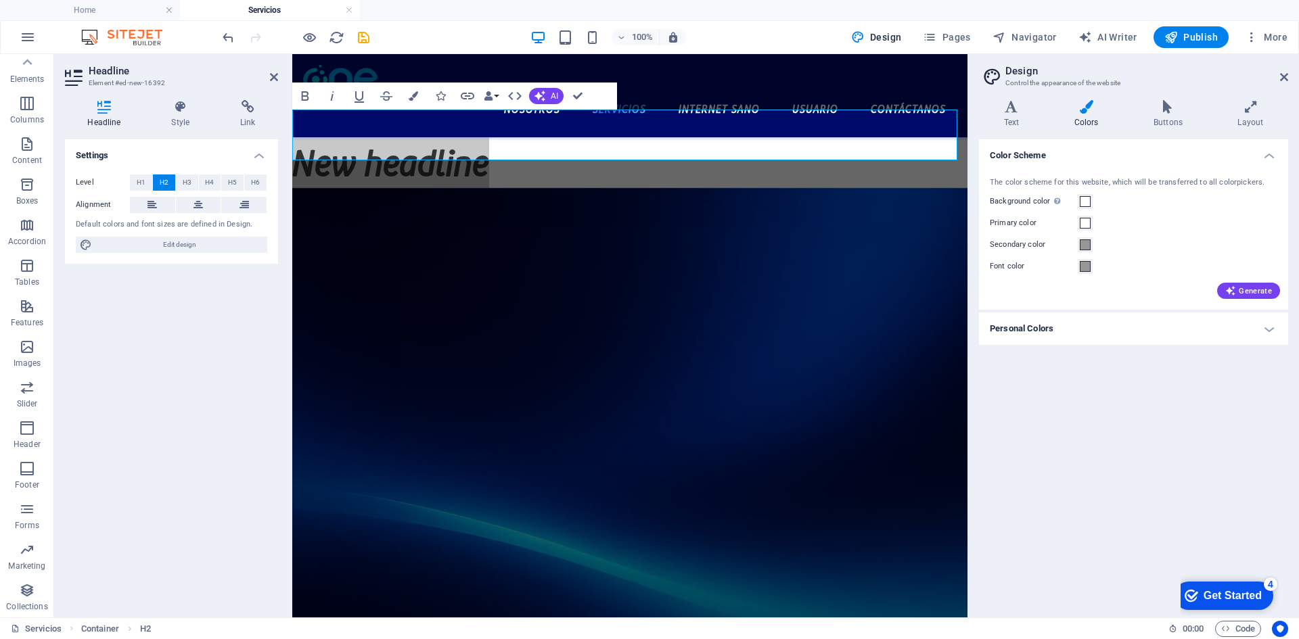
click at [1267, 322] on h4 "Personal Colors" at bounding box center [1133, 329] width 309 height 32
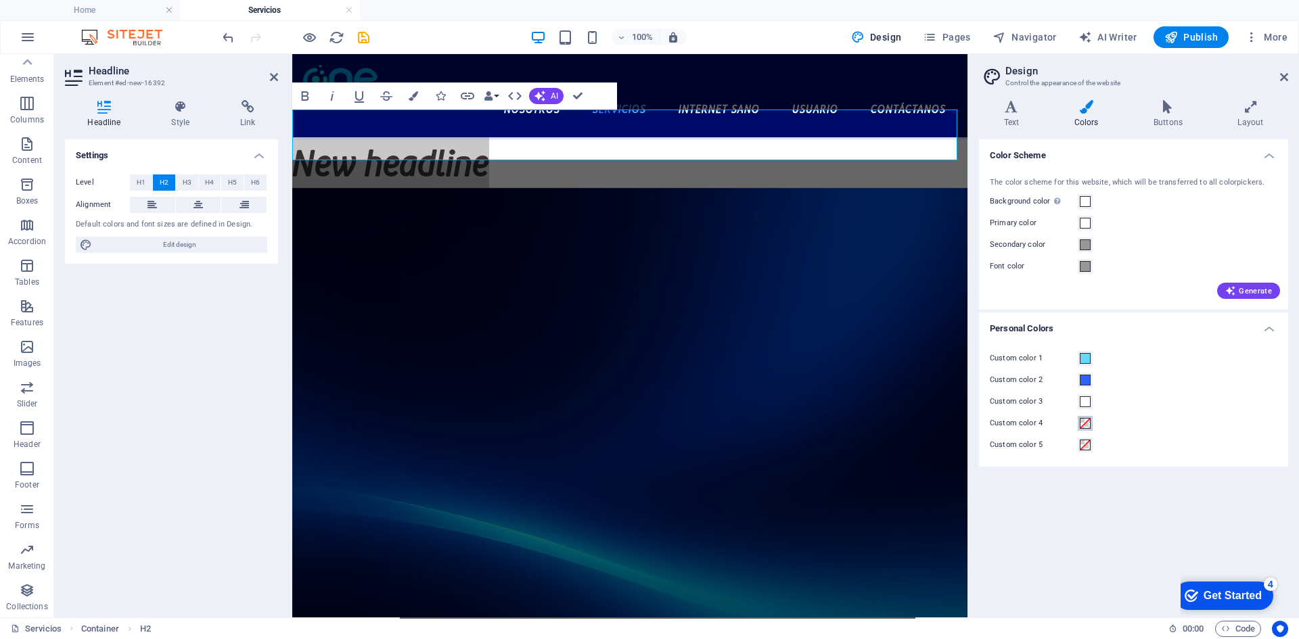
click at [1085, 421] on span at bounding box center [1085, 423] width 11 height 11
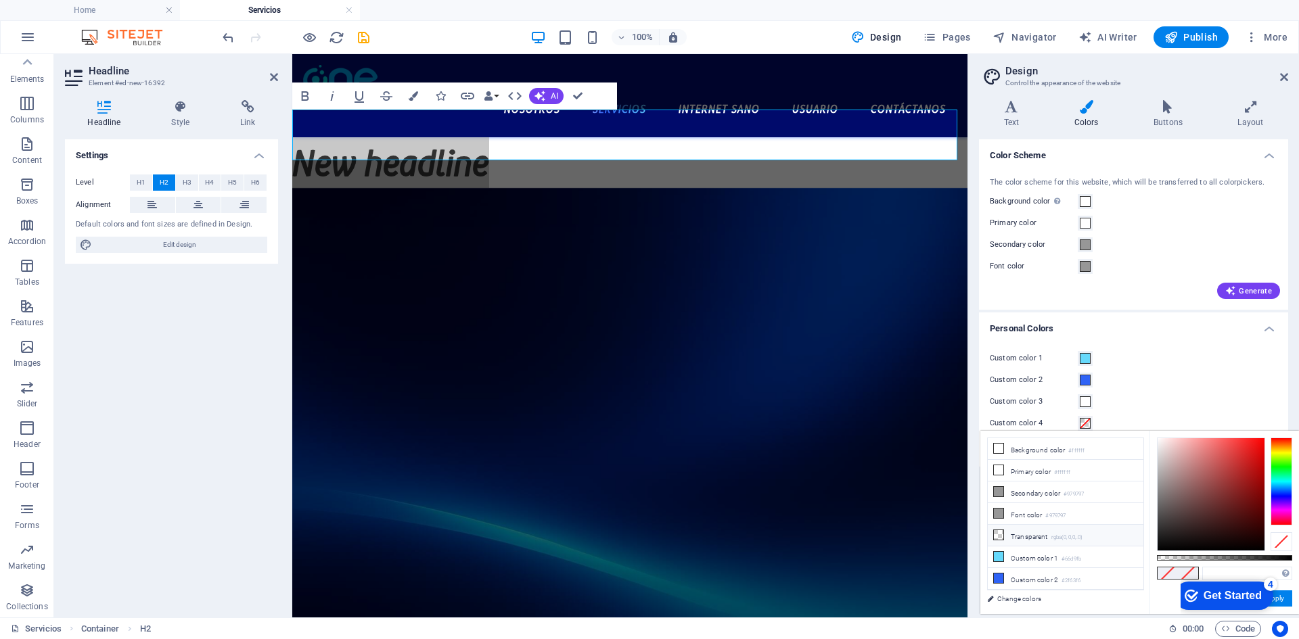
click at [1041, 533] on li "Transparent rgba(0,0,0,.0)" at bounding box center [1066, 536] width 156 height 22
type input "rgba(0, 0, 0, 0)"
click at [1282, 602] on button "Apply" at bounding box center [1275, 599] width 34 height 16
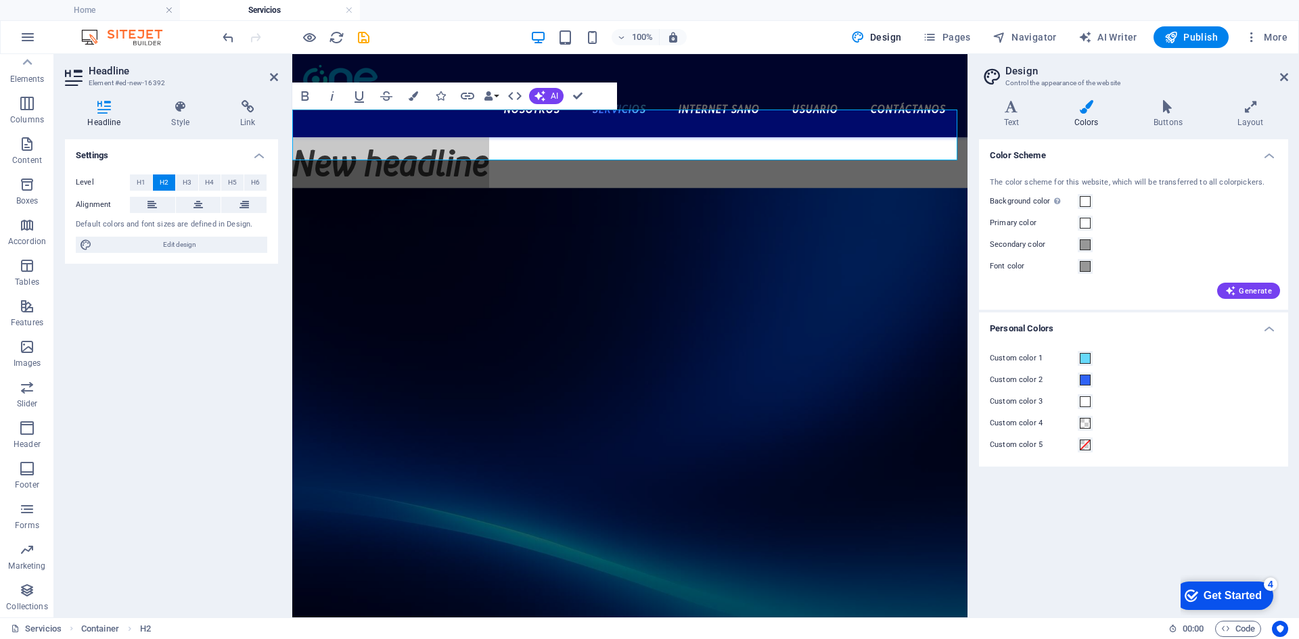
click at [1281, 85] on header "Design Control the appearance of the website" at bounding box center [1135, 71] width 306 height 35
click at [1287, 76] on icon at bounding box center [1284, 77] width 8 height 11
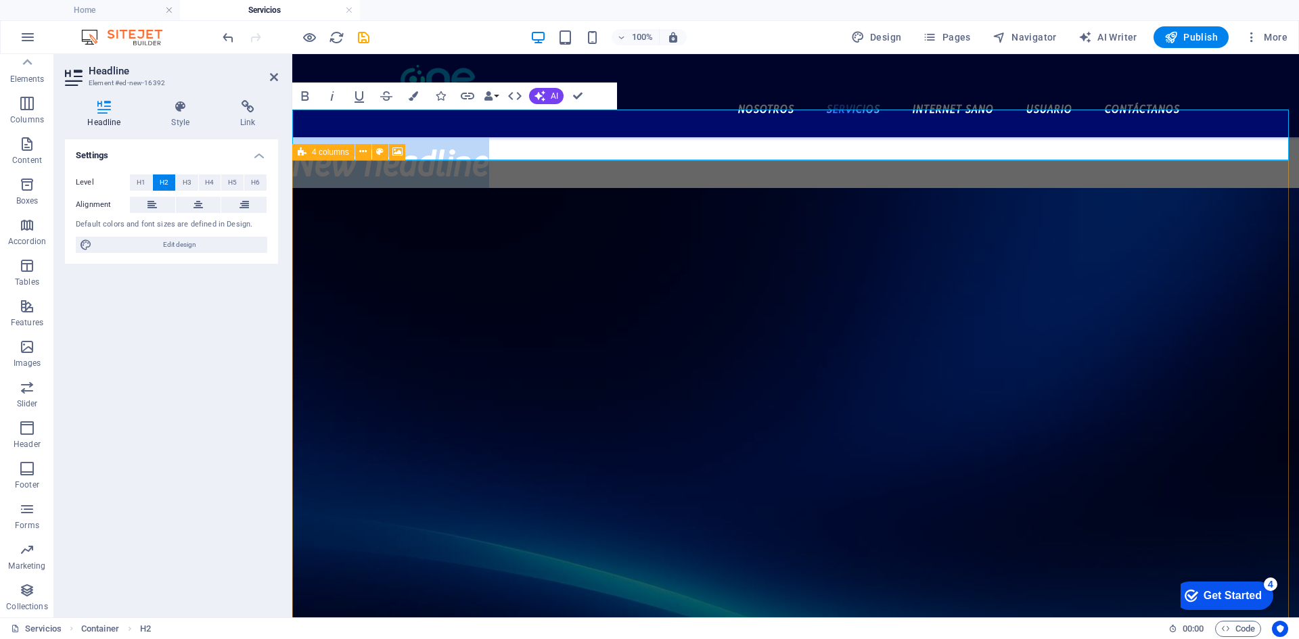
click at [443, 201] on figure at bounding box center [795, 421] width 1007 height 466
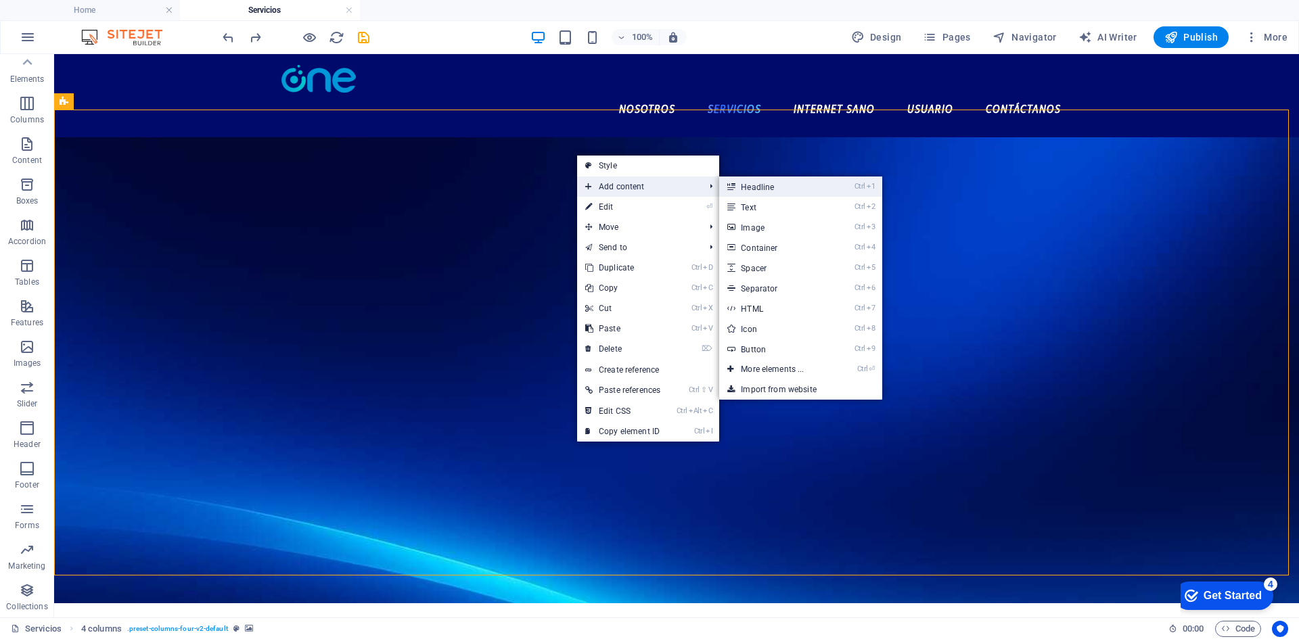
click at [747, 191] on link "Ctrl 1 Headline" at bounding box center [775, 187] width 112 height 20
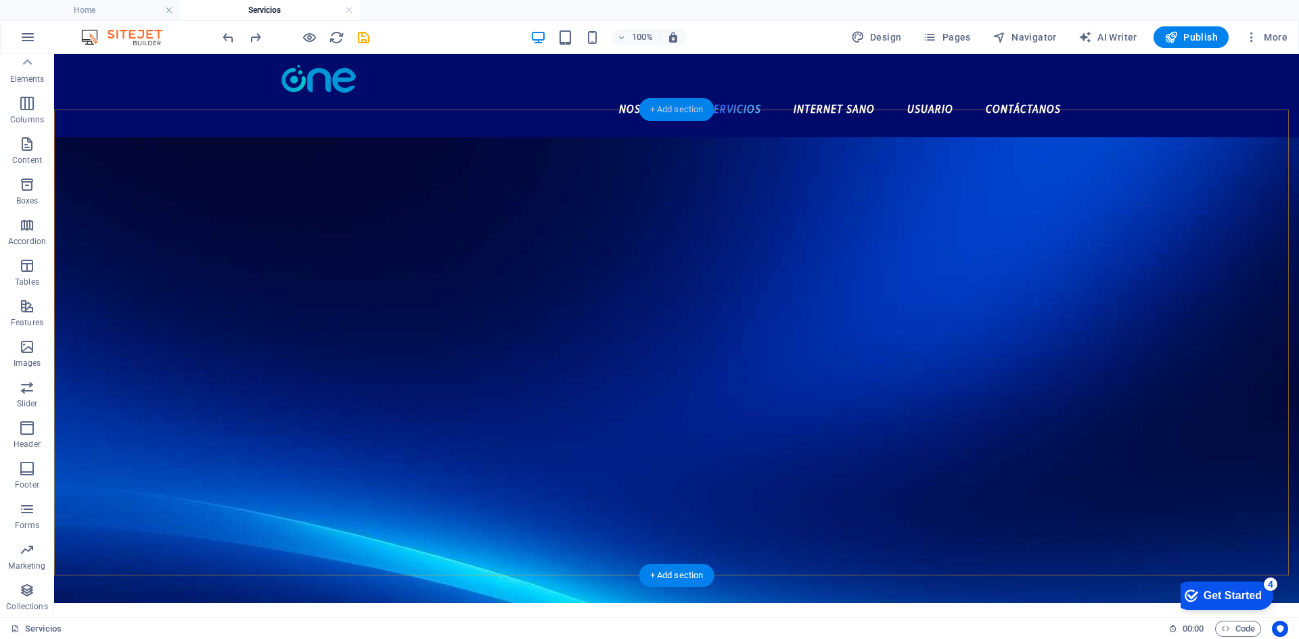
click at [685, 111] on div "+ Add section" at bounding box center [676, 109] width 75 height 23
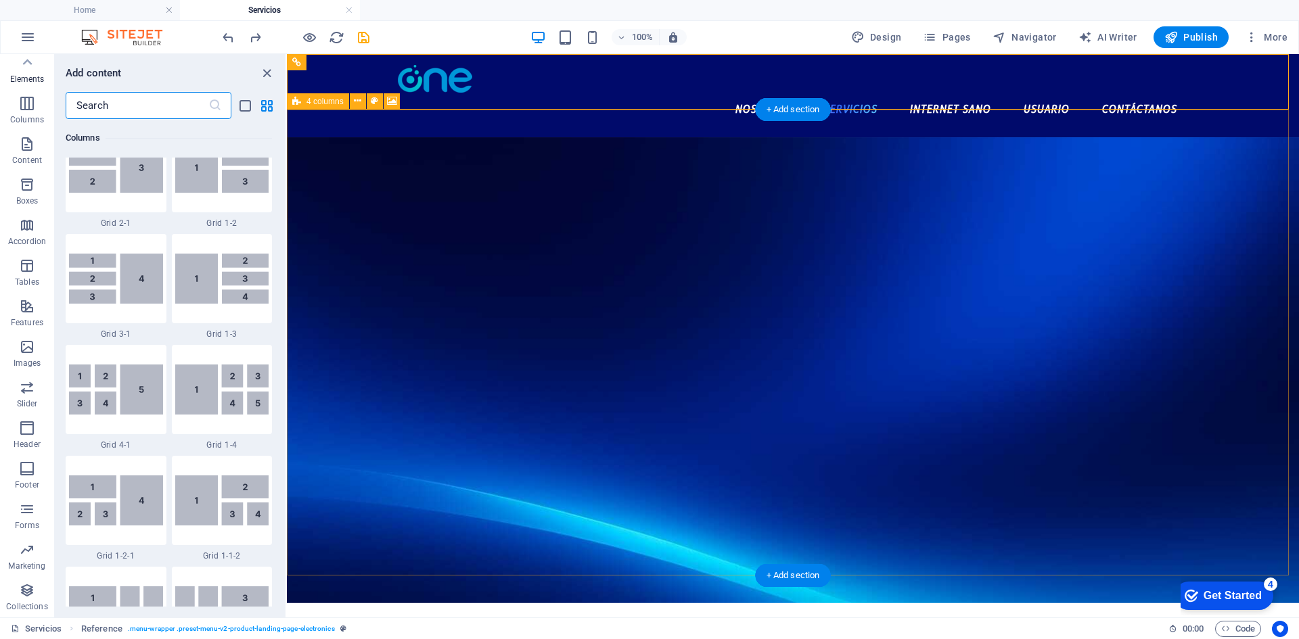
scroll to position [2367, 0]
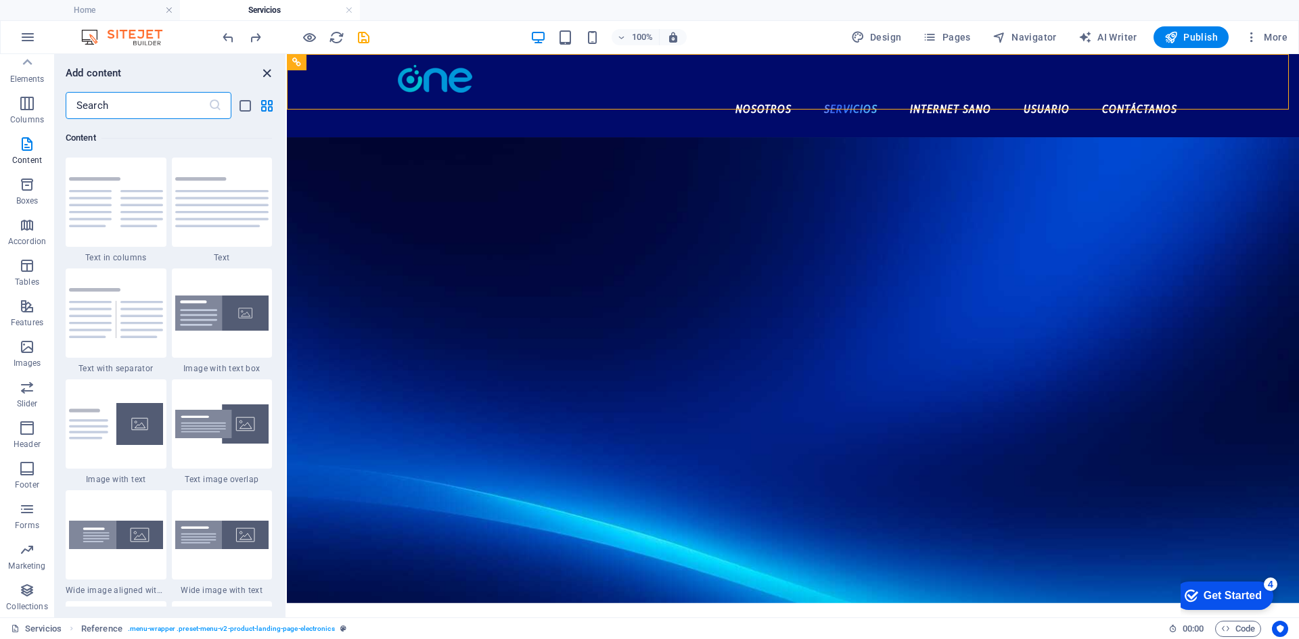
click at [264, 75] on icon "close panel" at bounding box center [267, 74] width 16 height 16
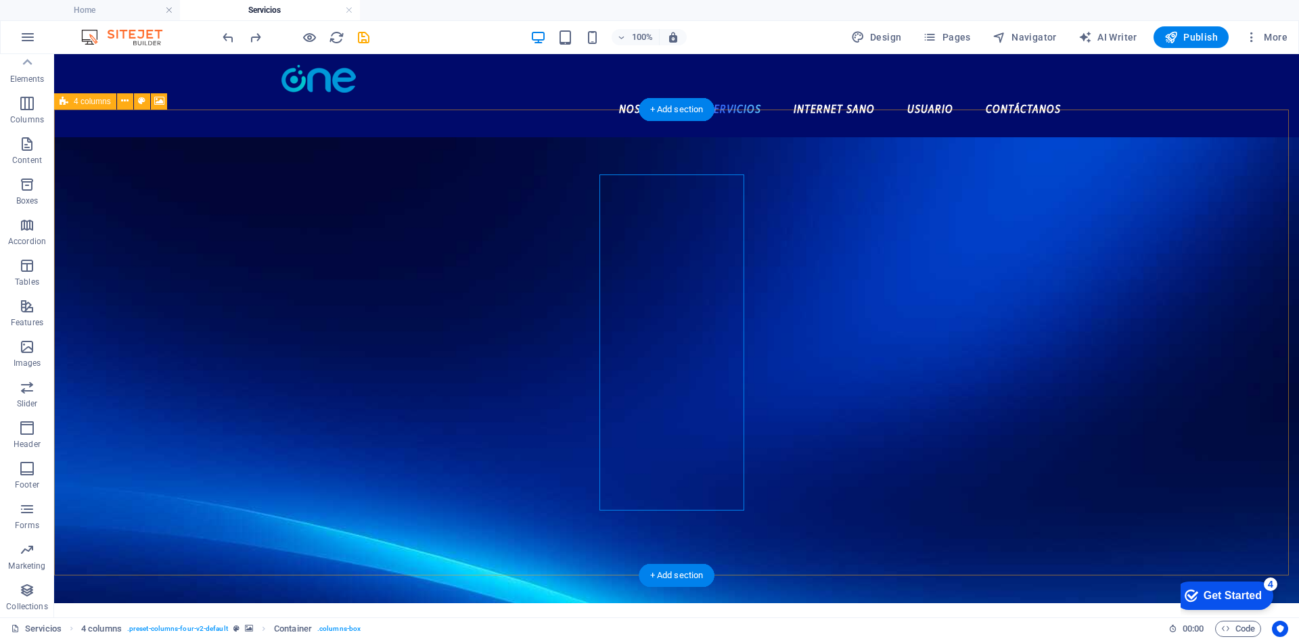
click at [847, 149] on figure at bounding box center [676, 370] width 1245 height 466
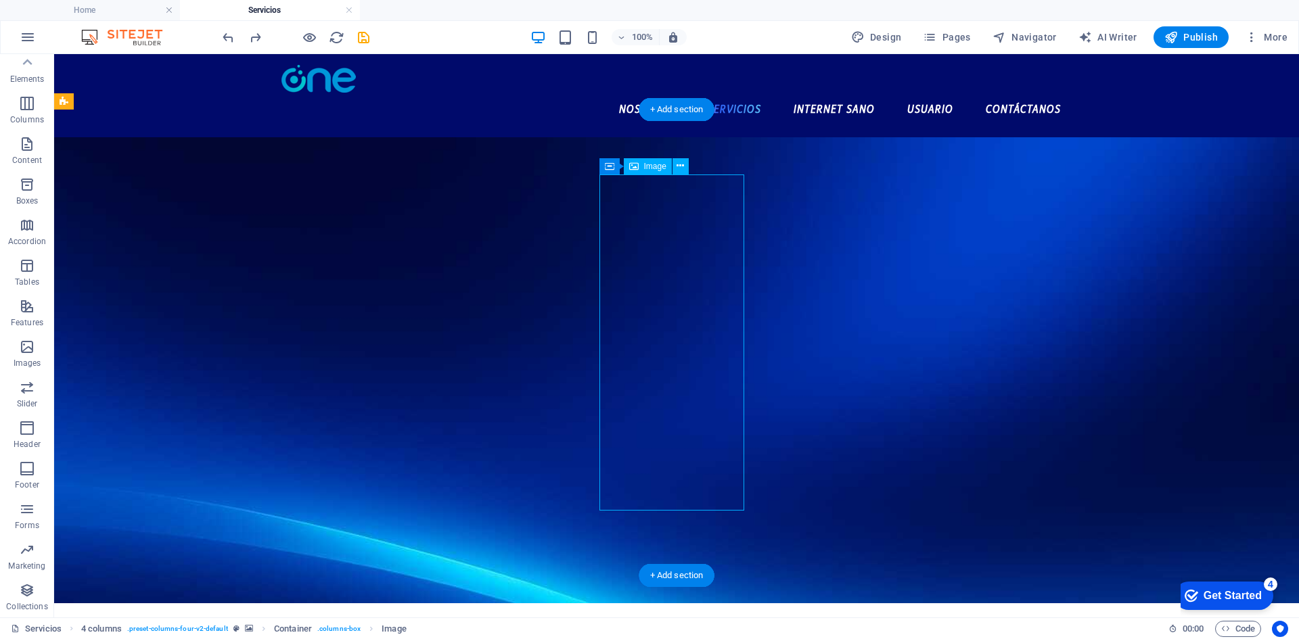
drag, startPoint x: 724, startPoint y: 271, endPoint x: 731, endPoint y: 321, distance: 49.9
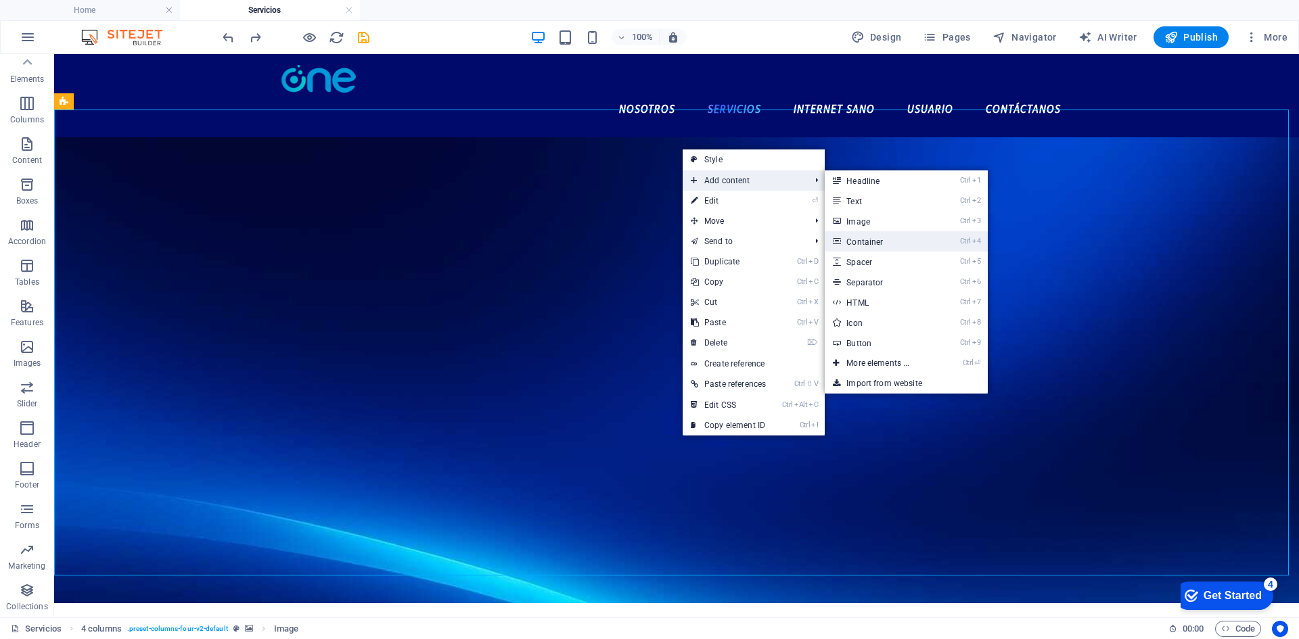
click at [898, 233] on link "Ctrl 4 Container" at bounding box center [881, 241] width 112 height 20
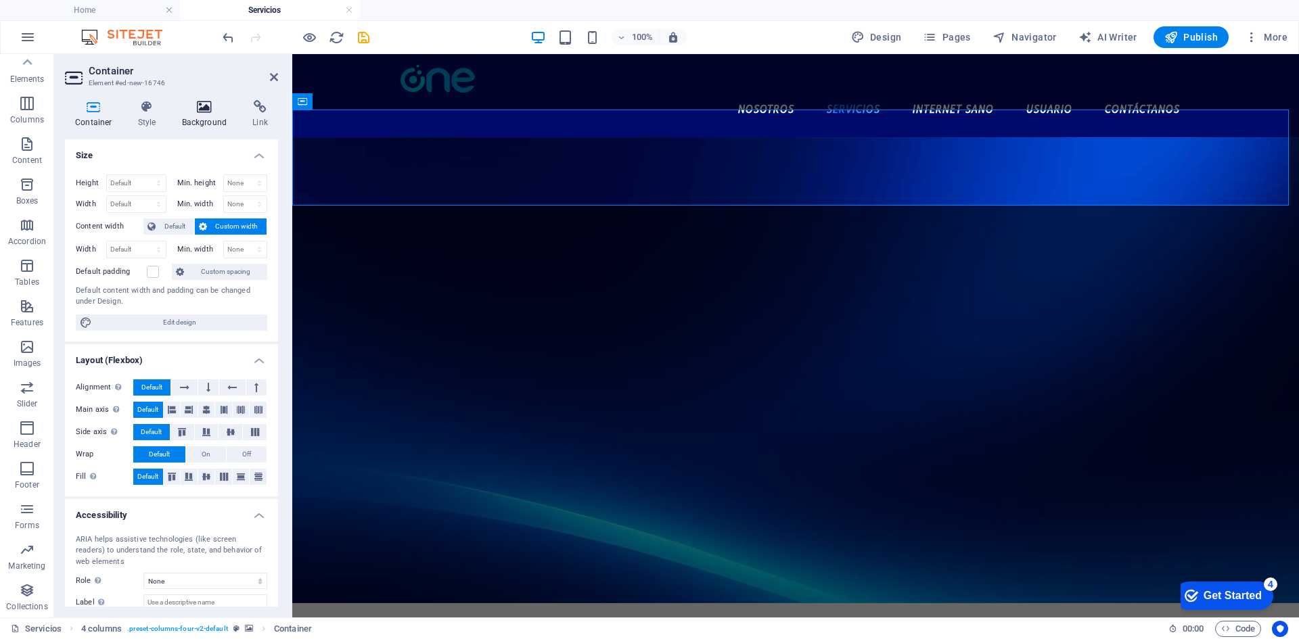
click at [188, 114] on h4 "Background" at bounding box center [207, 114] width 71 height 28
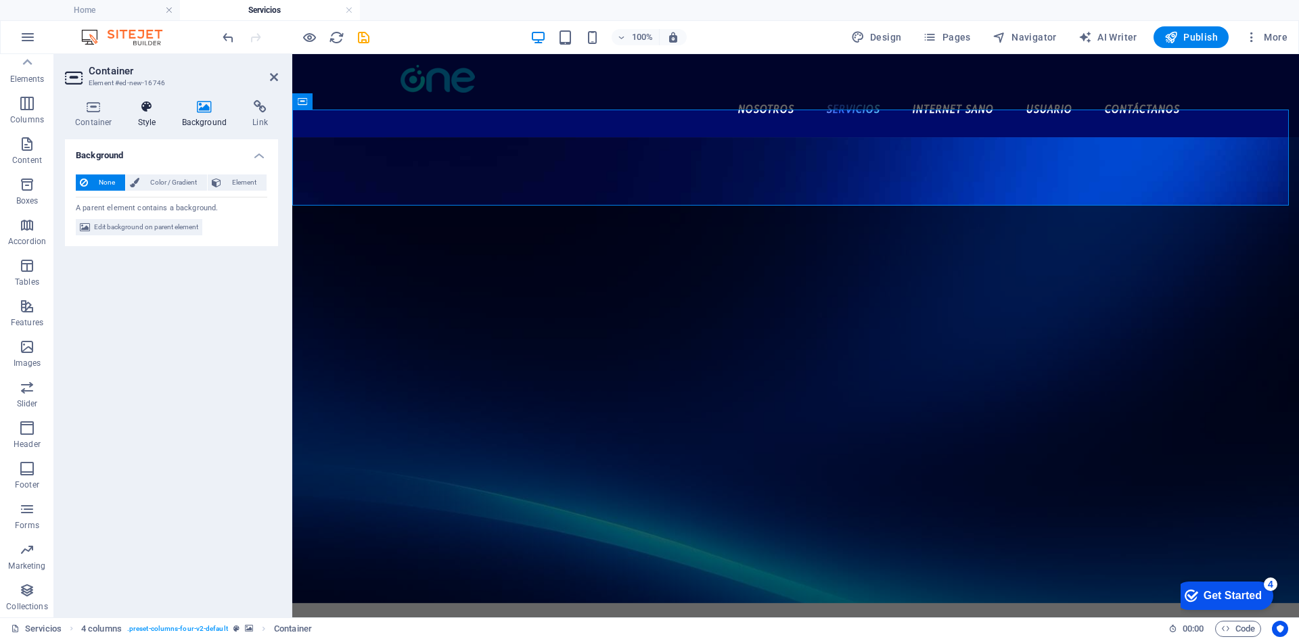
click at [140, 112] on icon at bounding box center [147, 107] width 39 height 14
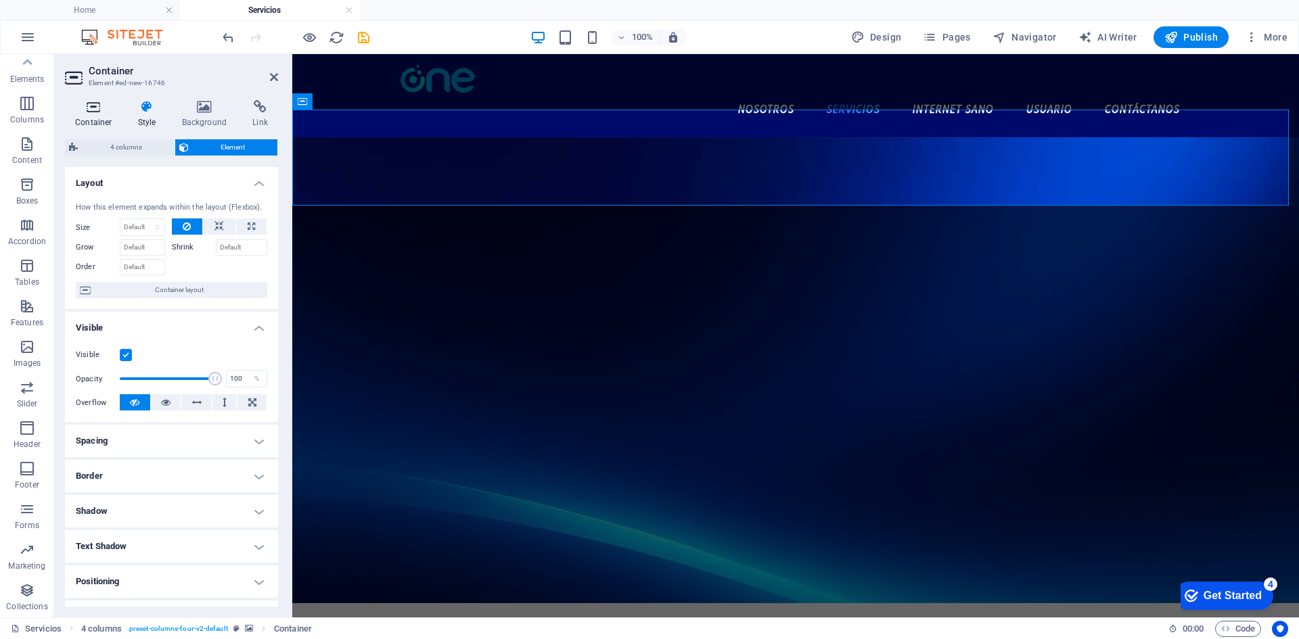
click at [97, 111] on icon at bounding box center [93, 107] width 57 height 14
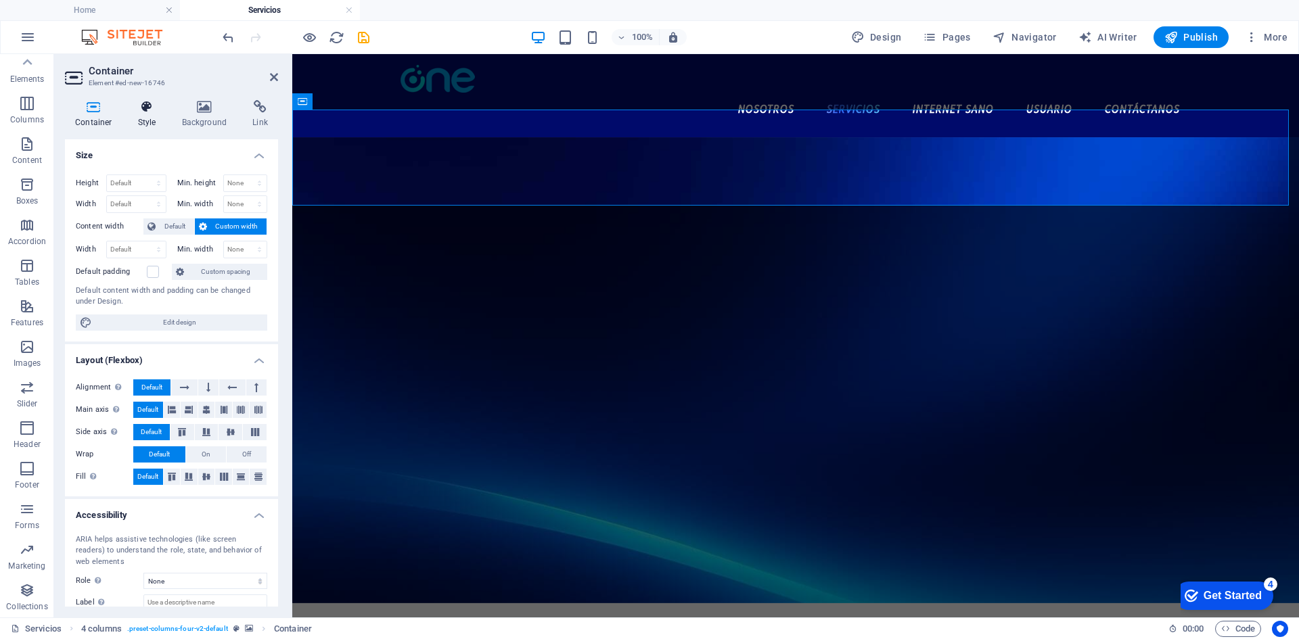
click at [164, 114] on h4 "Style" at bounding box center [150, 114] width 44 height 28
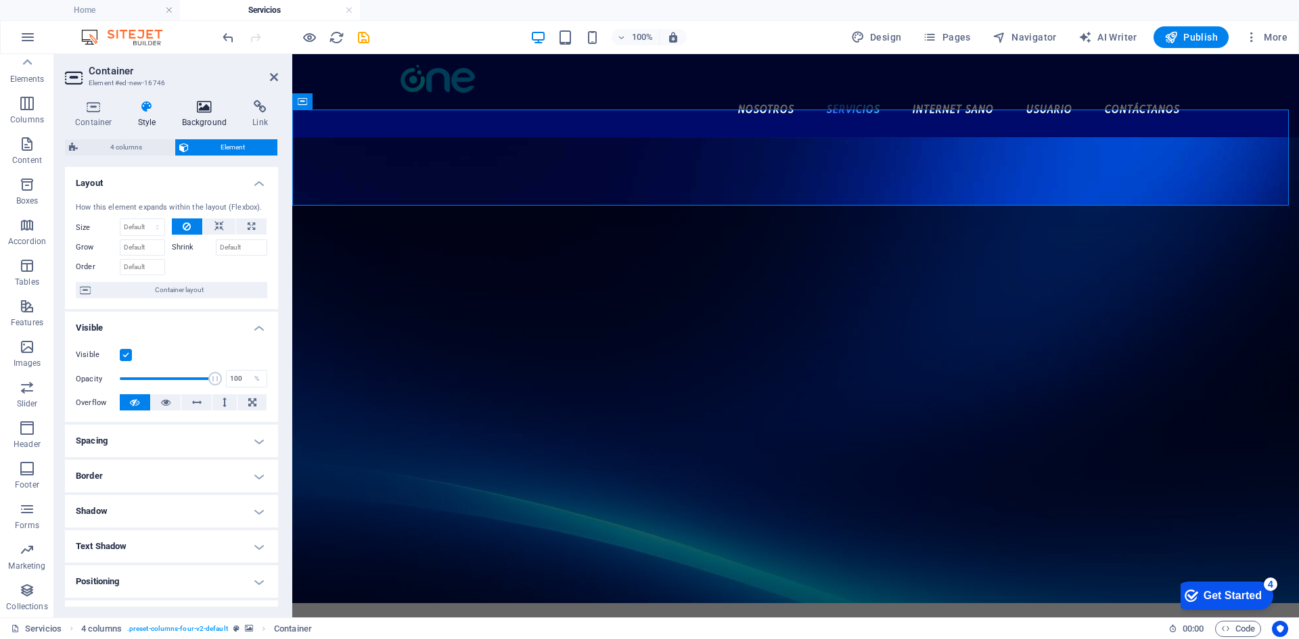
click at [209, 114] on h4 "Background" at bounding box center [207, 114] width 71 height 28
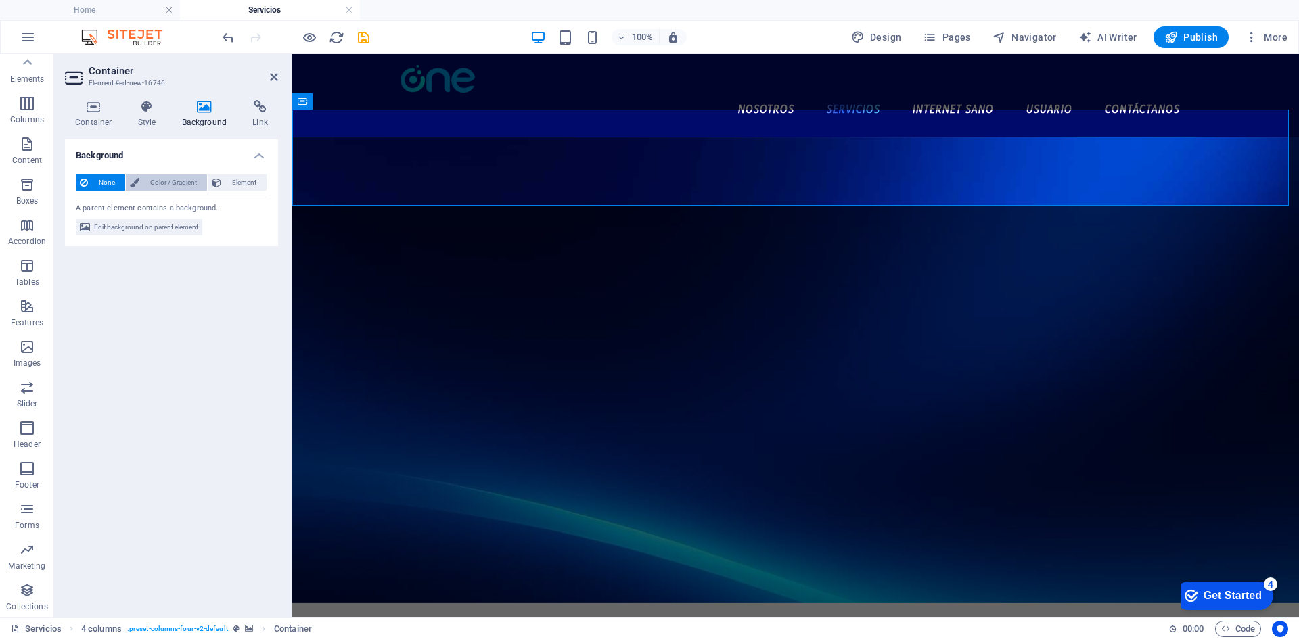
click at [172, 183] on span "Color / Gradient" at bounding box center [173, 183] width 60 height 16
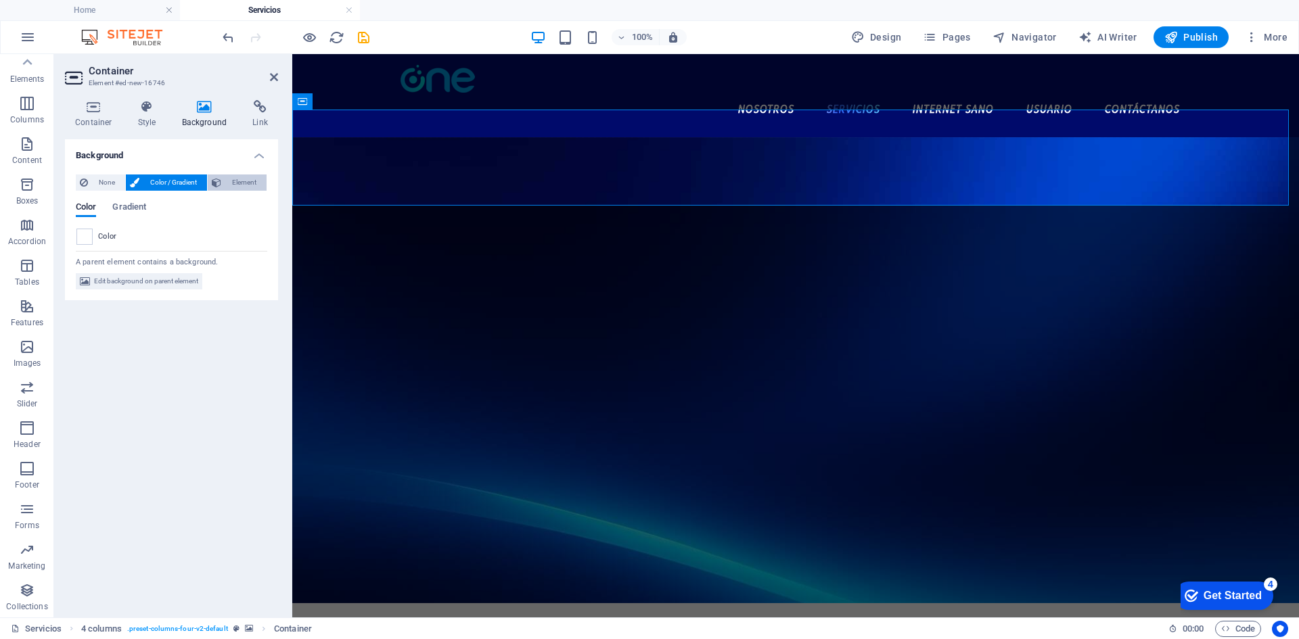
click at [221, 176] on icon at bounding box center [216, 183] width 9 height 16
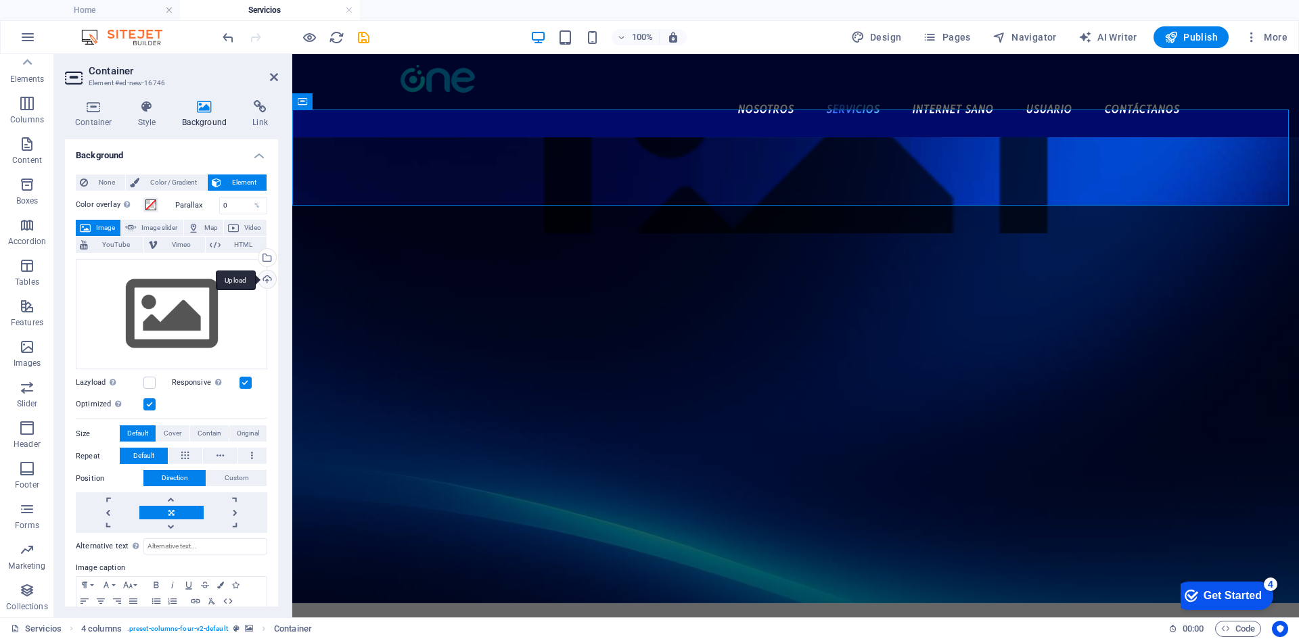
click at [267, 274] on div "Upload" at bounding box center [266, 281] width 20 height 20
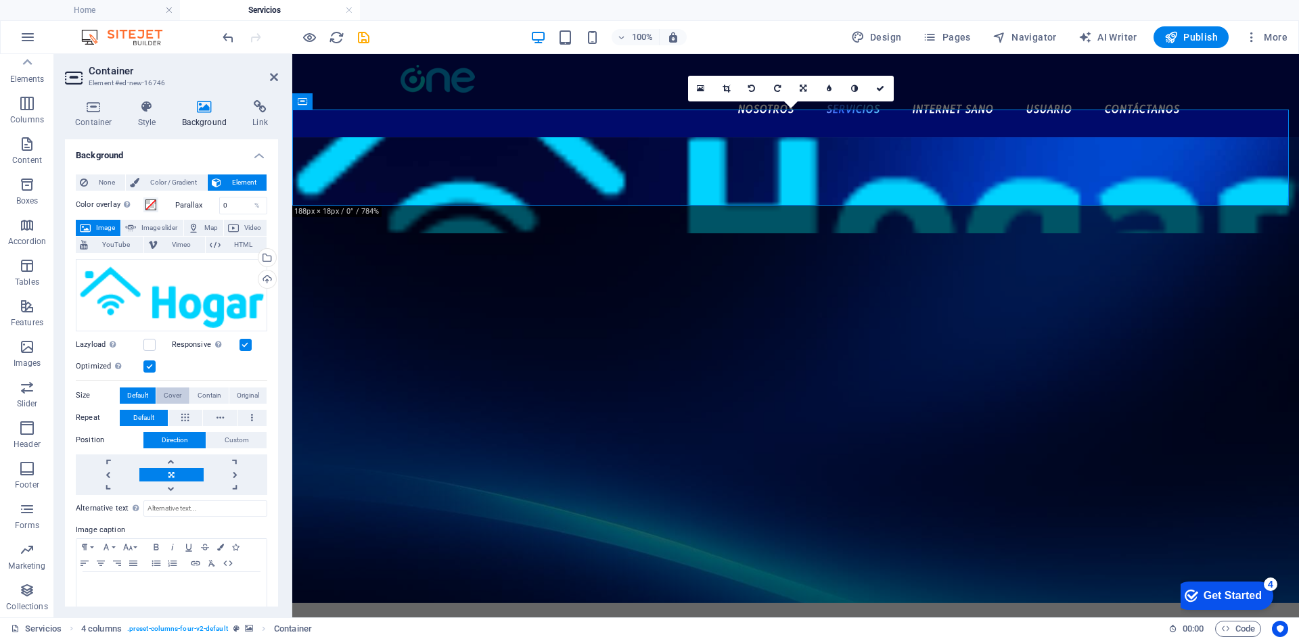
click at [181, 392] on span "Cover" at bounding box center [173, 396] width 18 height 16
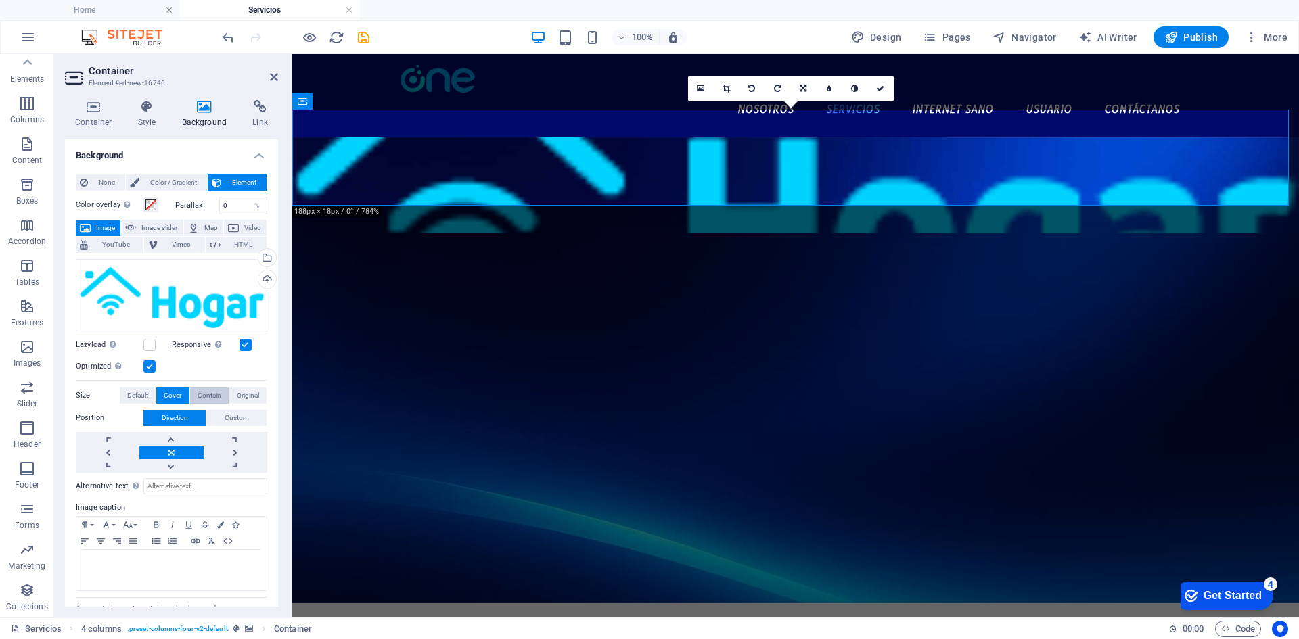
click at [199, 393] on span "Contain" at bounding box center [210, 396] width 24 height 16
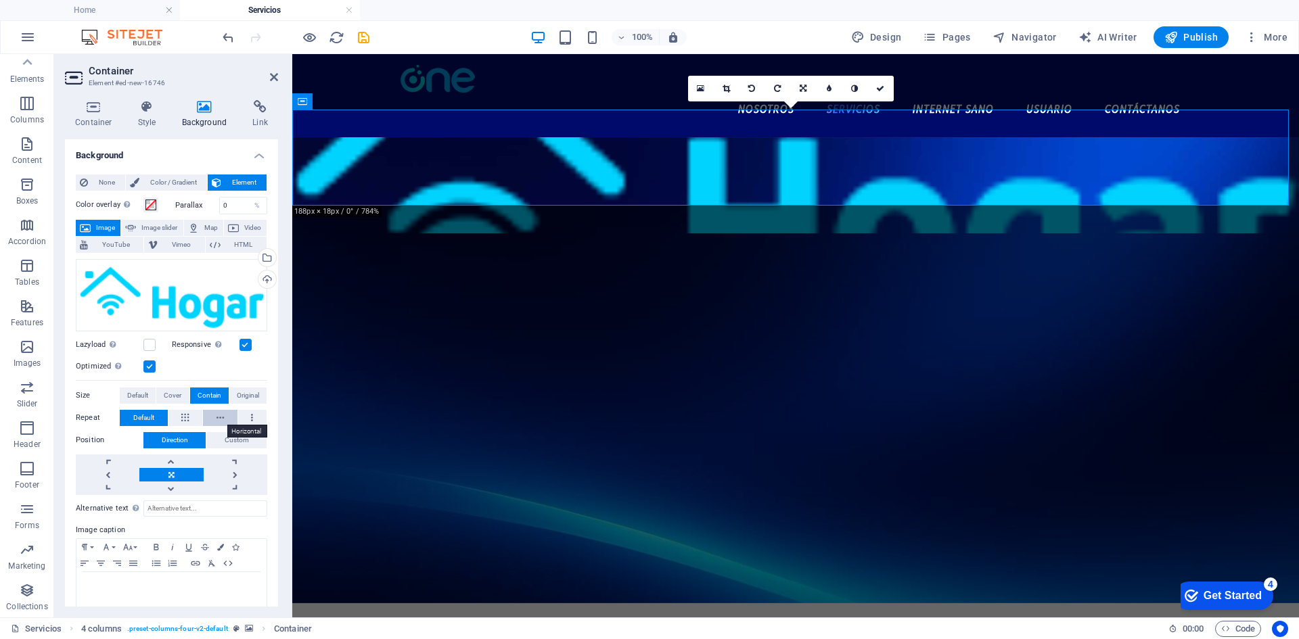
click at [216, 414] on icon at bounding box center [219, 418] width 7 height 16
click at [244, 395] on span "Original" at bounding box center [248, 396] width 22 height 16
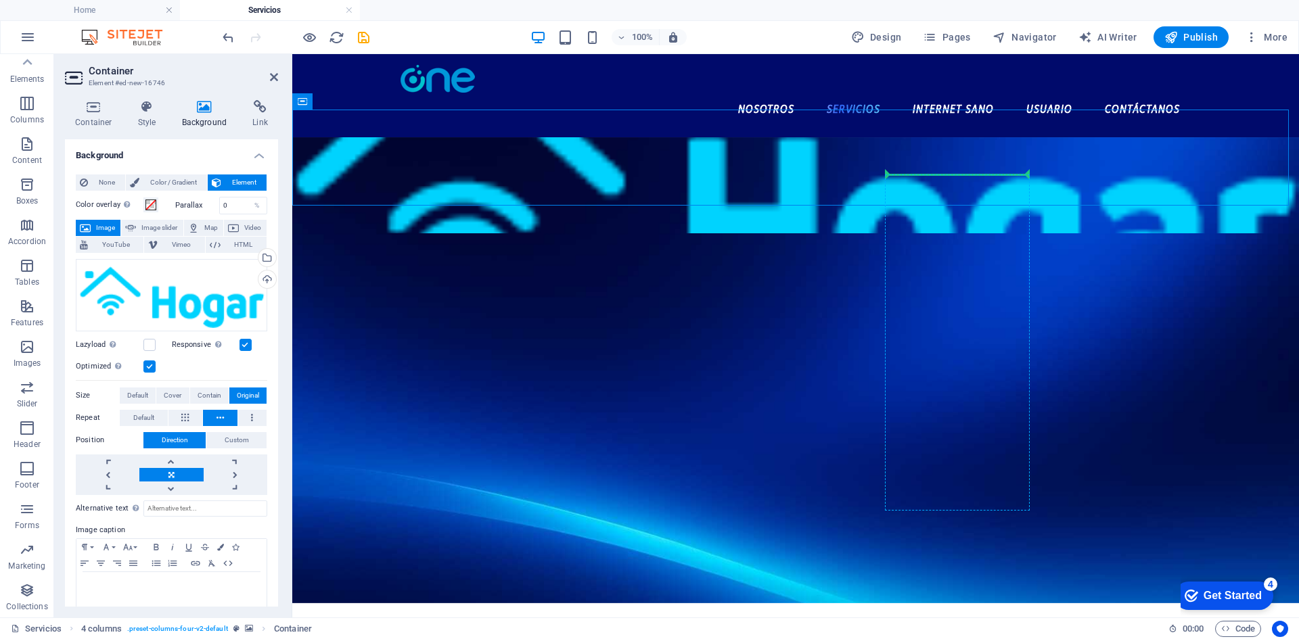
drag, startPoint x: 1010, startPoint y: 147, endPoint x: 1014, endPoint y: 180, distance: 32.7
click at [515, 233] on div "Drop content here or Add elements Paste clipboard" at bounding box center [795, 281] width 1007 height 96
click at [149, 110] on icon at bounding box center [147, 107] width 39 height 14
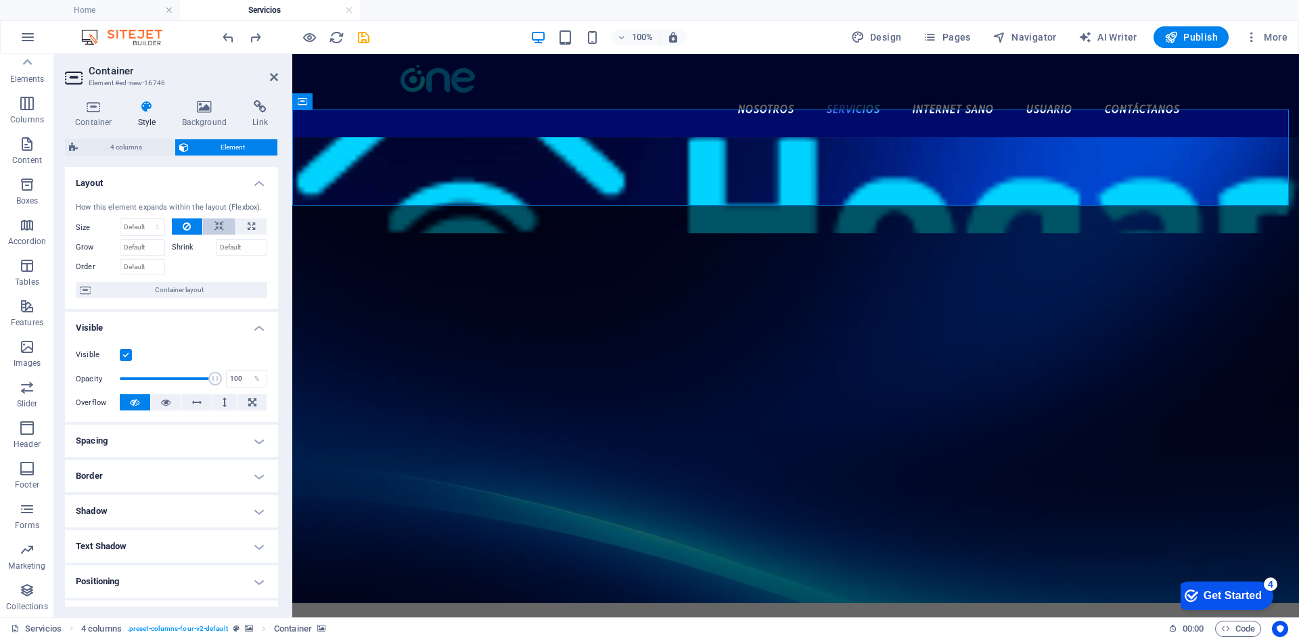
click at [218, 226] on icon at bounding box center [218, 226] width 9 height 16
drag, startPoint x: 209, startPoint y: 382, endPoint x: 133, endPoint y: 379, distance: 76.5
click at [135, 379] on span at bounding box center [139, 379] width 14 height 14
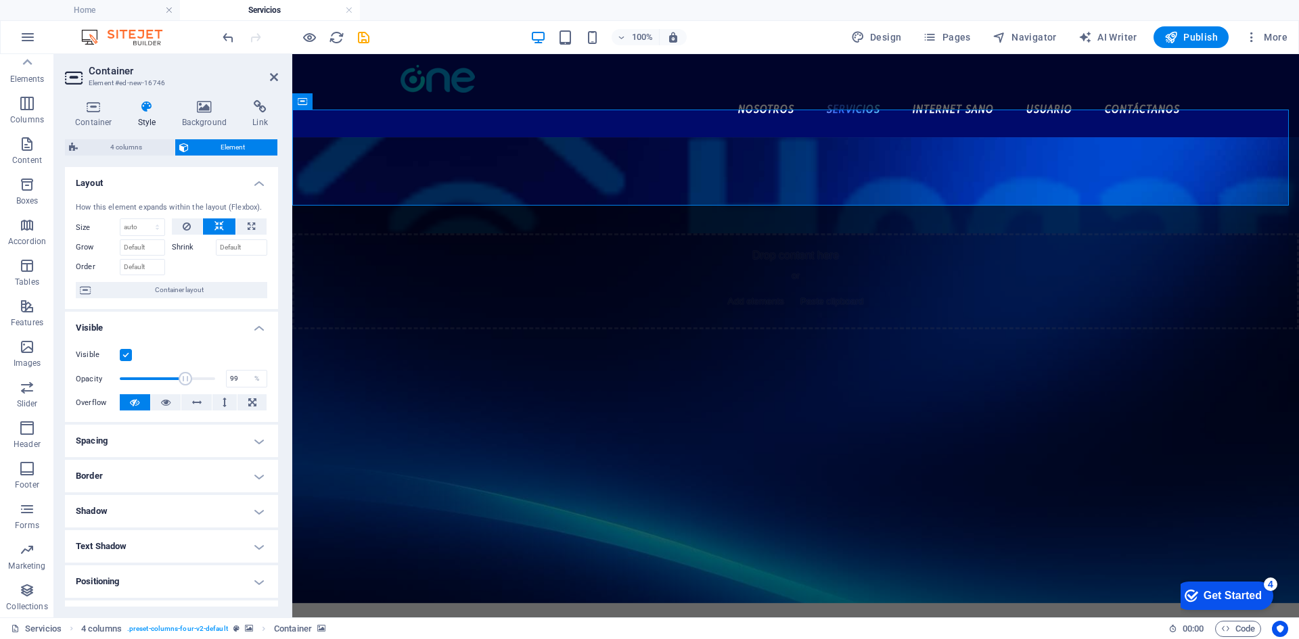
type input "100"
drag, startPoint x: 133, startPoint y: 379, endPoint x: 244, endPoint y: 367, distance: 112.4
click at [234, 374] on div "Opacity 100 %" at bounding box center [171, 379] width 191 height 20
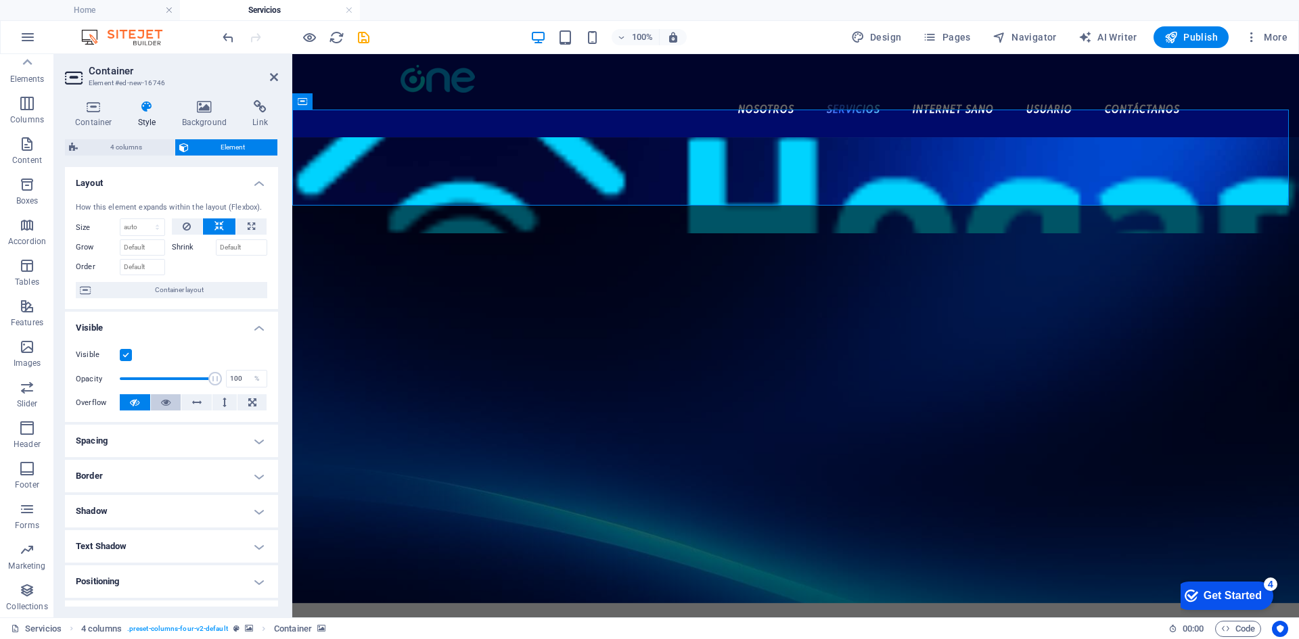
click at [170, 403] on button at bounding box center [166, 402] width 30 height 16
click at [147, 401] on button at bounding box center [135, 402] width 30 height 16
click at [239, 398] on button at bounding box center [251, 402] width 29 height 16
click at [135, 404] on icon at bounding box center [134, 402] width 9 height 16
click at [143, 233] on select "Default auto px % 1/1 1/2 1/3 1/4 1/5 1/6 1/7 1/8 1/9 1/10" at bounding box center [142, 227] width 44 height 16
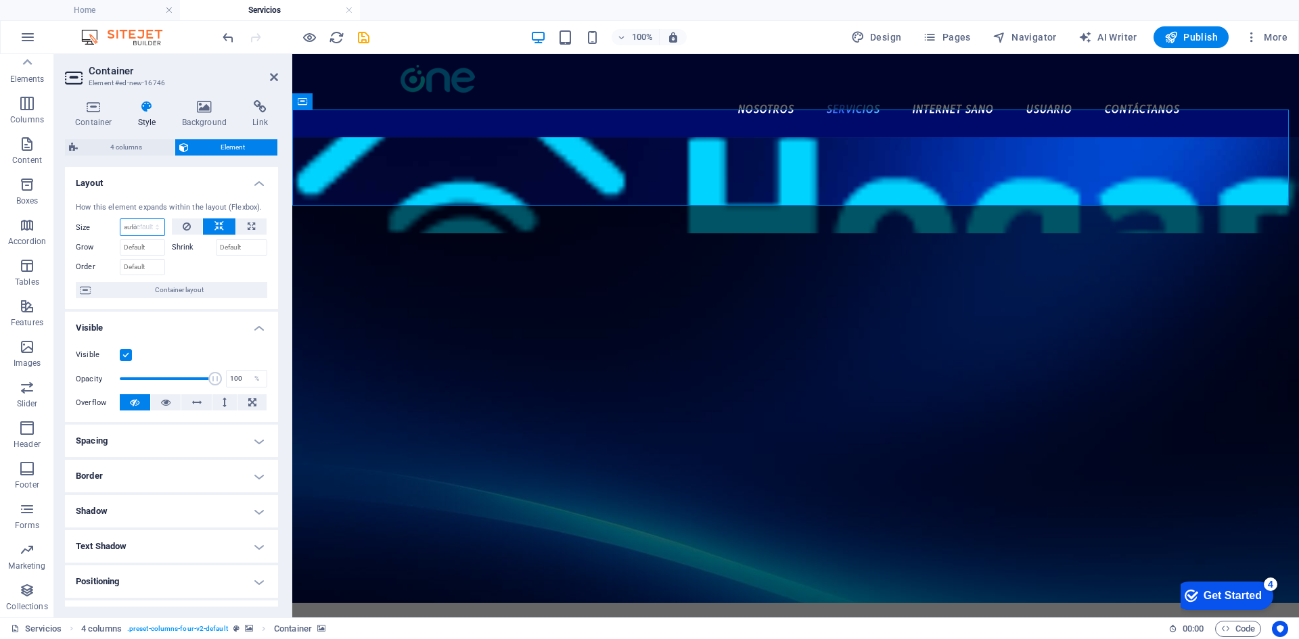
click at [120, 219] on select "Default auto px % 1/1 1/2 1/3 1/4 1/5 1/6 1/7 1/8 1/9 1/10" at bounding box center [142, 227] width 44 height 16
click at [149, 227] on select "Default auto px % 1/1 1/2 1/3 1/4 1/5 1/6 1/7 1/8 1/9 1/10" at bounding box center [142, 227] width 44 height 16
click at [120, 219] on select "Default auto px % 1/1 1/2 1/3 1/4 1/5 1/6 1/7 1/8 1/9 1/10" at bounding box center [142, 227] width 44 height 16
click at [139, 226] on select "Default auto px % 1/1 1/2 1/3 1/4 1/5 1/6 1/7 1/8 1/9 1/10" at bounding box center [142, 227] width 44 height 16
click at [120, 219] on select "Default auto px % 1/1 1/2 1/3 1/4 1/5 1/6 1/7 1/8 1/9 1/10" at bounding box center [142, 227] width 44 height 16
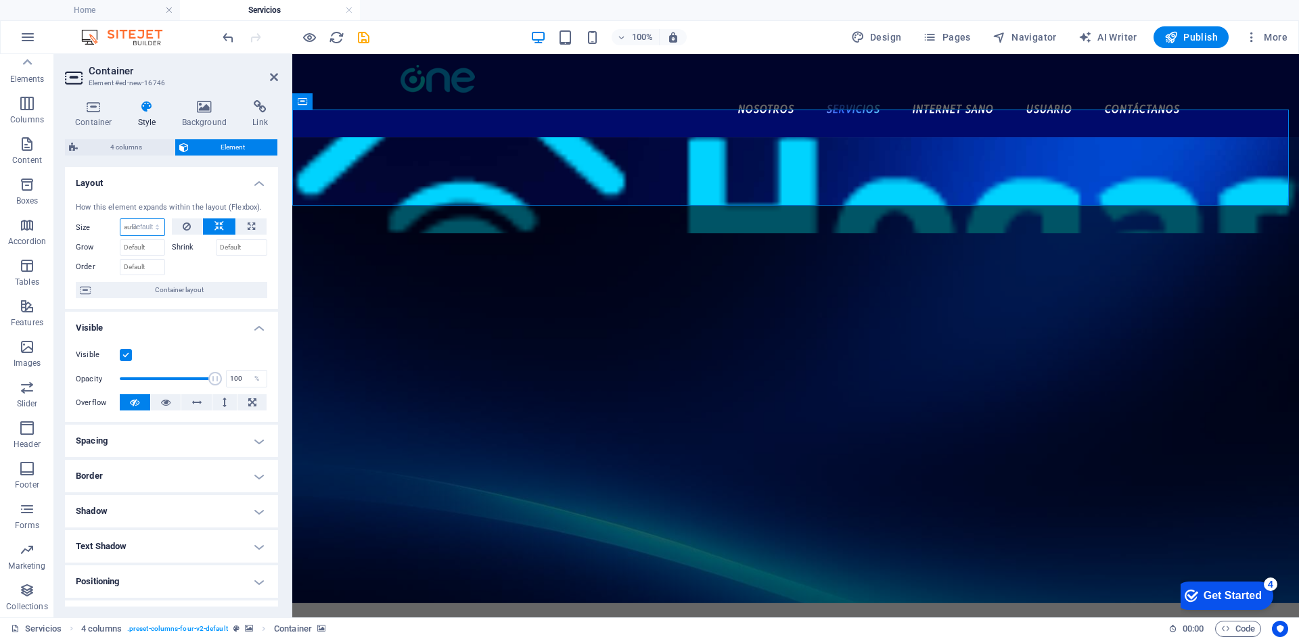
select select "DISABLED_OPTION_VALUE"
click at [98, 103] on icon at bounding box center [93, 107] width 57 height 14
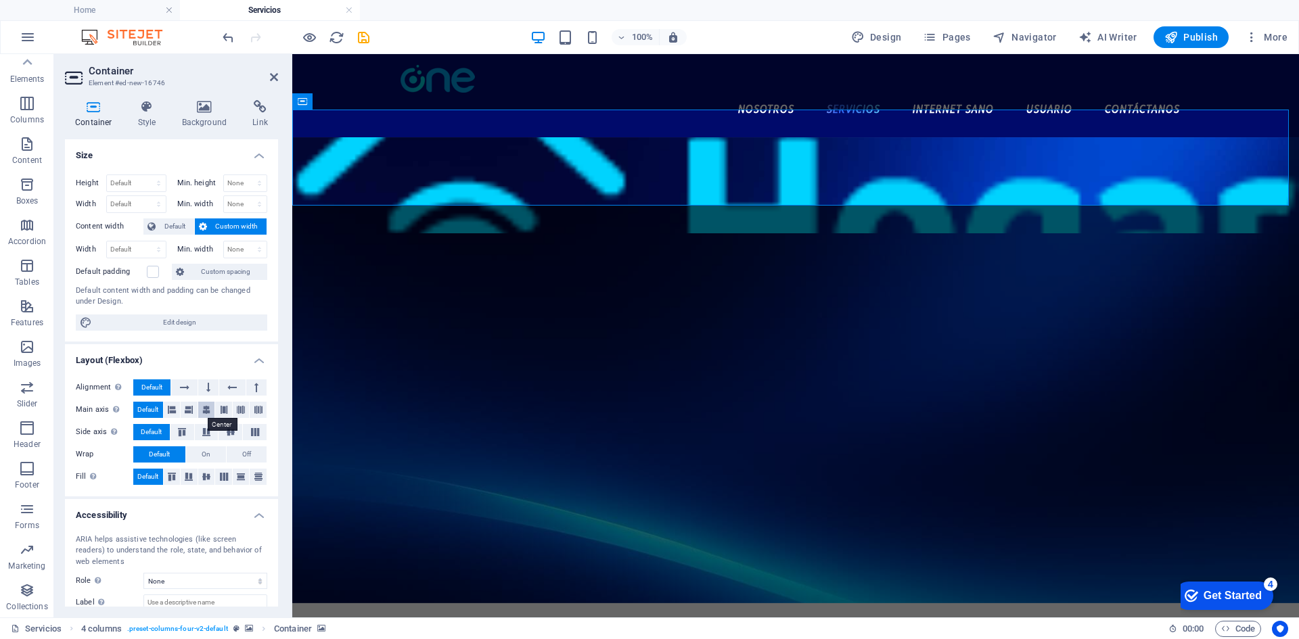
click at [199, 411] on button at bounding box center [206, 410] width 17 height 16
click at [210, 450] on button "On" at bounding box center [206, 454] width 40 height 16
click at [166, 459] on span "Default" at bounding box center [159, 454] width 21 height 16
click at [210, 108] on icon at bounding box center [205, 107] width 66 height 14
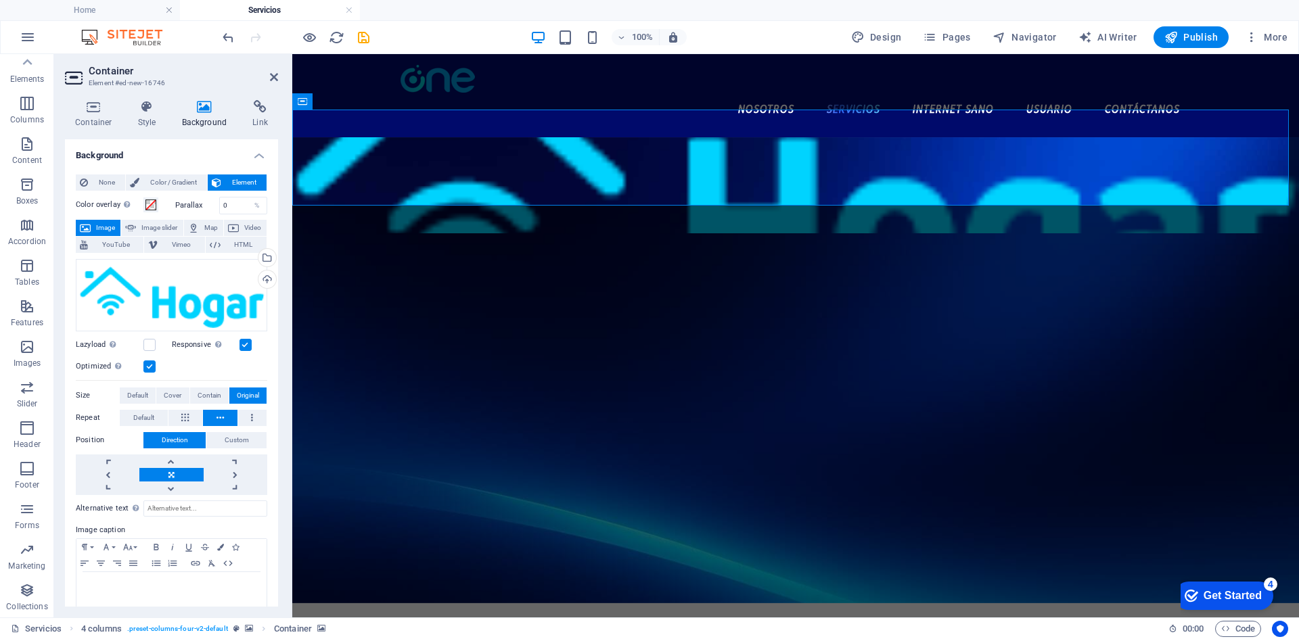
click at [207, 118] on h4 "Background" at bounding box center [207, 114] width 71 height 28
click at [235, 106] on icon at bounding box center [205, 107] width 66 height 14
click at [253, 112] on icon at bounding box center [260, 107] width 36 height 14
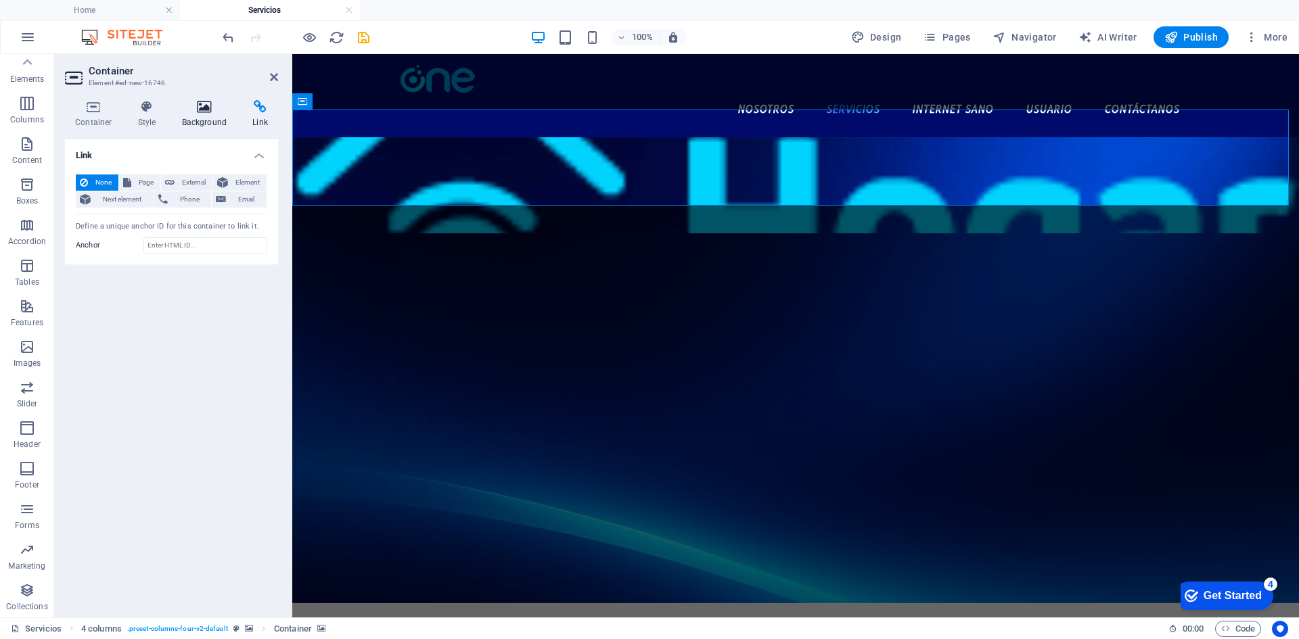
click at [211, 108] on icon at bounding box center [205, 107] width 66 height 14
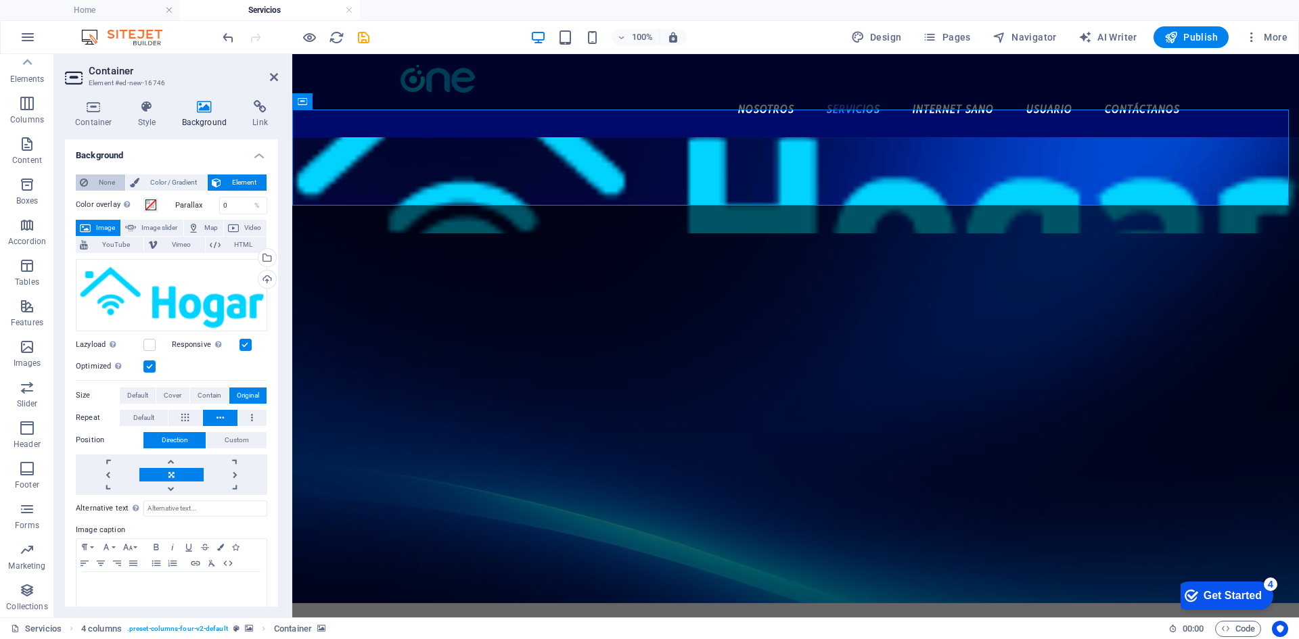
click at [103, 183] on span "None" at bounding box center [106, 183] width 29 height 16
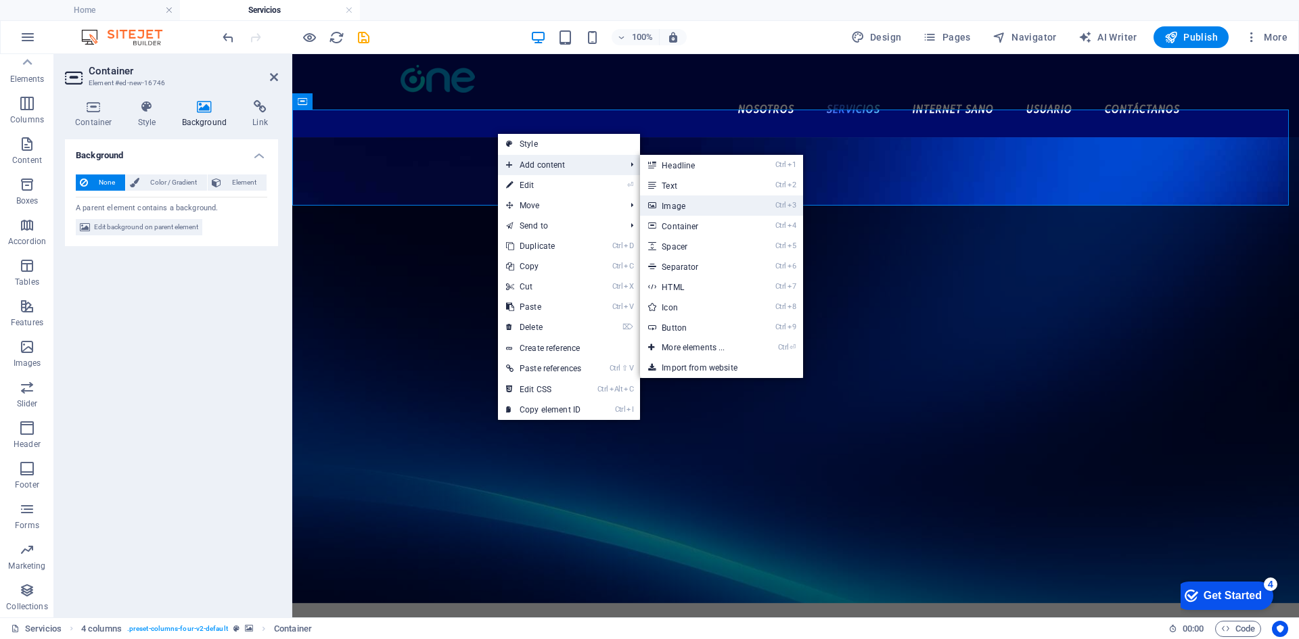
drag, startPoint x: 377, startPoint y: 159, endPoint x: 673, endPoint y: 213, distance: 300.5
click at [673, 213] on link "Ctrl 3 Image" at bounding box center [696, 205] width 112 height 20
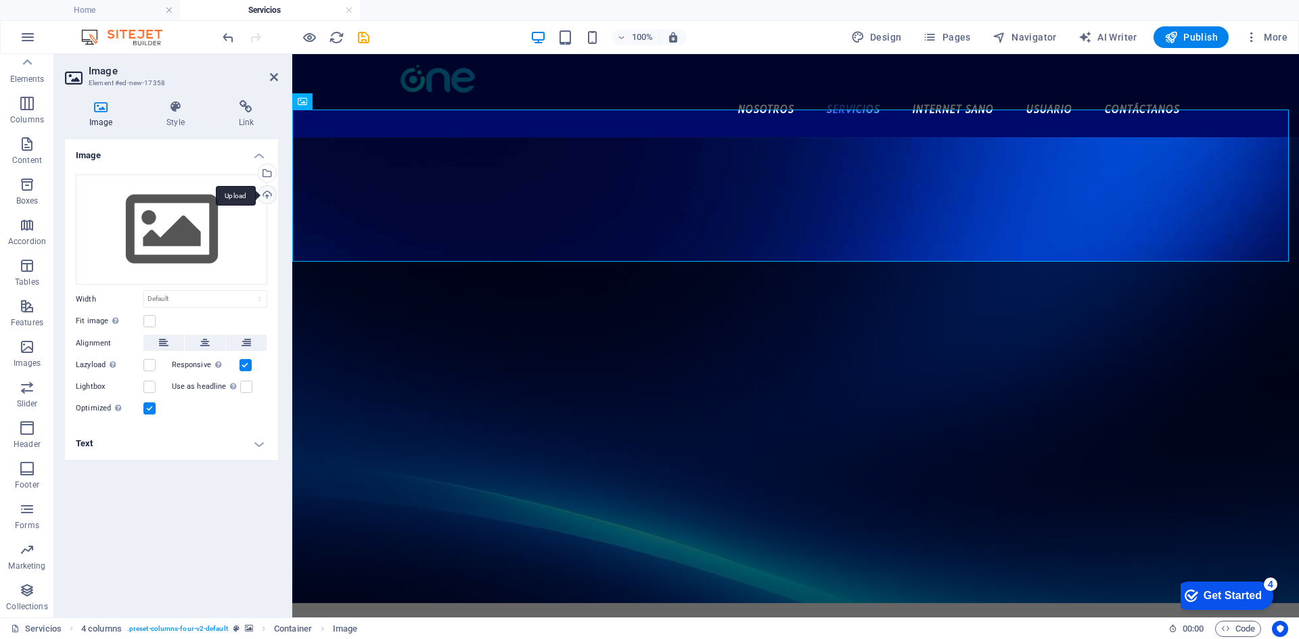
click at [262, 194] on div "Upload" at bounding box center [266, 196] width 20 height 20
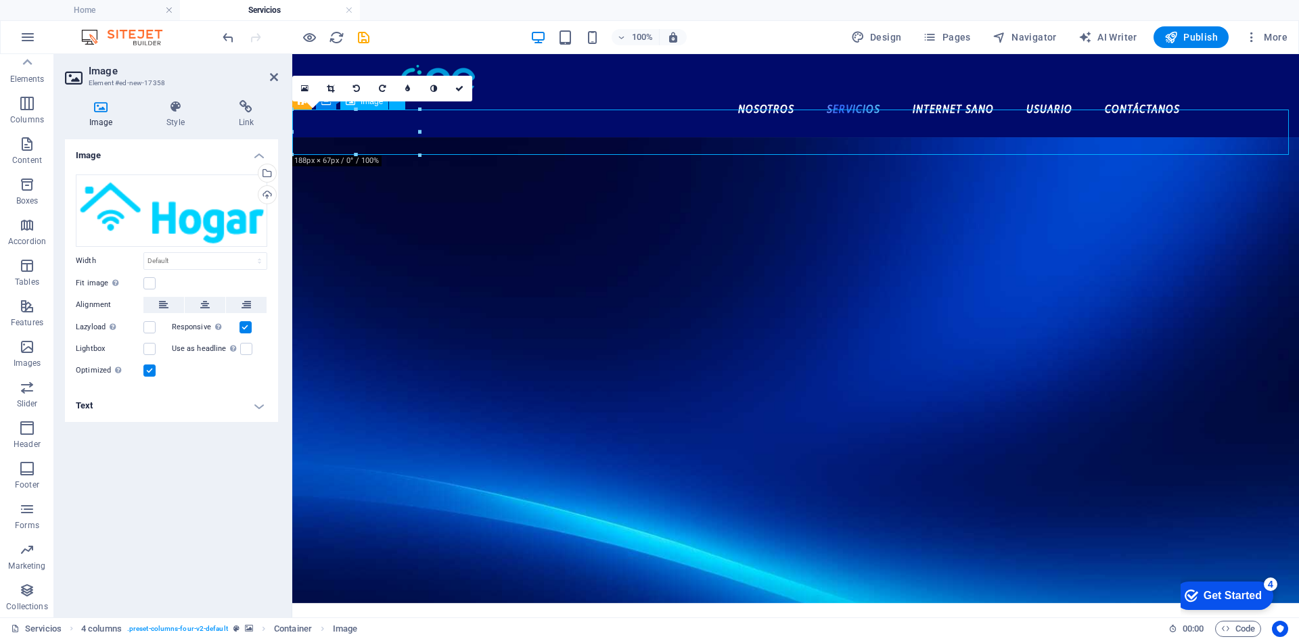
drag, startPoint x: 398, startPoint y: 140, endPoint x: 520, endPoint y: 139, distance: 121.8
click at [520, 139] on figure at bounding box center [795, 148] width 1007 height 23
click at [208, 308] on icon at bounding box center [204, 305] width 9 height 16
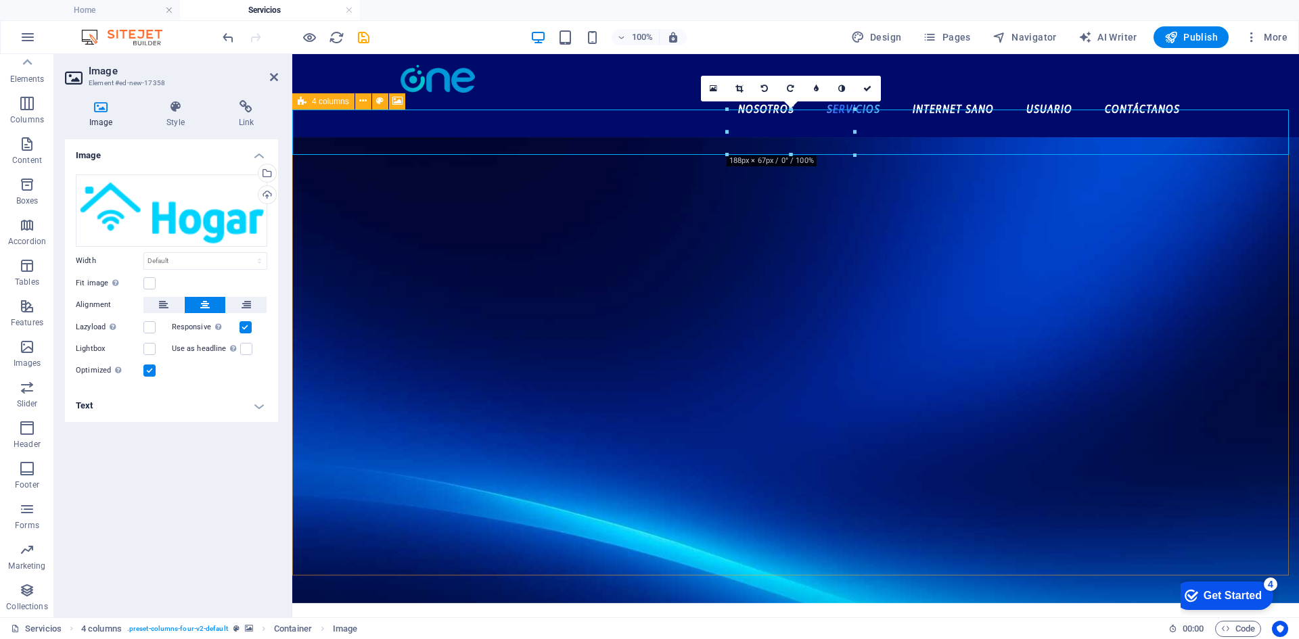
click at [1206, 361] on figure at bounding box center [795, 370] width 1007 height 466
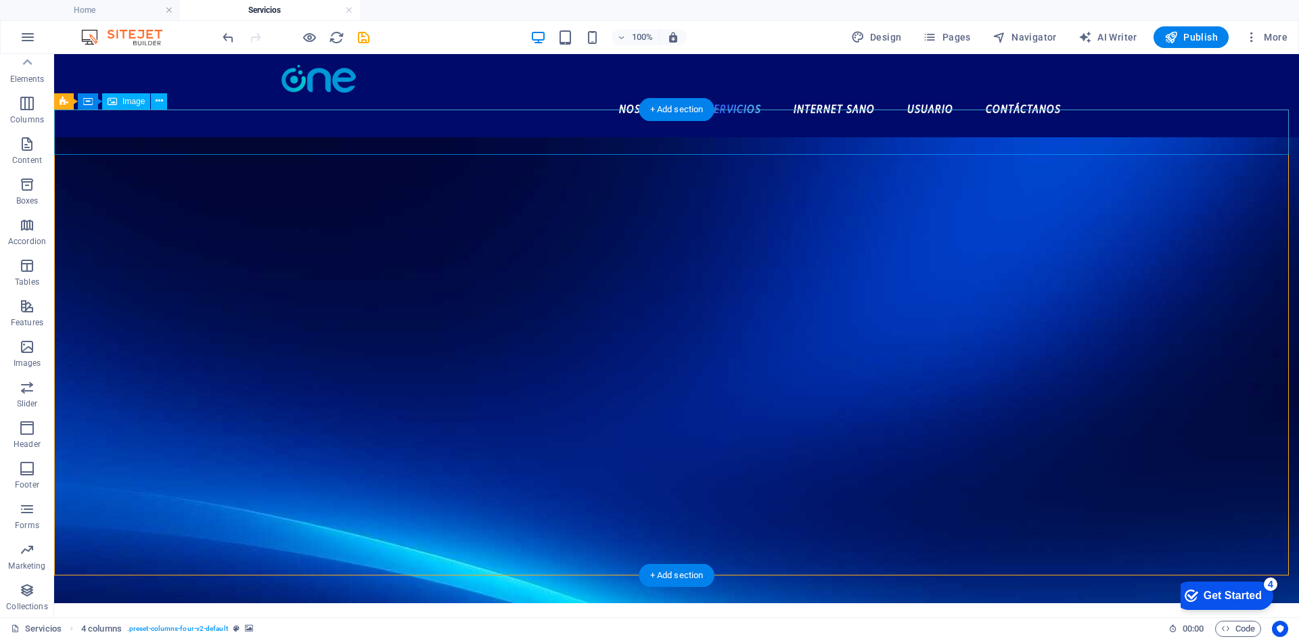
click at [737, 139] on figure at bounding box center [676, 148] width 1245 height 23
click at [697, 137] on figure at bounding box center [676, 148] width 1245 height 23
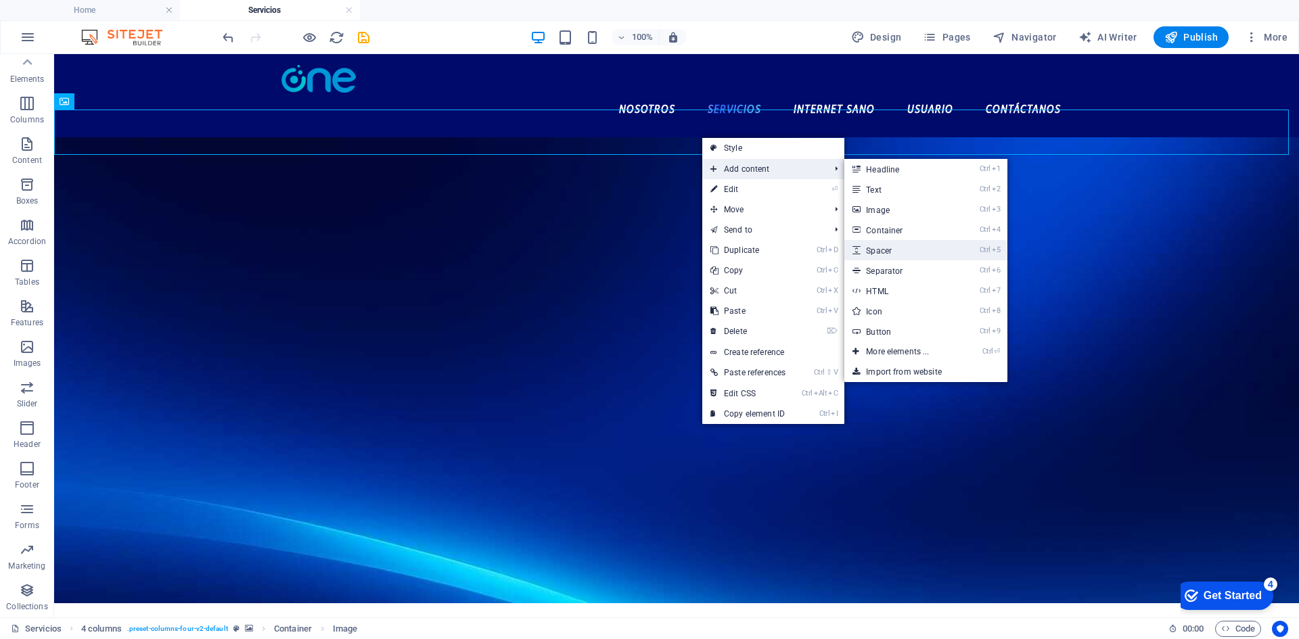
click at [910, 252] on link "Ctrl 5 Spacer" at bounding box center [900, 250] width 112 height 20
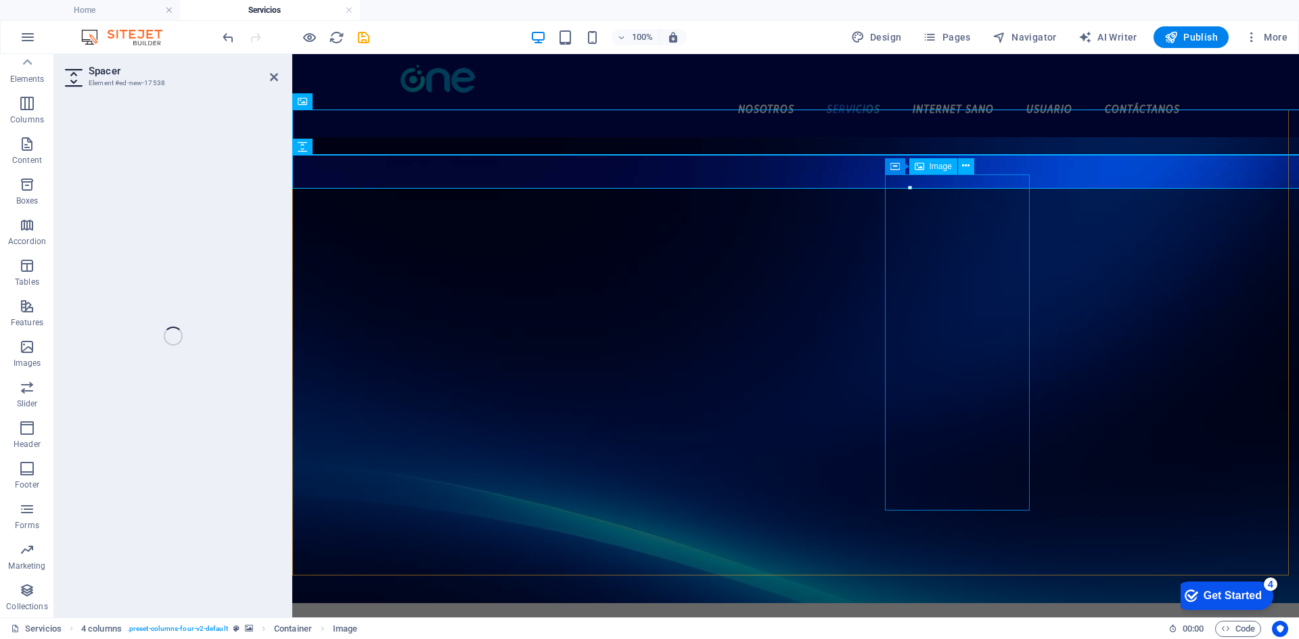
select select "px"
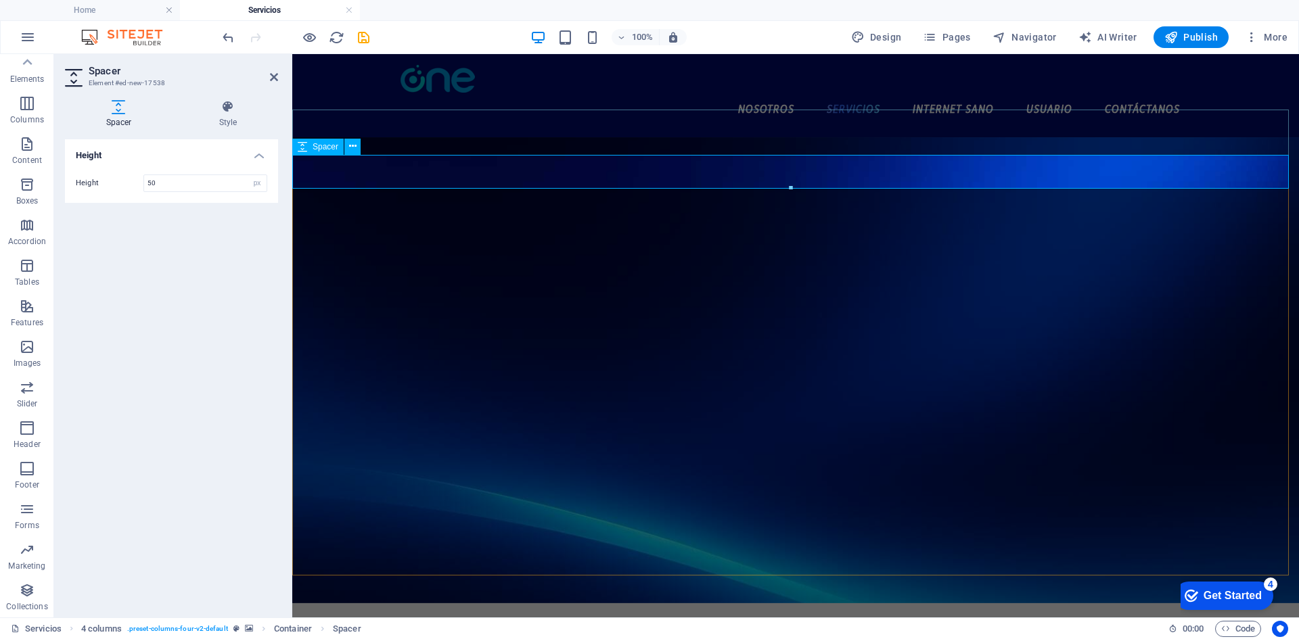
click at [804, 160] on div at bounding box center [795, 177] width 1007 height 34
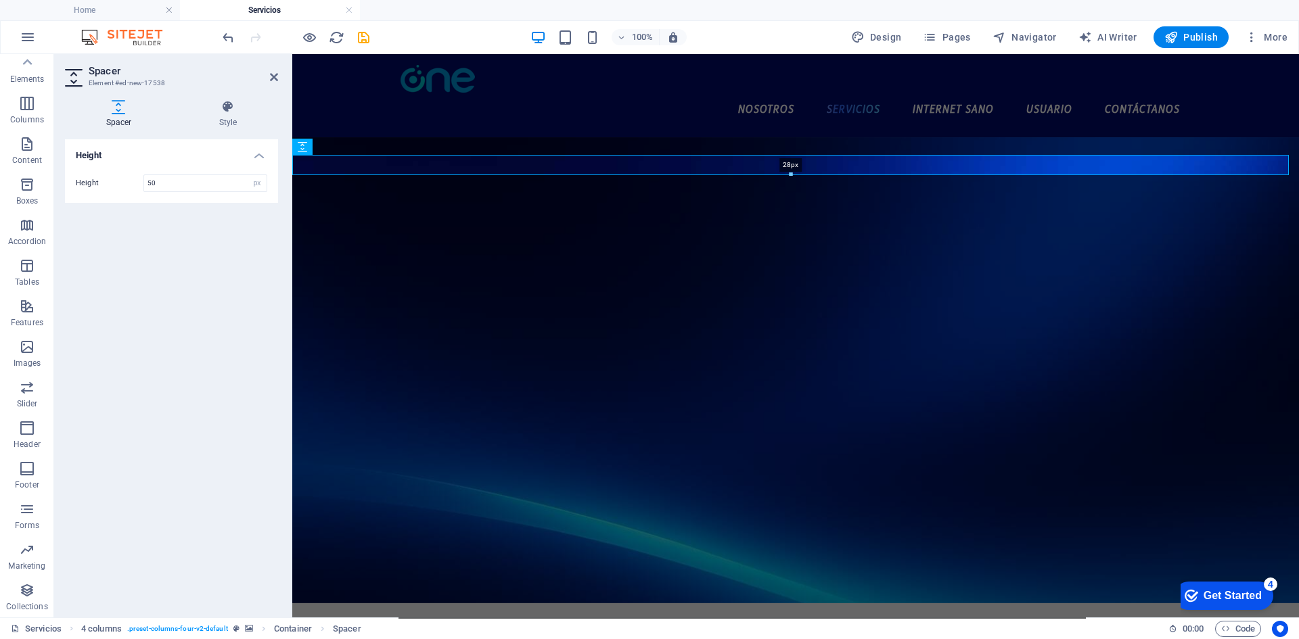
drag, startPoint x: 504, startPoint y: 137, endPoint x: 522, endPoint y: 116, distance: 27.9
click at [814, 175] on div at bounding box center [790, 174] width 995 height 5
type input "28"
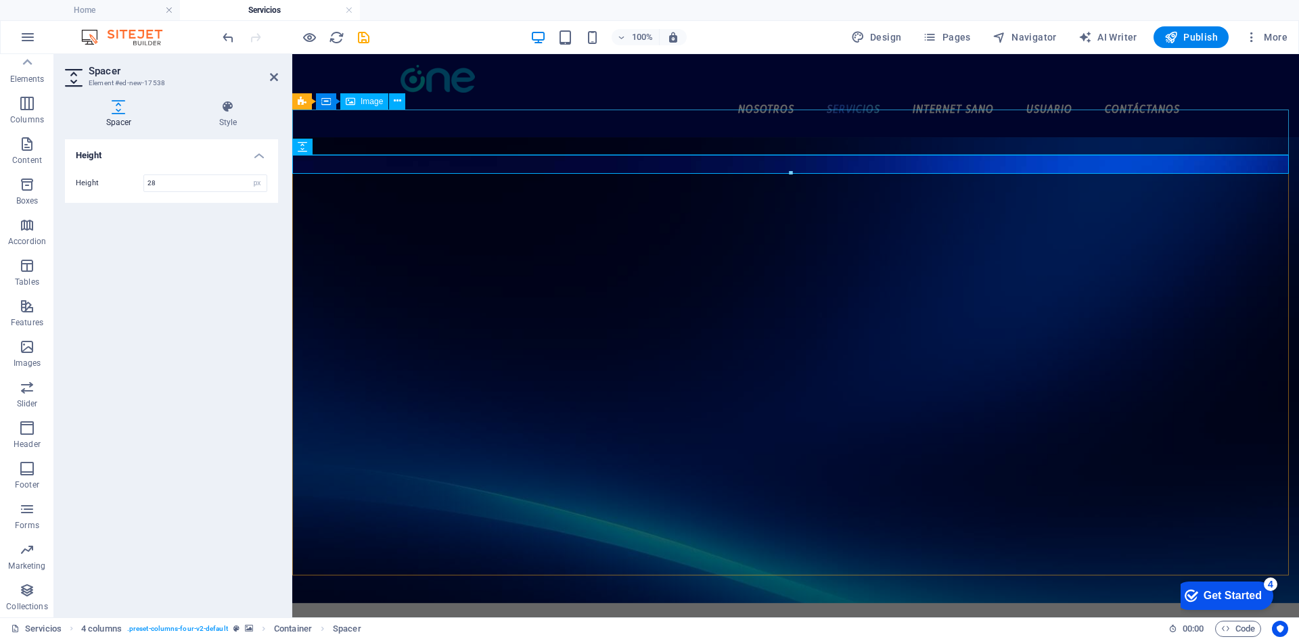
click at [823, 137] on figure at bounding box center [795, 148] width 1007 height 23
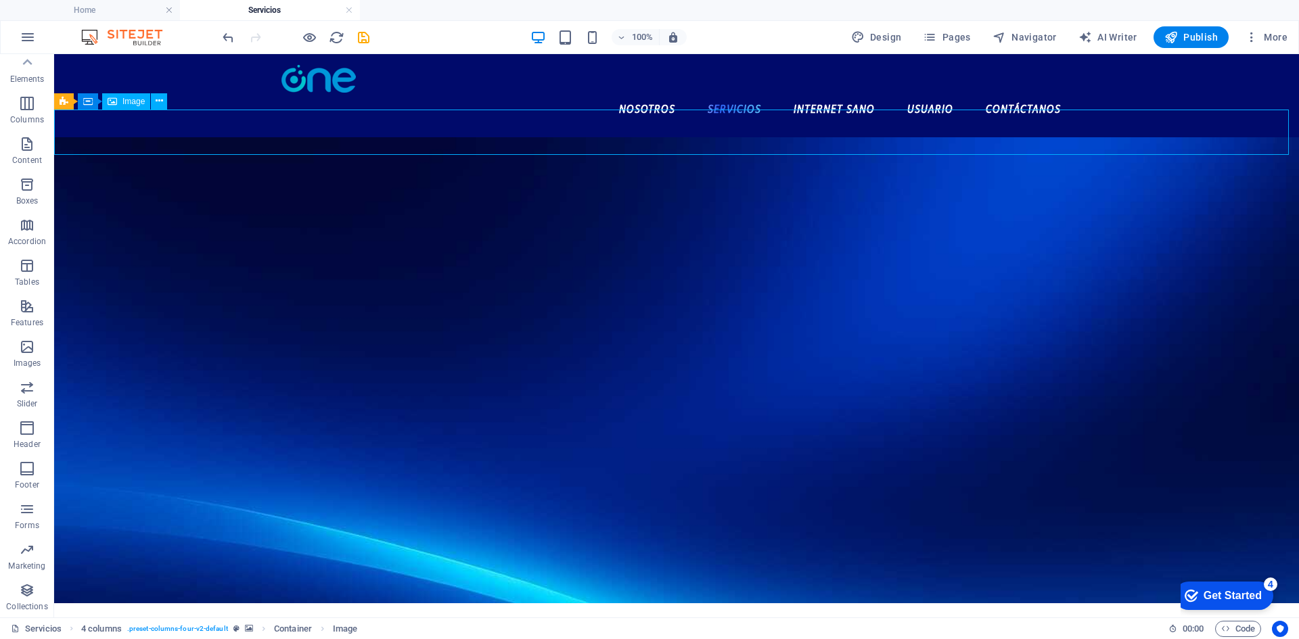
click at [742, 137] on figure at bounding box center [676, 148] width 1245 height 23
click at [579, 137] on figure at bounding box center [676, 148] width 1245 height 23
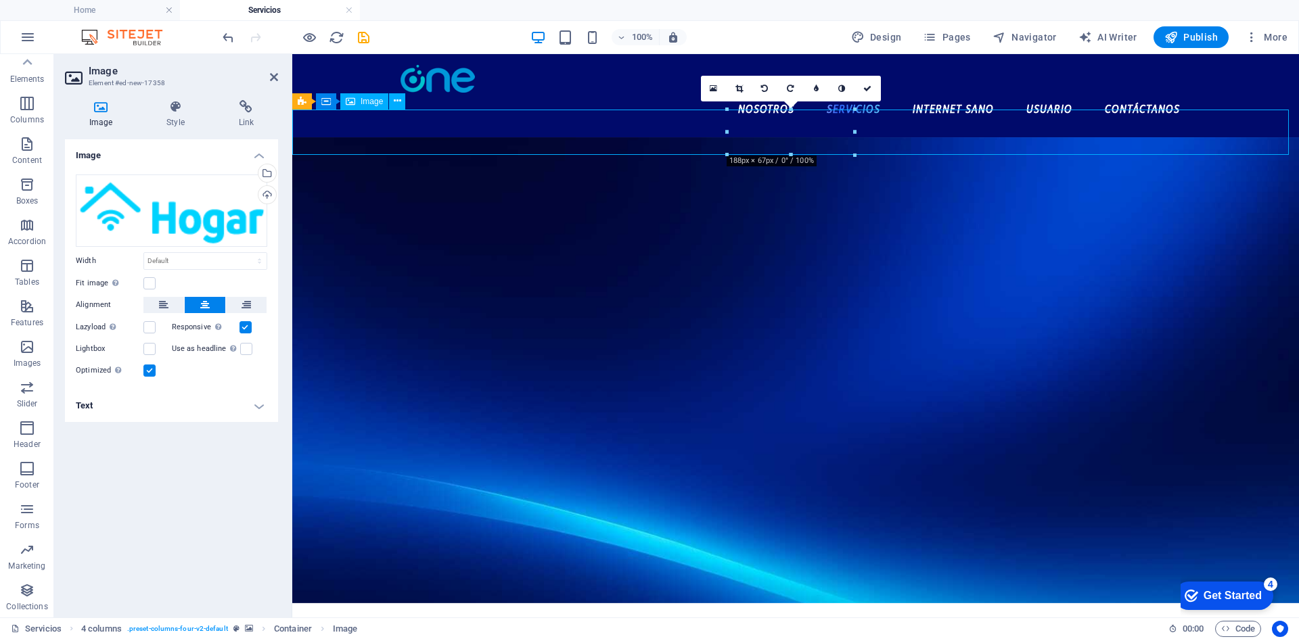
drag, startPoint x: 770, startPoint y: 122, endPoint x: 775, endPoint y: 149, distance: 28.1
click at [775, 149] on figure at bounding box center [795, 148] width 1007 height 23
drag, startPoint x: 802, startPoint y: 133, endPoint x: 801, endPoint y: 157, distance: 23.7
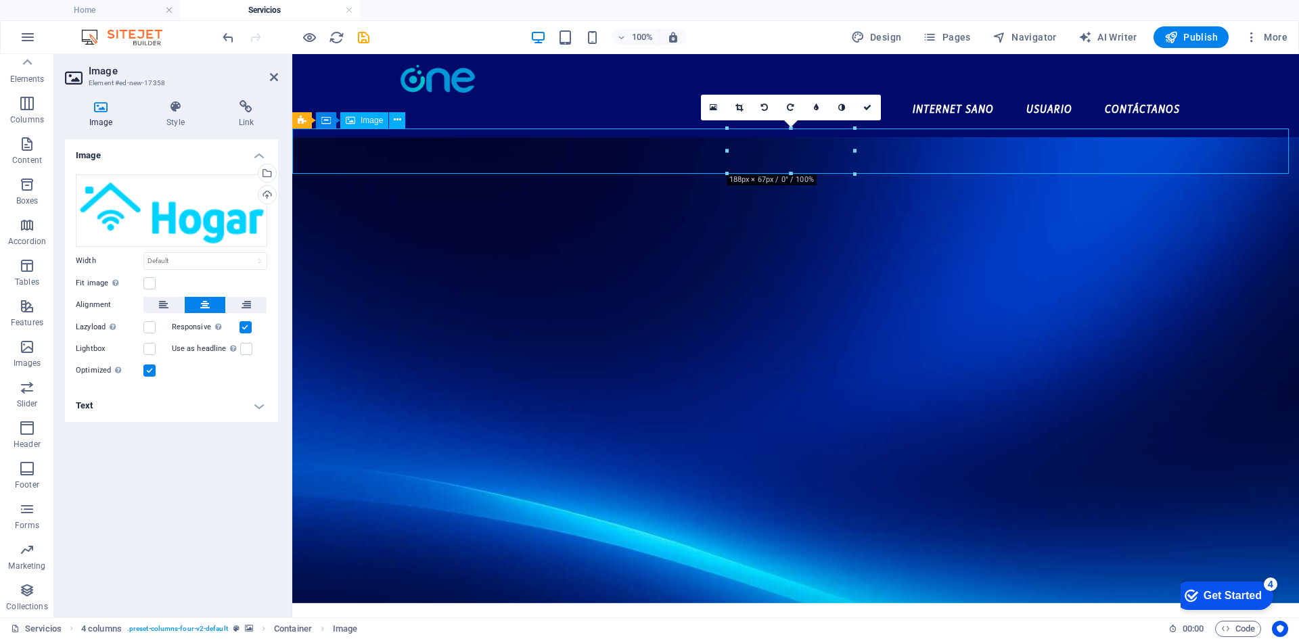
drag, startPoint x: 798, startPoint y: 147, endPoint x: 800, endPoint y: 137, distance: 10.2
click at [800, 156] on figure at bounding box center [795, 178] width 1007 height 45
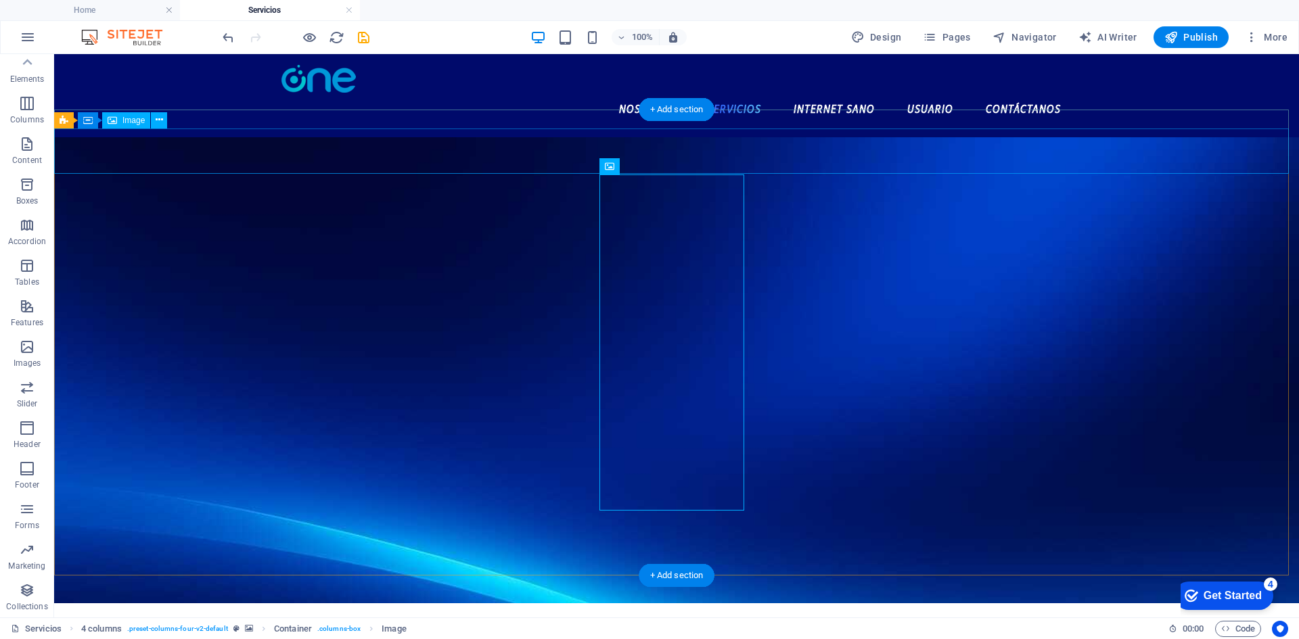
click at [678, 156] on figure at bounding box center [676, 178] width 1245 height 45
drag, startPoint x: 695, startPoint y: 155, endPoint x: 696, endPoint y: 143, distance: 12.3
click at [696, 156] on figure at bounding box center [676, 178] width 1245 height 45
click at [752, 137] on div at bounding box center [676, 146] width 1245 height 19
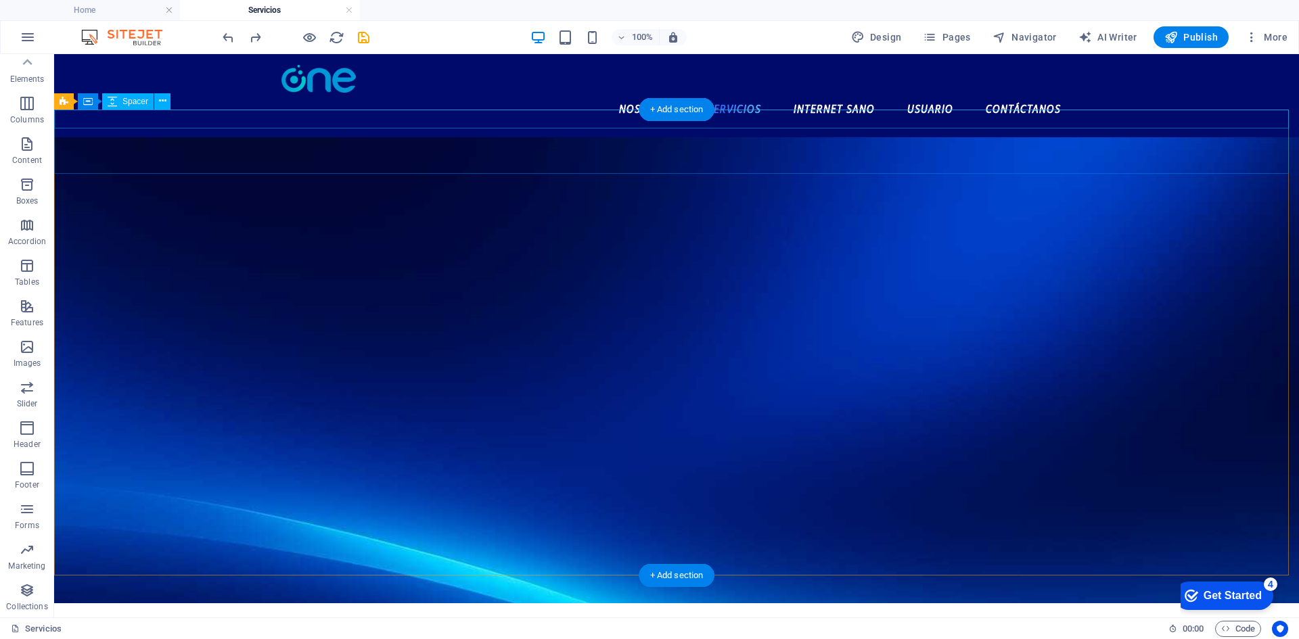
click at [400, 137] on div at bounding box center [676, 146] width 1245 height 19
select select "px"
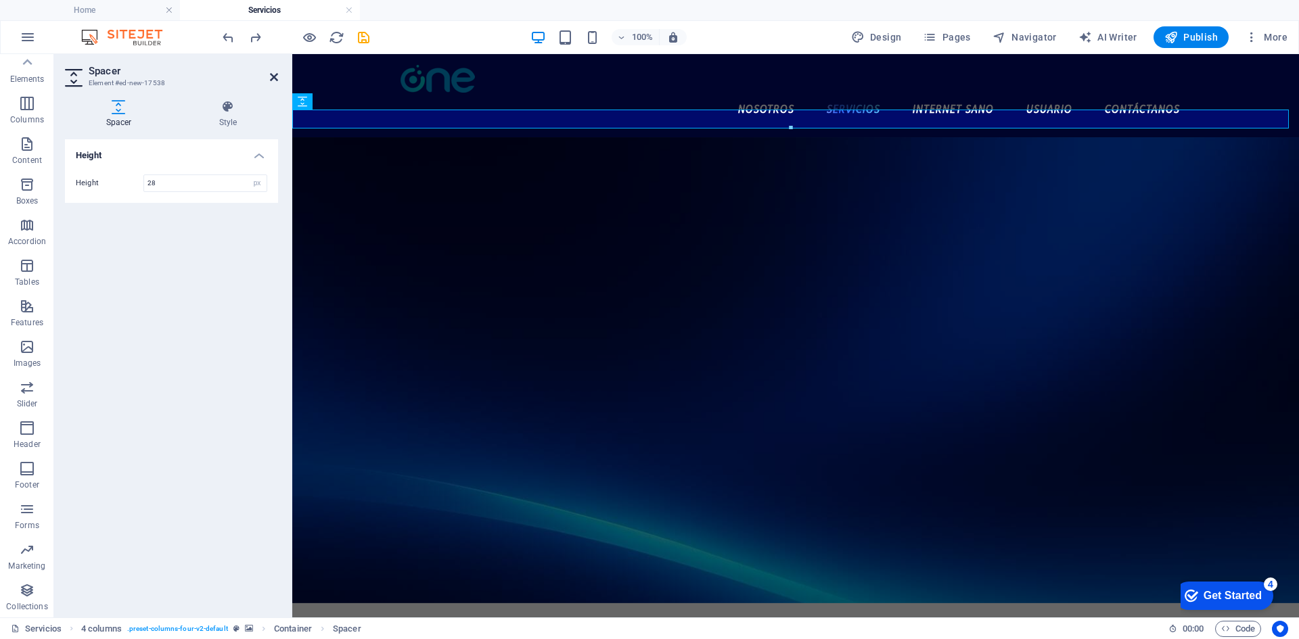
click at [275, 78] on icon at bounding box center [274, 77] width 8 height 11
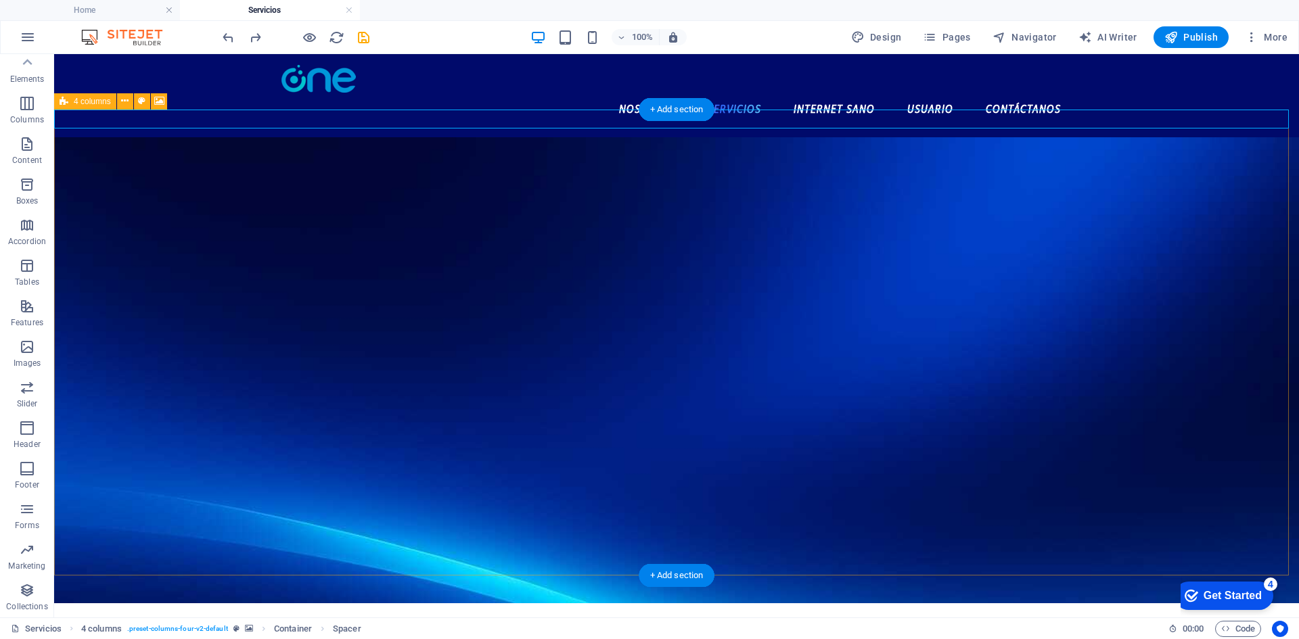
click at [394, 195] on figure at bounding box center [676, 370] width 1245 height 466
click at [398, 172] on figure at bounding box center [676, 178] width 1245 height 45
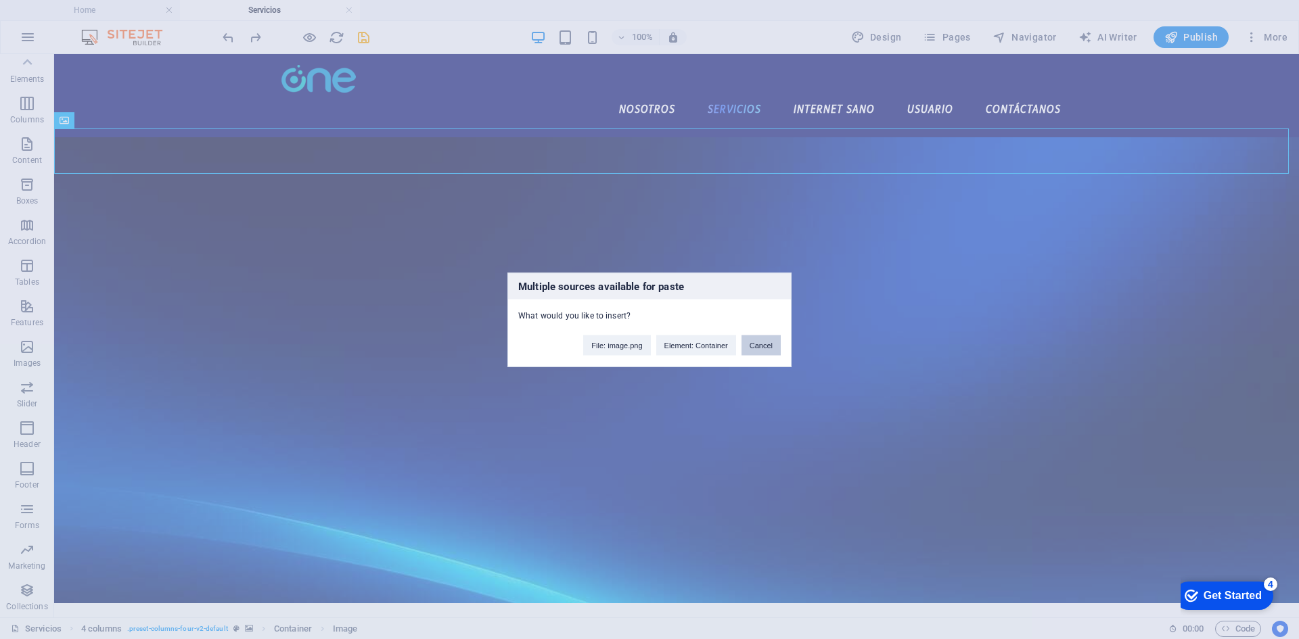
click at [747, 344] on button "Cancel" at bounding box center [760, 345] width 39 height 20
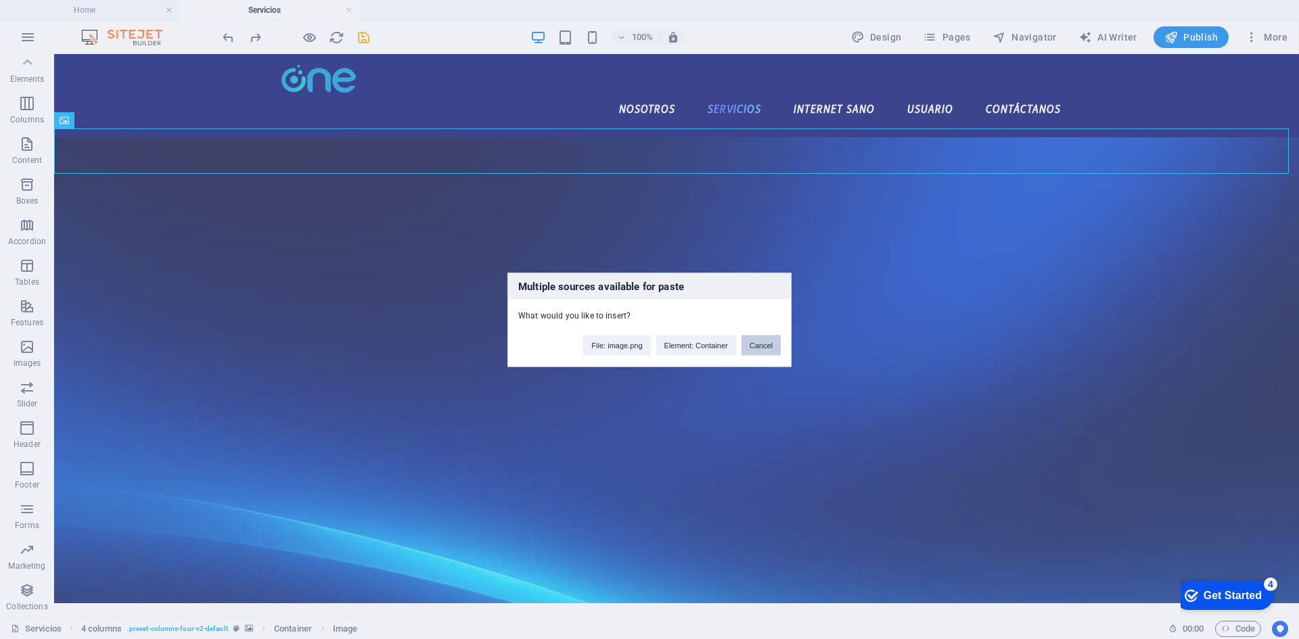
click at [768, 345] on button "Cancel" at bounding box center [760, 345] width 39 height 20
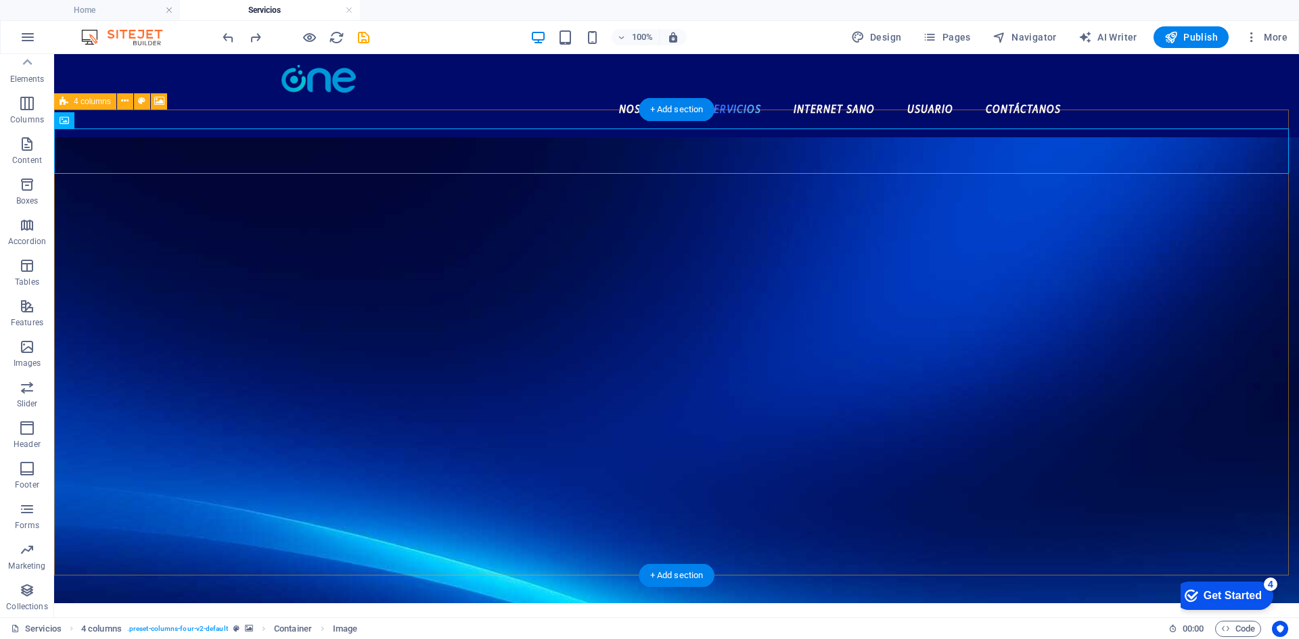
click at [957, 245] on figure at bounding box center [676, 370] width 1245 height 466
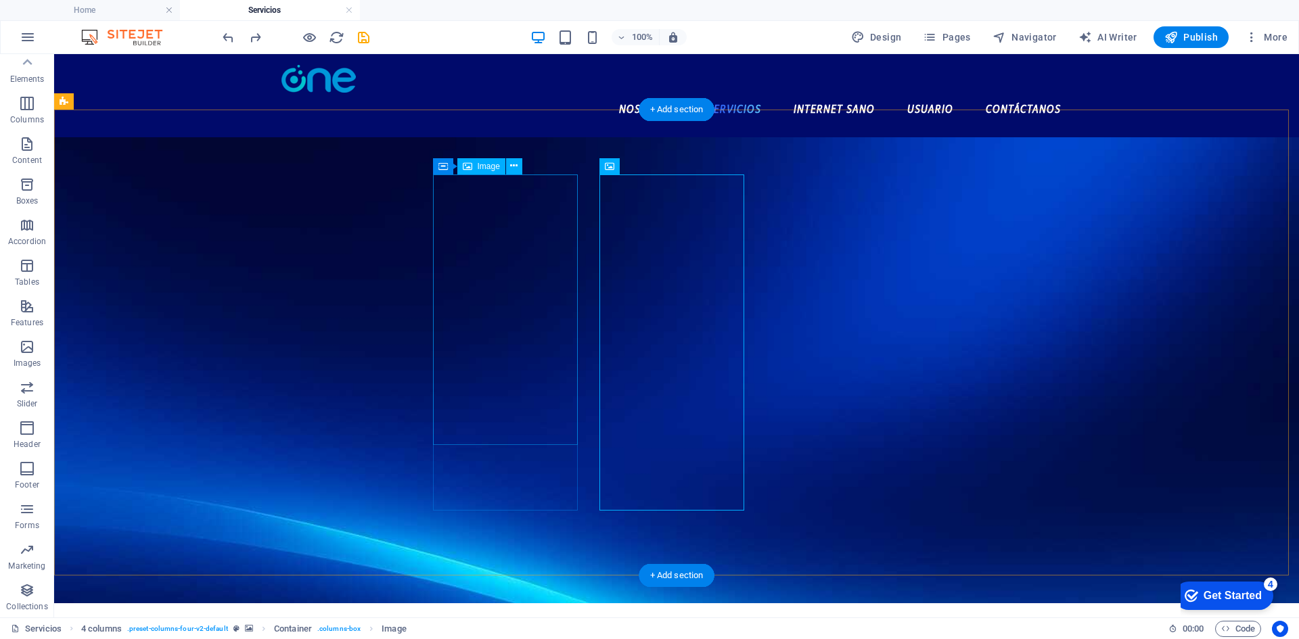
drag, startPoint x: 822, startPoint y: 237, endPoint x: 825, endPoint y: 260, distance: 23.2
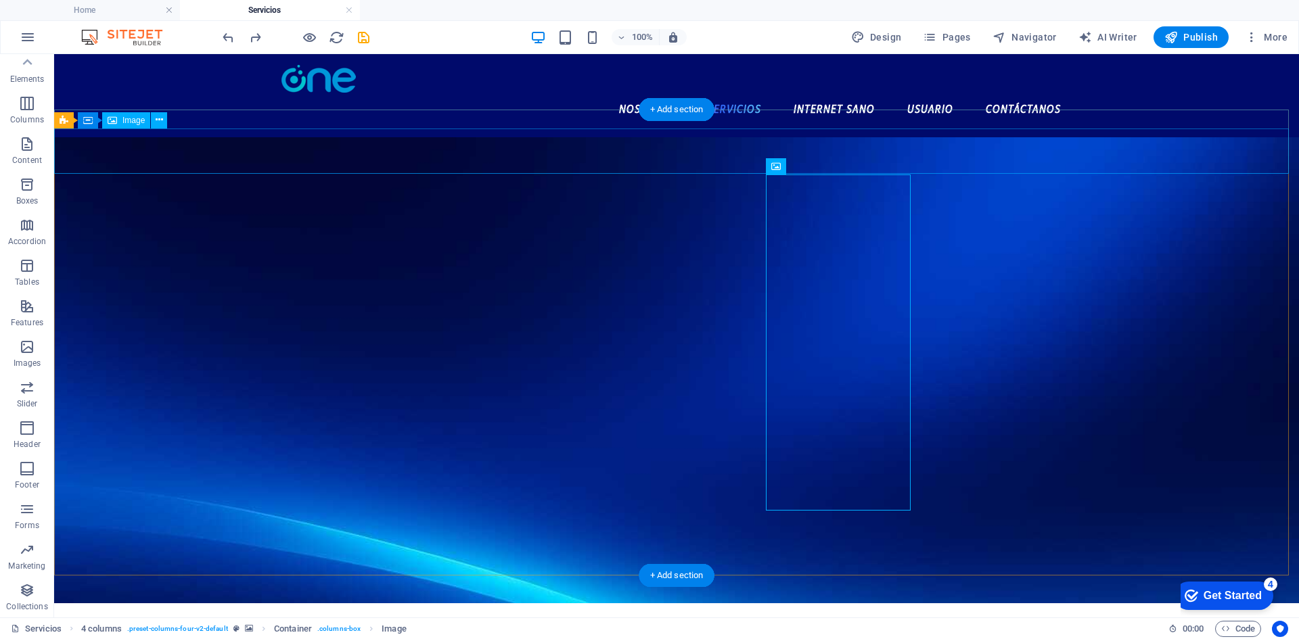
click at [647, 163] on figure at bounding box center [676, 178] width 1245 height 45
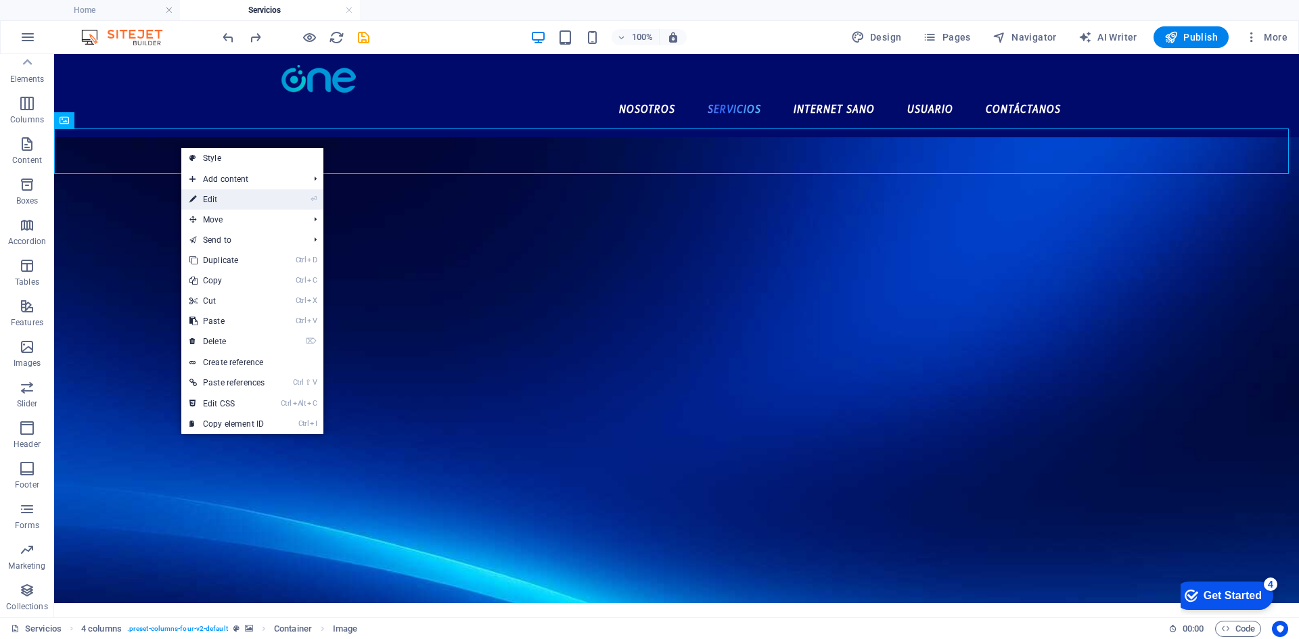
click at [261, 199] on link "⏎ Edit" at bounding box center [226, 199] width 91 height 20
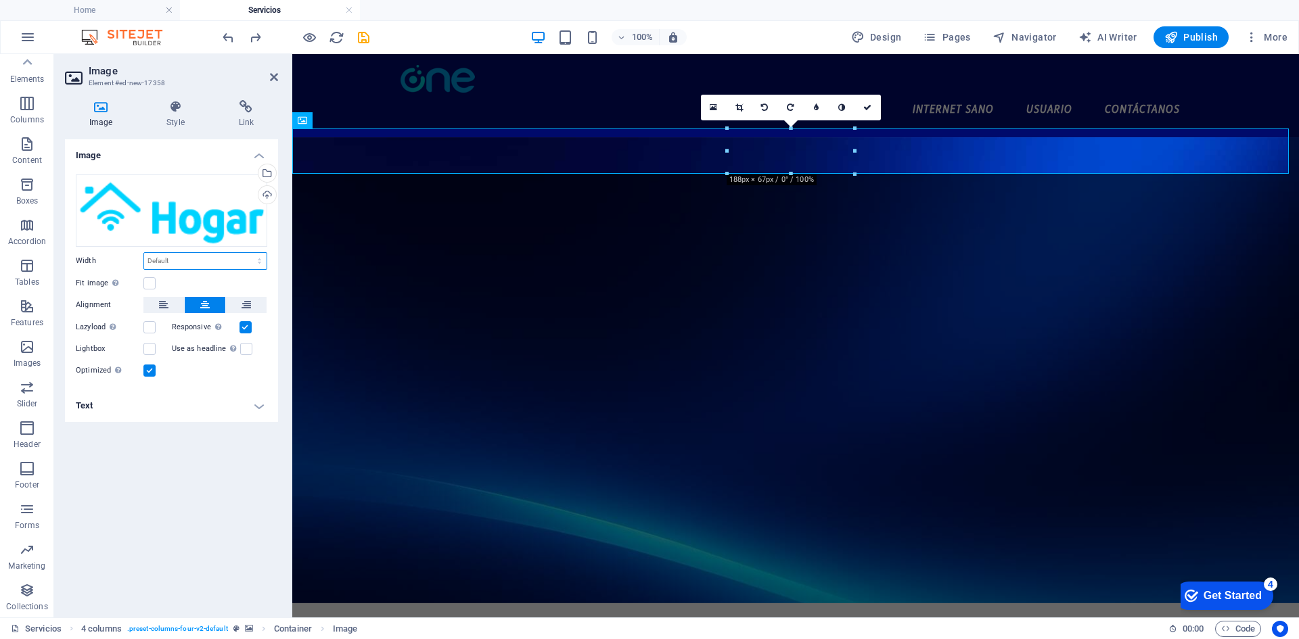
click at [175, 254] on select "Default auto px rem % em vh vw" at bounding box center [205, 261] width 122 height 16
click at [168, 413] on h4 "Text" at bounding box center [171, 406] width 213 height 32
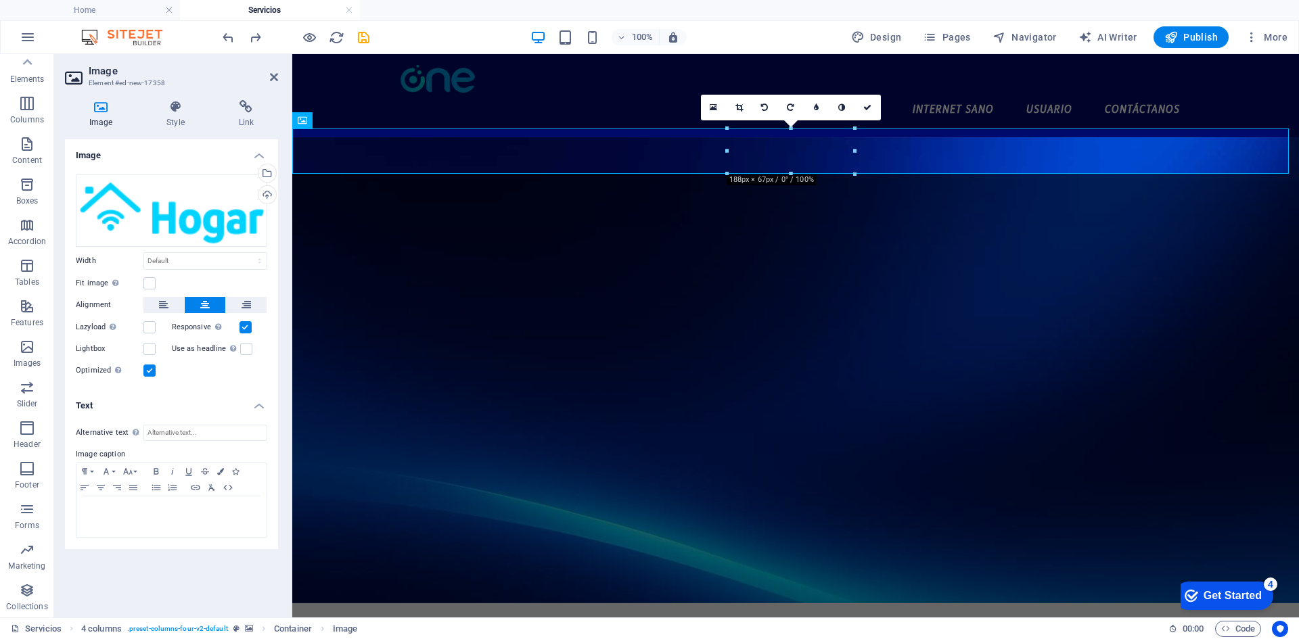
click at [168, 412] on h4 "Text" at bounding box center [171, 402] width 213 height 24
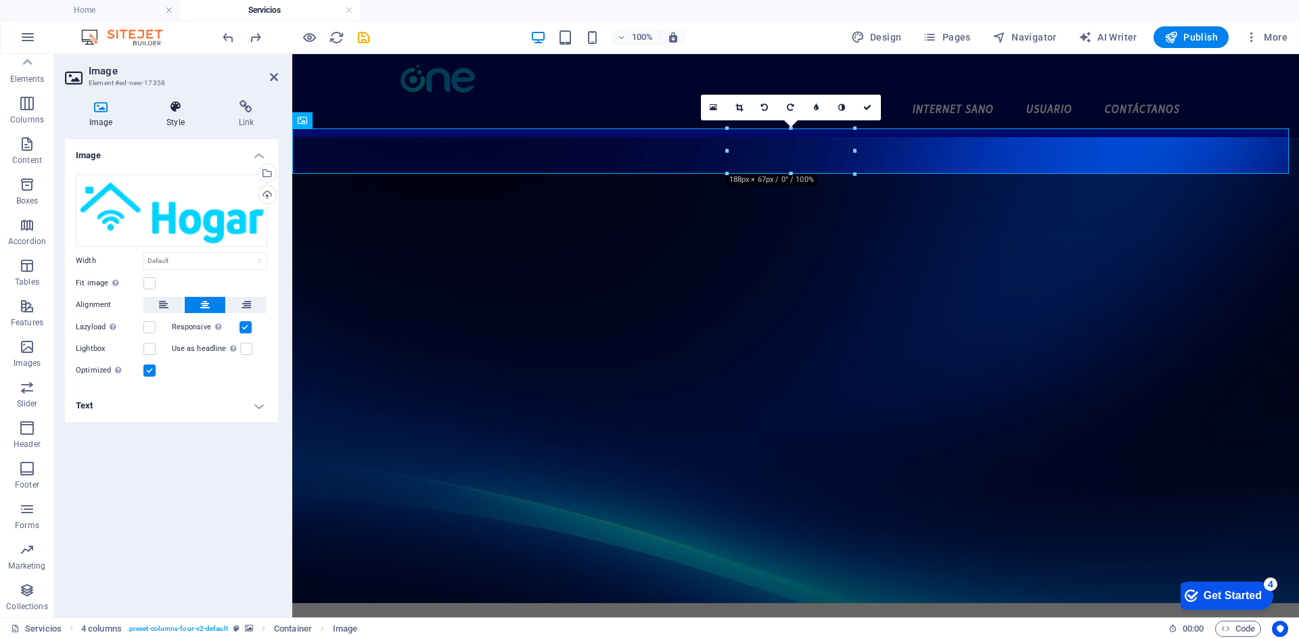
click at [166, 110] on icon at bounding box center [175, 107] width 66 height 14
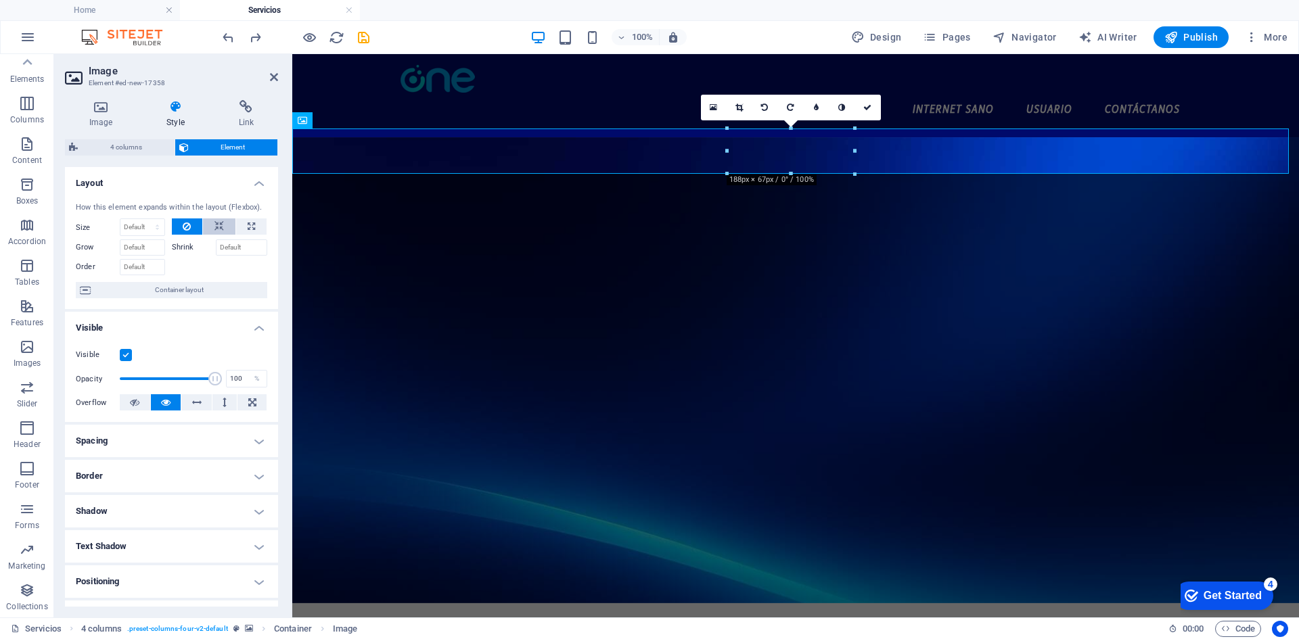
click at [214, 229] on icon at bounding box center [218, 226] width 9 height 16
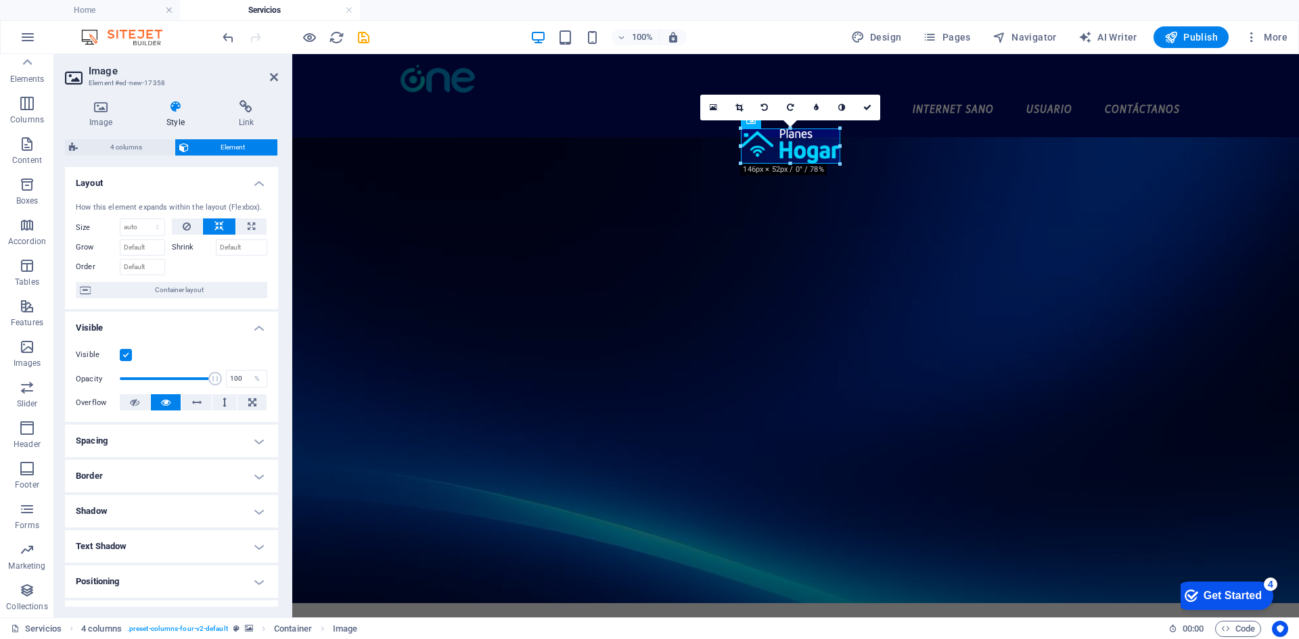
drag, startPoint x: 792, startPoint y: 172, endPoint x: 794, endPoint y: 159, distance: 13.7
drag, startPoint x: 871, startPoint y: 104, endPoint x: 816, endPoint y: 51, distance: 76.5
click at [871, 104] on icon at bounding box center [867, 107] width 8 height 8
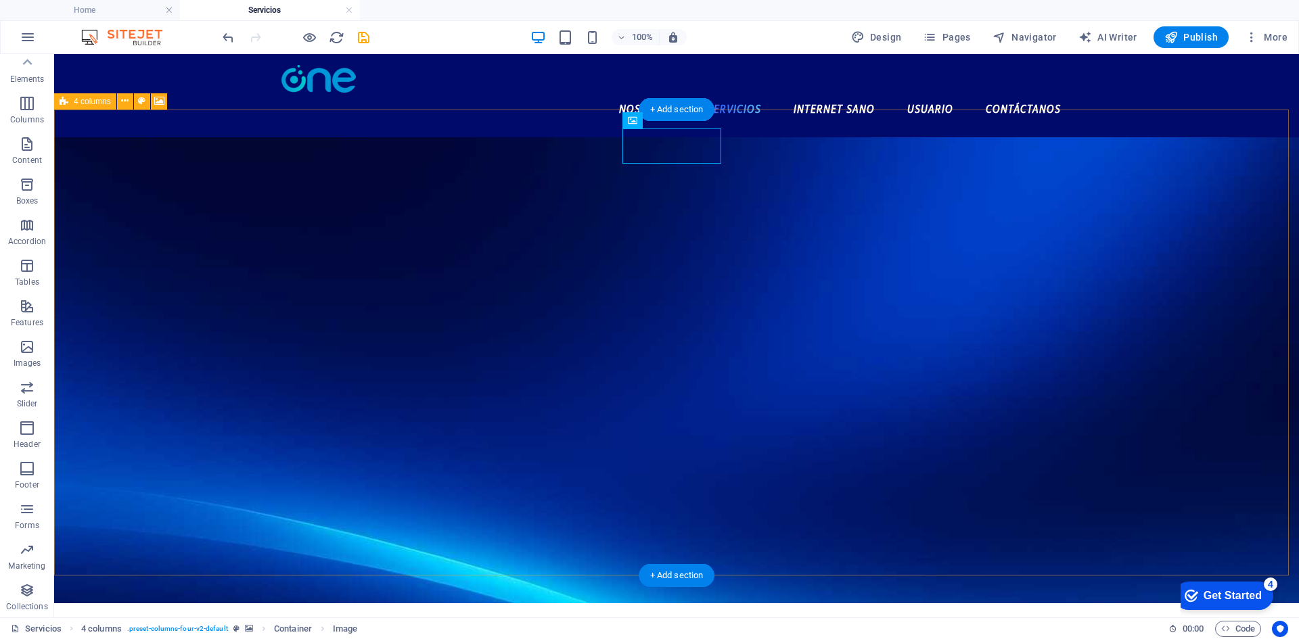
click at [1109, 319] on figure at bounding box center [676, 370] width 1245 height 466
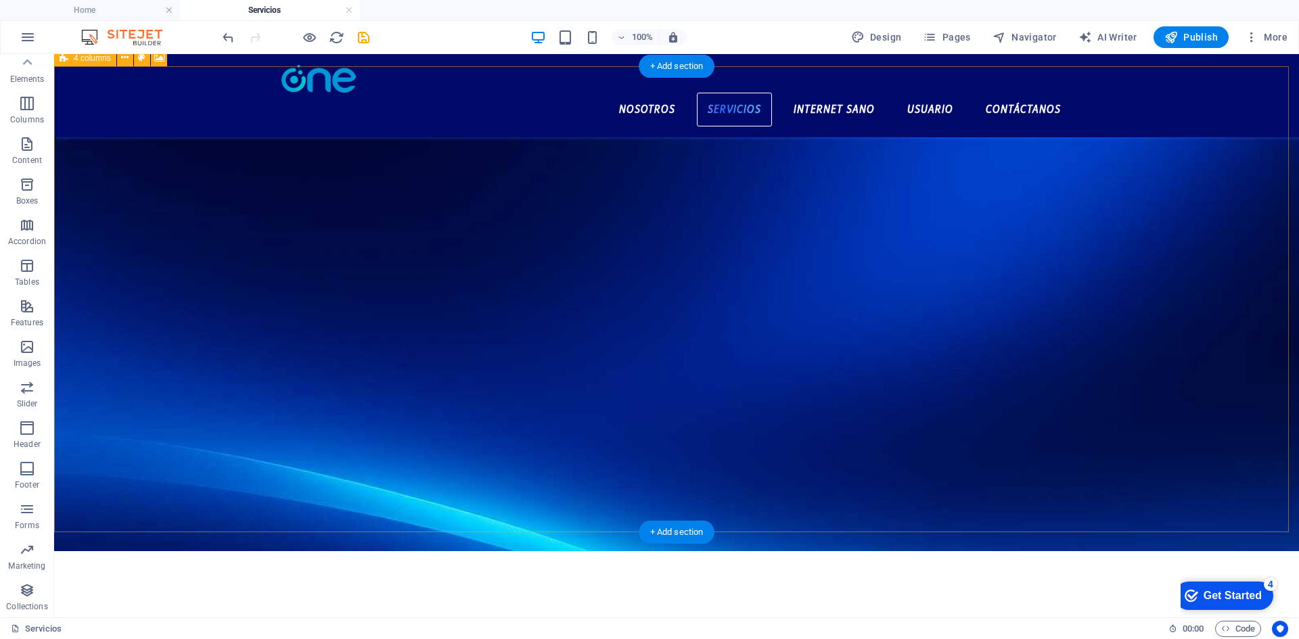
scroll to position [0, 0]
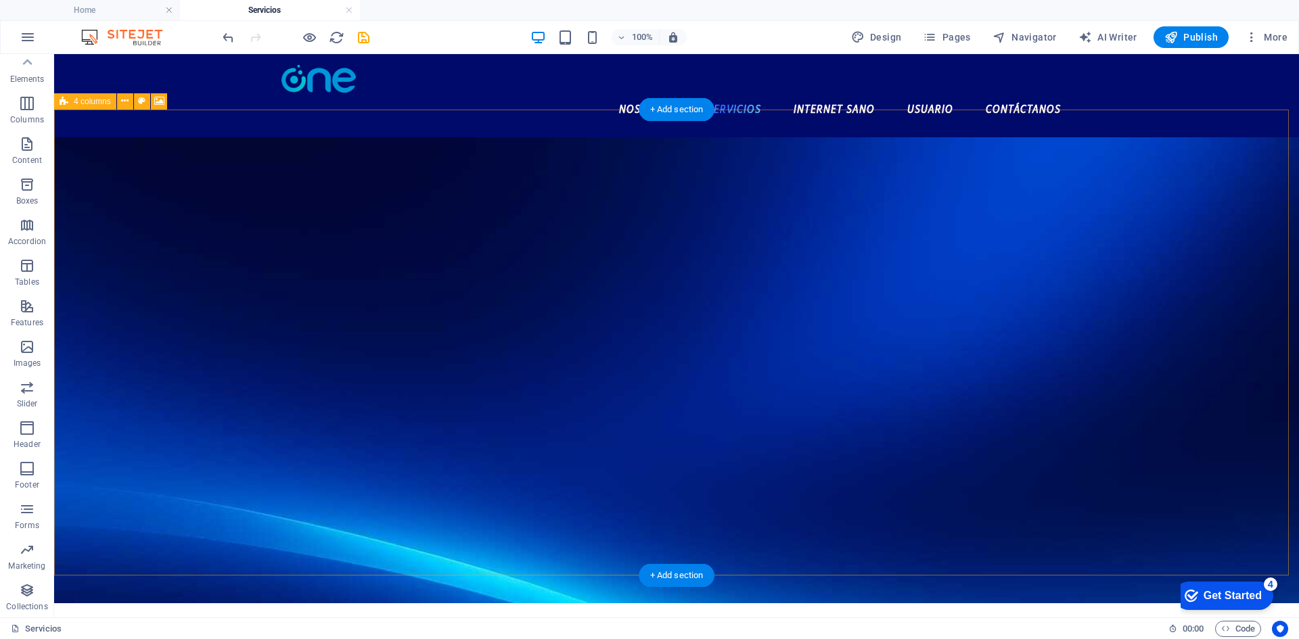
click at [241, 264] on figure at bounding box center [676, 370] width 1245 height 466
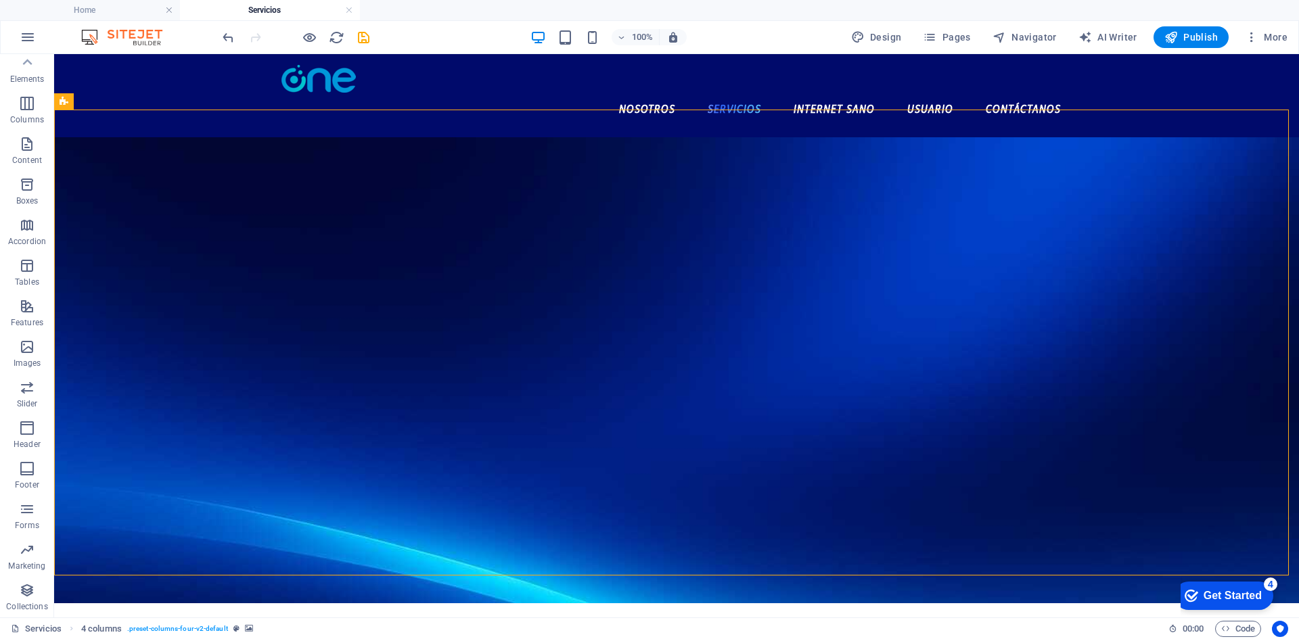
click at [440, 30] on div "100% Design Pages Navigator AI Writer Publish More" at bounding box center [756, 37] width 1073 height 22
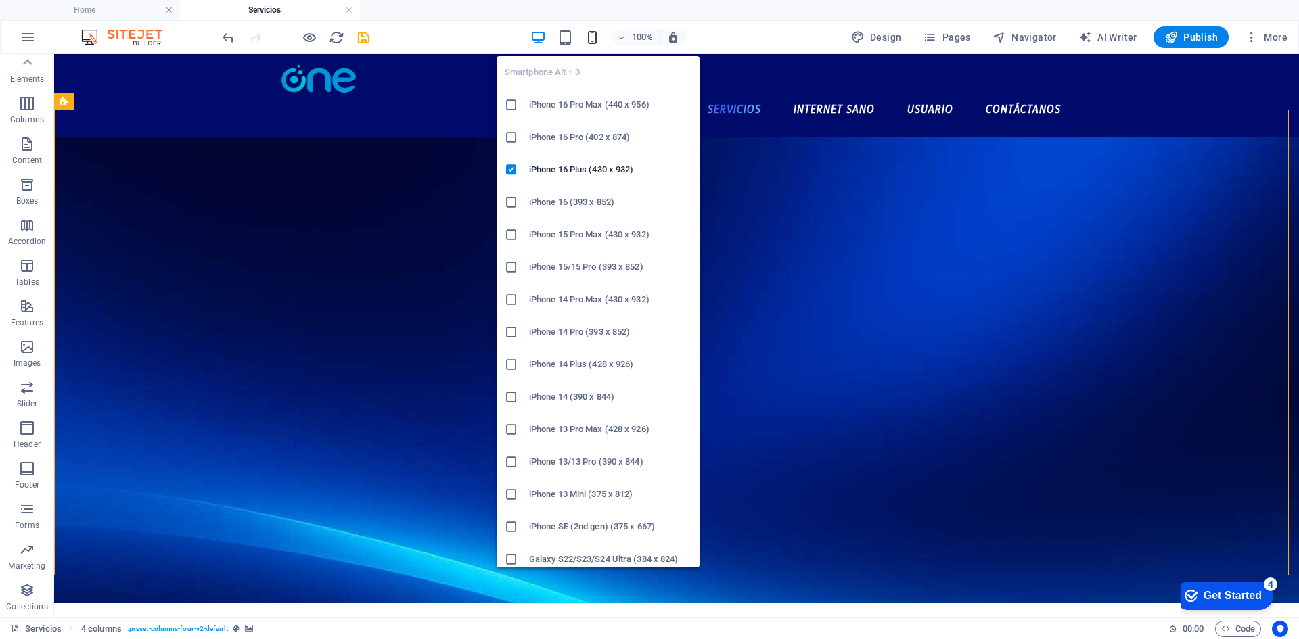
click at [595, 39] on icon "button" at bounding box center [592, 38] width 16 height 16
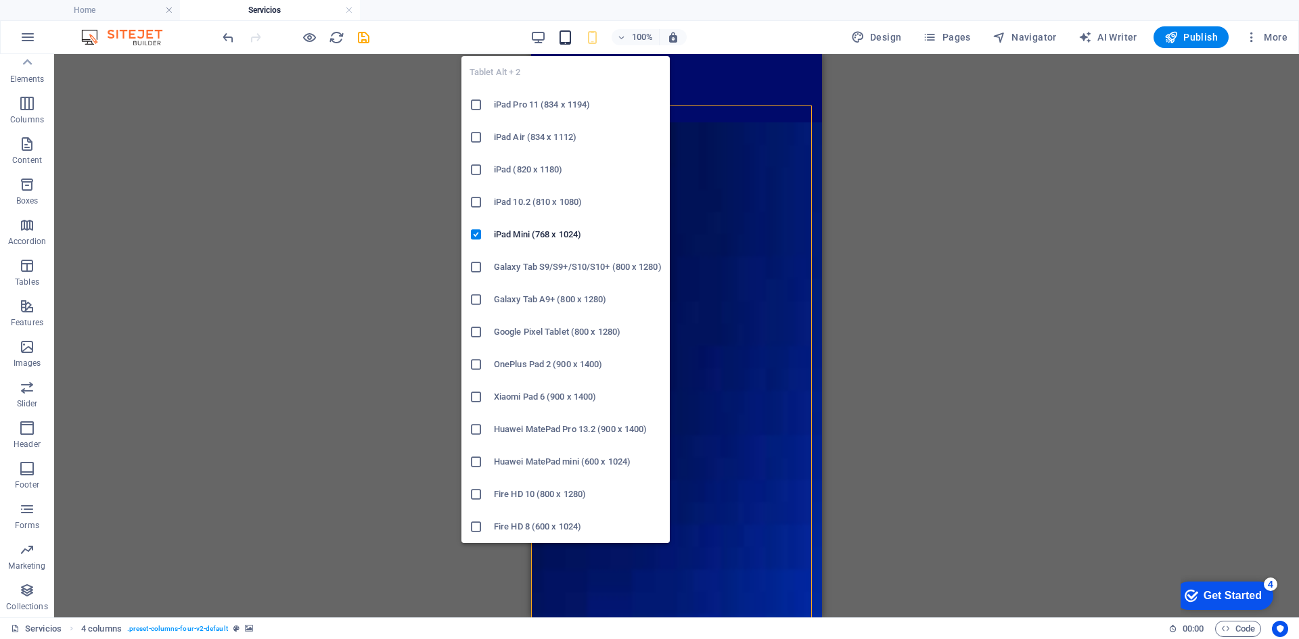
click at [570, 34] on icon "button" at bounding box center [565, 38] width 16 height 16
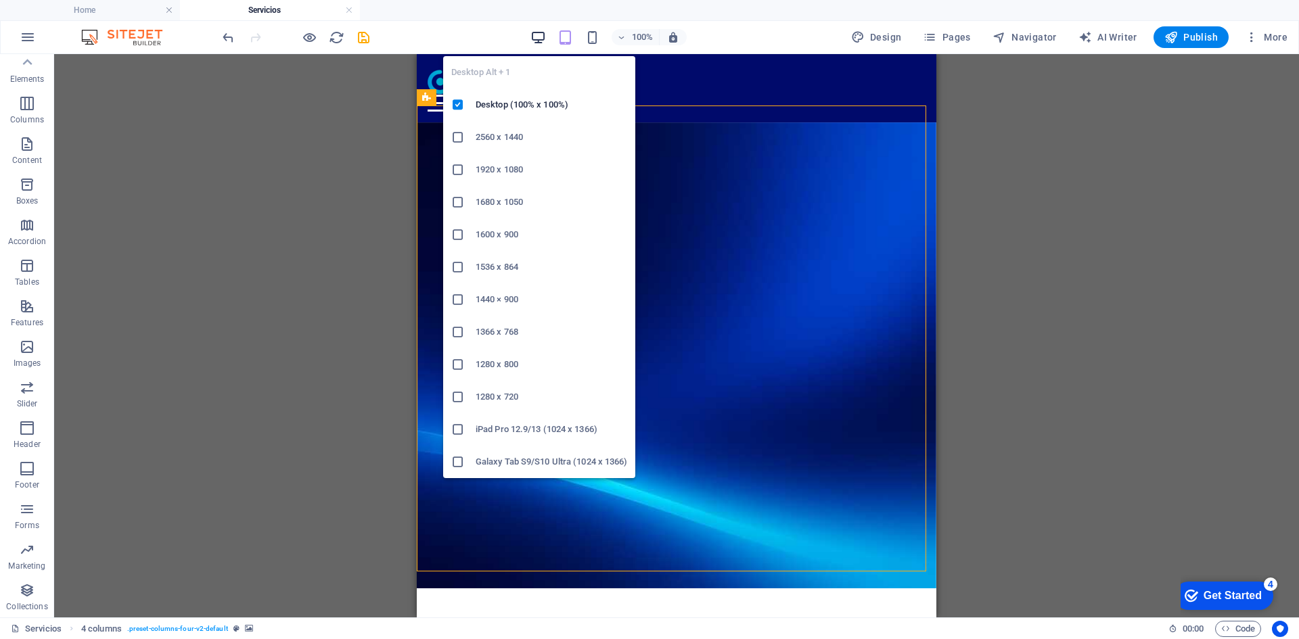
click at [546, 38] on icon "button" at bounding box center [538, 38] width 16 height 16
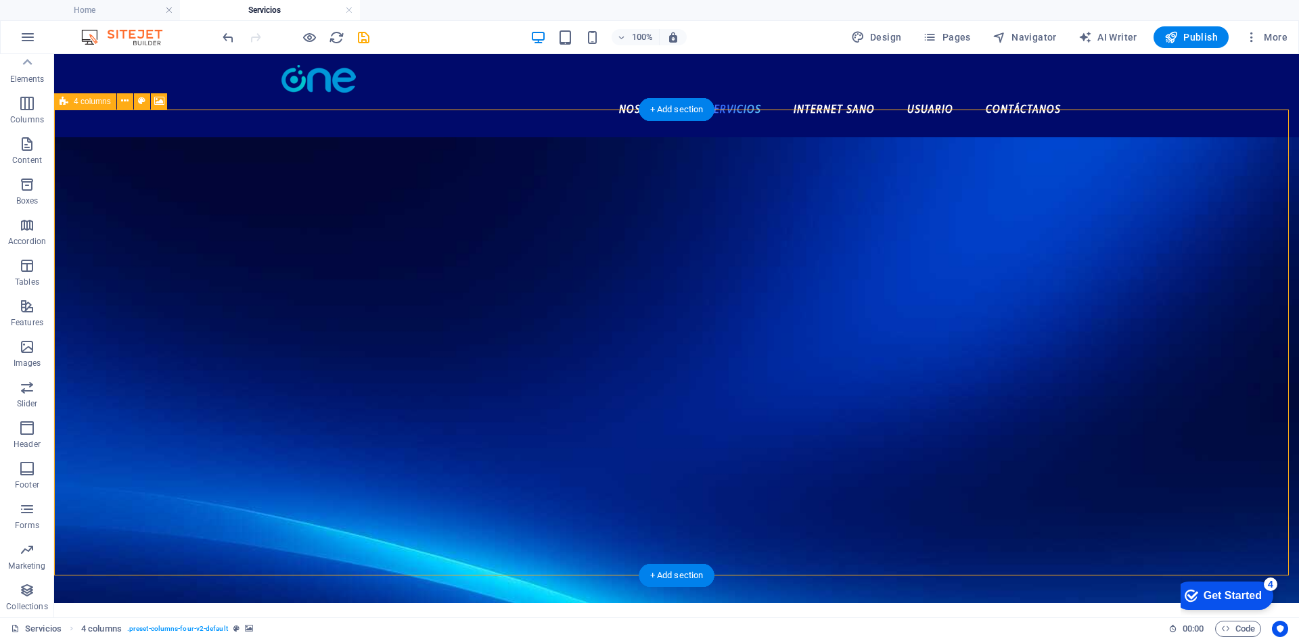
click at [735, 168] on figure at bounding box center [676, 370] width 1245 height 466
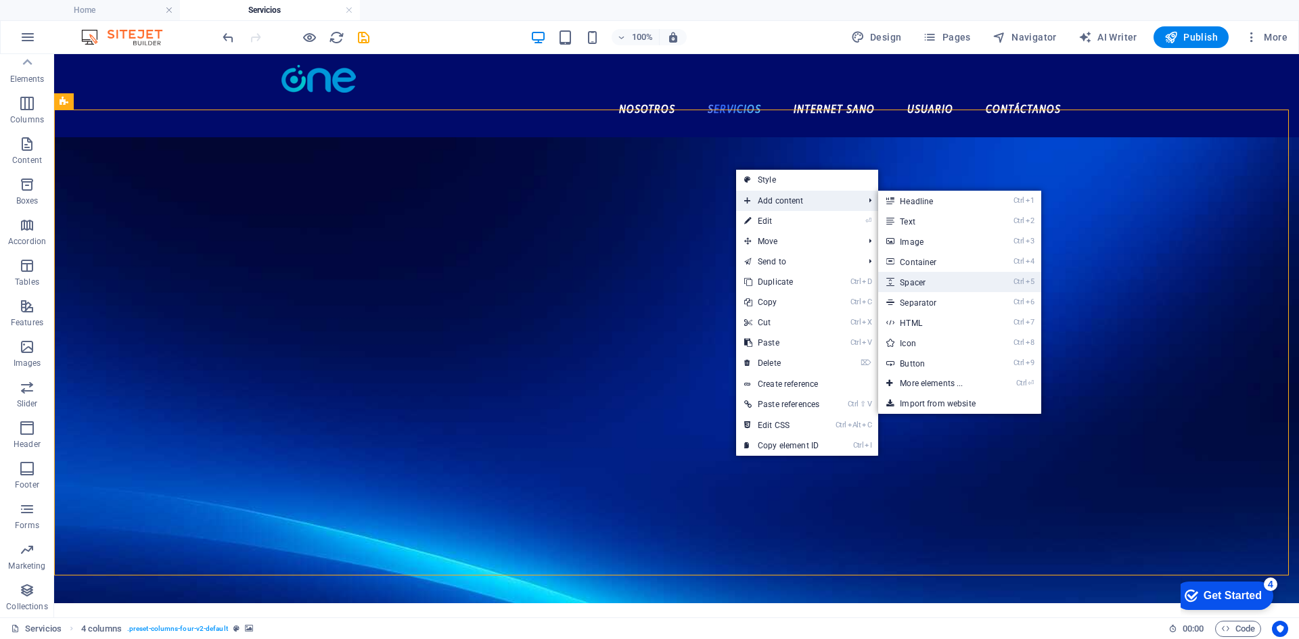
click at [933, 281] on link "Ctrl 5 Spacer" at bounding box center [934, 282] width 112 height 20
select select "px"
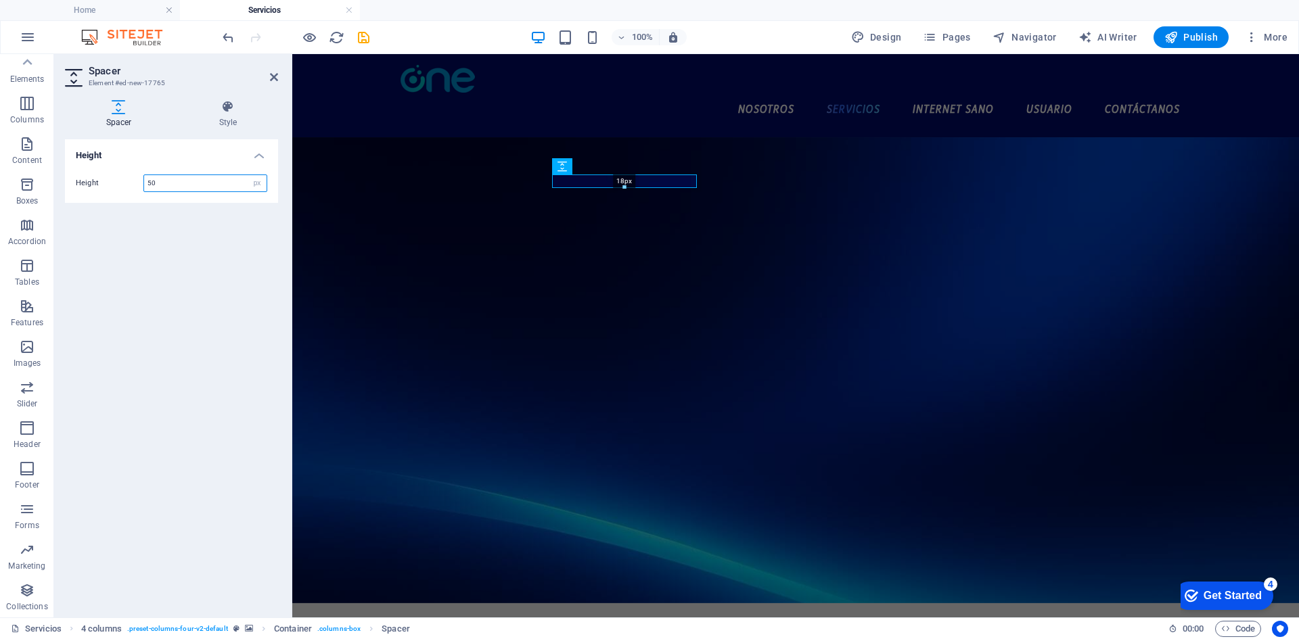
drag, startPoint x: 331, startPoint y: 156, endPoint x: 956, endPoint y: 168, distance: 624.5
click at [956, 168] on div "Container Text 4 columns Container Container Text Container Text Container Cont…" at bounding box center [795, 335] width 1007 height 563
type input "48"
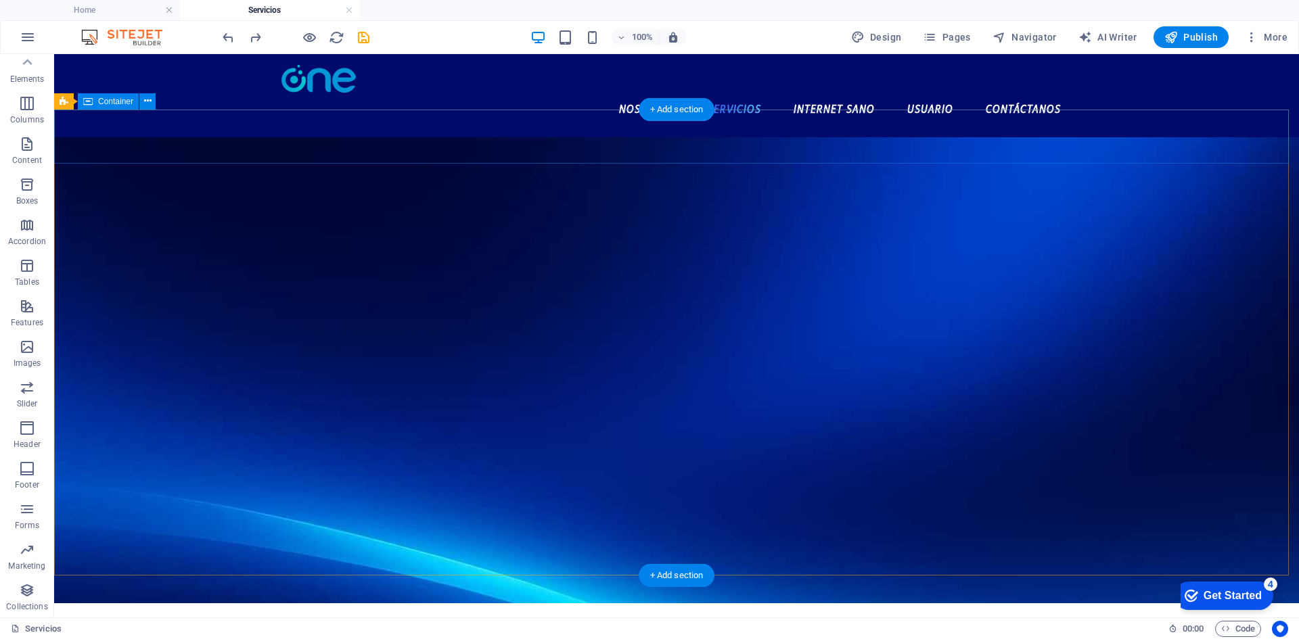
click at [852, 153] on div at bounding box center [676, 164] width 1245 height 54
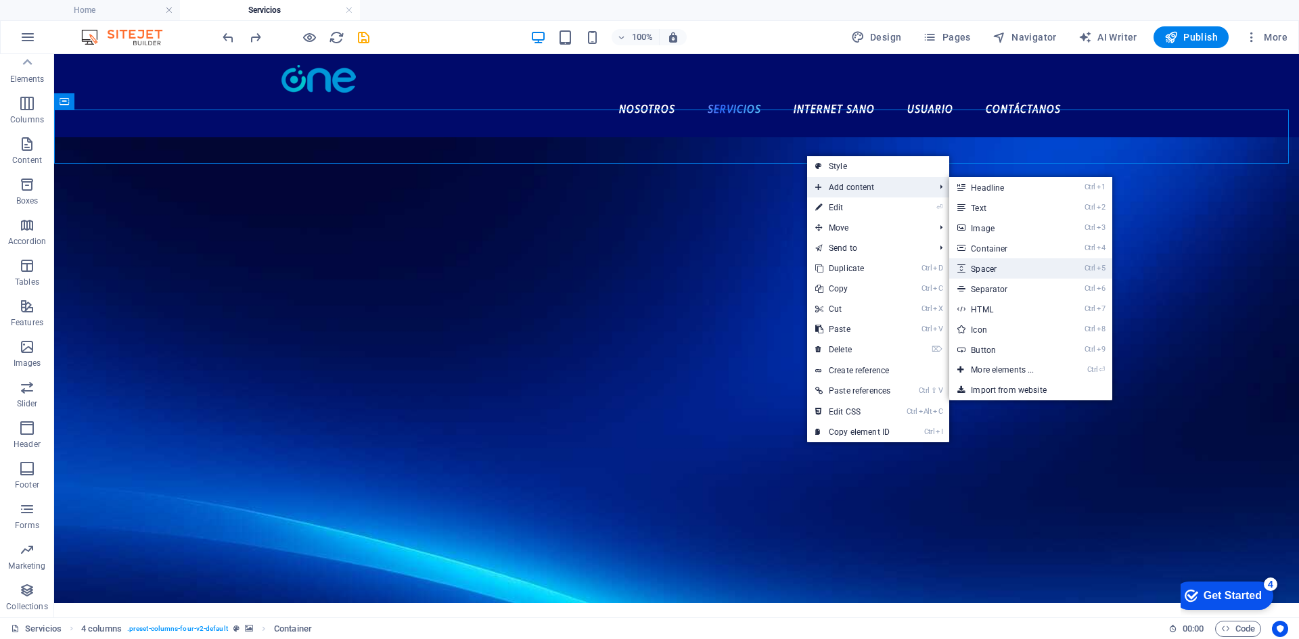
click at [995, 269] on link "Ctrl 5 Spacer" at bounding box center [1005, 268] width 112 height 20
select select "px"
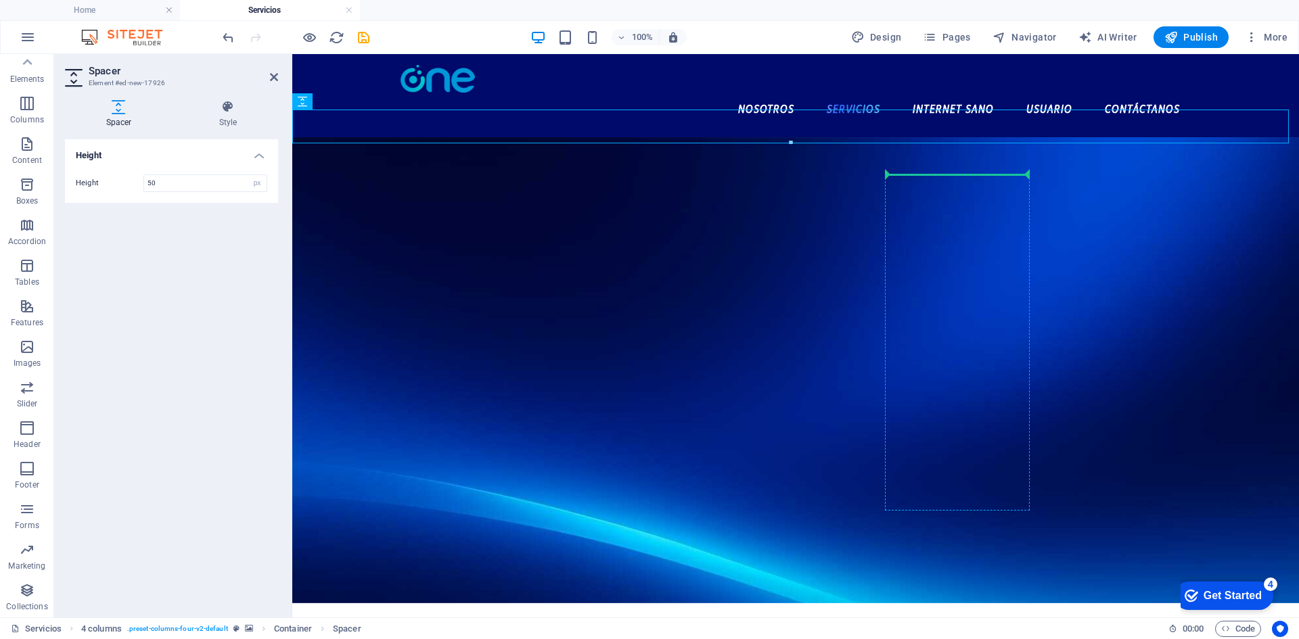
drag, startPoint x: 884, startPoint y: 129, endPoint x: 881, endPoint y: 179, distance: 50.1
click at [808, 171] on div at bounding box center [795, 180] width 1007 height 19
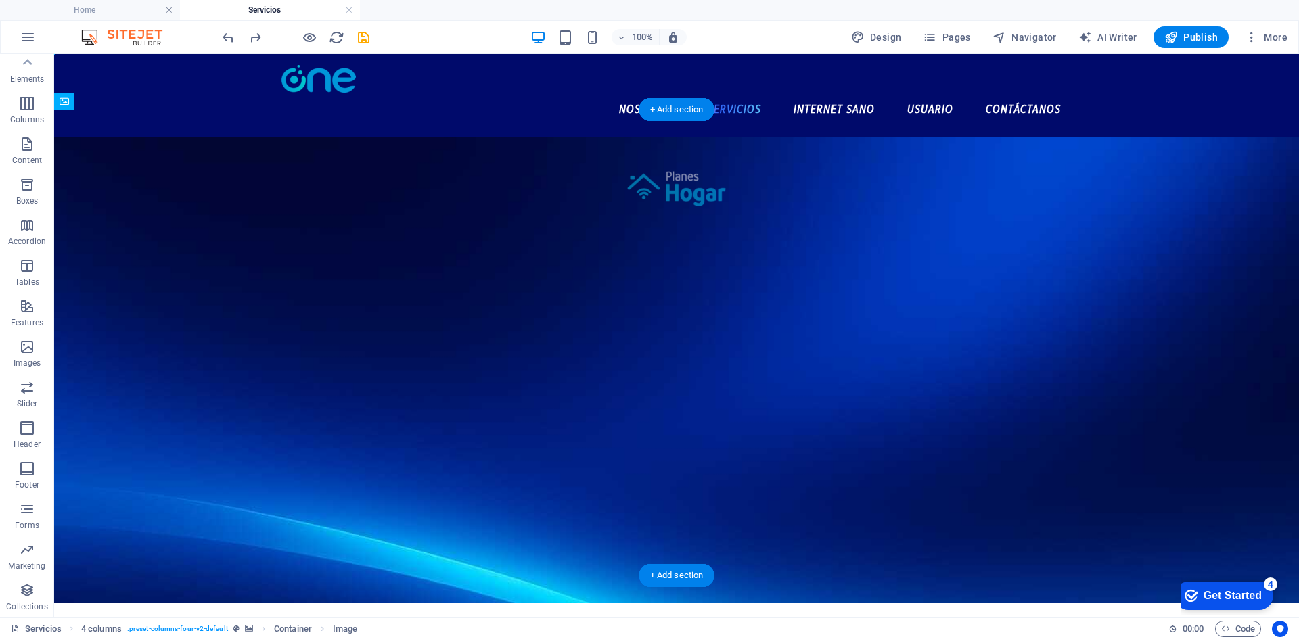
drag, startPoint x: 677, startPoint y: 170, endPoint x: 676, endPoint y: 146, distance: 23.7
drag, startPoint x: 683, startPoint y: 155, endPoint x: 684, endPoint y: 133, distance: 21.7
click at [1078, 348] on figure at bounding box center [676, 370] width 1245 height 466
